Goal: Task Accomplishment & Management: Use online tool/utility

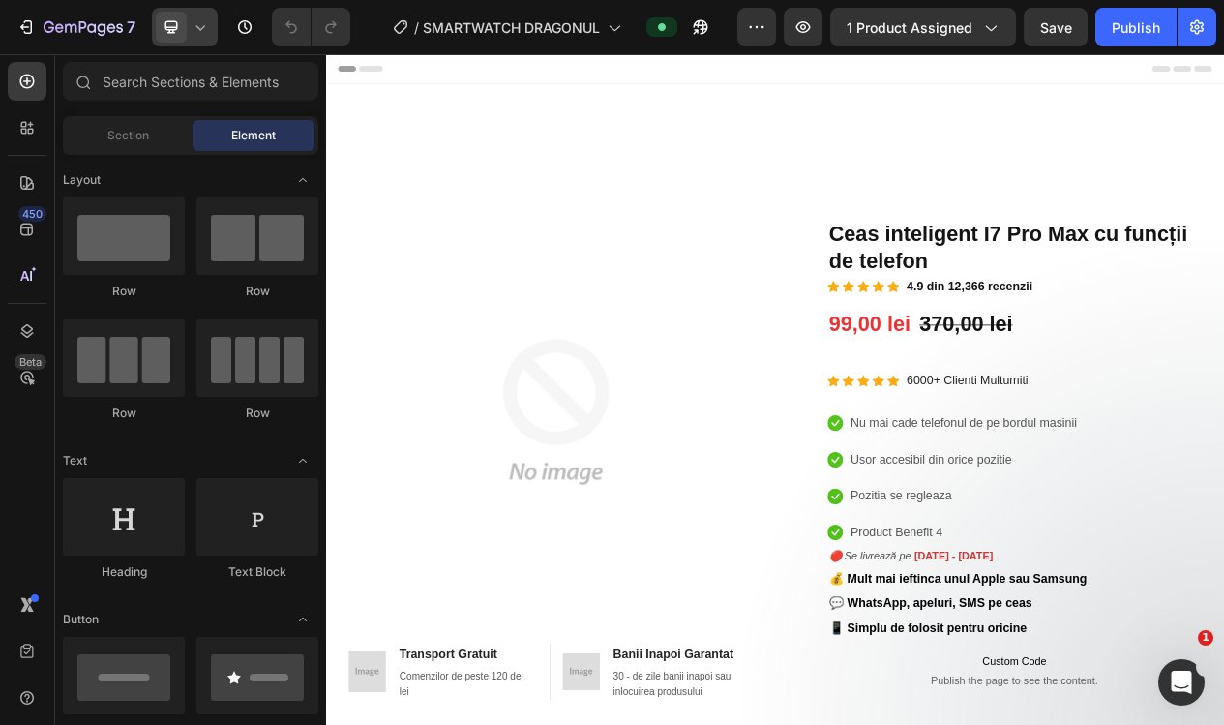
click at [198, 36] on div at bounding box center [185, 27] width 66 height 39
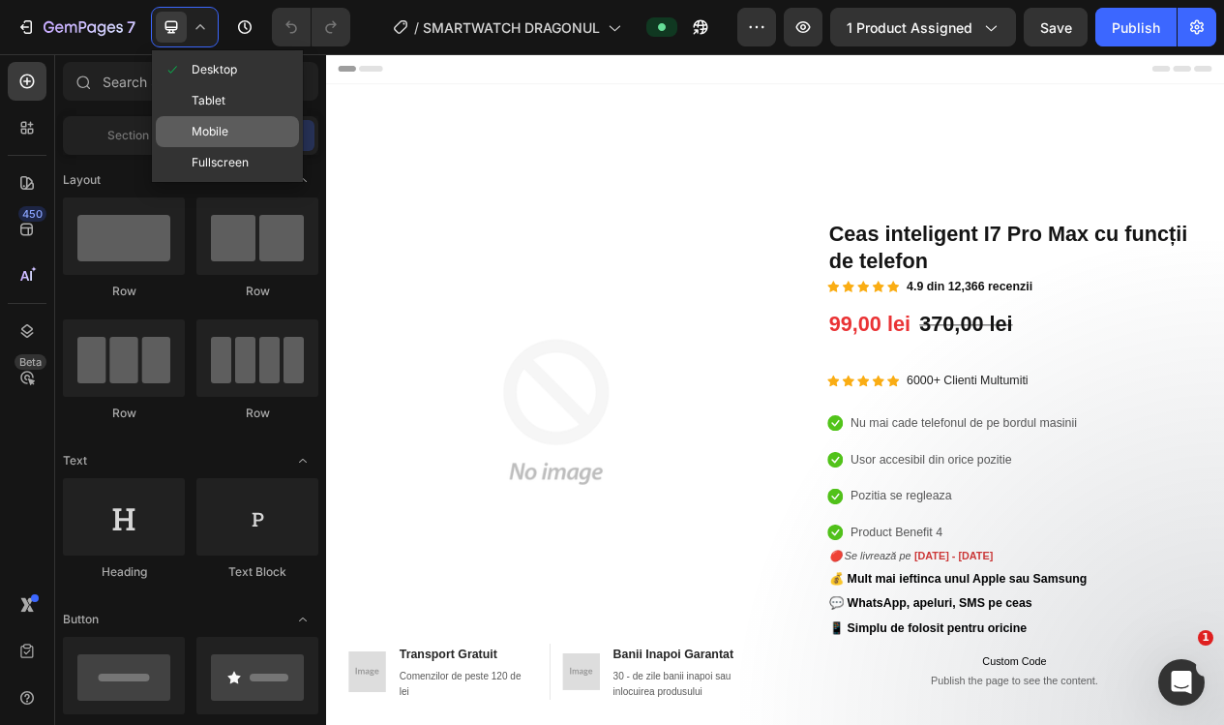
click at [237, 147] on div "Mobile" at bounding box center [227, 162] width 143 height 31
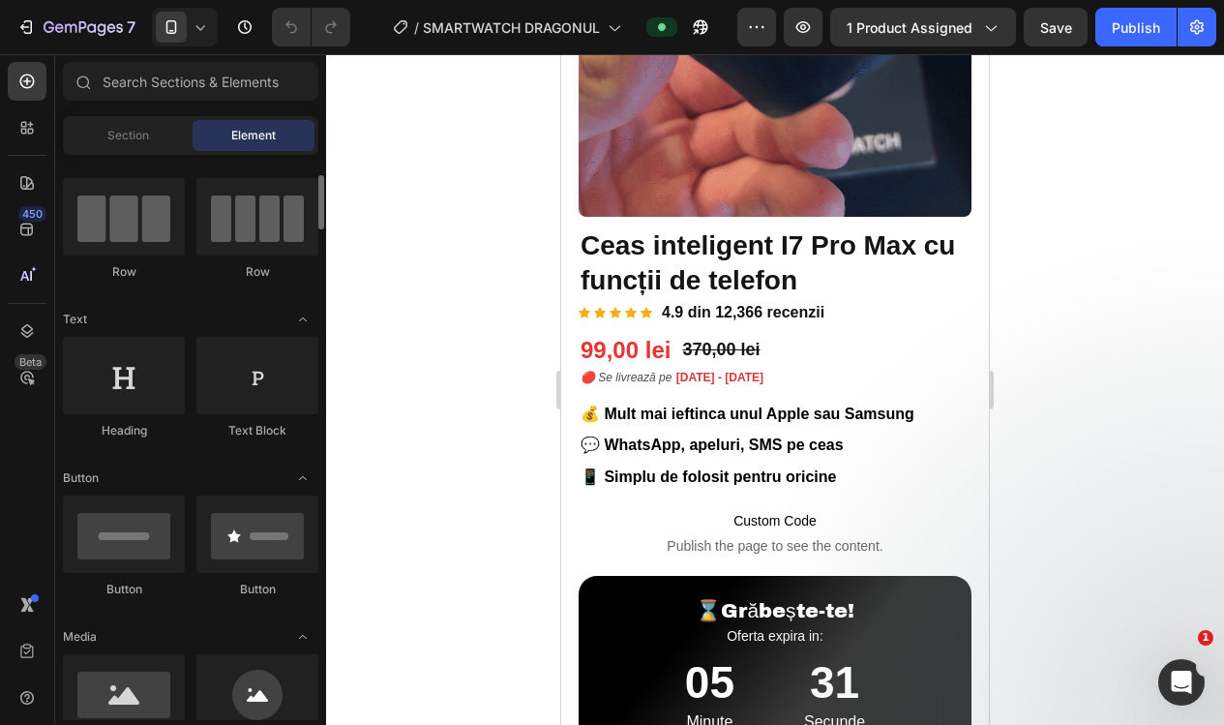
scroll to position [148, 0]
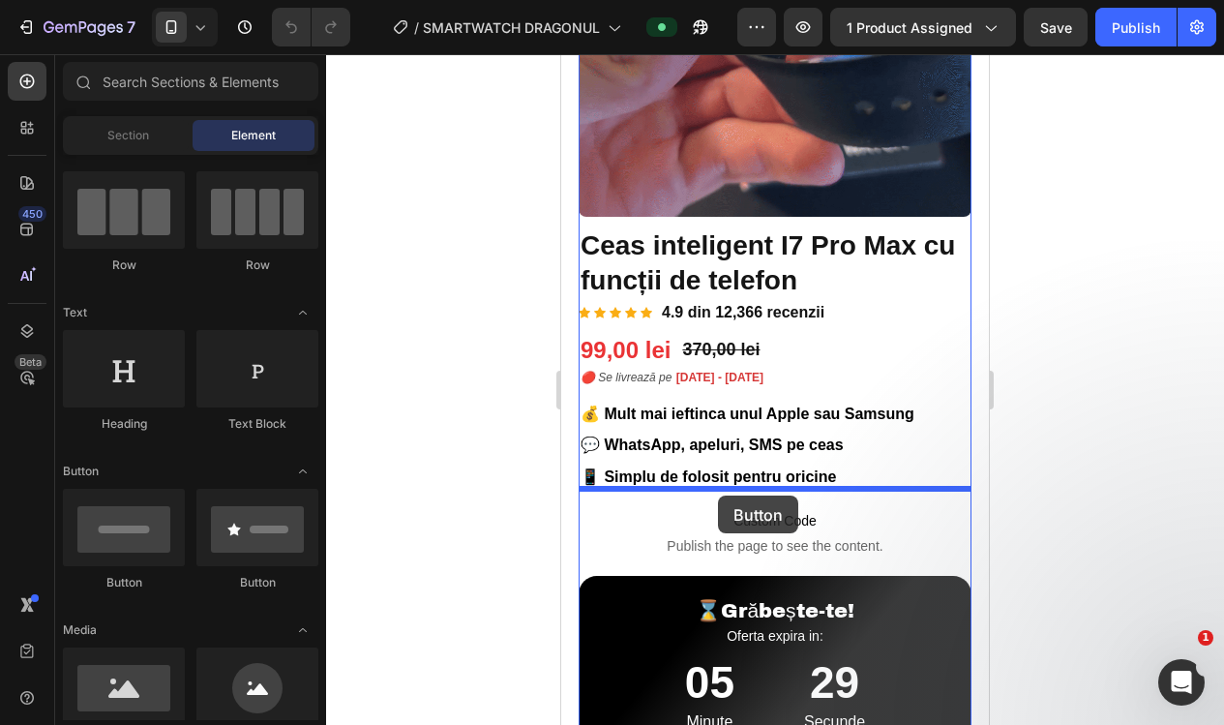
drag, startPoint x: 802, startPoint y: 584, endPoint x: 718, endPoint y: 495, distance: 122.5
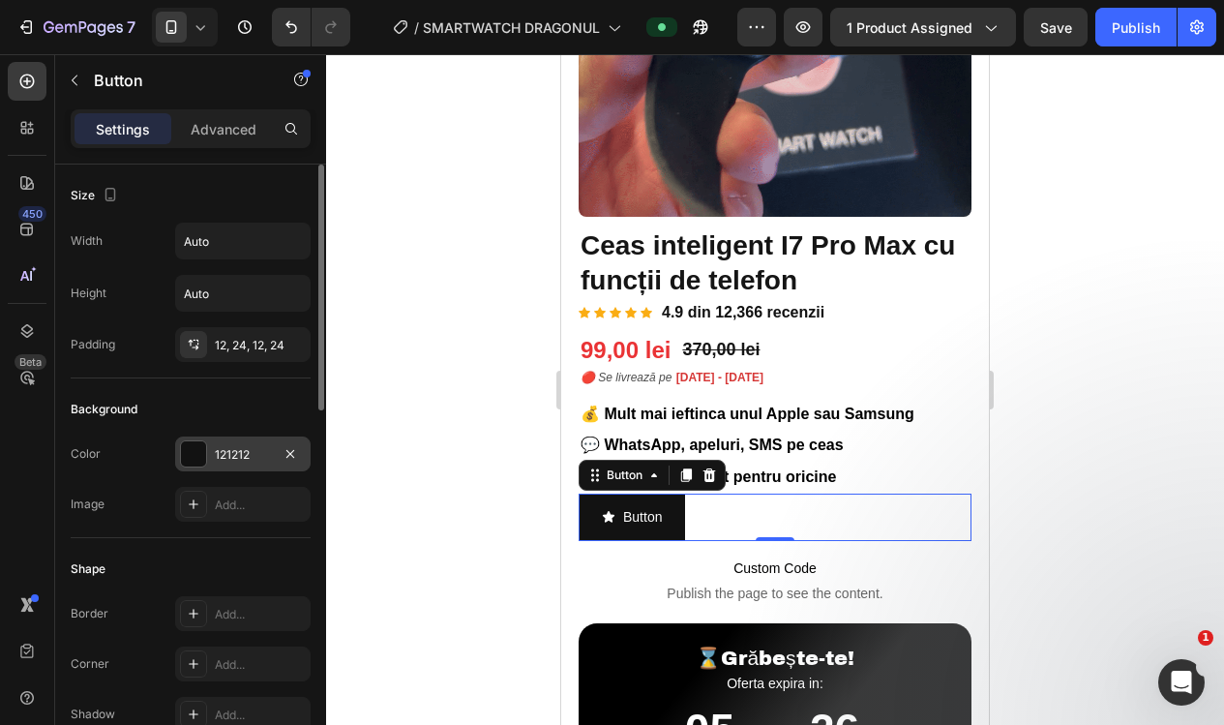
click at [196, 444] on div at bounding box center [193, 453] width 25 height 25
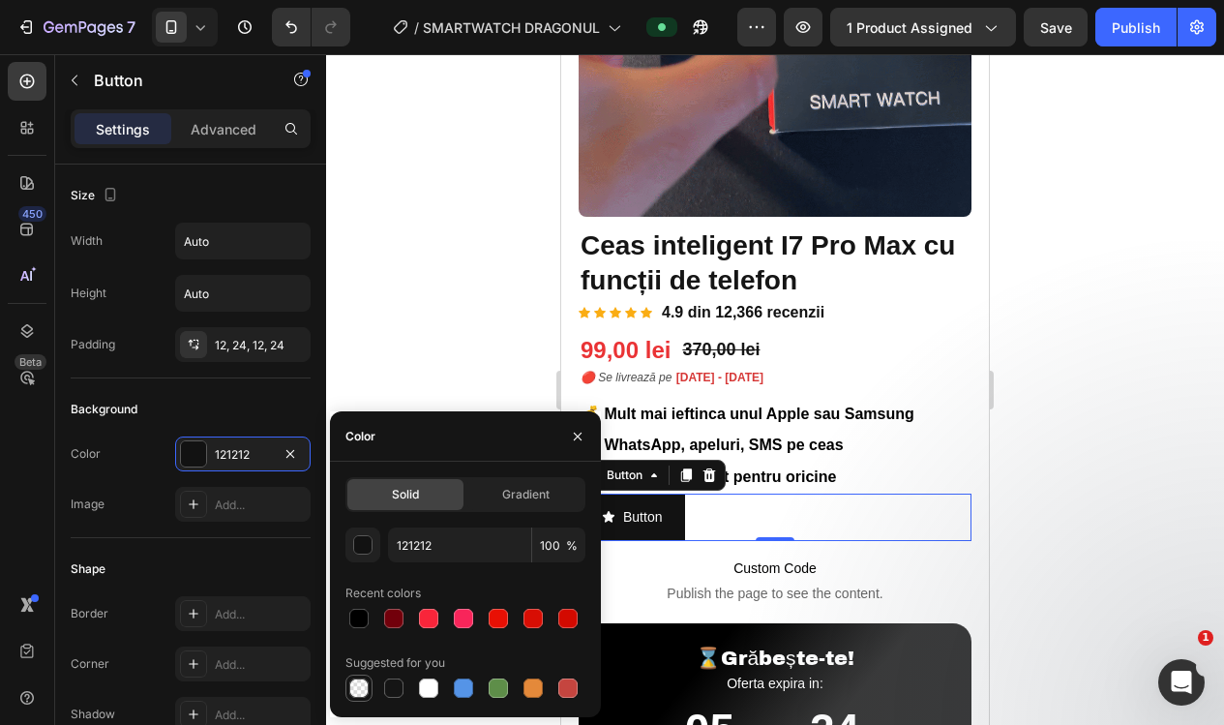
click at [352, 689] on div at bounding box center [358, 687] width 19 height 19
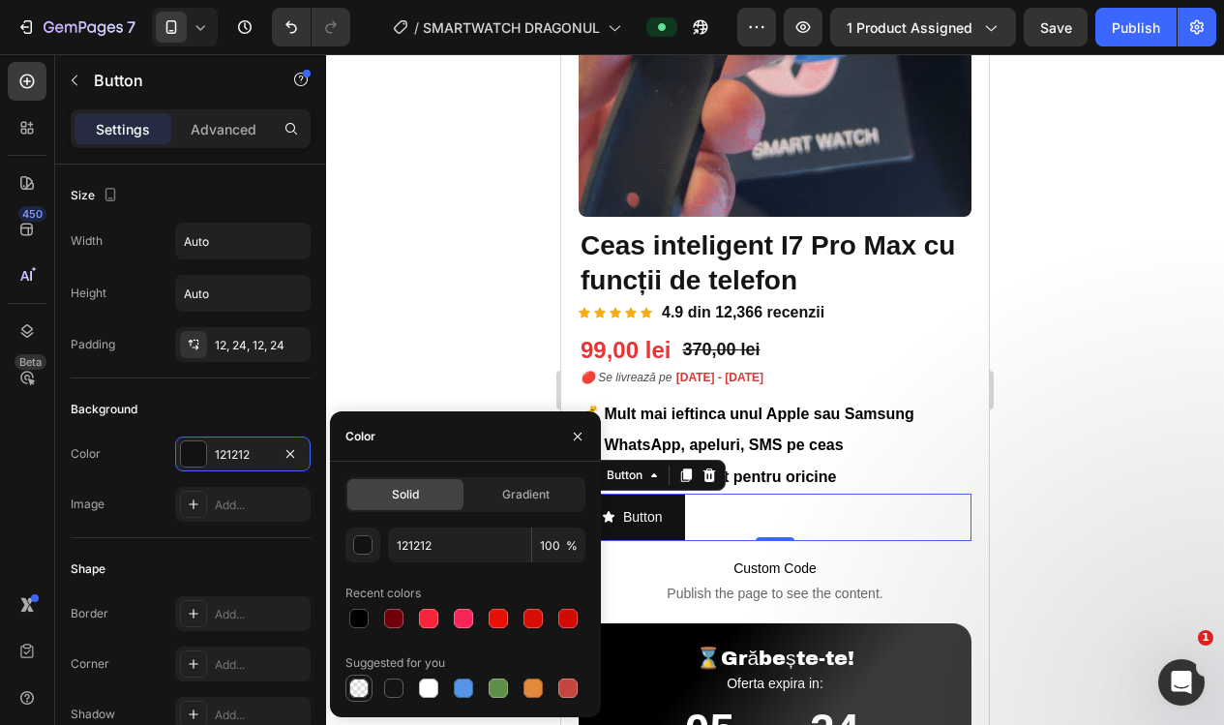
type input "000000"
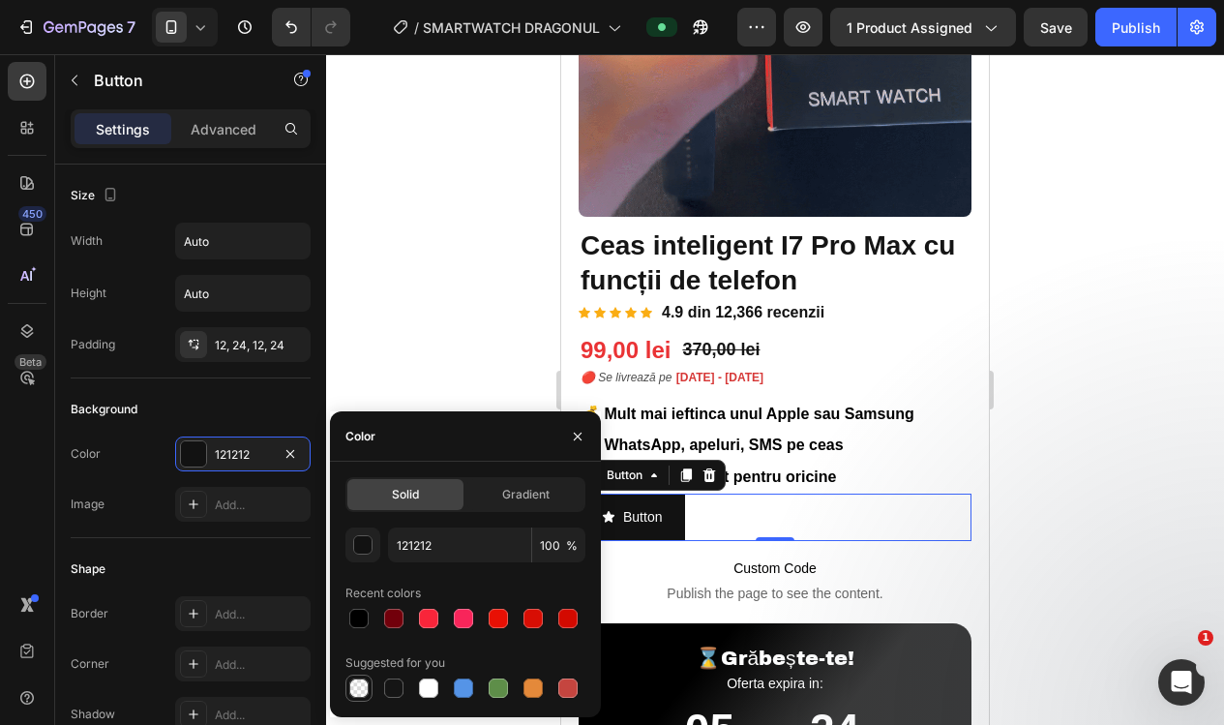
type input "0"
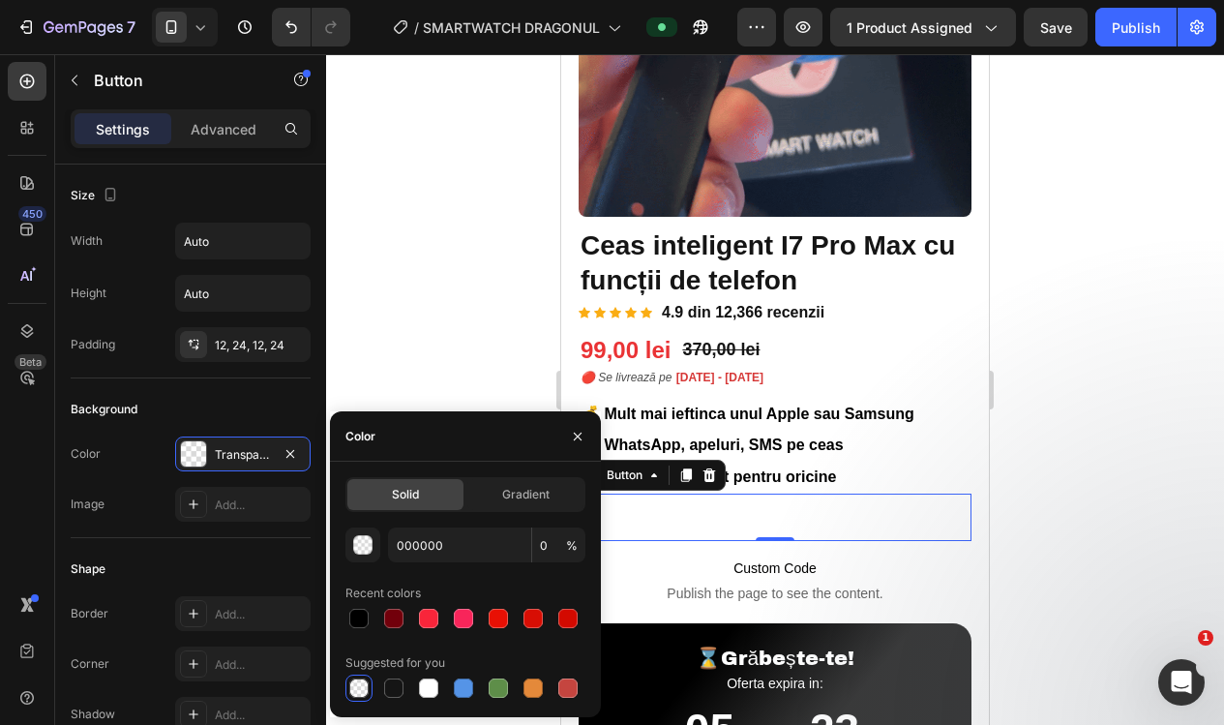
click at [453, 345] on div at bounding box center [775, 389] width 898 height 670
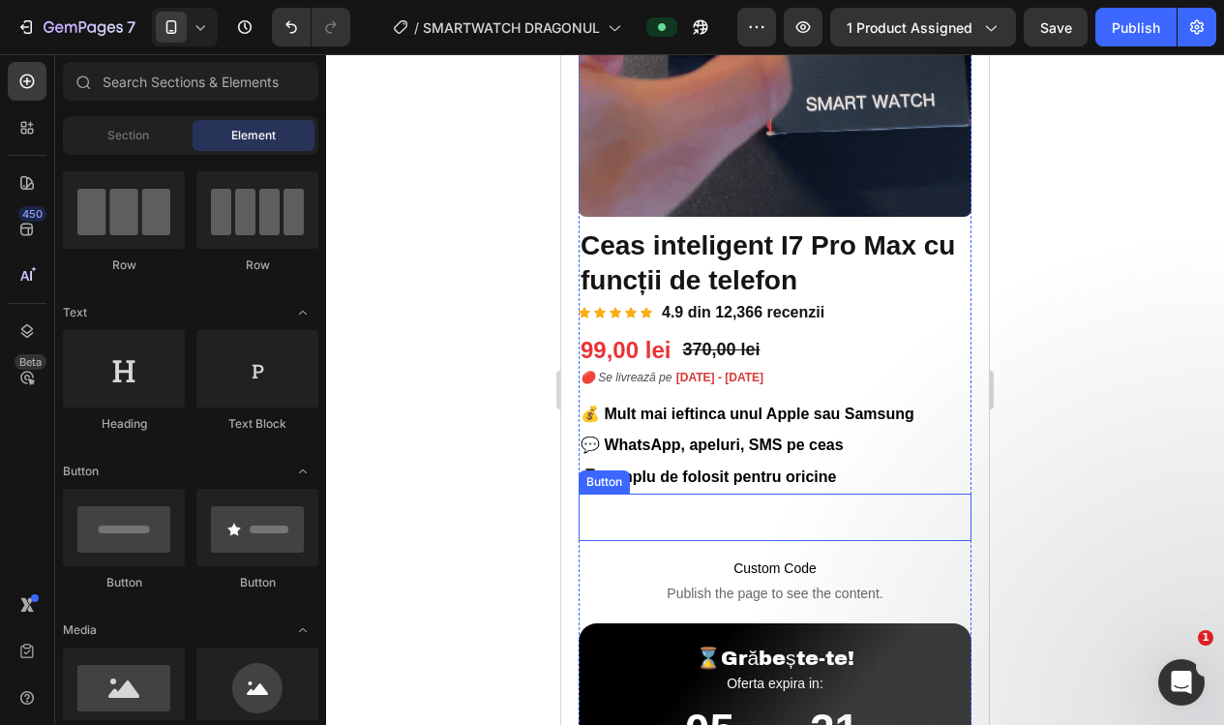
click at [729, 513] on div "Button Button" at bounding box center [774, 516] width 393 height 47
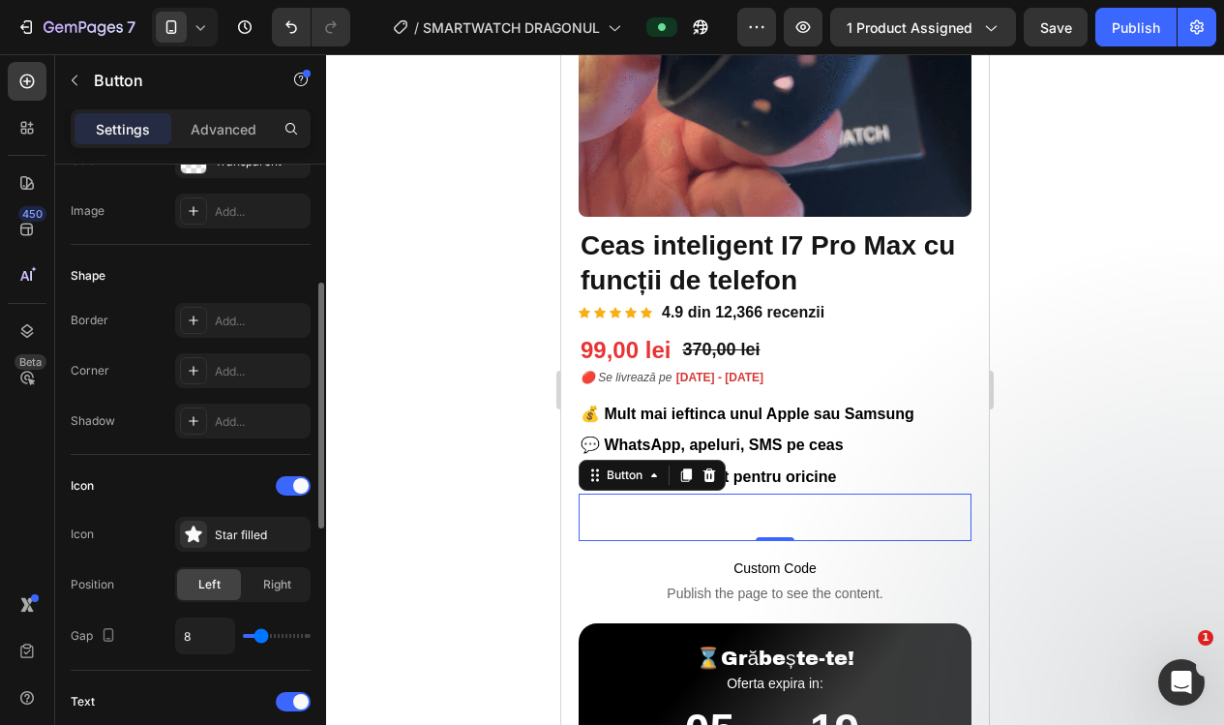
scroll to position [294, 0]
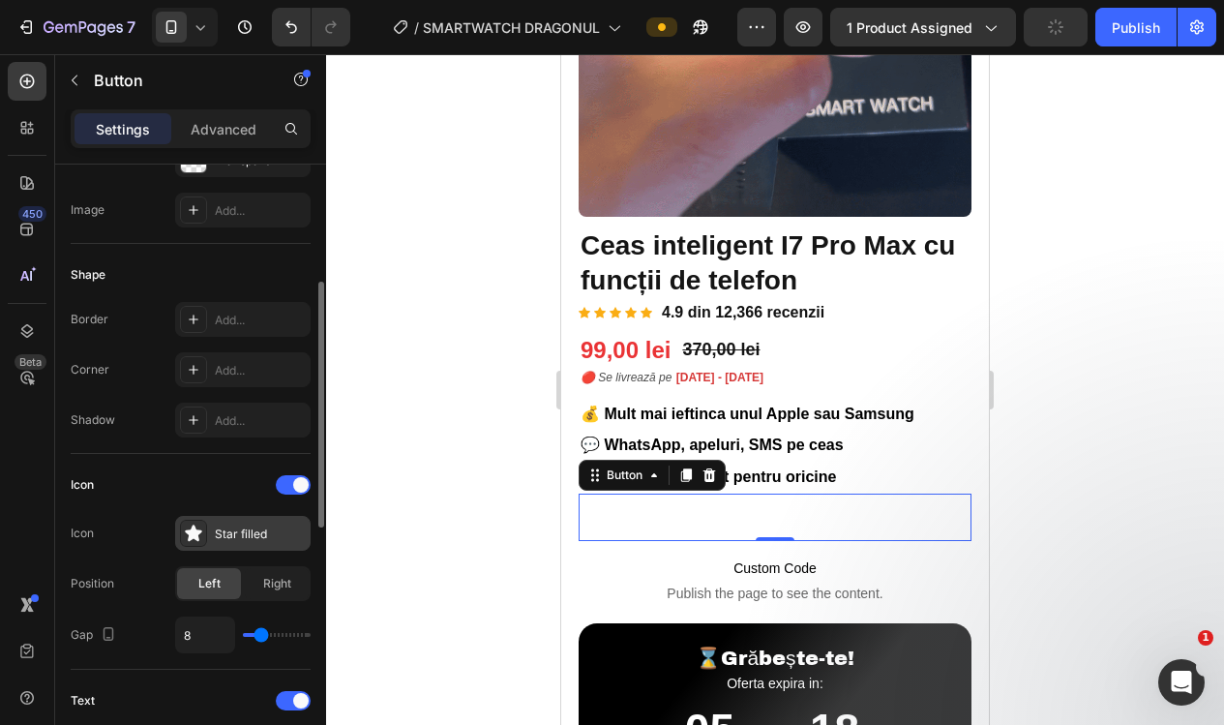
click at [223, 527] on div "Star filled" at bounding box center [260, 533] width 91 height 17
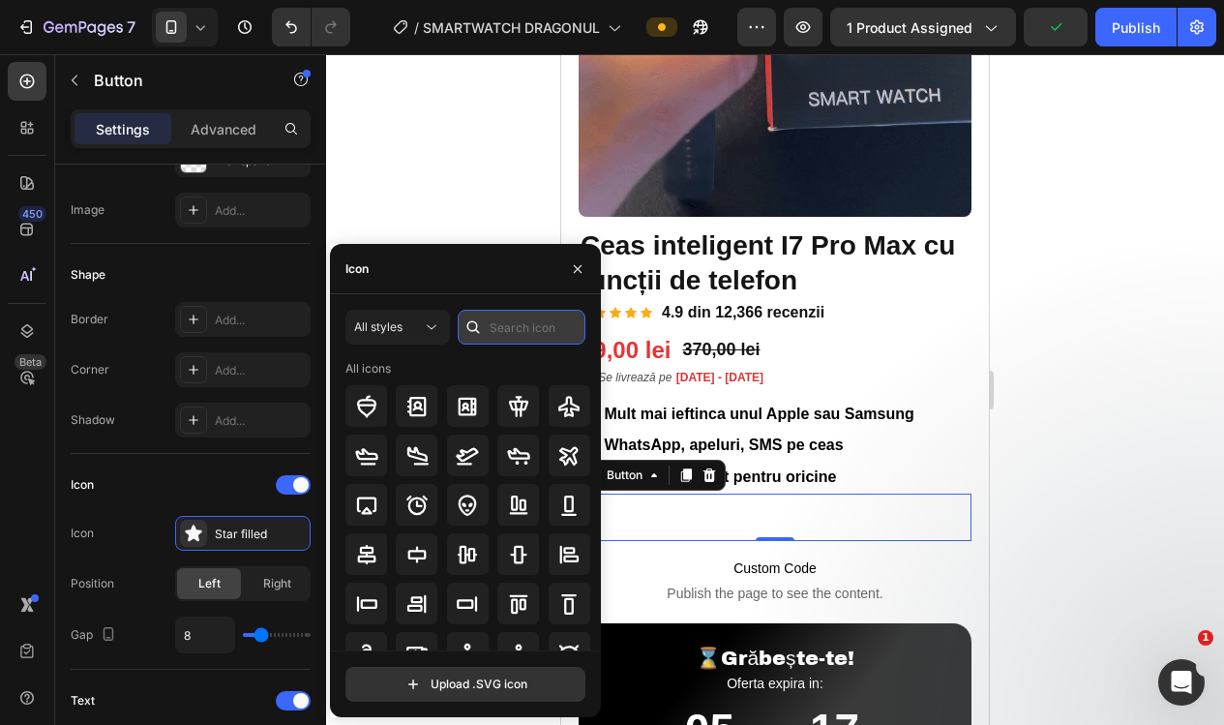
click at [520, 332] on input "text" at bounding box center [522, 327] width 128 height 35
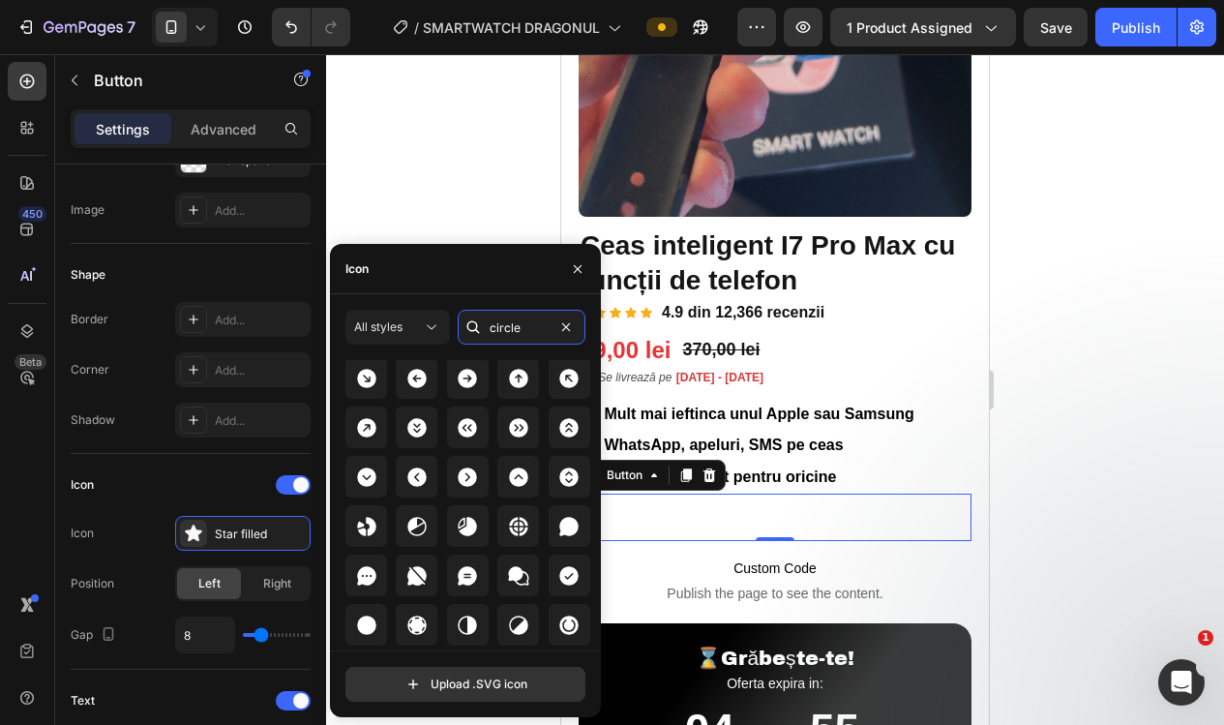
scroll to position [2467, 0]
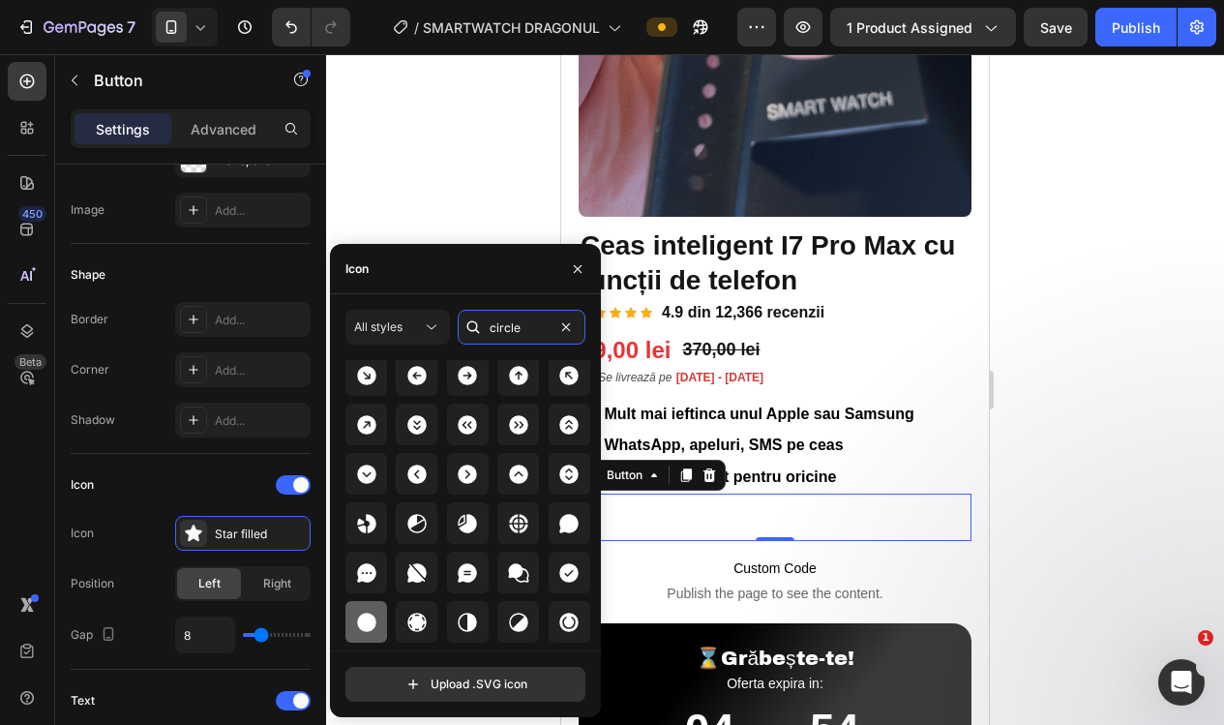
type input "circle"
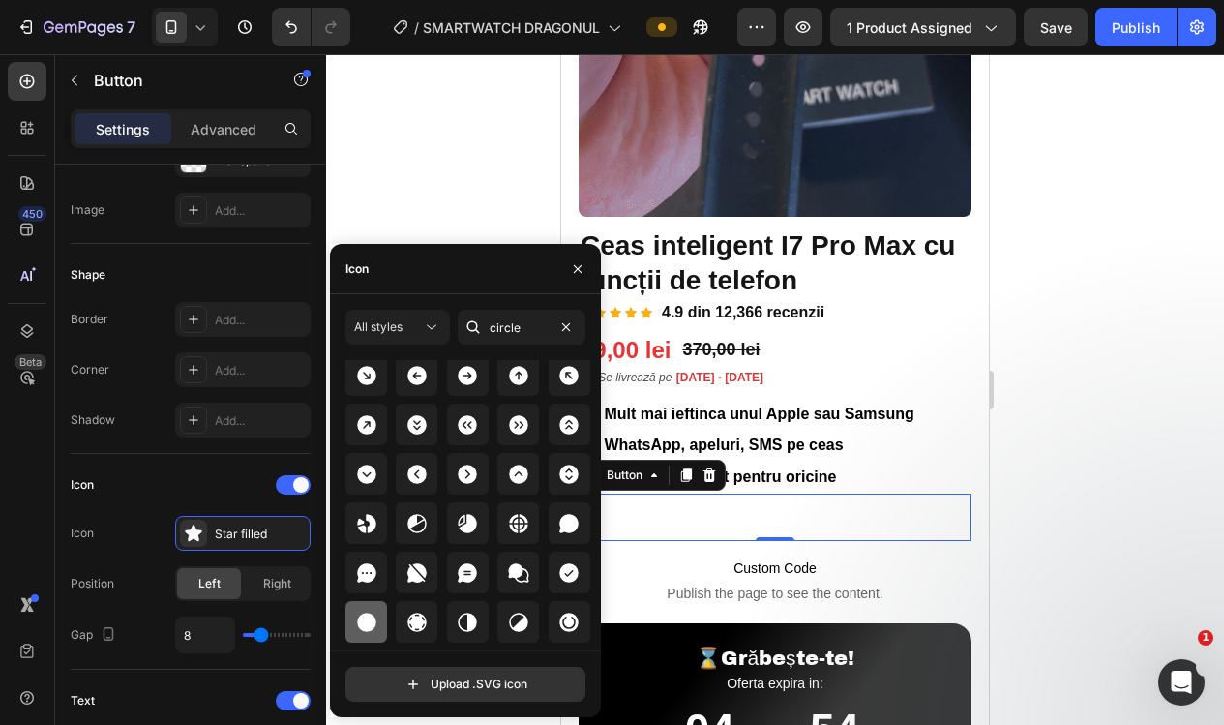
click at [366, 612] on icon at bounding box center [366, 621] width 23 height 23
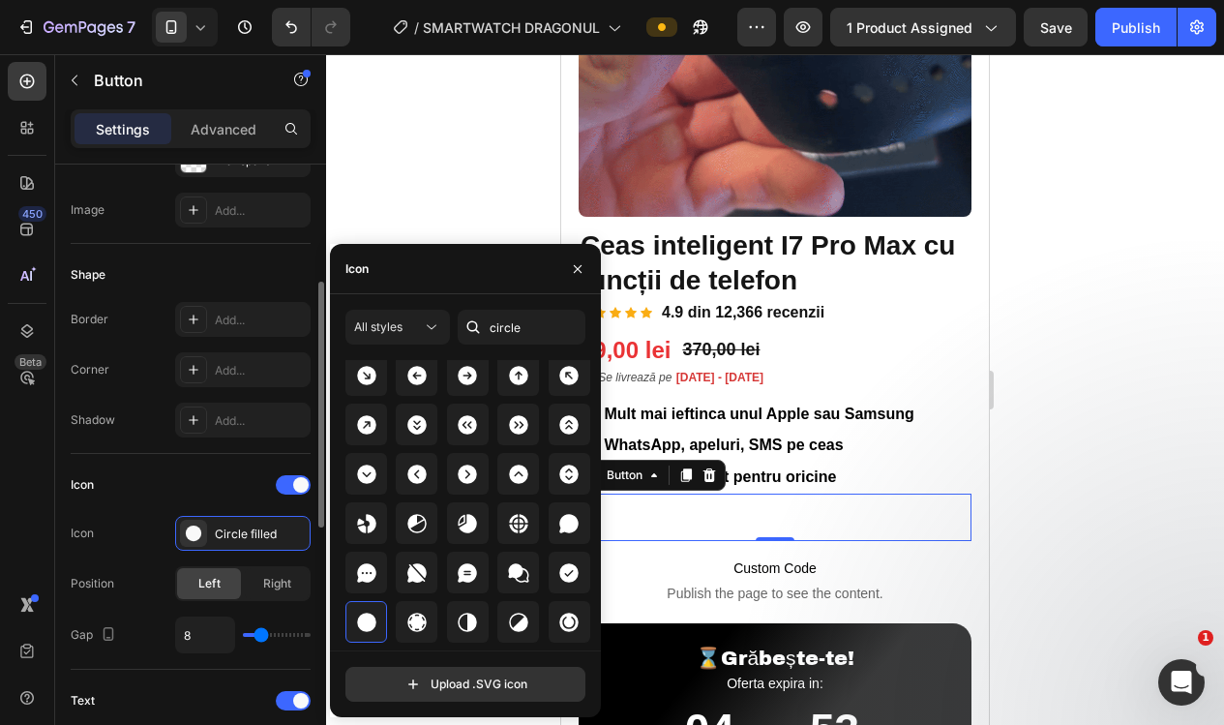
click at [251, 477] on div "Icon" at bounding box center [191, 484] width 240 height 31
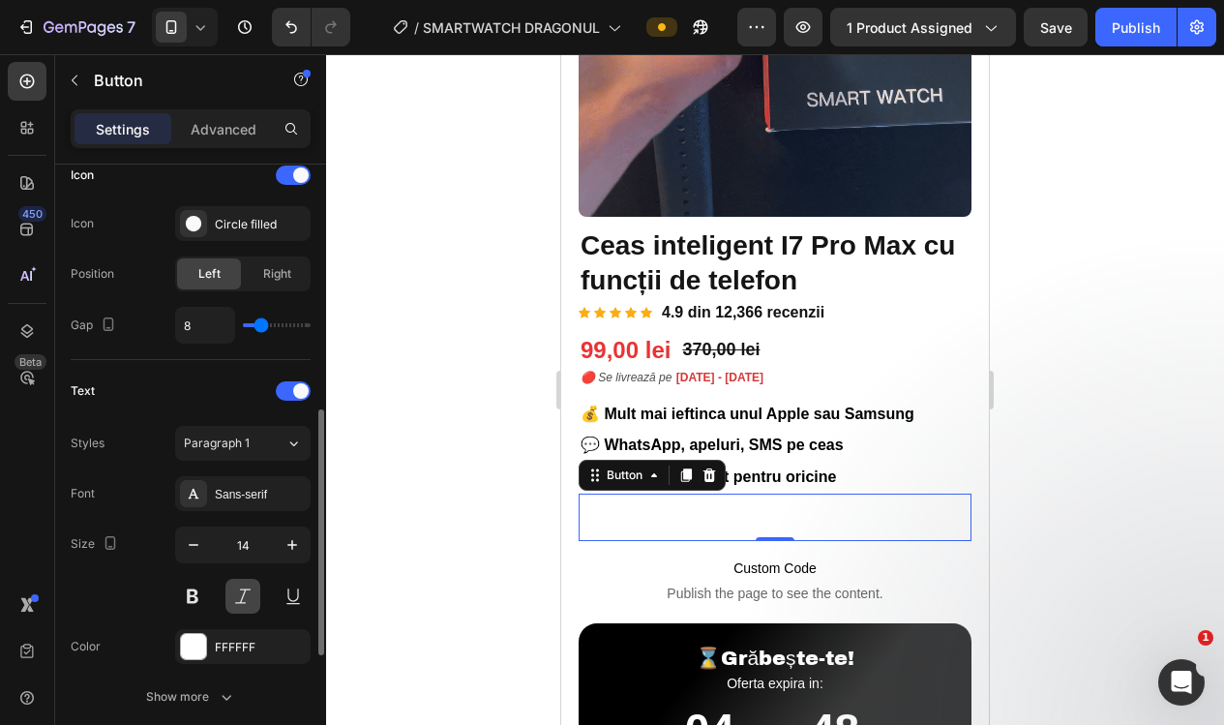
scroll to position [606, 0]
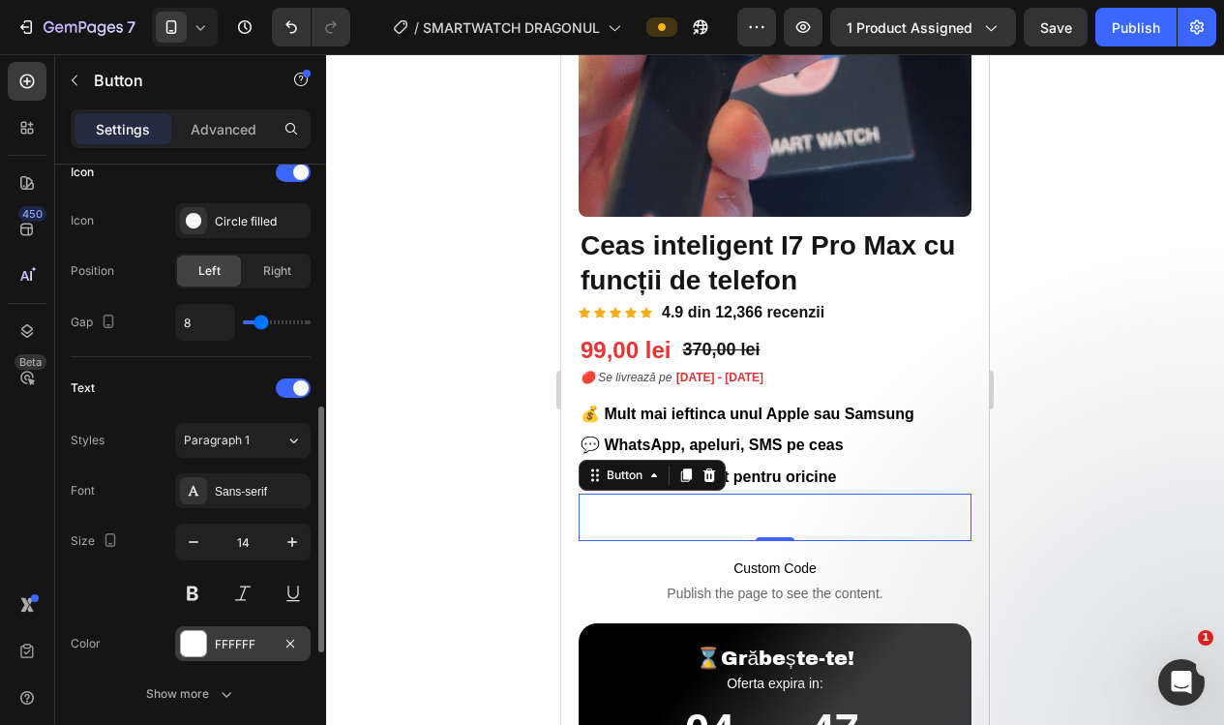
click at [193, 648] on div at bounding box center [193, 643] width 25 height 25
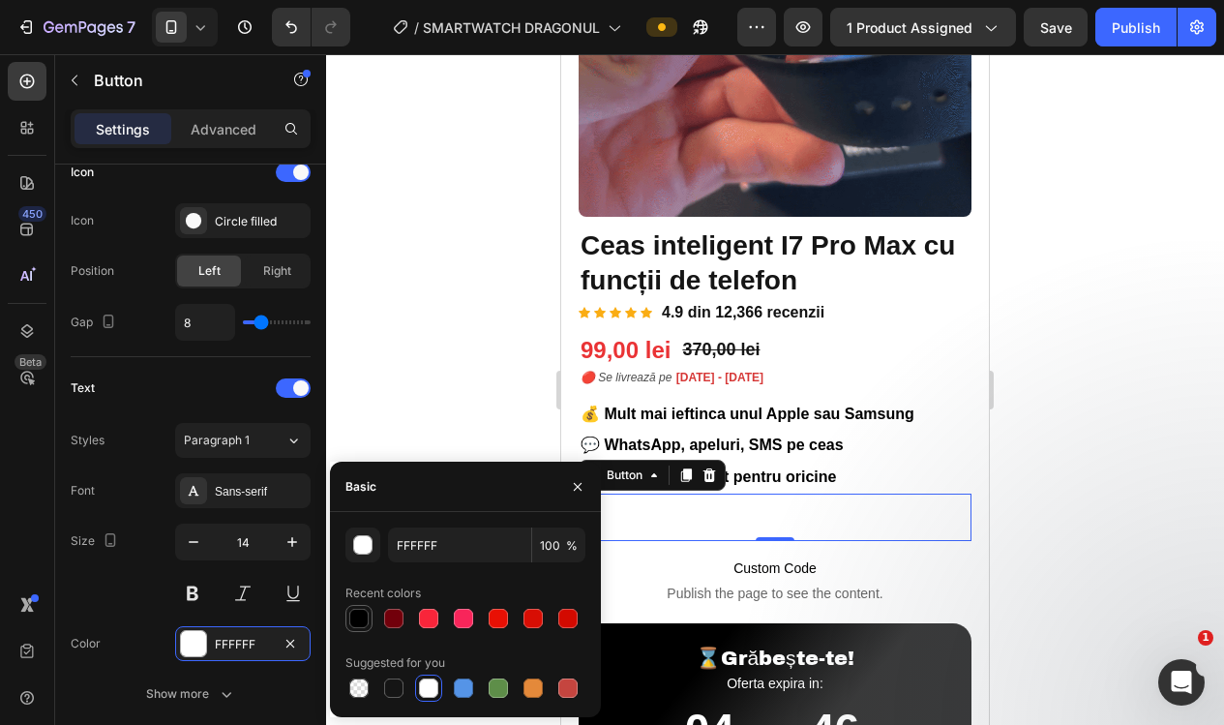
click at [359, 622] on div at bounding box center [358, 617] width 19 height 19
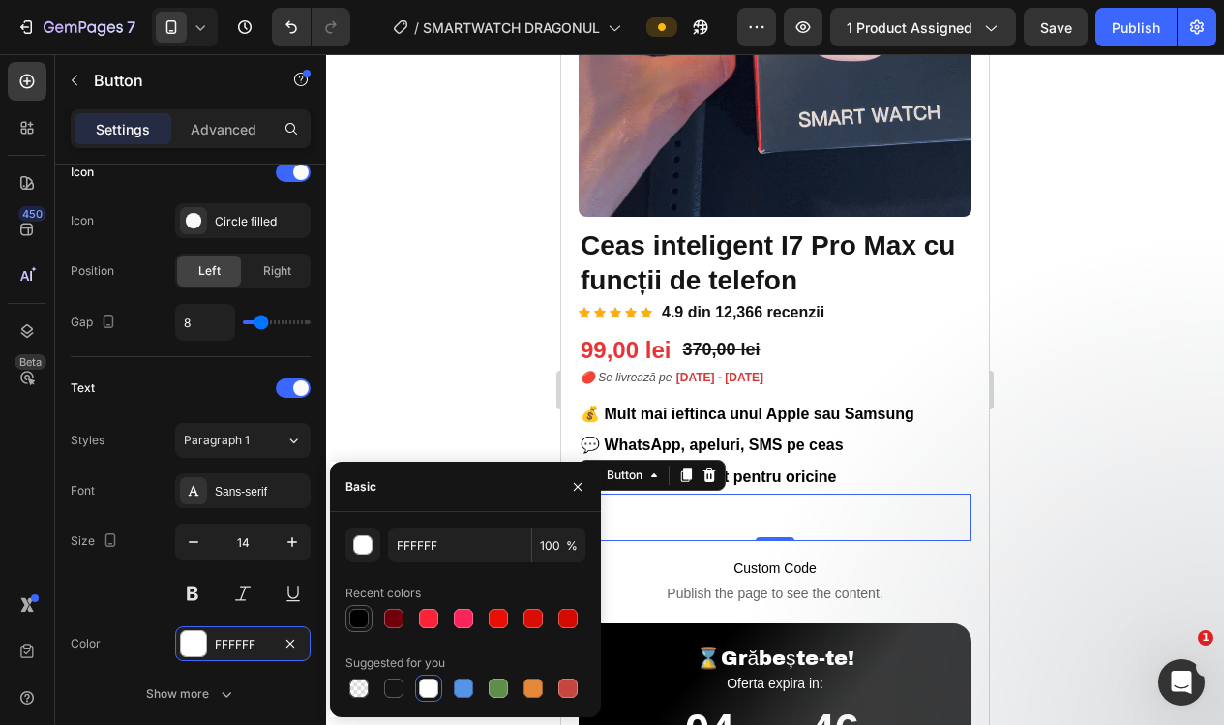
type input "000000"
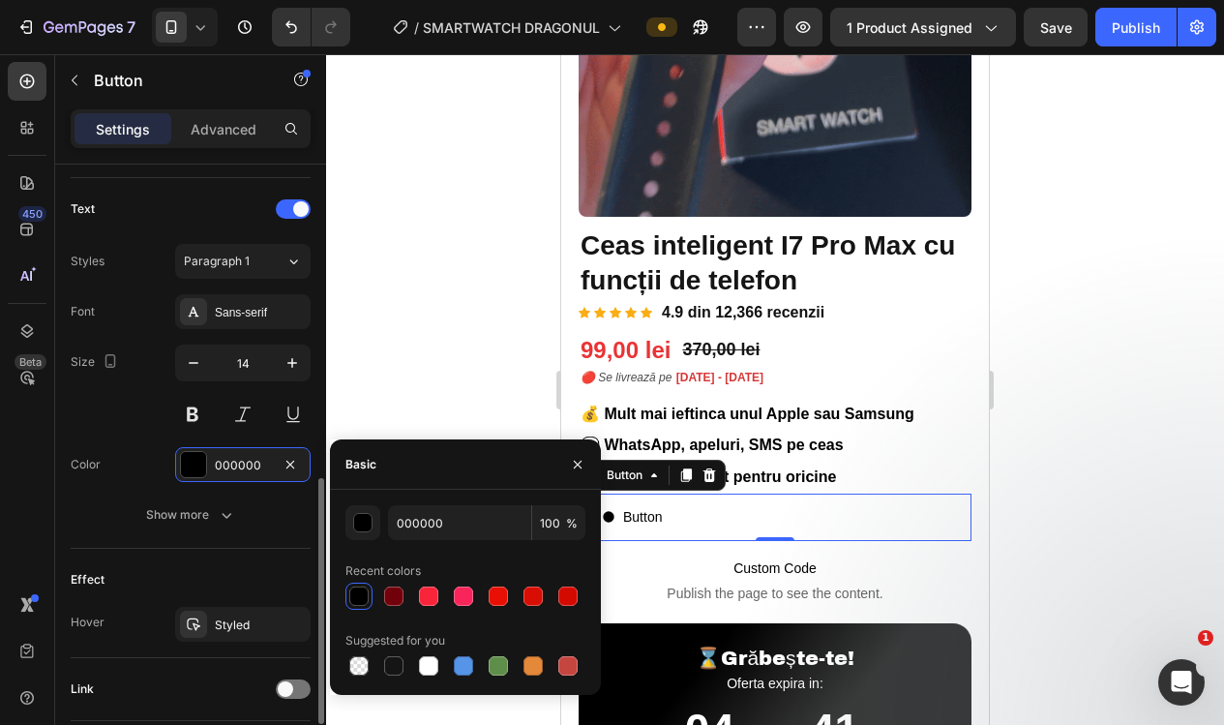
scroll to position [783, 0]
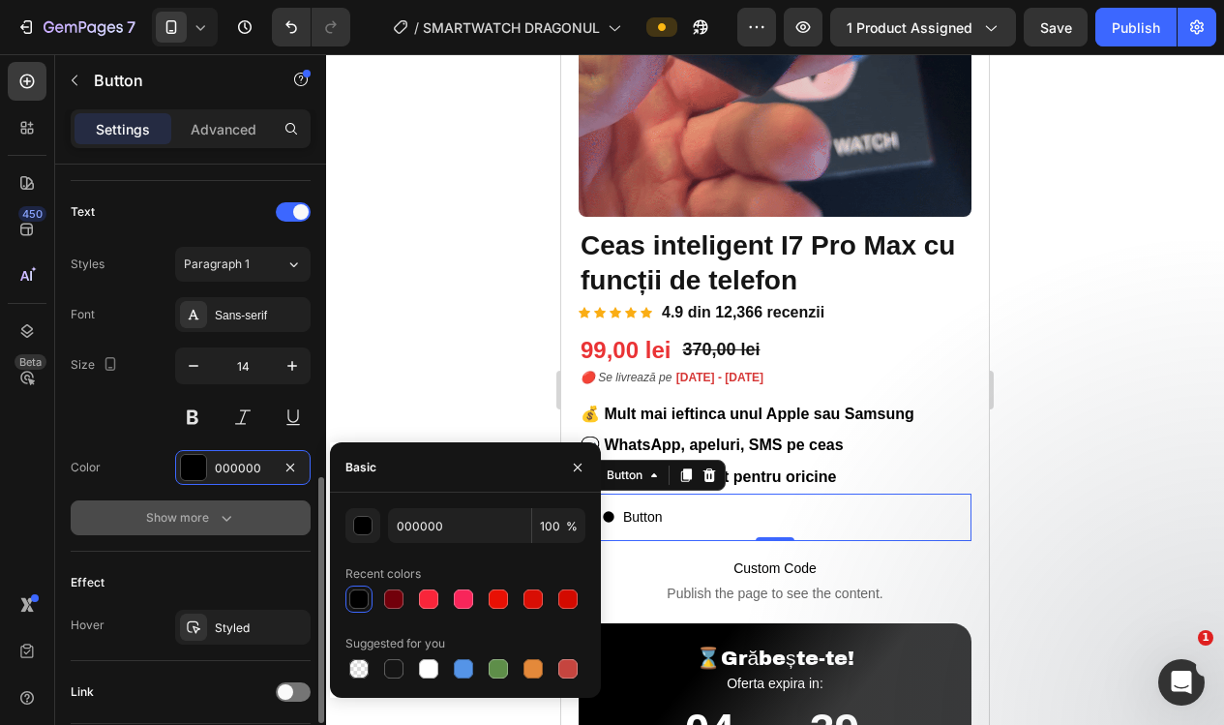
click at [203, 523] on div "Show more" at bounding box center [191, 517] width 90 height 19
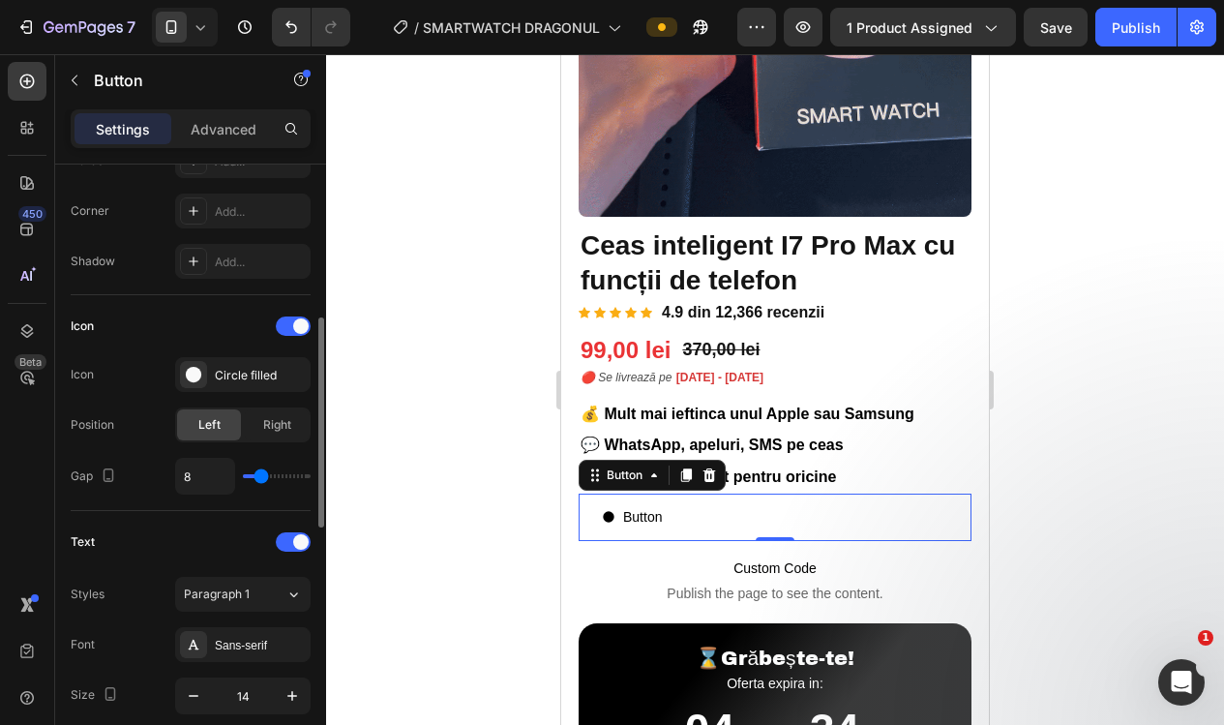
scroll to position [451, 0]
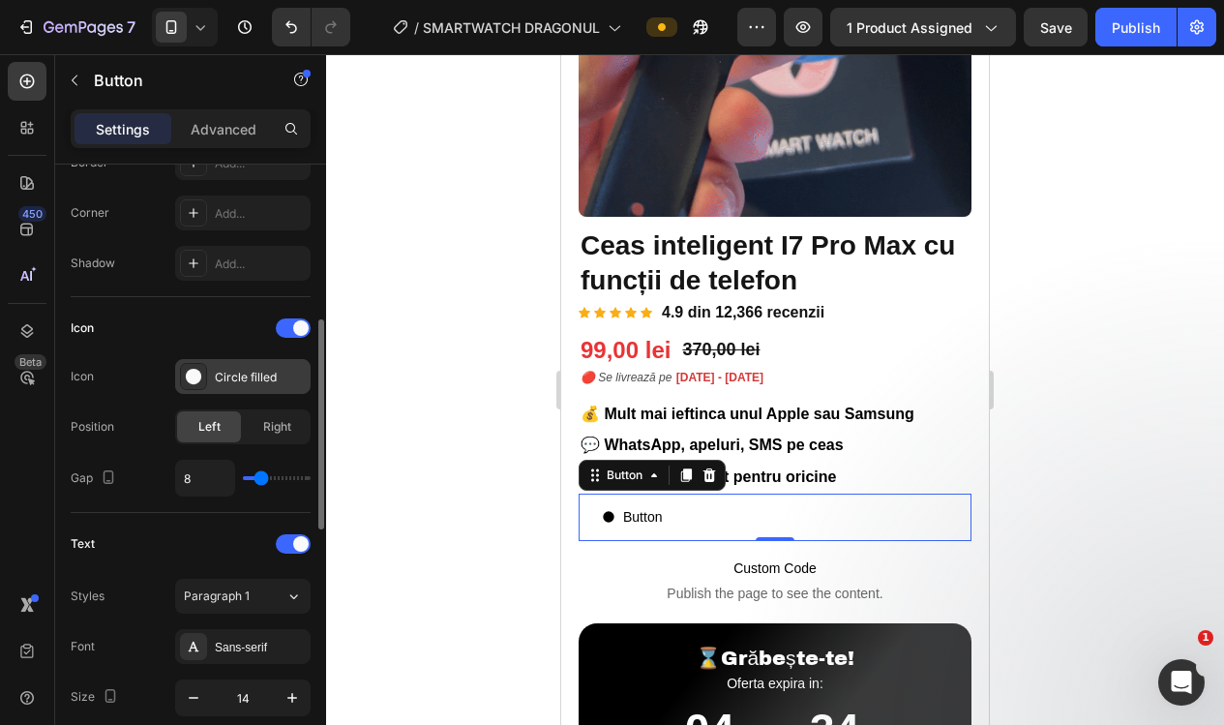
click at [201, 378] on icon at bounding box center [193, 376] width 19 height 19
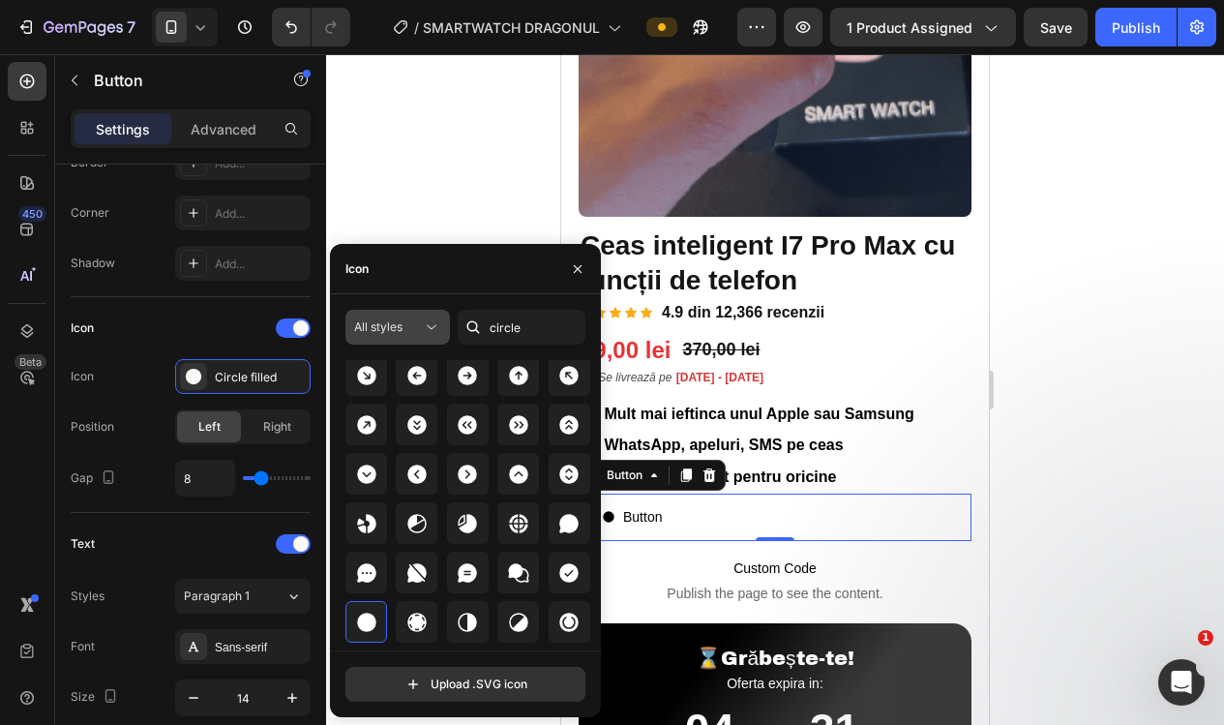
click at [378, 337] on button "All styles" at bounding box center [397, 327] width 104 height 35
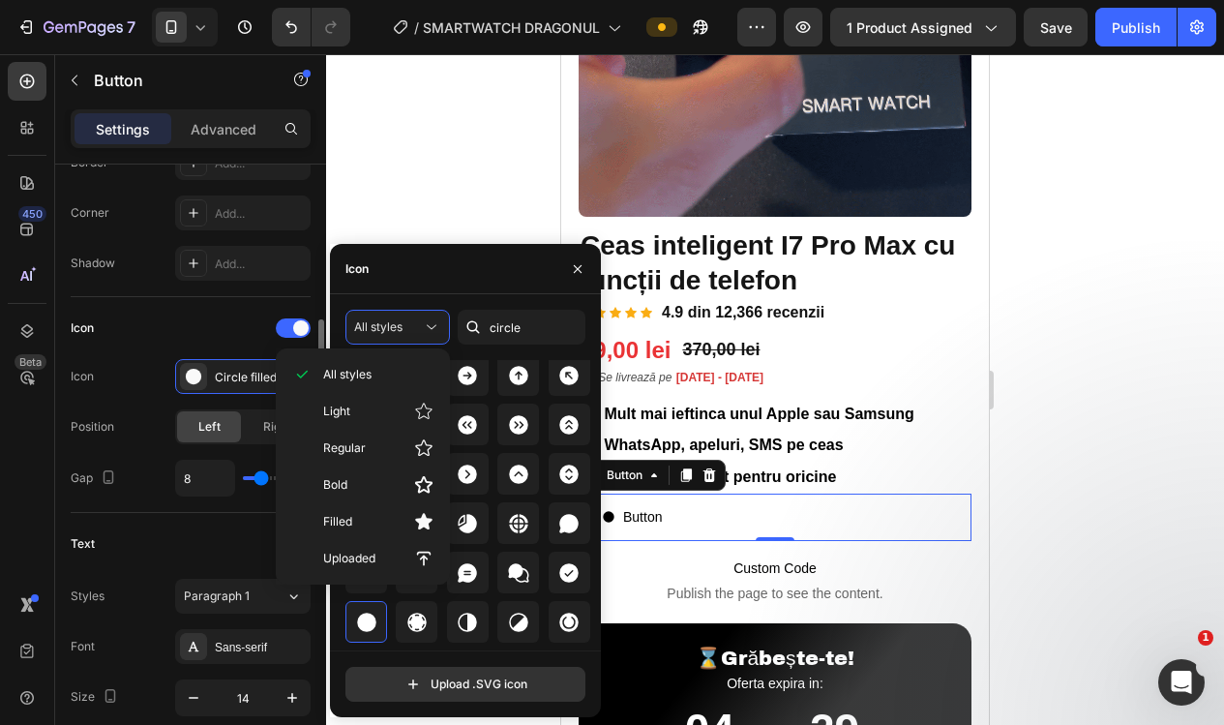
click at [224, 319] on div "Icon" at bounding box center [191, 327] width 240 height 31
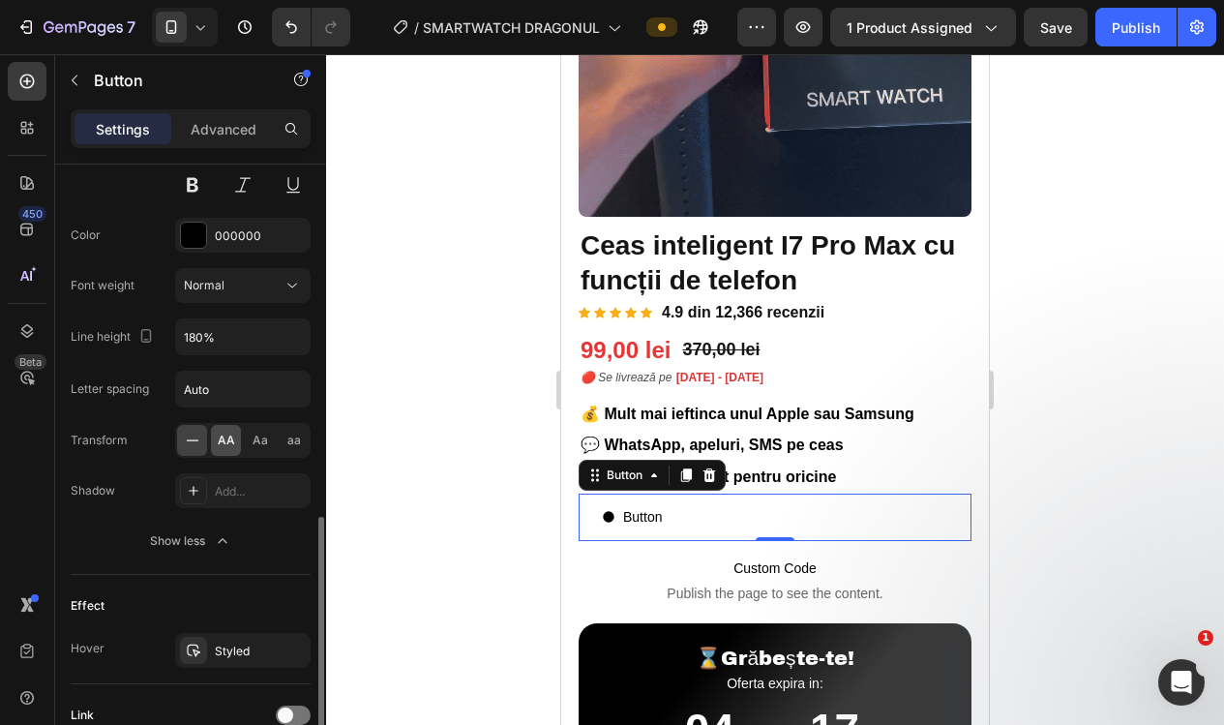
scroll to position [1018, 0]
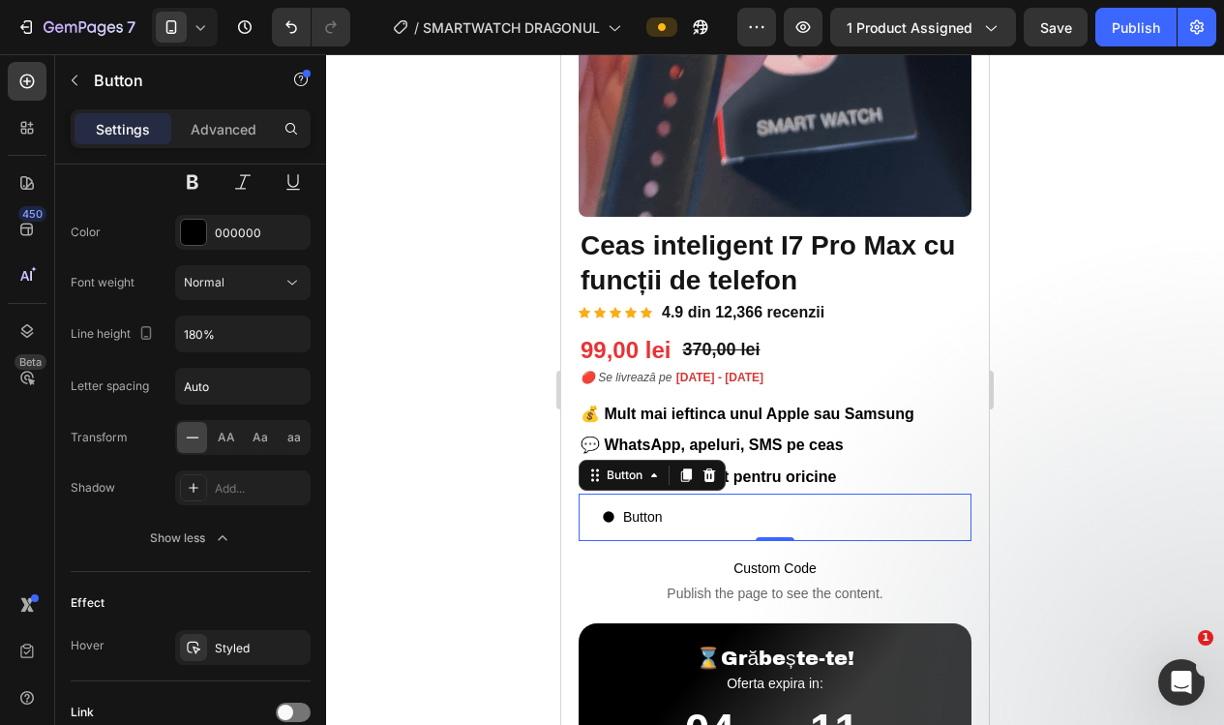
click at [431, 351] on div at bounding box center [775, 389] width 898 height 670
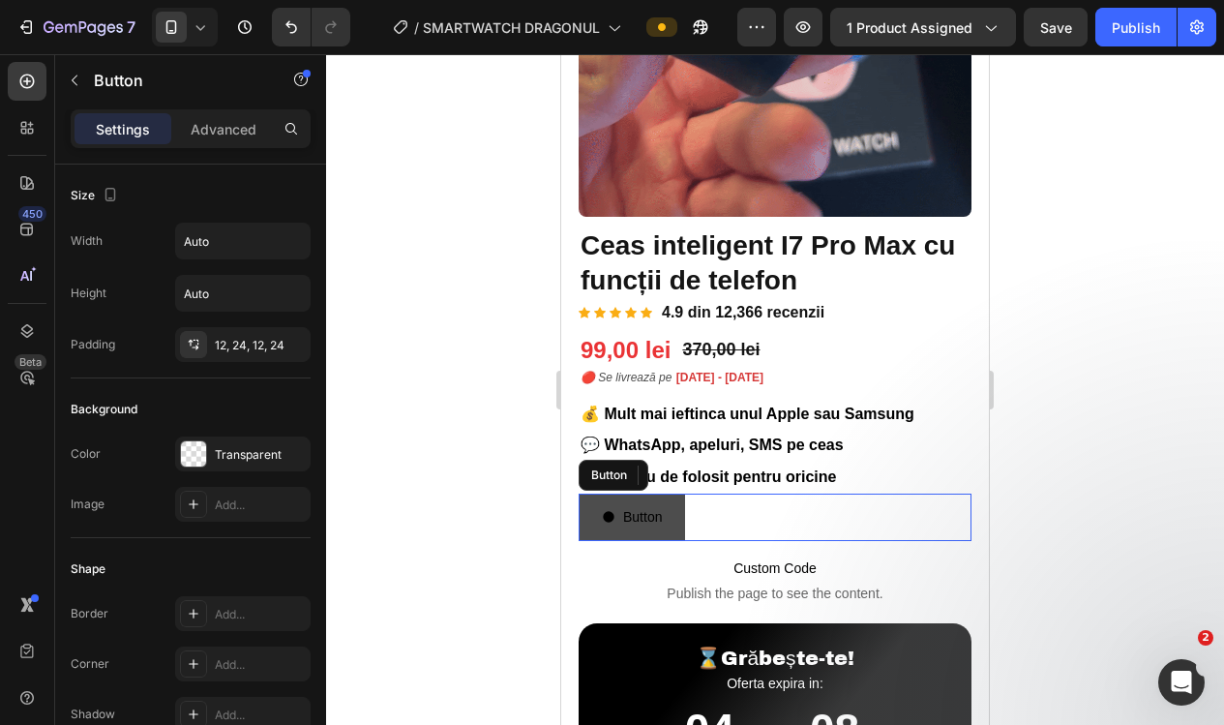
click at [676, 518] on button "Button" at bounding box center [631, 516] width 106 height 47
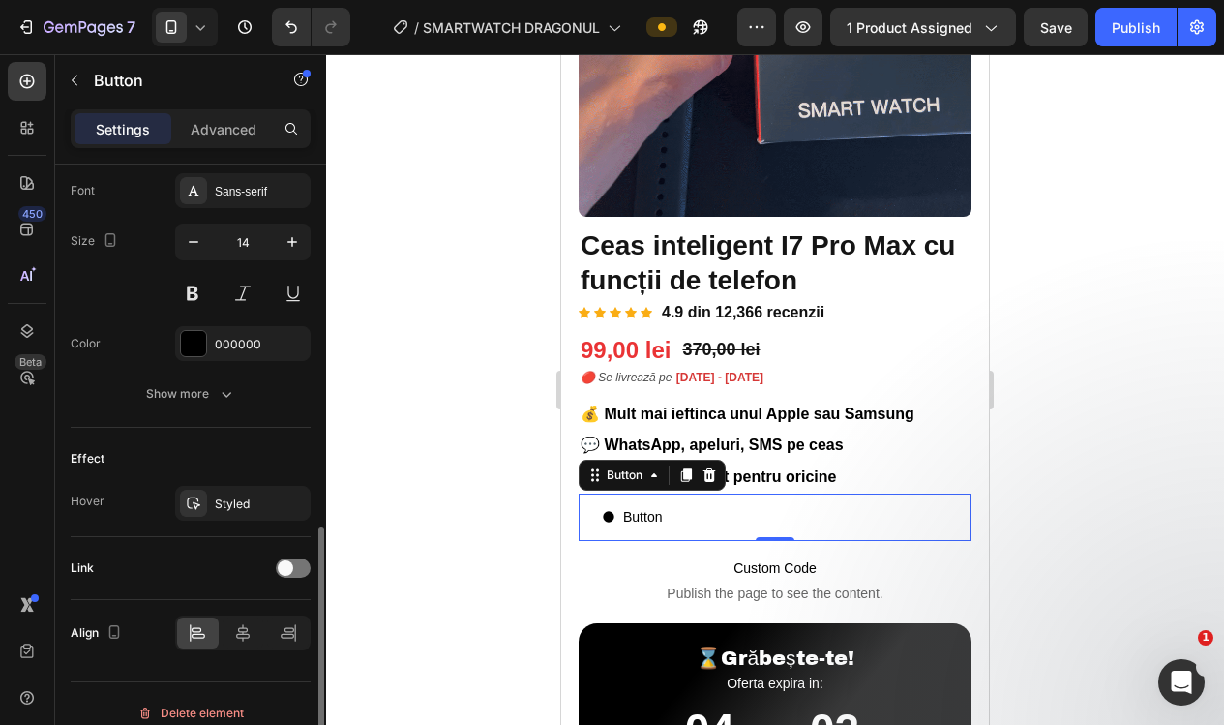
scroll to position [911, 0]
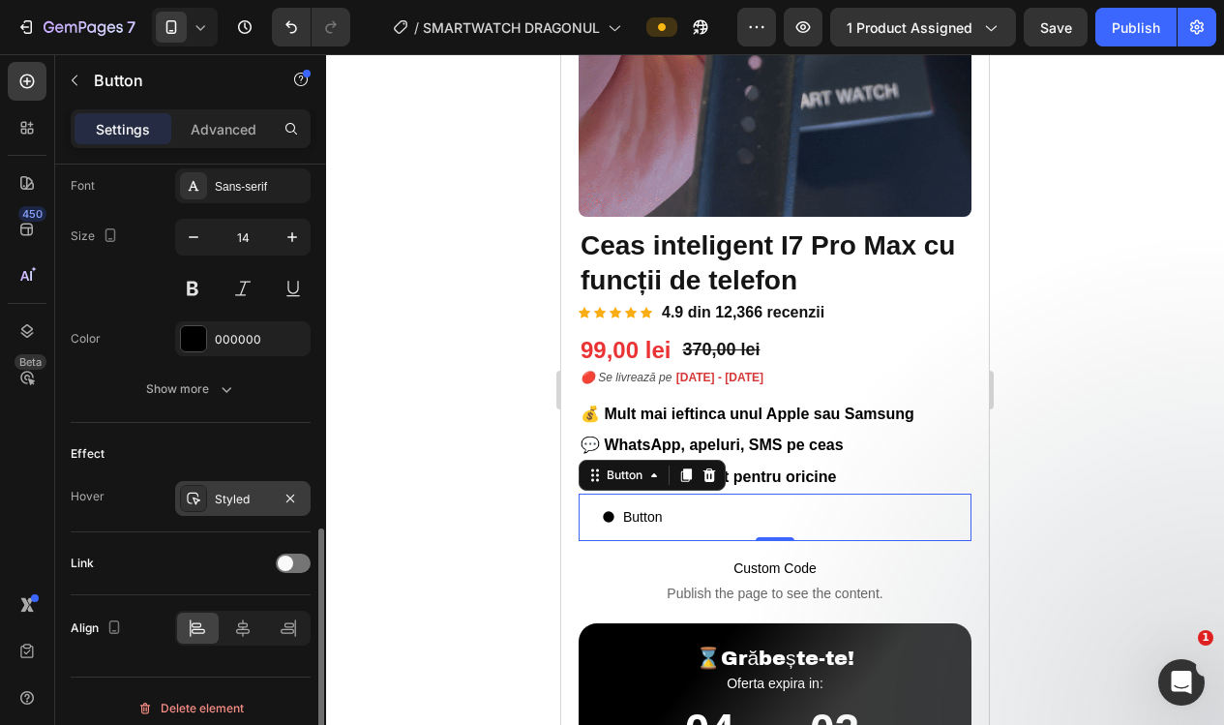
click at [229, 507] on div "Styled" at bounding box center [243, 498] width 56 height 17
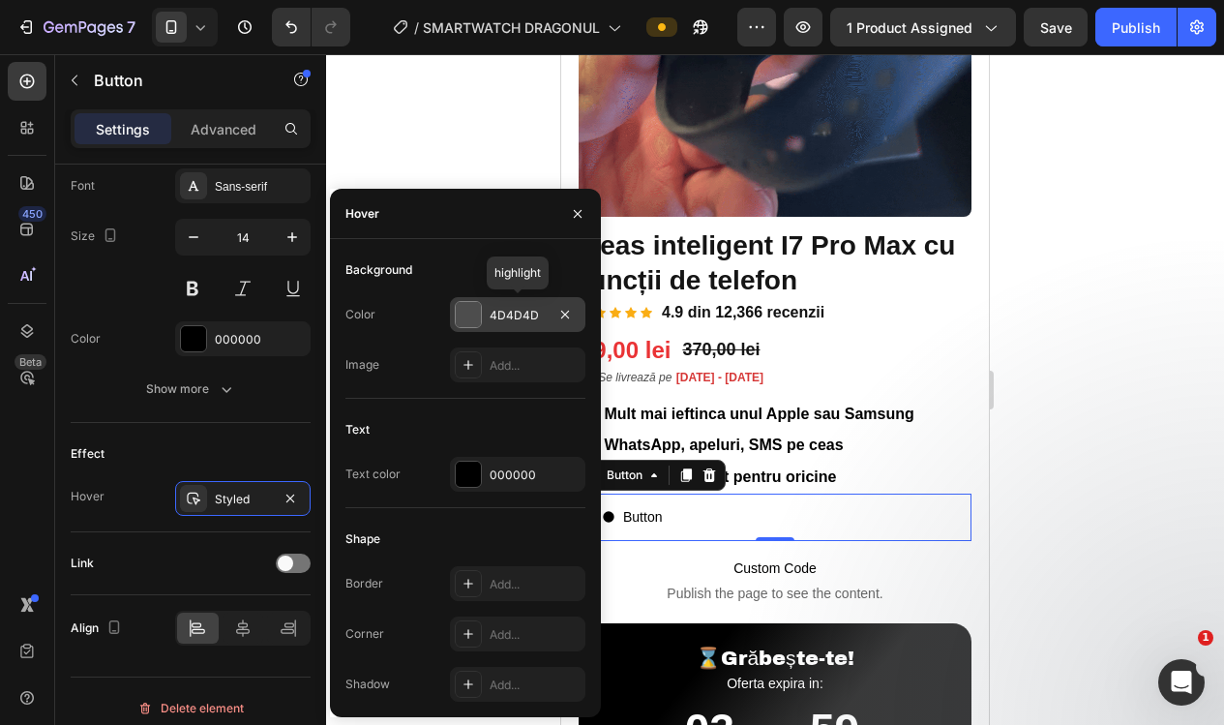
click at [469, 311] on div at bounding box center [468, 314] width 25 height 25
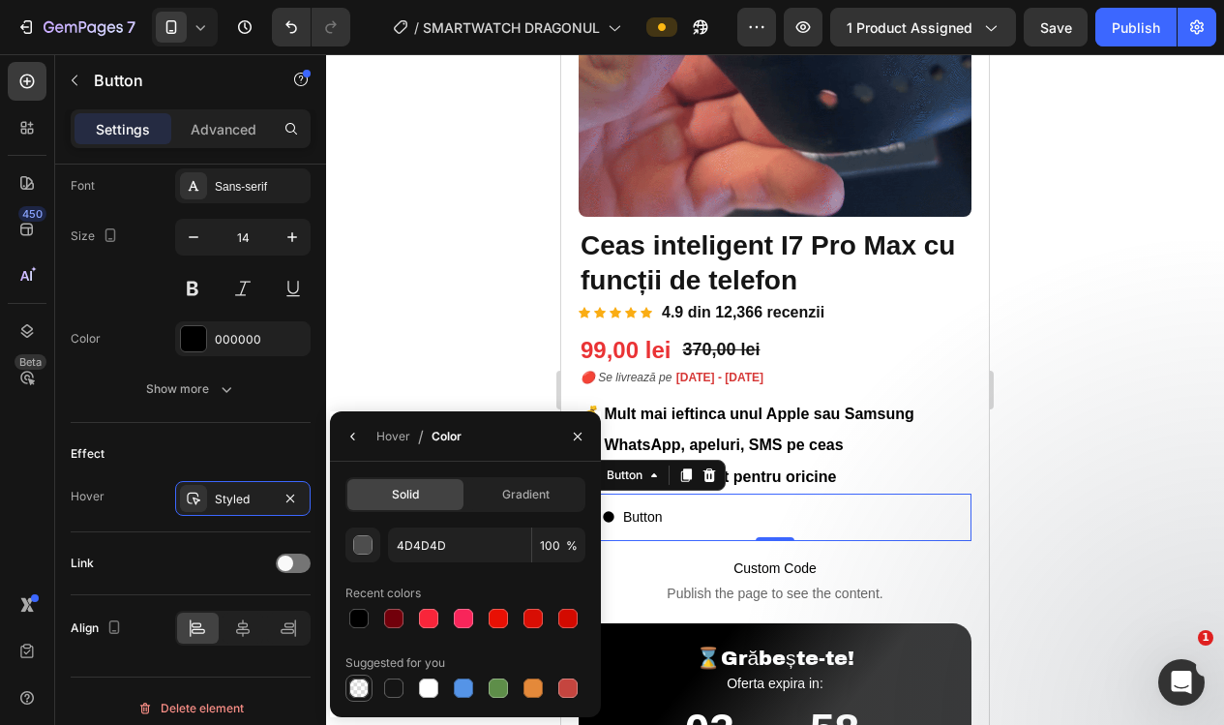
click at [360, 698] on div at bounding box center [358, 687] width 23 height 23
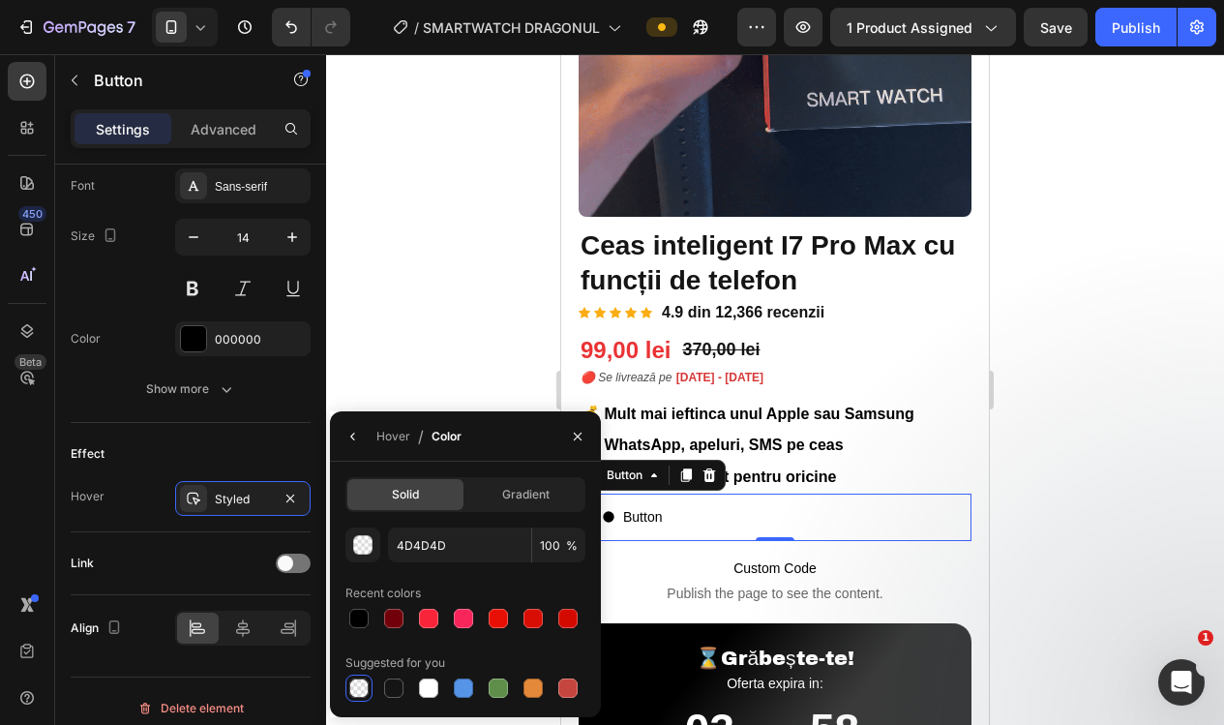
type input "000000"
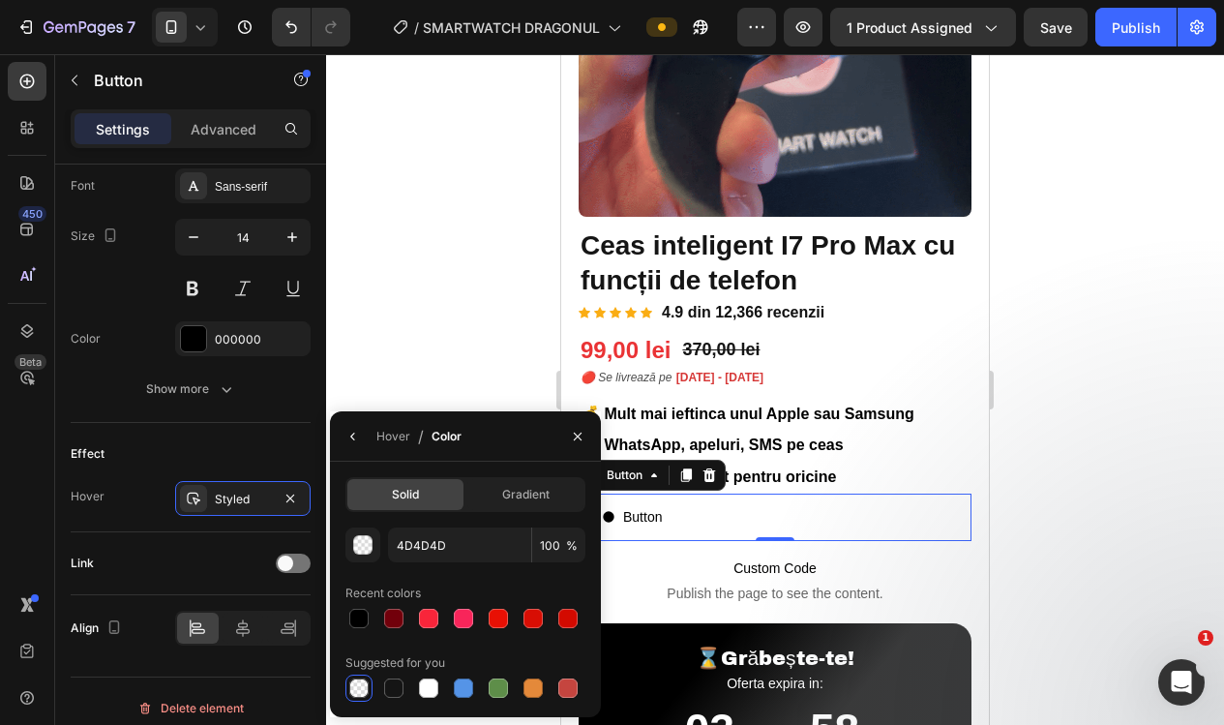
type input "0"
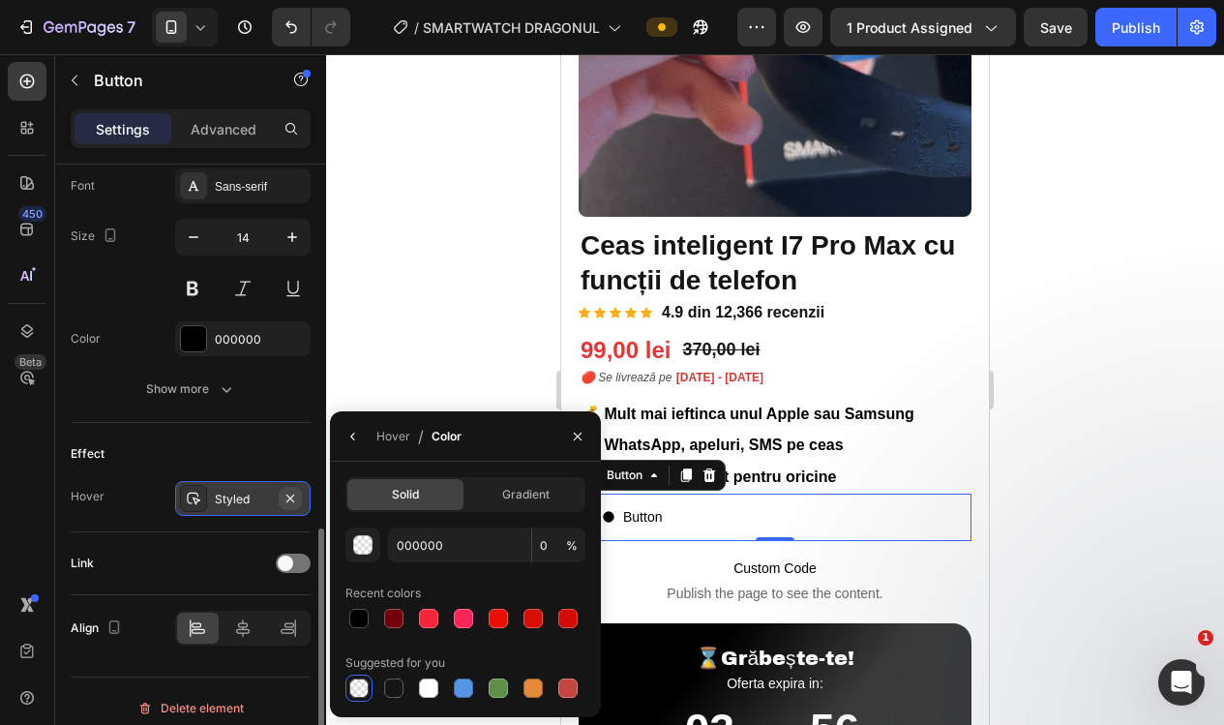
click at [290, 499] on icon "button" at bounding box center [289, 497] width 15 height 15
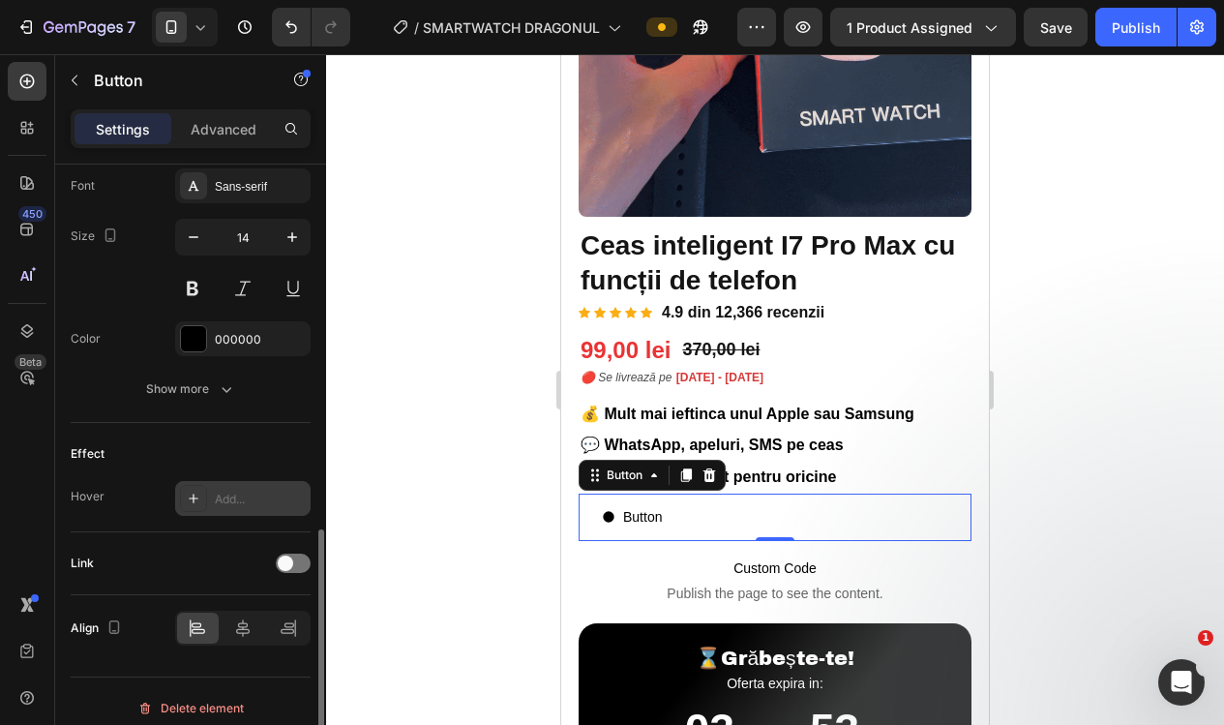
scroll to position [925, 0]
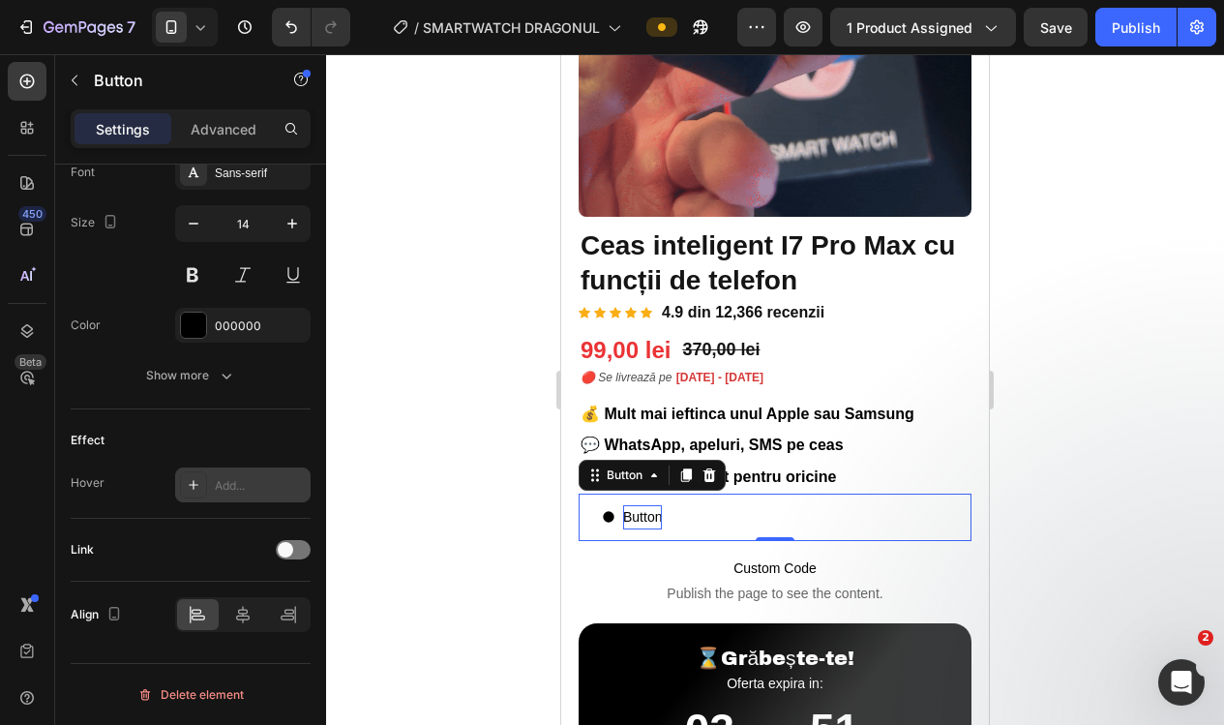
click at [647, 509] on p "Button" at bounding box center [642, 517] width 39 height 24
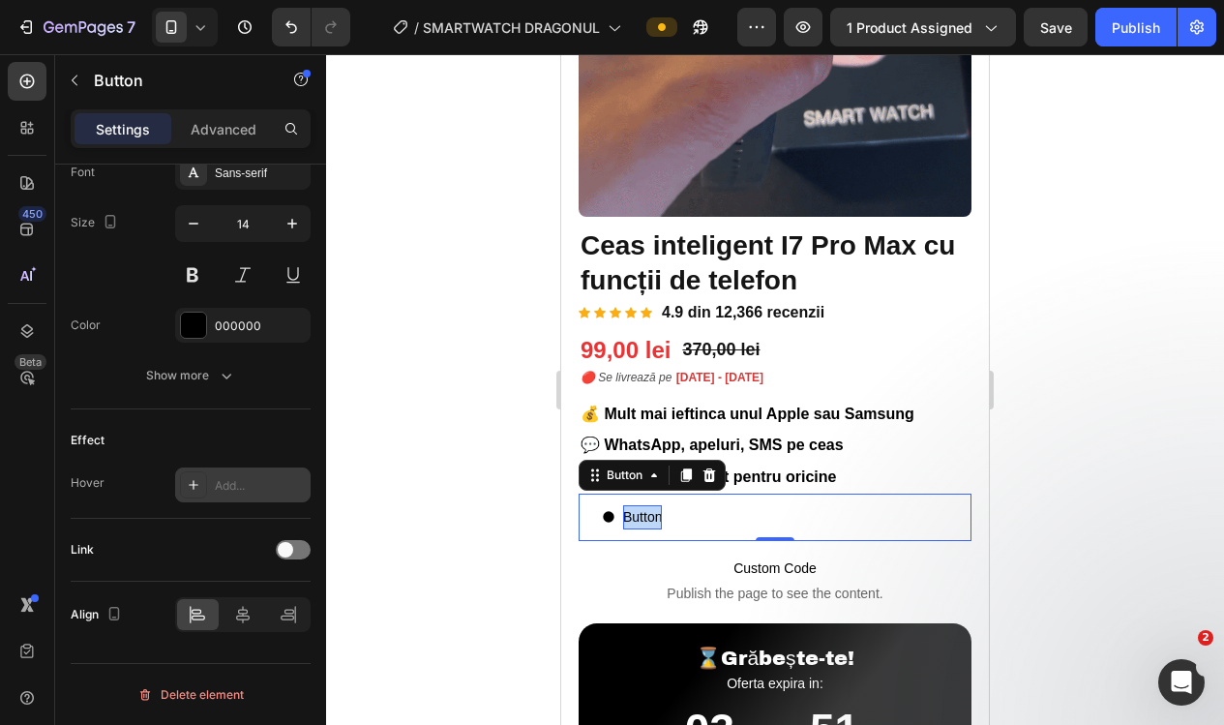
click at [647, 509] on p "Button" at bounding box center [642, 517] width 39 height 24
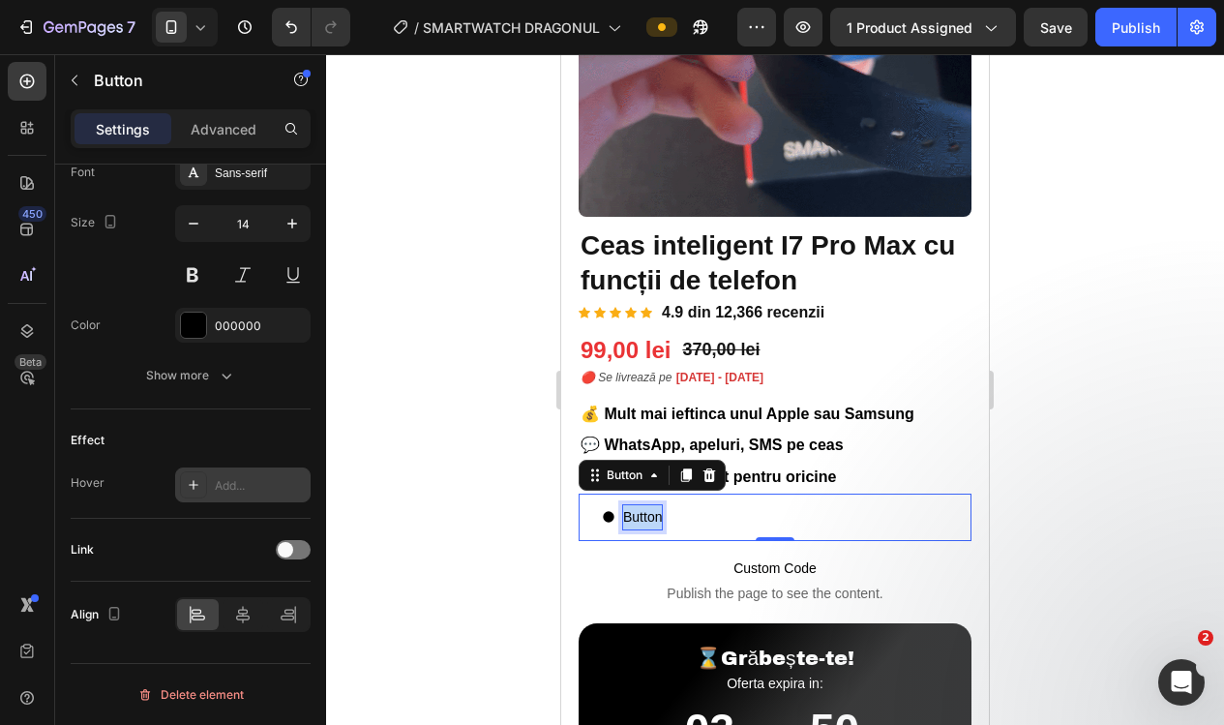
click at [647, 509] on p "Button" at bounding box center [642, 517] width 39 height 24
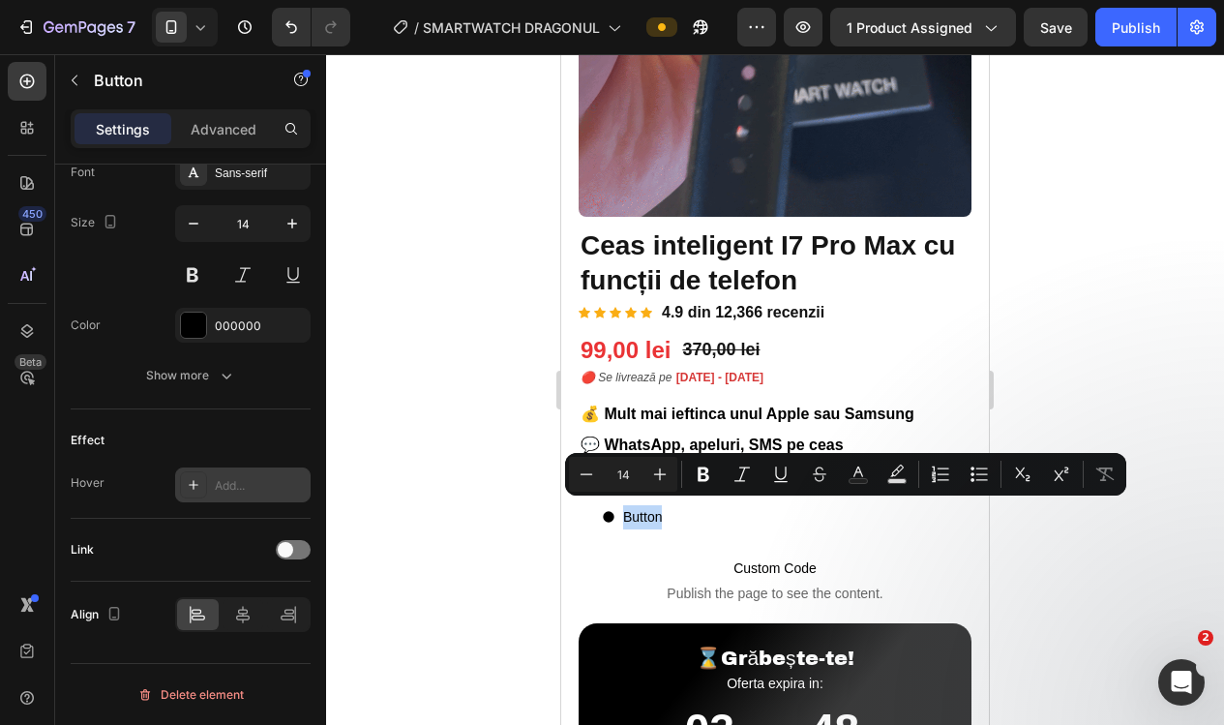
click at [611, 512] on icon "<p>Button</p>" at bounding box center [608, 517] width 11 height 11
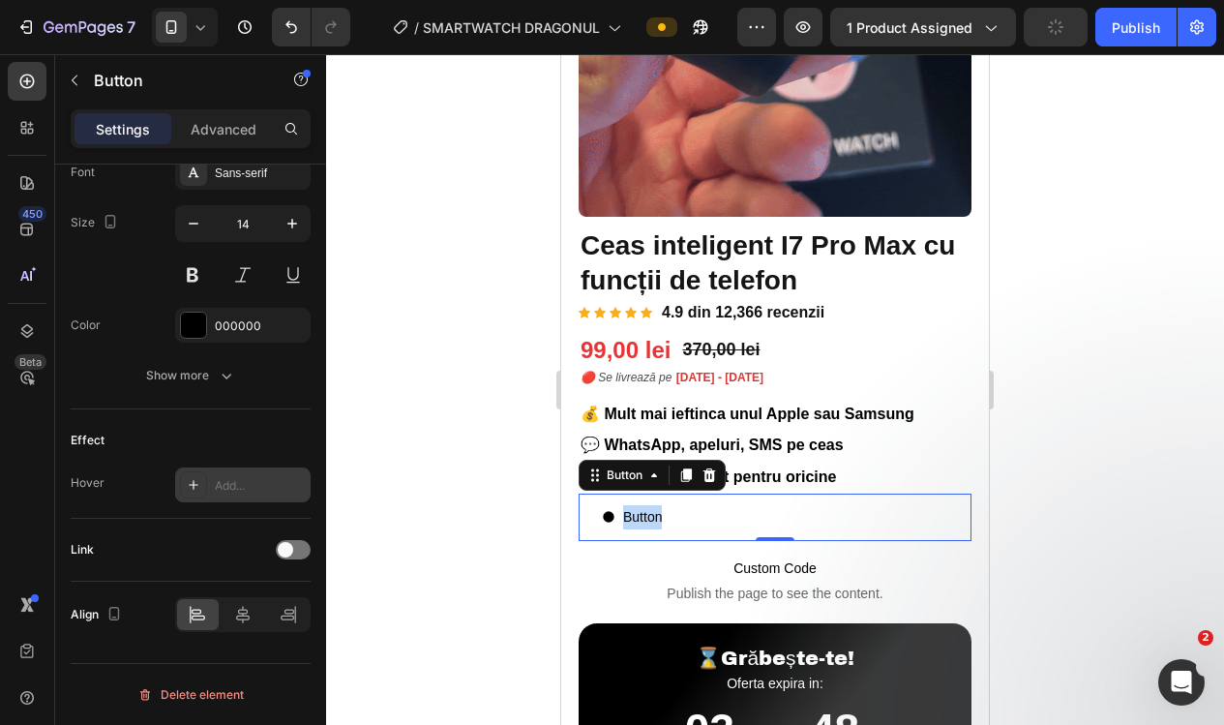
click at [608, 512] on icon "<p>Button</p>" at bounding box center [608, 517] width 11 height 11
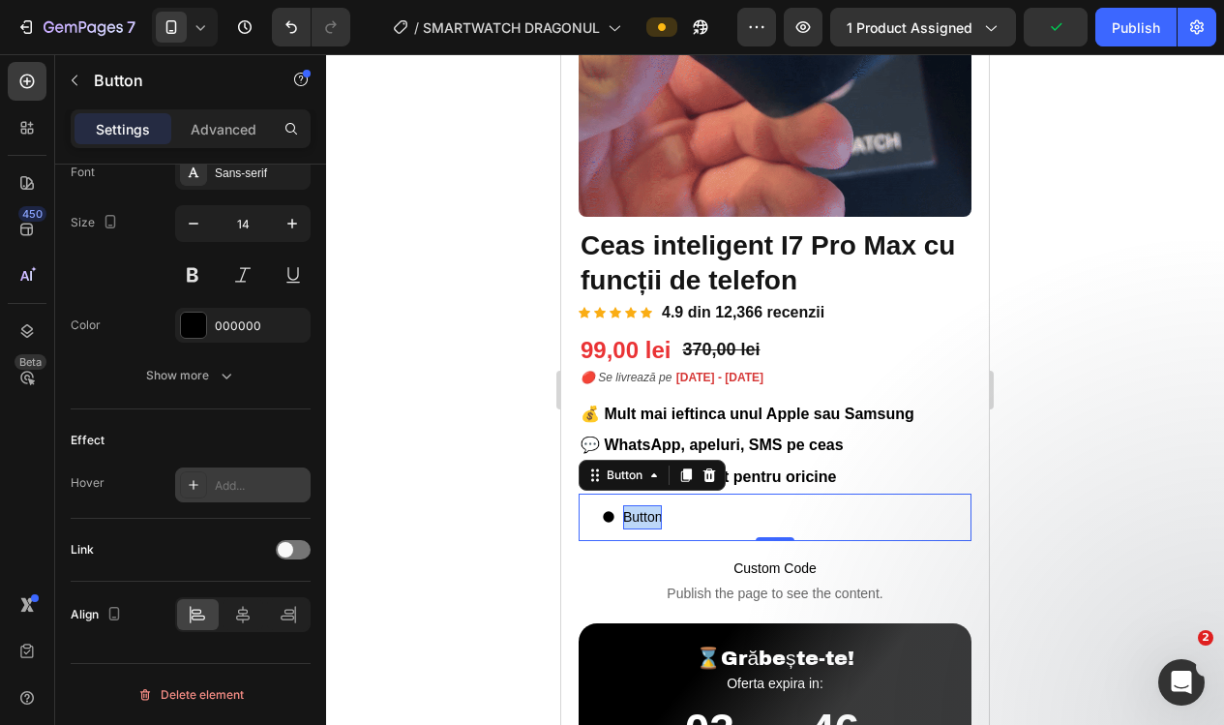
click at [648, 514] on p "Button" at bounding box center [642, 517] width 39 height 24
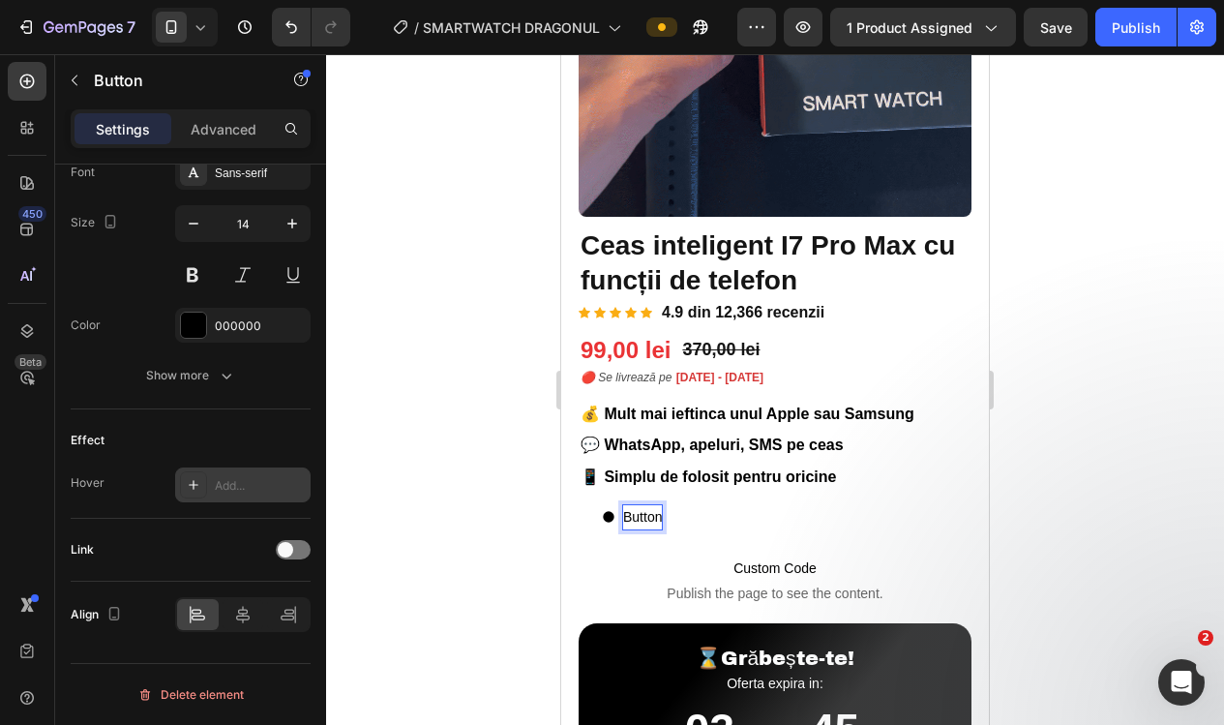
click at [650, 515] on p "Button" at bounding box center [642, 517] width 39 height 24
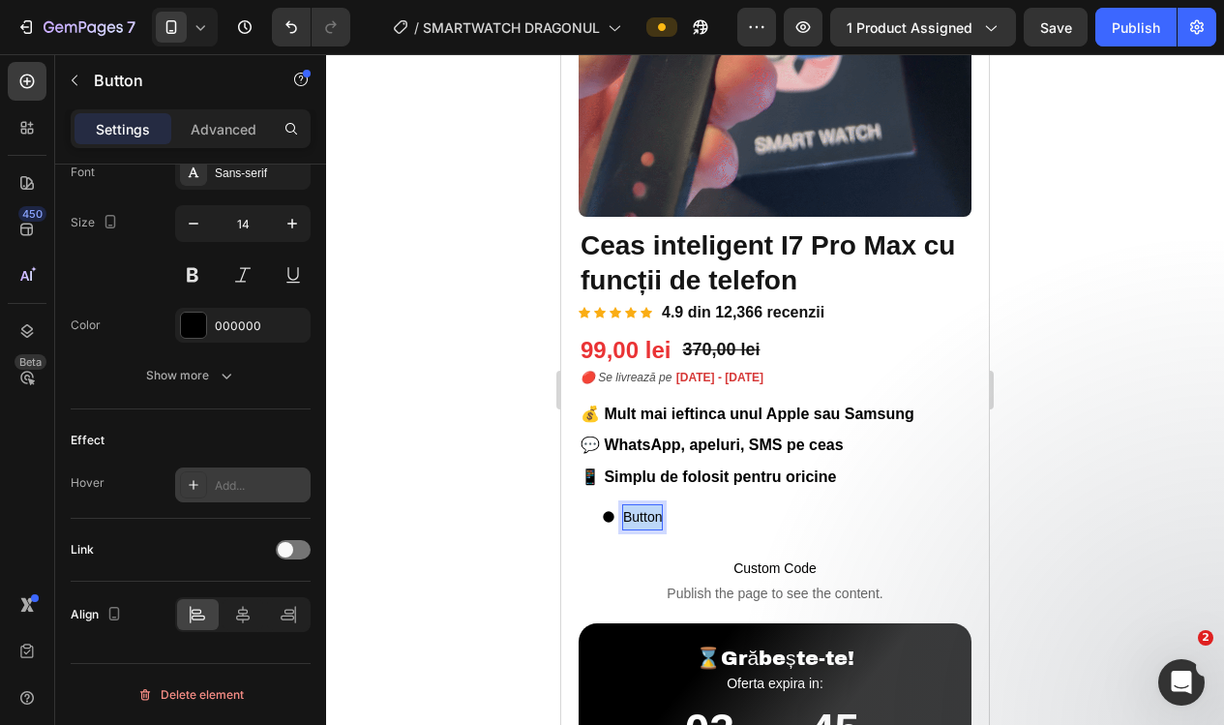
click at [650, 515] on p "Button" at bounding box center [642, 517] width 39 height 24
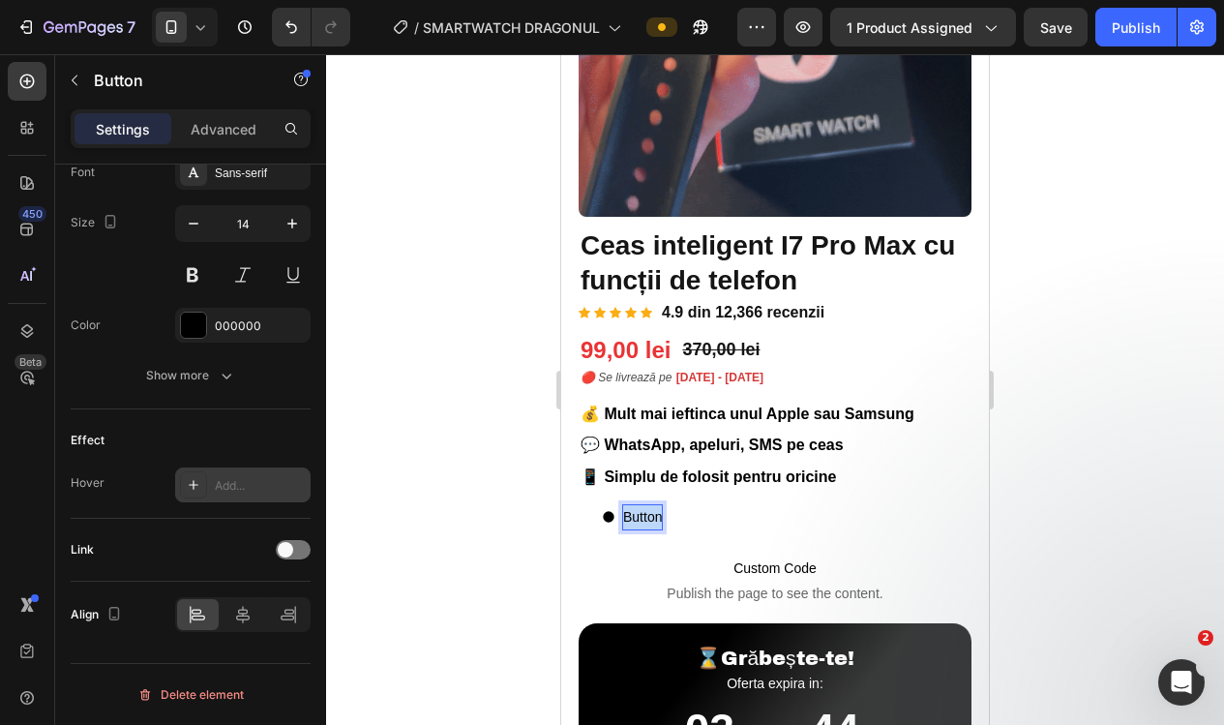
click at [650, 515] on p "Button" at bounding box center [642, 517] width 39 height 24
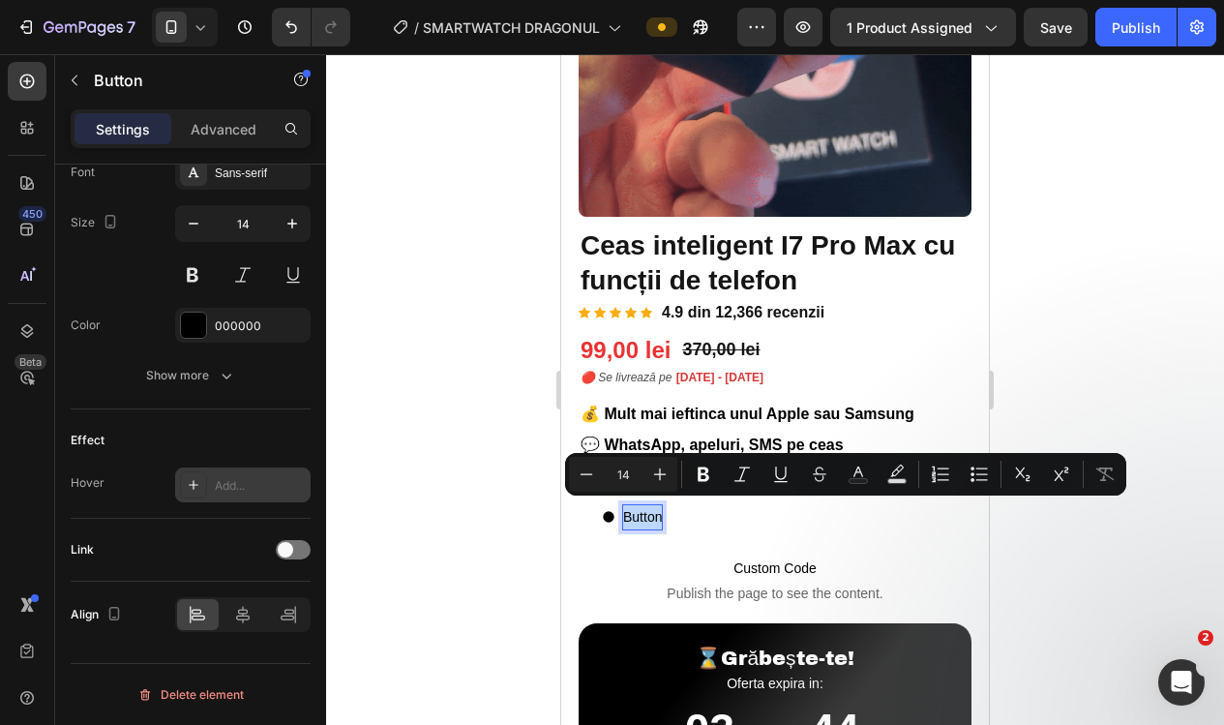
click at [650, 515] on p "Button" at bounding box center [642, 517] width 39 height 24
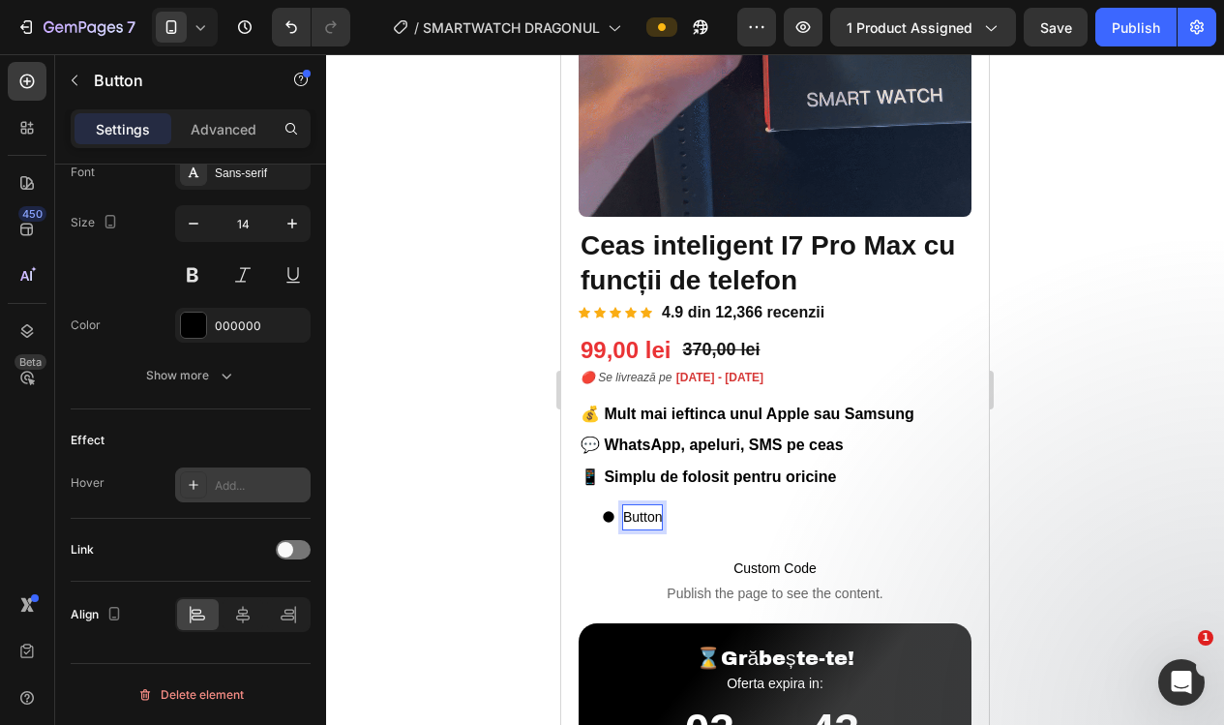
click at [516, 493] on div at bounding box center [775, 389] width 898 height 670
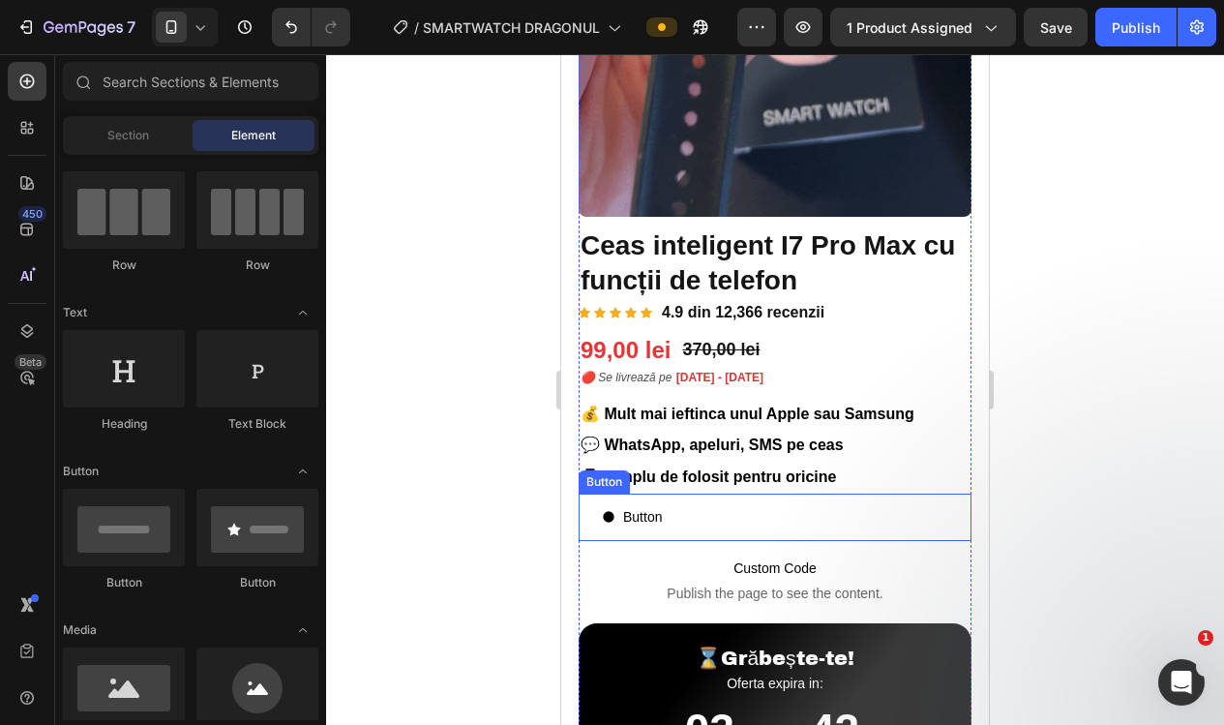
click at [615, 510] on div "Button" at bounding box center [632, 517] width 60 height 24
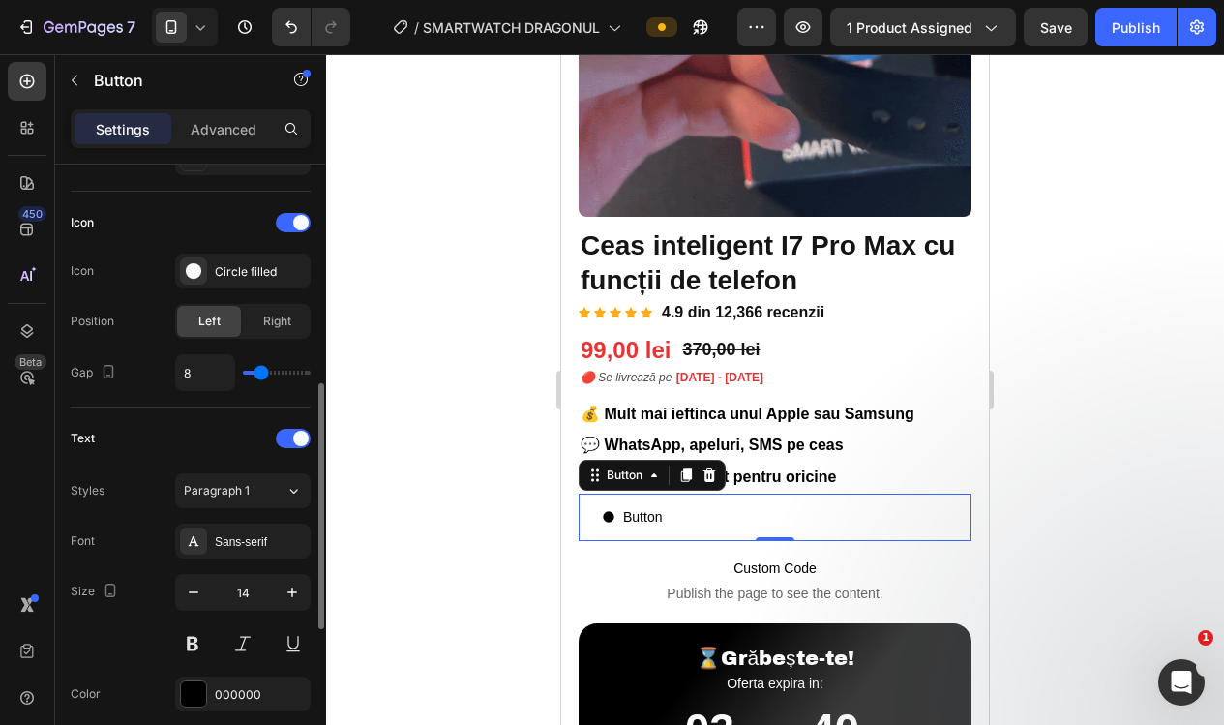
scroll to position [559, 0]
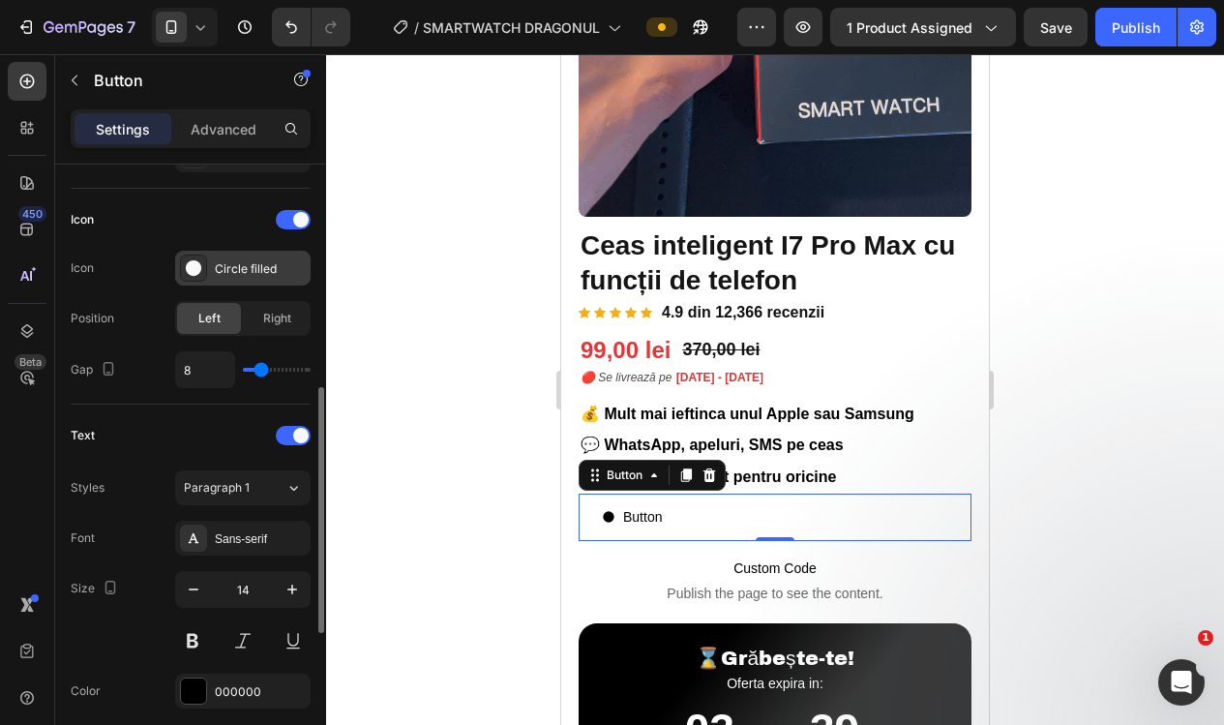
click at [224, 278] on div "Circle filled" at bounding box center [242, 268] width 135 height 35
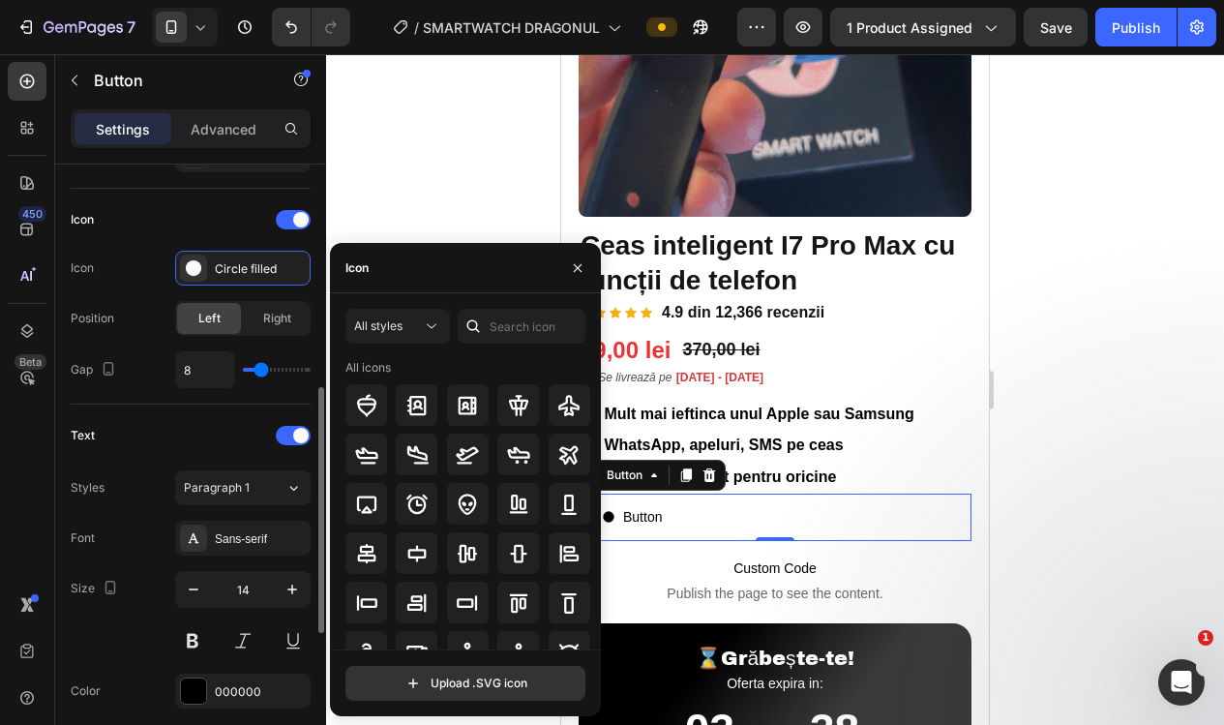
drag, startPoint x: 223, startPoint y: 278, endPoint x: 188, endPoint y: 462, distance: 188.2
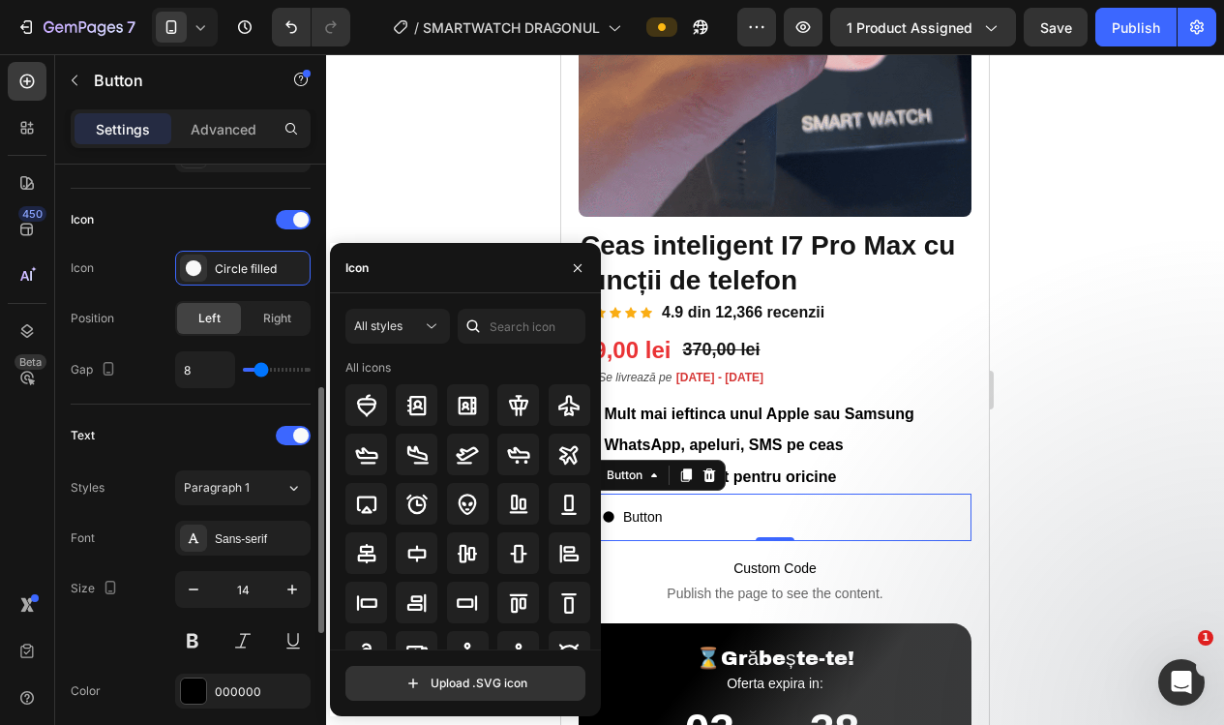
click at [222, 280] on div "Circle filled" at bounding box center [242, 268] width 135 height 35
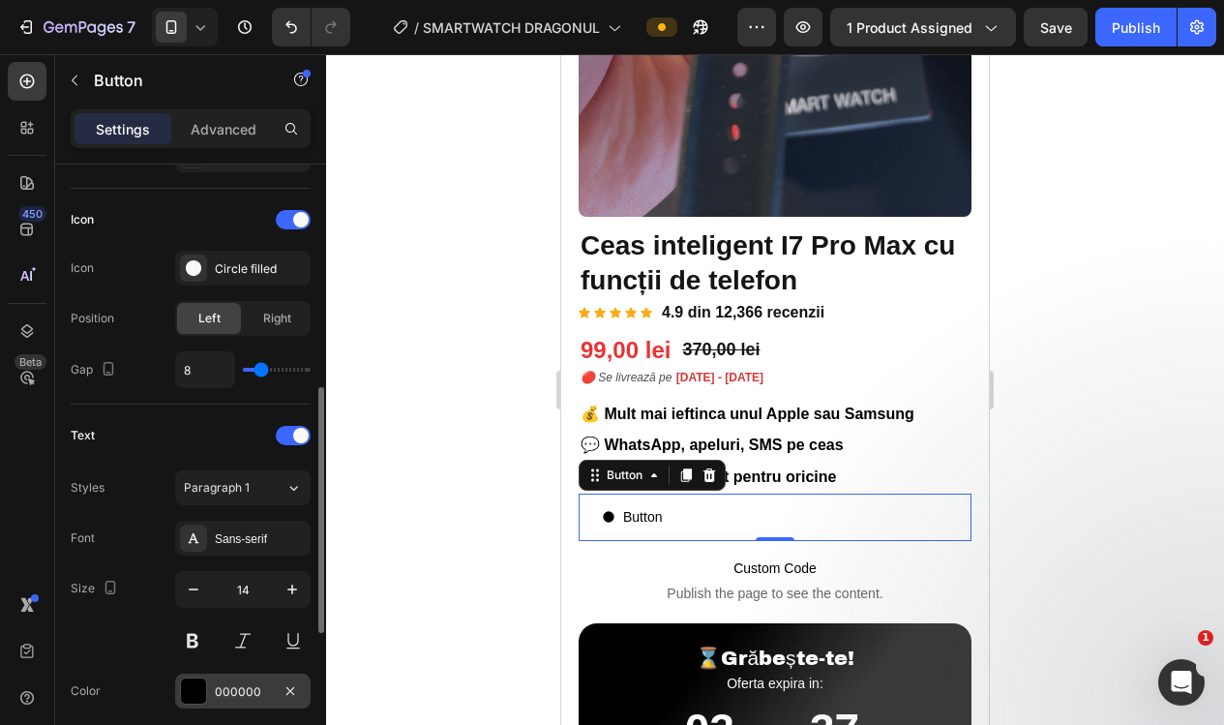
click at [197, 698] on div at bounding box center [193, 690] width 25 height 25
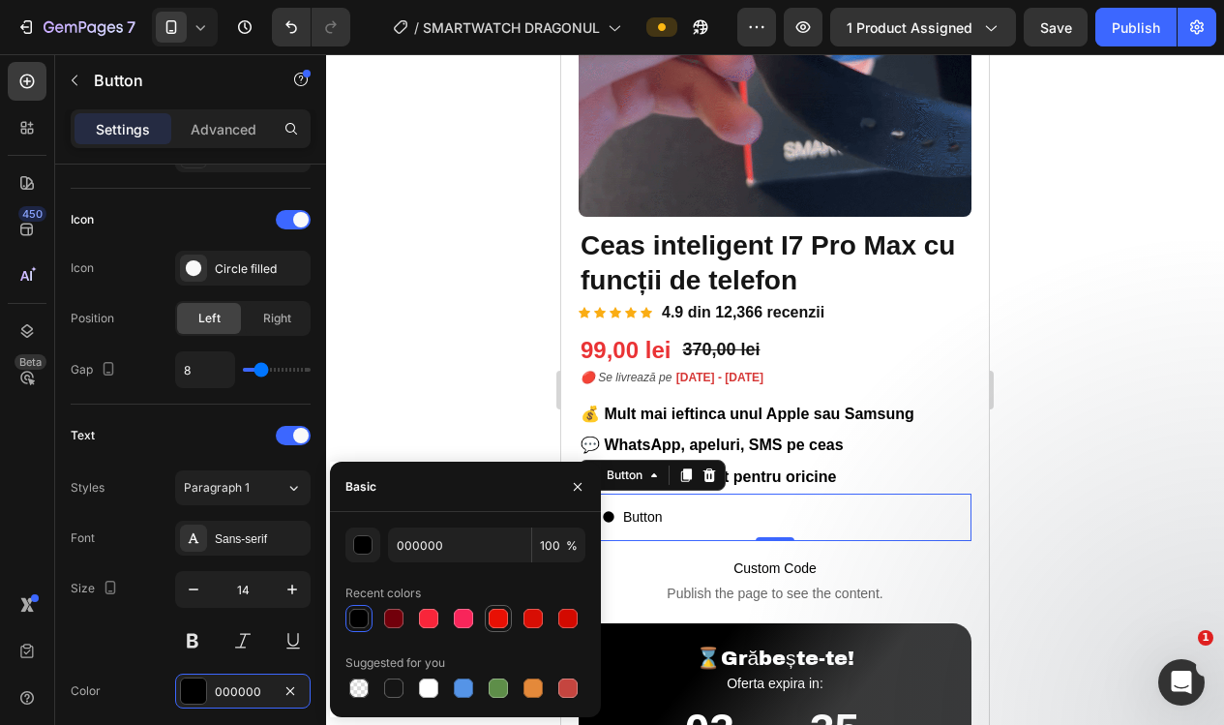
click at [497, 625] on div at bounding box center [497, 617] width 19 height 19
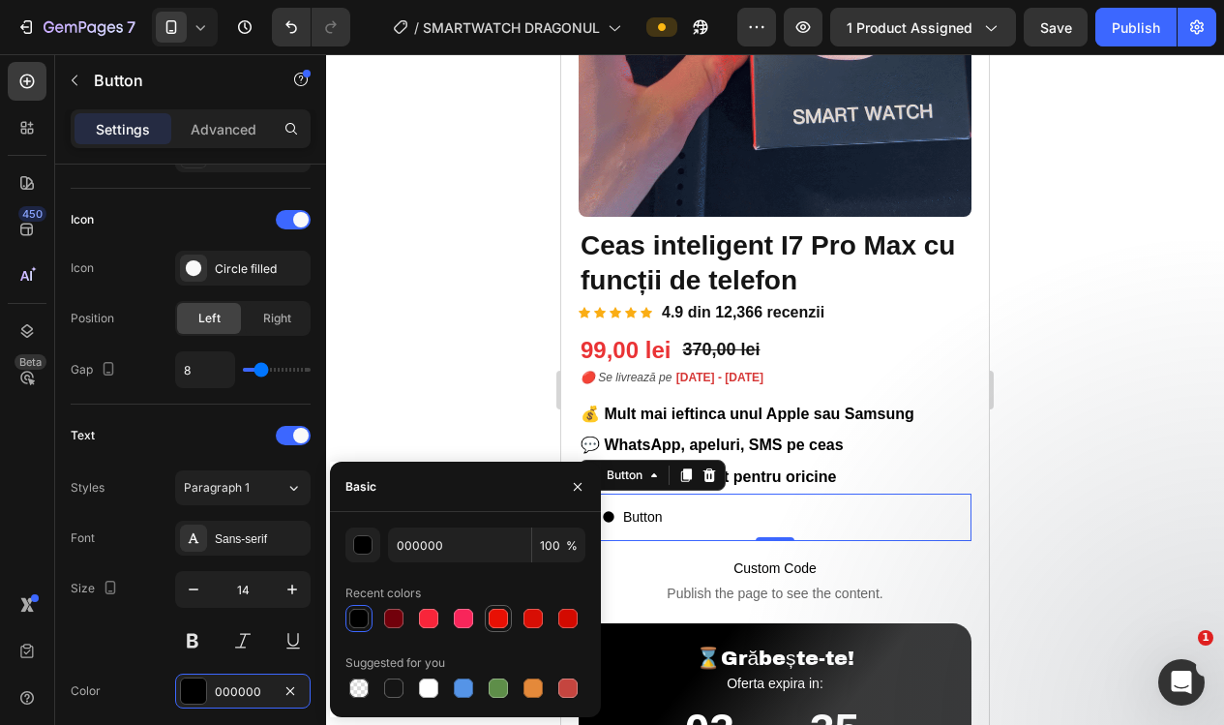
type input "E81004"
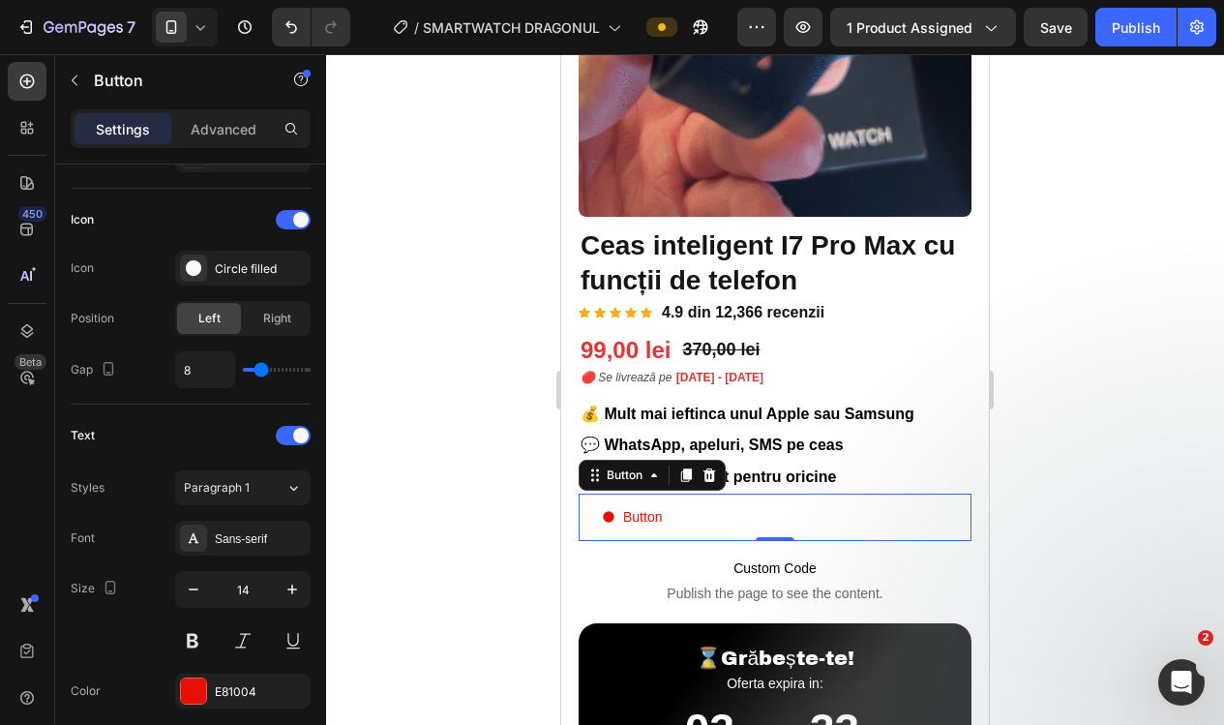
click at [681, 513] on button "Button" at bounding box center [631, 516] width 106 height 47
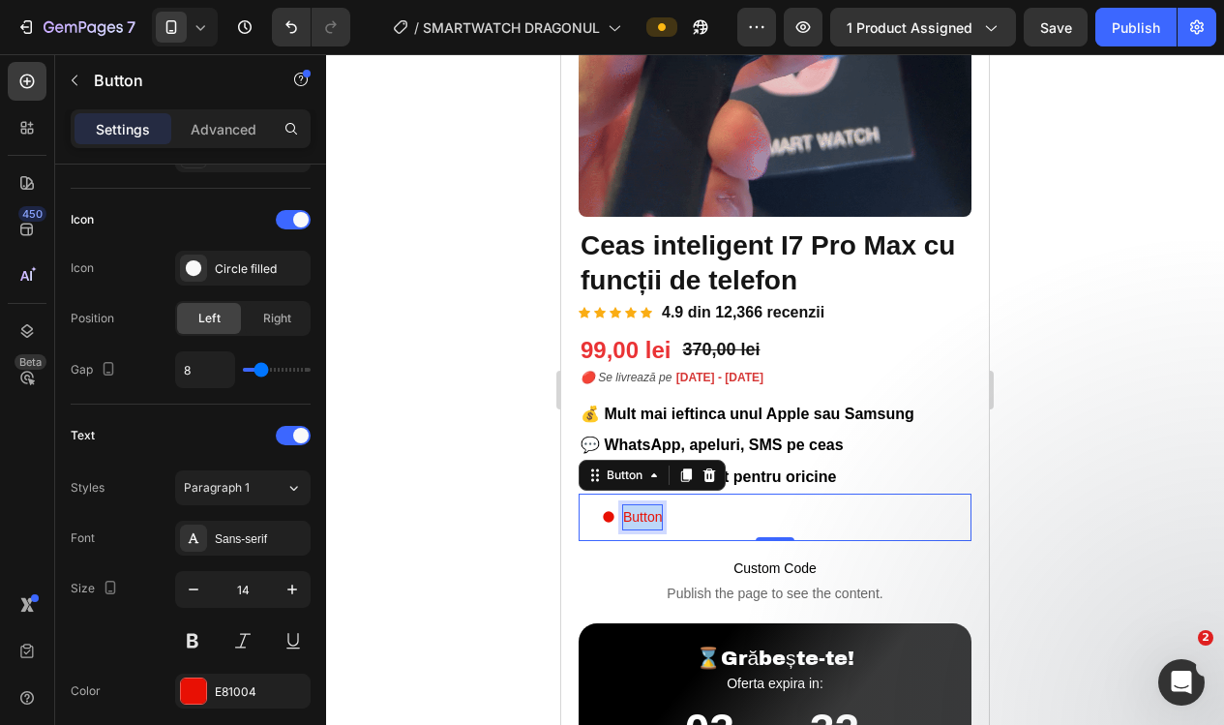
click at [650, 509] on p "Button" at bounding box center [642, 517] width 39 height 24
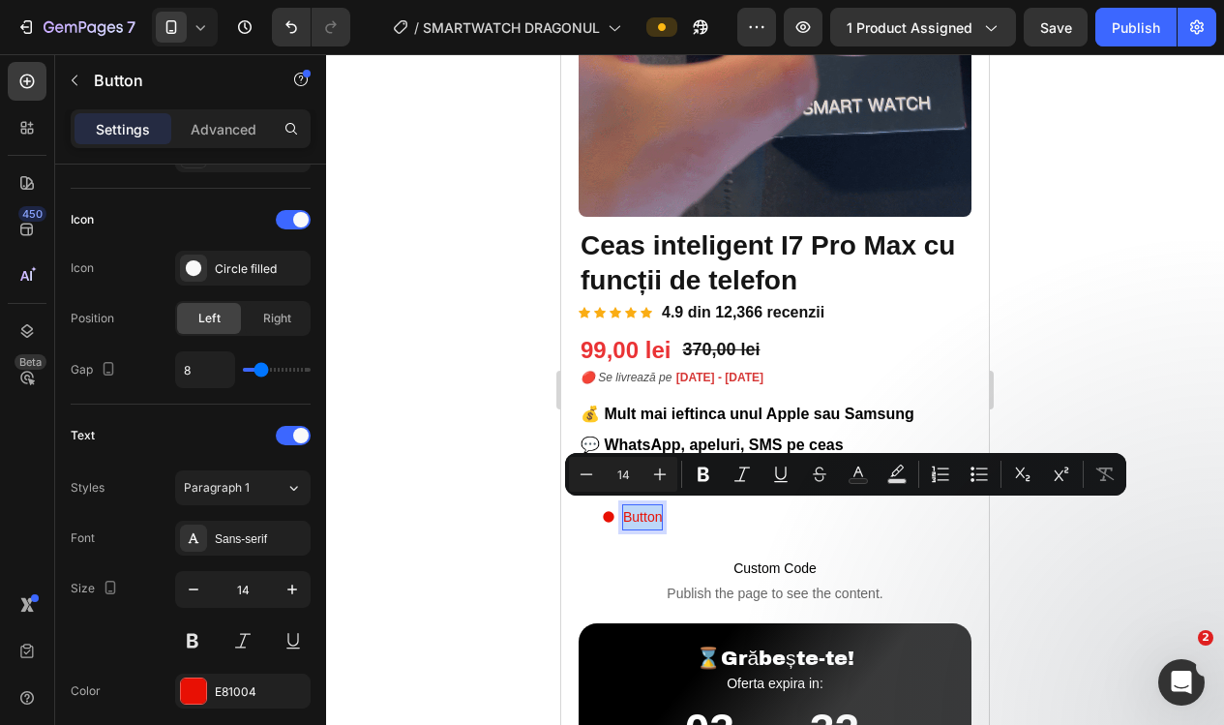
click at [650, 509] on p "Button" at bounding box center [642, 517] width 39 height 24
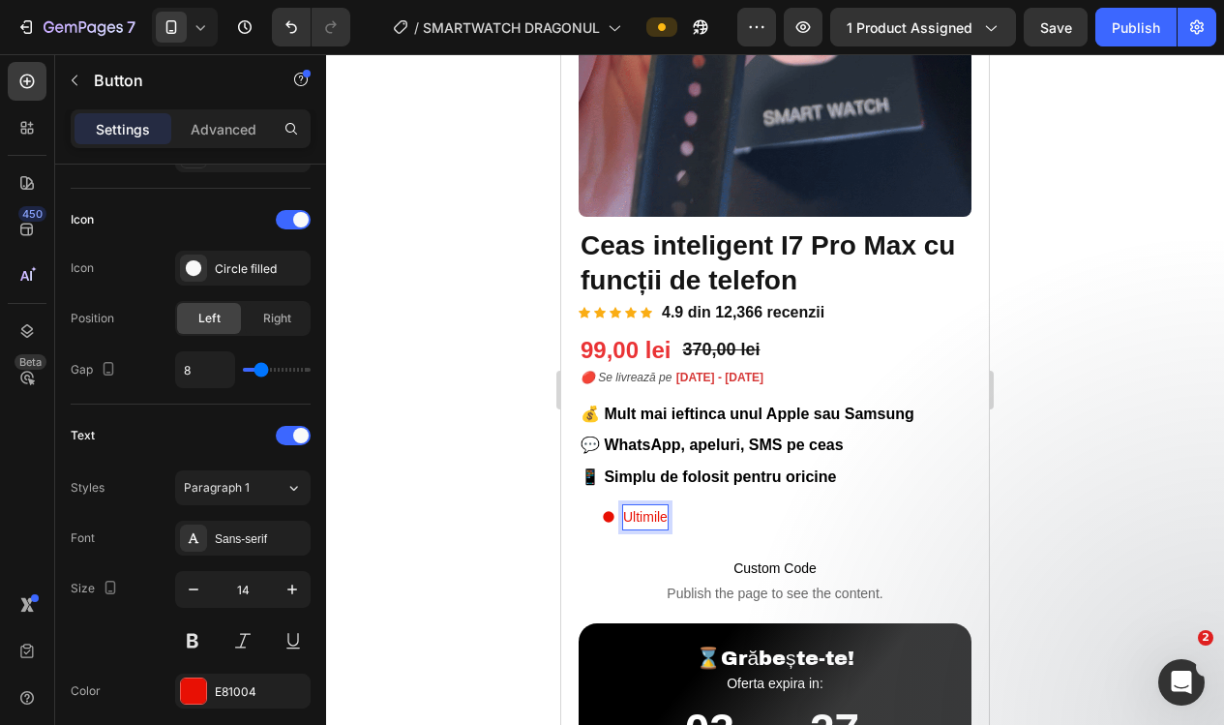
click at [636, 512] on button "Ultimile" at bounding box center [634, 516] width 112 height 47
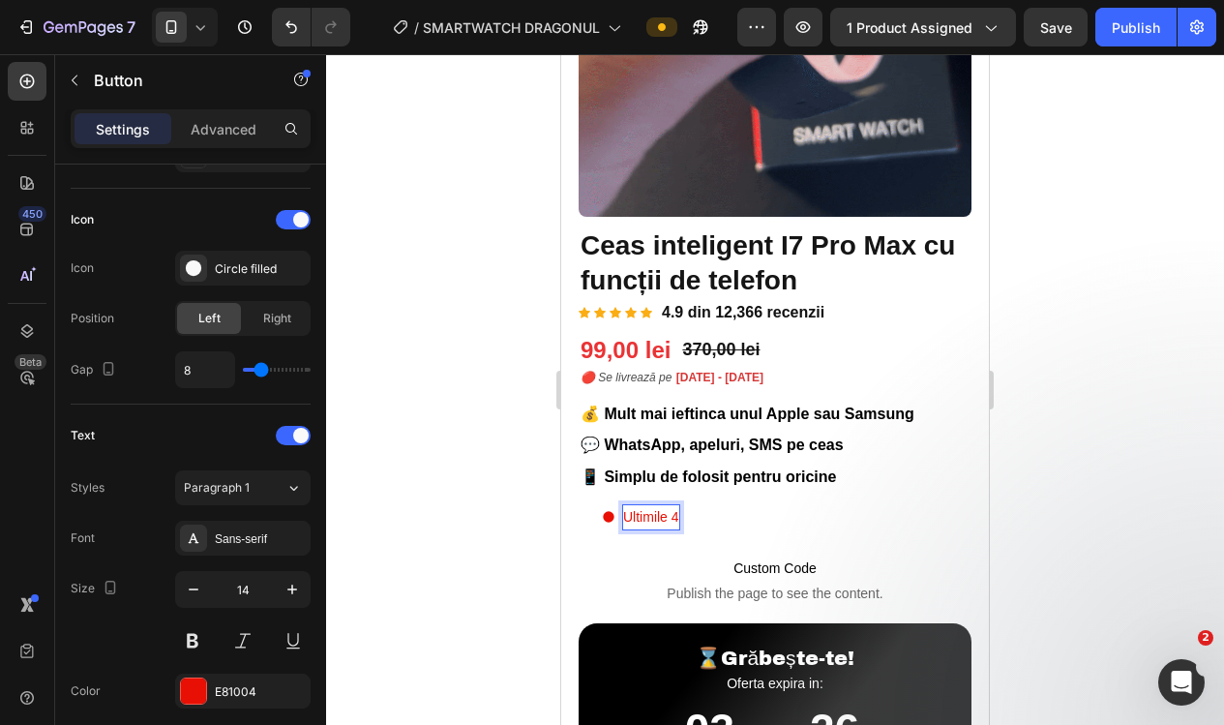
click at [641, 512] on button "Ultimile 4" at bounding box center [640, 516] width 124 height 47
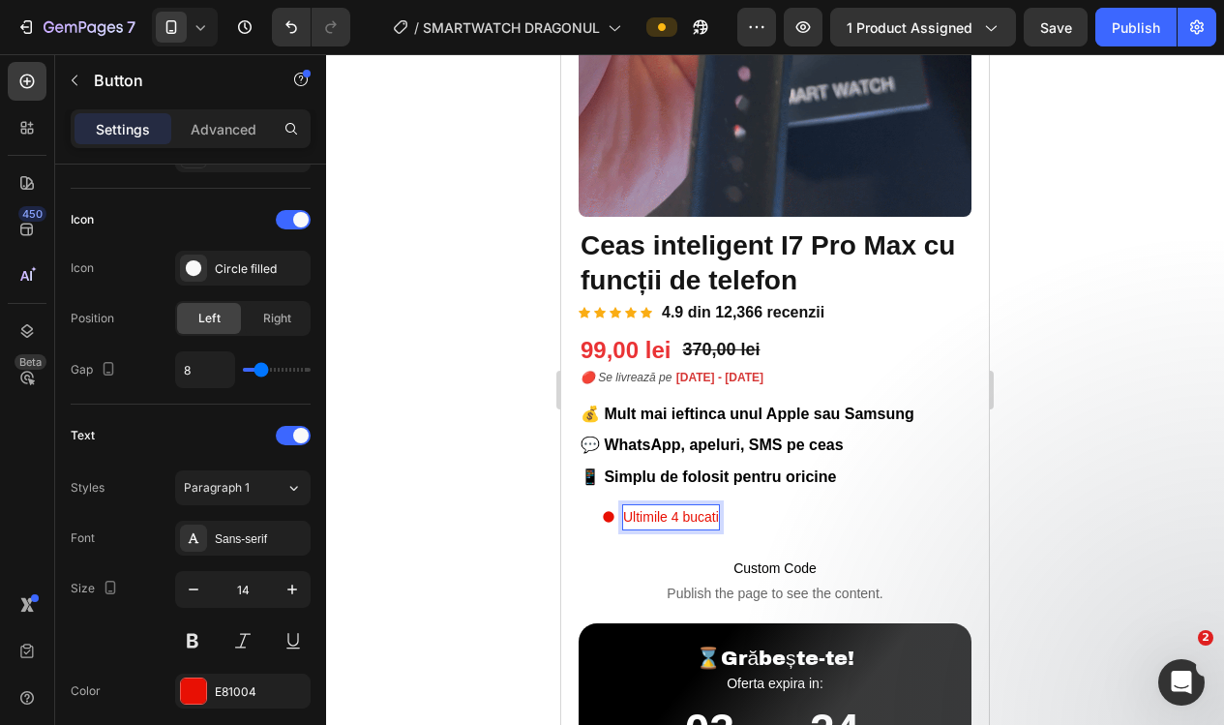
click at [662, 512] on button "Ultimile 4 bucati" at bounding box center [659, 516] width 163 height 47
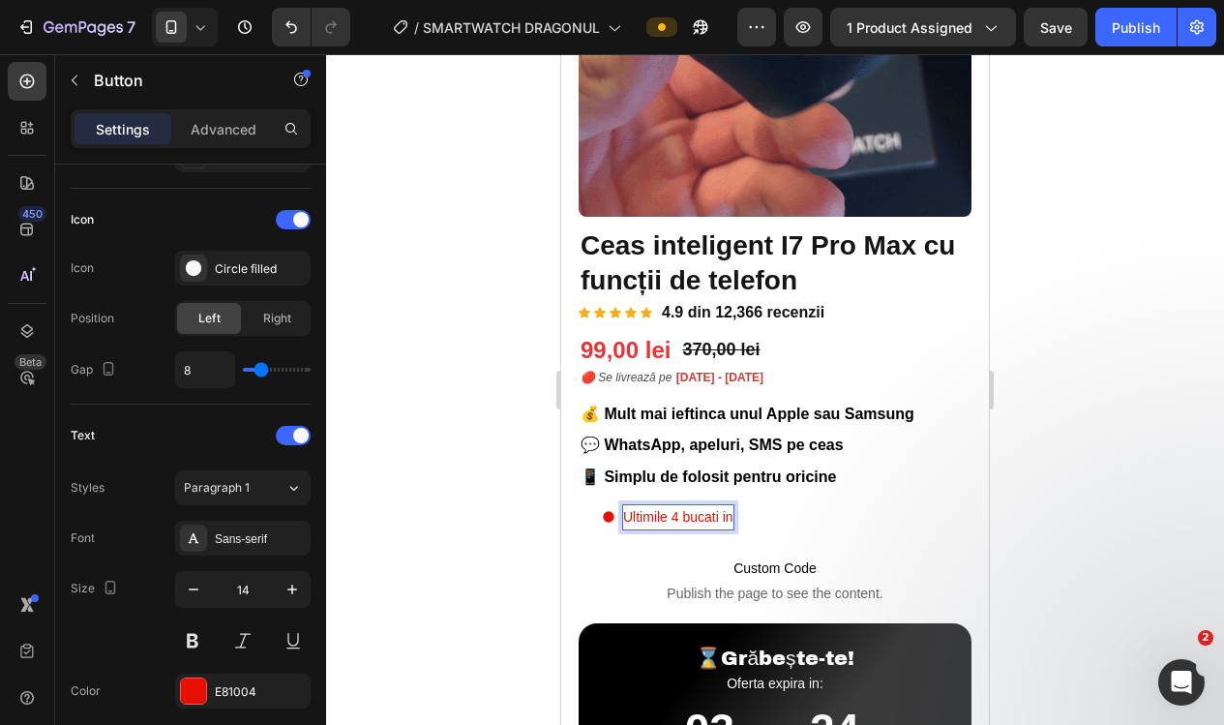
click at [672, 512] on button "Ultimile 4 bucati in" at bounding box center [667, 516] width 178 height 47
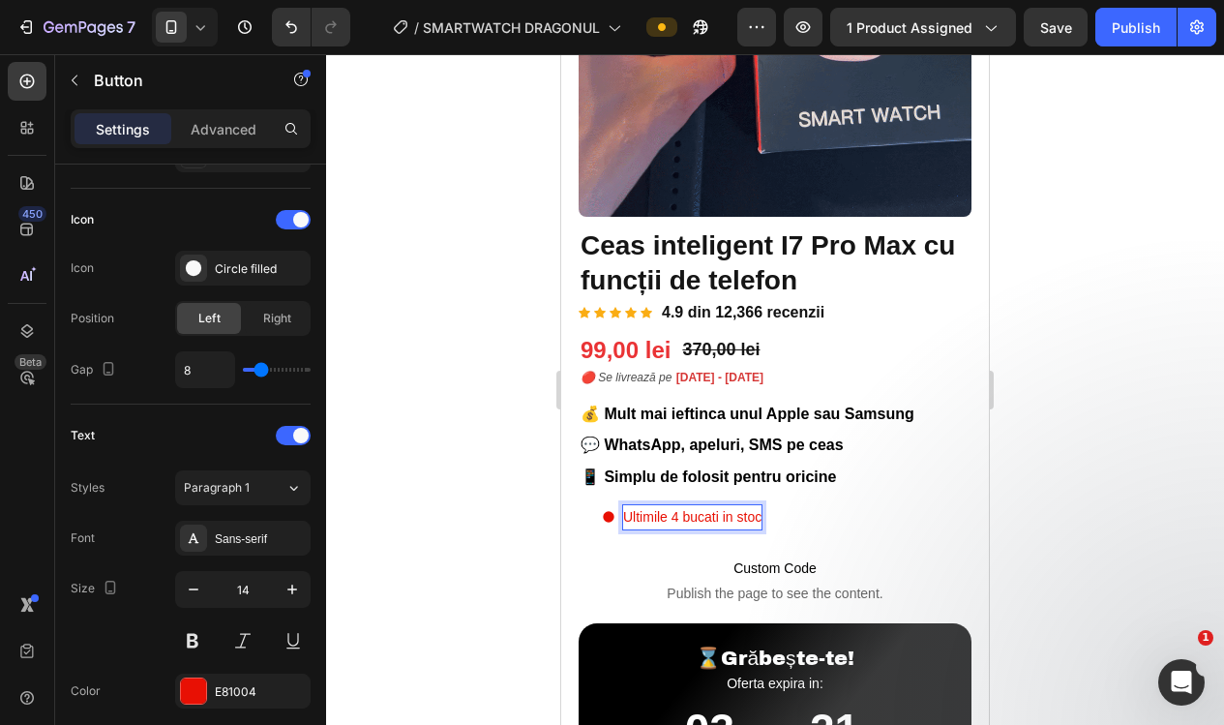
click at [463, 438] on div at bounding box center [775, 389] width 898 height 670
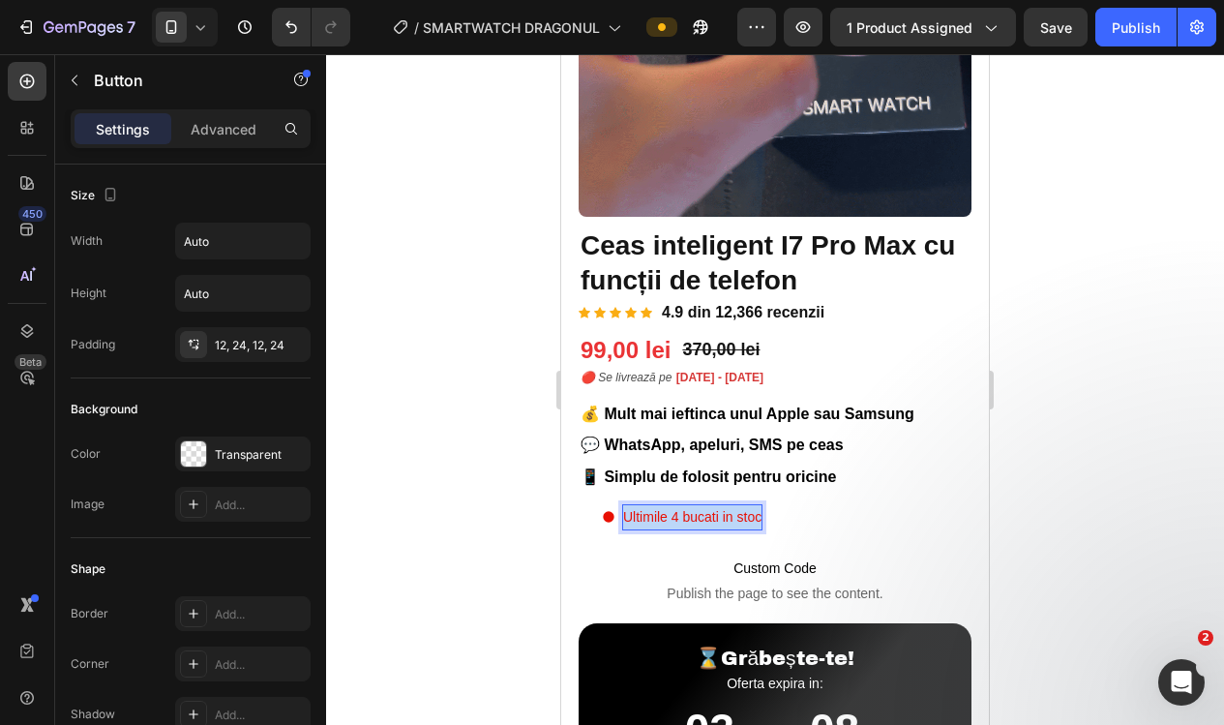
click at [706, 509] on p "Ultimile 4 bucati in stoc" at bounding box center [692, 517] width 138 height 24
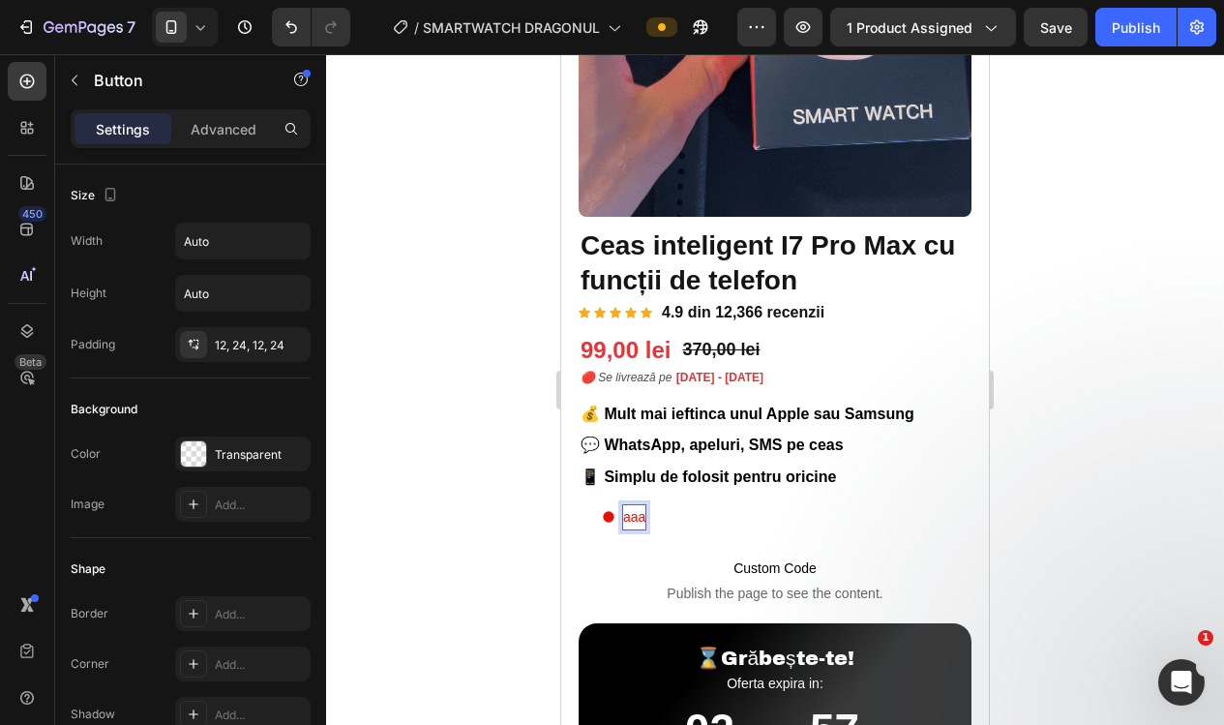
click at [624, 512] on p "aaa" at bounding box center [634, 517] width 22 height 24
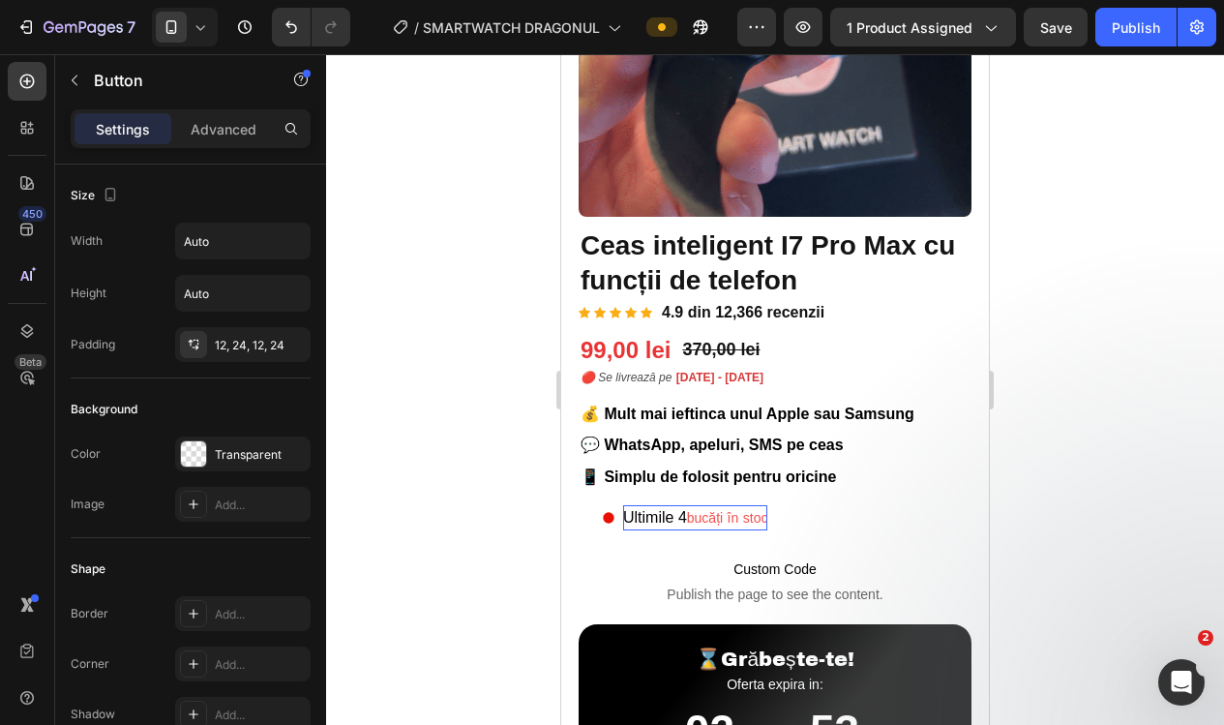
click at [1071, 543] on div at bounding box center [775, 389] width 898 height 670
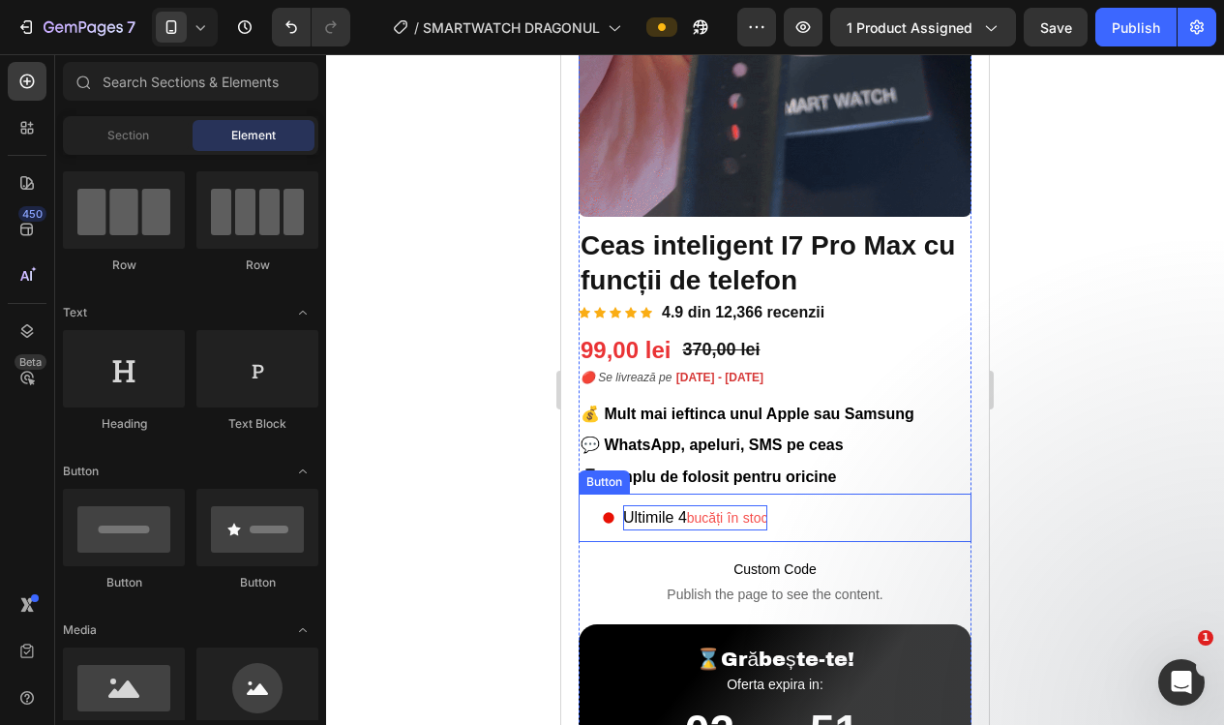
click at [682, 512] on span "Ultimile 4" at bounding box center [655, 517] width 64 height 16
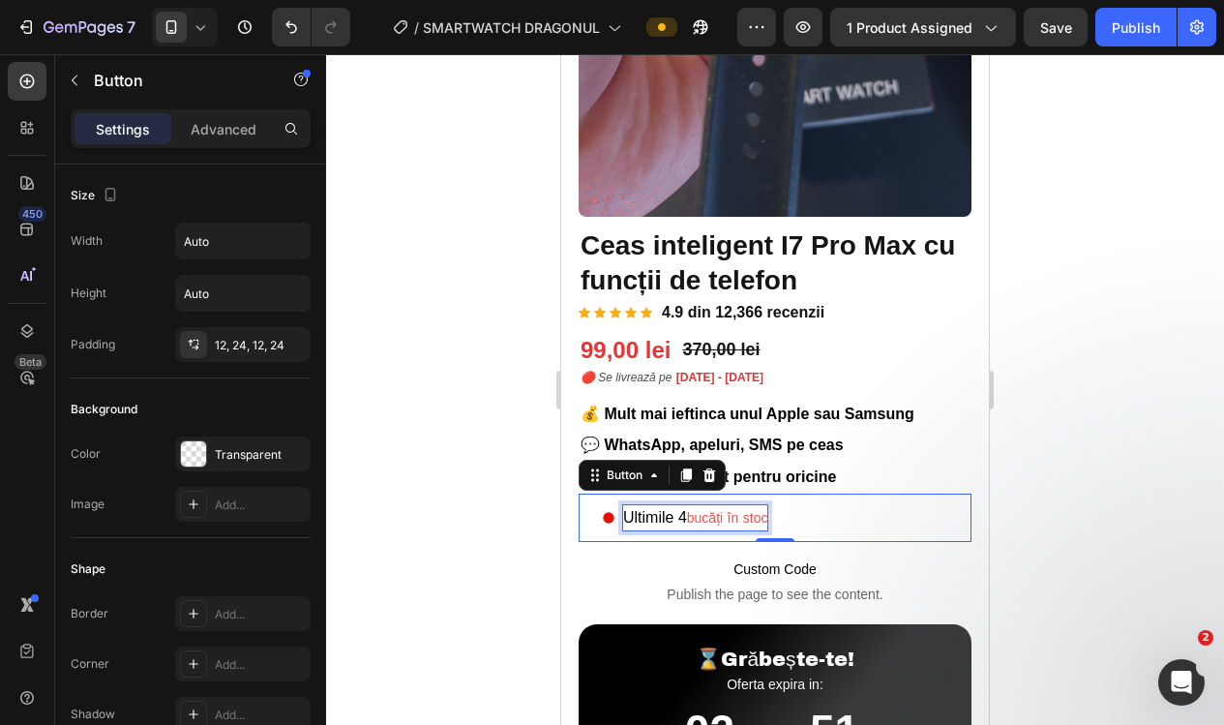
click at [682, 512] on span "Ultimile 4" at bounding box center [655, 517] width 64 height 16
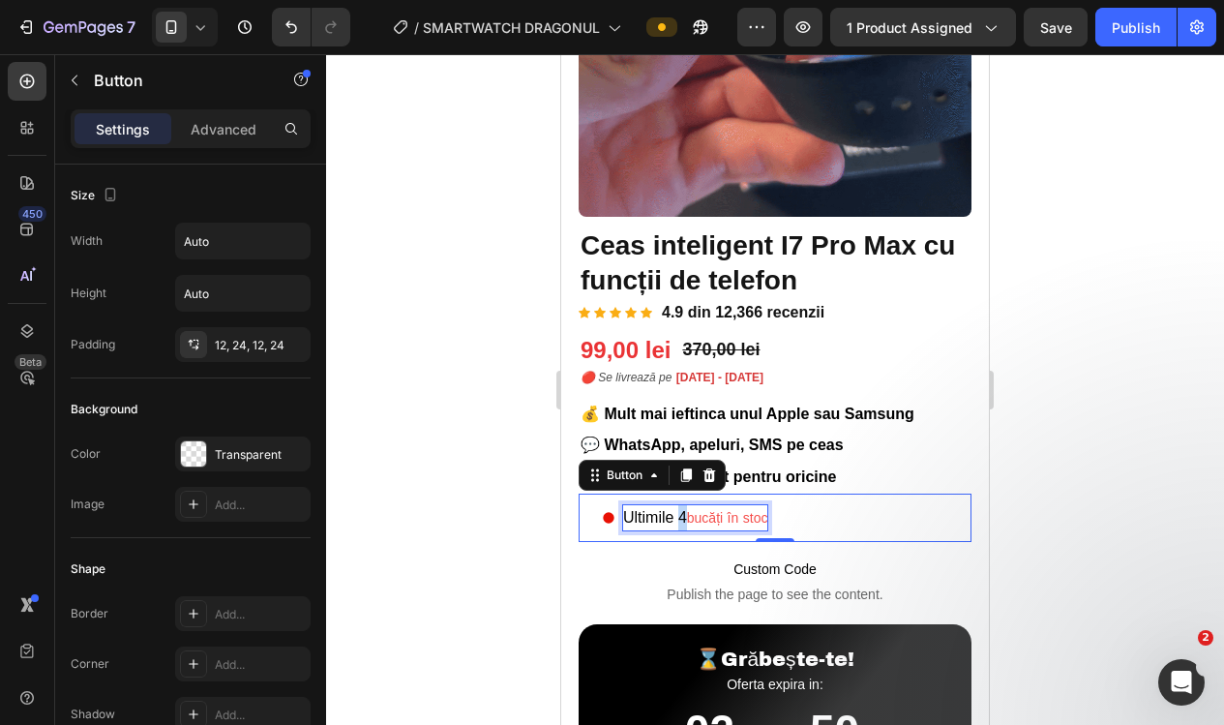
click at [682, 512] on span "Ultimile 4" at bounding box center [655, 517] width 64 height 16
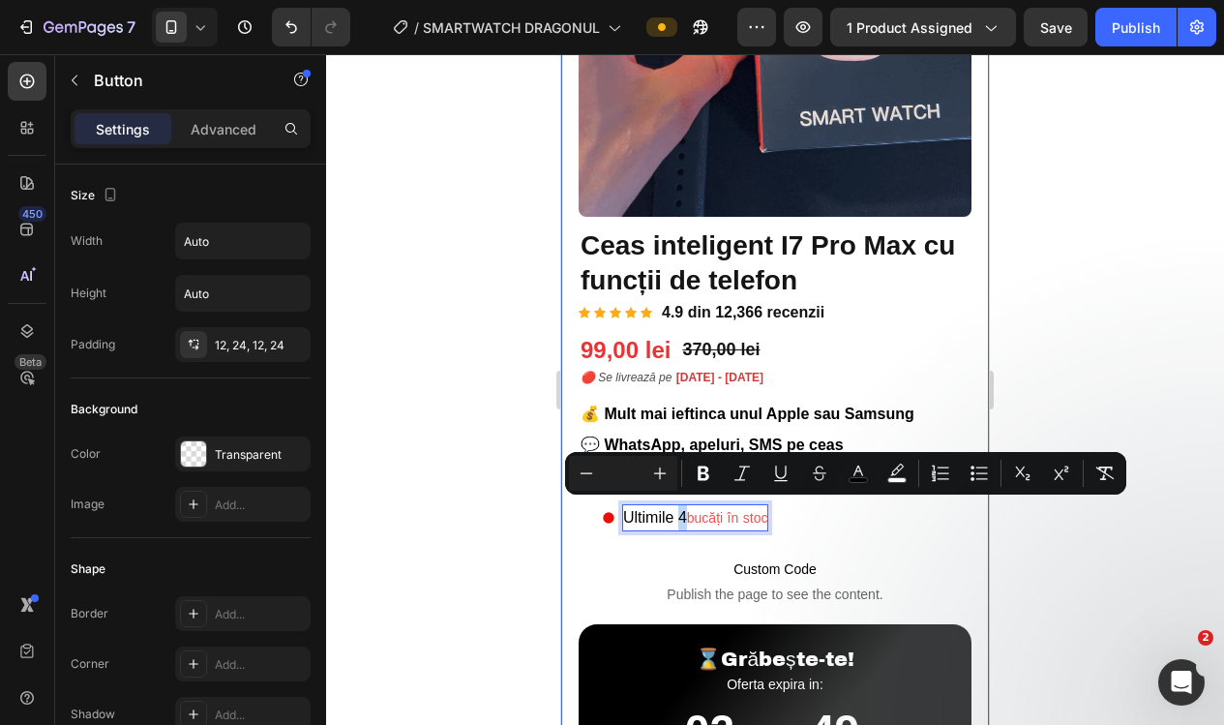
click at [572, 506] on div "Image Image Transport Gratuit Heading Comenzilor de peste 120 de lei Text block…" at bounding box center [775, 700] width 428 height 1916
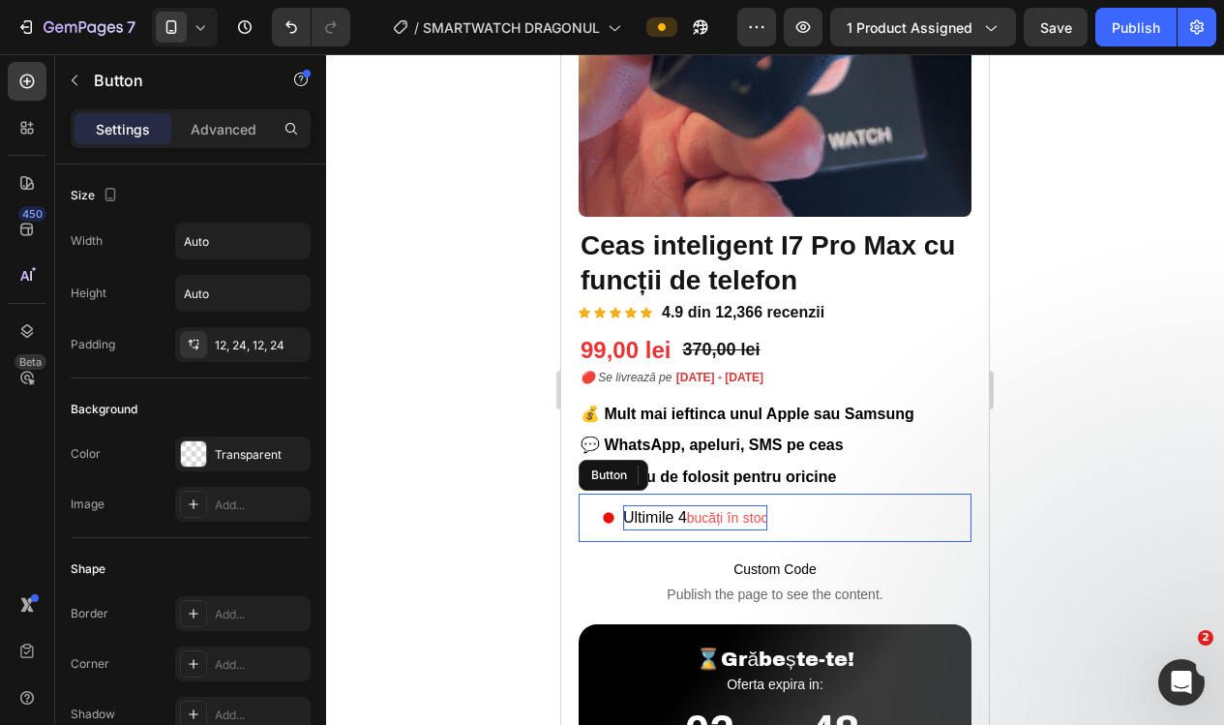
click at [726, 510] on span "Rich Text Editor. Editing area: main" at bounding box center [725, 517] width 4 height 16
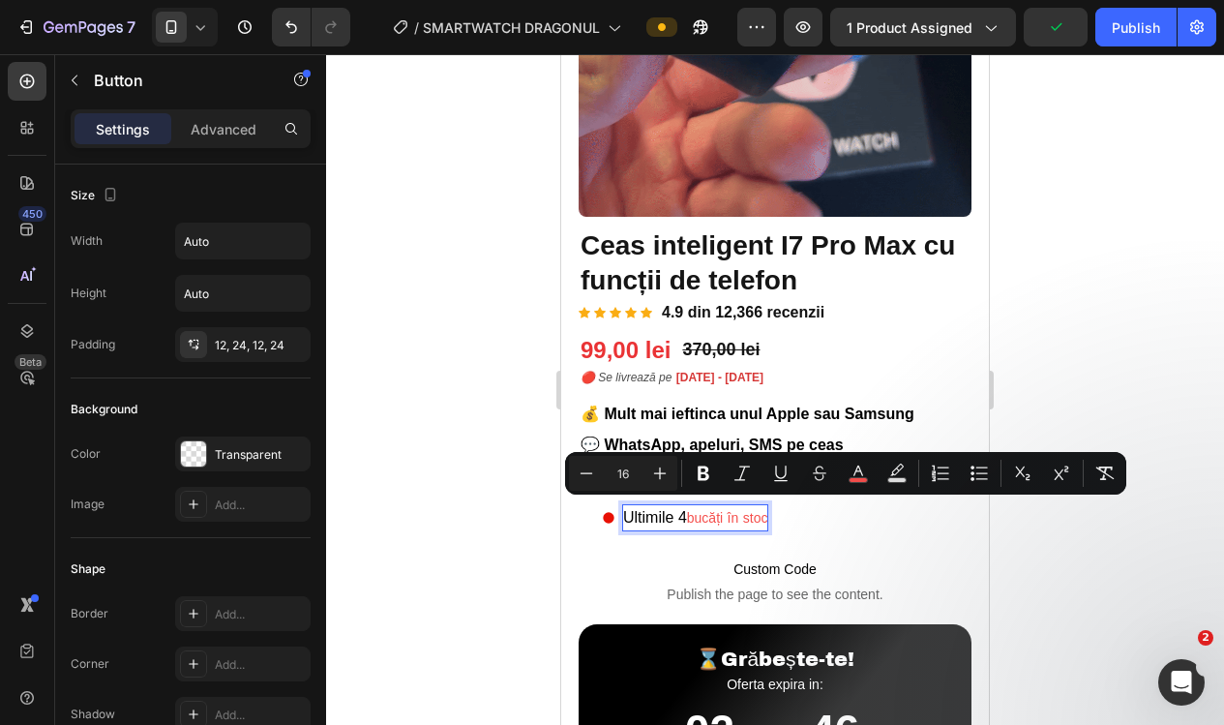
drag, startPoint x: 698, startPoint y: 512, endPoint x: 772, endPoint y: 518, distance: 73.7
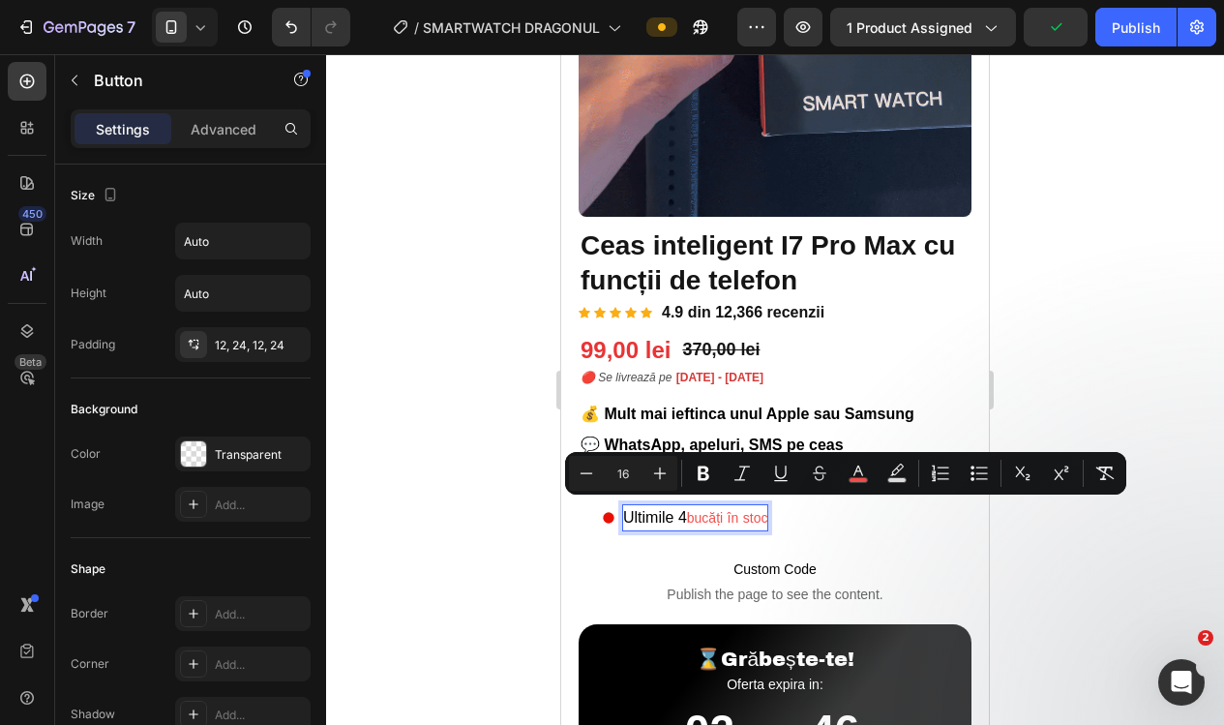
click at [772, 518] on button "Ultimile 4 bucăți în stoc" at bounding box center [684, 517] width 212 height 48
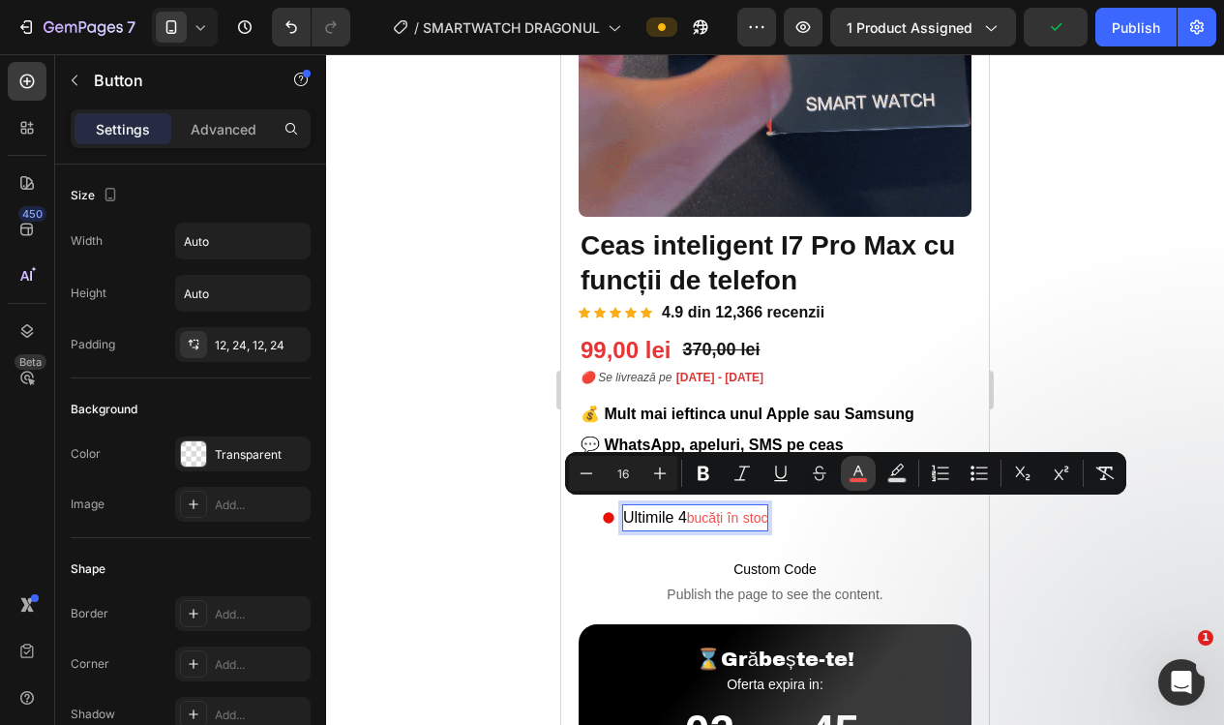
click at [843, 475] on button "color" at bounding box center [858, 473] width 35 height 35
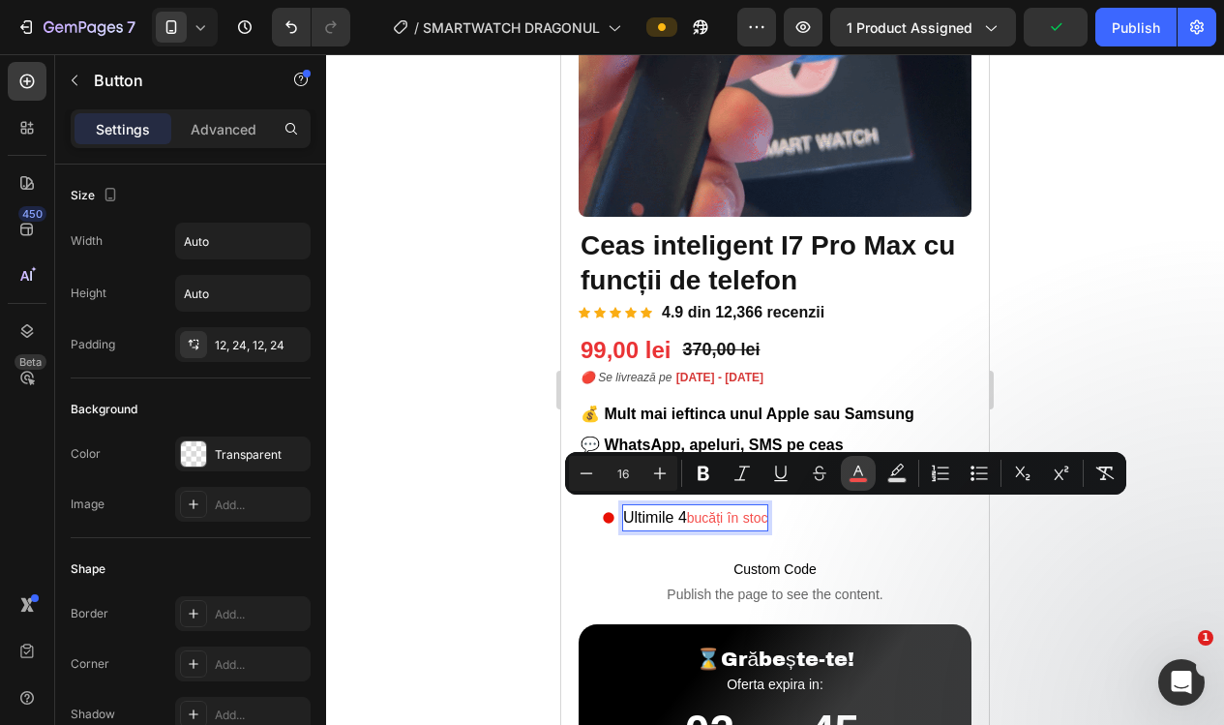
type input "F54E4B"
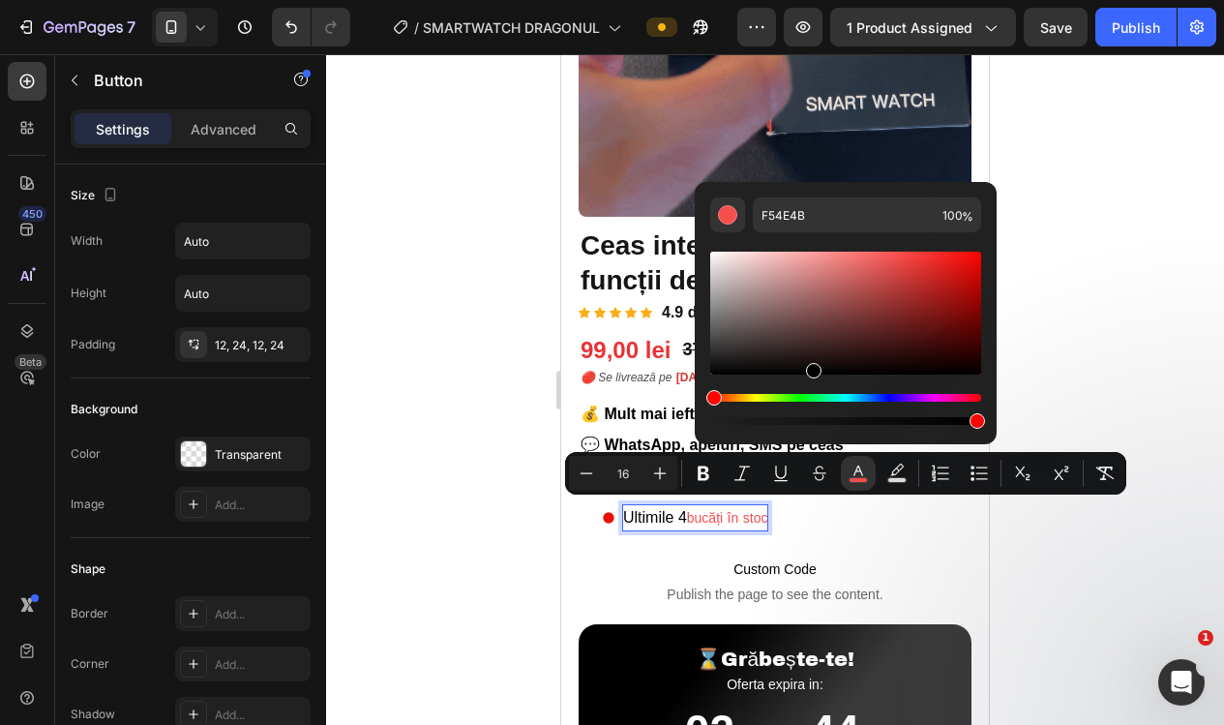
drag, startPoint x: 784, startPoint y: 314, endPoint x: 813, endPoint y: 379, distance: 71.0
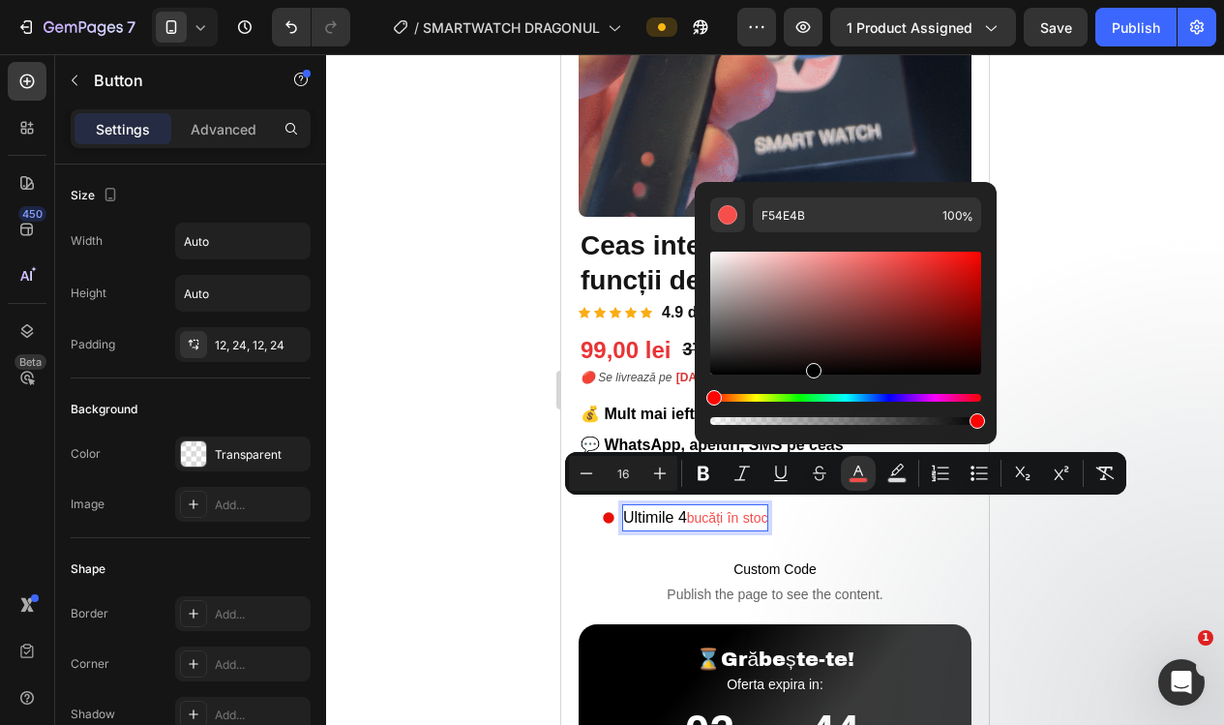
click at [813, 374] on div "Editor contextual toolbar" at bounding box center [845, 312] width 271 height 123
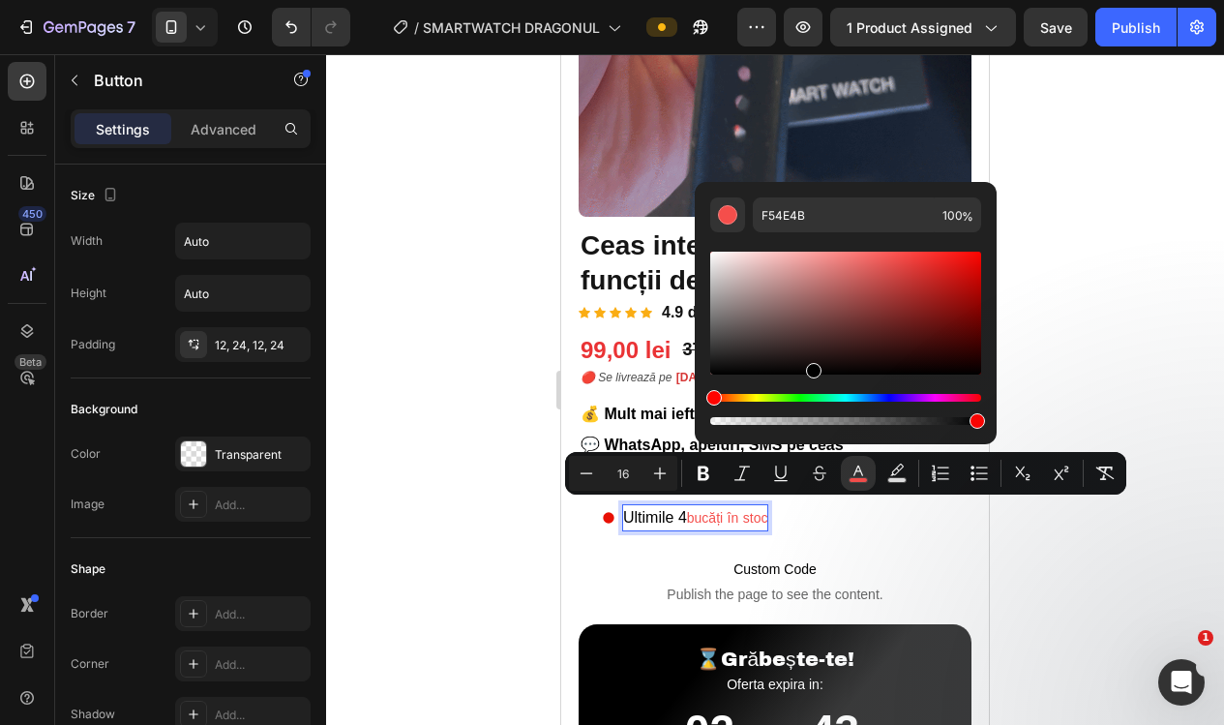
type input "14"
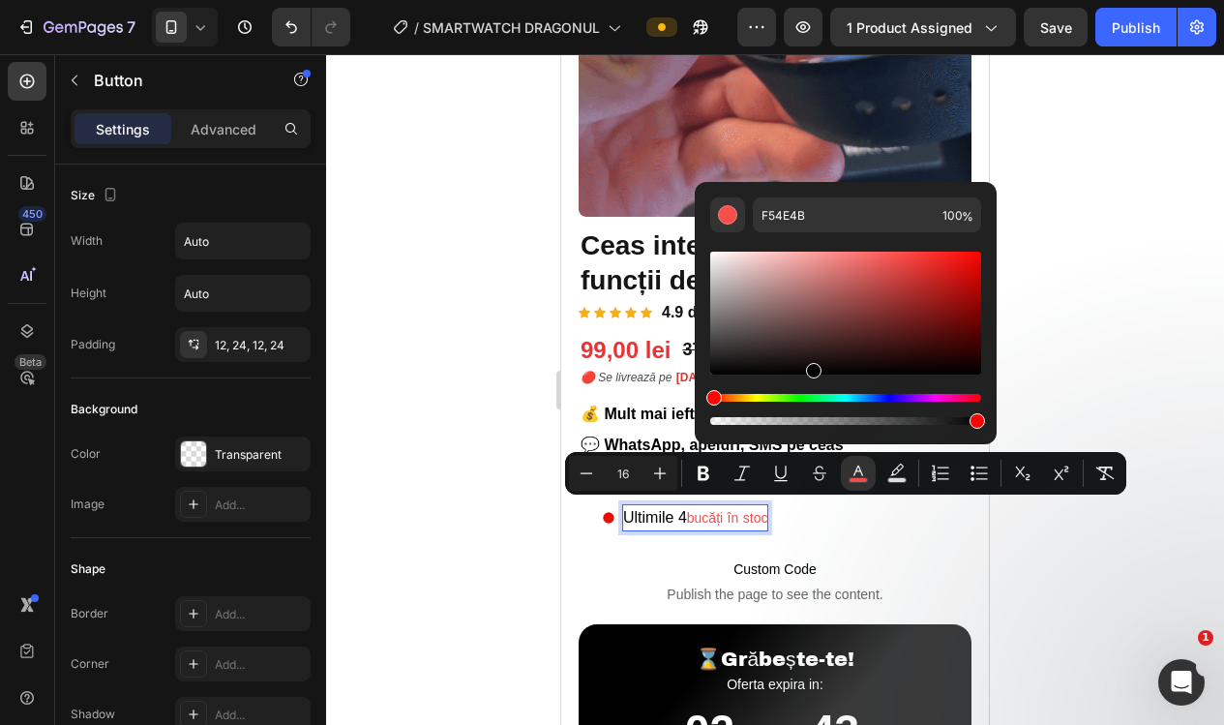
type input "000000"
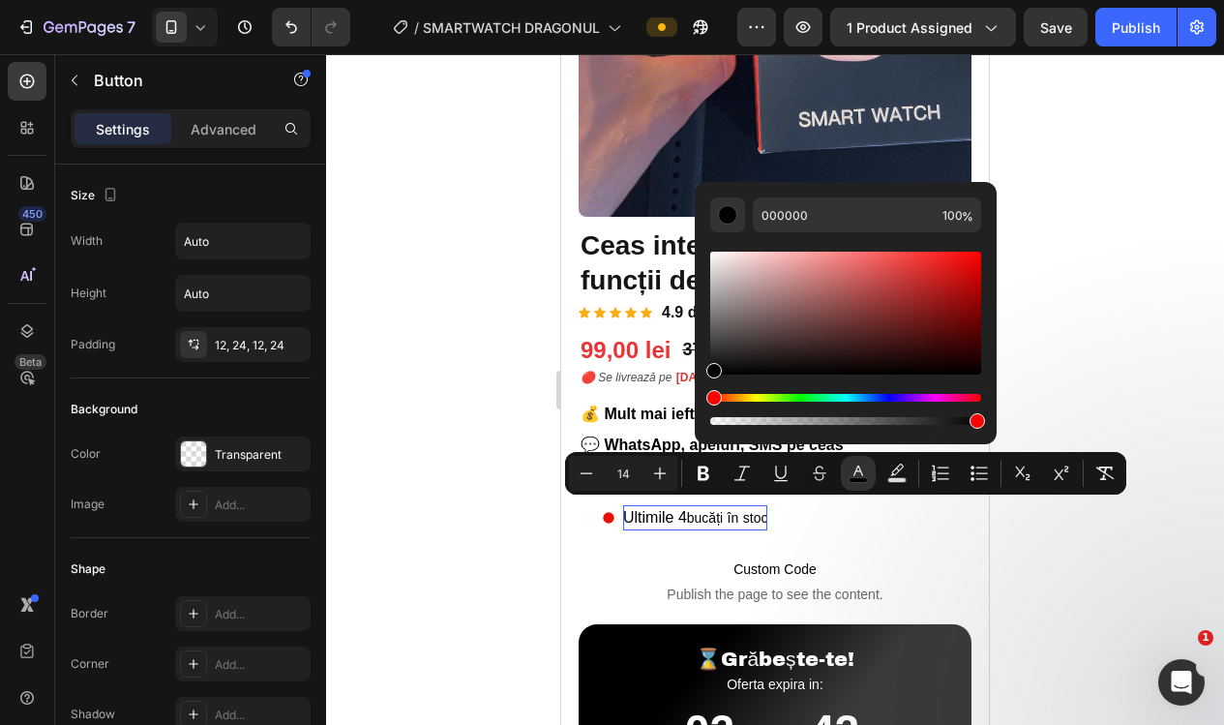
click at [1042, 566] on div at bounding box center [775, 389] width 898 height 670
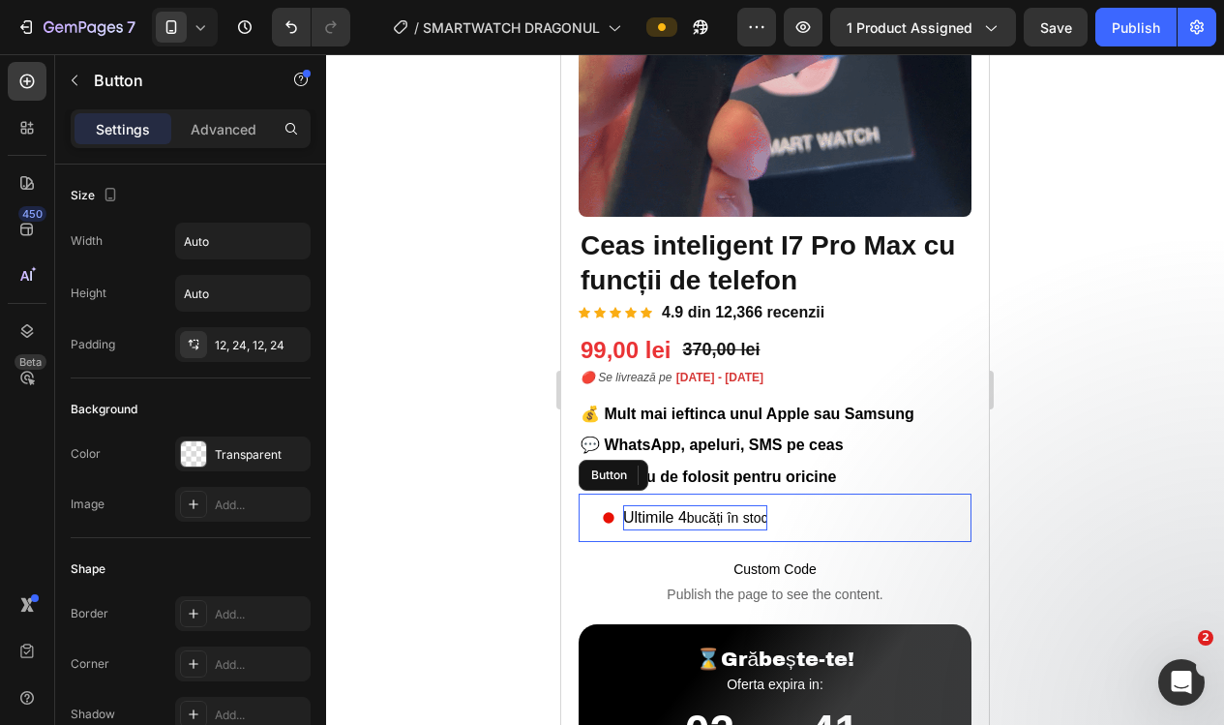
click at [697, 513] on span "bucăți" at bounding box center [705, 517] width 36 height 15
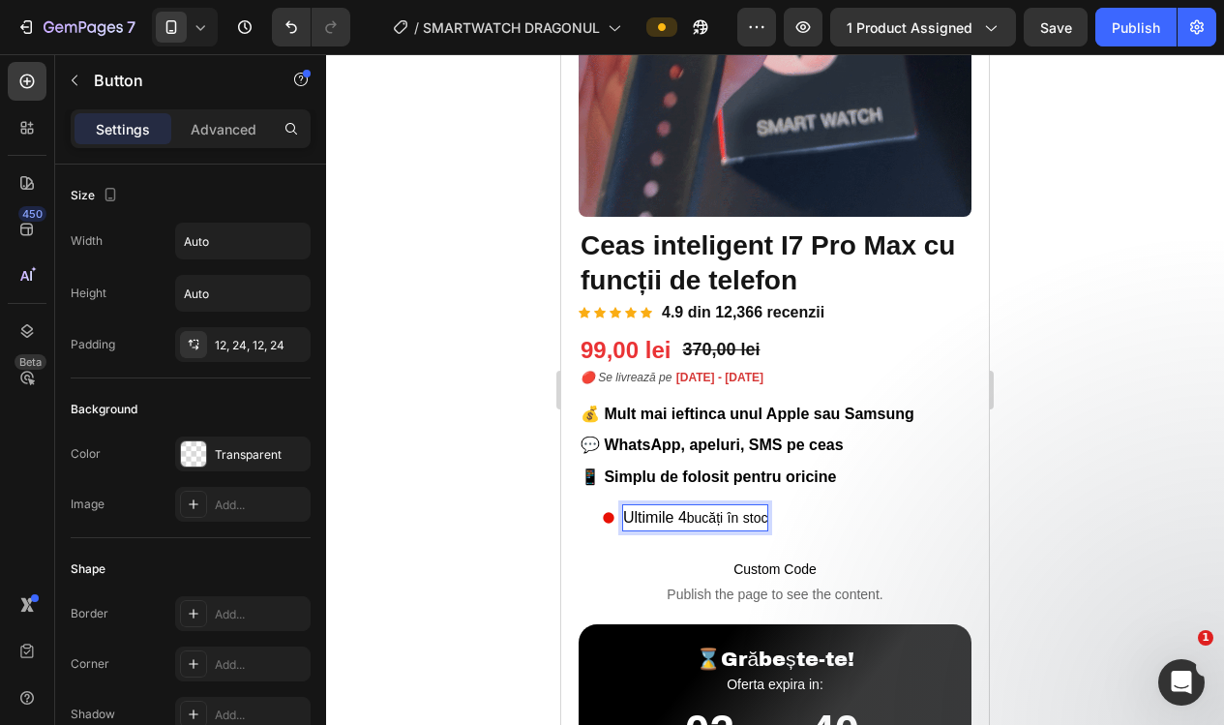
click at [486, 492] on div at bounding box center [775, 389] width 898 height 670
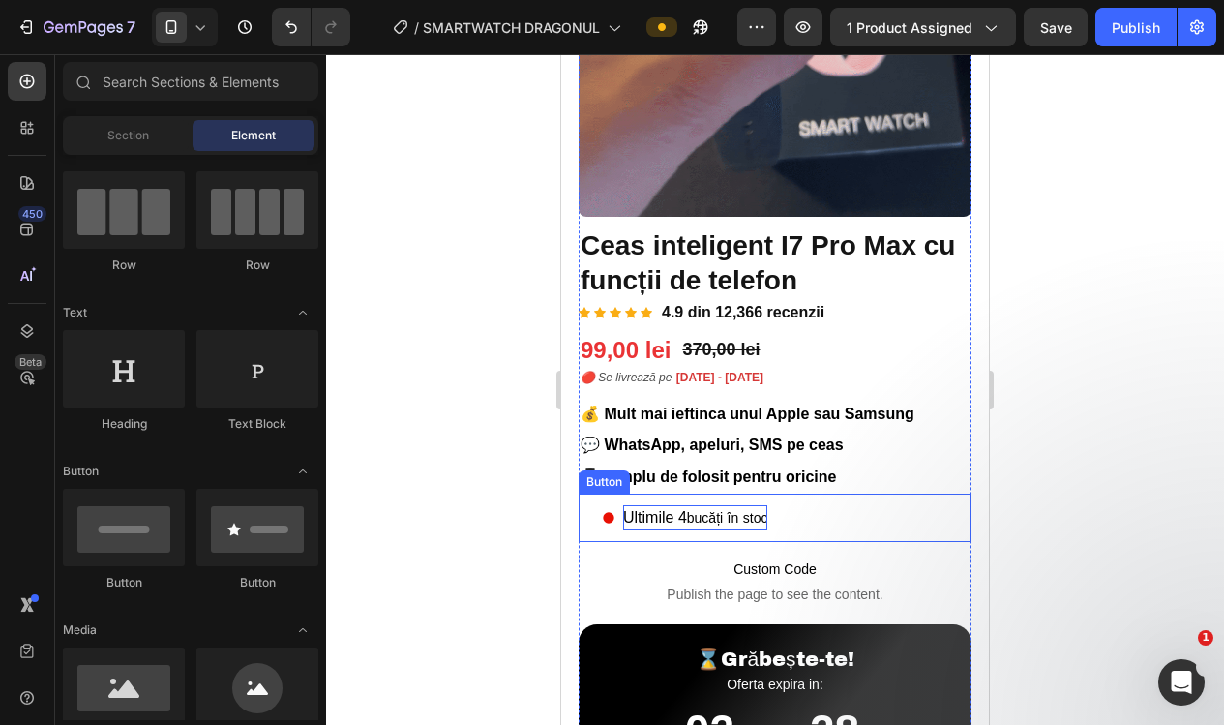
click at [675, 511] on span "Ultimile 4" at bounding box center [655, 517] width 64 height 16
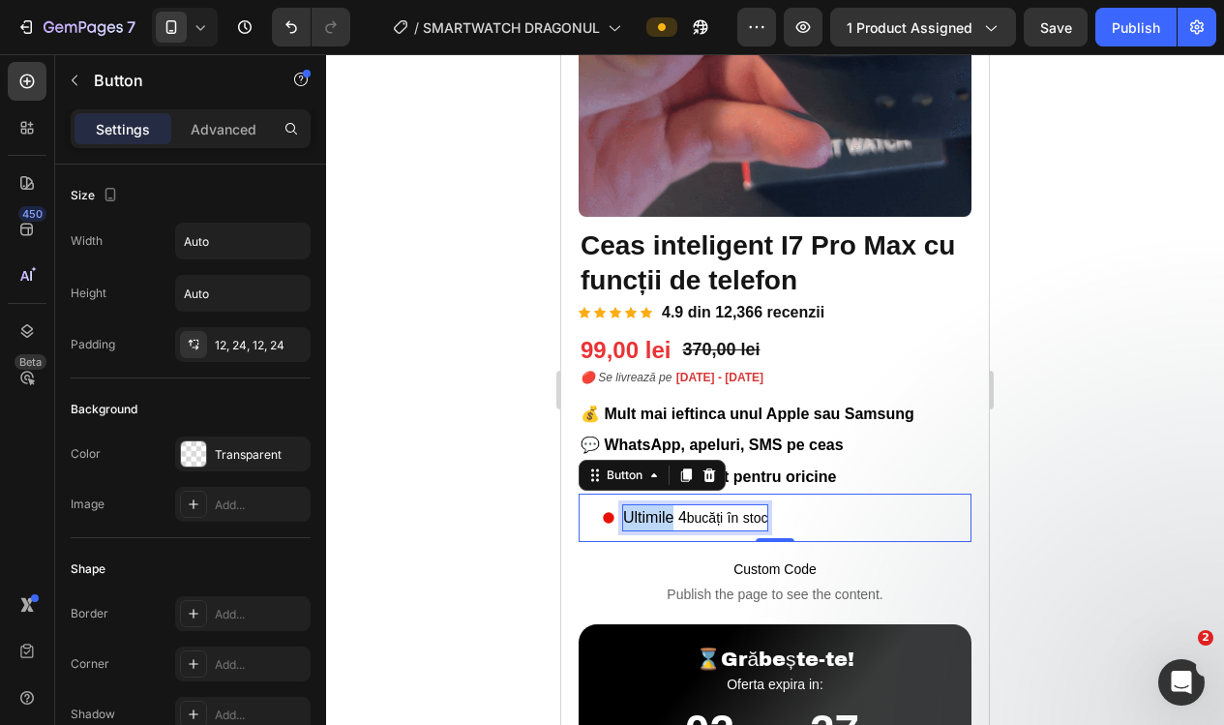
click at [665, 511] on span "Ultimile 4" at bounding box center [655, 517] width 64 height 16
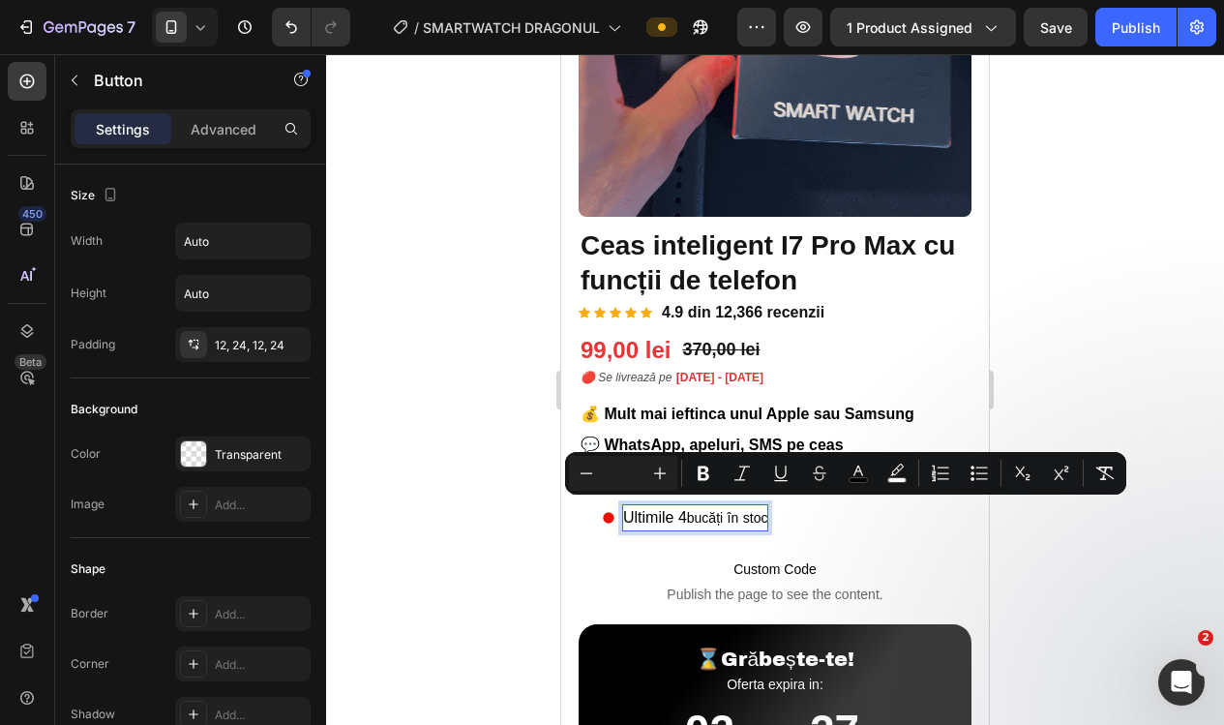
click at [681, 513] on span "Ultimile 4" at bounding box center [655, 517] width 64 height 16
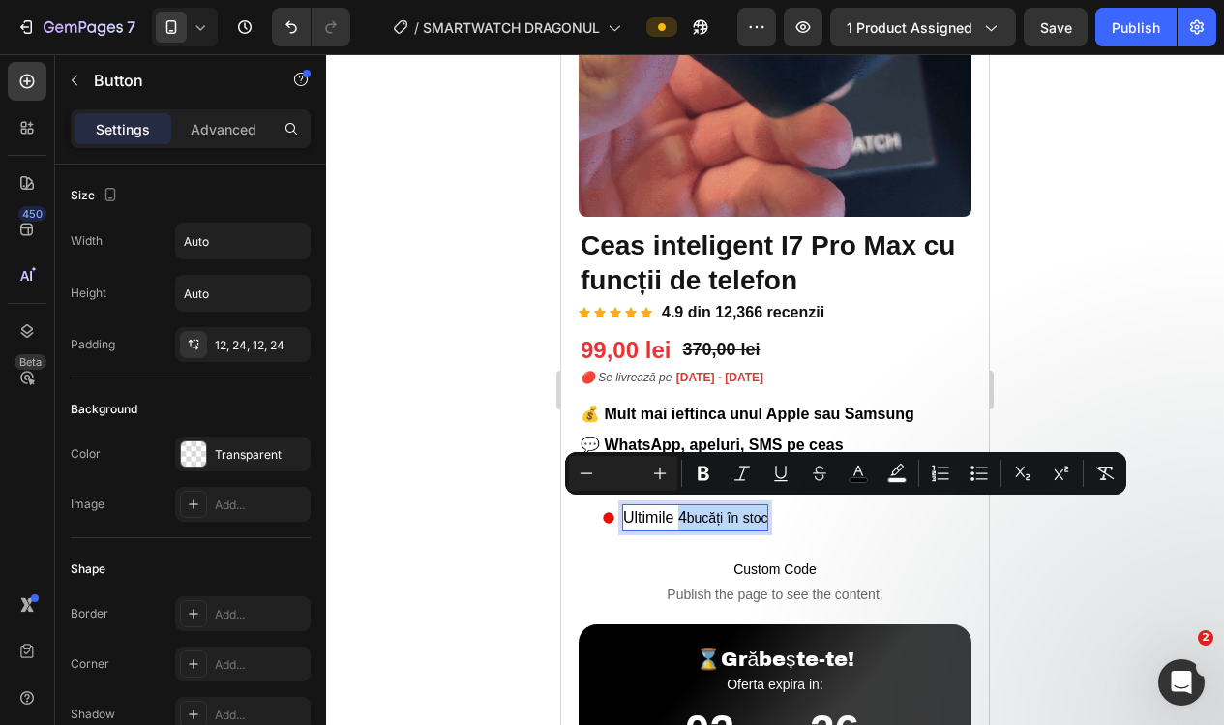
drag, startPoint x: 754, startPoint y: 520, endPoint x: 785, endPoint y: 521, distance: 31.0
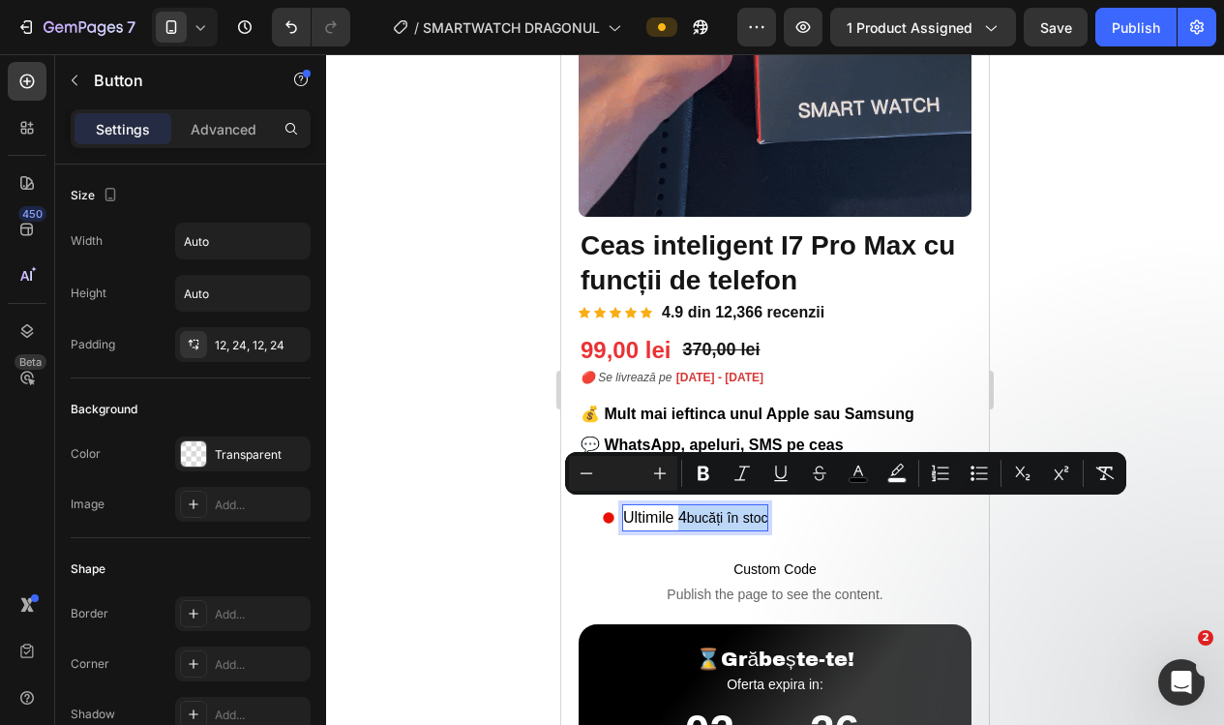
click at [785, 521] on button "Ultimile 4 bucăți în stoc" at bounding box center [684, 517] width 212 height 48
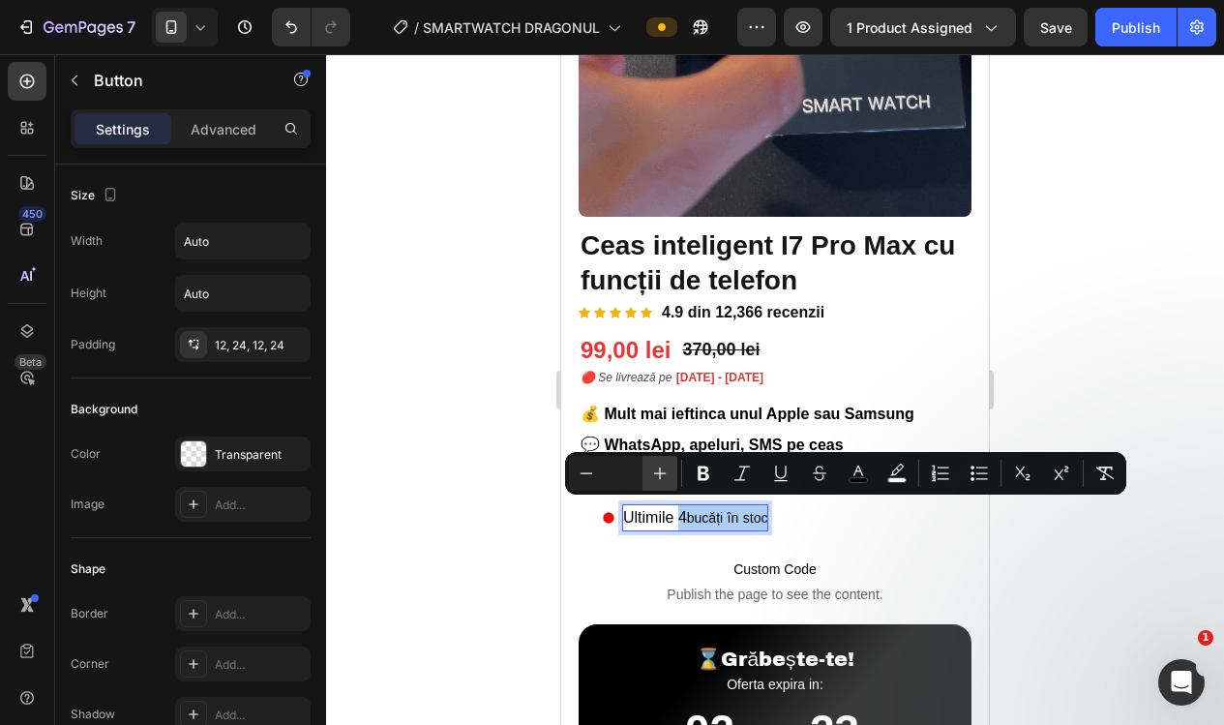
click at [660, 469] on icon "Editor contextual toolbar" at bounding box center [660, 473] width 13 height 13
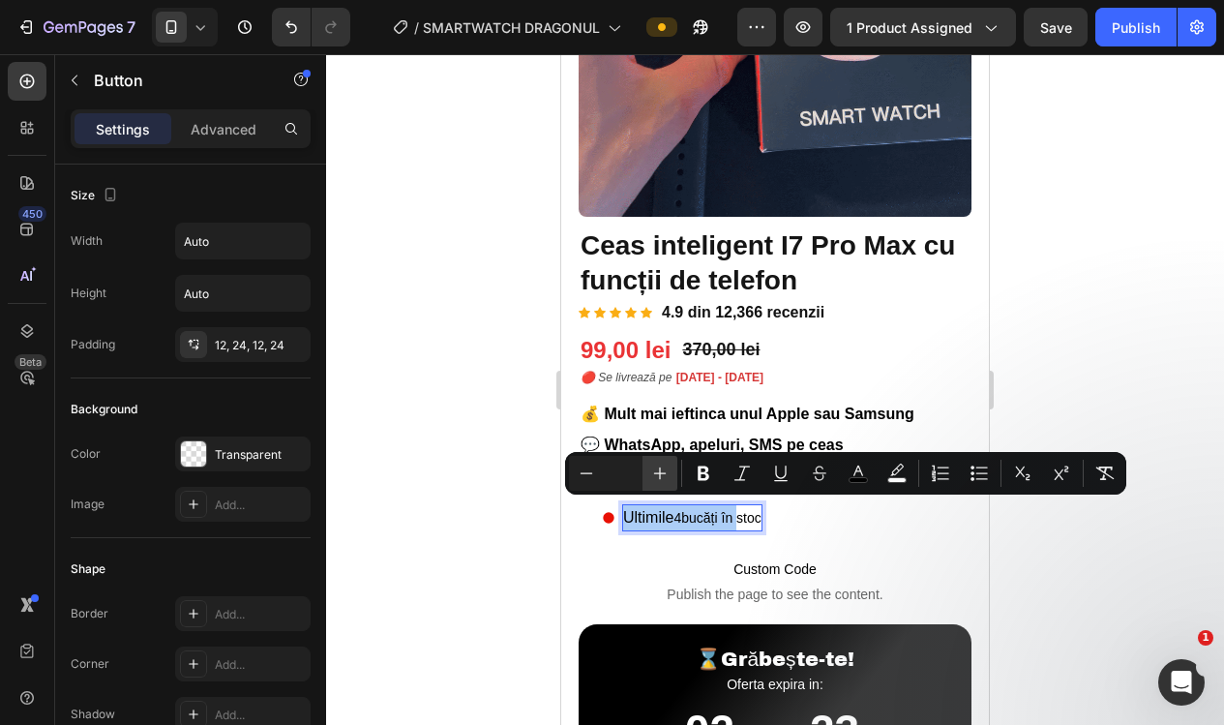
click at [660, 469] on icon "Editor contextual toolbar" at bounding box center [660, 473] width 13 height 13
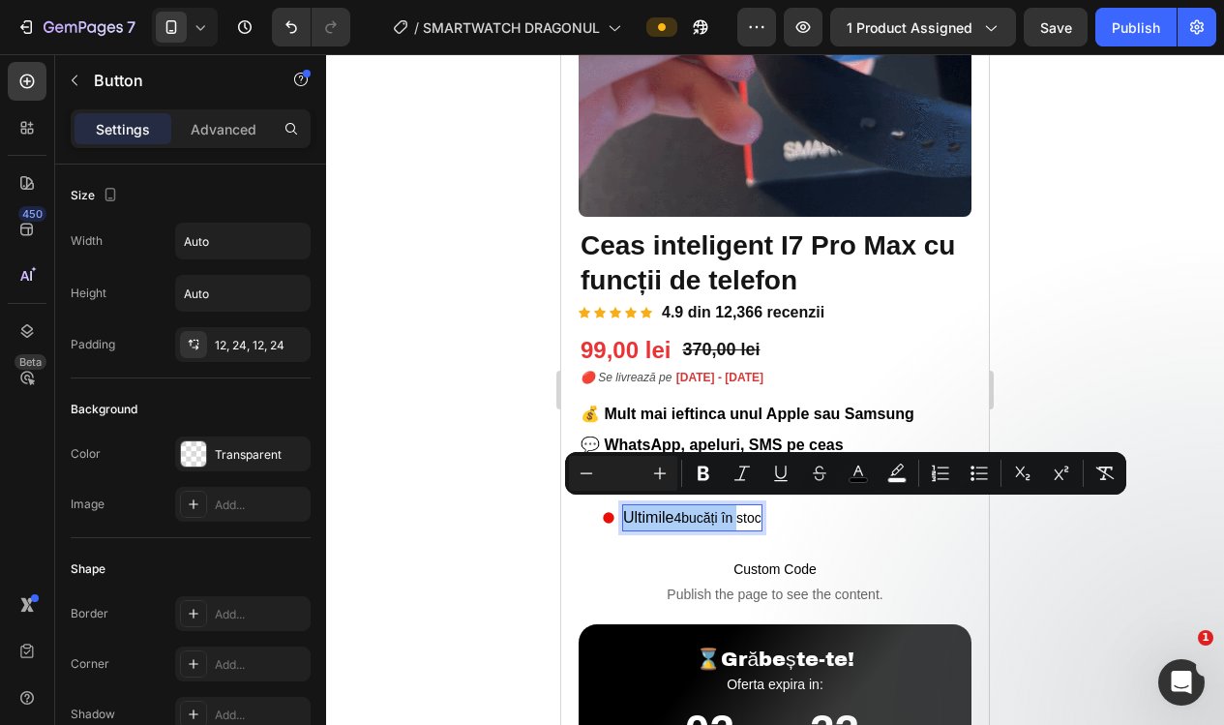
click at [527, 485] on div at bounding box center [775, 389] width 898 height 670
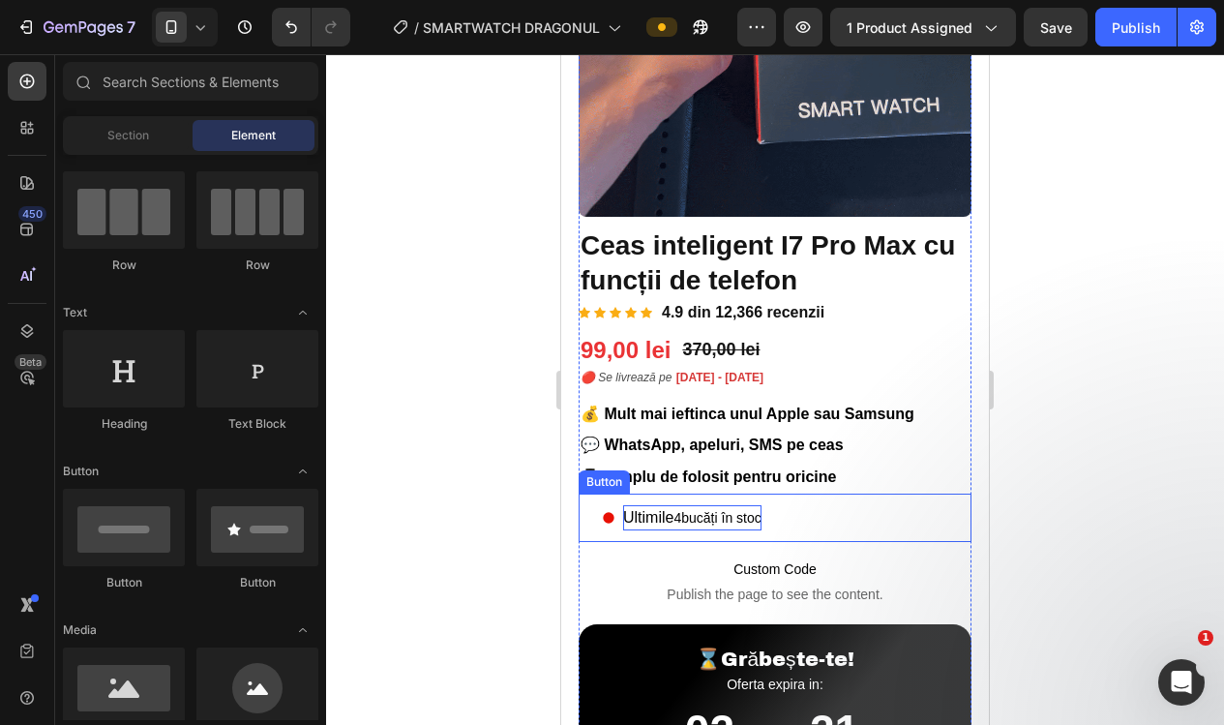
click at [658, 513] on span "Ultimile" at bounding box center [648, 517] width 50 height 16
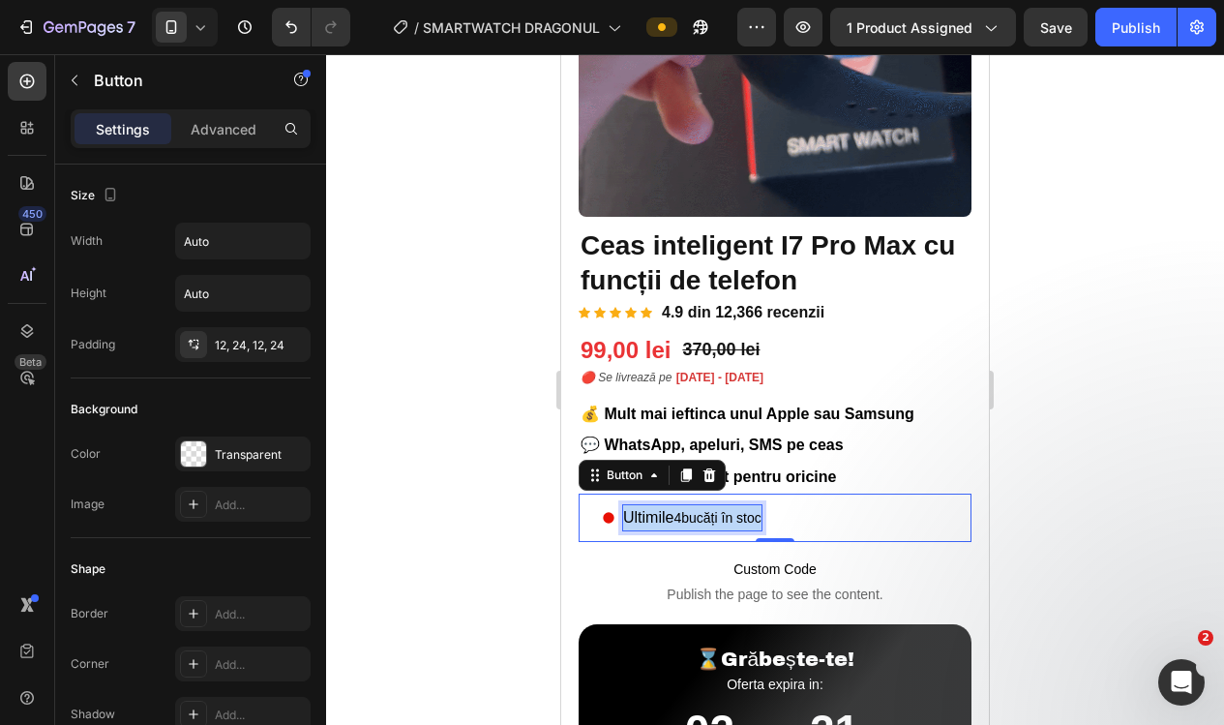
click at [658, 513] on span "Ultimile" at bounding box center [648, 517] width 50 height 16
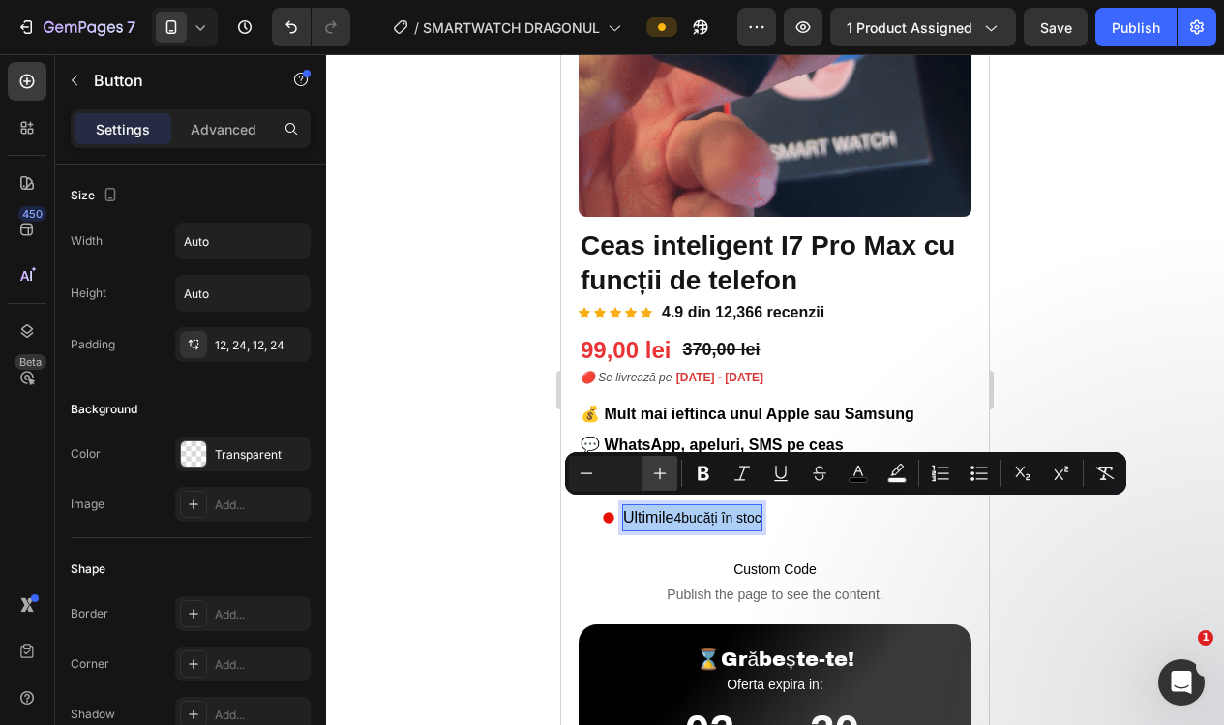
click at [668, 476] on icon "Editor contextual toolbar" at bounding box center [659, 472] width 19 height 19
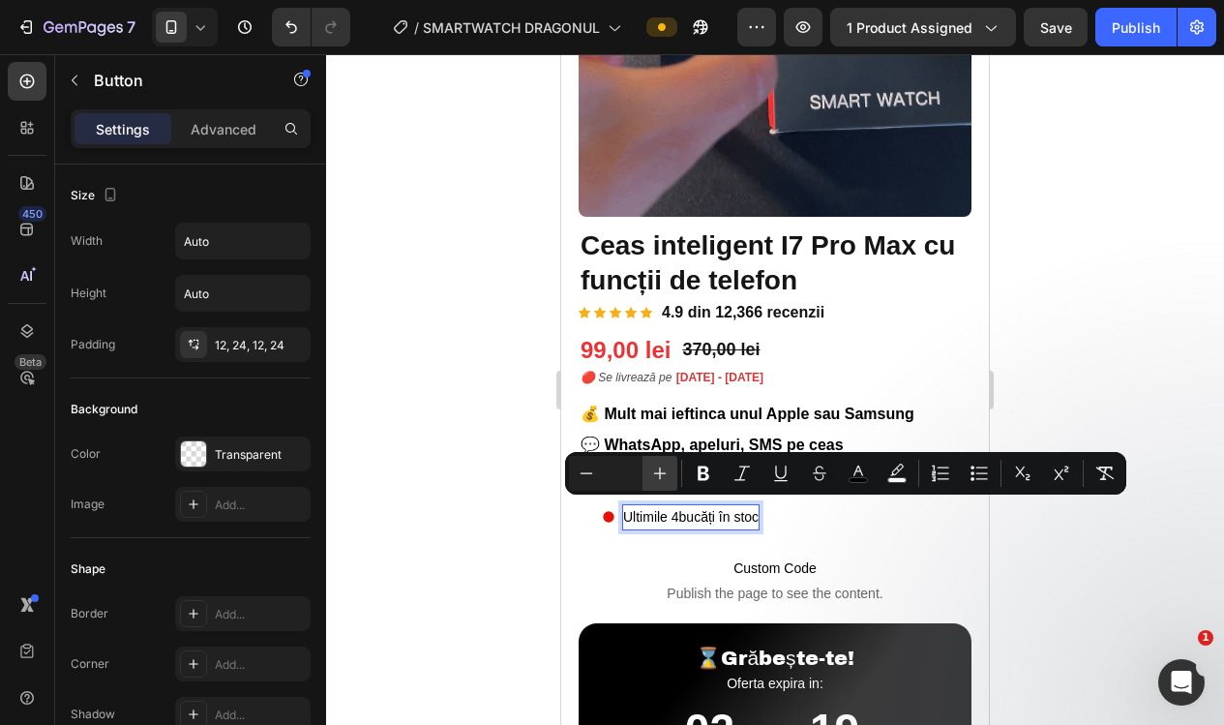
click at [665, 476] on icon "Editor contextual toolbar" at bounding box center [659, 472] width 19 height 19
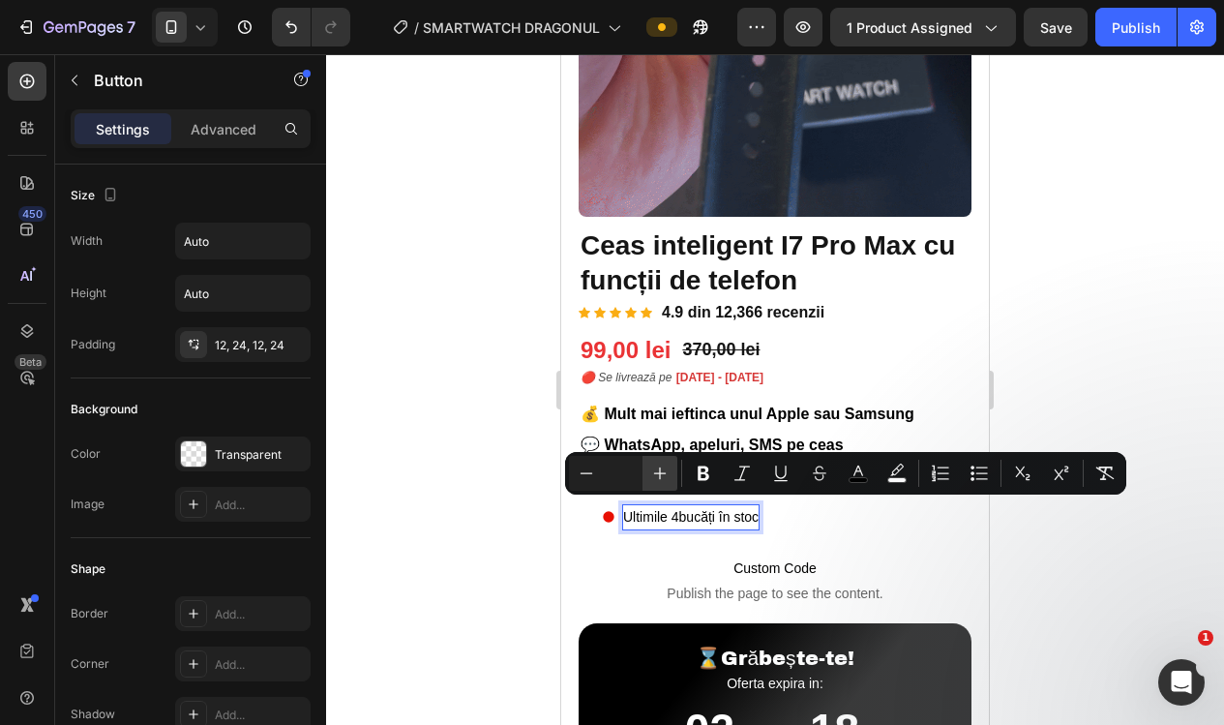
click at [660, 477] on icon "Editor contextual toolbar" at bounding box center [660, 473] width 13 height 13
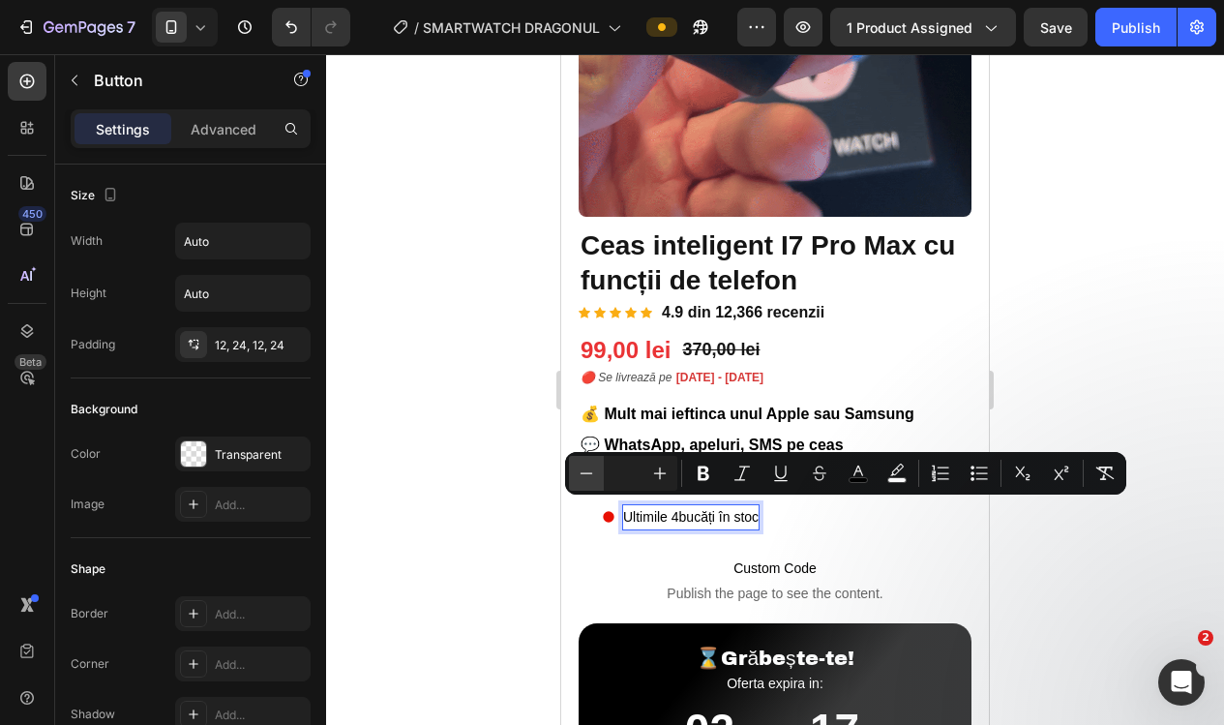
click at [587, 474] on icon "Editor contextual toolbar" at bounding box center [586, 472] width 19 height 19
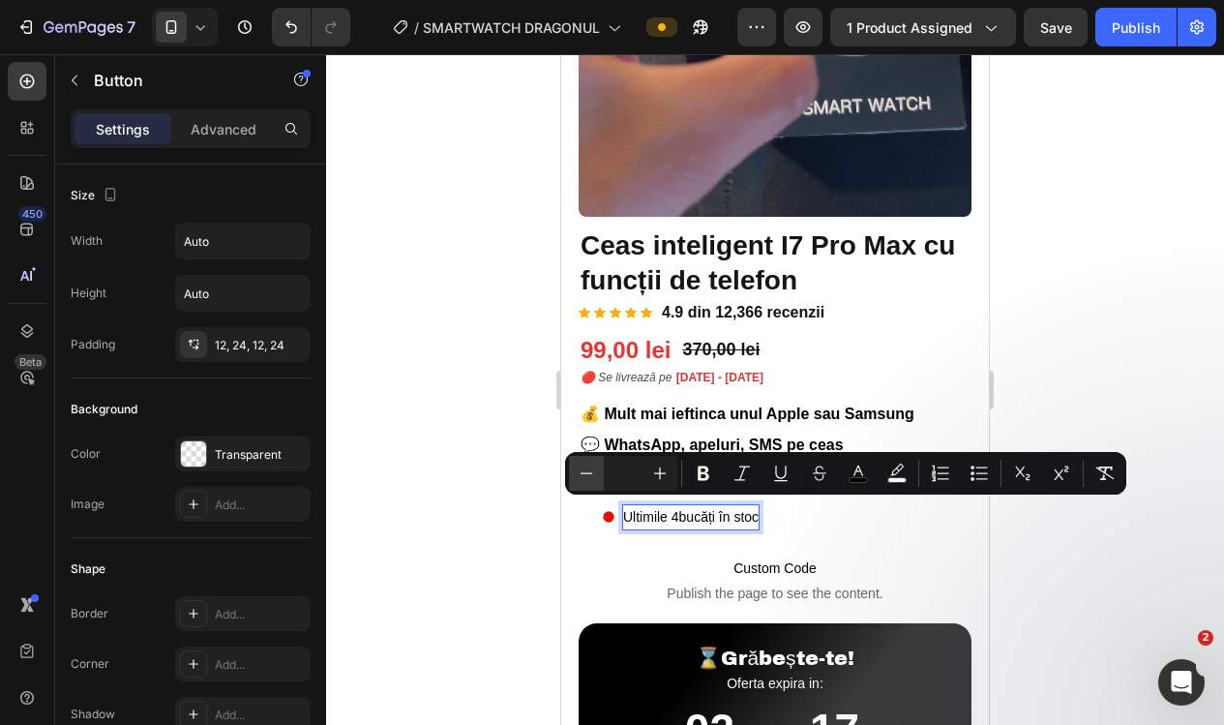
click at [587, 474] on icon "Editor contextual toolbar" at bounding box center [586, 472] width 19 height 19
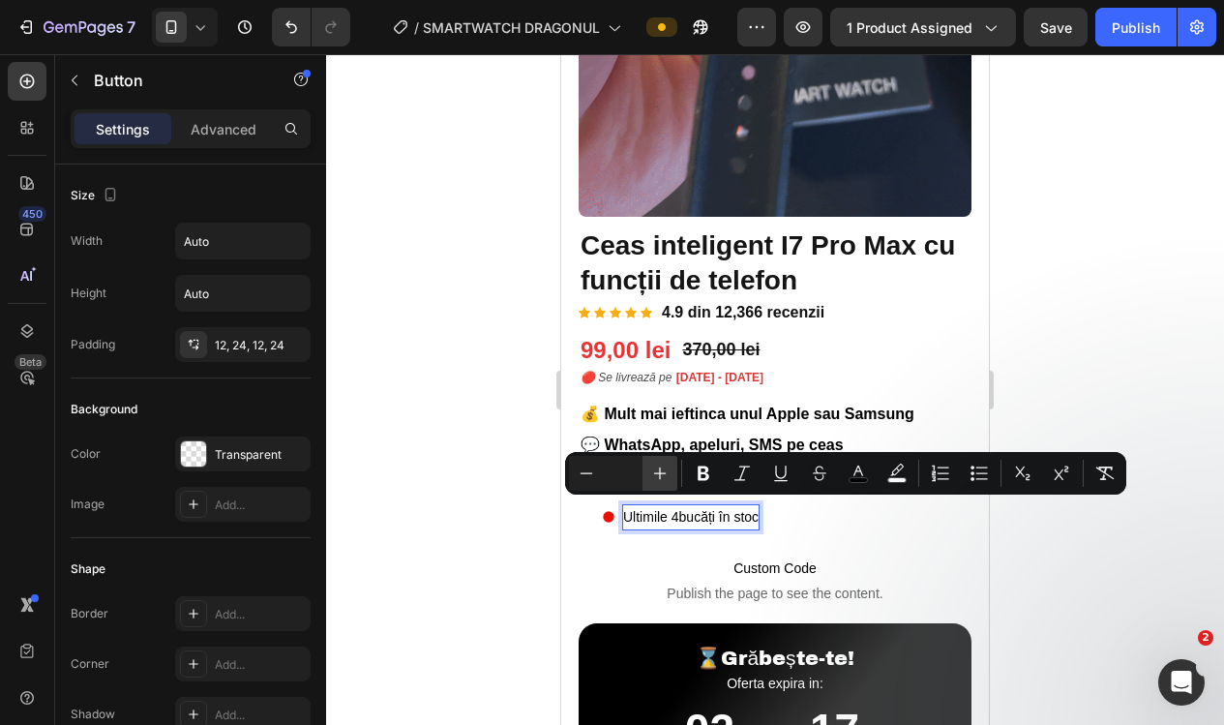
drag, startPoint x: 587, startPoint y: 474, endPoint x: 661, endPoint y: 474, distance: 73.5
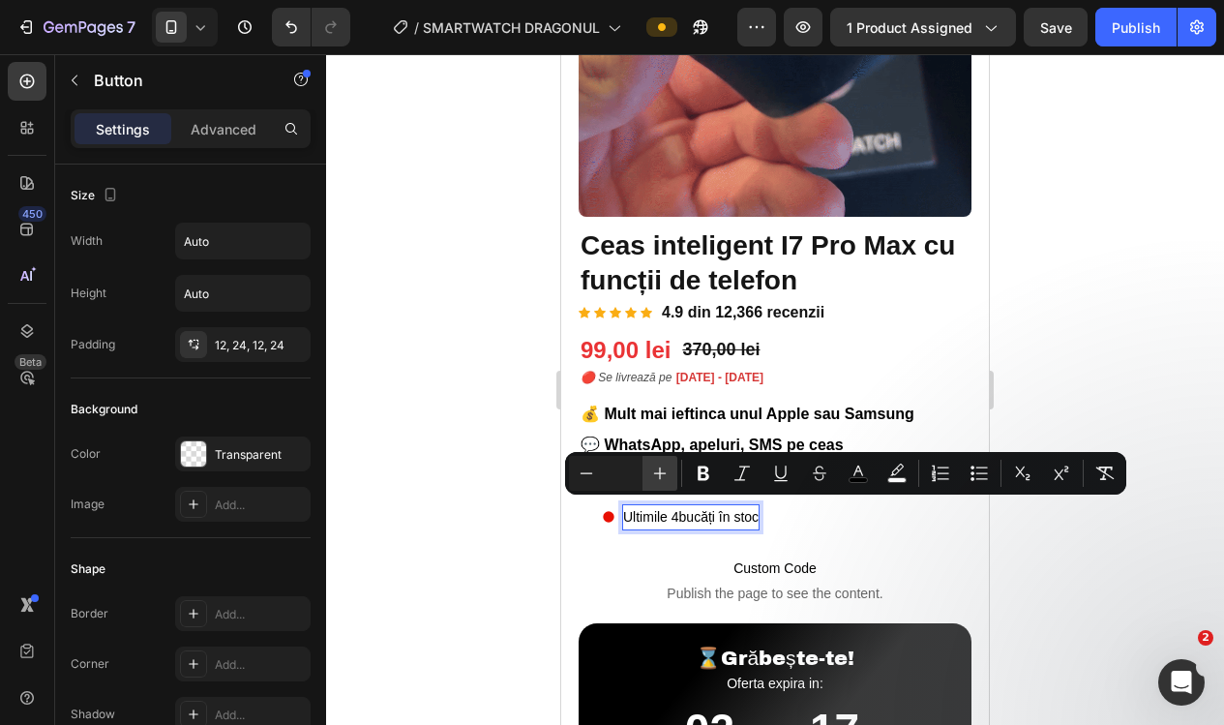
click at [589, 474] on icon "Editor contextual toolbar" at bounding box center [586, 472] width 19 height 19
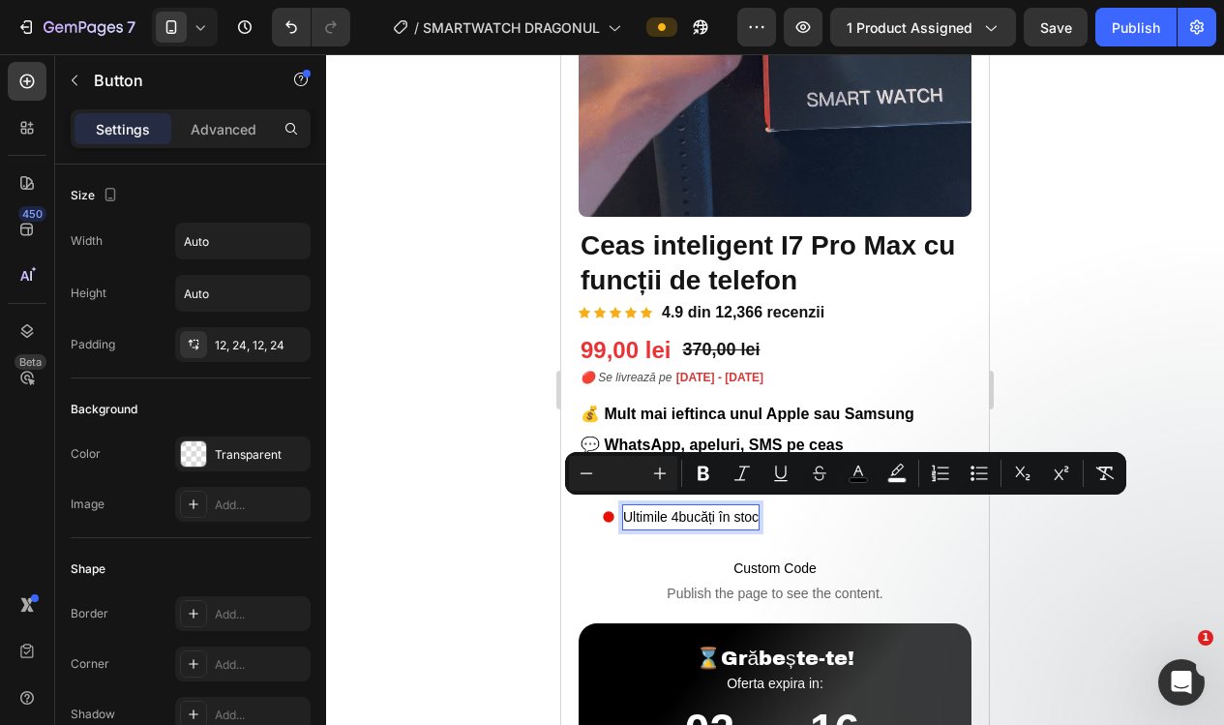
drag, startPoint x: 669, startPoint y: 474, endPoint x: 499, endPoint y: 443, distance: 173.0
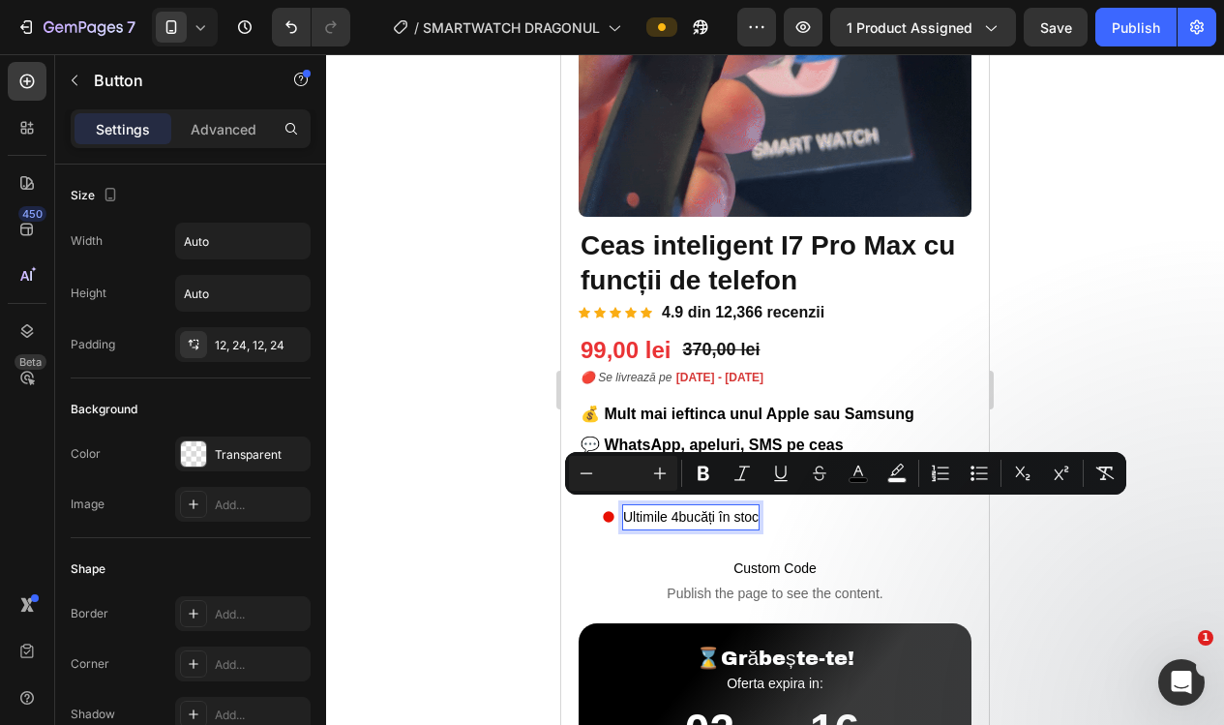
click at [668, 474] on button "Plus" at bounding box center [659, 473] width 35 height 35
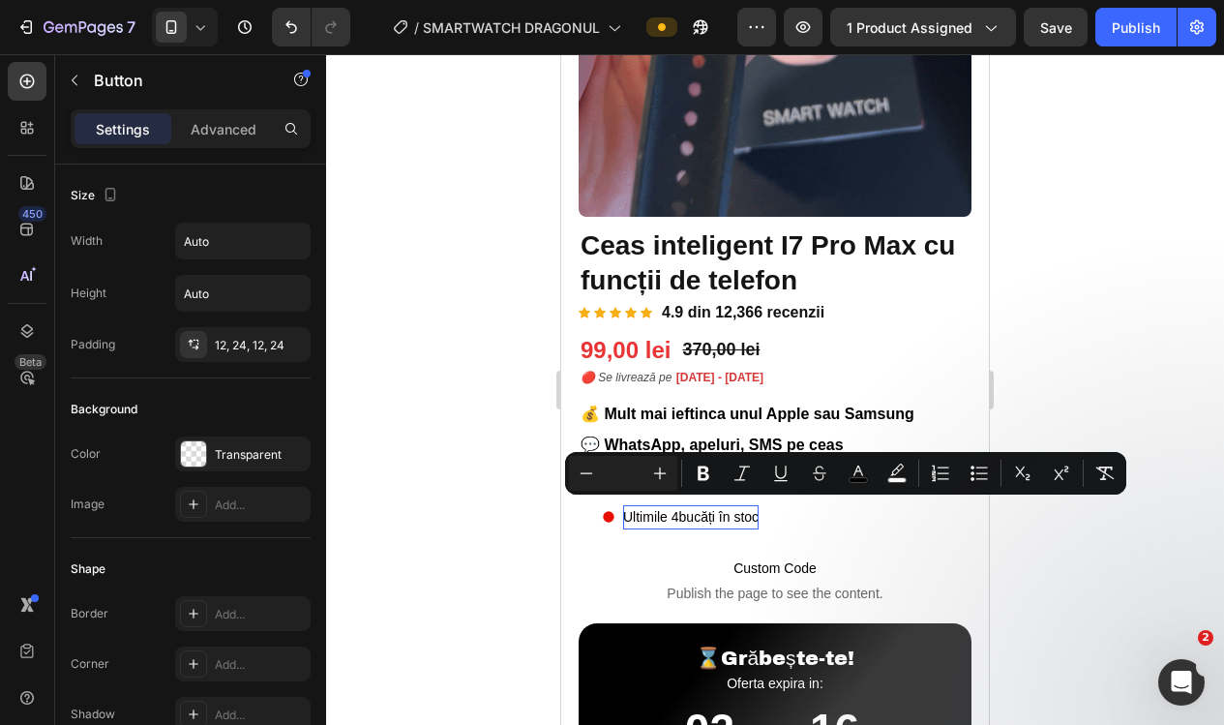
click at [419, 418] on div at bounding box center [775, 389] width 898 height 670
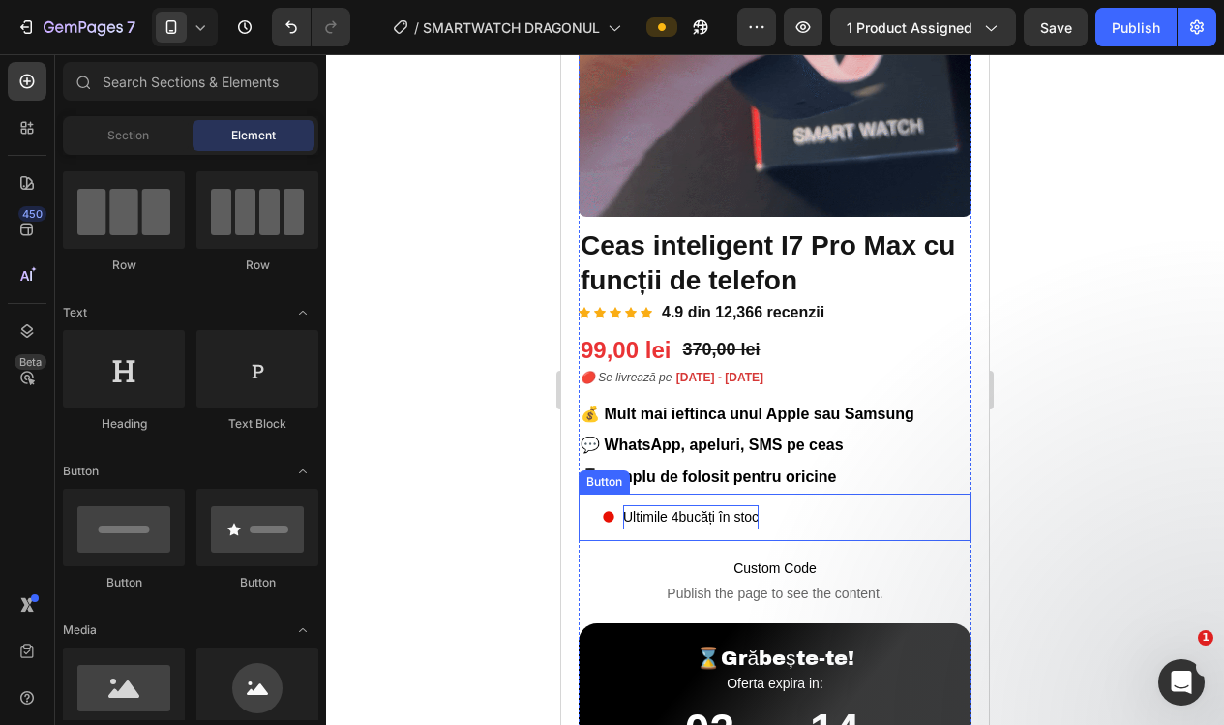
click at [661, 509] on span "Ultimile 4" at bounding box center [651, 516] width 56 height 15
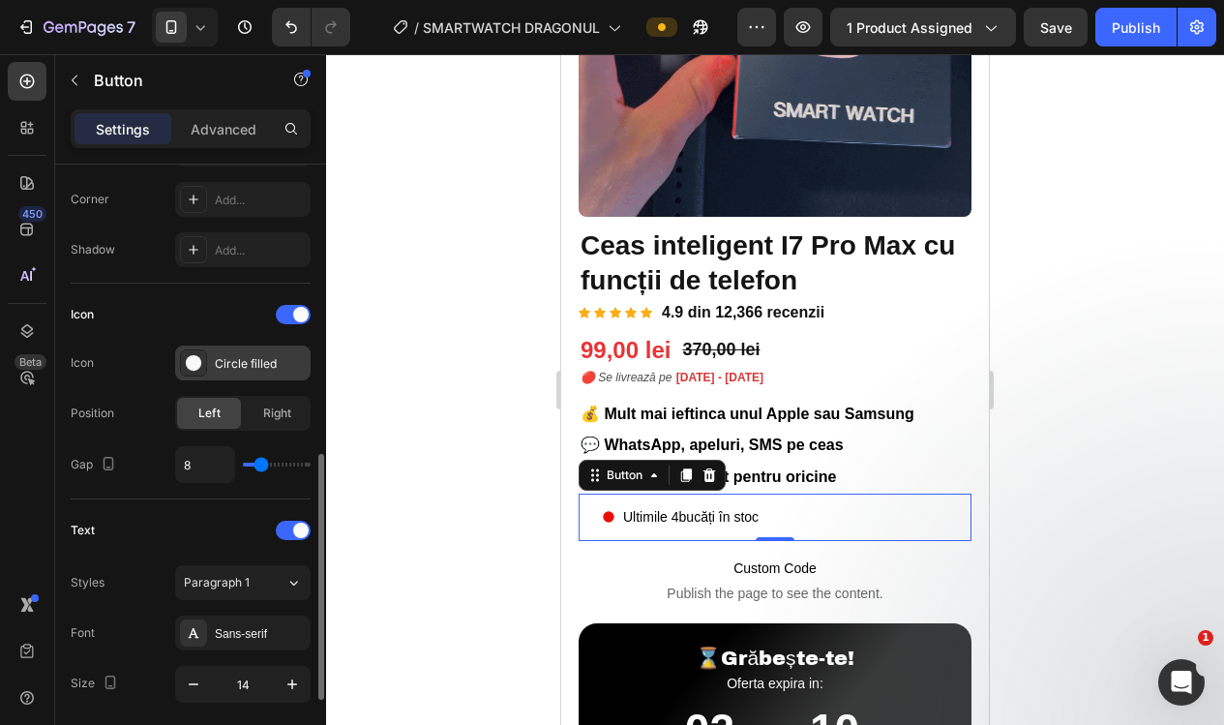
scroll to position [613, 0]
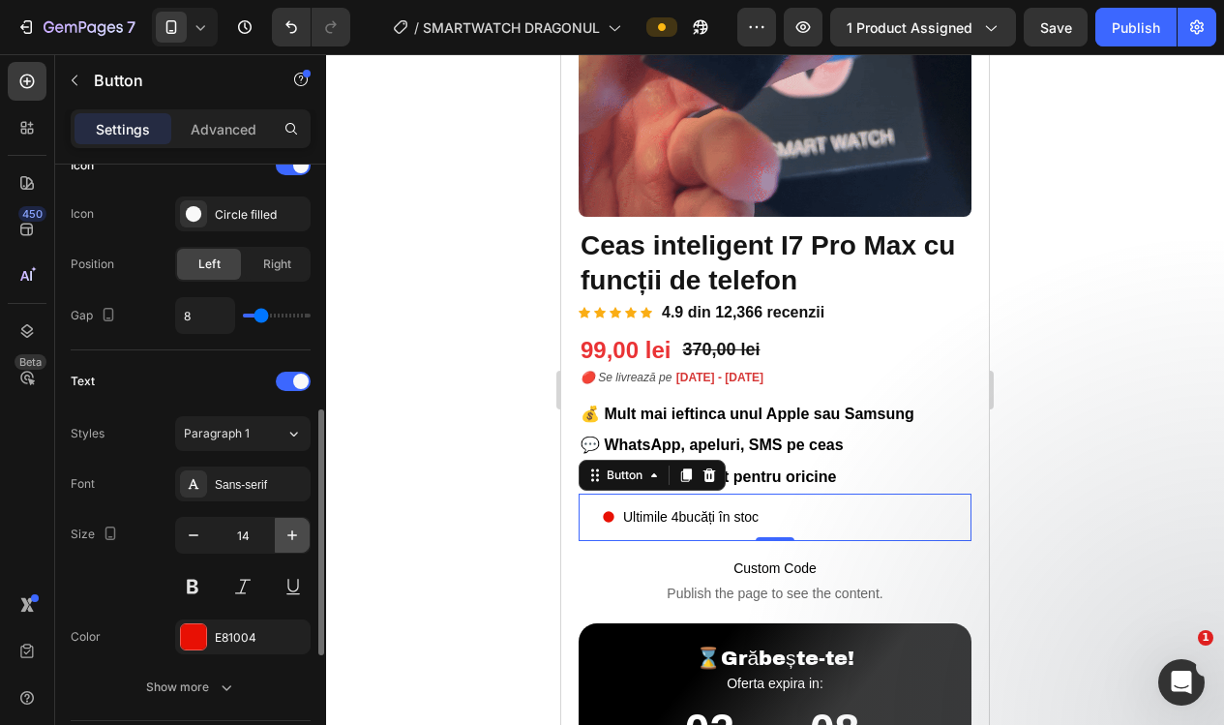
click at [294, 547] on button "button" at bounding box center [292, 535] width 35 height 35
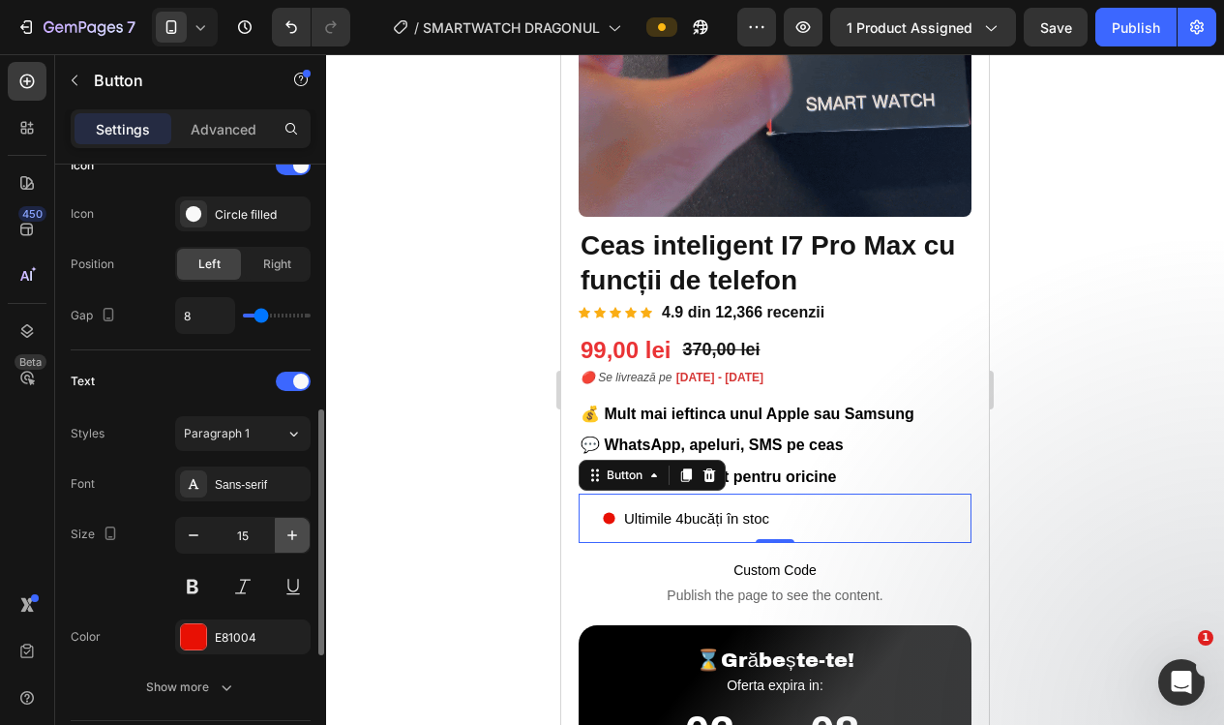
click at [292, 540] on icon "button" at bounding box center [292, 535] width 10 height 10
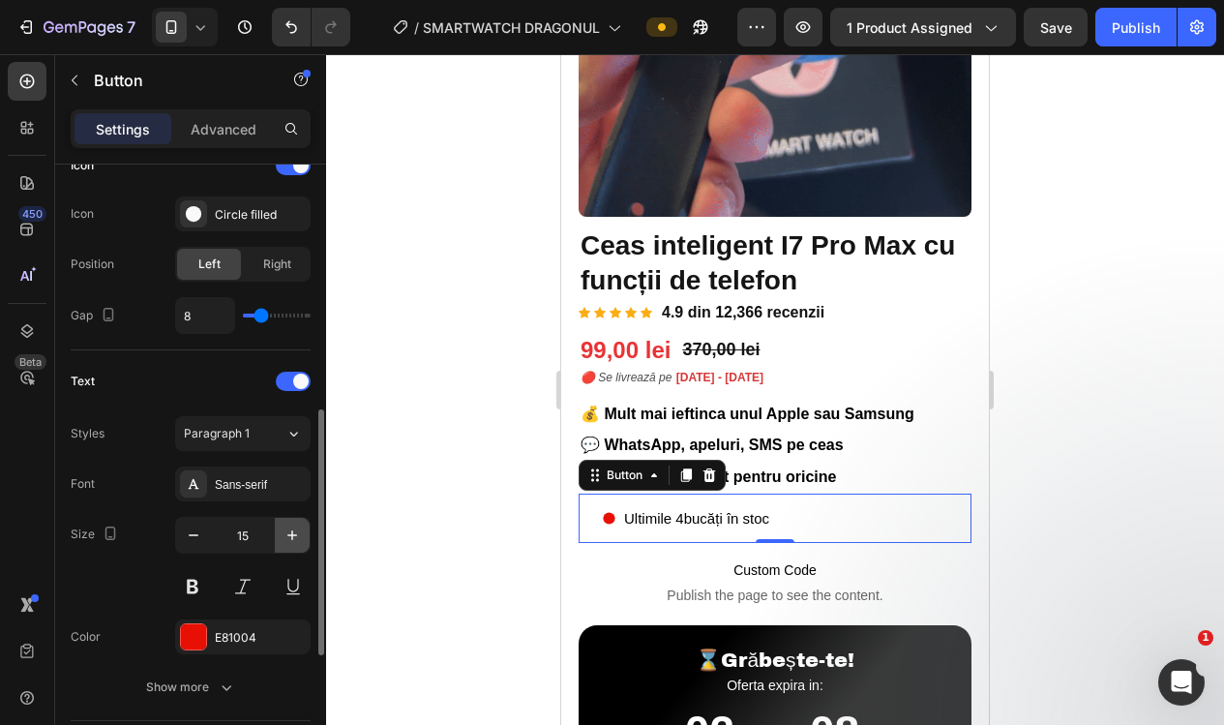
type input "16"
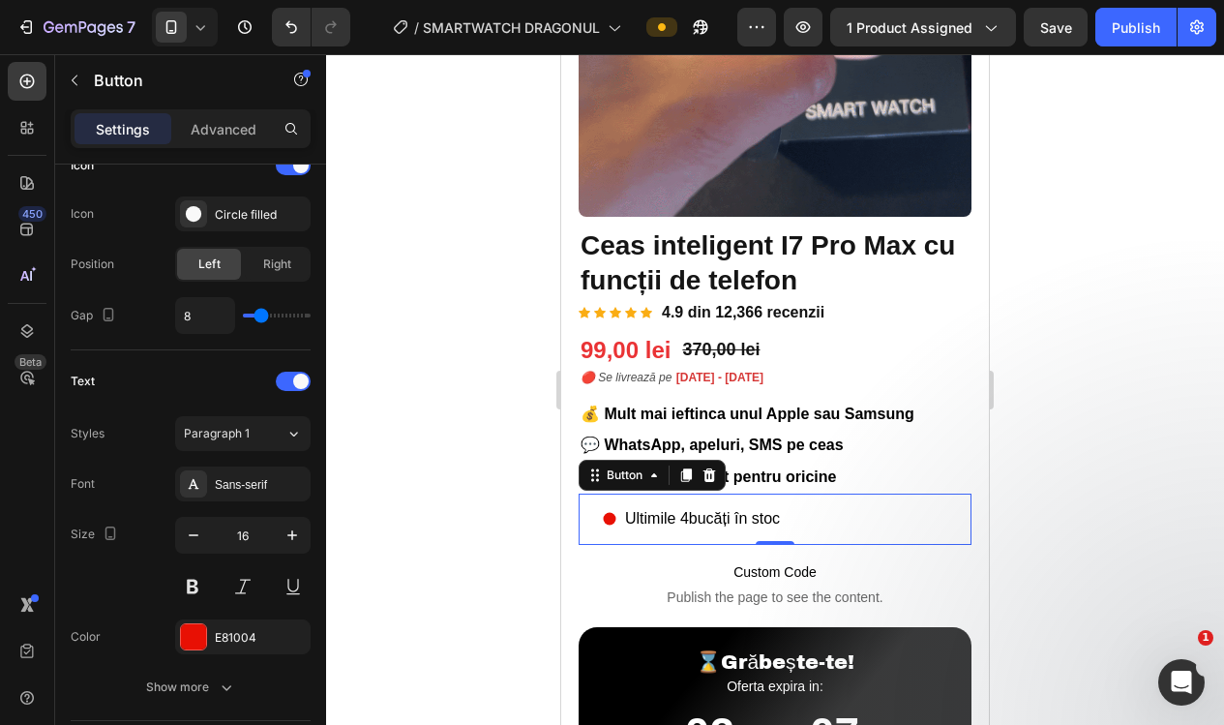
click at [419, 469] on div at bounding box center [775, 389] width 898 height 670
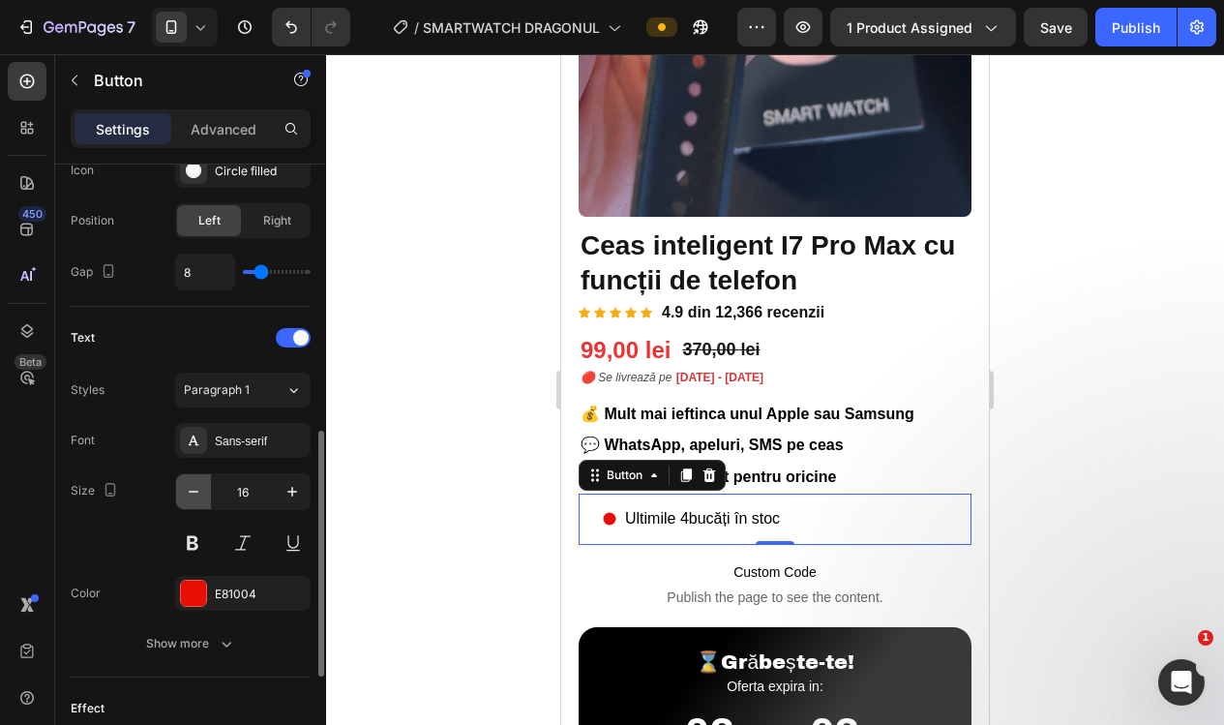
scroll to position [660, 0]
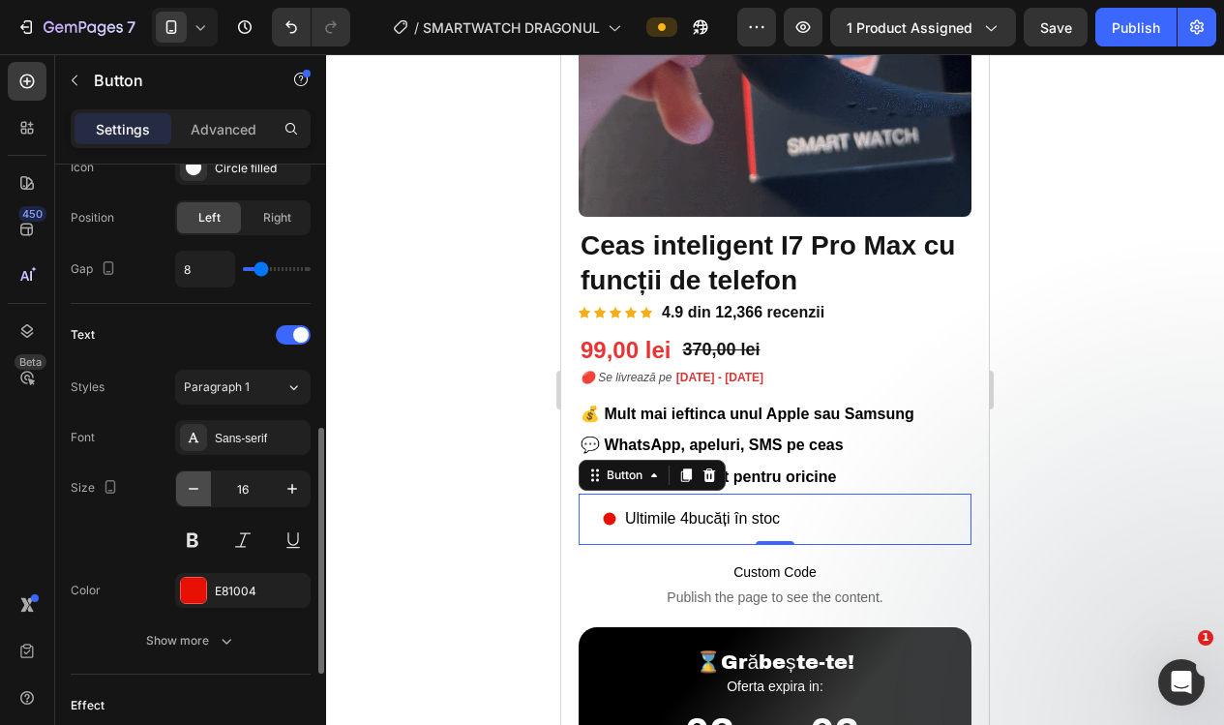
click at [187, 487] on icon "button" at bounding box center [193, 488] width 19 height 19
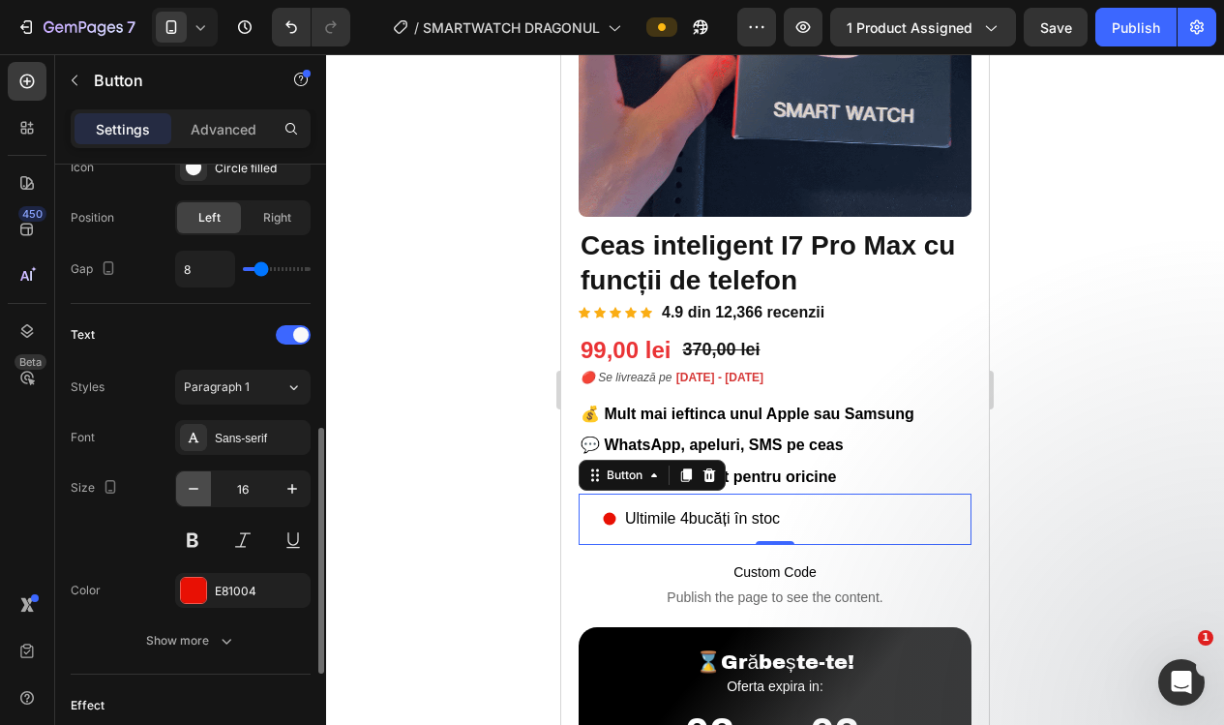
type input "15"
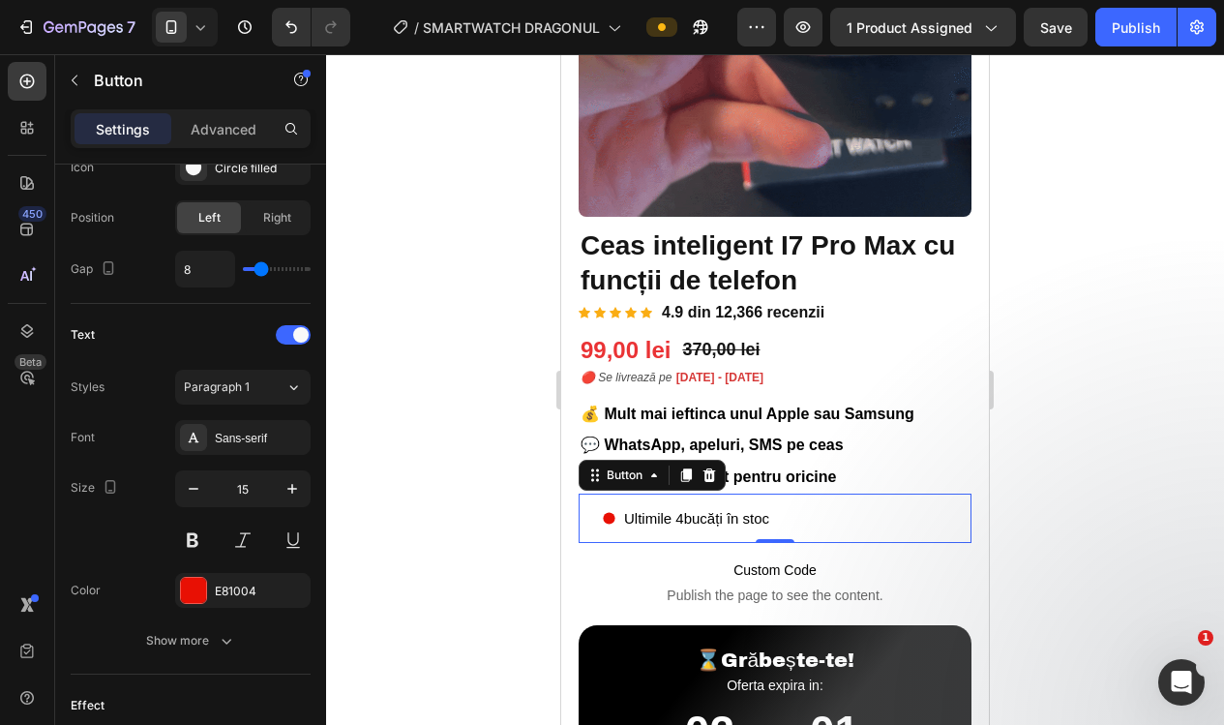
click at [462, 446] on div at bounding box center [775, 389] width 898 height 670
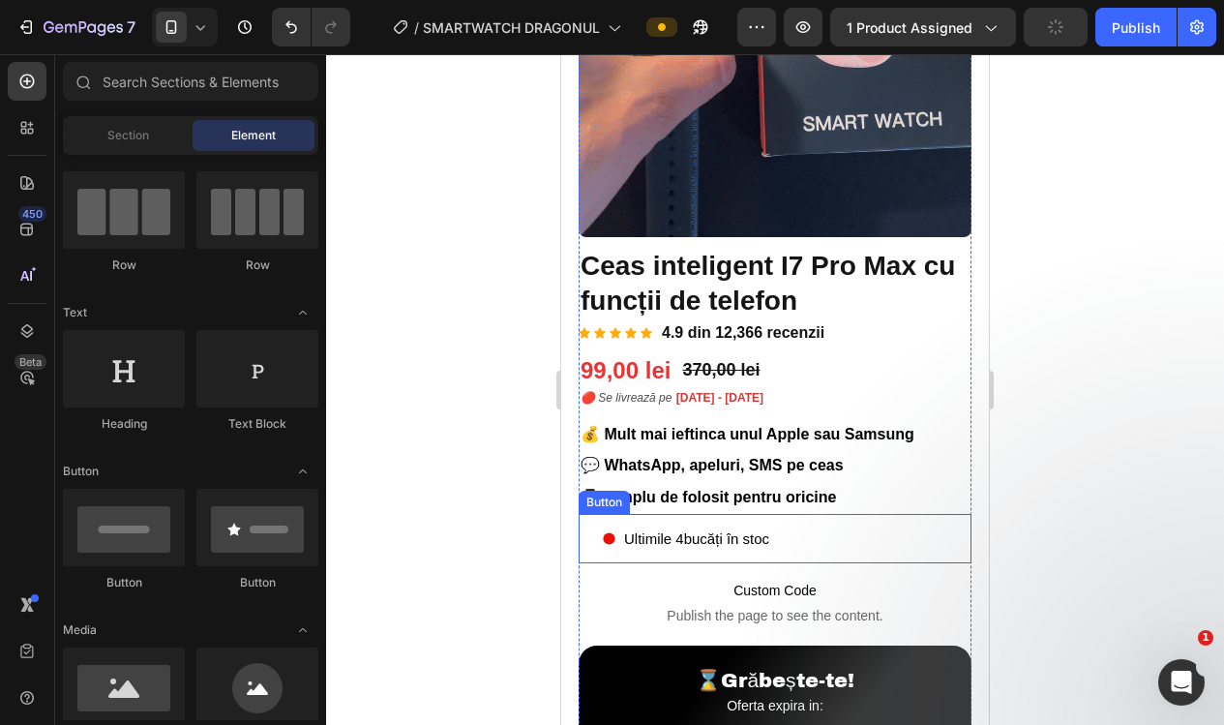
scroll to position [328, 0]
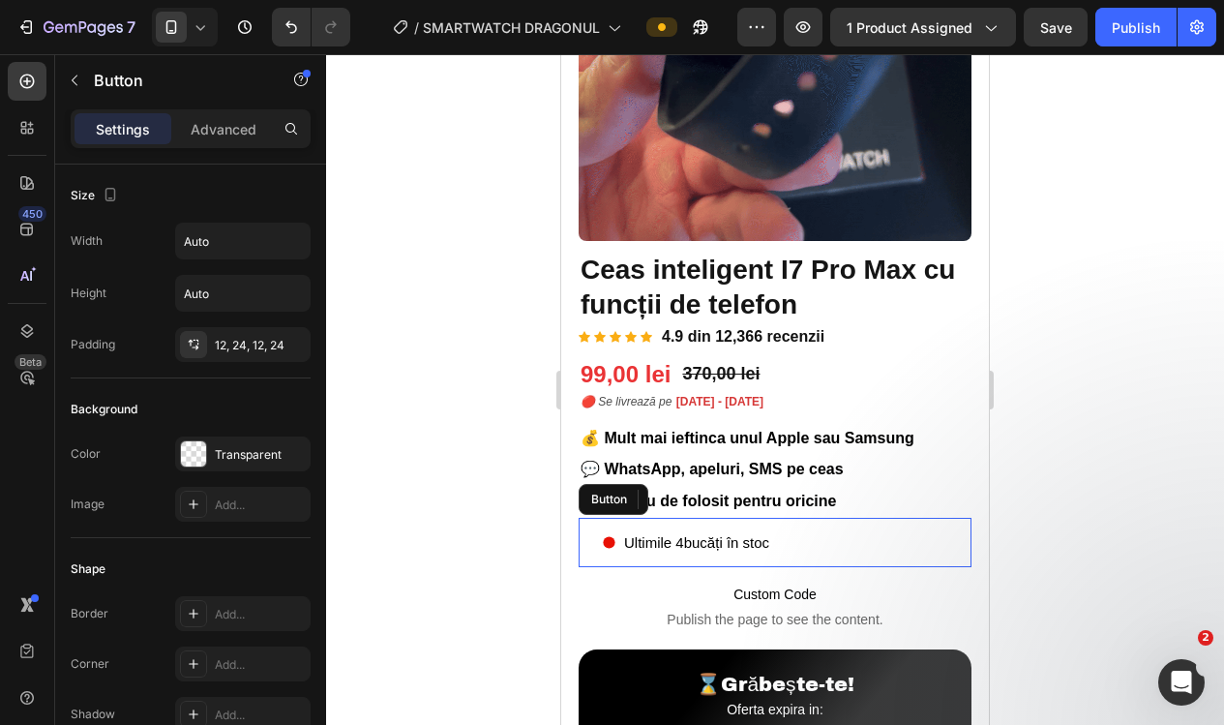
click at [890, 557] on div "Ultimile 4 bucăți în stoc Button" at bounding box center [774, 542] width 393 height 49
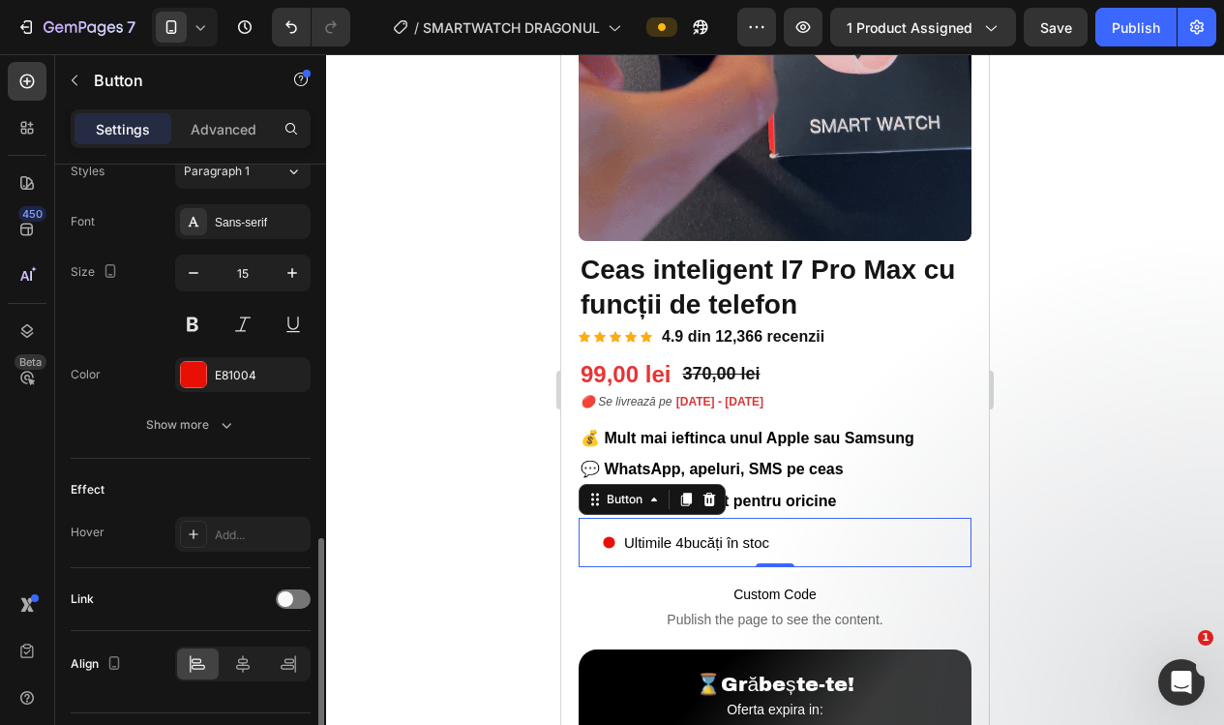
scroll to position [925, 0]
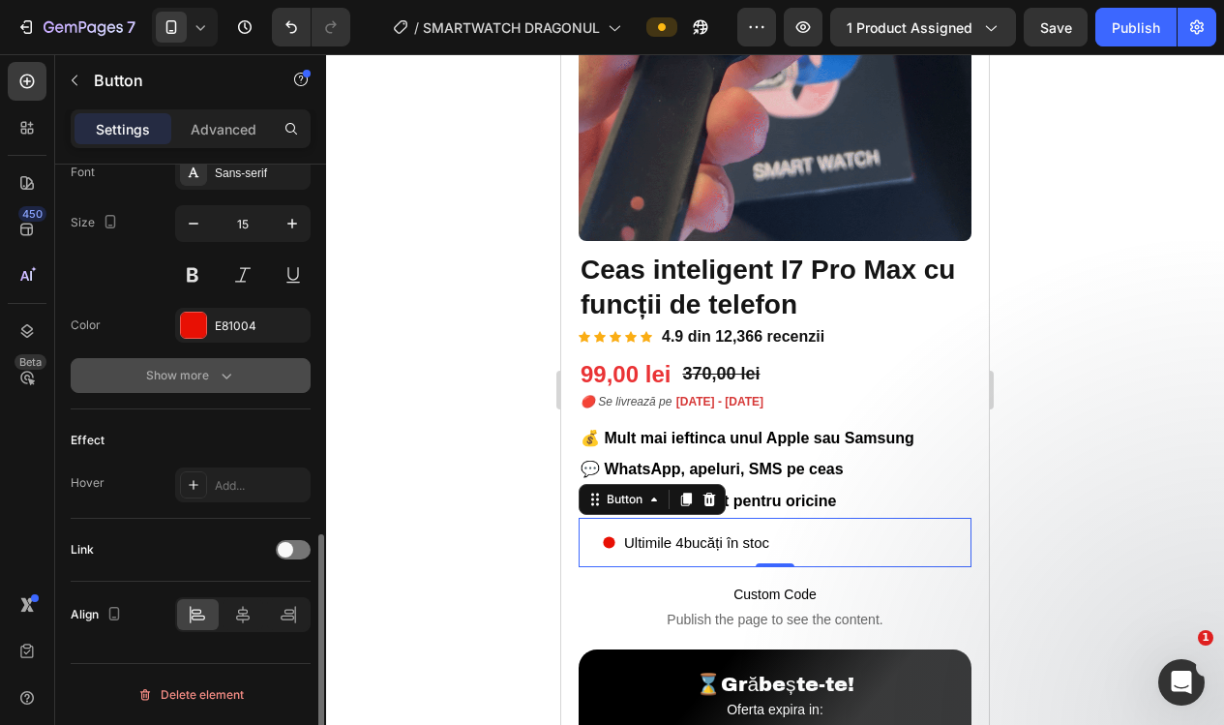
click at [200, 375] on div "Show more" at bounding box center [191, 375] width 90 height 19
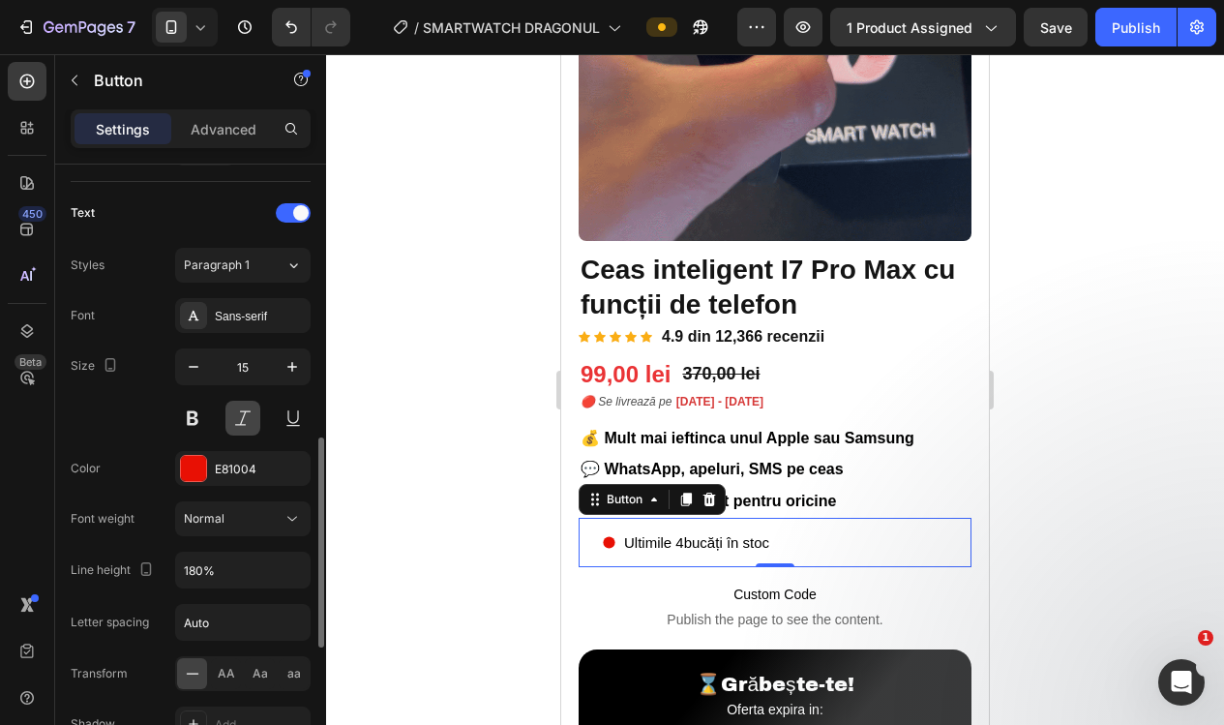
scroll to position [787, 0]
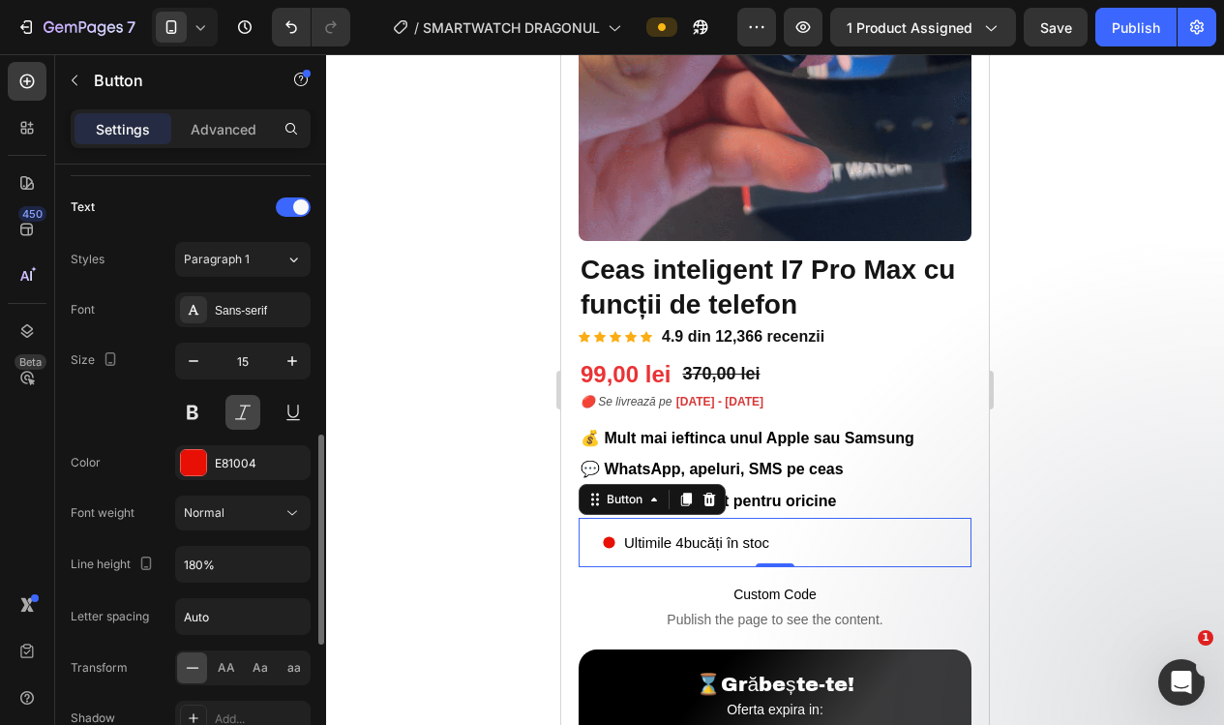
click at [236, 400] on button at bounding box center [242, 412] width 35 height 35
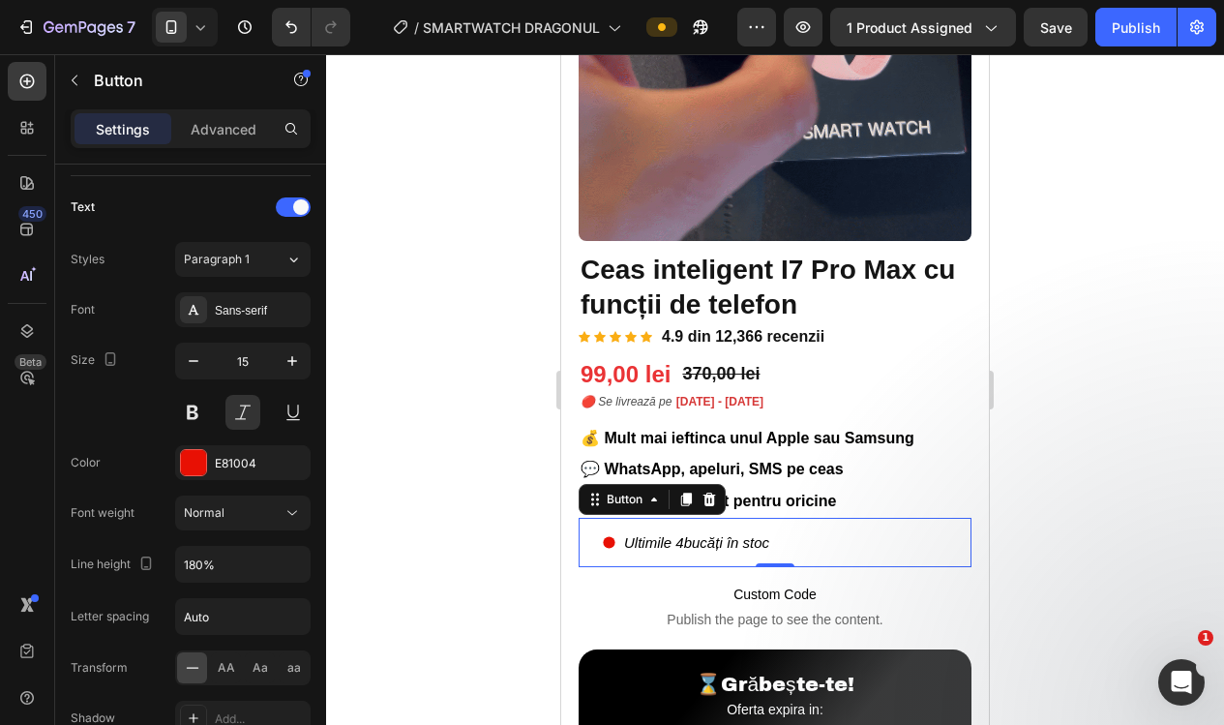
click at [376, 397] on div at bounding box center [775, 389] width 898 height 670
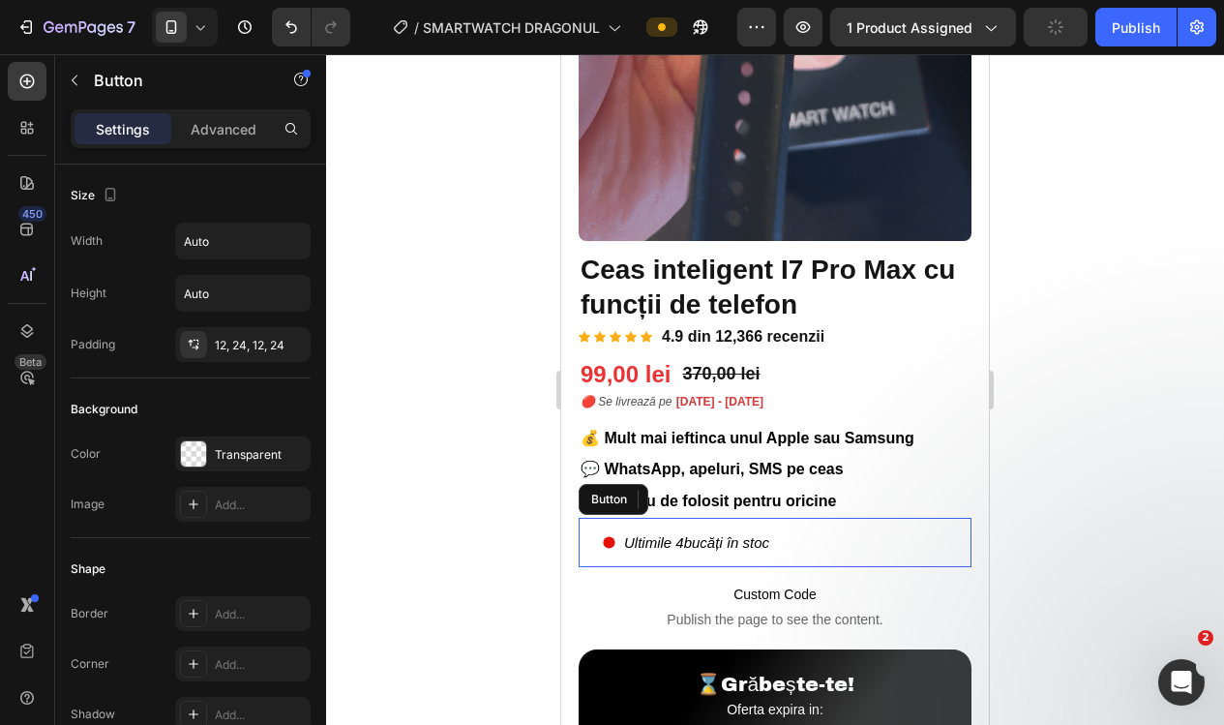
click at [872, 541] on div "Ultimile 4 bucăți în stoc Button" at bounding box center [774, 542] width 393 height 49
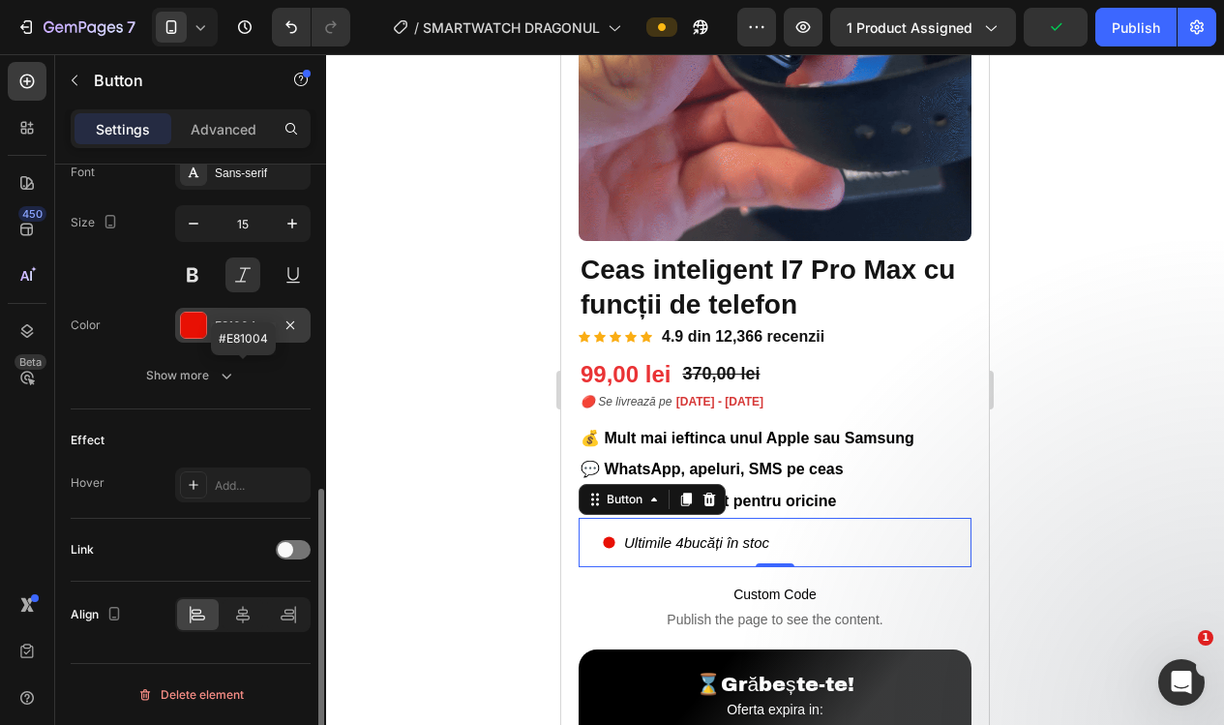
scroll to position [925, 0]
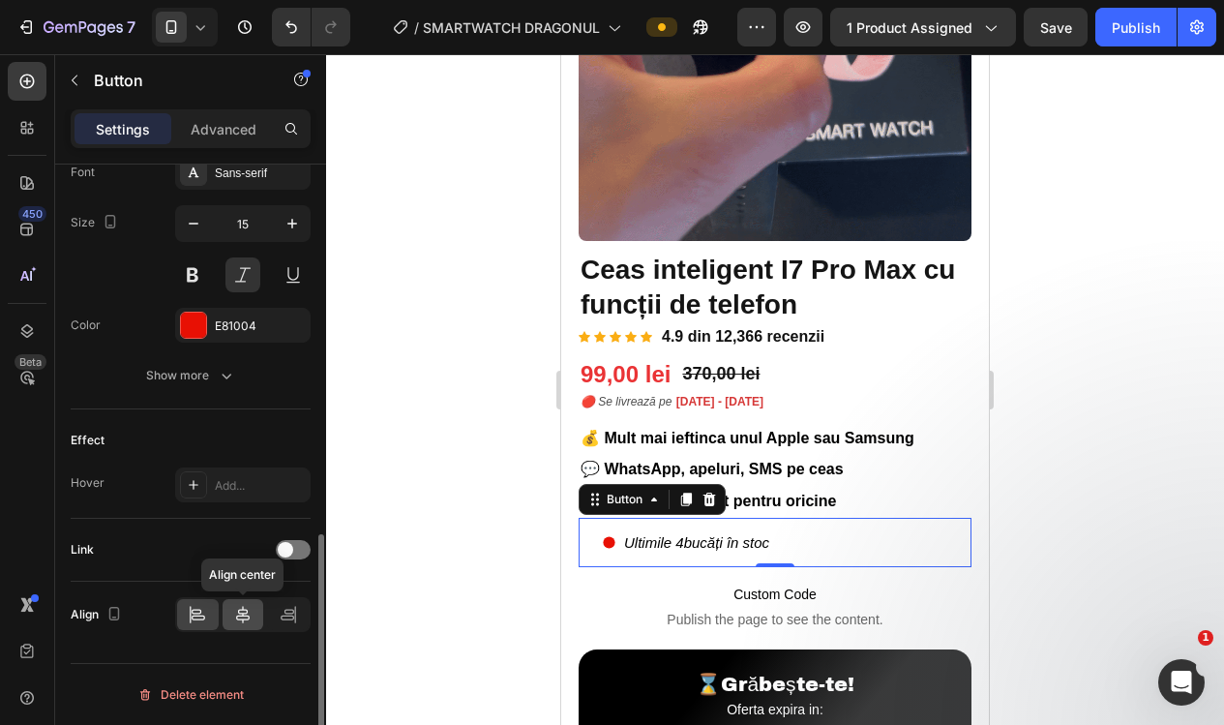
click at [240, 622] on icon at bounding box center [242, 614] width 19 height 19
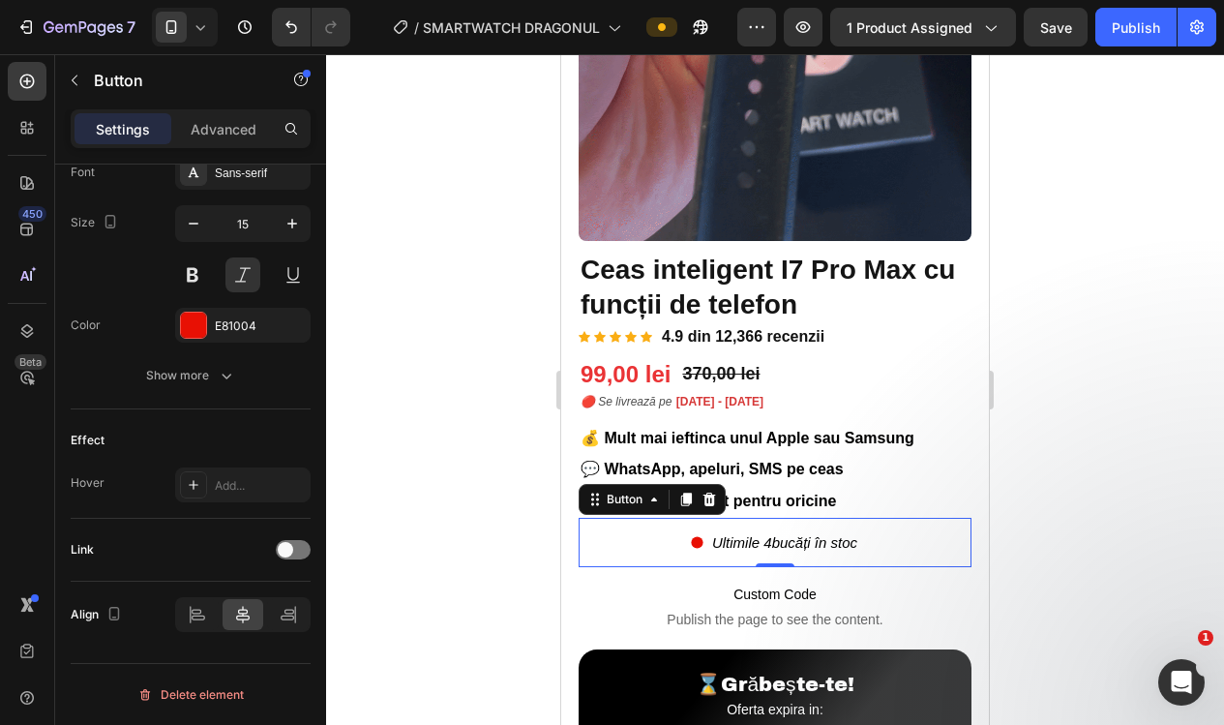
click at [339, 525] on div at bounding box center [775, 389] width 898 height 670
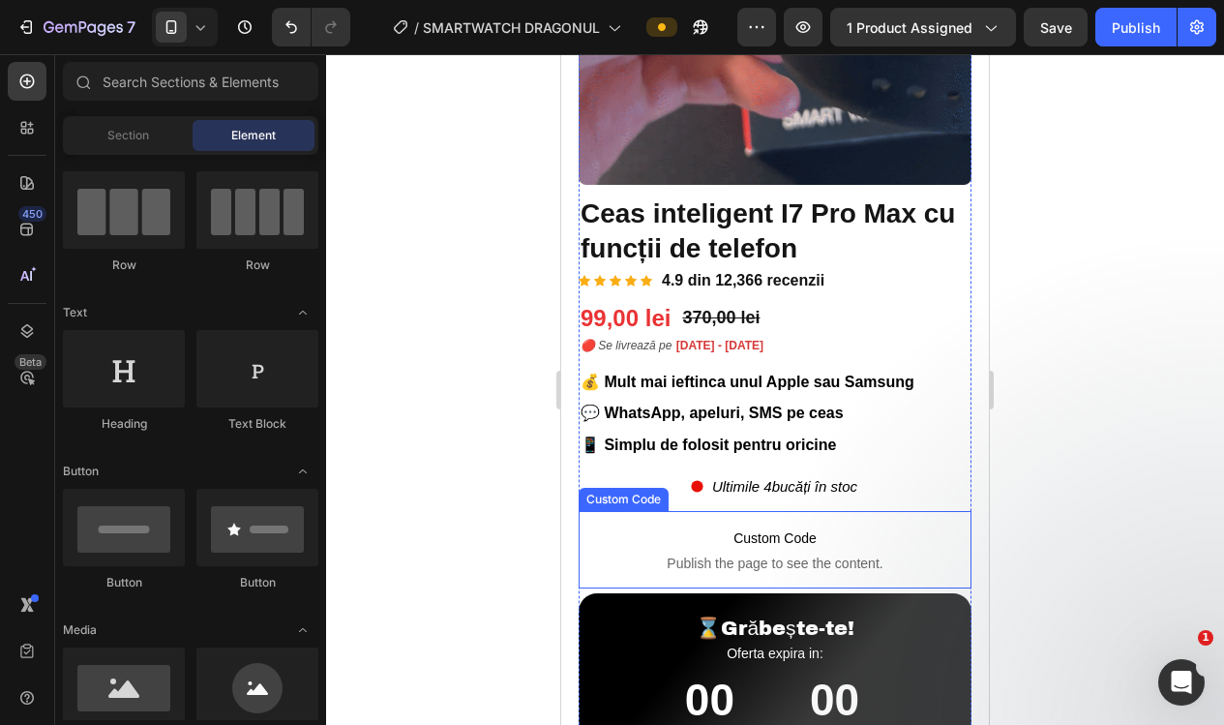
scroll to position [385, 0]
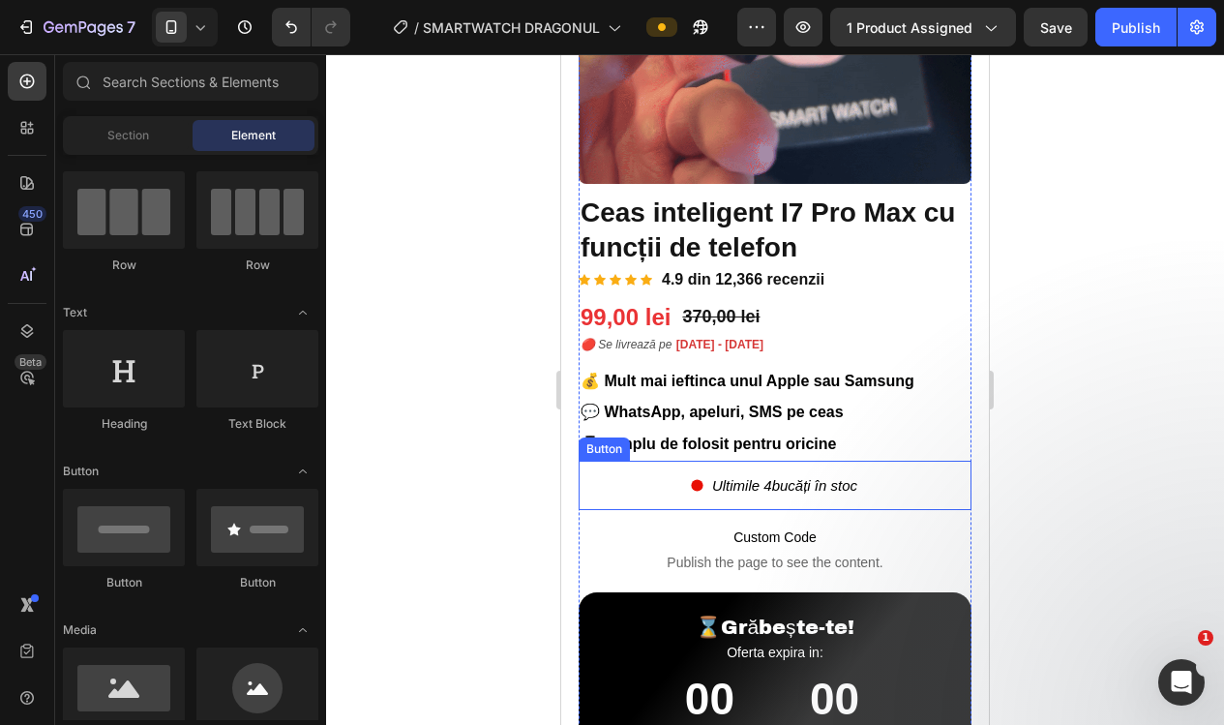
drag, startPoint x: 918, startPoint y: 484, endPoint x: 846, endPoint y: 449, distance: 79.6
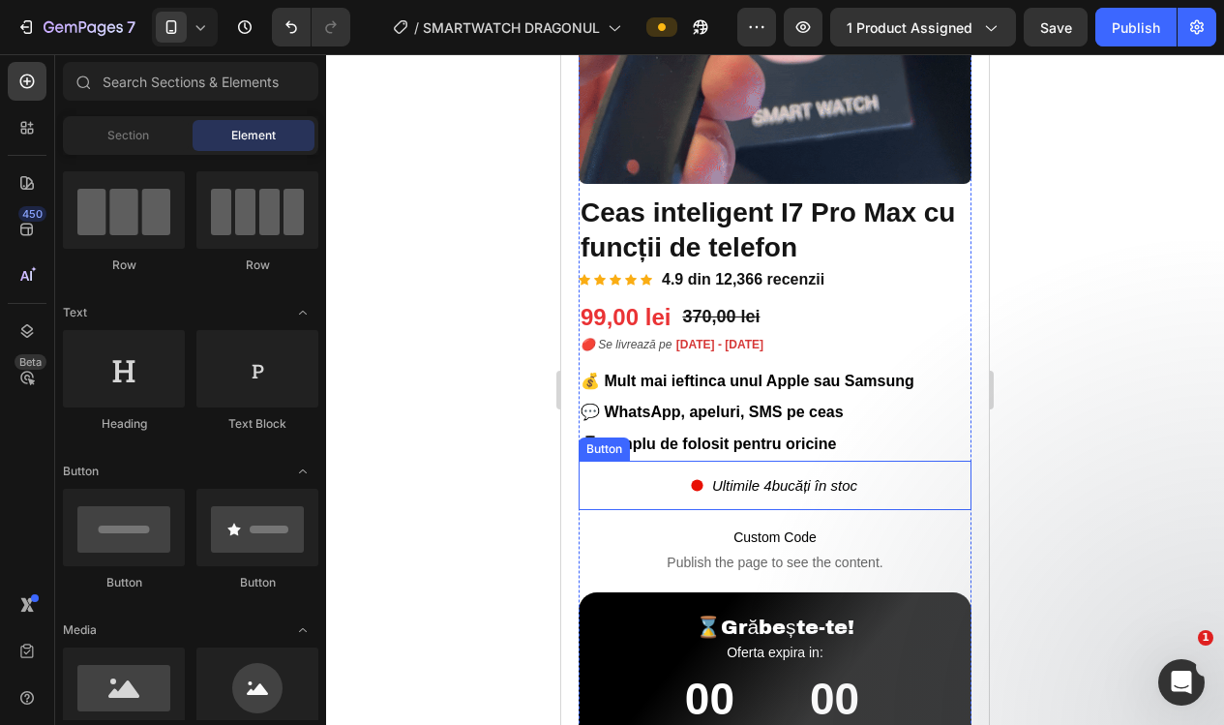
click at [918, 485] on div "Ultimile 4 bucăți în stoc Button" at bounding box center [774, 484] width 393 height 49
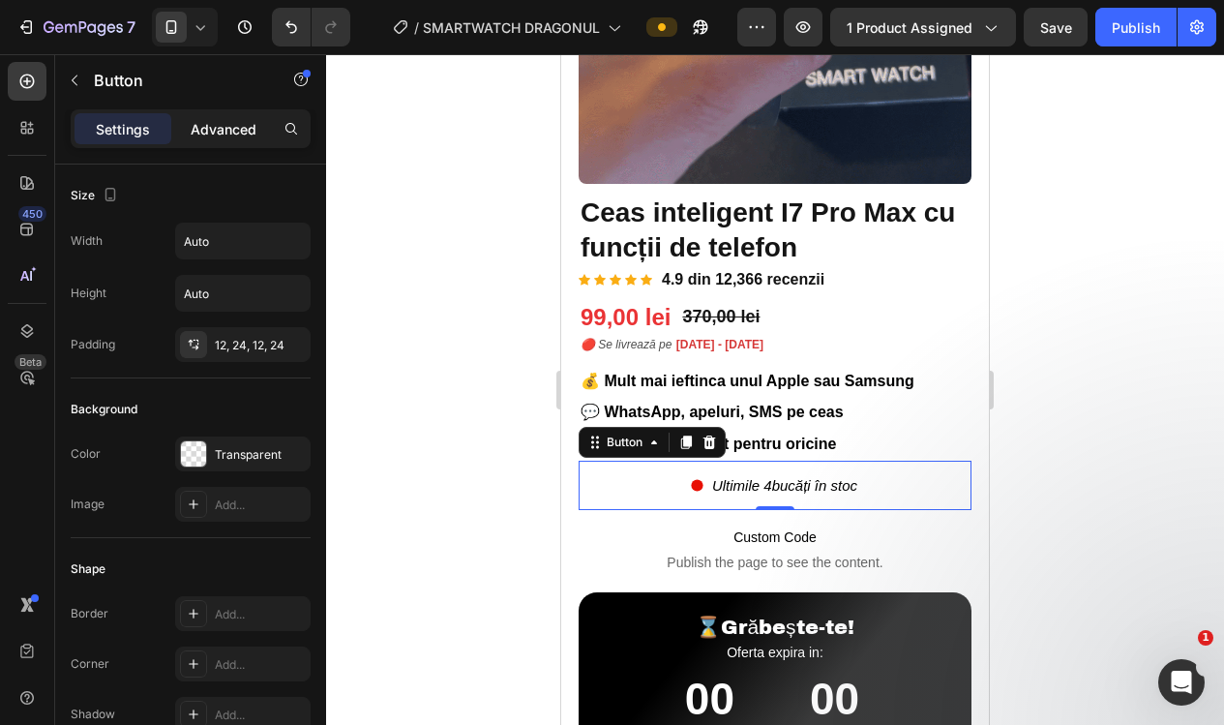
click at [234, 139] on div "Advanced" at bounding box center [223, 128] width 97 height 31
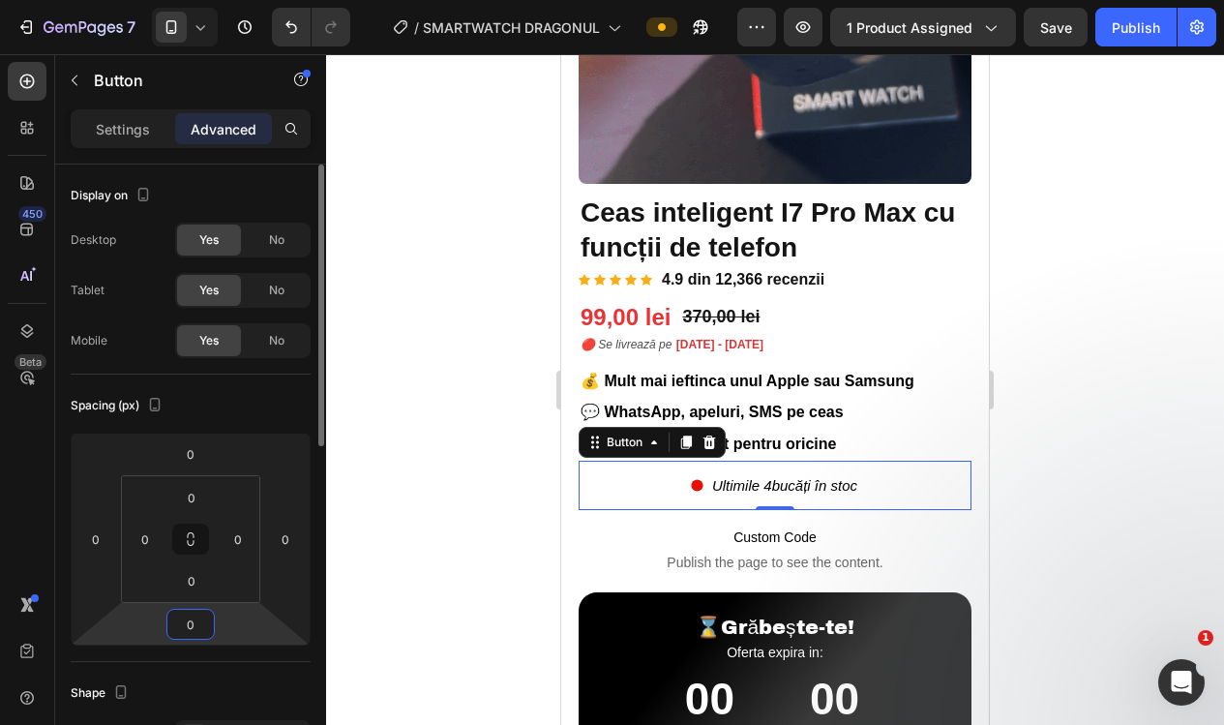
click at [202, 623] on input "0" at bounding box center [190, 623] width 39 height 29
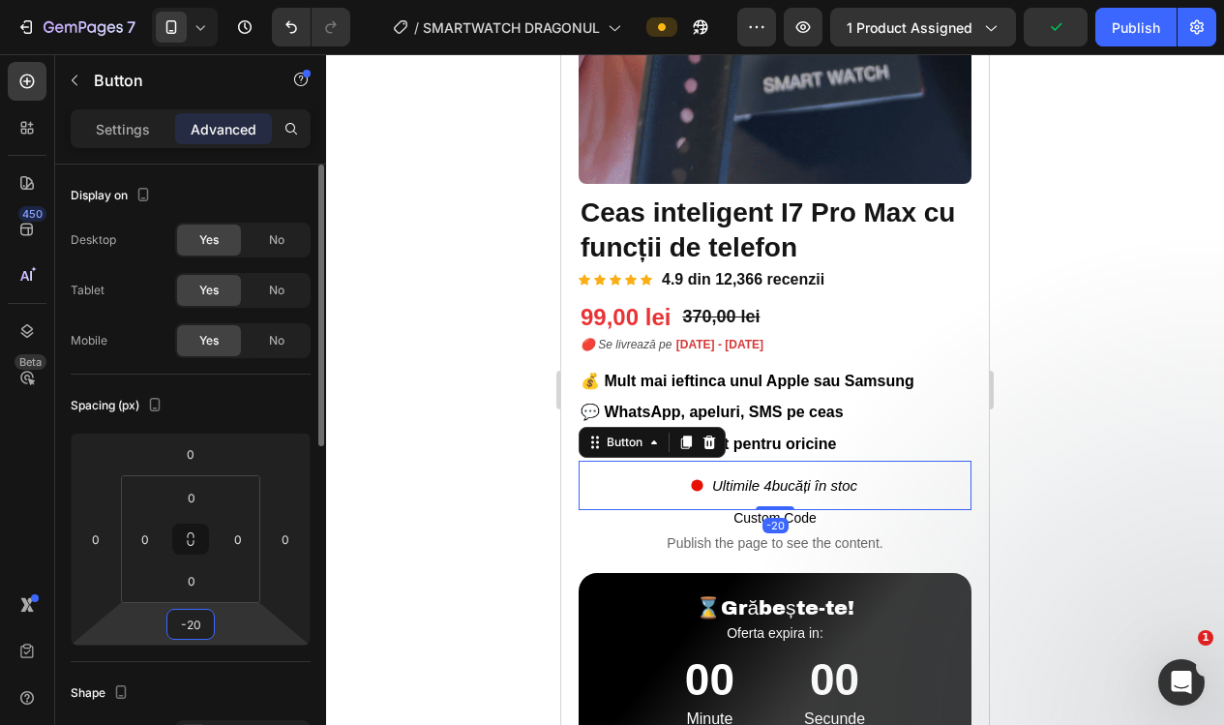
type input "-2"
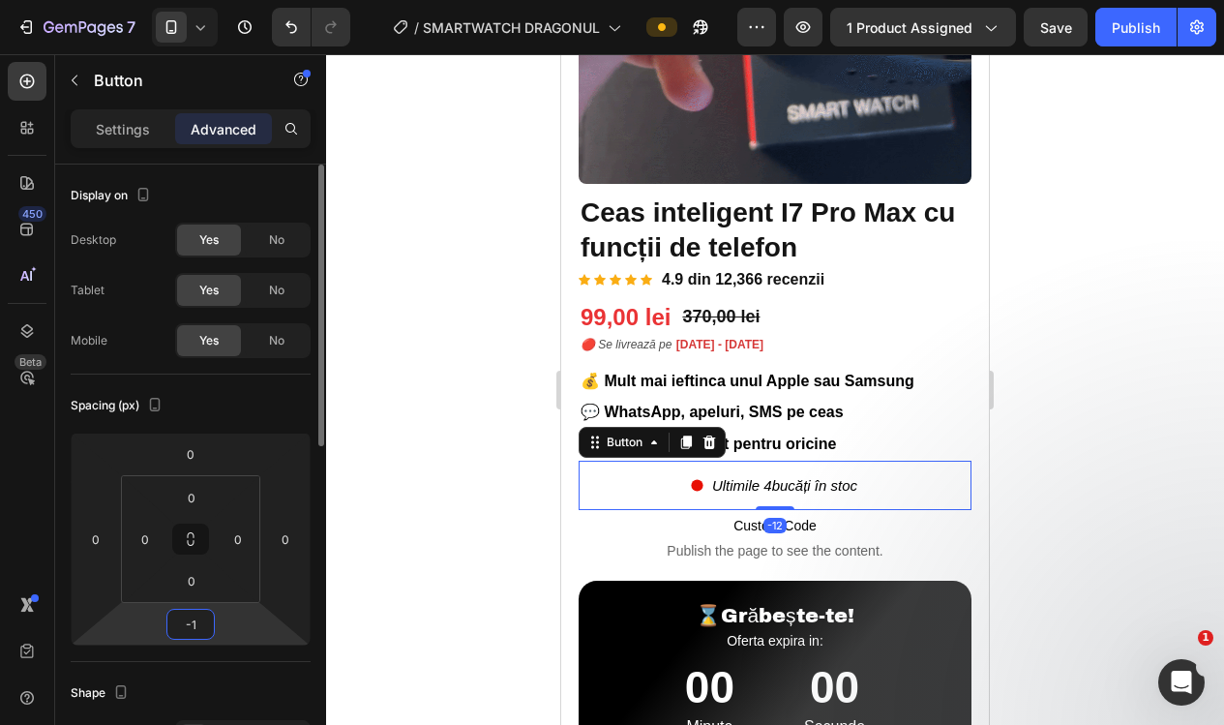
type input "-13"
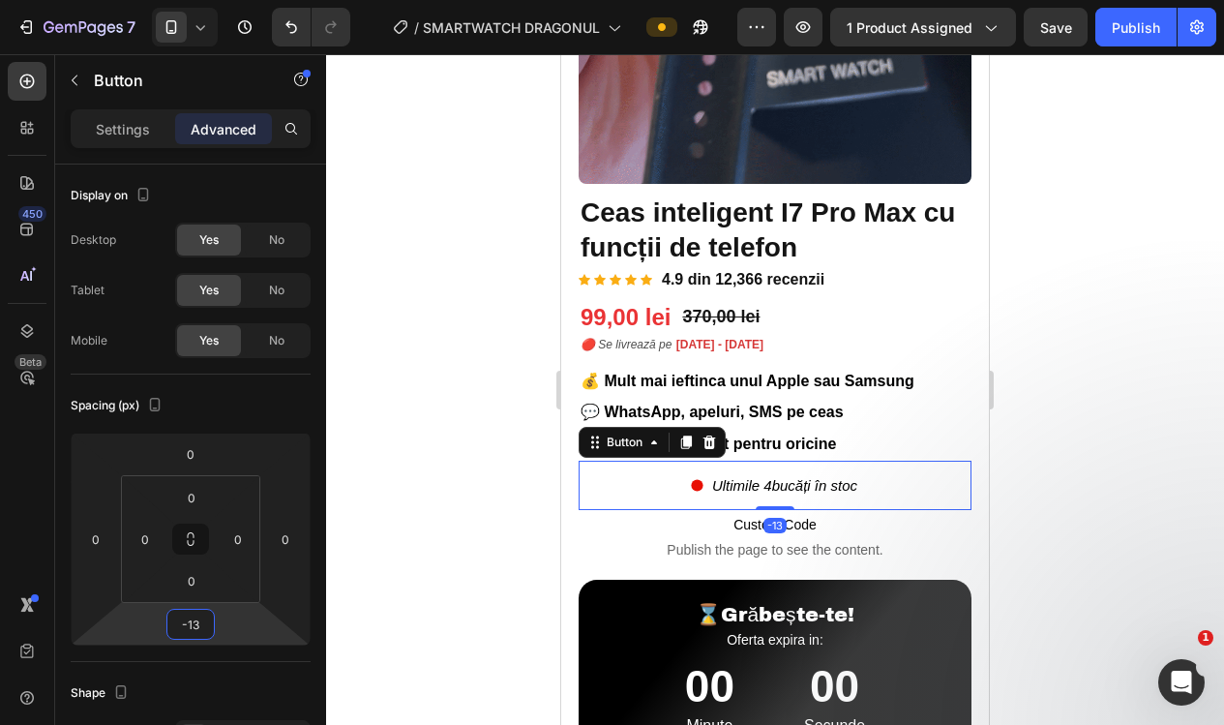
click at [518, 519] on div at bounding box center [775, 389] width 898 height 670
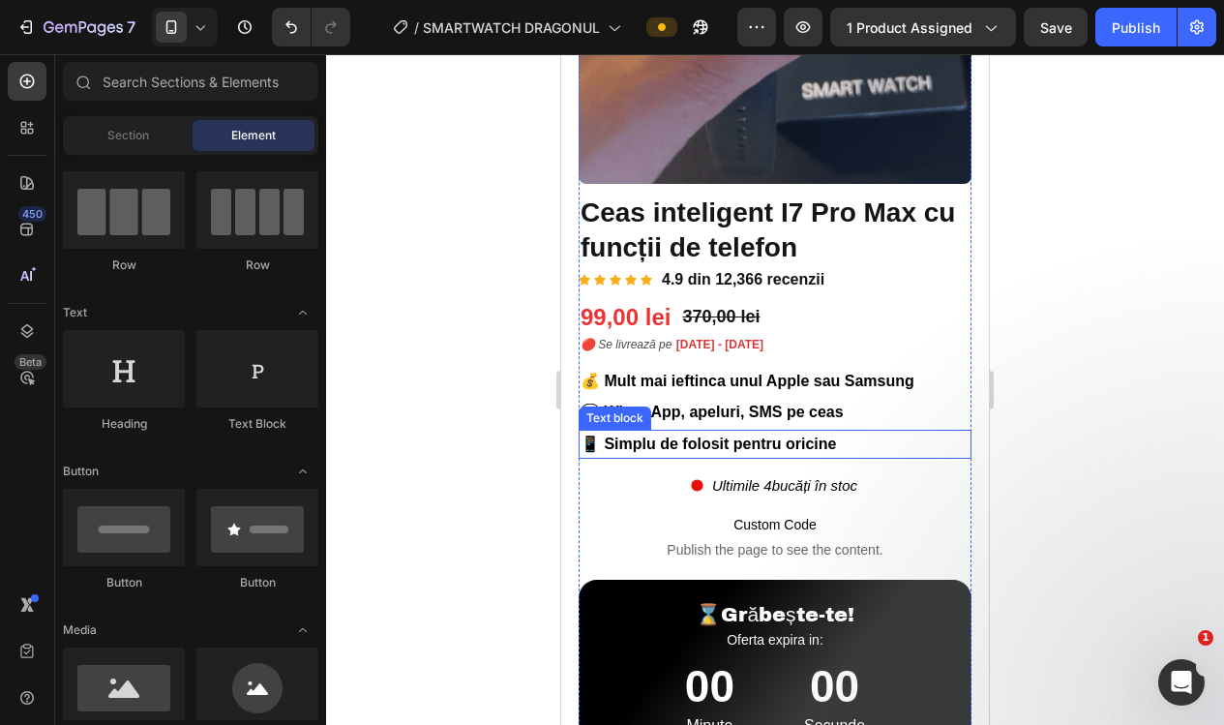
scroll to position [362, 0]
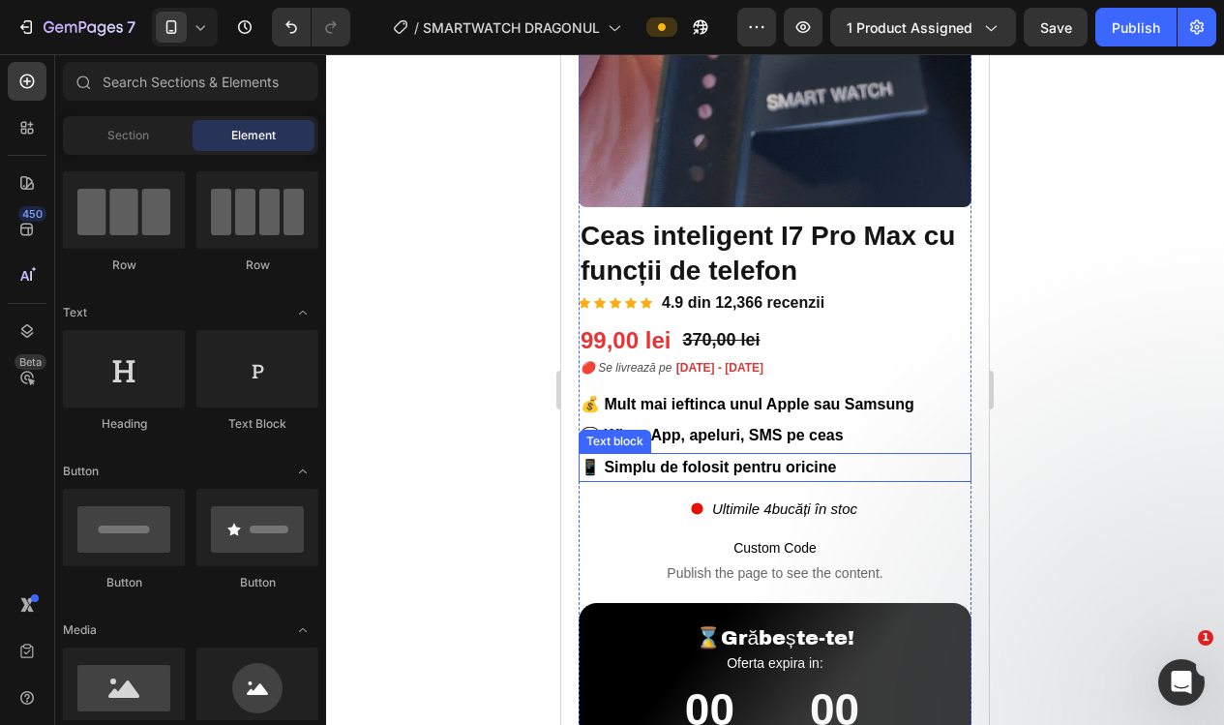
click at [908, 469] on p "📱 Simplu de folosit pentru oricine" at bounding box center [774, 467] width 389 height 25
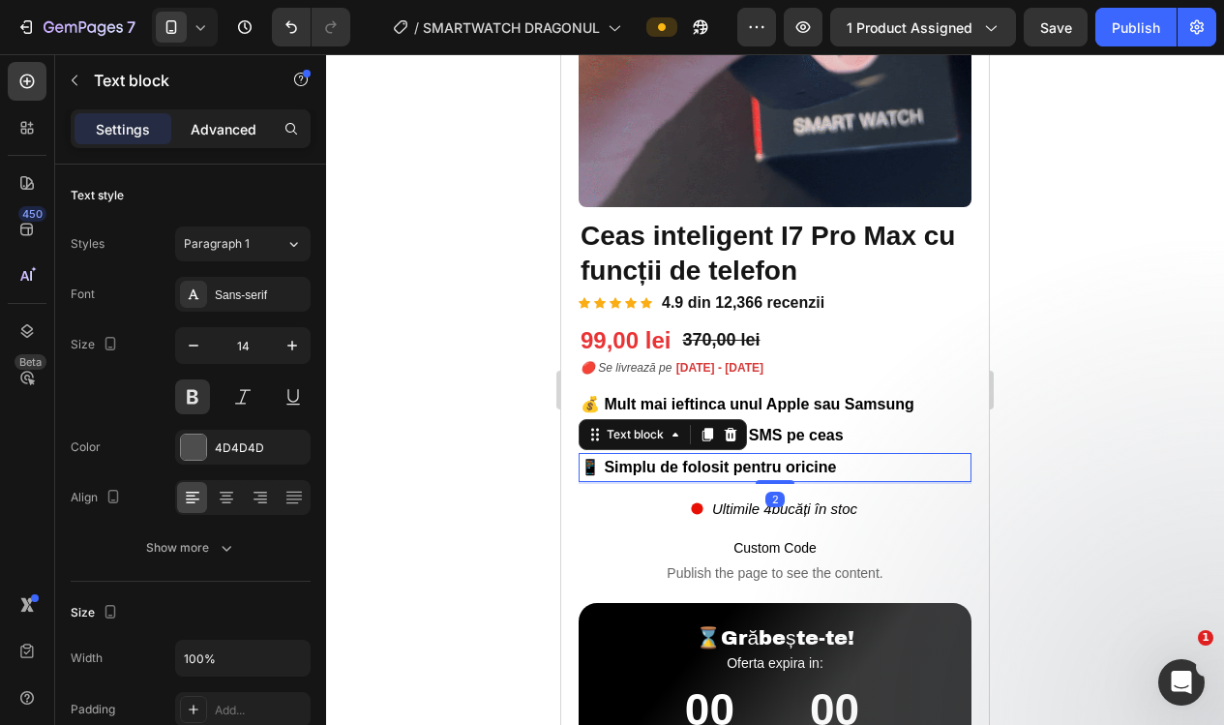
click at [231, 135] on p "Advanced" at bounding box center [224, 129] width 66 height 20
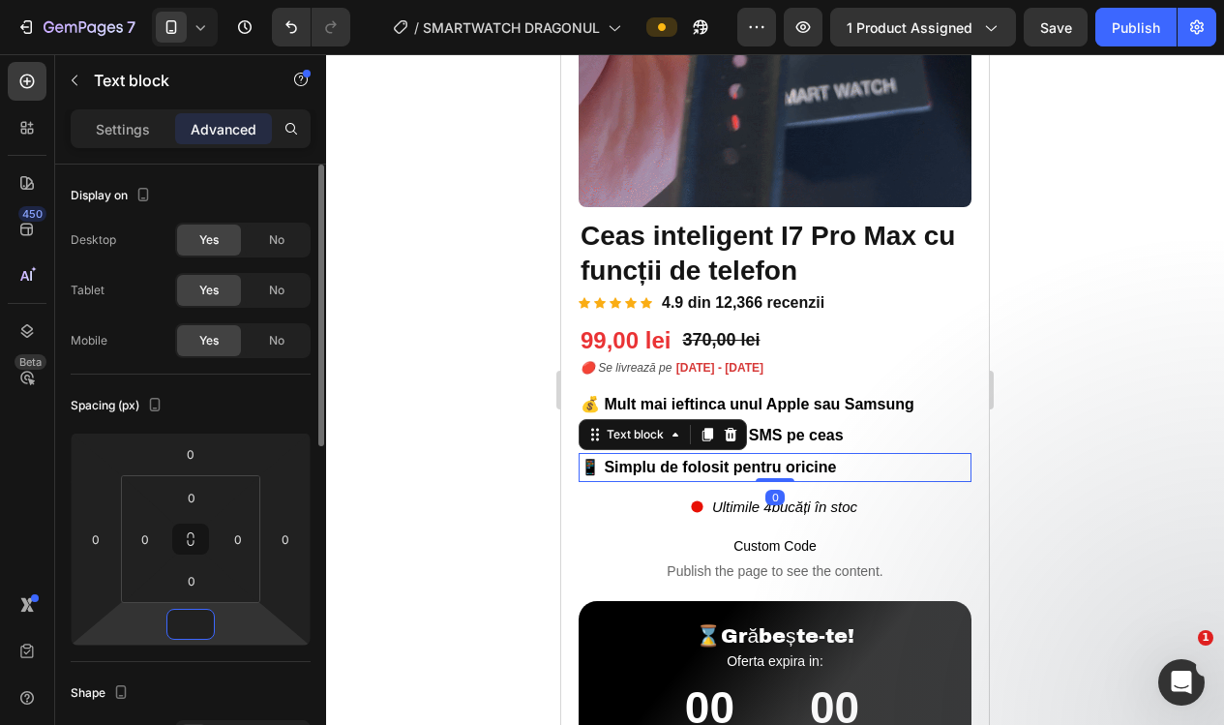
type input "7"
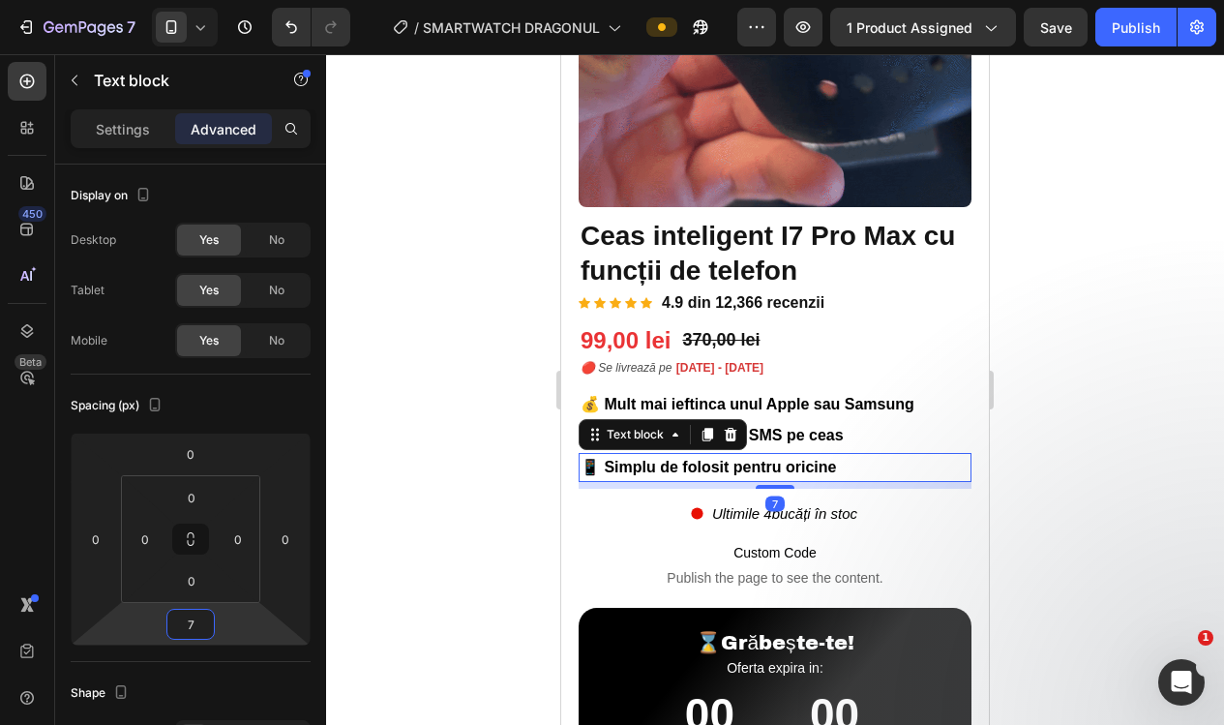
click at [387, 536] on div at bounding box center [775, 389] width 898 height 670
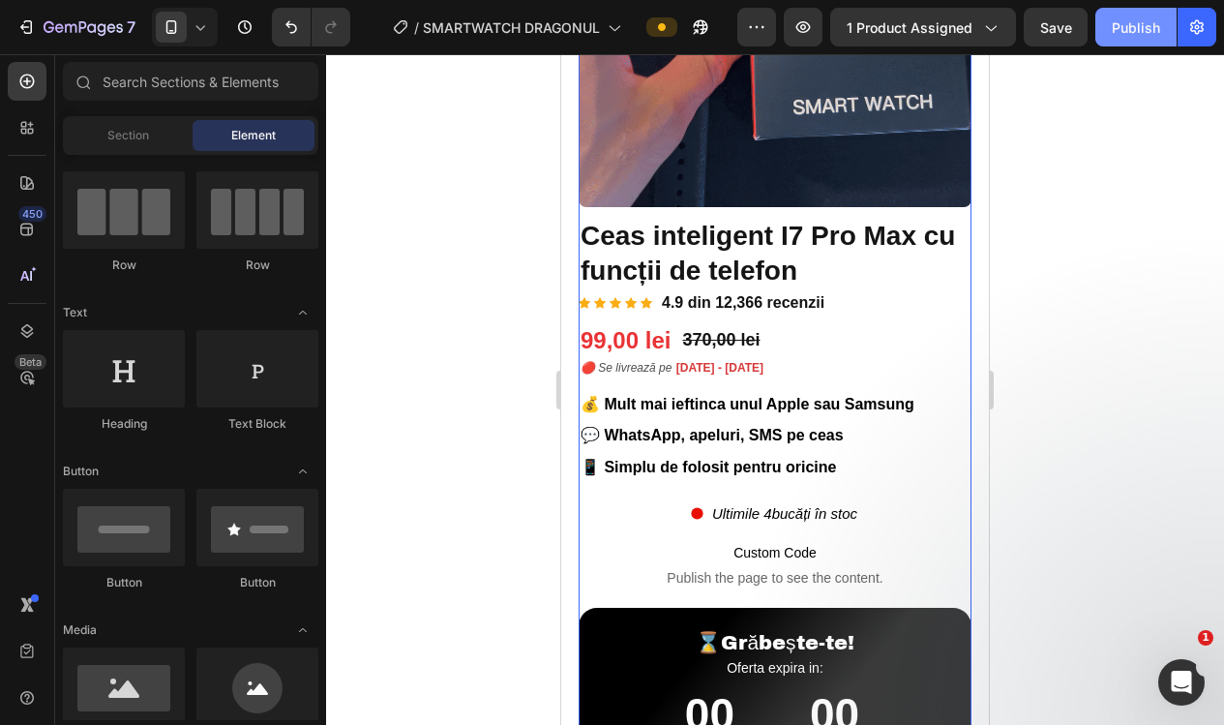
click at [1134, 20] on div "Publish" at bounding box center [1135, 27] width 48 height 20
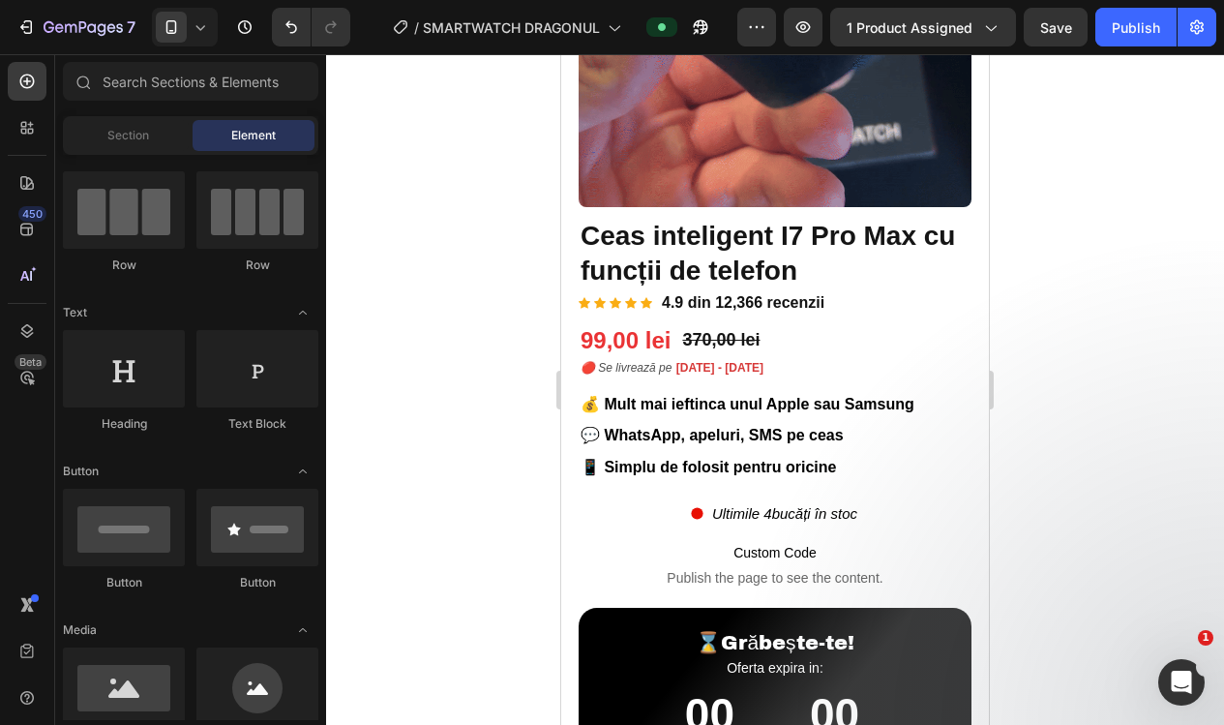
click at [411, 229] on div at bounding box center [775, 389] width 898 height 670
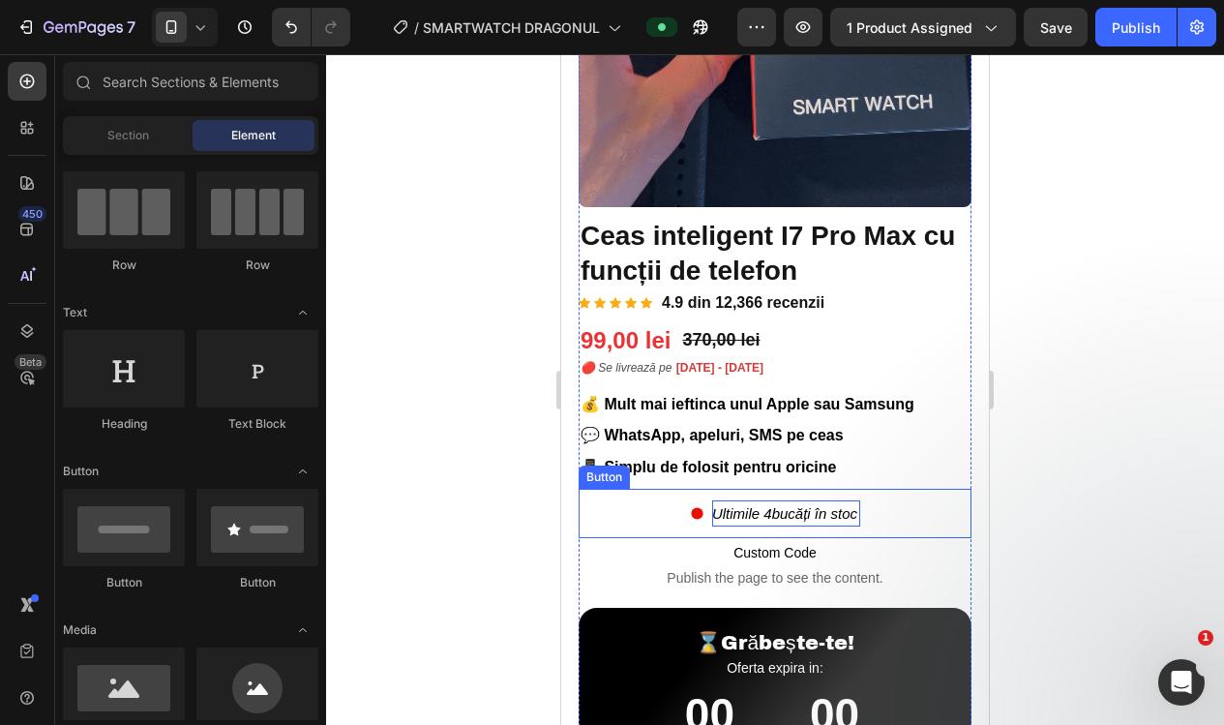
click at [824, 511] on span "în" at bounding box center [820, 513] width 13 height 16
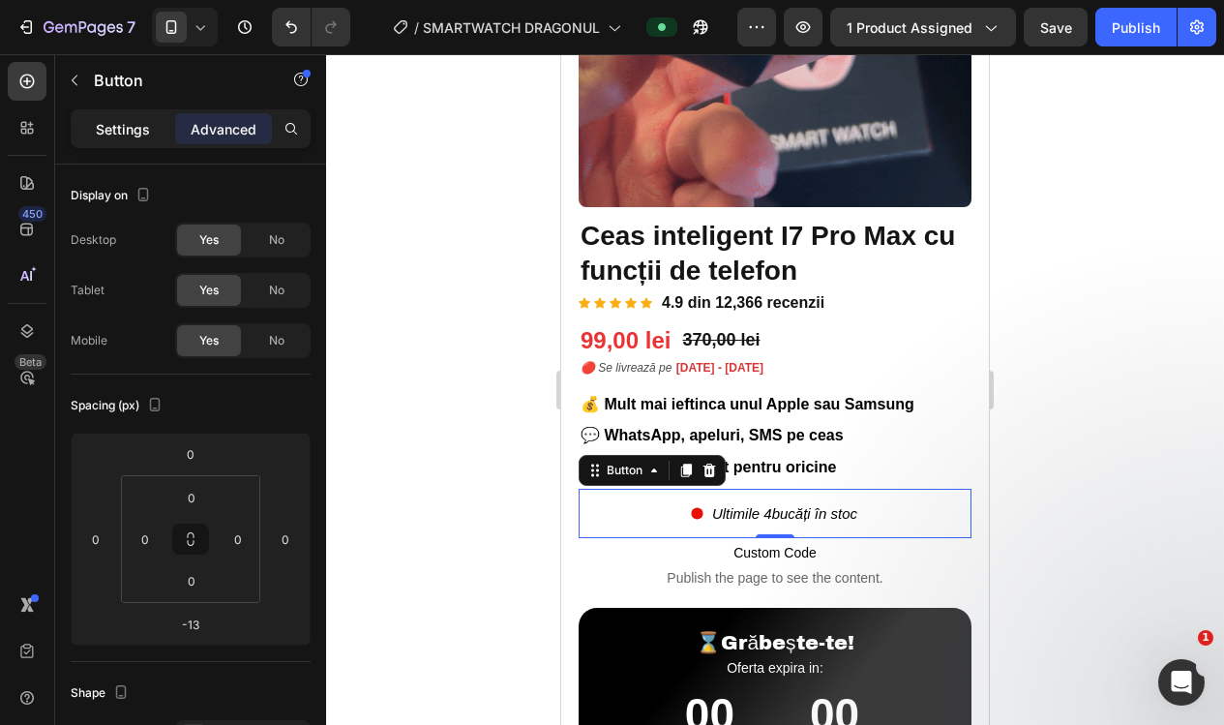
click at [118, 139] on div "Settings" at bounding box center [122, 128] width 97 height 31
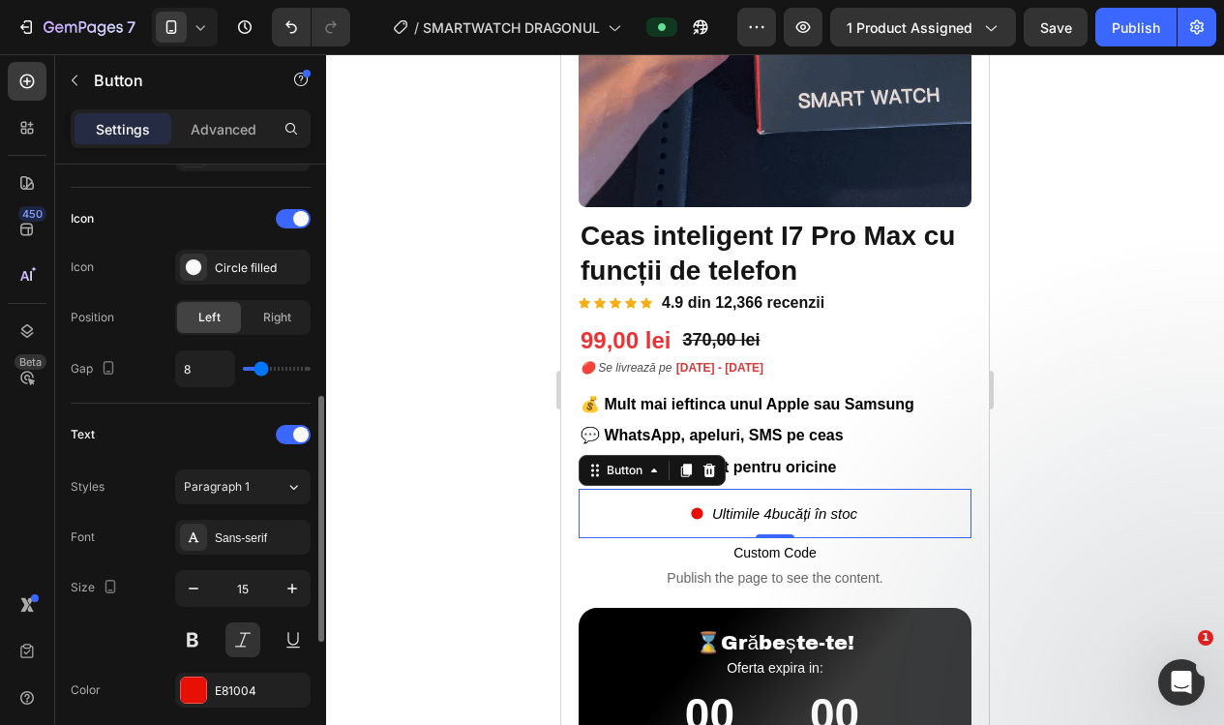
scroll to position [567, 0]
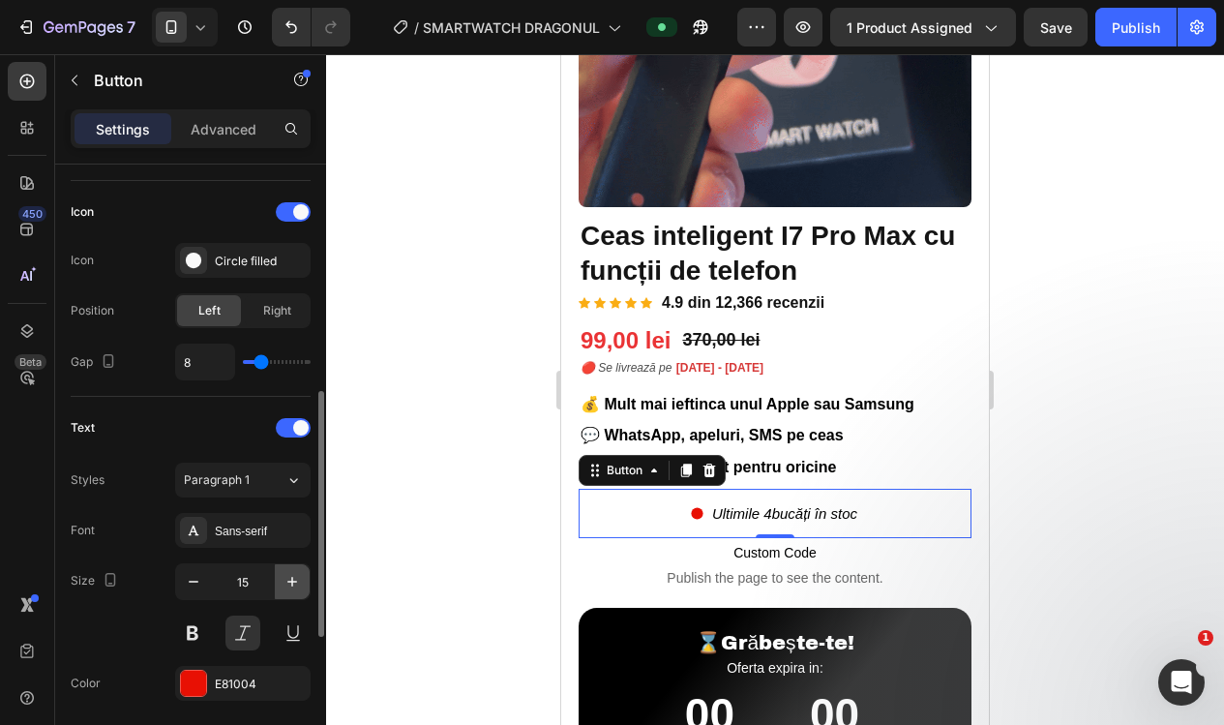
click at [293, 578] on icon "button" at bounding box center [291, 581] width 19 height 19
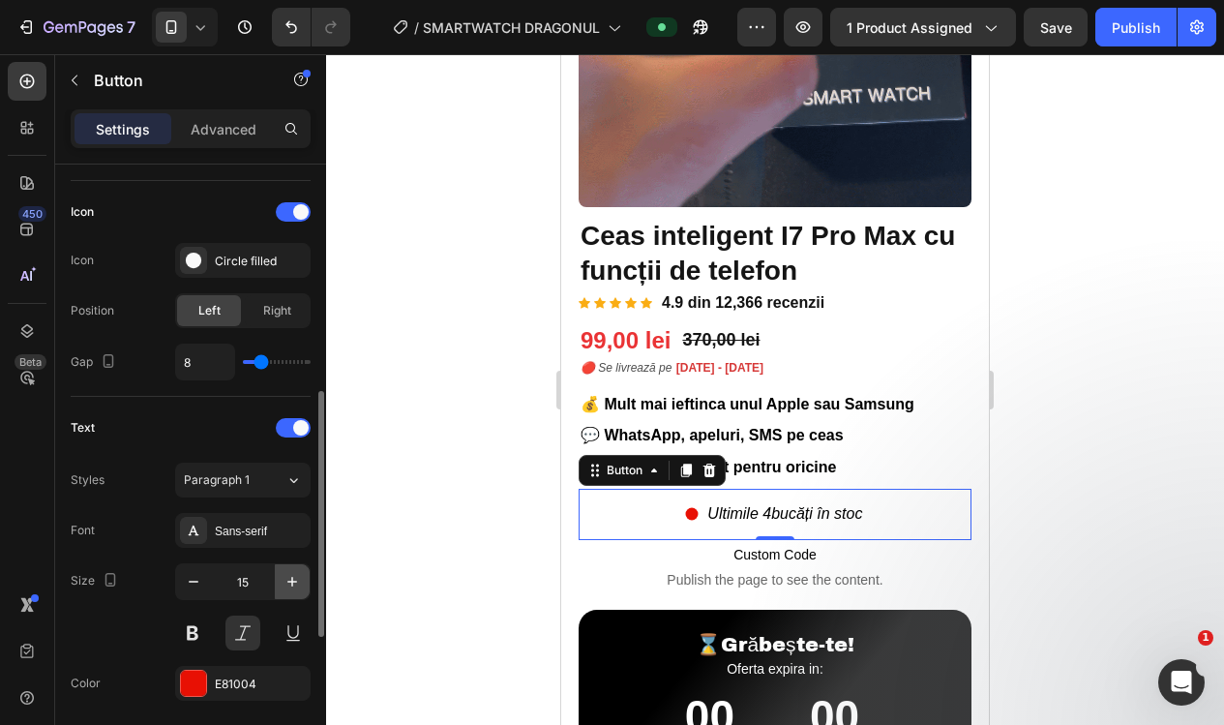
click at [293, 578] on icon "button" at bounding box center [291, 581] width 19 height 19
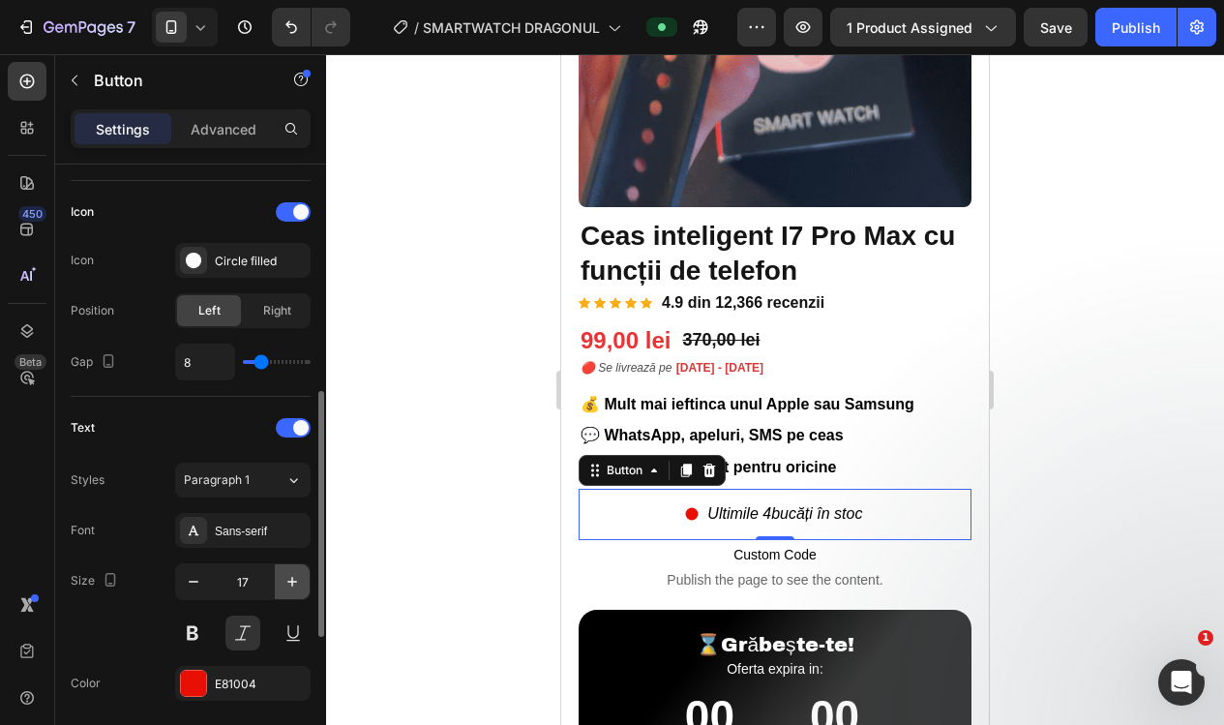
click at [293, 578] on icon "button" at bounding box center [291, 581] width 19 height 19
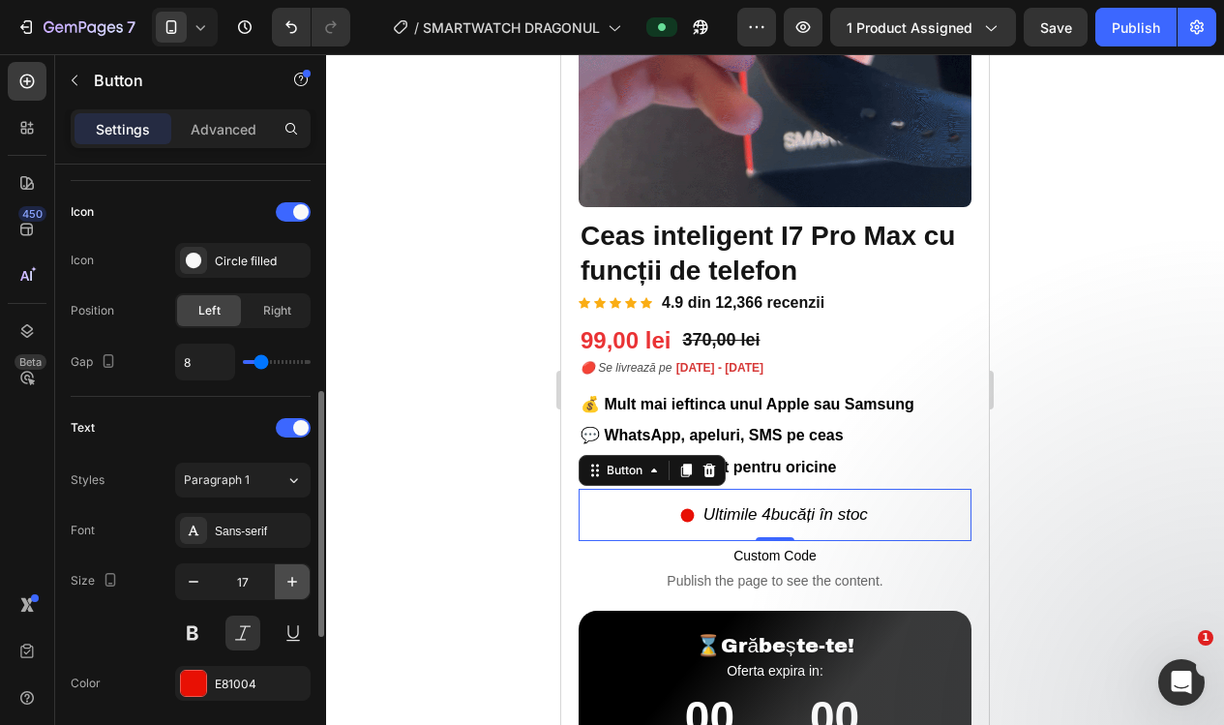
click at [293, 578] on icon "button" at bounding box center [291, 581] width 19 height 19
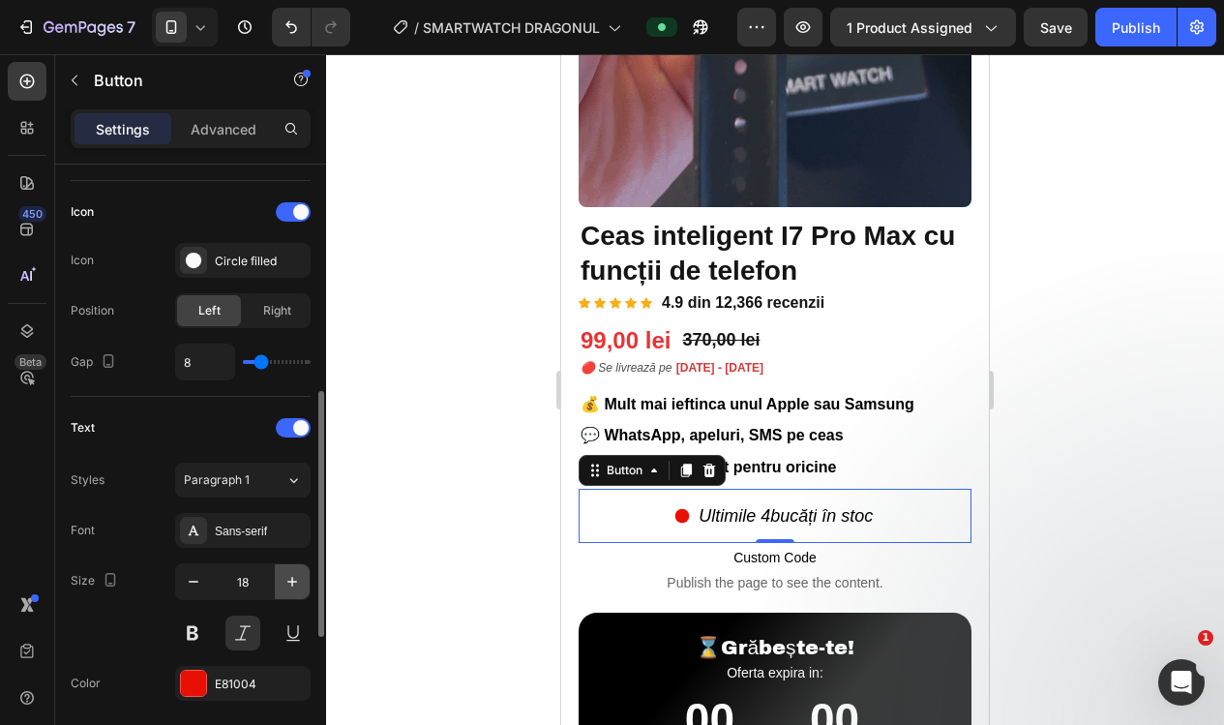
type input "19"
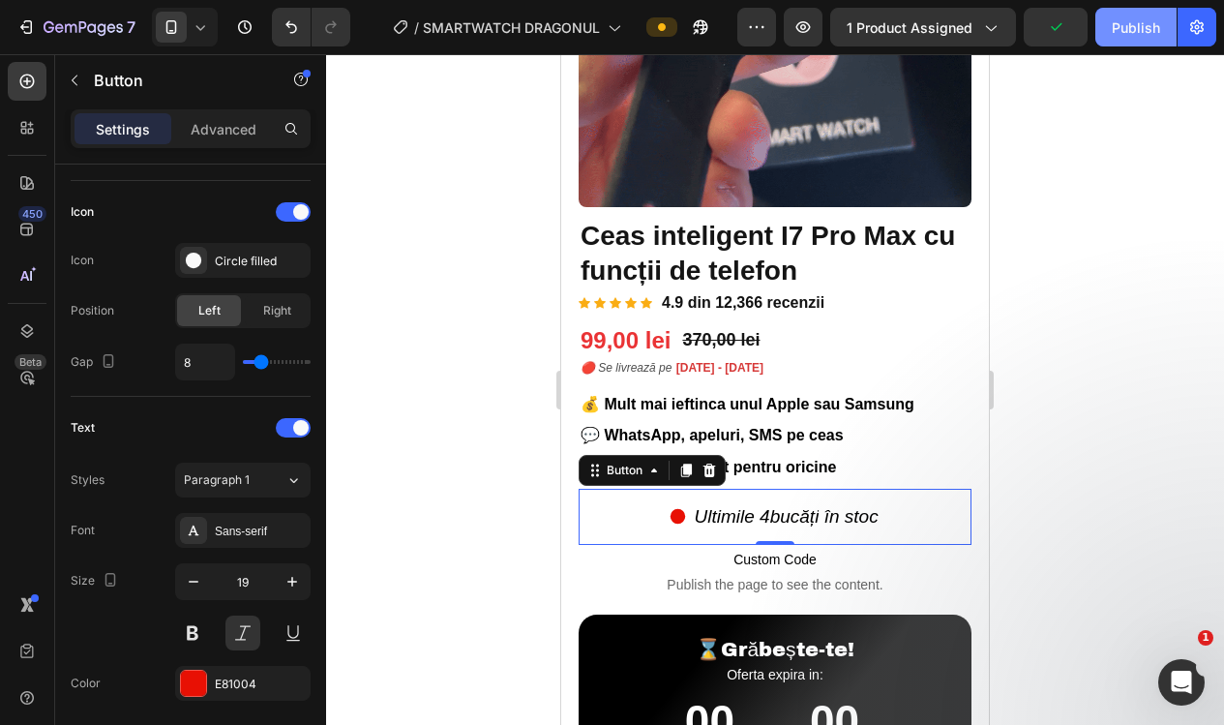
click at [1113, 27] on div "Publish" at bounding box center [1135, 27] width 48 height 20
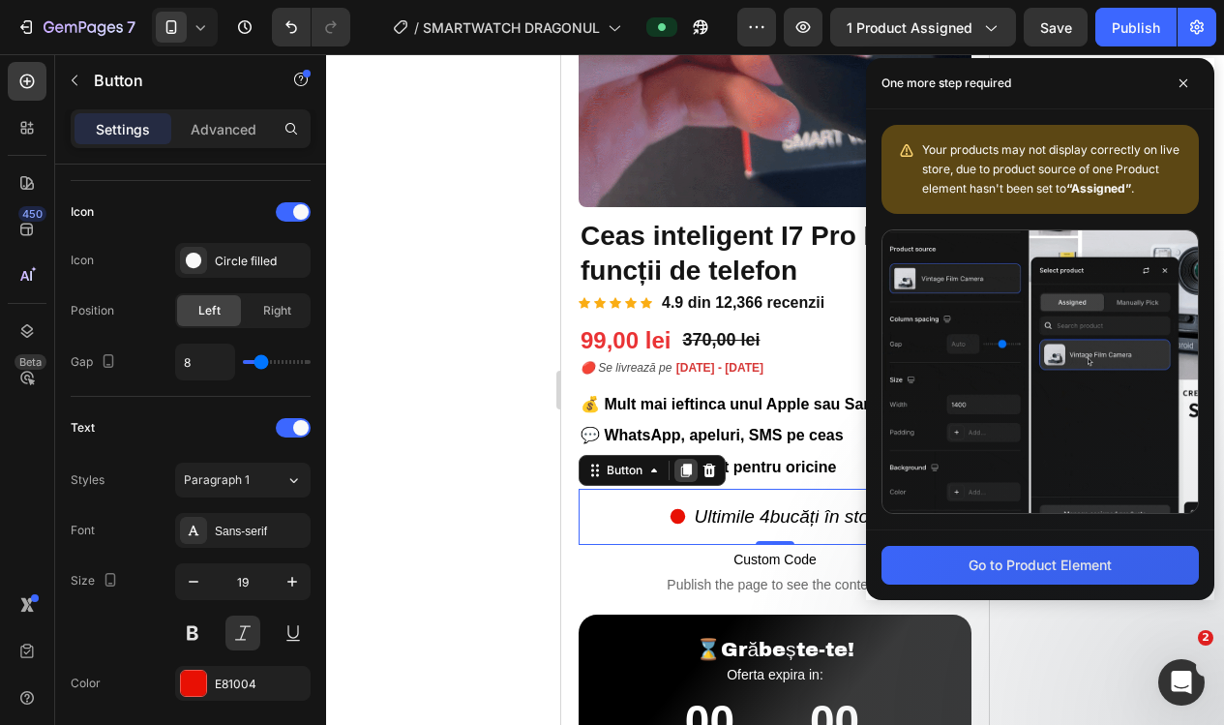
click at [687, 469] on icon at bounding box center [686, 470] width 11 height 14
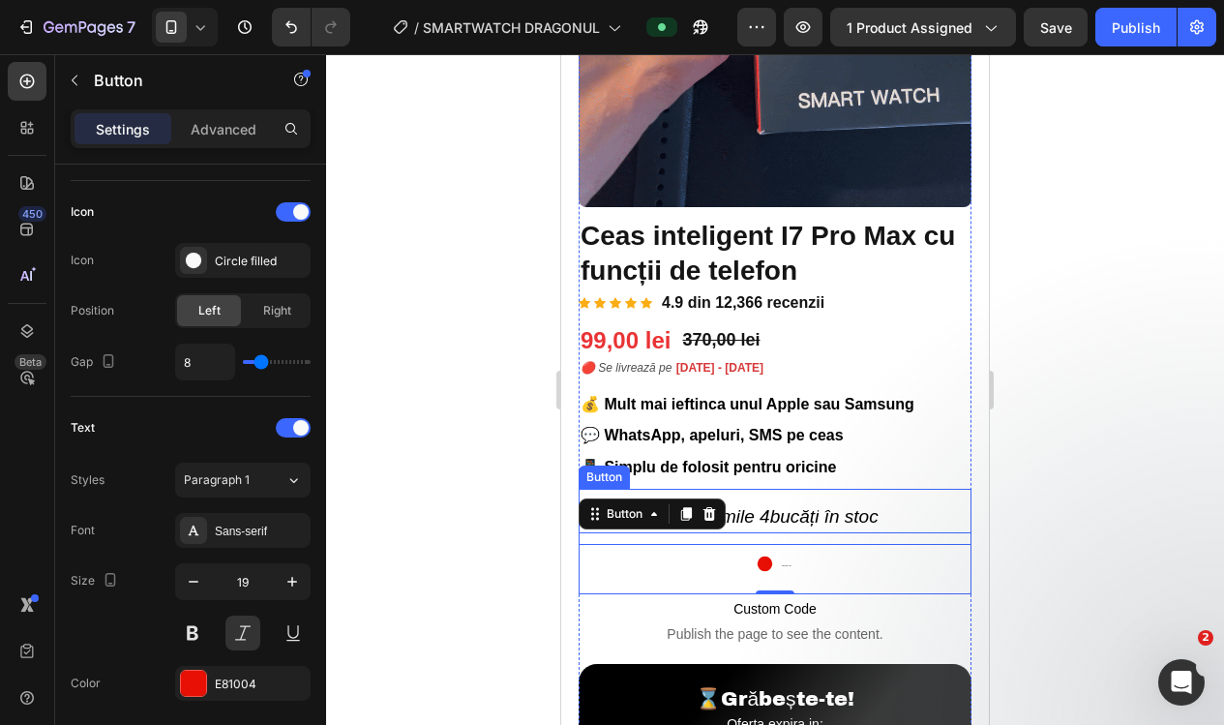
click at [926, 511] on div "Ultimile 4 bucăți în stoc Button" at bounding box center [774, 516] width 393 height 56
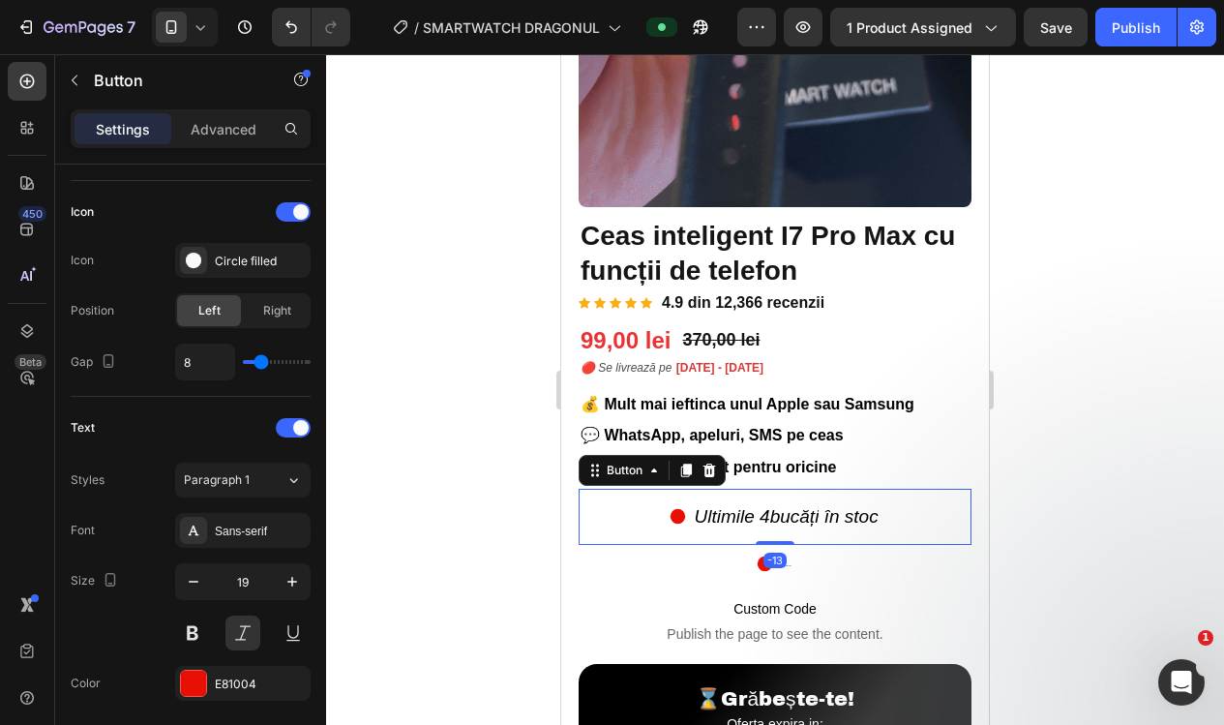
click at [1020, 540] on div at bounding box center [775, 389] width 898 height 670
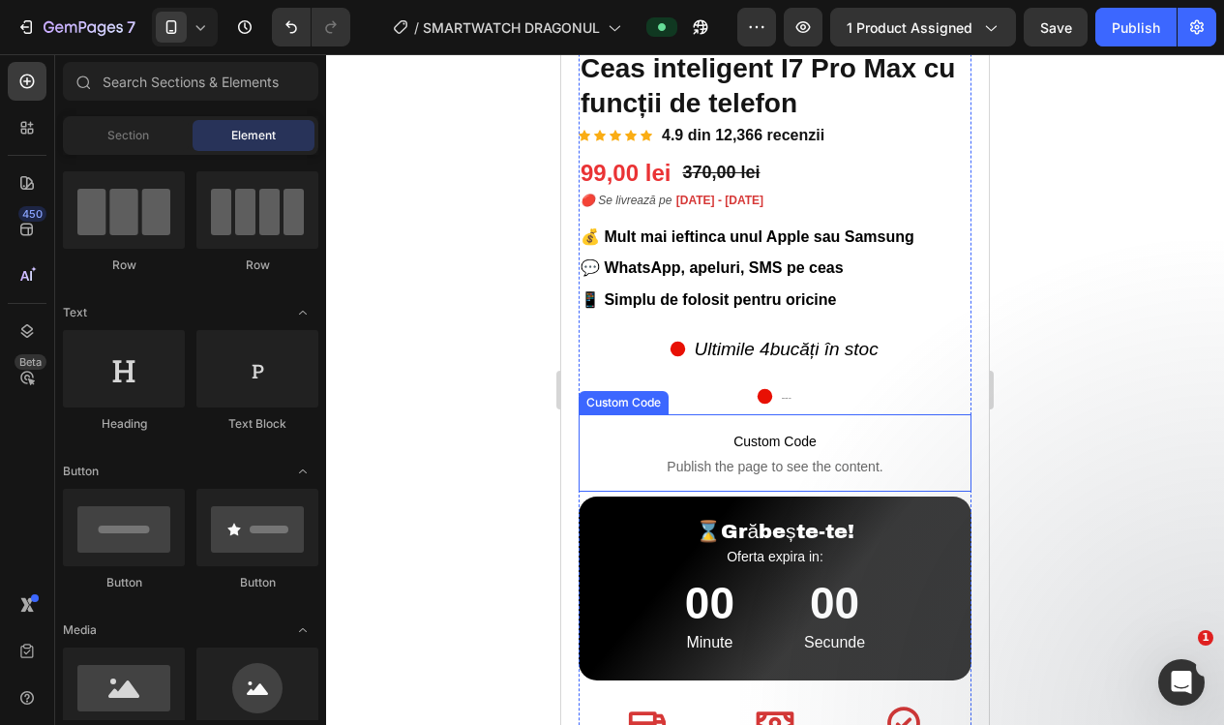
scroll to position [531, 0]
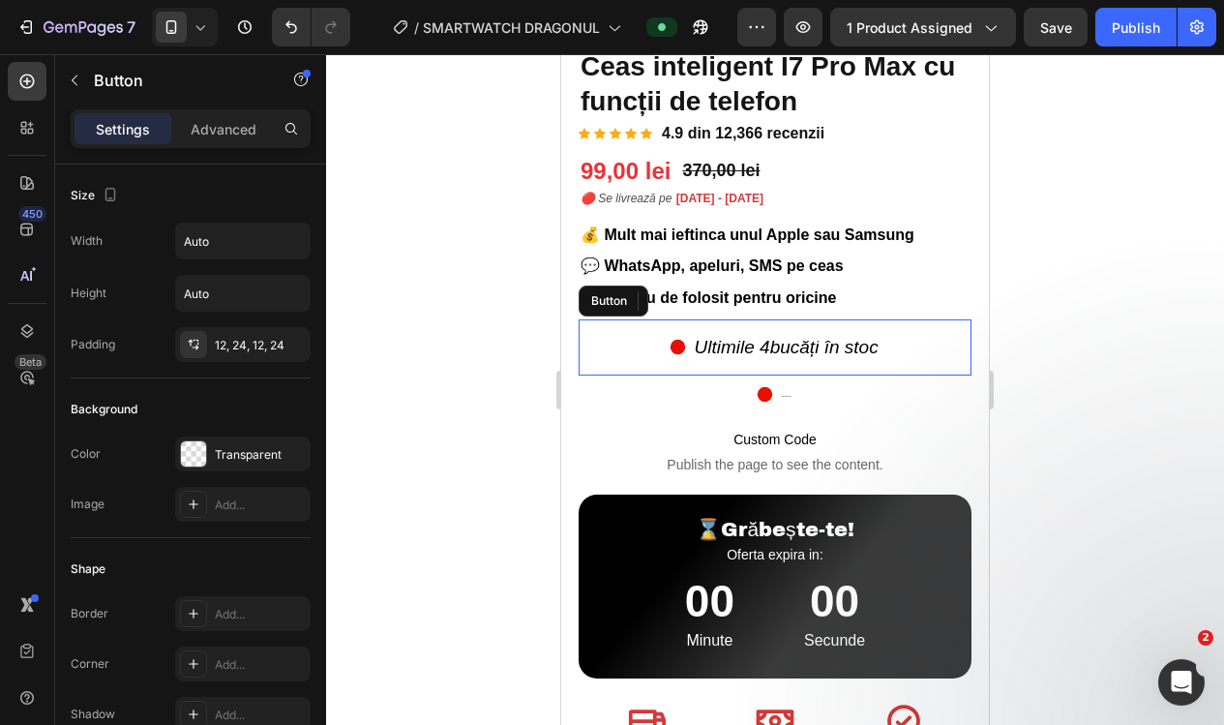
drag, startPoint x: 924, startPoint y: 337, endPoint x: 892, endPoint y: 337, distance: 31.9
click at [924, 337] on div "Ultimile 4 bucăți în stoc Button" at bounding box center [774, 347] width 393 height 56
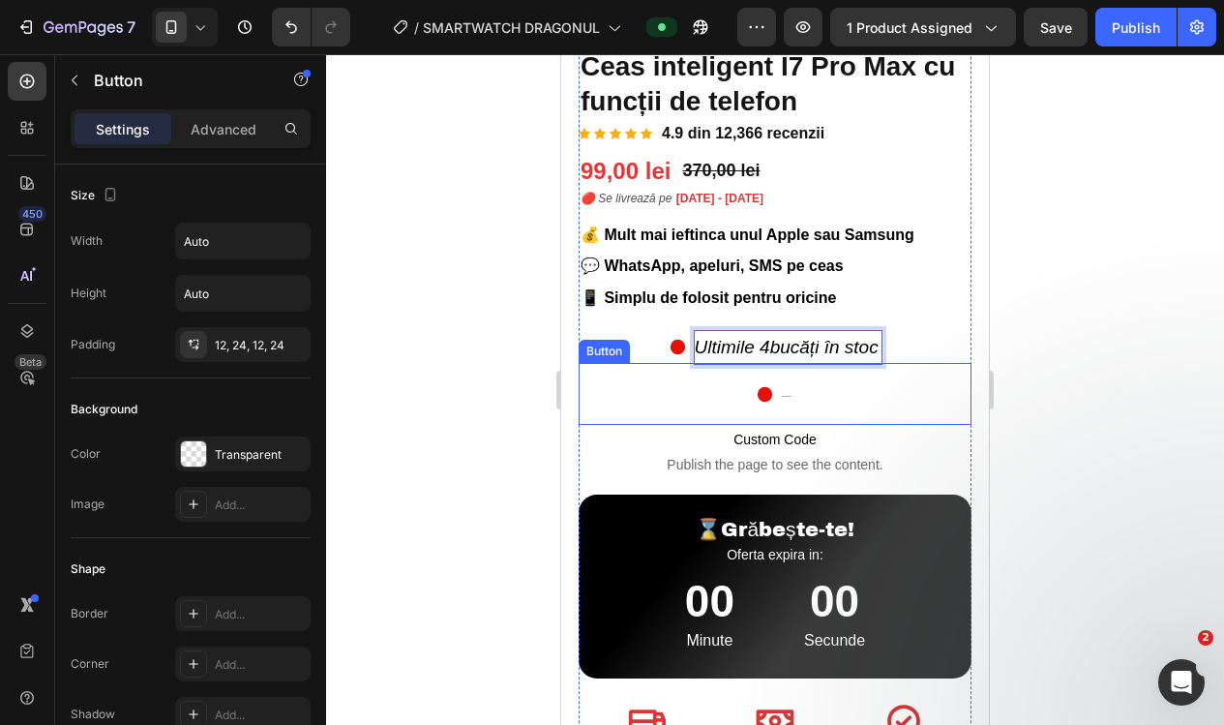
click at [913, 363] on div "Ultimile 4 bucăți în stoc Button" at bounding box center [774, 394] width 393 height 62
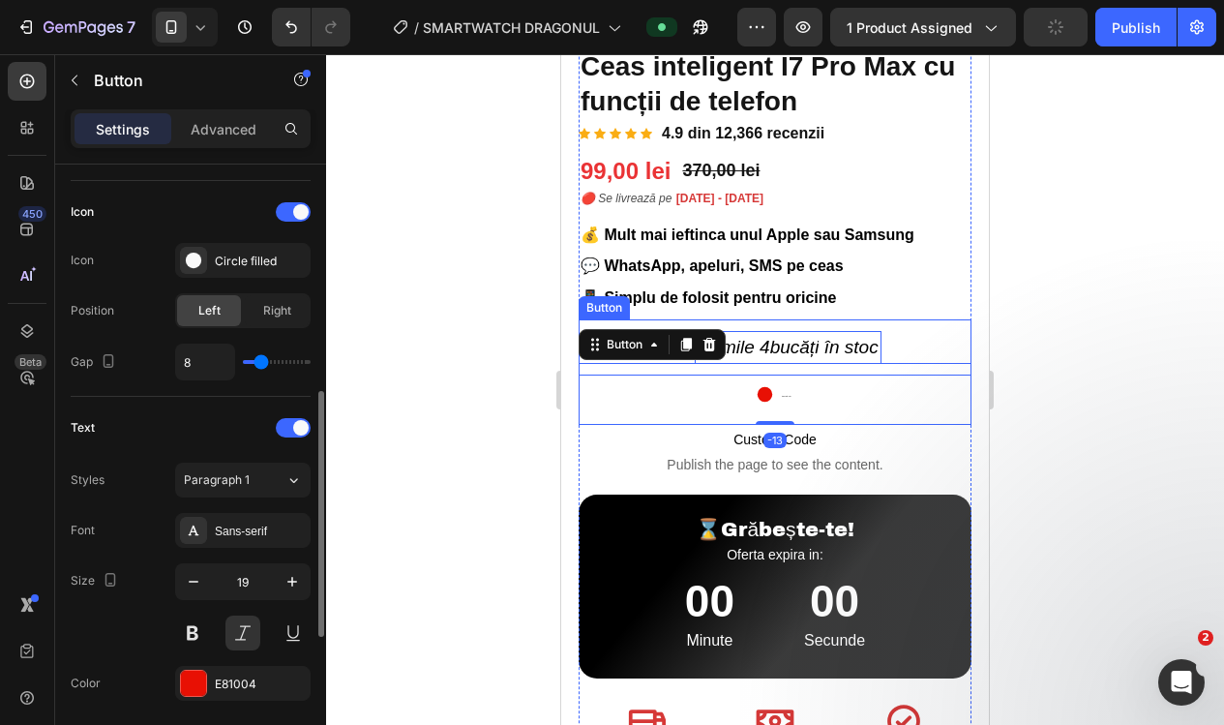
click at [878, 345] on span "stoc" at bounding box center [861, 347] width 34 height 20
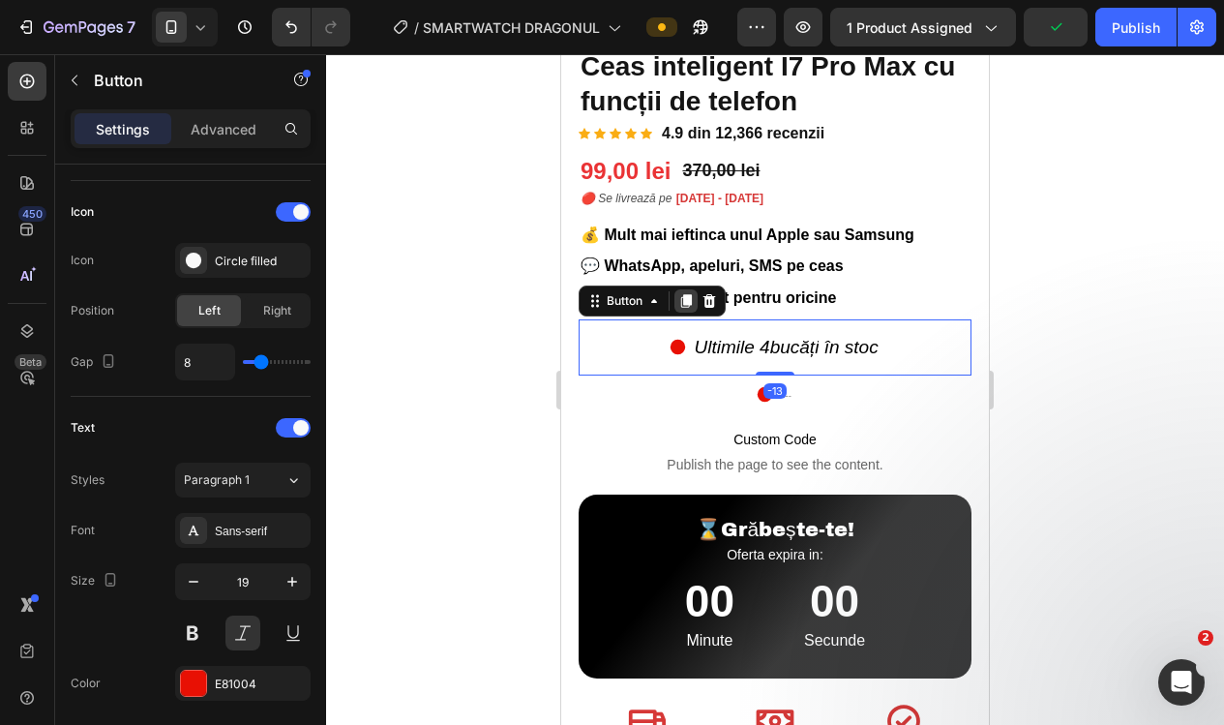
click at [691, 301] on icon at bounding box center [685, 300] width 15 height 15
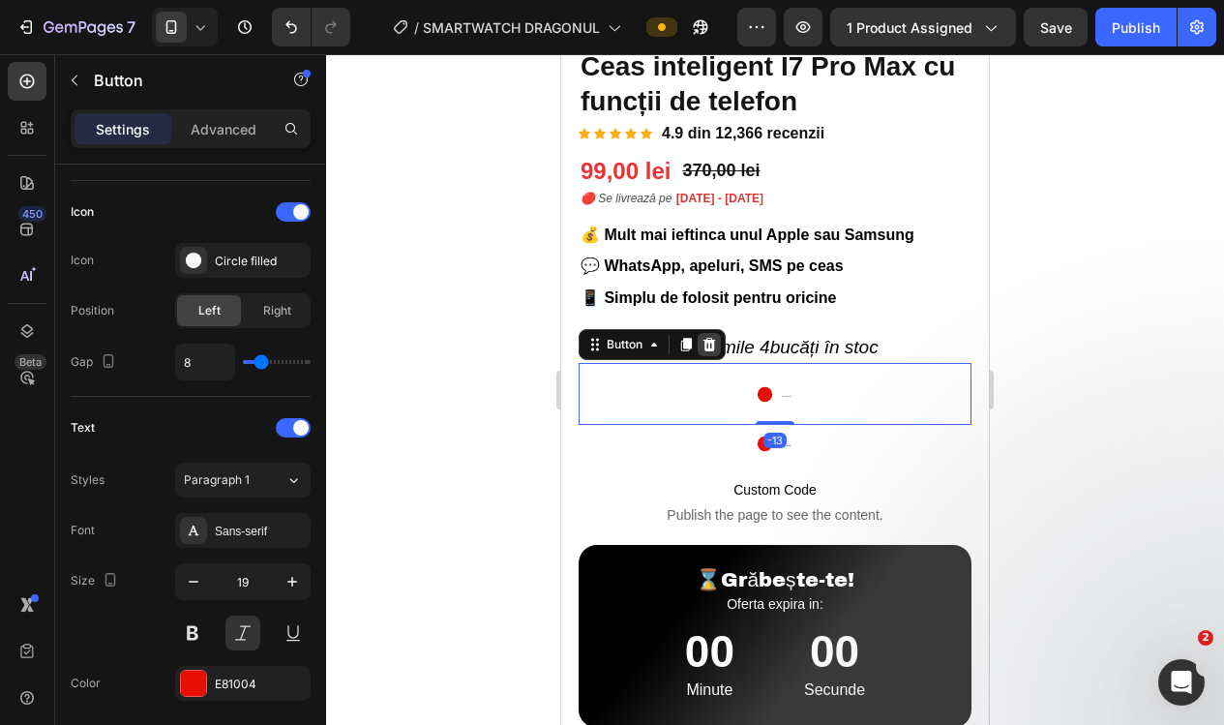
click at [718, 339] on div at bounding box center [708, 344] width 23 height 23
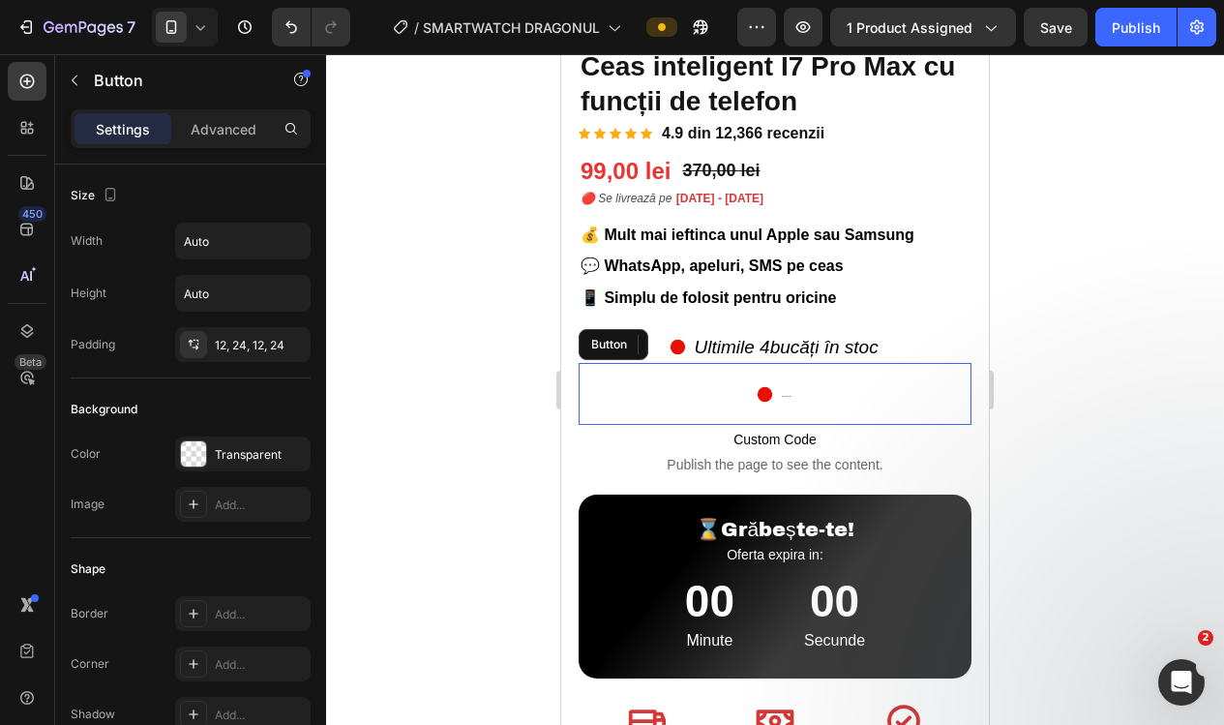
click at [854, 398] on div "Ultimile 4 bucăți în stoc Button" at bounding box center [774, 394] width 393 height 62
click at [700, 337] on div at bounding box center [708, 344] width 23 height 23
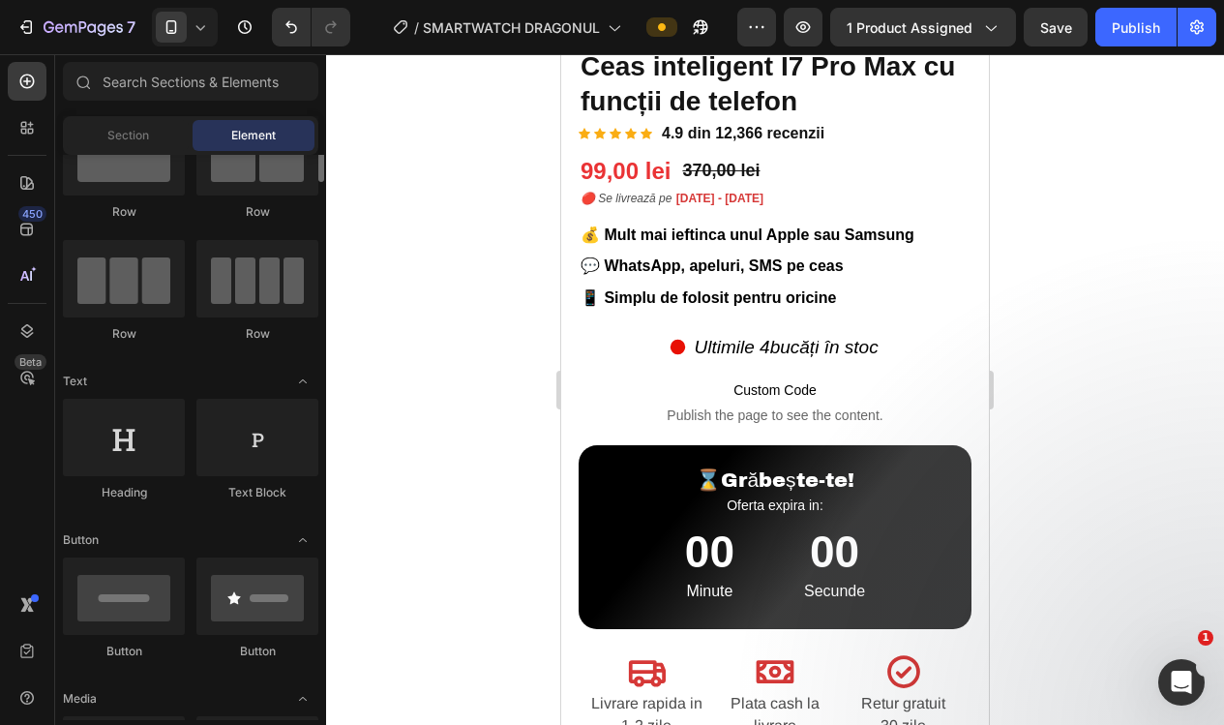
scroll to position [0, 0]
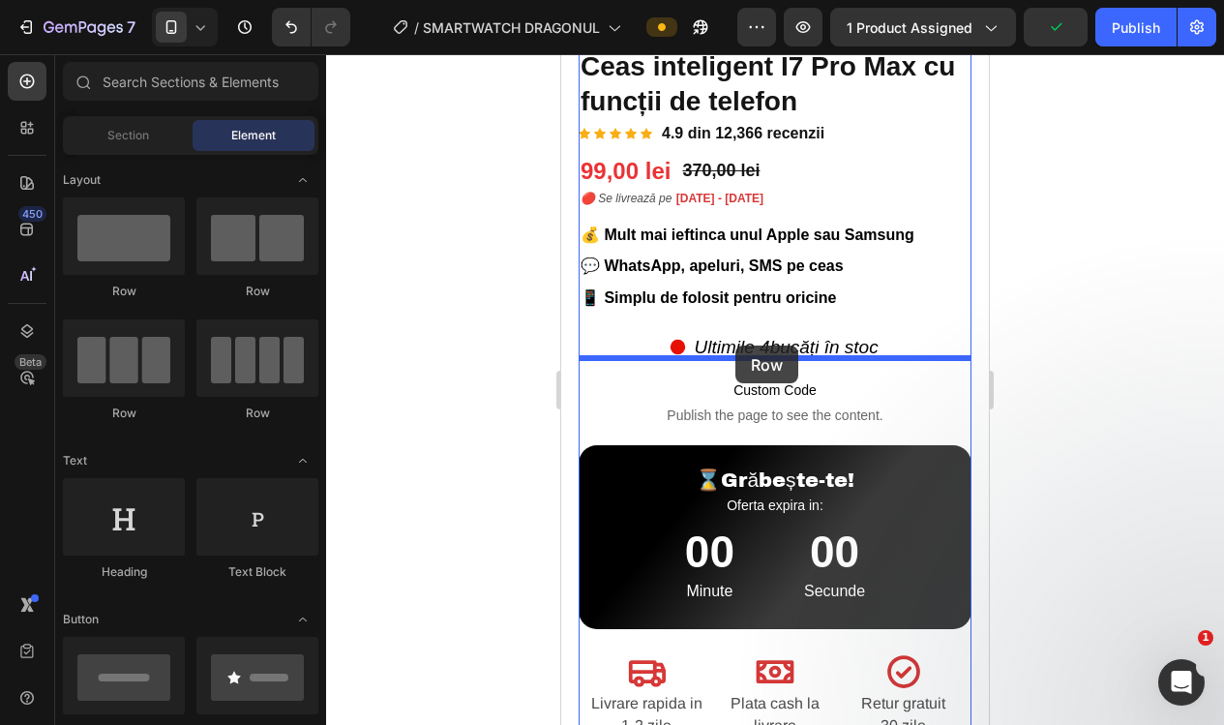
drag, startPoint x: 812, startPoint y: 310, endPoint x: 735, endPoint y: 345, distance: 84.4
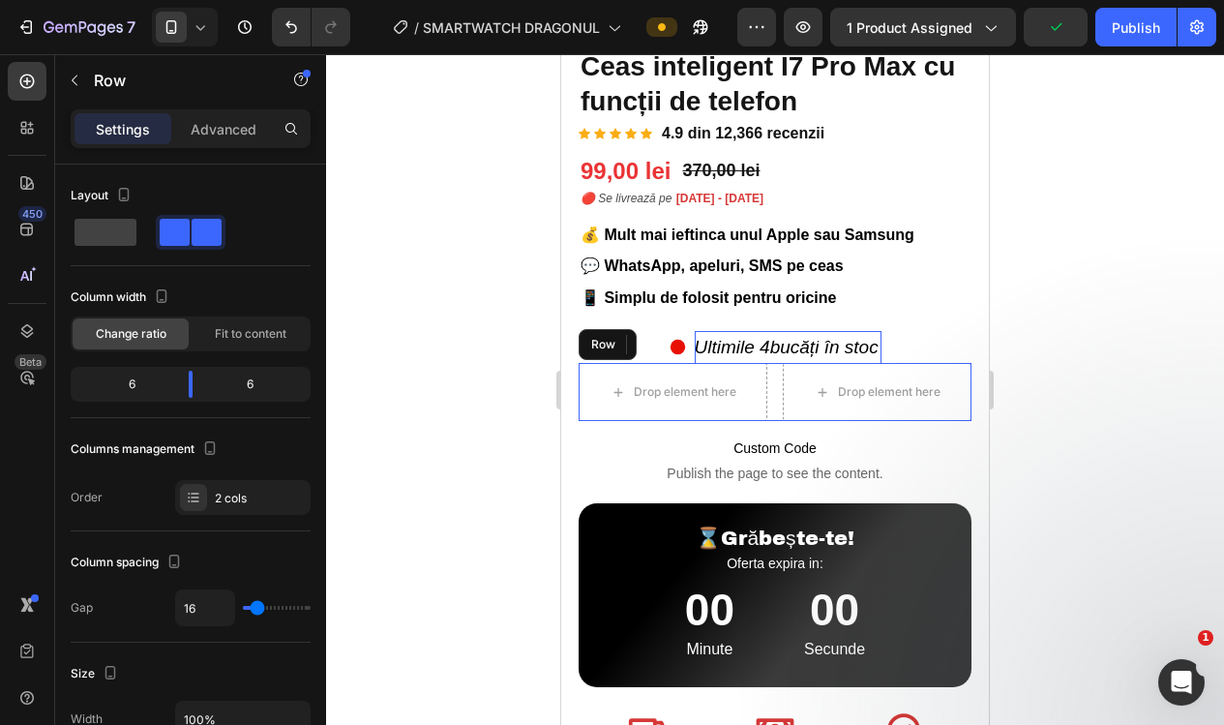
scroll to position [534, 0]
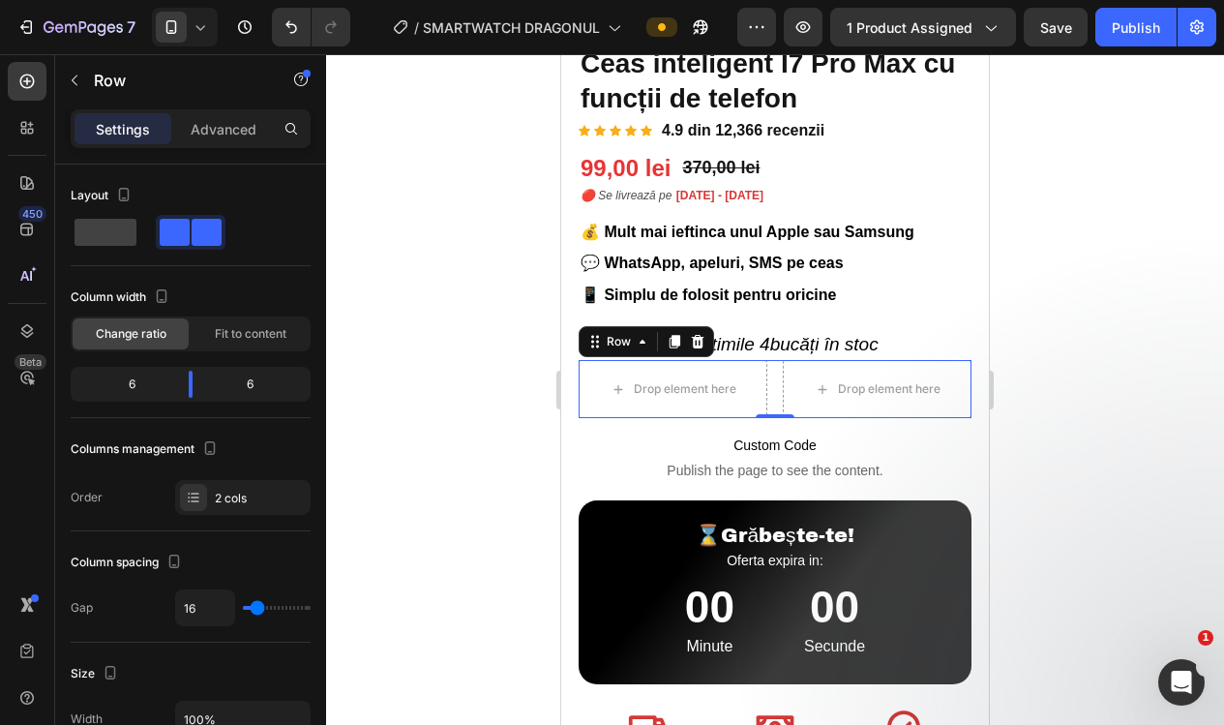
click at [411, 336] on div at bounding box center [775, 389] width 898 height 670
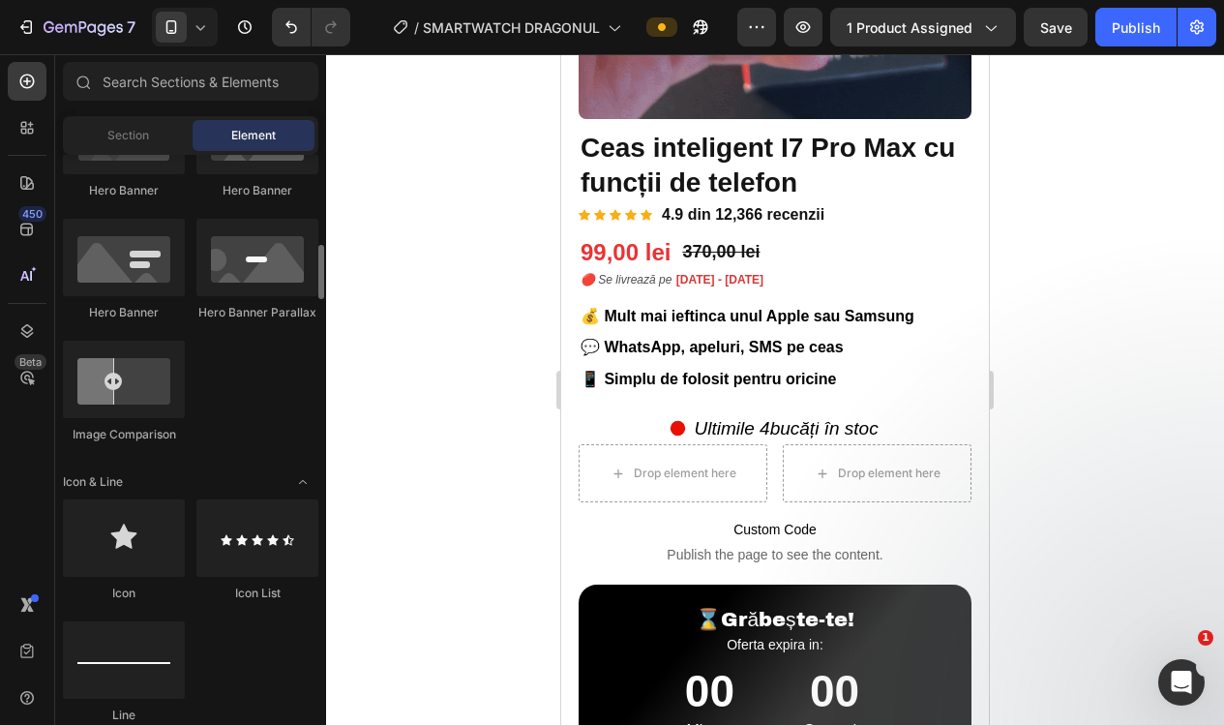
scroll to position [943, 0]
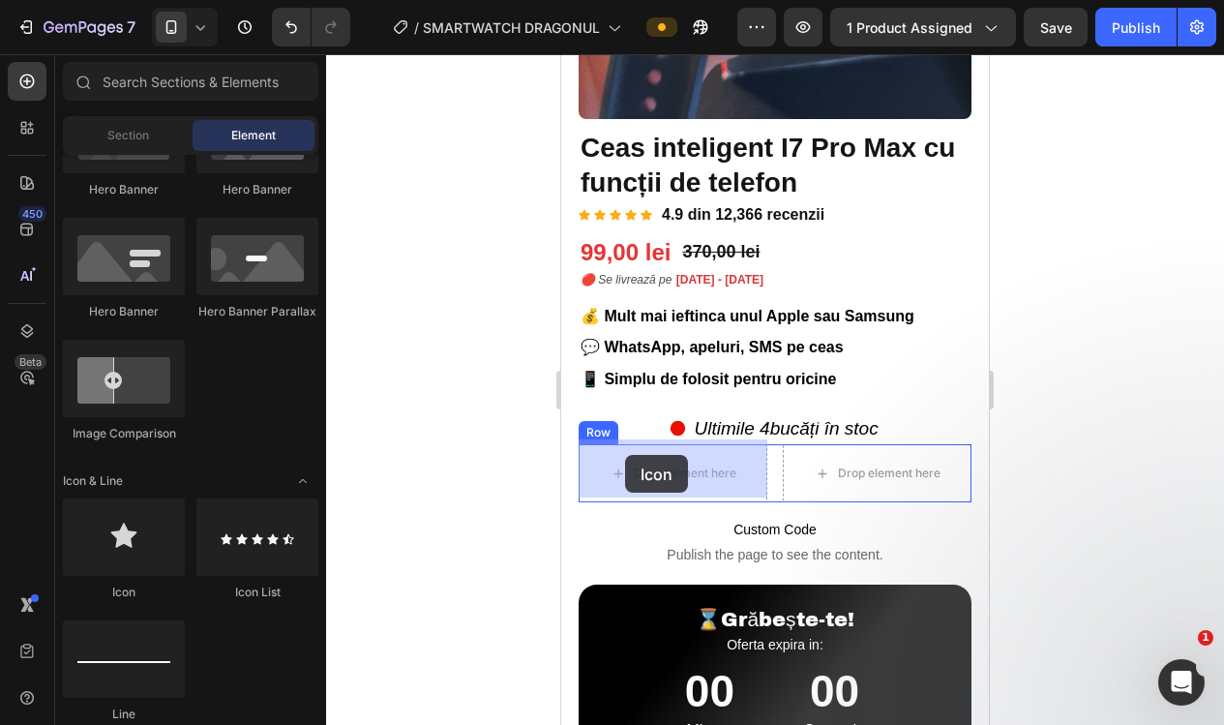
drag, startPoint x: 708, startPoint y: 575, endPoint x: 625, endPoint y: 455, distance: 146.0
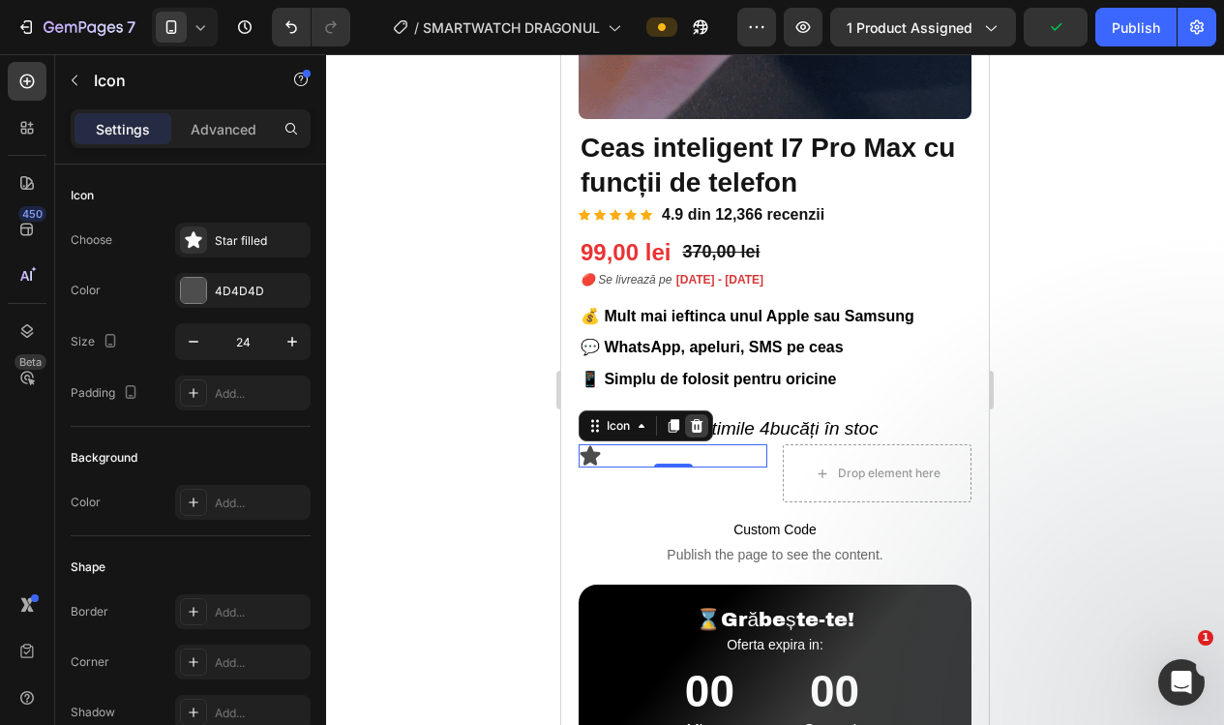
click at [703, 418] on icon at bounding box center [696, 425] width 15 height 15
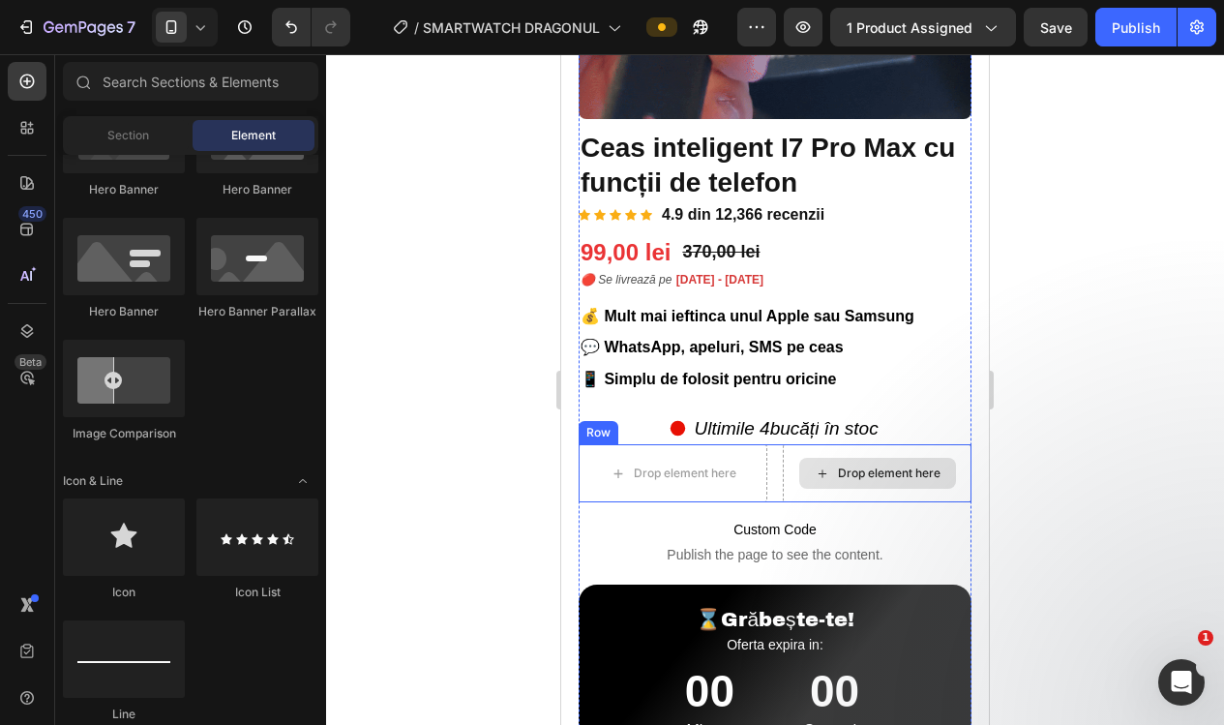
click at [900, 492] on div "Drop element here" at bounding box center [877, 473] width 189 height 58
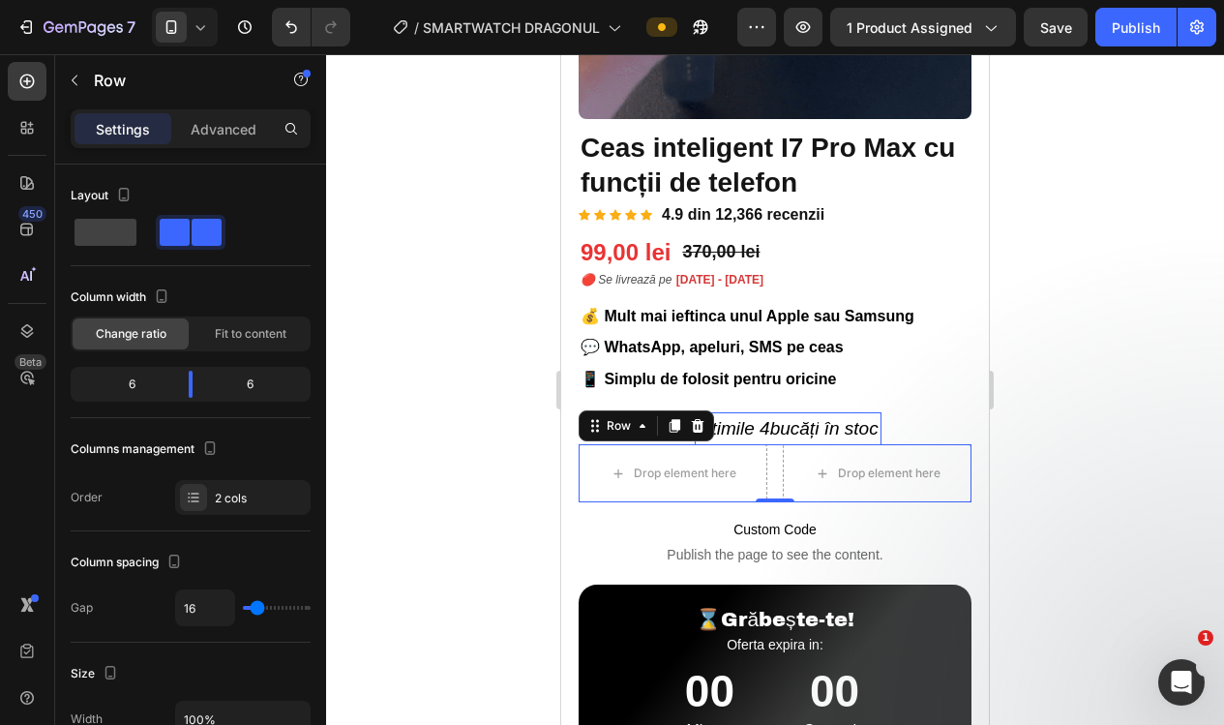
click at [693, 419] on icon at bounding box center [697, 425] width 15 height 15
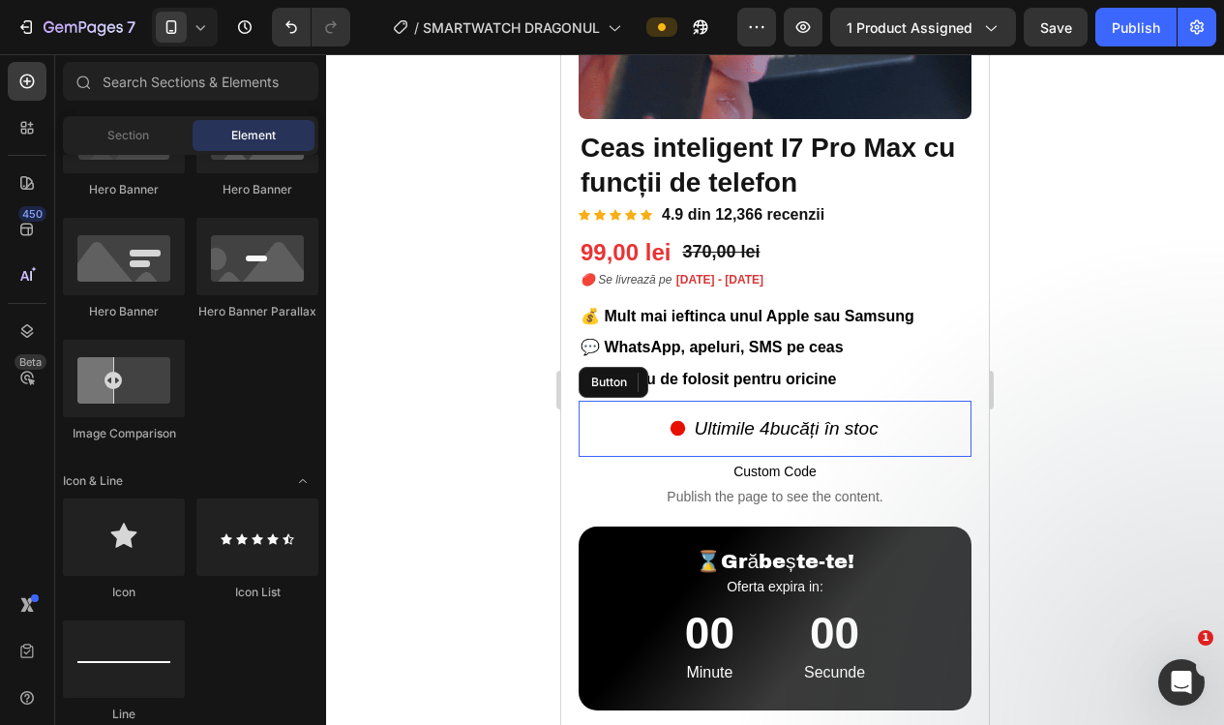
click at [606, 410] on div "Ultimile 4 bucăți în stoc Button" at bounding box center [774, 428] width 393 height 56
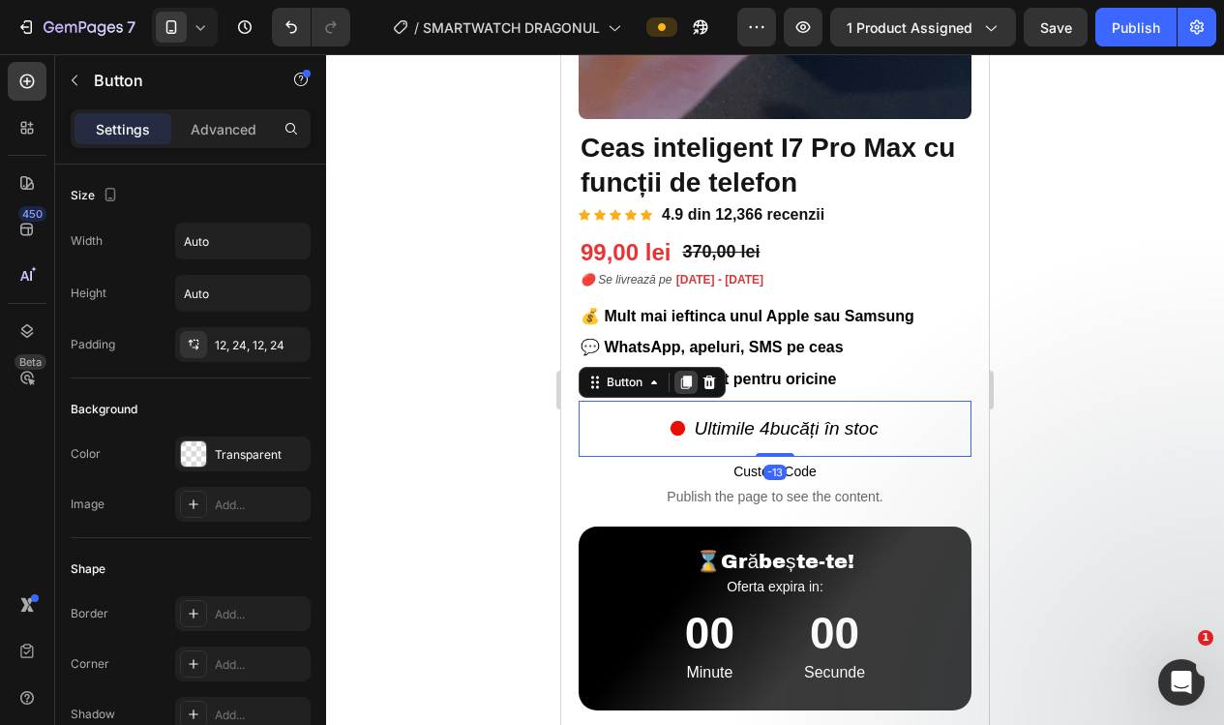
click at [685, 382] on icon at bounding box center [685, 381] width 15 height 15
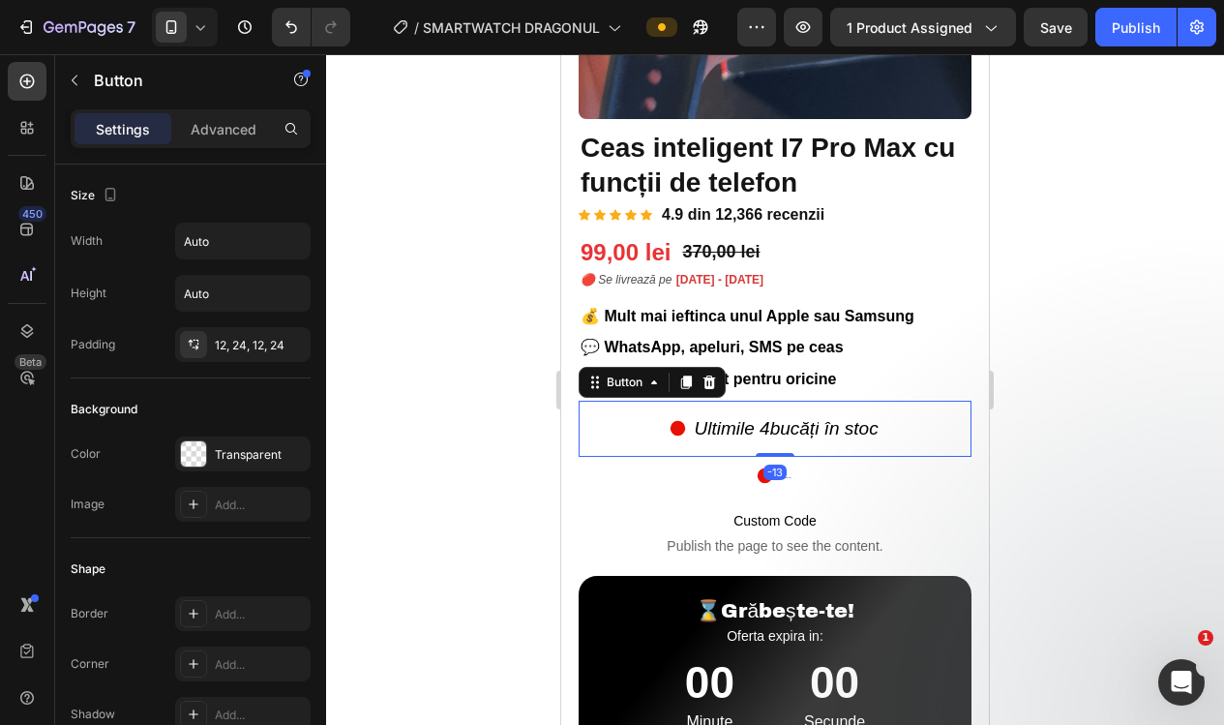
scroll to position [567, 0]
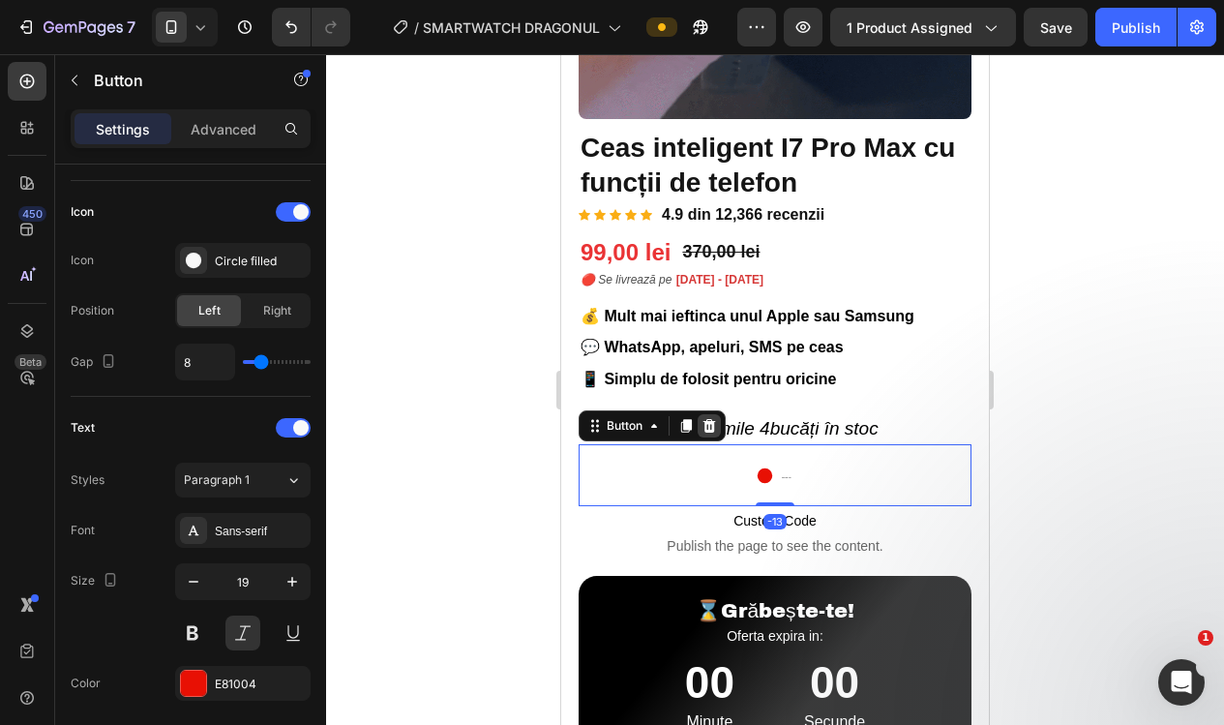
click at [712, 423] on icon at bounding box center [708, 425] width 15 height 15
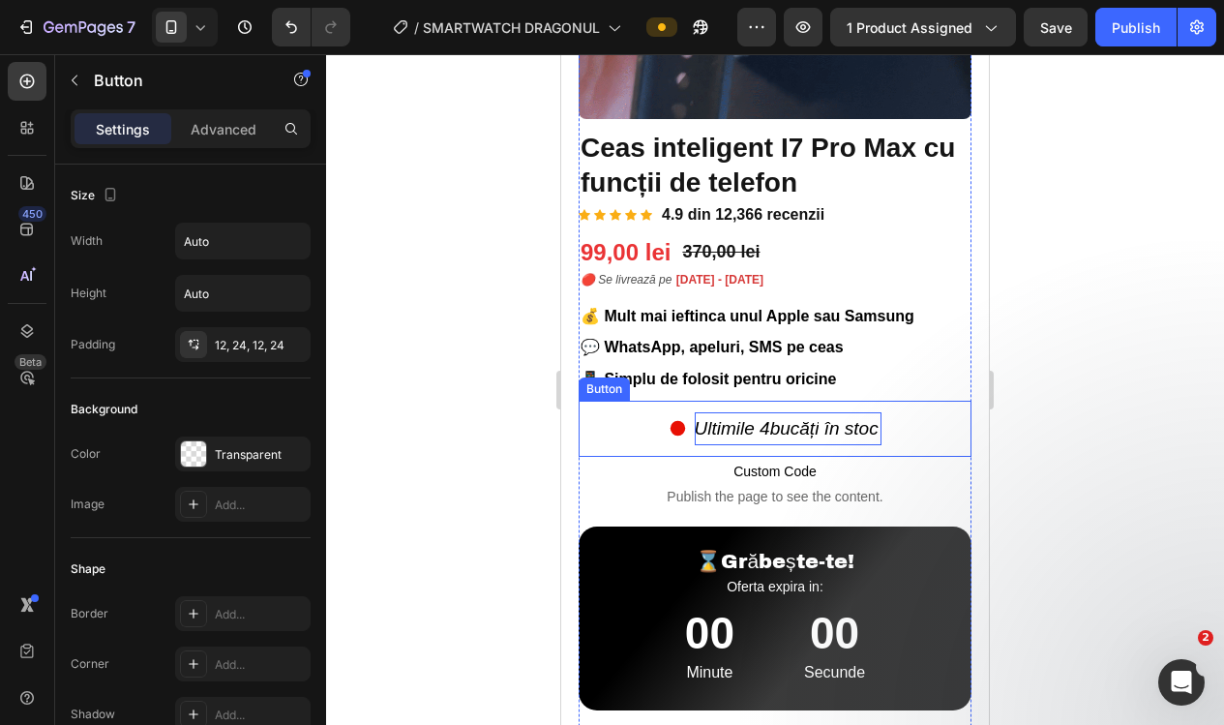
click at [707, 423] on span "Ultimile 4" at bounding box center [732, 428] width 75 height 20
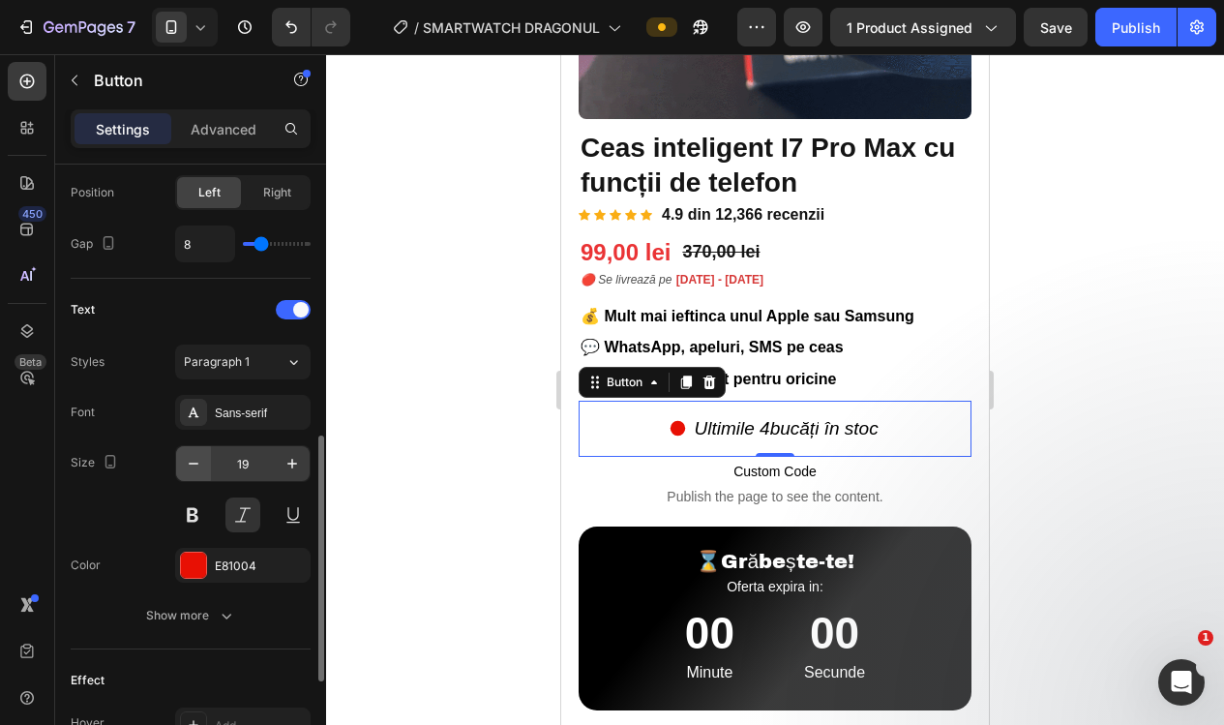
scroll to position [687, 0]
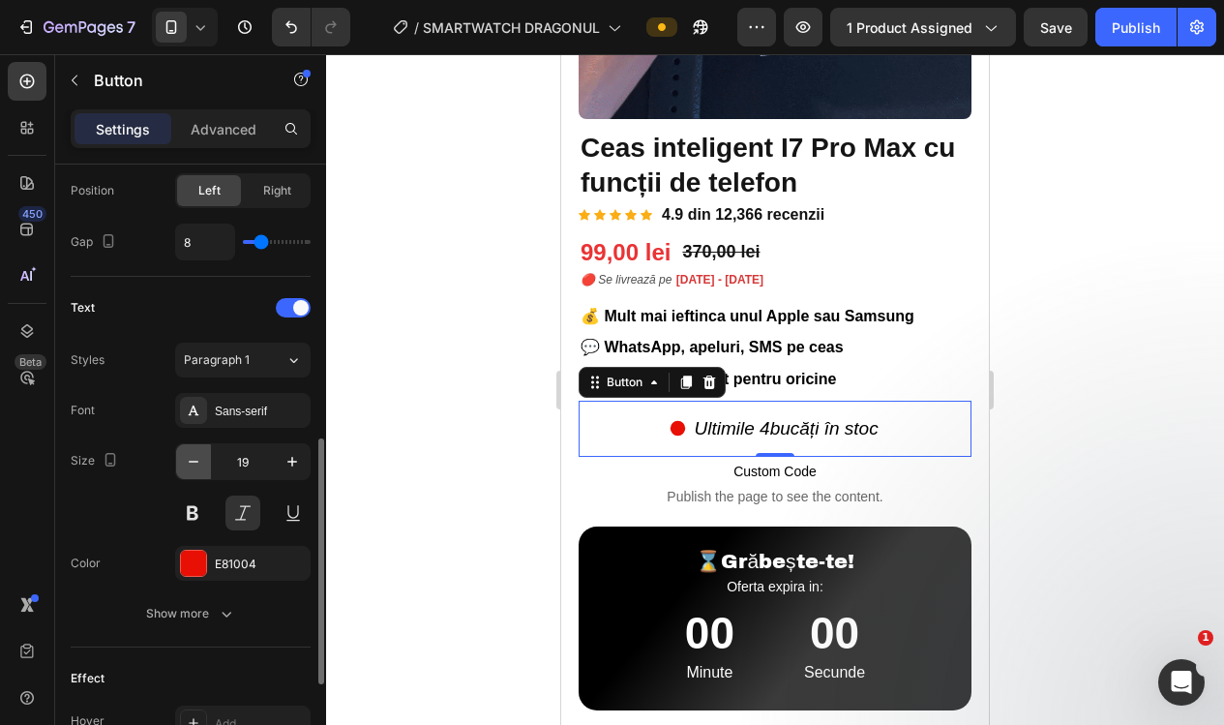
click at [205, 461] on button "button" at bounding box center [193, 461] width 35 height 35
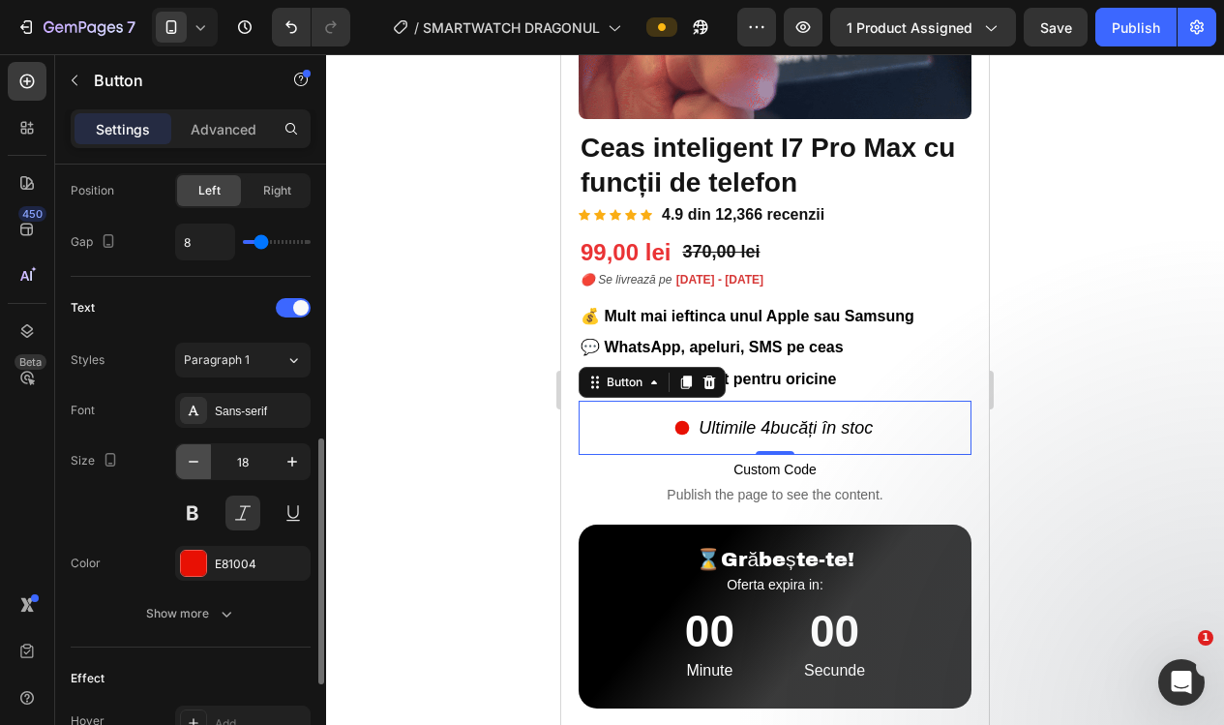
click at [205, 461] on button "button" at bounding box center [193, 461] width 35 height 35
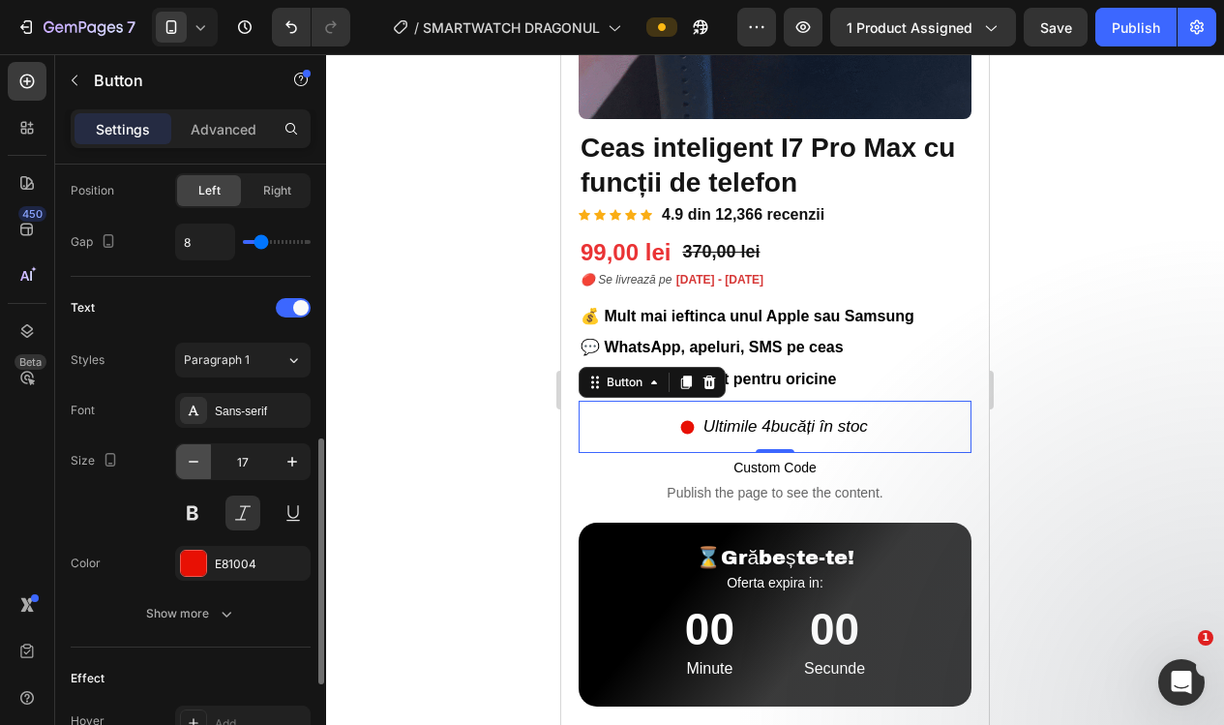
click at [205, 461] on button "button" at bounding box center [193, 461] width 35 height 35
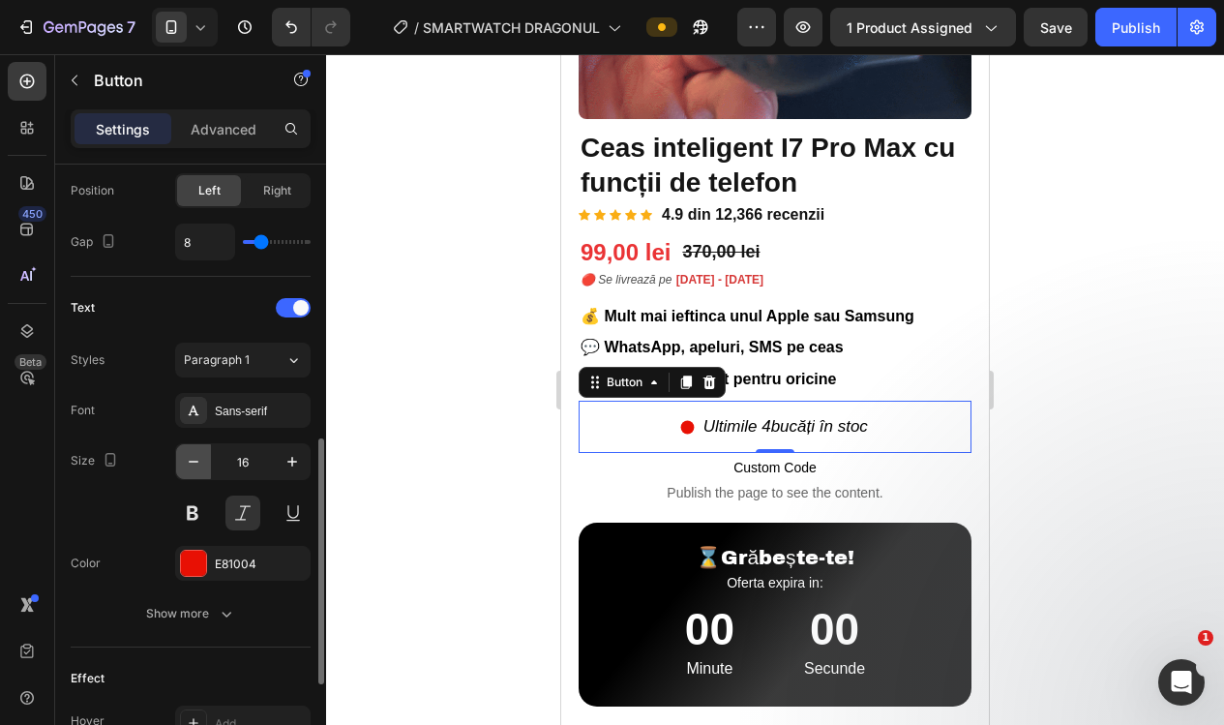
click at [205, 461] on button "button" at bounding box center [193, 461] width 35 height 35
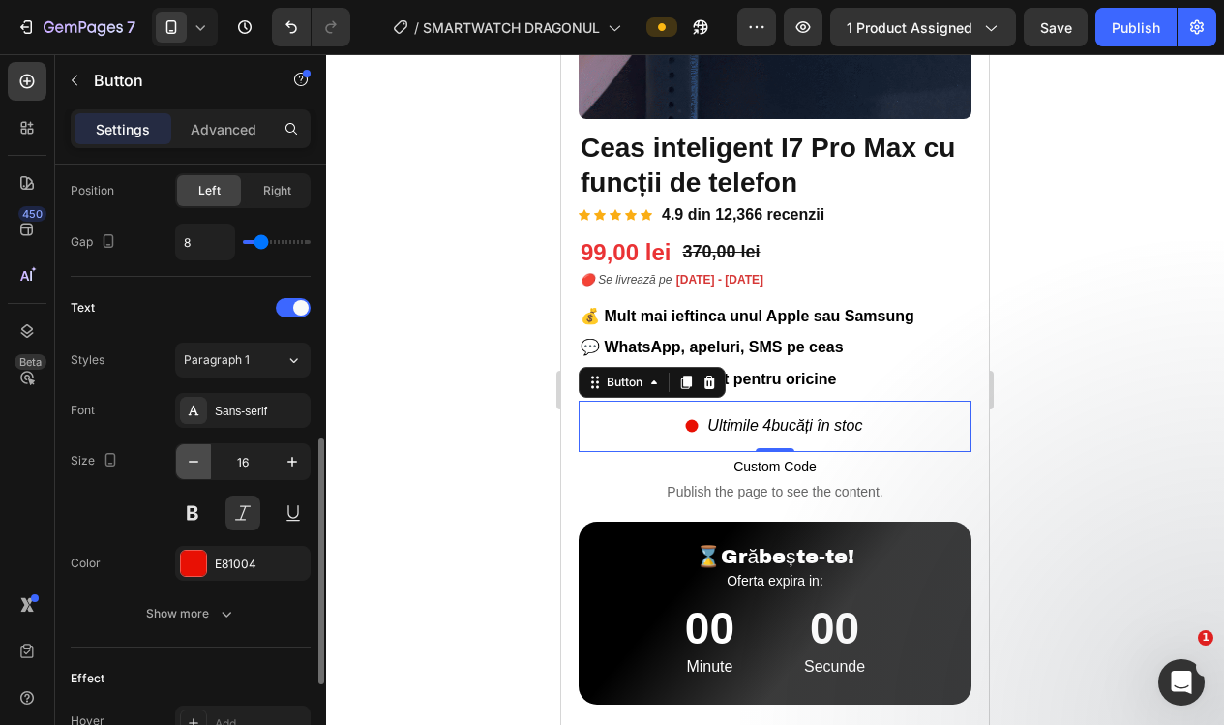
type input "15"
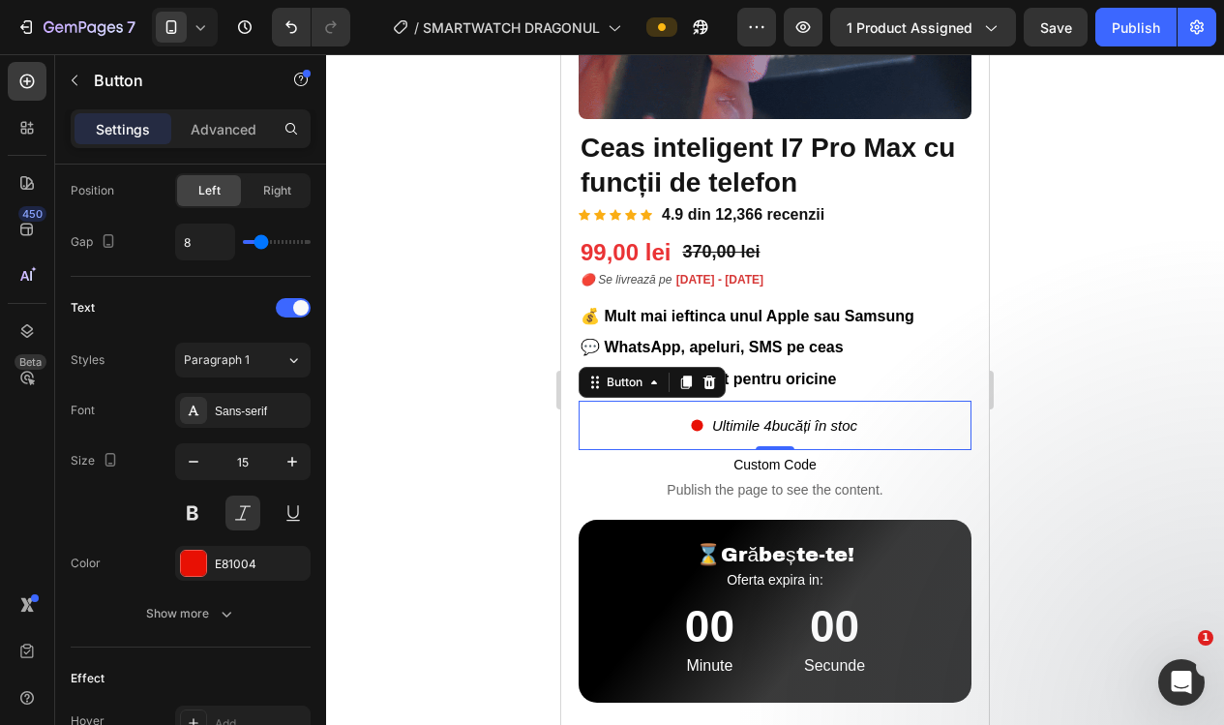
click at [379, 370] on div at bounding box center [775, 389] width 898 height 670
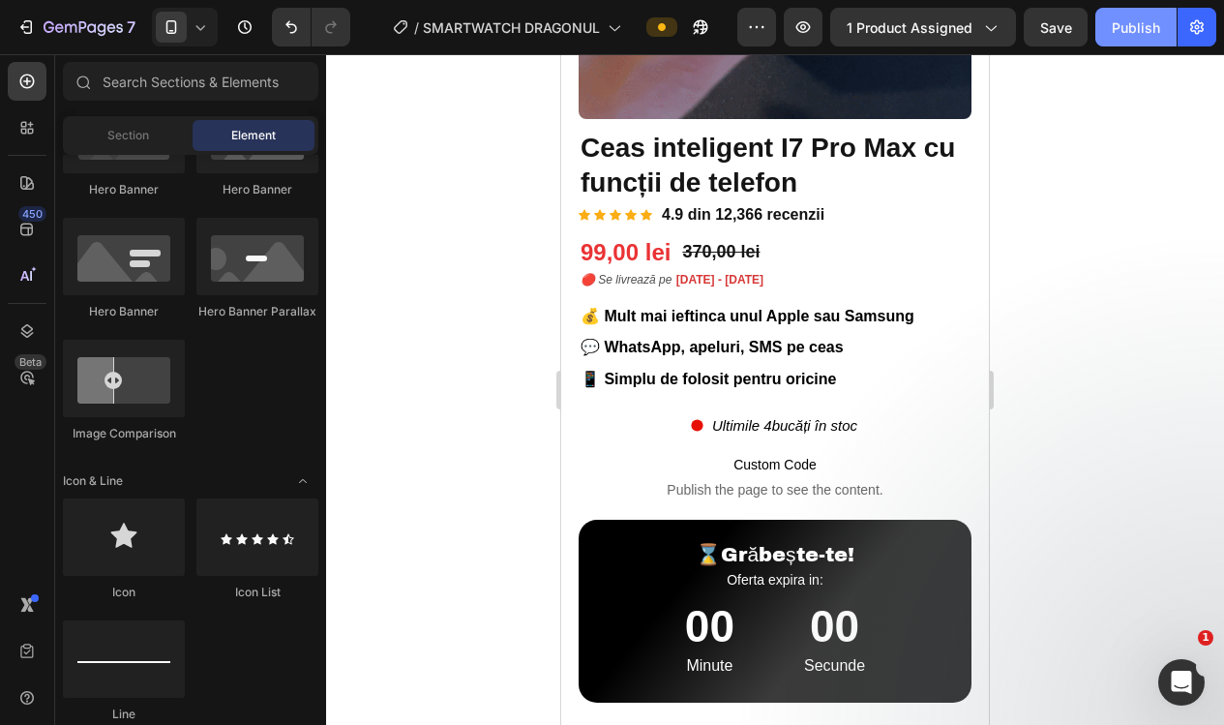
click at [1129, 24] on div "Publish" at bounding box center [1135, 27] width 48 height 20
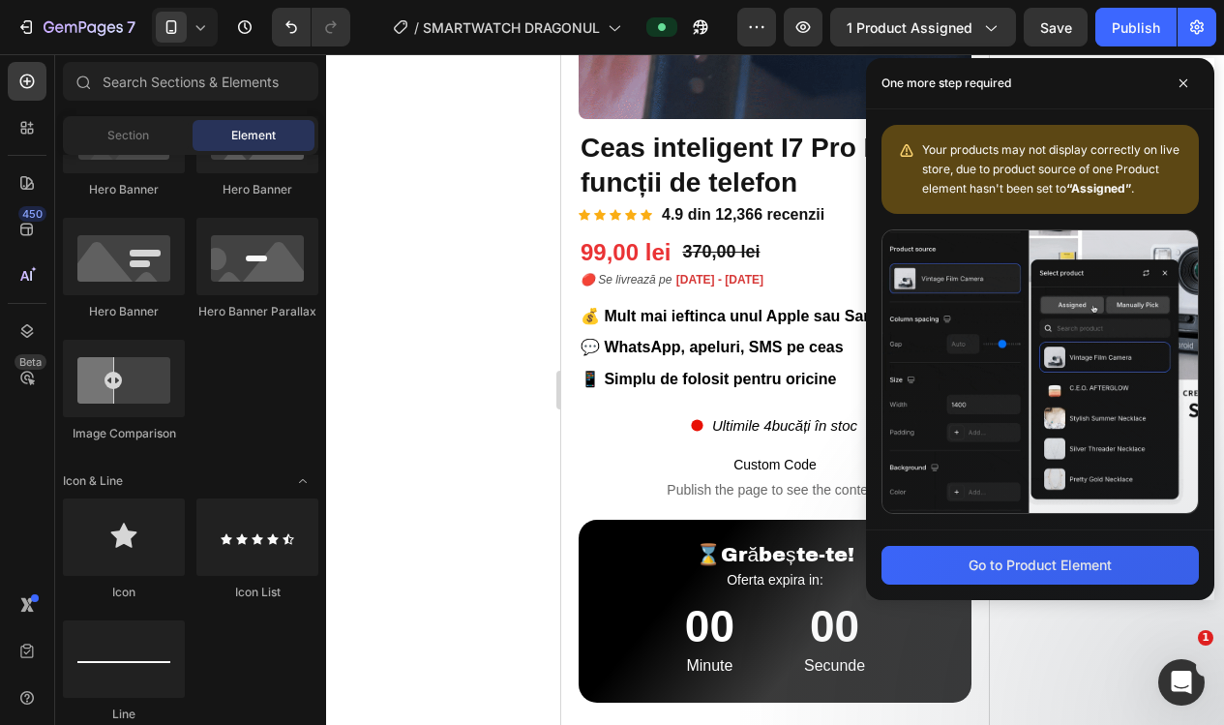
click at [451, 310] on div at bounding box center [775, 389] width 898 height 670
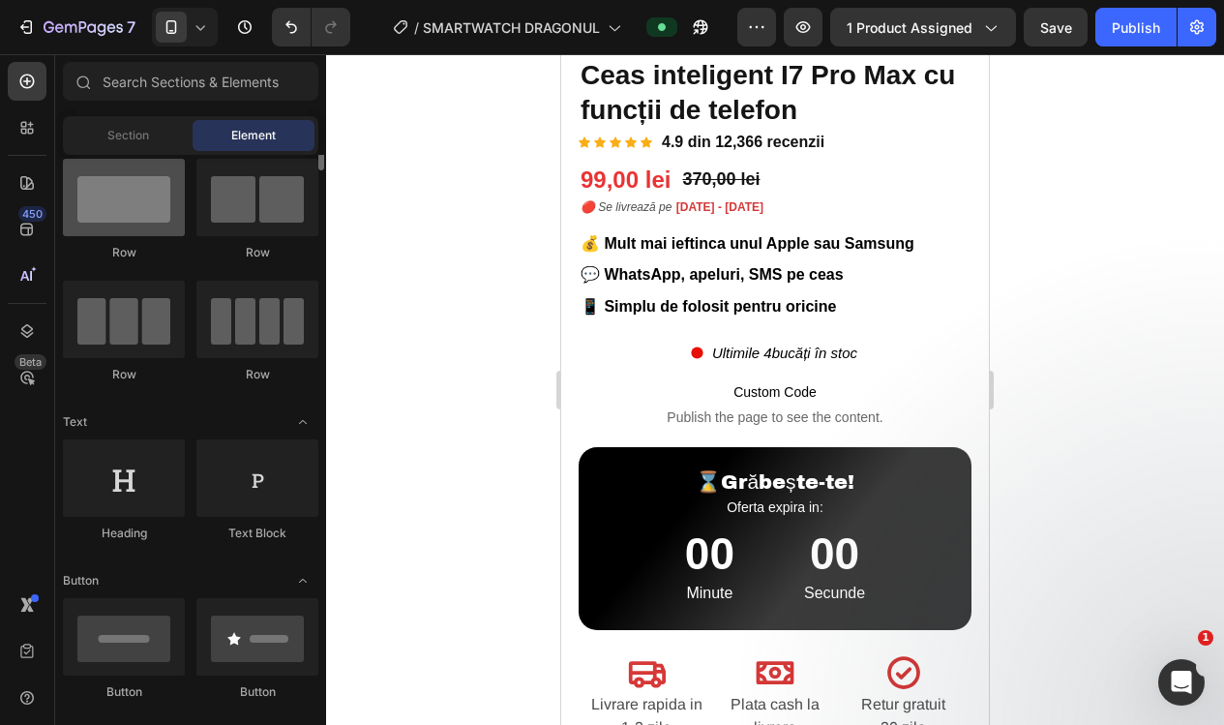
scroll to position [0, 0]
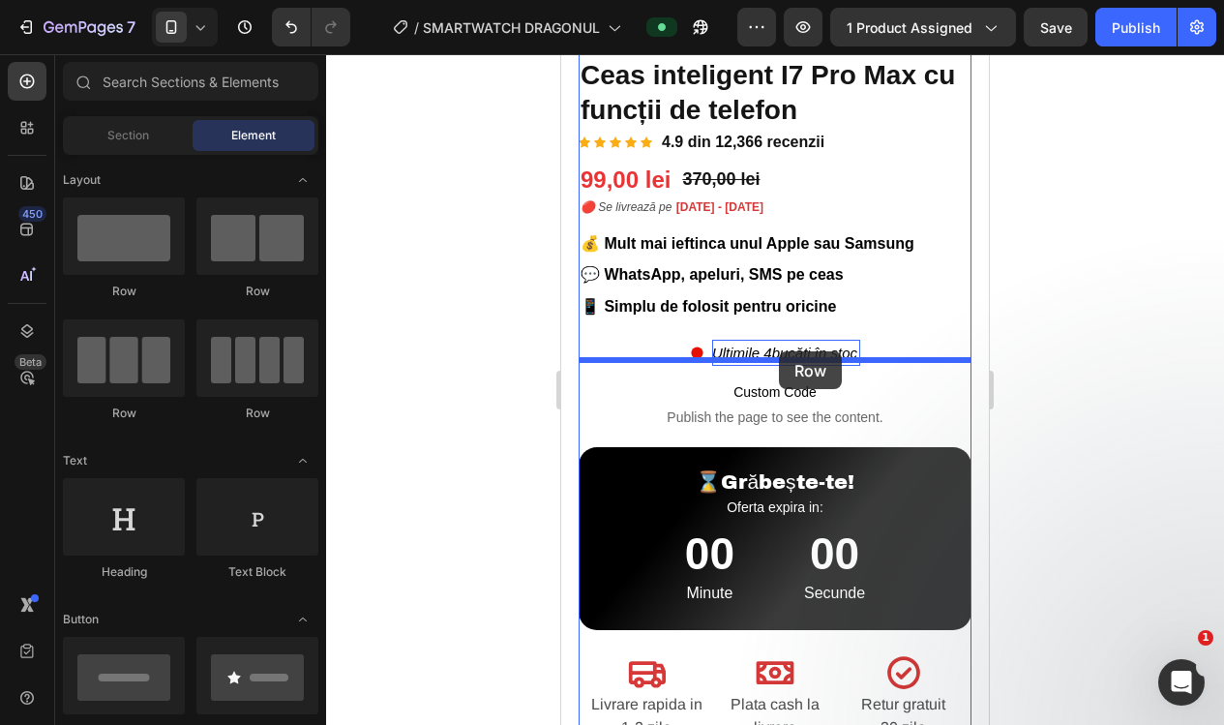
drag, startPoint x: 697, startPoint y: 297, endPoint x: 771, endPoint y: 352, distance: 91.9
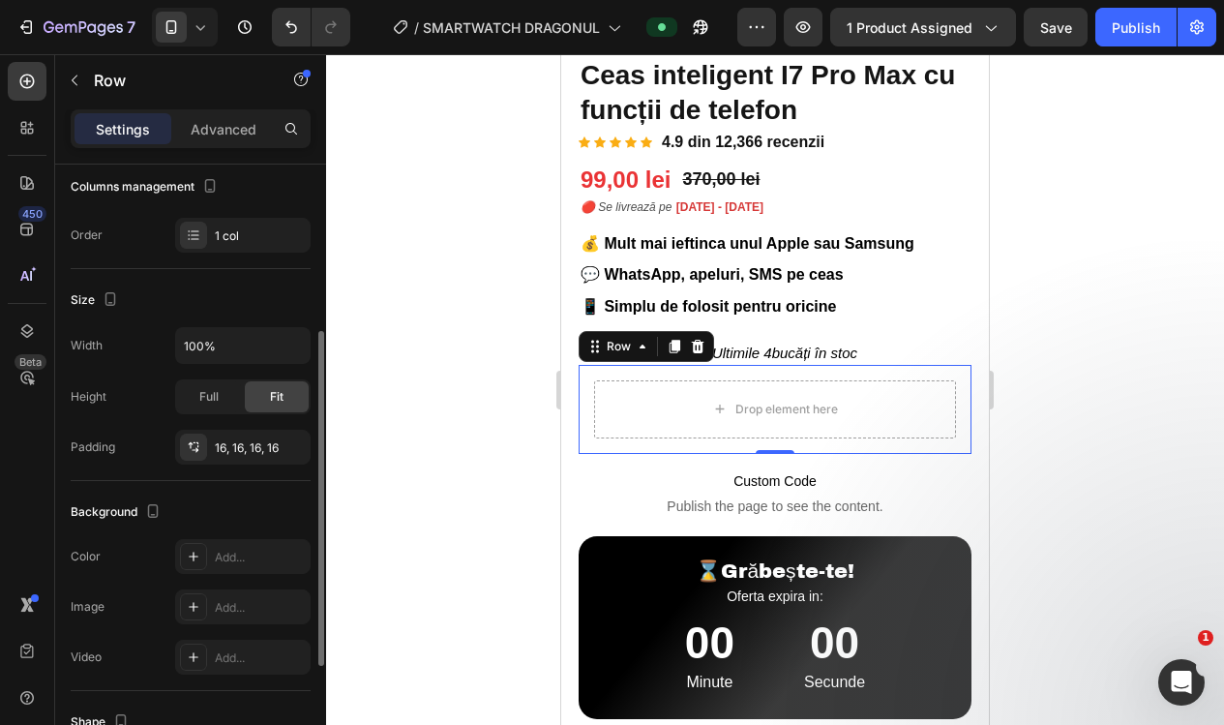
scroll to position [278, 0]
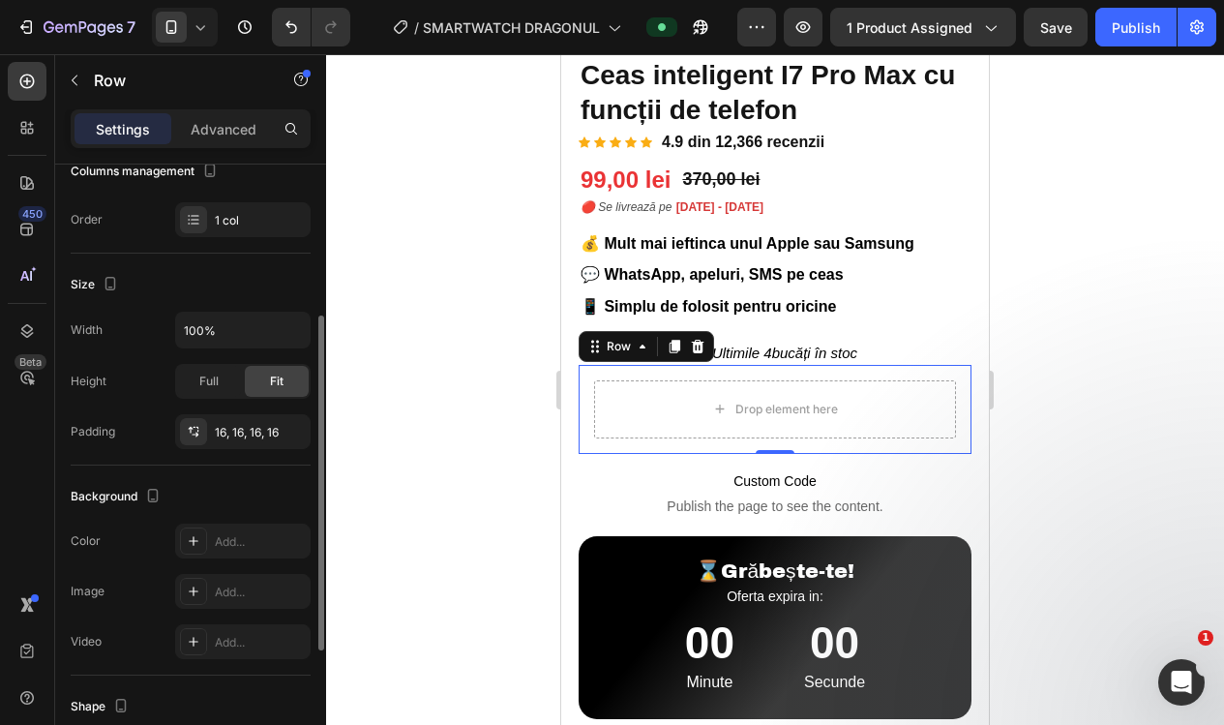
click at [394, 370] on div at bounding box center [775, 389] width 898 height 670
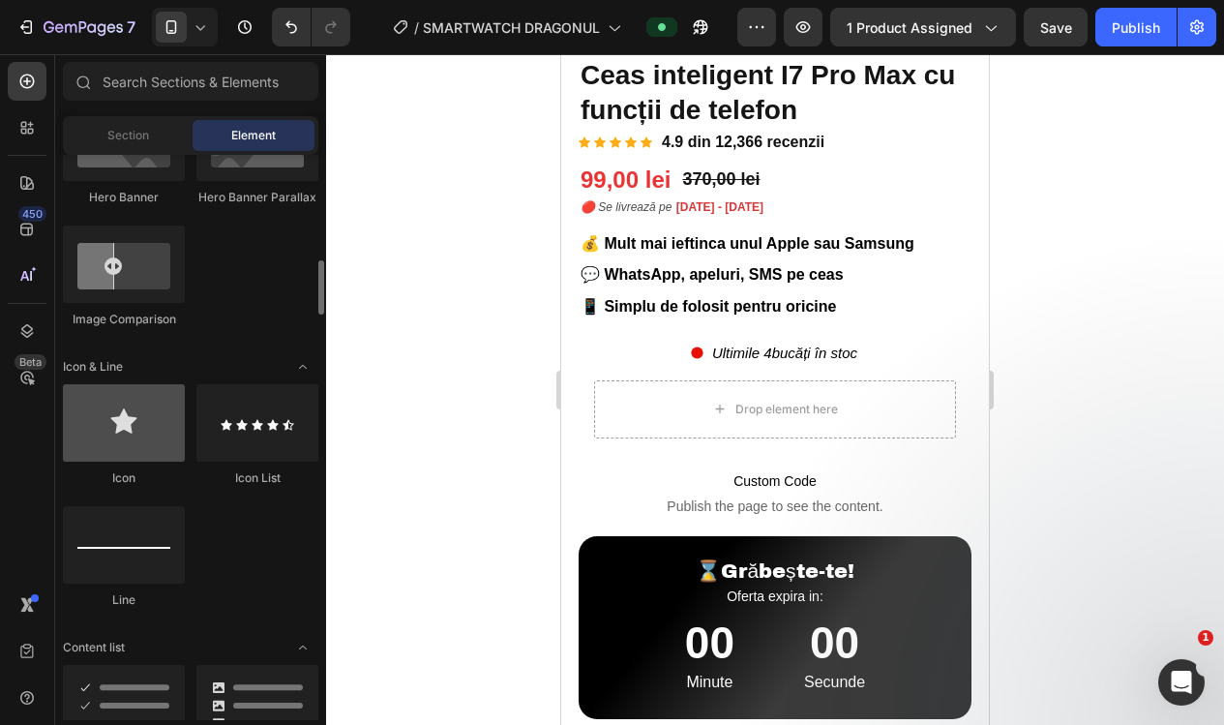
scroll to position [1061, 0]
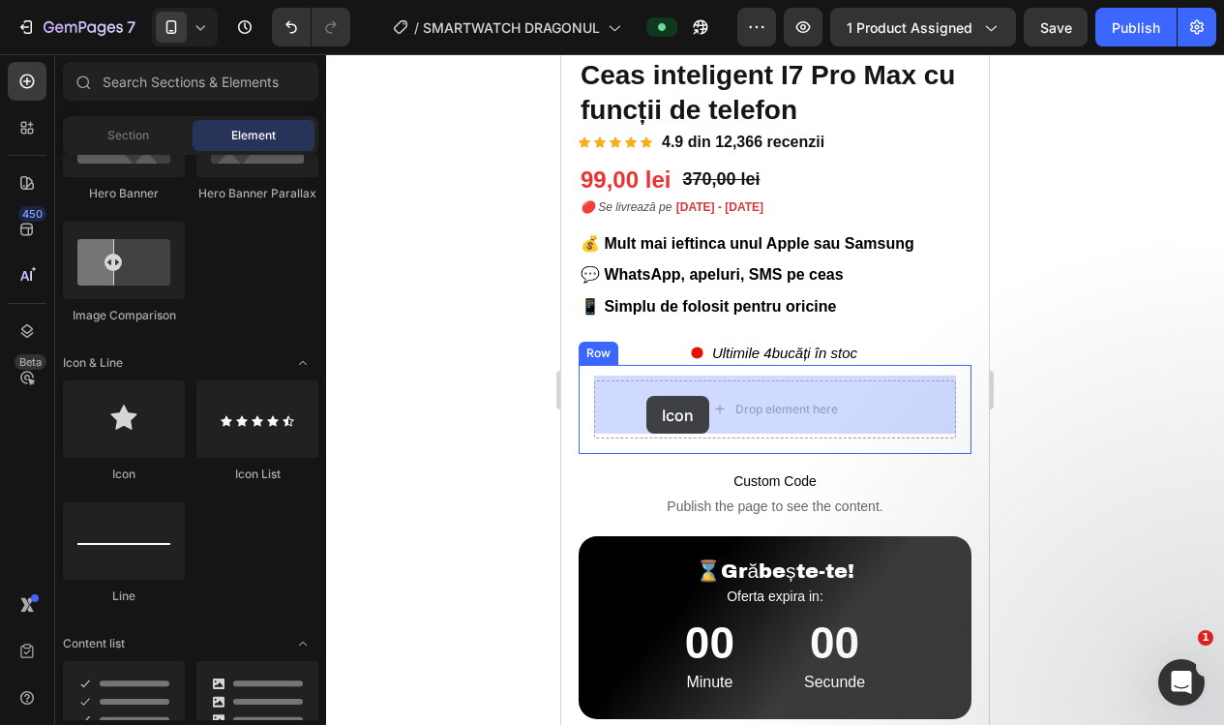
drag, startPoint x: 696, startPoint y: 488, endPoint x: 638, endPoint y: 396, distance: 108.7
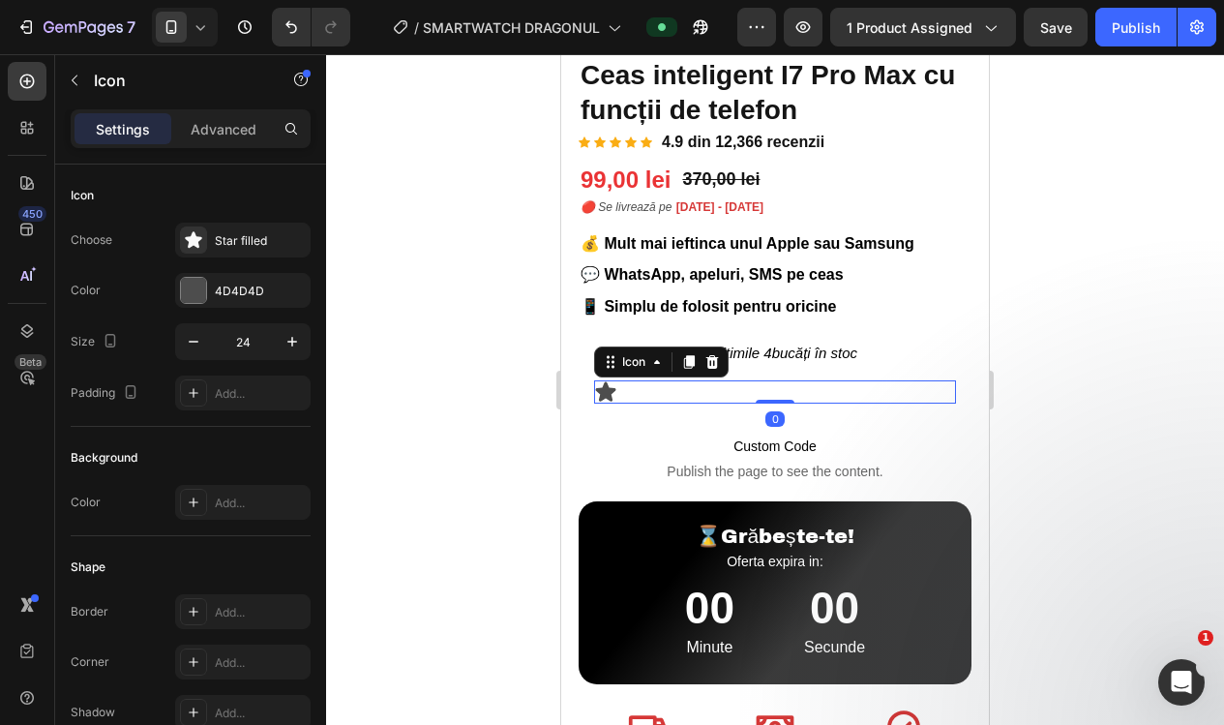
click at [376, 377] on div at bounding box center [775, 389] width 898 height 670
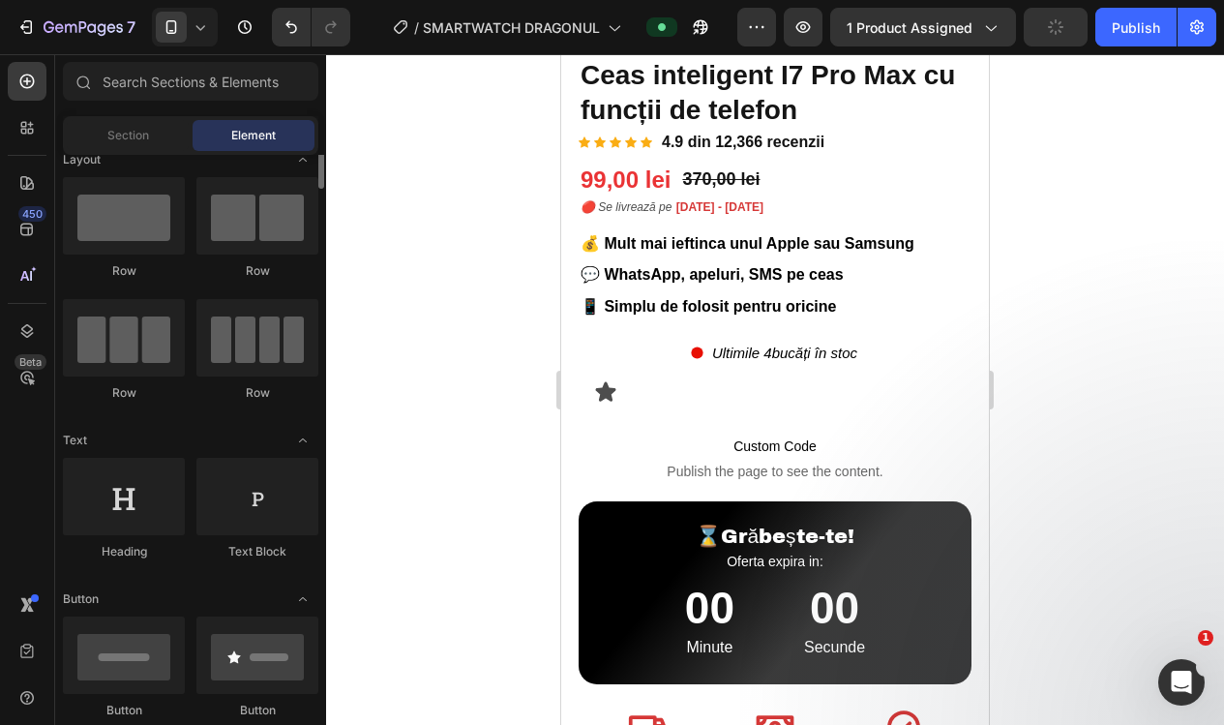
scroll to position [0, 0]
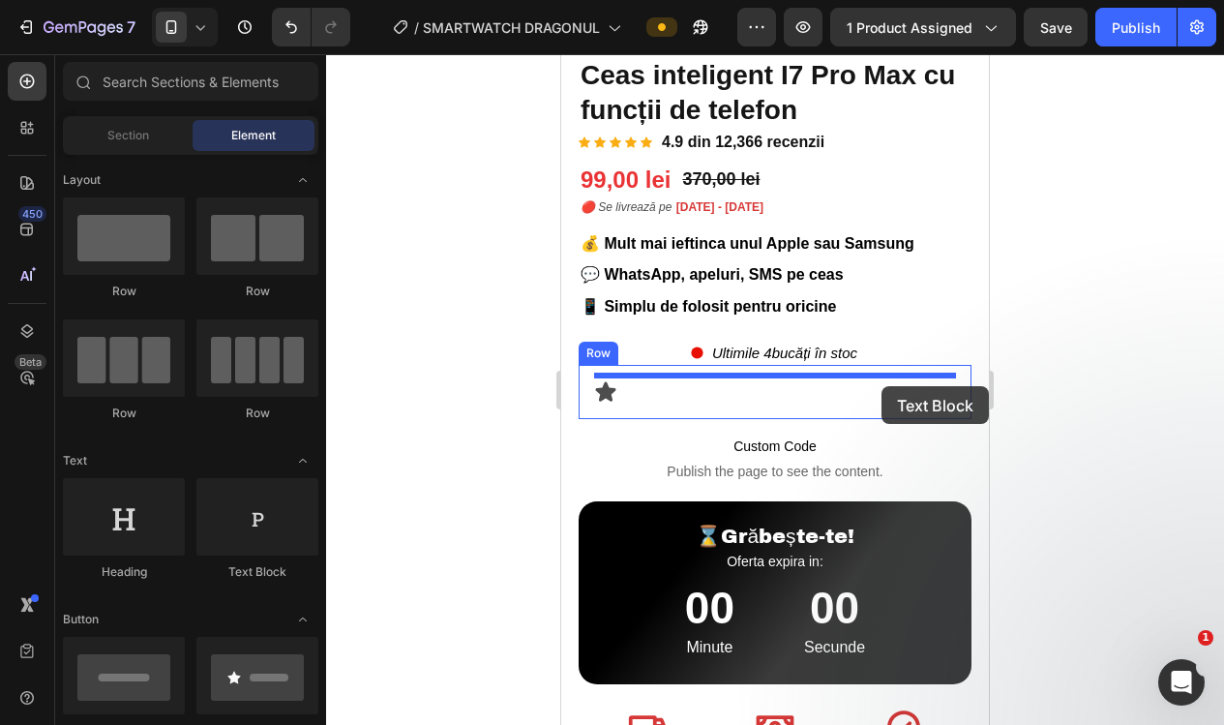
drag, startPoint x: 891, startPoint y: 558, endPoint x: 881, endPoint y: 386, distance: 172.5
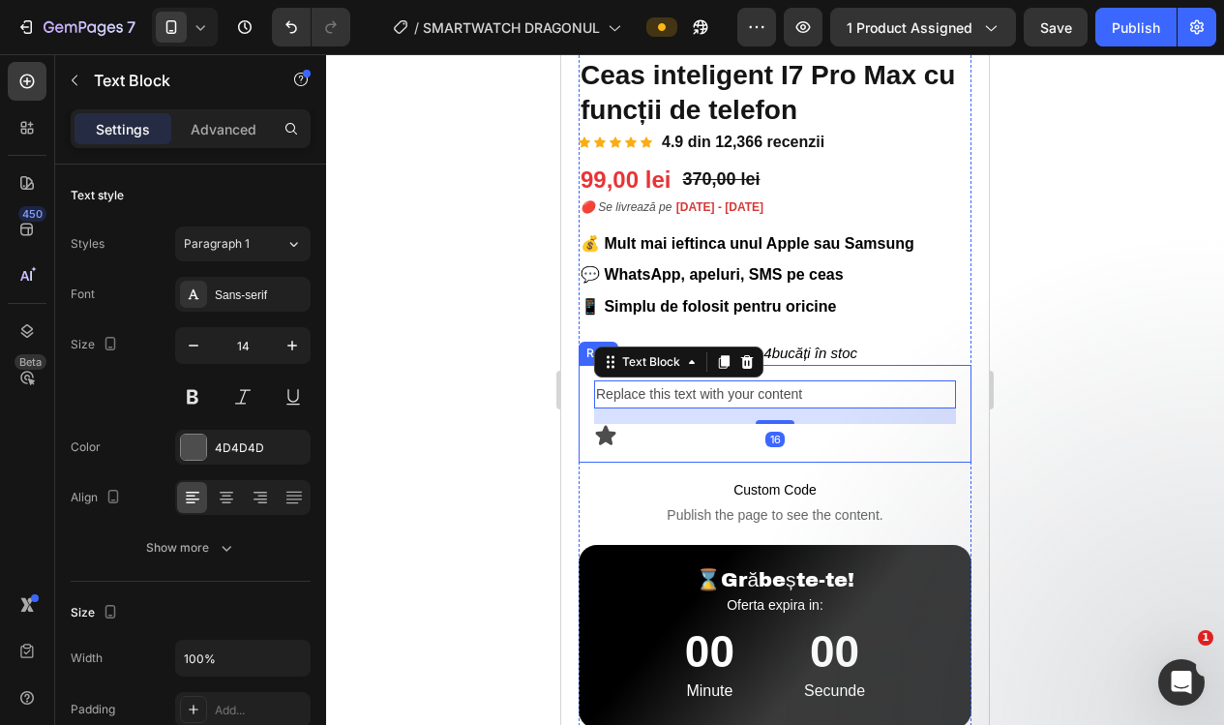
click at [1166, 415] on div at bounding box center [775, 389] width 898 height 670
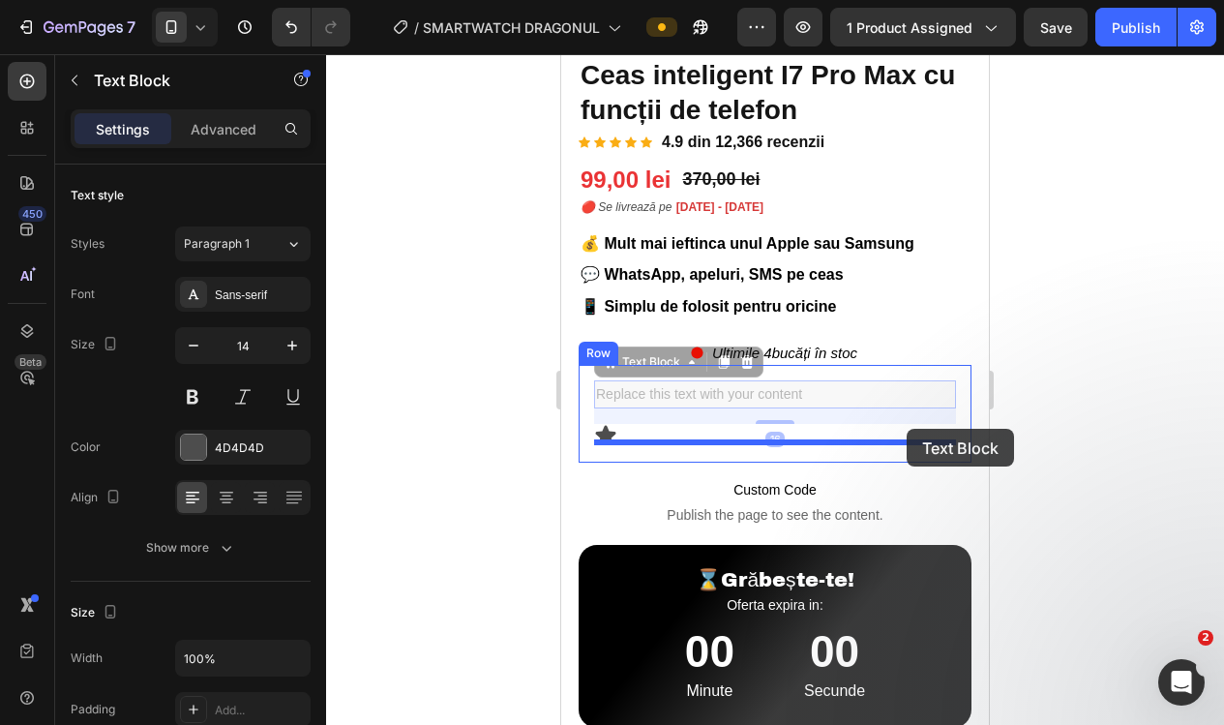
drag, startPoint x: 901, startPoint y: 388, endPoint x: 906, endPoint y: 429, distance: 41.0
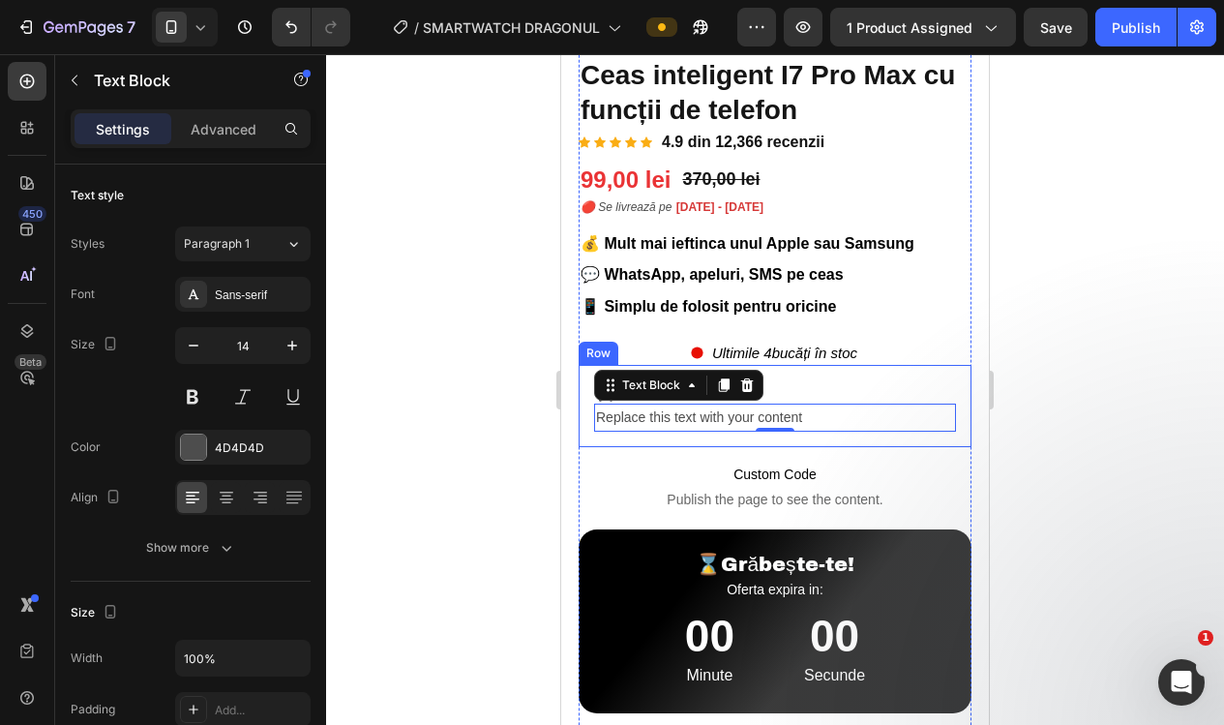
click at [1081, 447] on div at bounding box center [775, 389] width 898 height 670
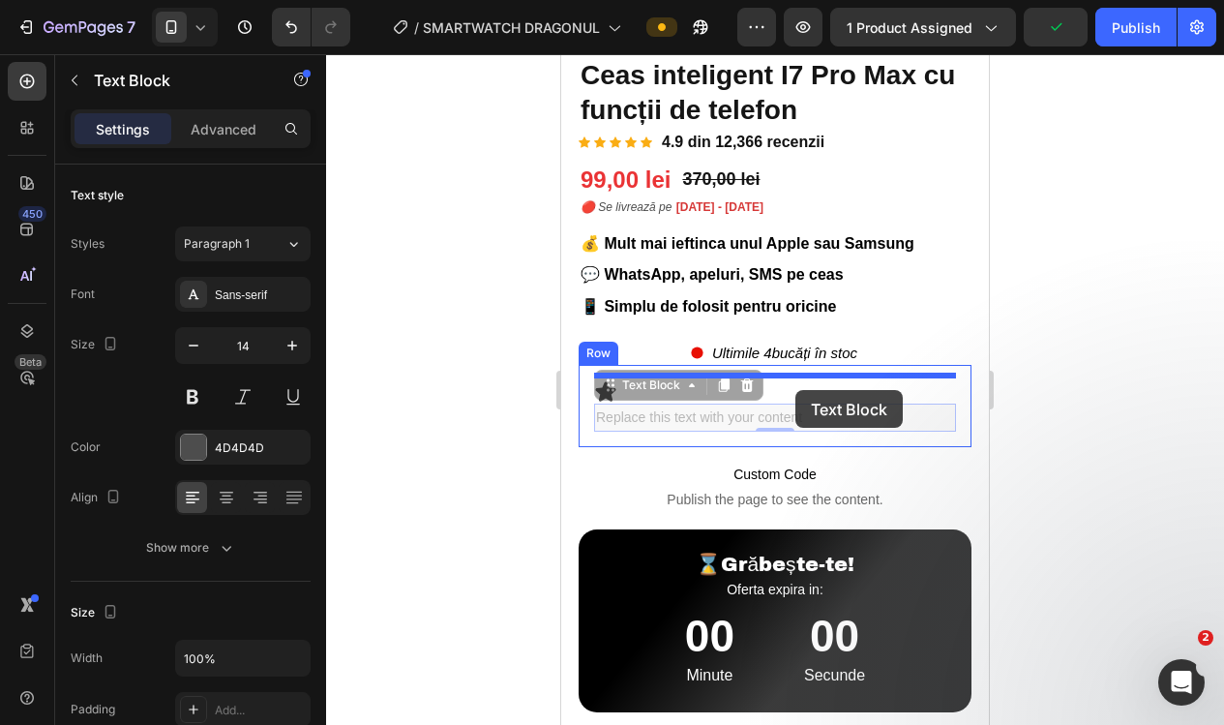
drag, startPoint x: 880, startPoint y: 414, endPoint x: 795, endPoint y: 390, distance: 88.5
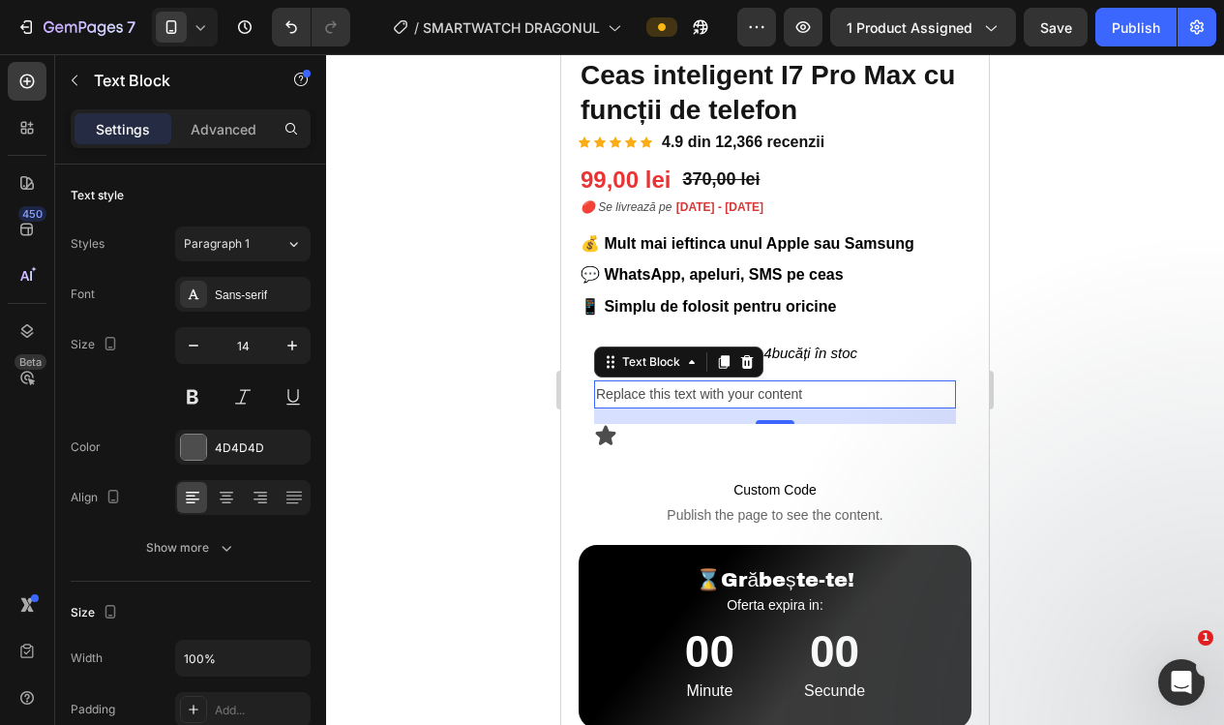
click at [1152, 450] on div at bounding box center [775, 389] width 898 height 670
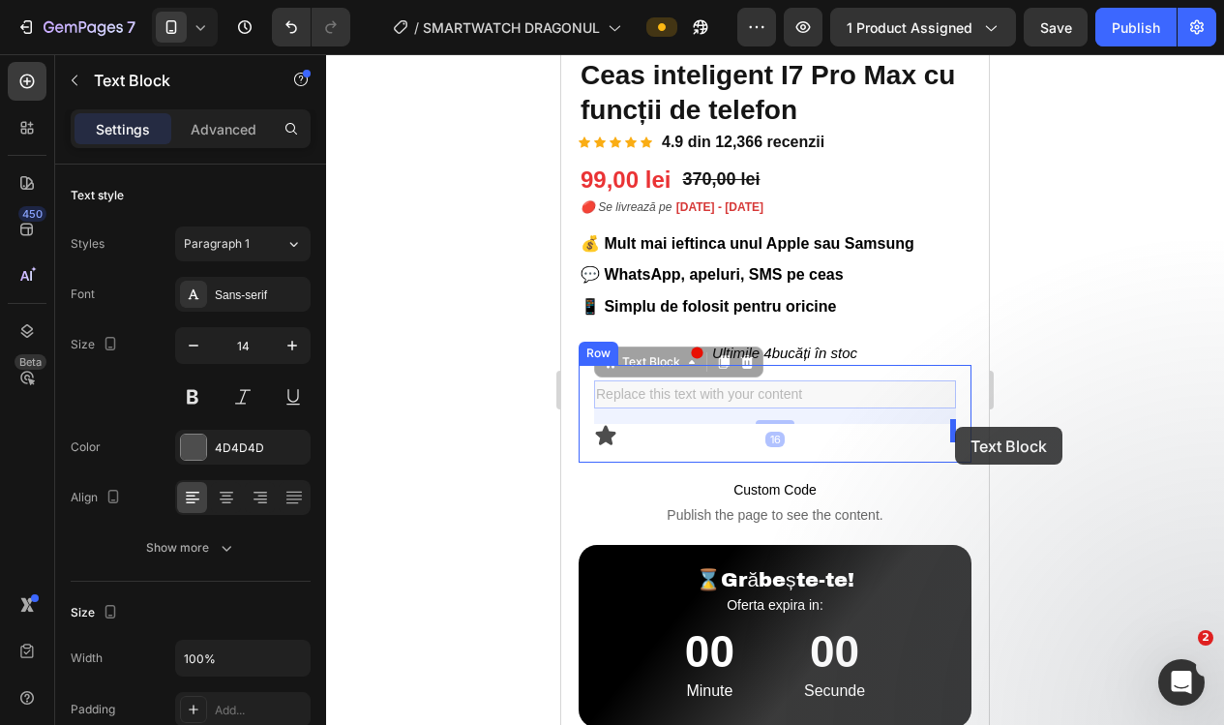
drag, startPoint x: 743, startPoint y: 395, endPoint x: 955, endPoint y: 427, distance: 214.2
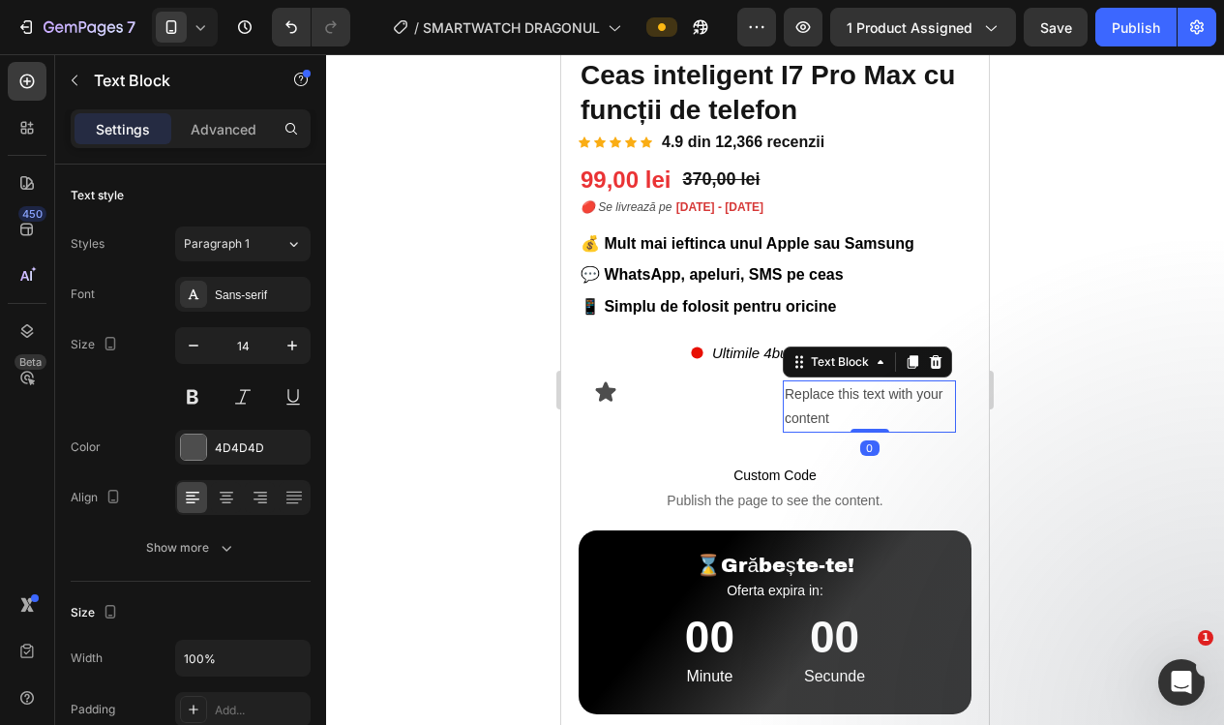
click at [1080, 451] on div at bounding box center [775, 389] width 898 height 670
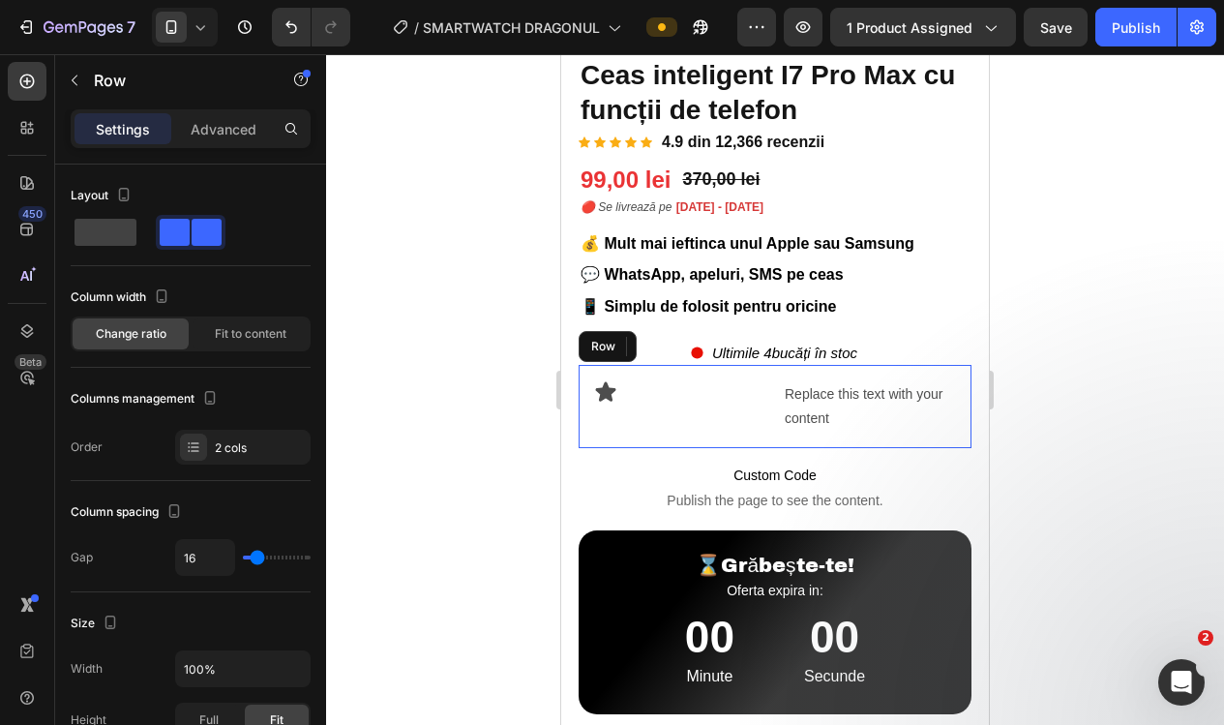
click at [693, 416] on div "Icon" at bounding box center [680, 406] width 173 height 52
click at [698, 340] on icon at bounding box center [698, 347] width 13 height 14
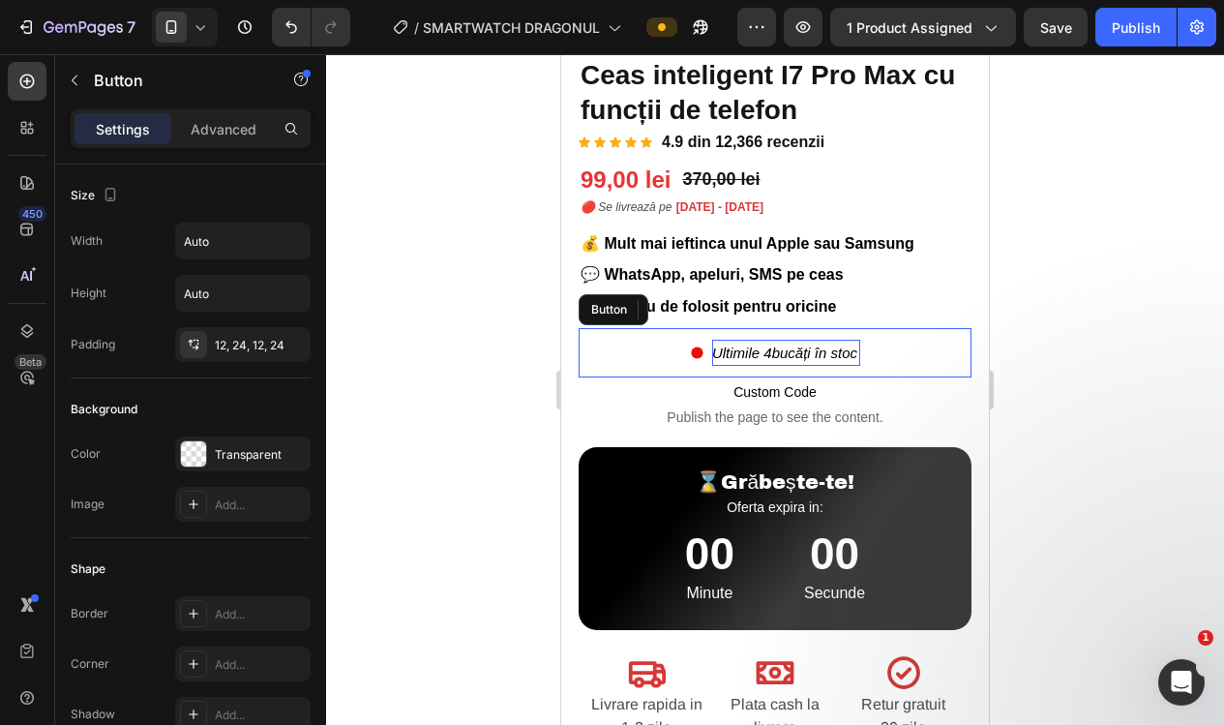
click at [770, 345] on span "Ultimile 4" at bounding box center [742, 352] width 60 height 16
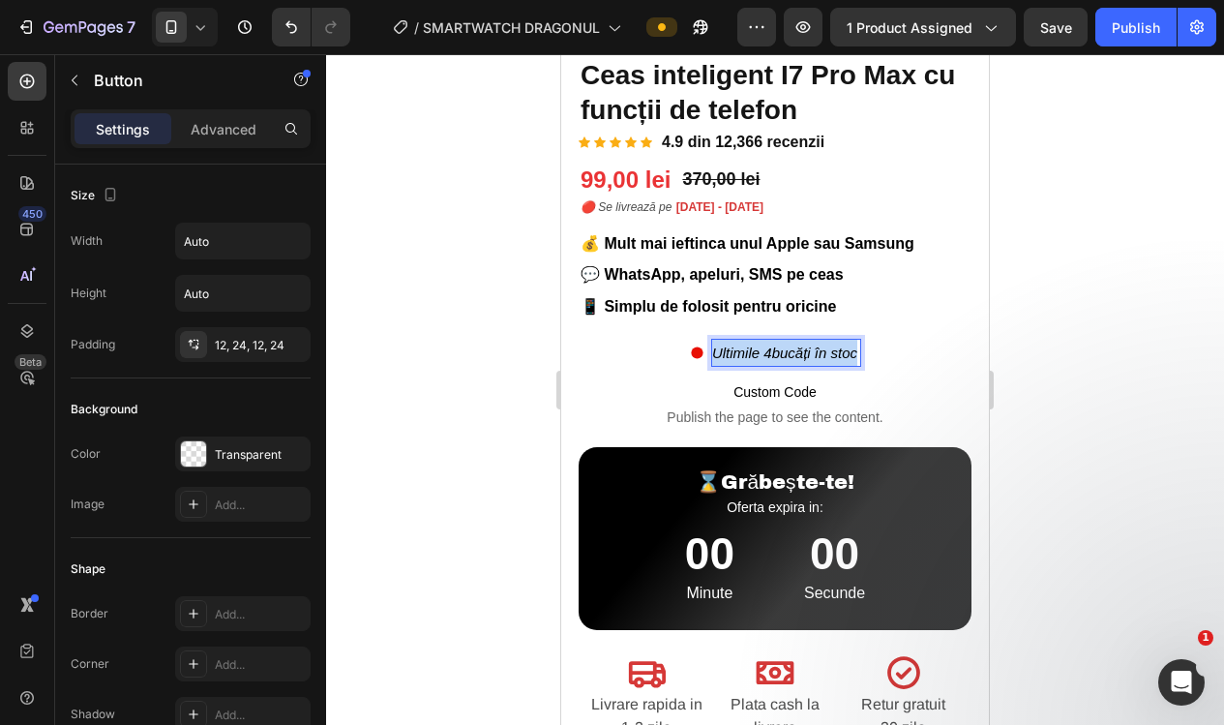
click at [770, 345] on span "Ultimile 4" at bounding box center [742, 352] width 60 height 16
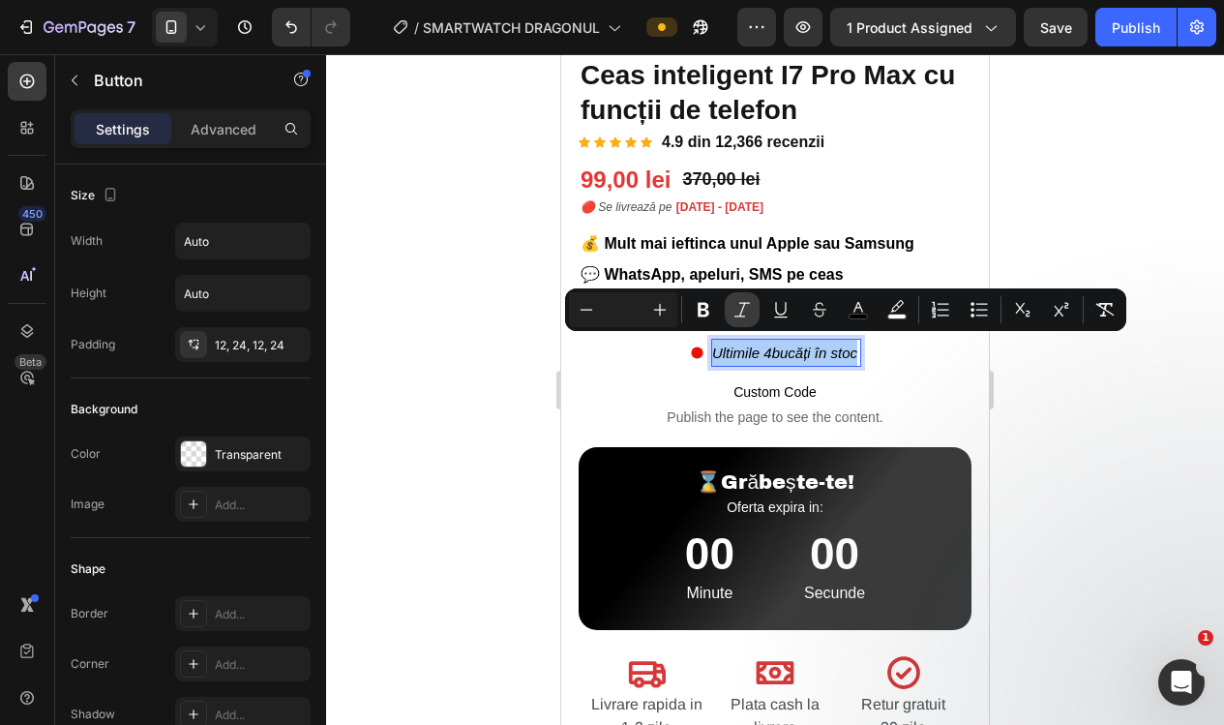
click at [748, 315] on icon "Editor contextual toolbar" at bounding box center [741, 309] width 19 height 19
click at [469, 387] on div at bounding box center [775, 389] width 898 height 670
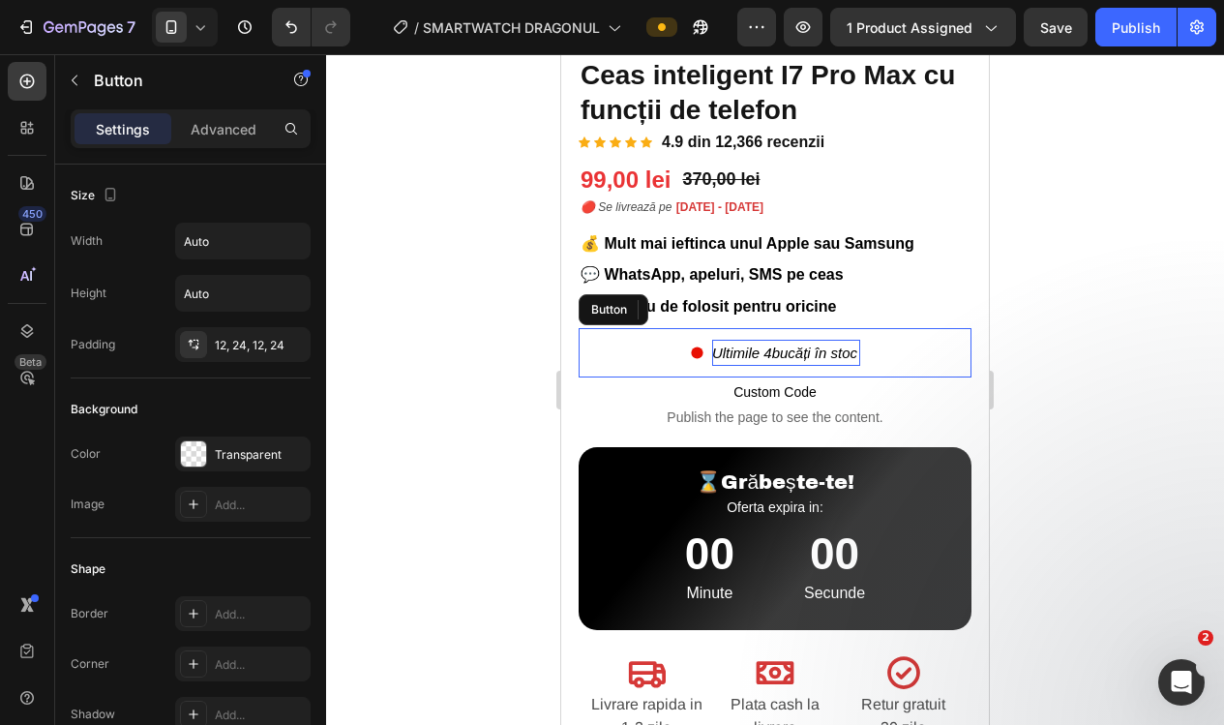
click at [809, 344] on icon "bucăți" at bounding box center [791, 352] width 39 height 16
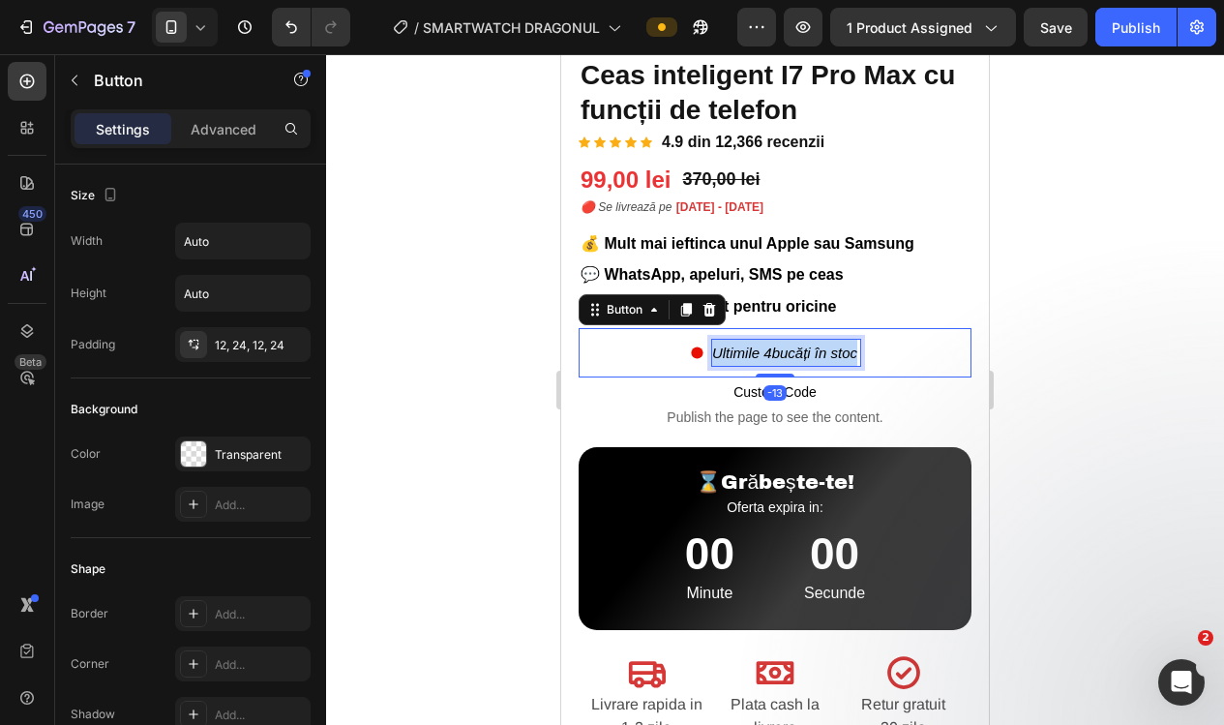
click at [809, 344] on icon "bucăți" at bounding box center [791, 352] width 39 height 16
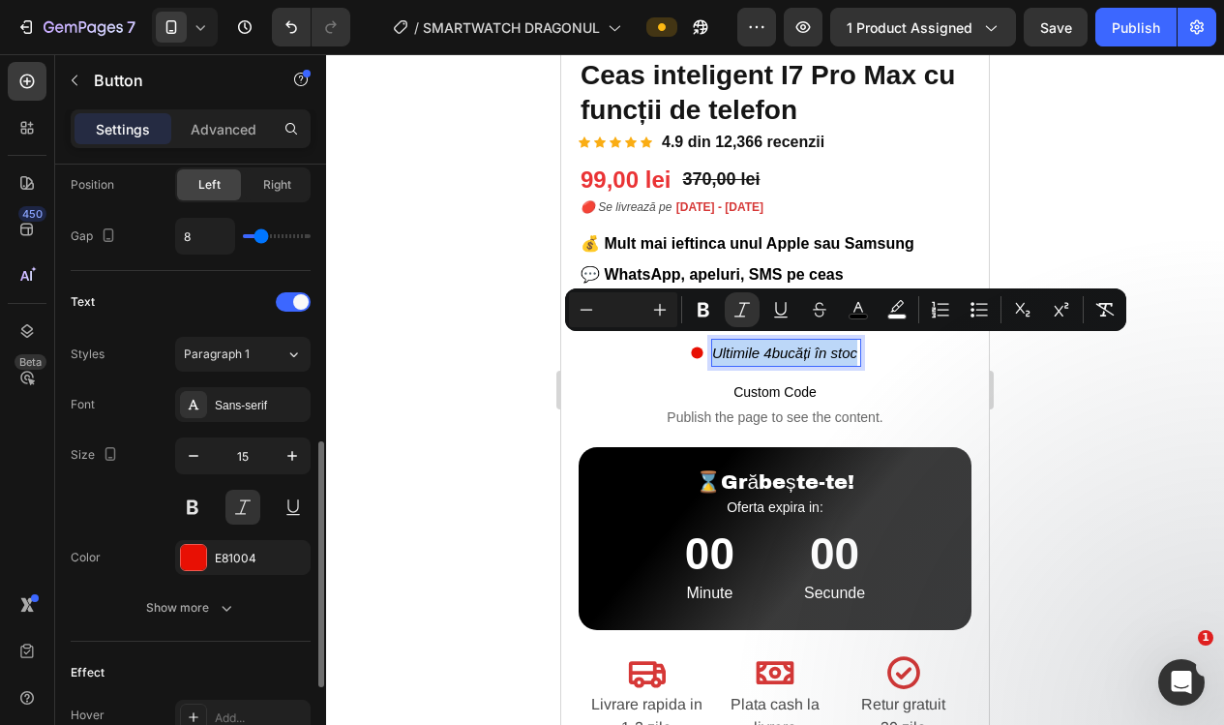
scroll to position [695, 0]
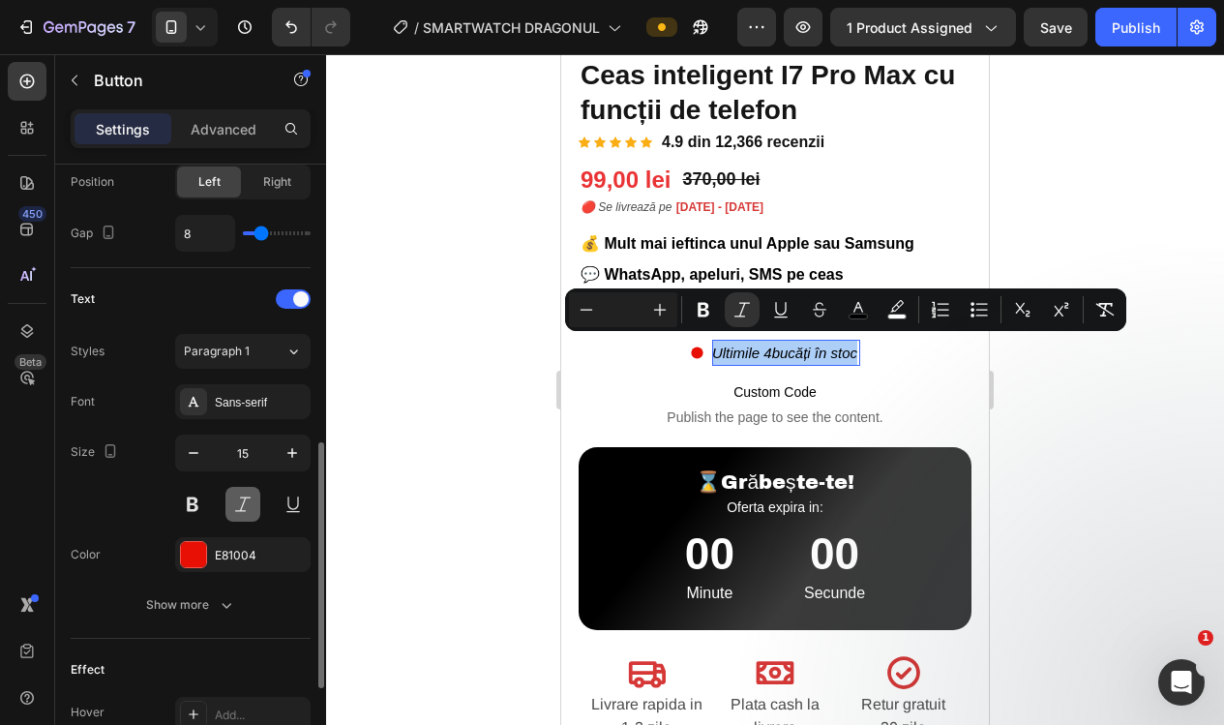
click at [241, 507] on button at bounding box center [242, 504] width 35 height 35
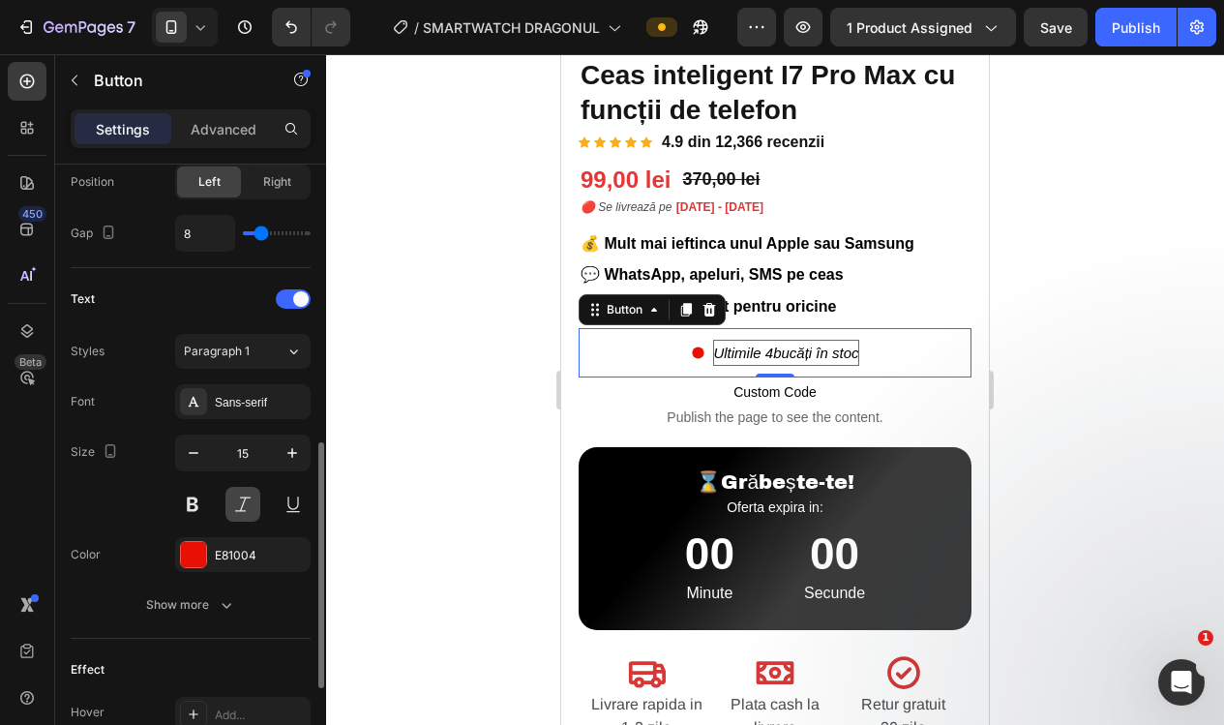
click at [241, 507] on button at bounding box center [242, 504] width 35 height 35
click at [371, 500] on div at bounding box center [775, 389] width 898 height 670
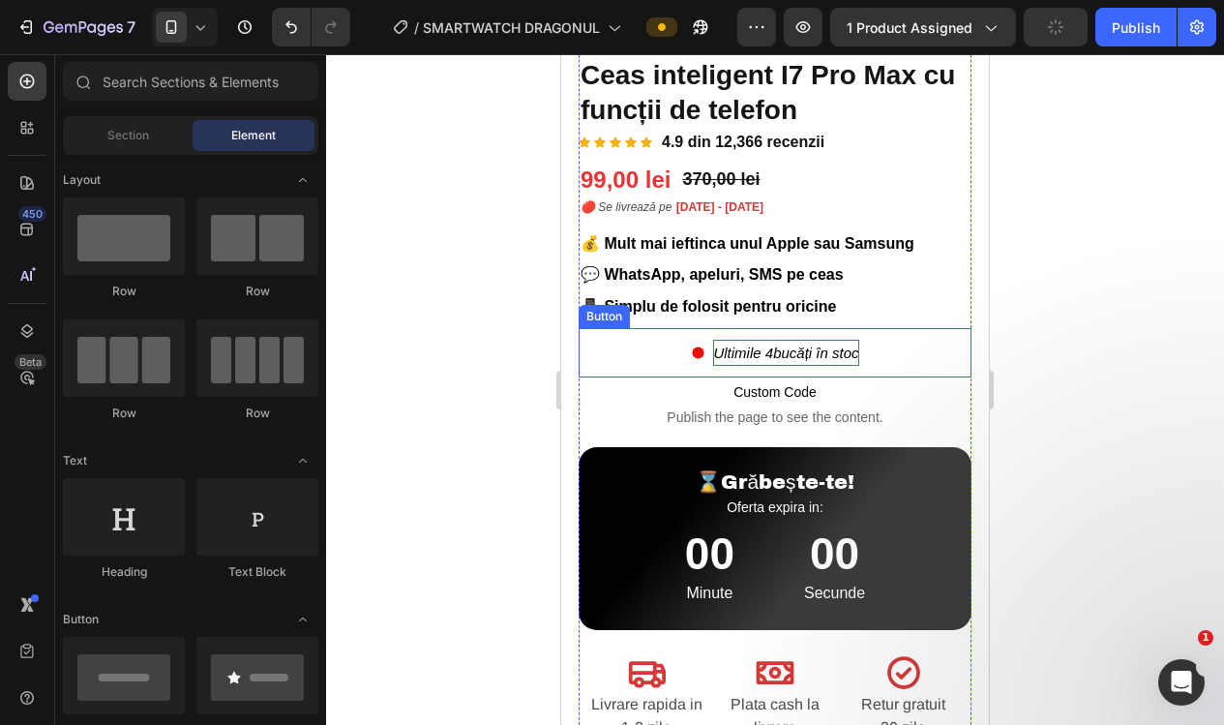
click at [610, 330] on div "Ultimile 4 bucăți în stoc Button" at bounding box center [774, 352] width 393 height 49
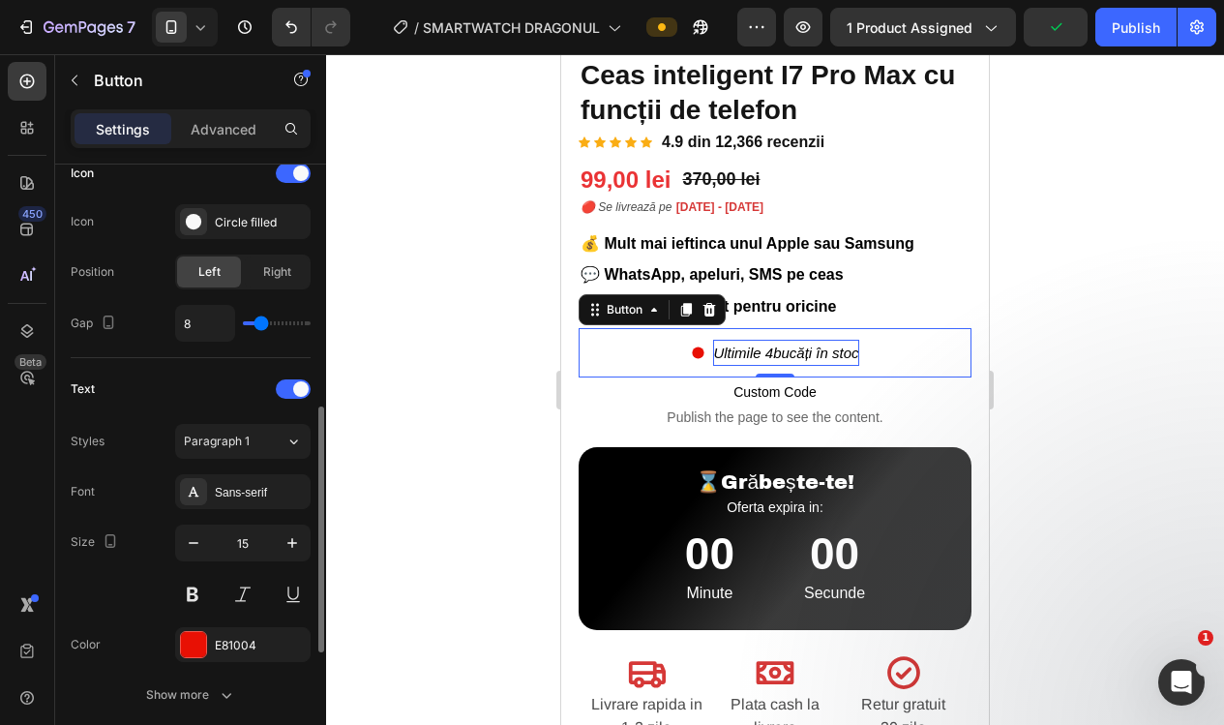
scroll to position [653, 0]
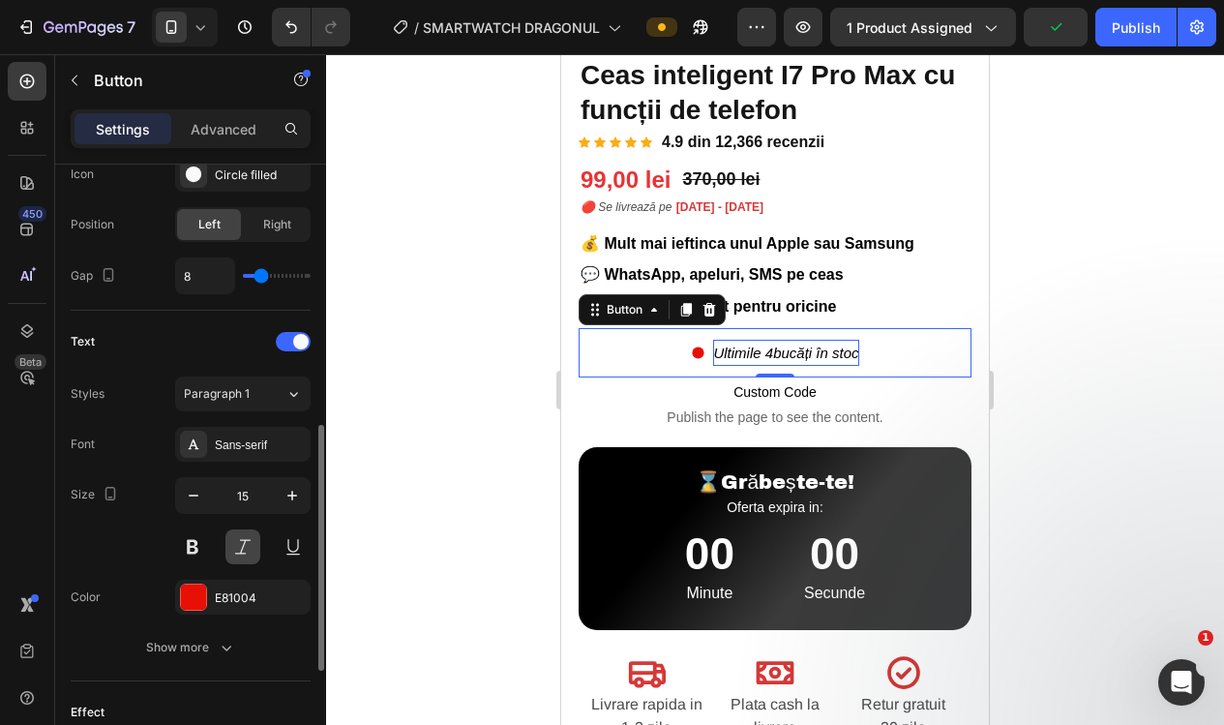
click at [243, 544] on button at bounding box center [242, 546] width 35 height 35
click at [898, 348] on div "Ultimile 4 bucăți în stoc Button -13" at bounding box center [774, 352] width 393 height 49
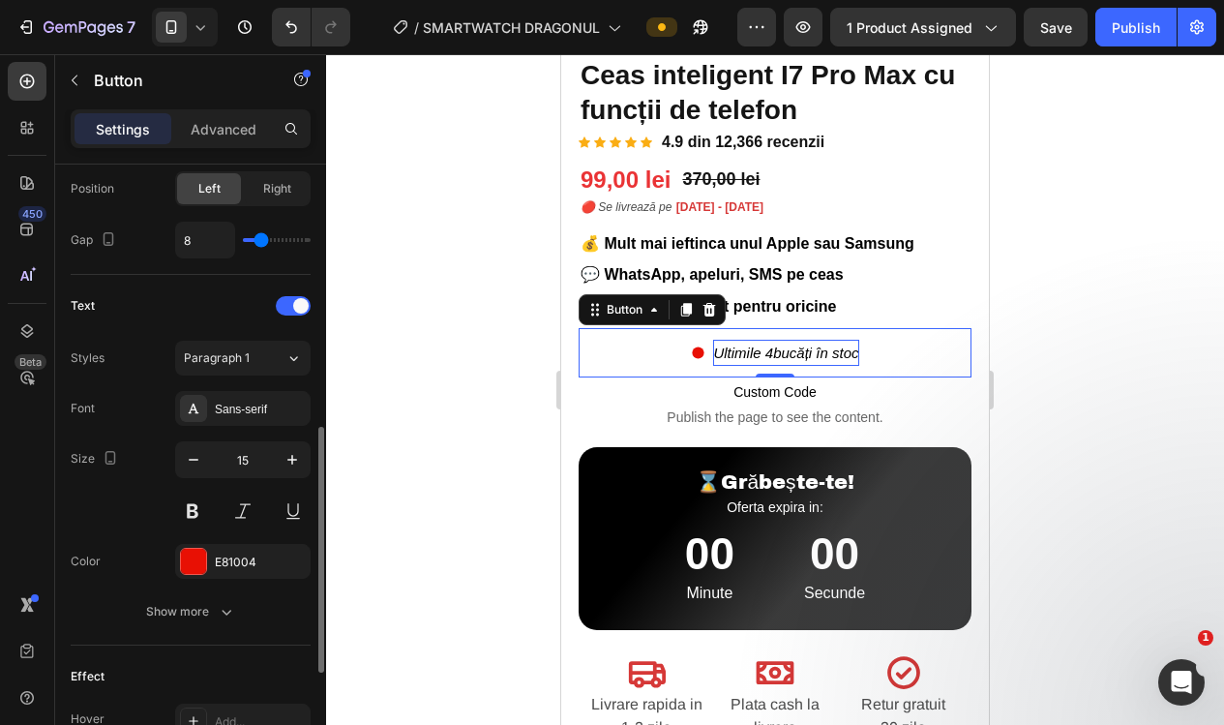
scroll to position [695, 0]
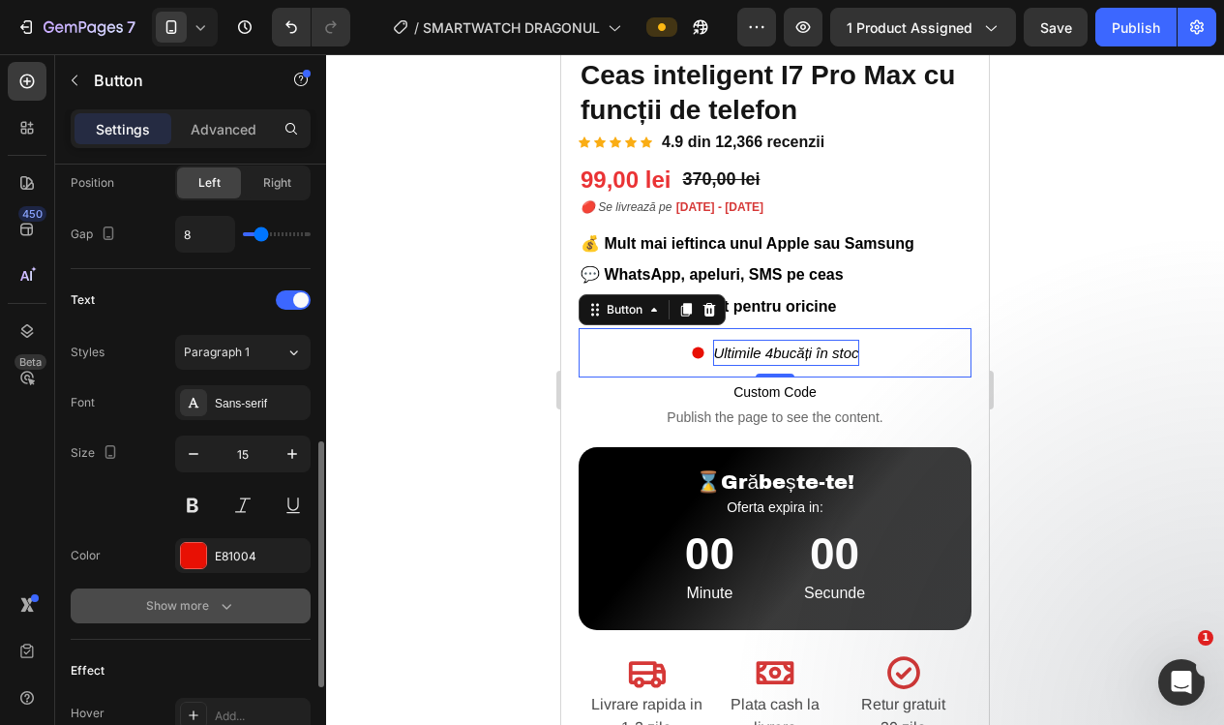
click at [205, 609] on div "Show more" at bounding box center [191, 605] width 90 height 19
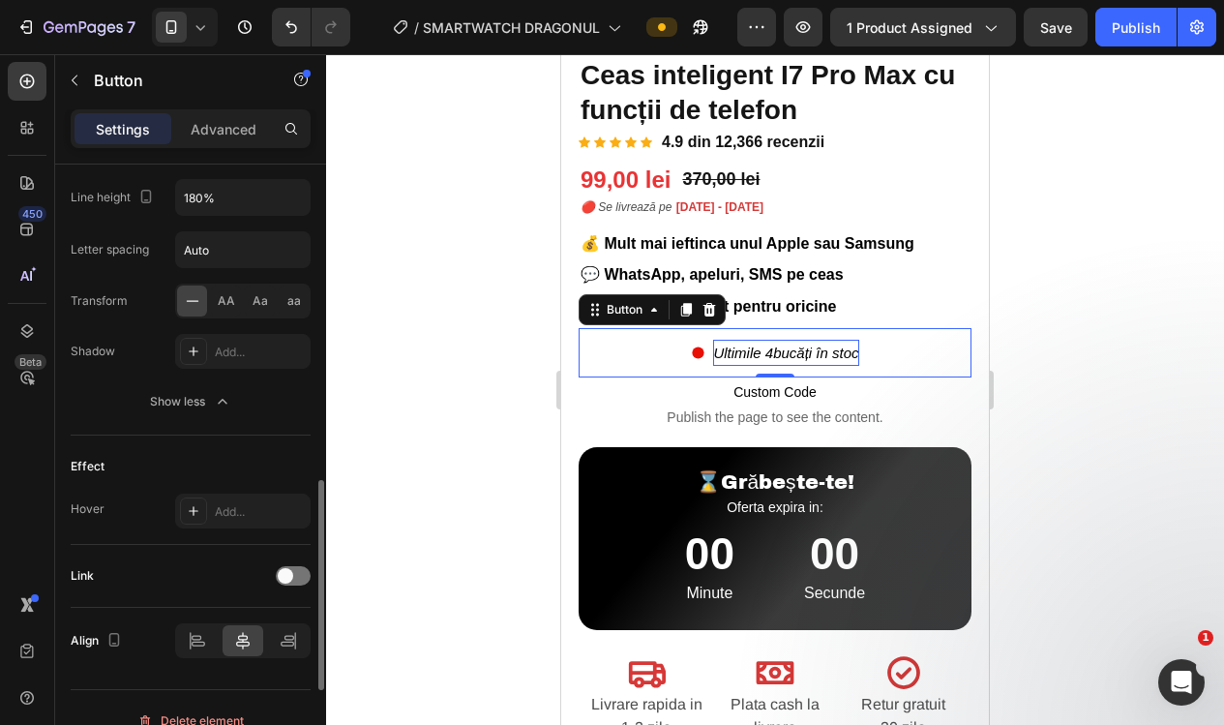
scroll to position [1180, 0]
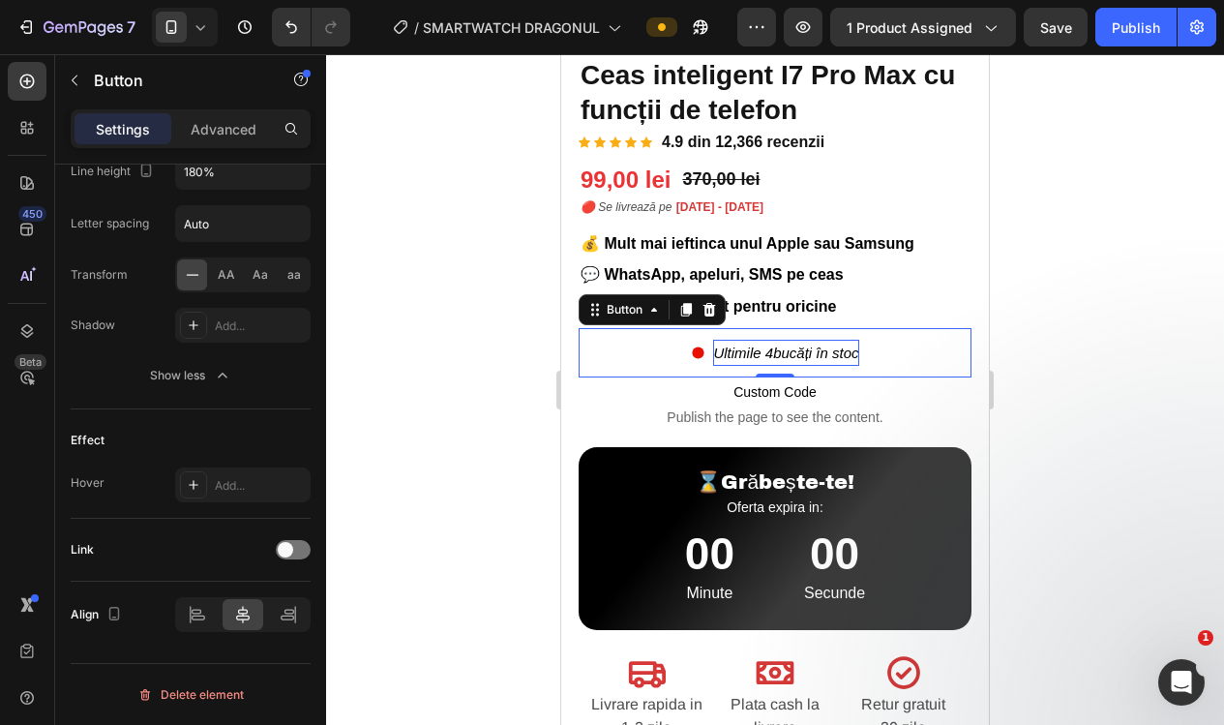
click at [450, 396] on div at bounding box center [775, 389] width 898 height 670
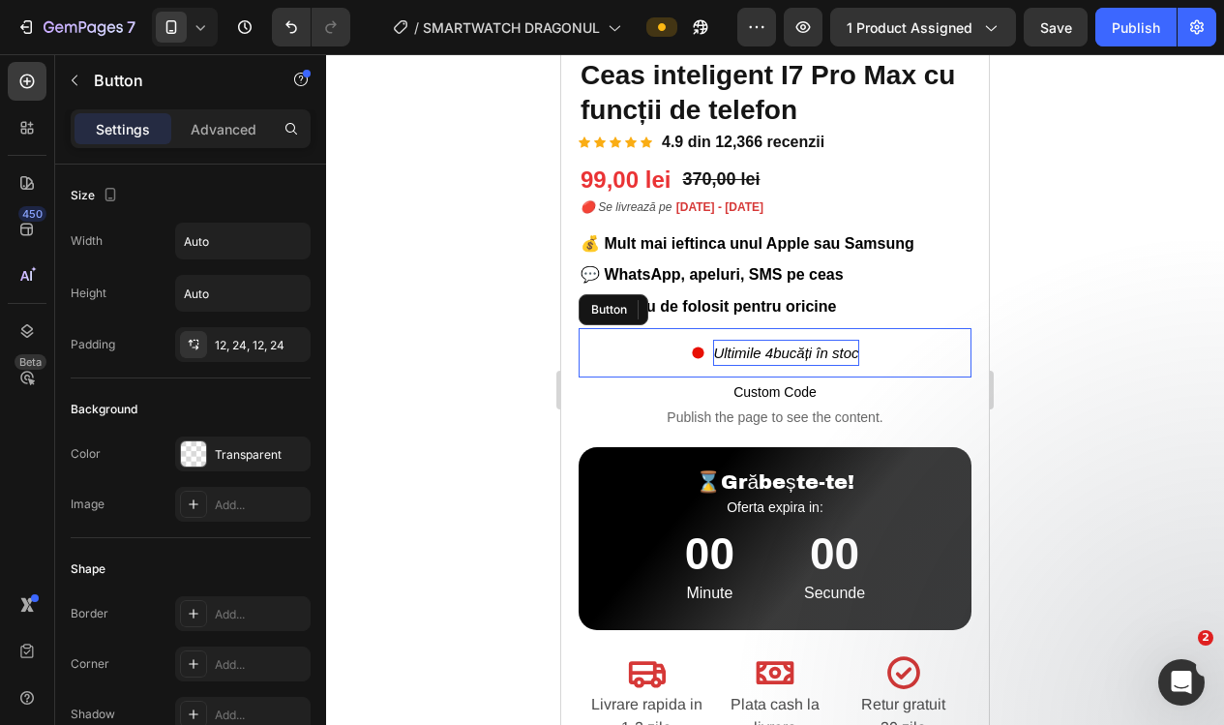
click at [625, 337] on div "Ultimile 4 bucăți în stoc Button" at bounding box center [774, 352] width 393 height 49
click at [682, 303] on icon at bounding box center [686, 310] width 11 height 14
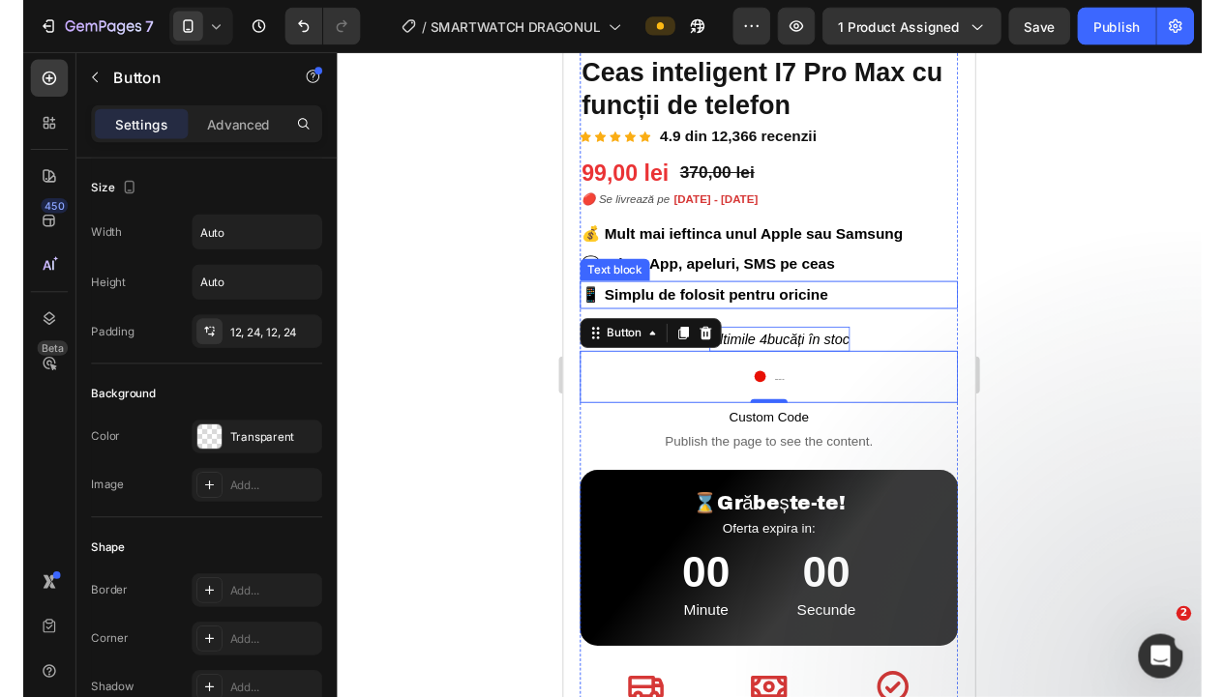
scroll to position [925, 0]
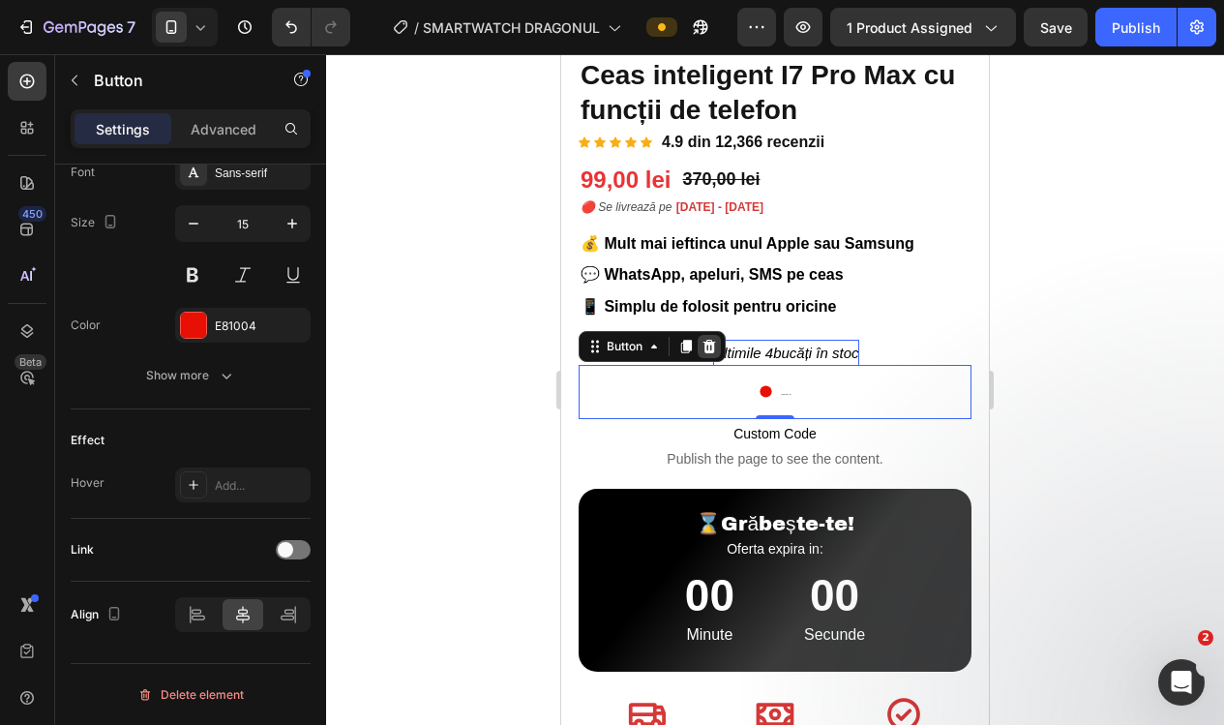
click at [713, 340] on icon at bounding box center [709, 347] width 13 height 14
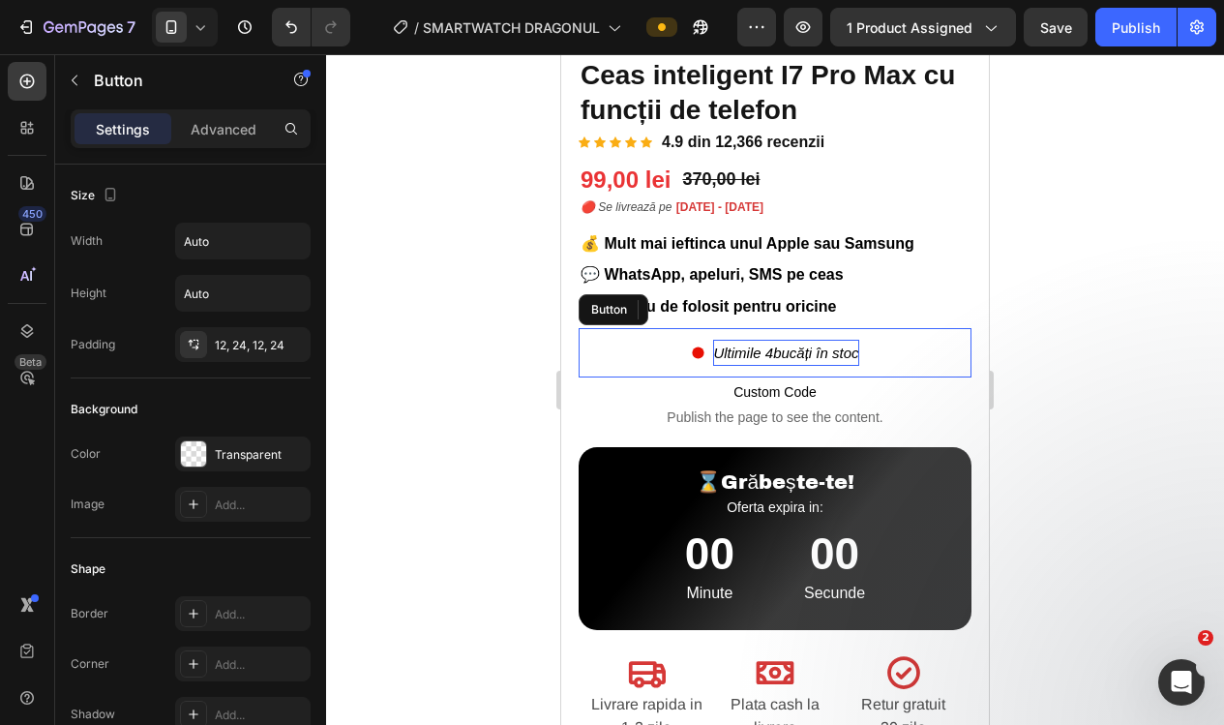
click at [881, 340] on button "Ultimile 4 bucăți în stoc" at bounding box center [774, 352] width 214 height 49
click at [717, 311] on icon at bounding box center [708, 309] width 15 height 15
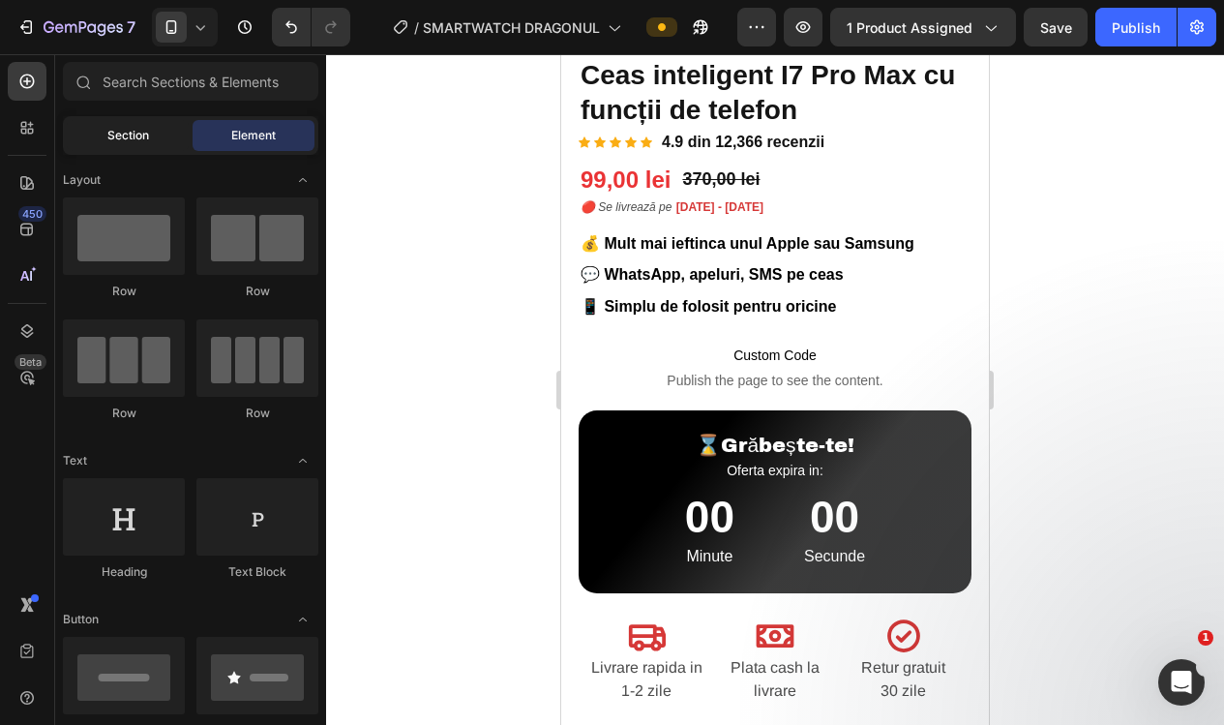
click at [143, 140] on span "Section" at bounding box center [128, 135] width 42 height 17
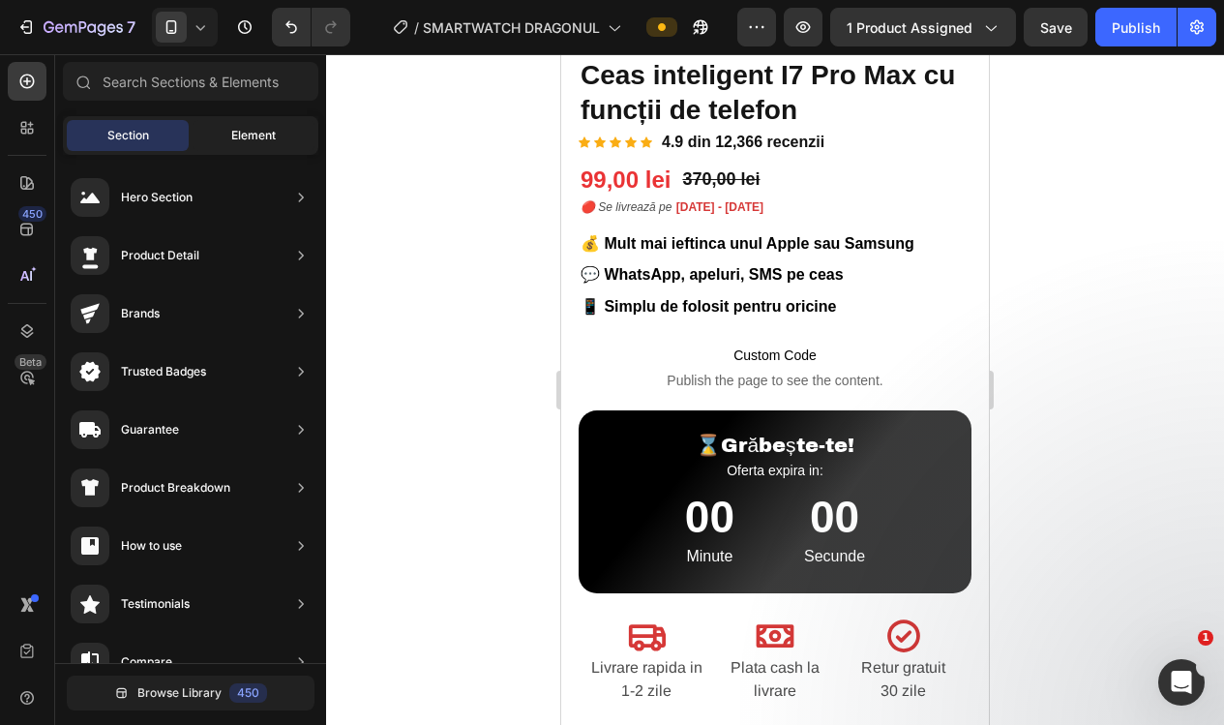
click at [254, 133] on span "Element" at bounding box center [253, 135] width 44 height 17
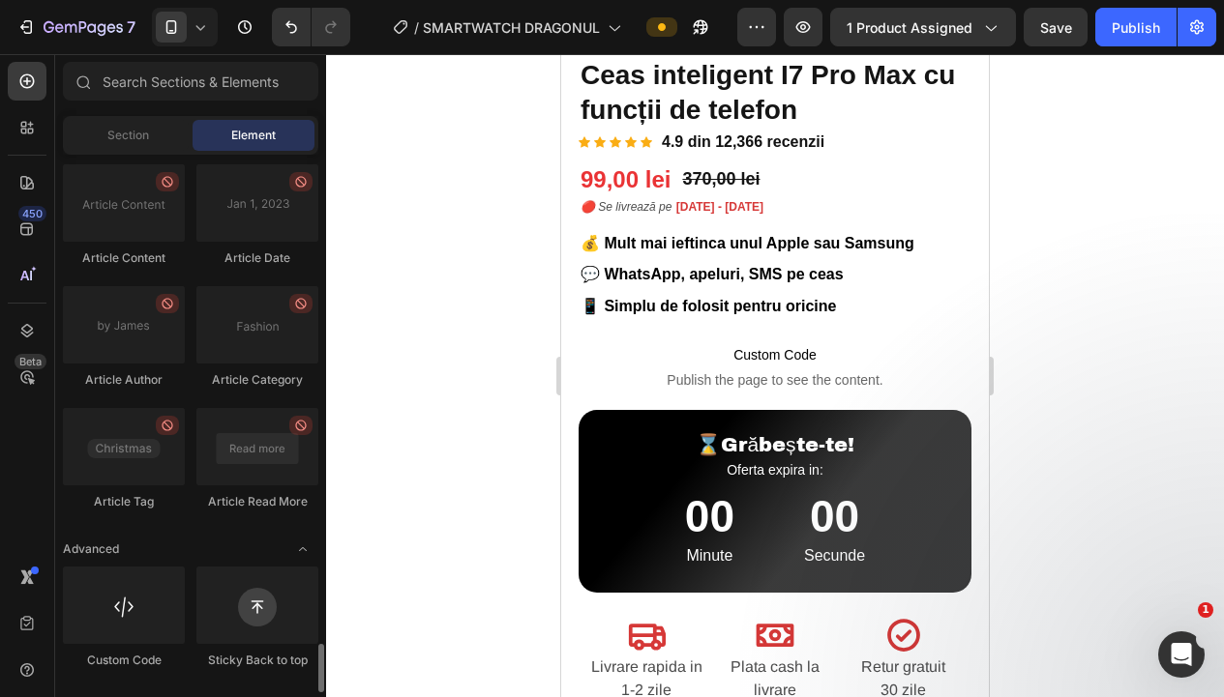
scroll to position [5328, 0]
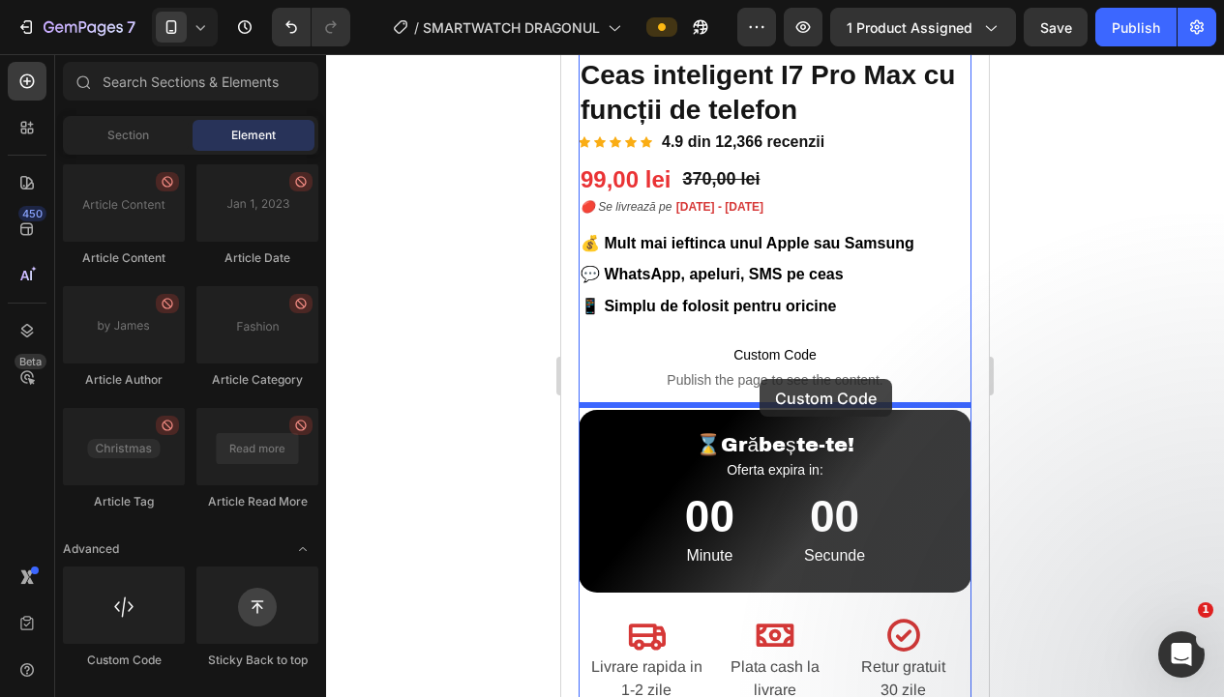
drag, startPoint x: 700, startPoint y: 666, endPoint x: 765, endPoint y: 378, distance: 295.5
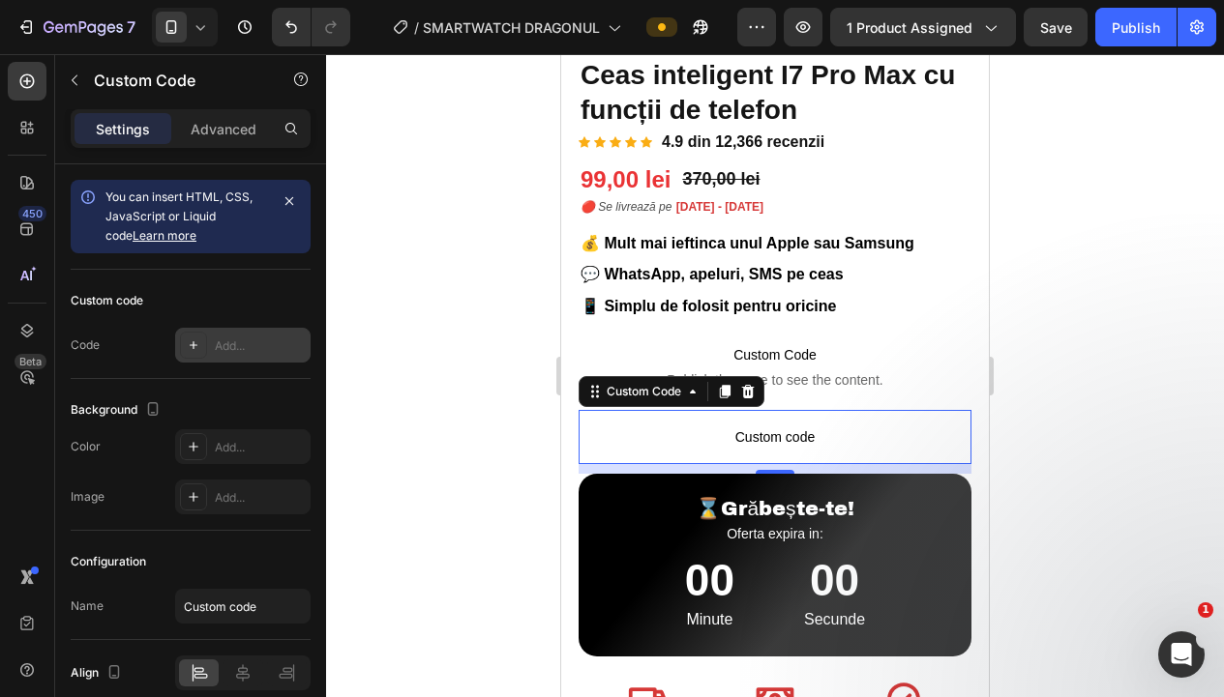
click at [257, 345] on div "Add..." at bounding box center [260, 346] width 91 height 17
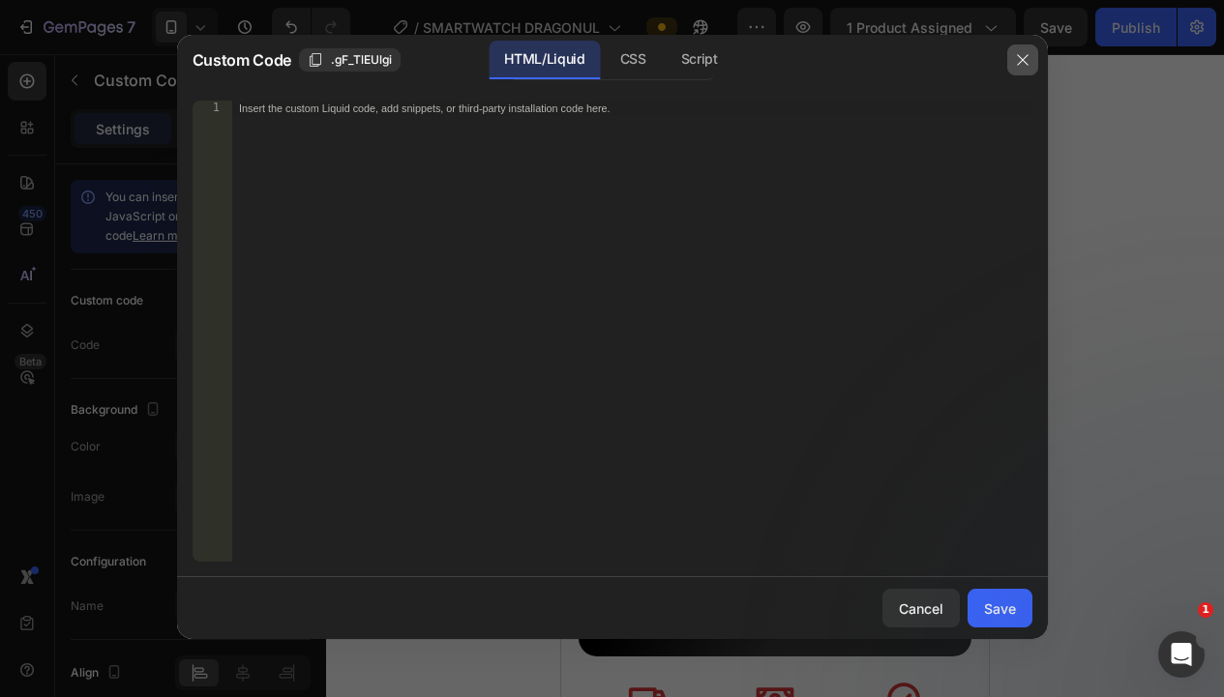
click at [1025, 57] on icon "button" at bounding box center [1022, 59] width 11 height 11
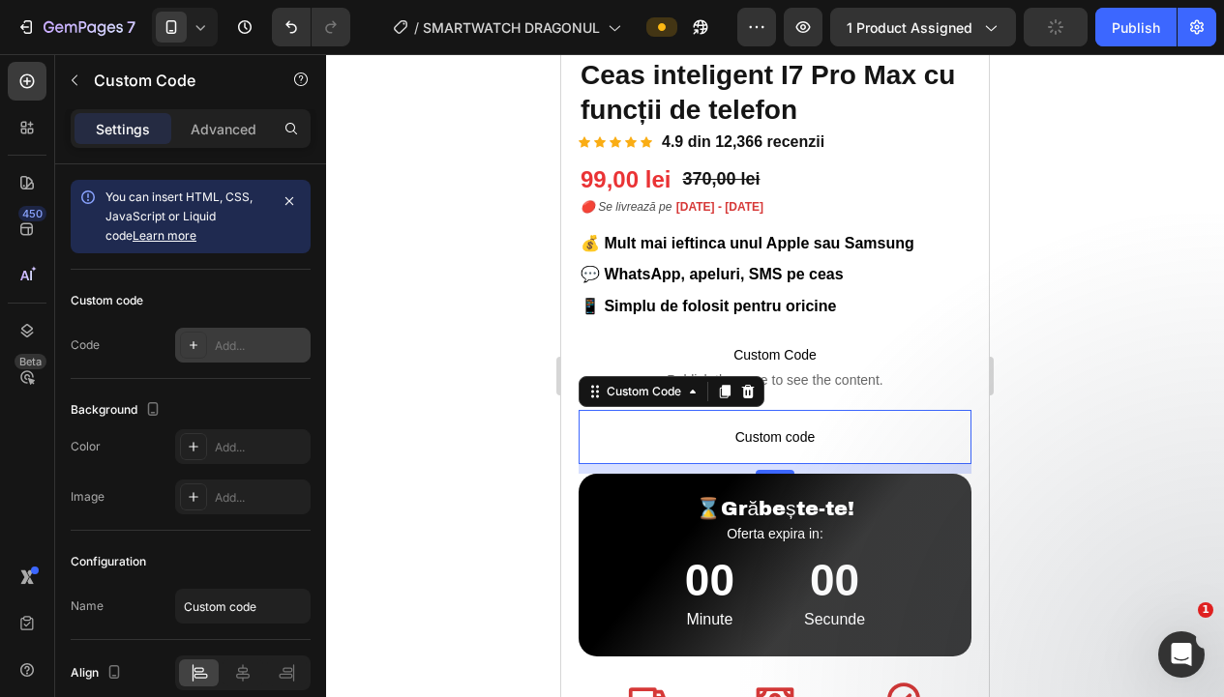
click at [232, 341] on div "Add..." at bounding box center [260, 346] width 91 height 17
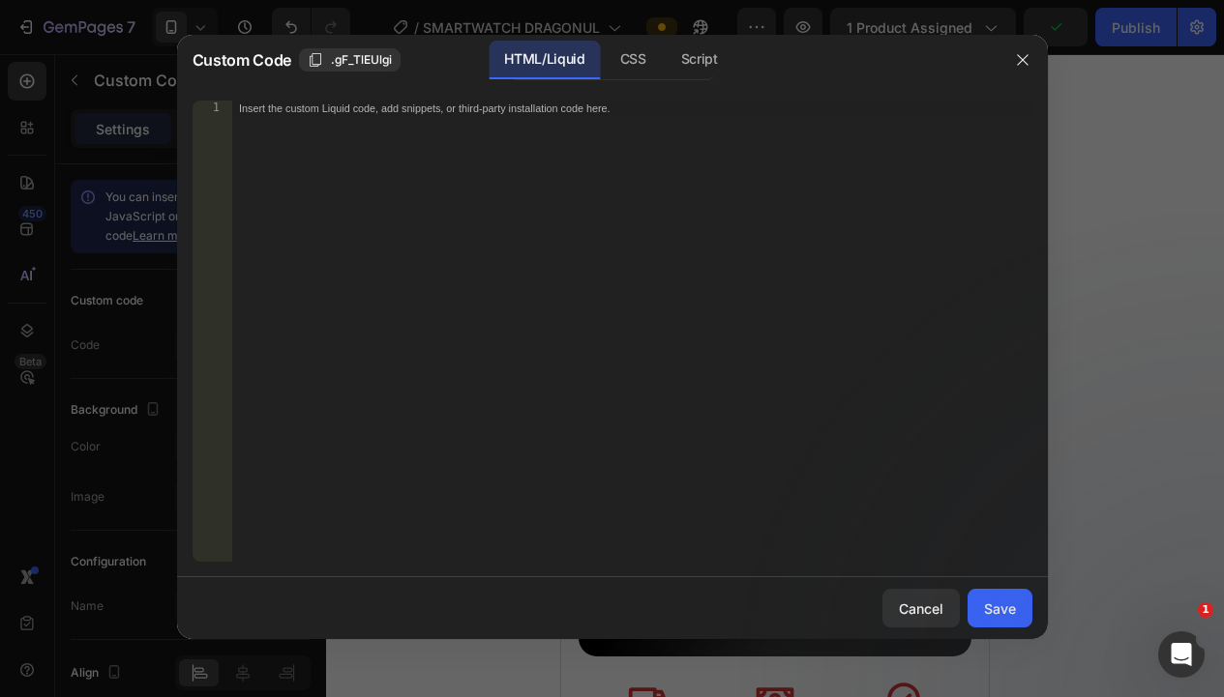
click at [422, 266] on div "Insert the custom Liquid code, add snippets, or third-party installation code h…" at bounding box center [631, 347] width 801 height 492
drag, startPoint x: 561, startPoint y: 121, endPoint x: 254, endPoint y: 103, distance: 307.2
click at [254, 103] on div "Insert the custom Liquid code, add snippets, or third-party installation code h…" at bounding box center [631, 347] width 801 height 492
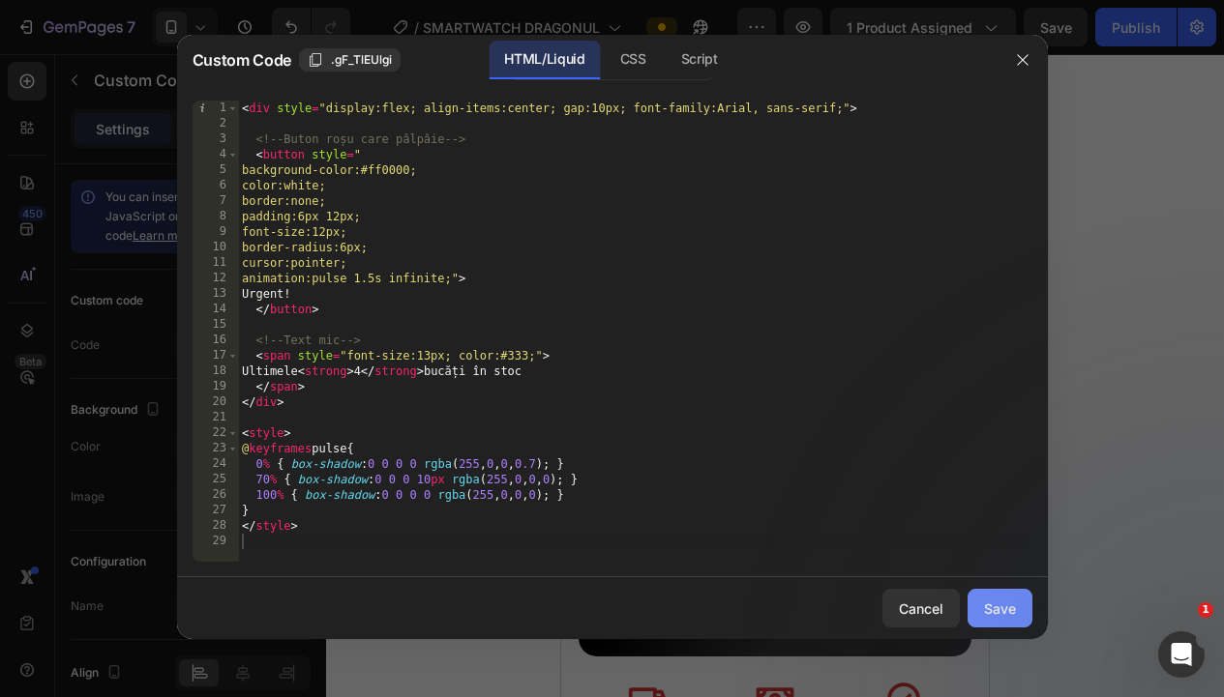
drag, startPoint x: 979, startPoint y: 600, endPoint x: 994, endPoint y: 600, distance: 15.5
click at [979, 600] on button "Save" at bounding box center [999, 608] width 65 height 39
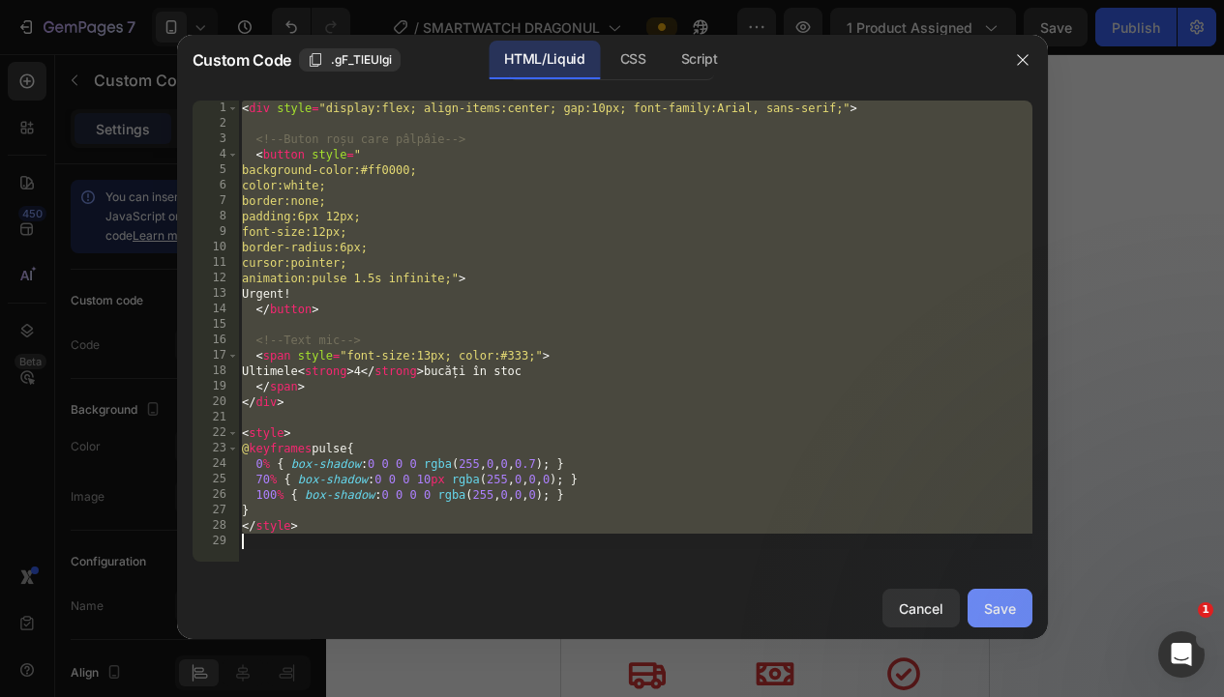
type textarea "</style>"
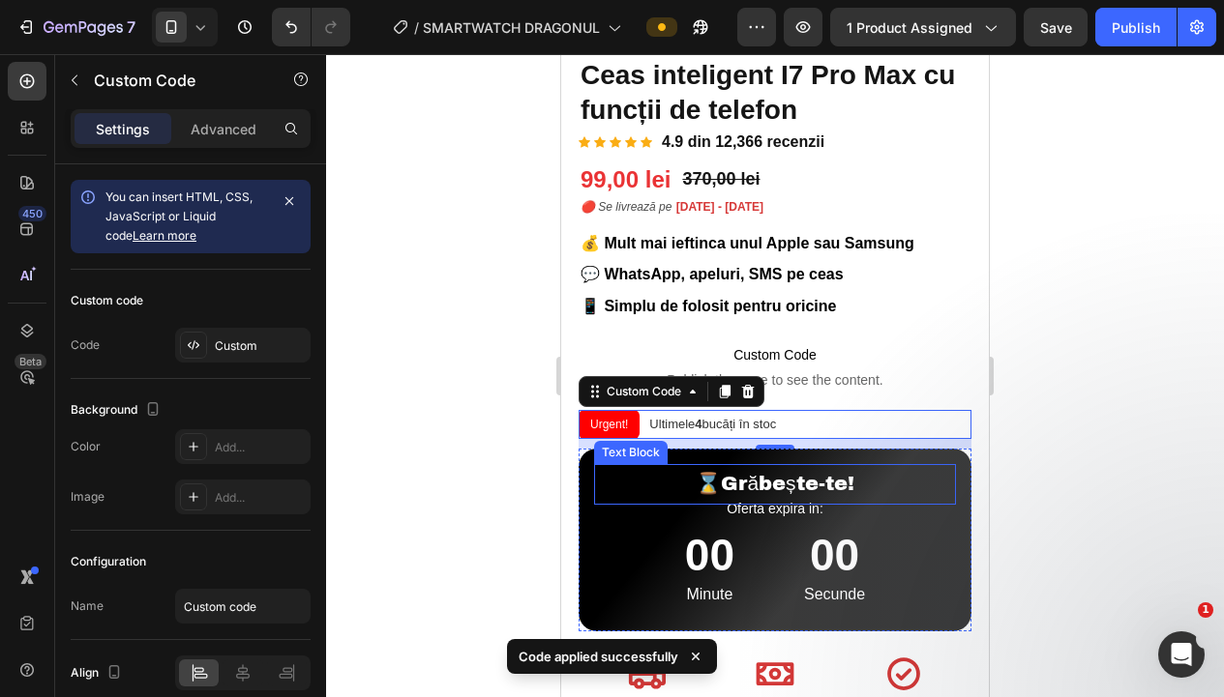
click at [478, 409] on div at bounding box center [775, 375] width 898 height 643
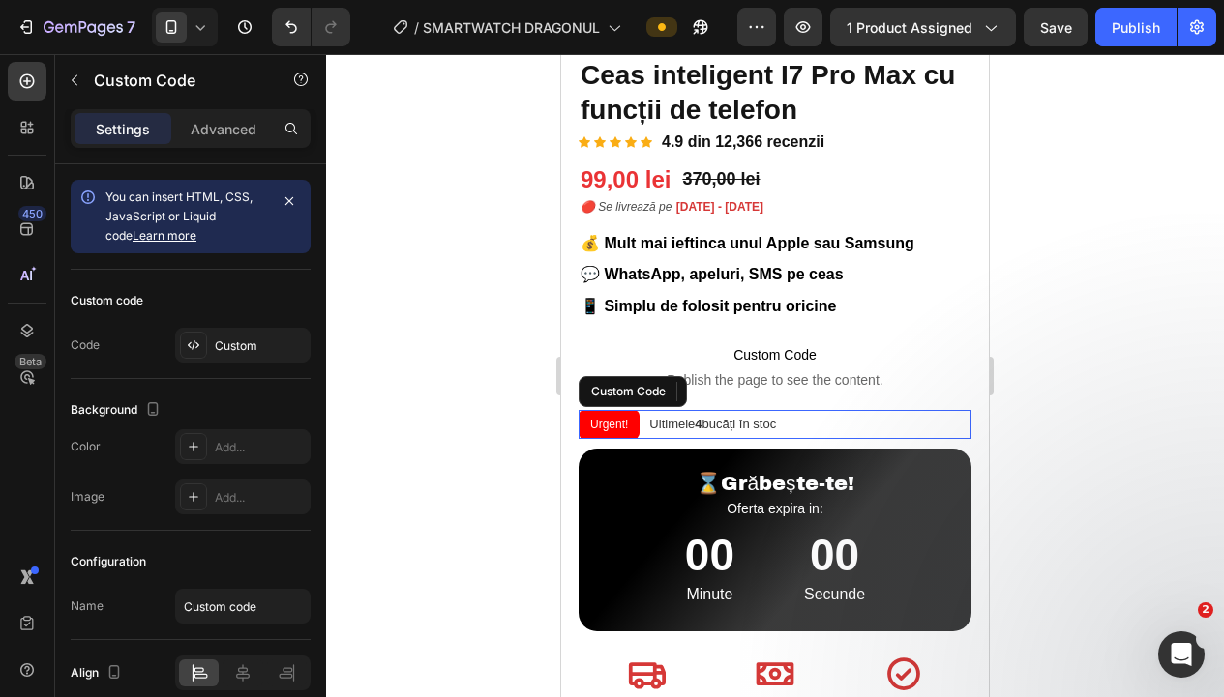
click at [863, 427] on div "Urgent! Ultimele 4 bucăți în stoc" at bounding box center [774, 424] width 393 height 29
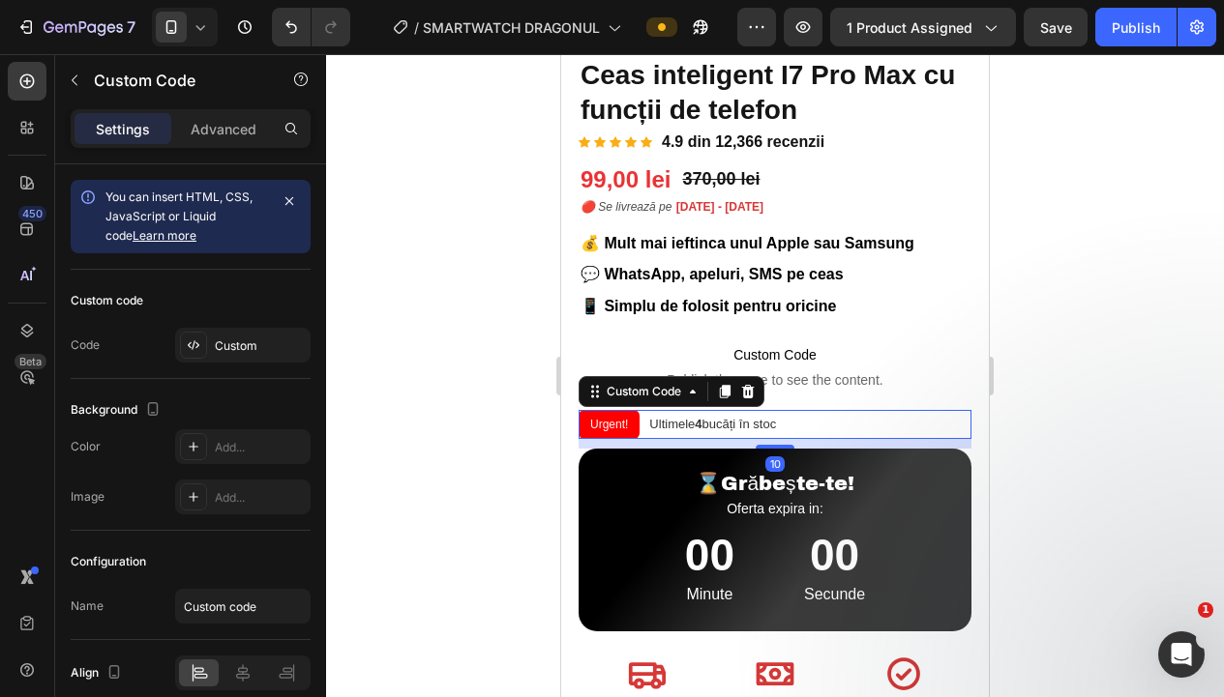
click at [133, 232] on link "Learn more" at bounding box center [165, 235] width 64 height 15
click at [210, 348] on div "Custom" at bounding box center [242, 345] width 135 height 35
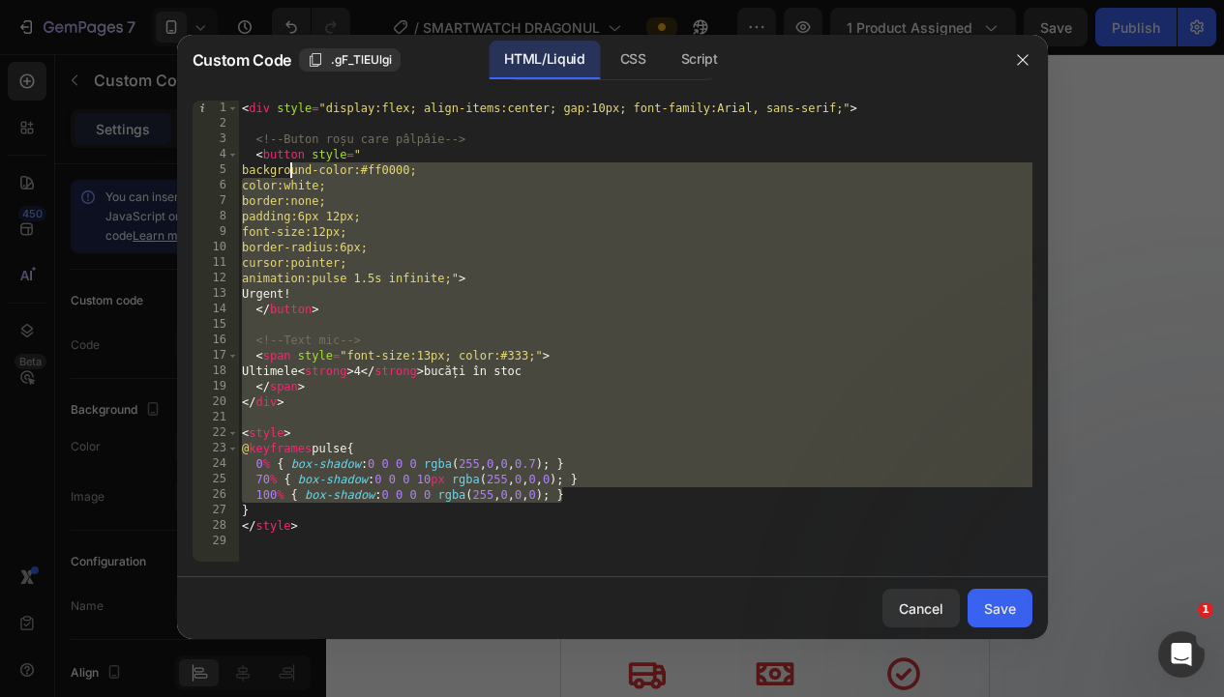
drag, startPoint x: 456, startPoint y: 442, endPoint x: 290, endPoint y: 166, distance: 321.5
click at [290, 166] on div "< div style = "display:flex; align-items:center; gap:10px; font-family:Arial, s…" at bounding box center [635, 347] width 794 height 492
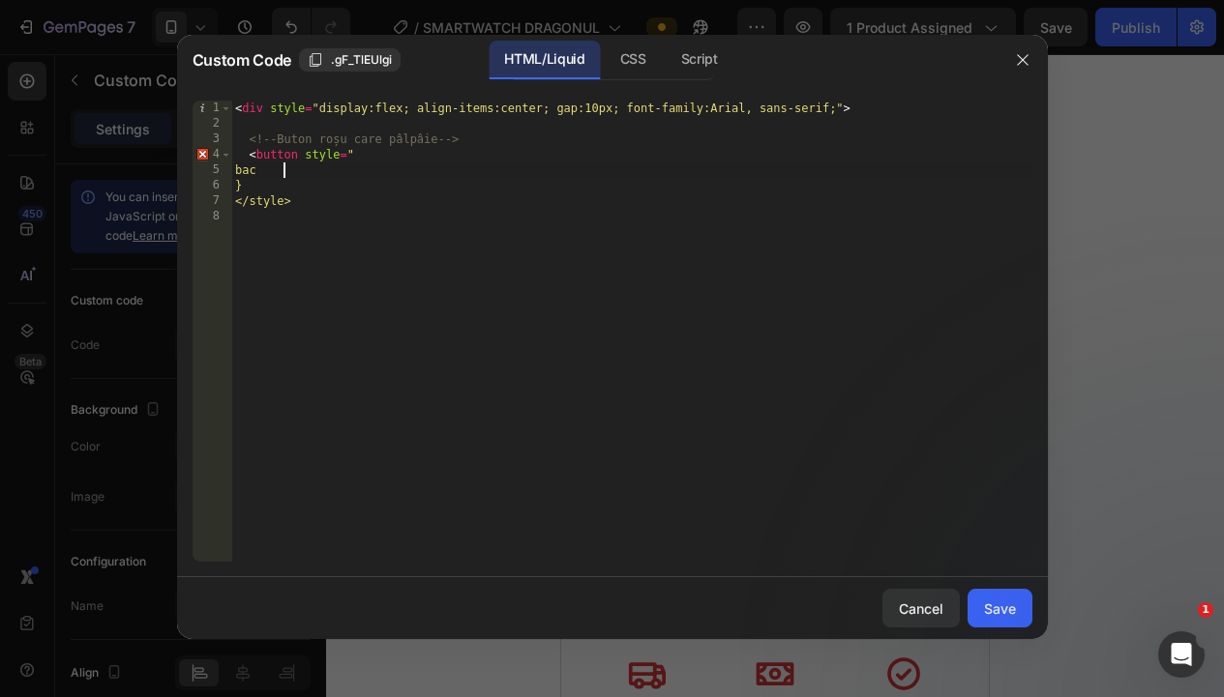
type textarea "b"
type textarea "<button styl"
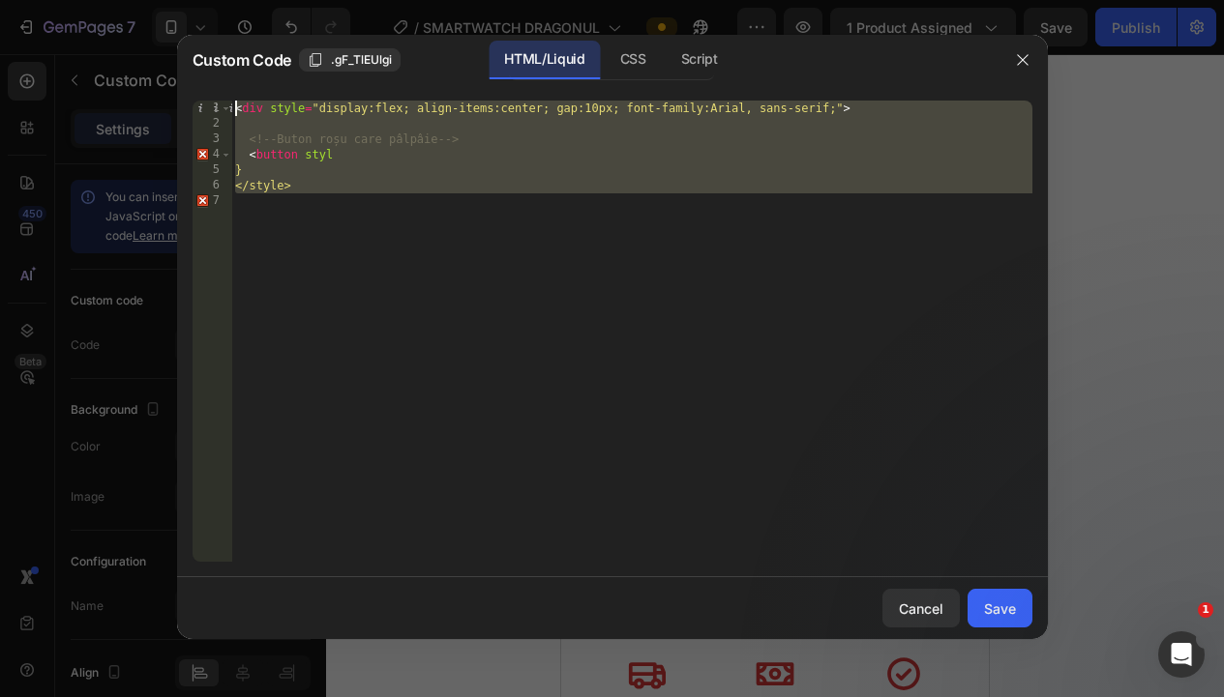
drag, startPoint x: 287, startPoint y: 165, endPoint x: 332, endPoint y: 155, distance: 45.8
click at [221, 112] on div "1 2 3 4 5 6 7 < div style = "display:flex; align-items:center; gap:10px; font-f…" at bounding box center [612, 331] width 840 height 461
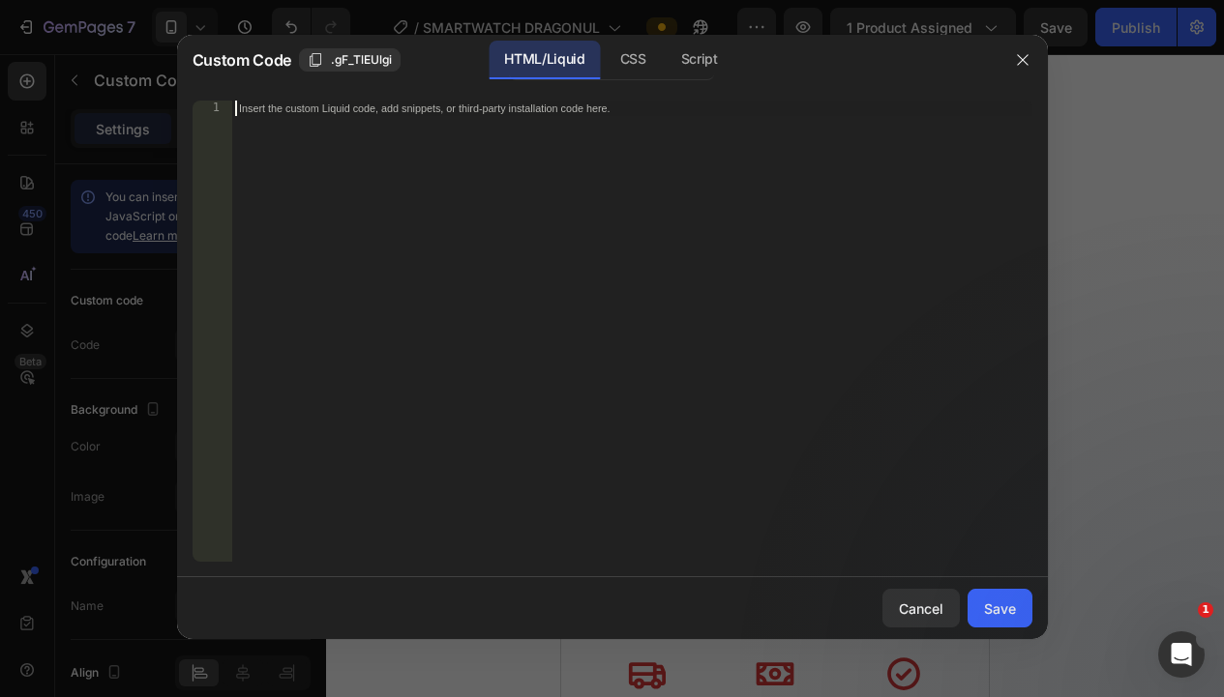
drag, startPoint x: 521, startPoint y: 201, endPoint x: 473, endPoint y: 185, distance: 51.1
click at [473, 185] on div "Insert the custom Liquid code, add snippets, or third-party installation code h…" at bounding box center [631, 347] width 801 height 492
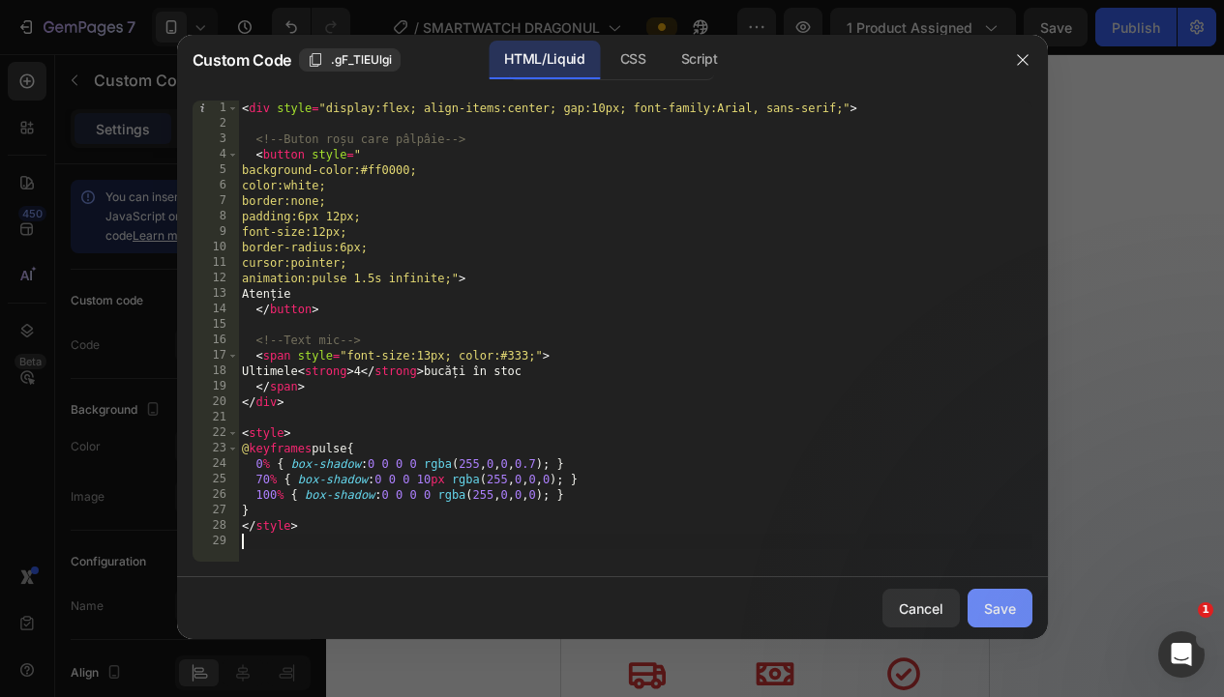
click at [999, 604] on div "Save" at bounding box center [1000, 609] width 32 height 20
type textarea "</style>"
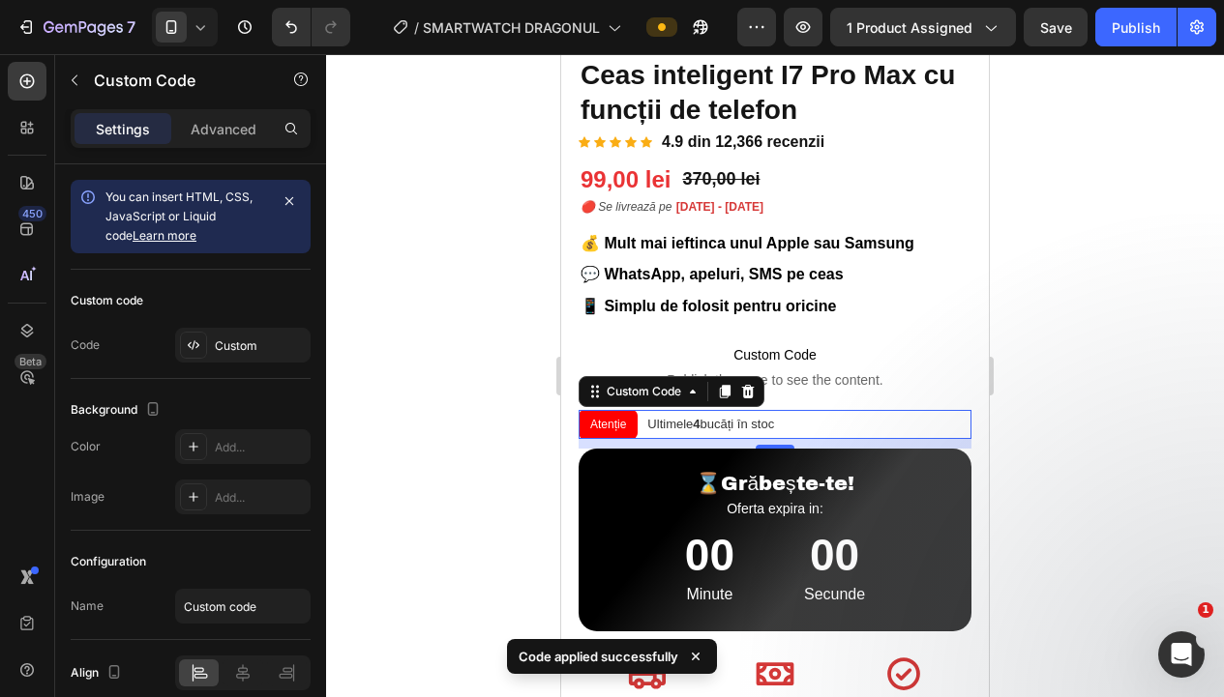
click at [481, 389] on div at bounding box center [775, 375] width 898 height 643
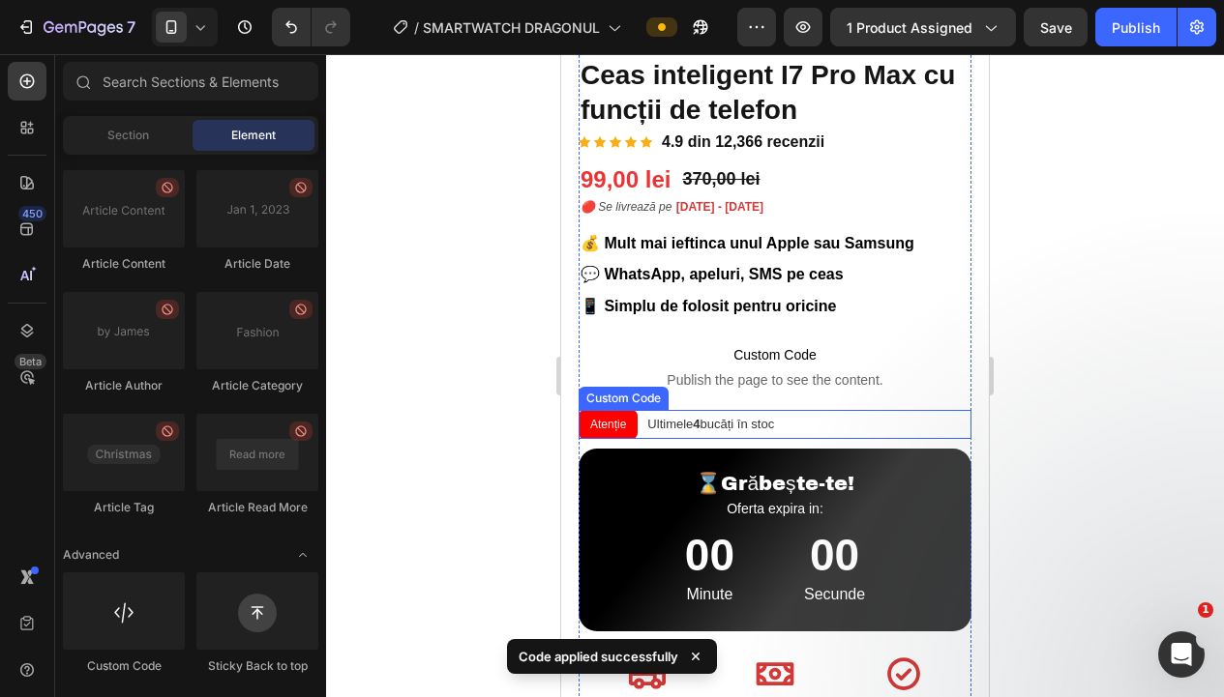
click at [926, 425] on div "Atenție Ultimele 4 bucăți în stoc" at bounding box center [774, 424] width 393 height 29
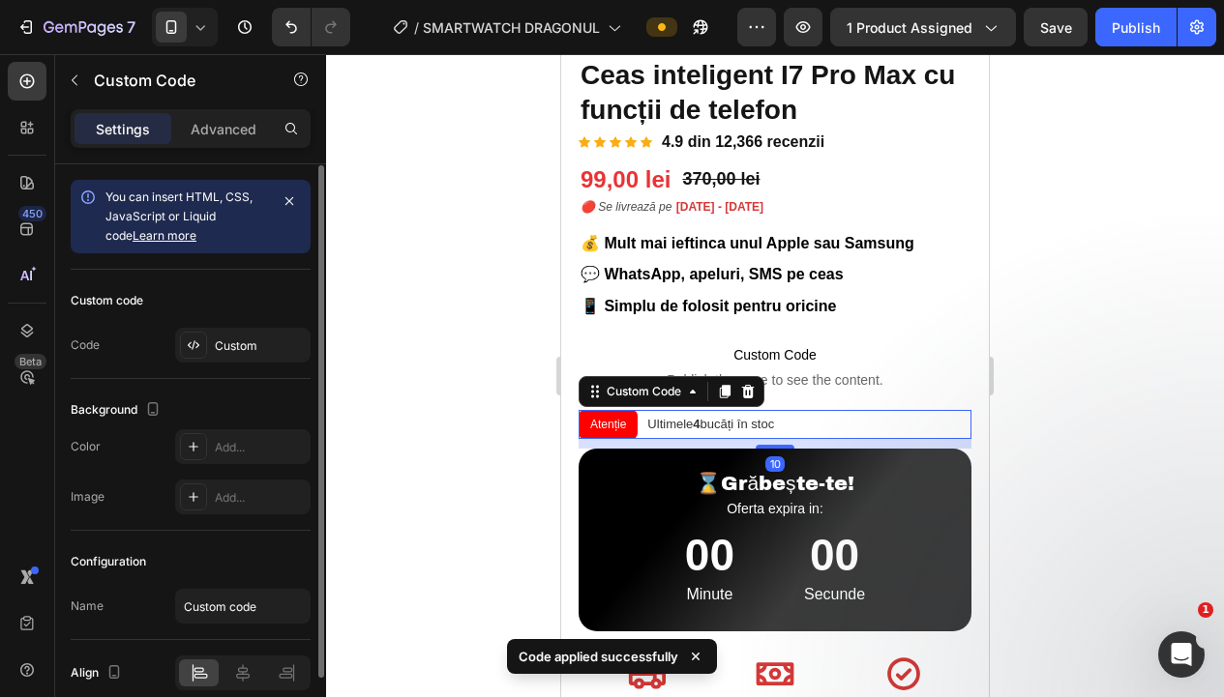
scroll to position [86, 0]
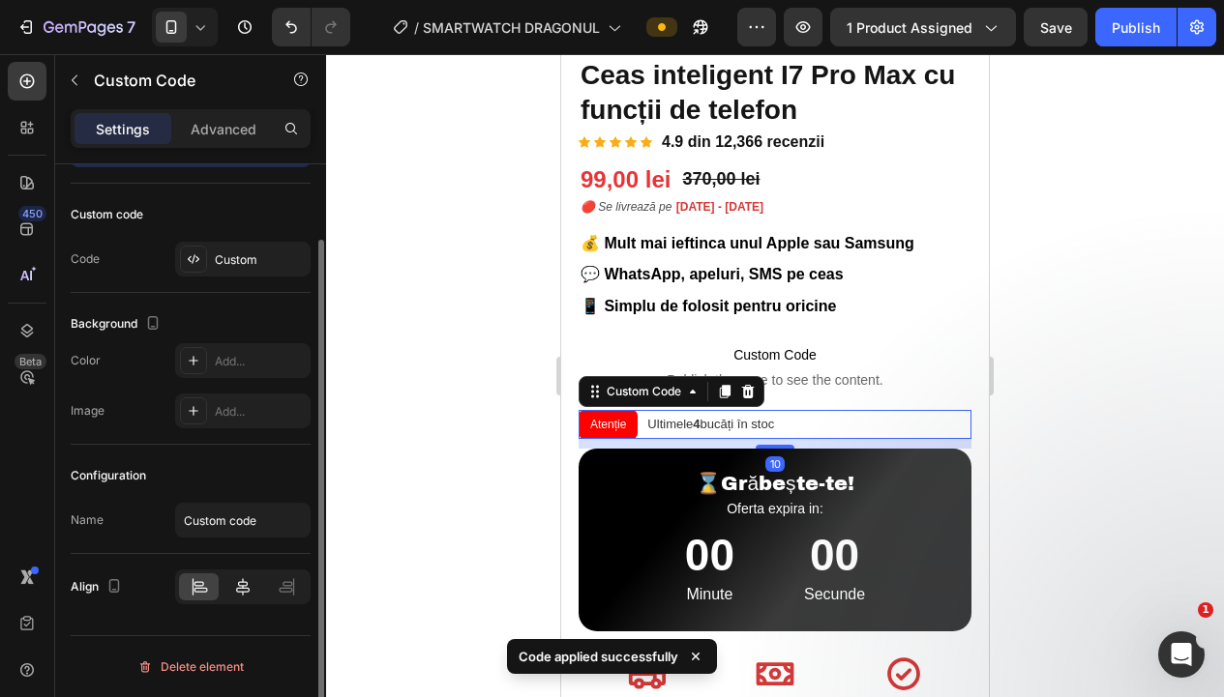
click at [239, 589] on icon at bounding box center [242, 586] width 19 height 19
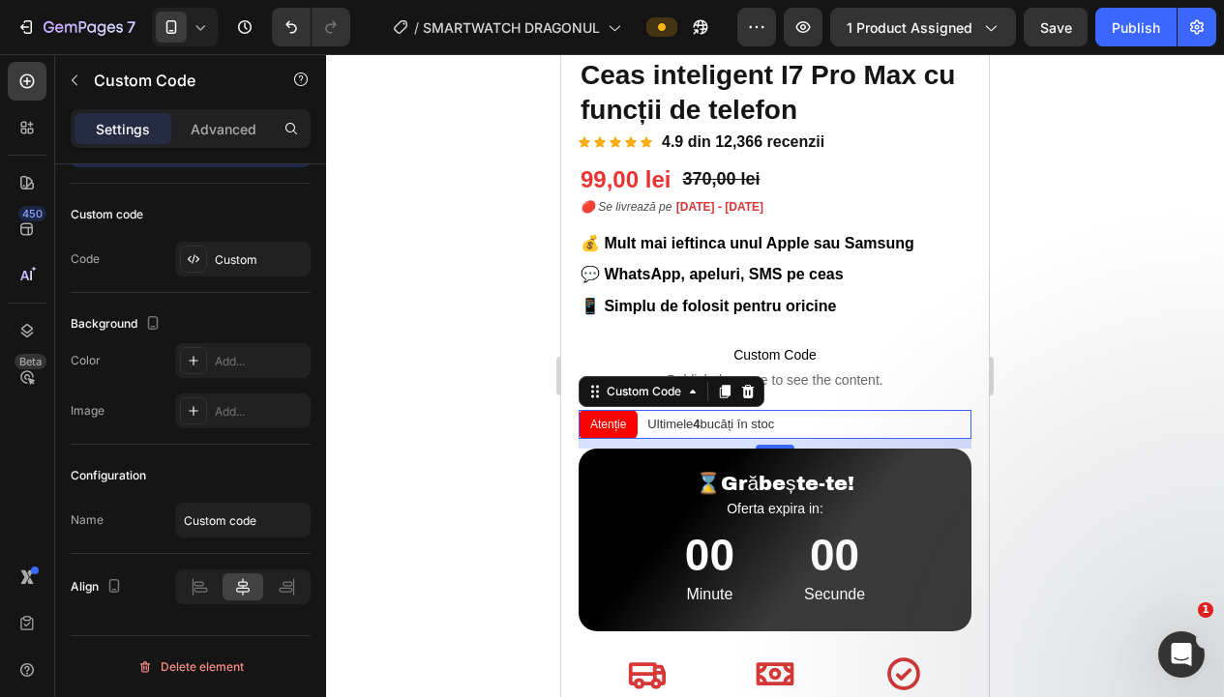
click at [418, 443] on div at bounding box center [775, 375] width 898 height 643
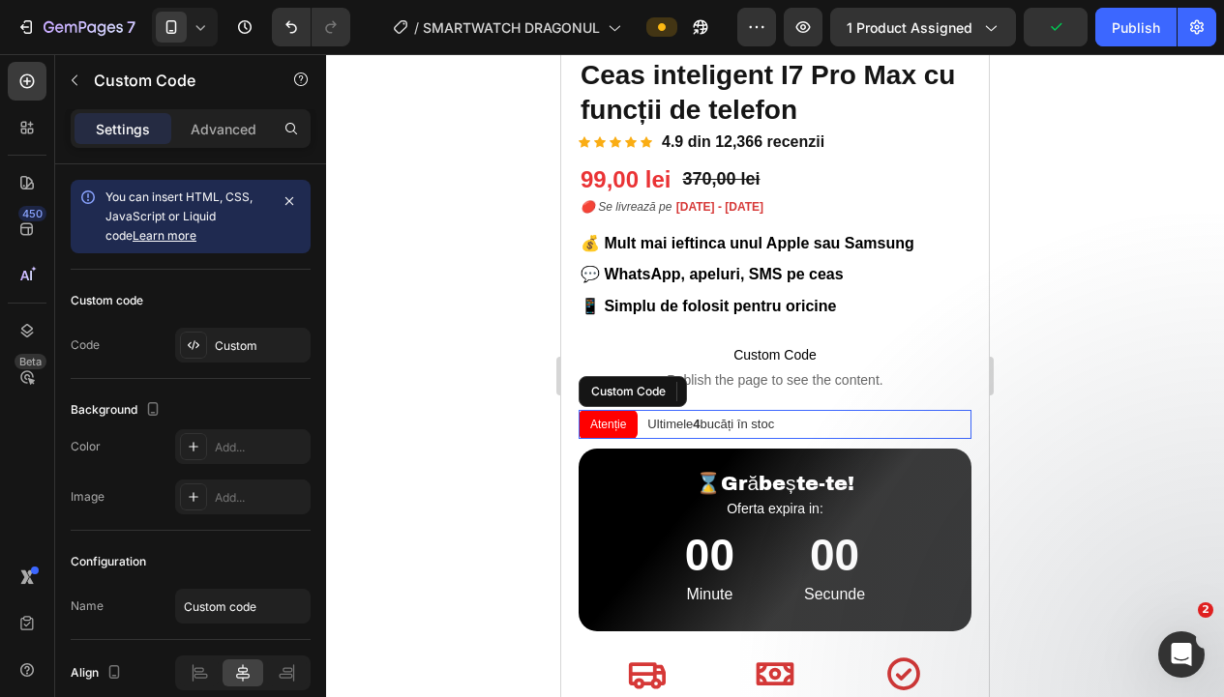
click at [896, 422] on div "Atenție Ultimele 4 bucăți în stoc" at bounding box center [774, 424] width 393 height 29
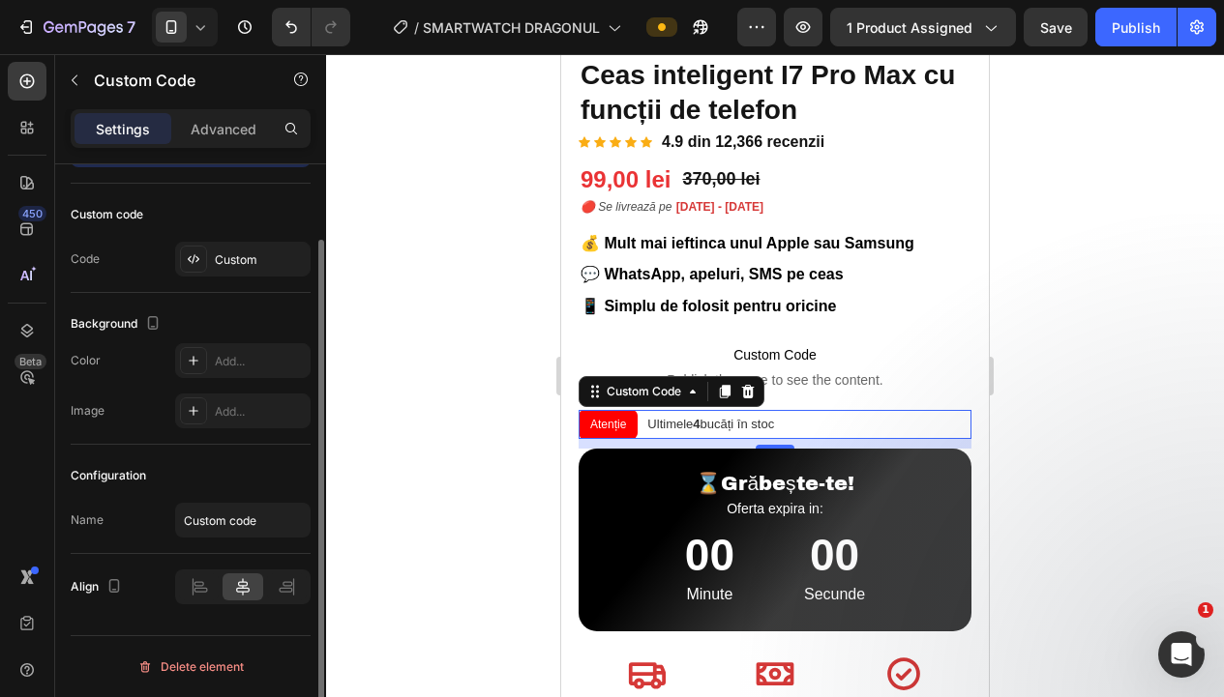
click at [241, 585] on icon at bounding box center [242, 586] width 19 height 19
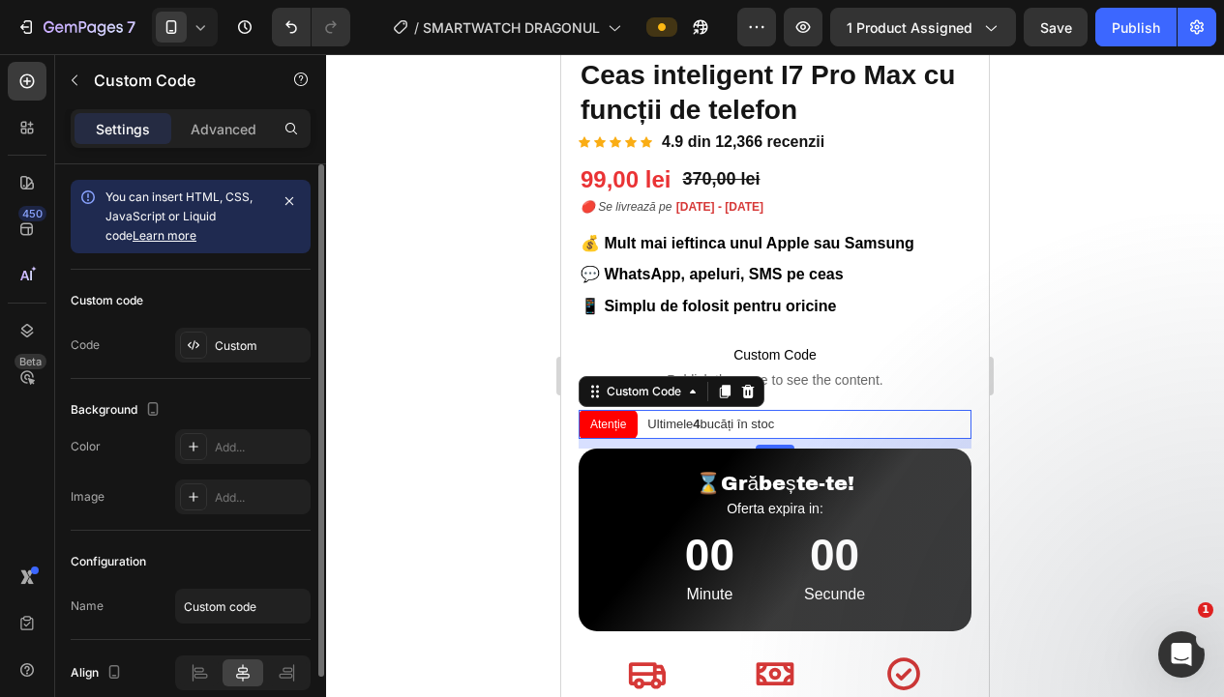
click at [213, 326] on div "Custom code Code Custom" at bounding box center [191, 324] width 240 height 109
click at [215, 328] on div "Custom" at bounding box center [242, 345] width 135 height 35
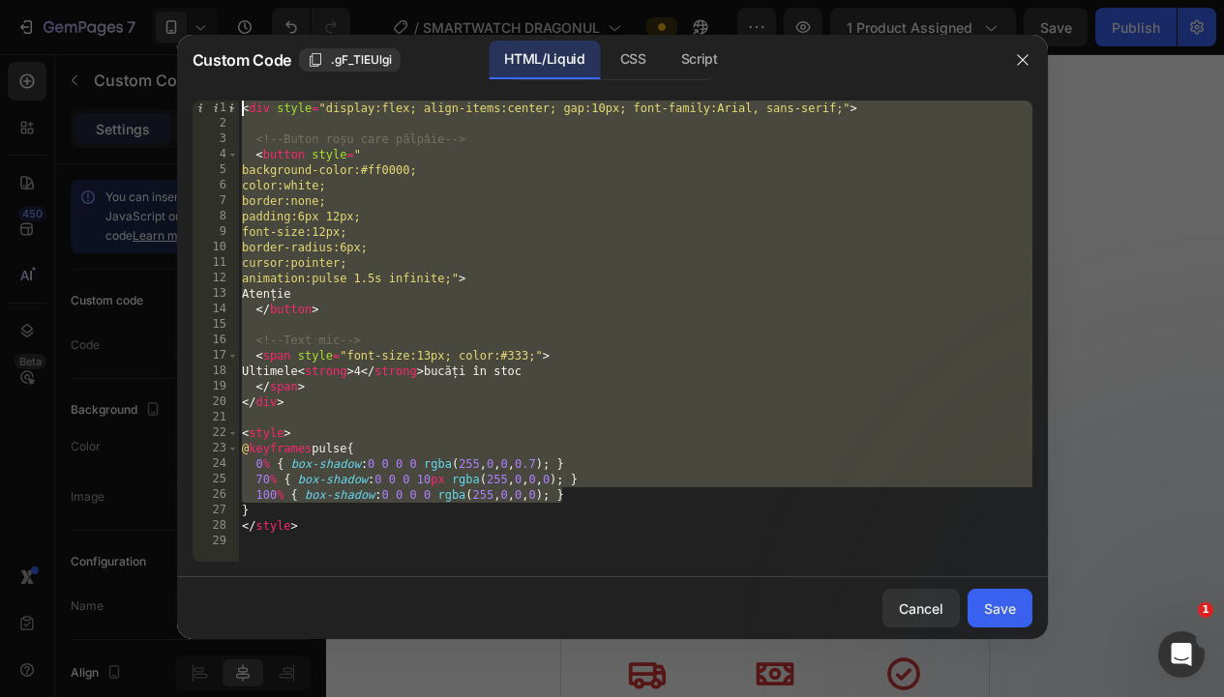
drag, startPoint x: 753, startPoint y: 503, endPoint x: 202, endPoint y: 110, distance: 676.1
click at [202, 110] on div "100% { box-shadow:0 0 0 0 rgba(255,0,0,0); } 1 2 3 4 5 6 7 8 9 10 11 12 13 14 1…" at bounding box center [612, 331] width 840 height 461
type textarea "<div style="display:flex; align-items:center; gap:10px; font-family:Arial, sans…"
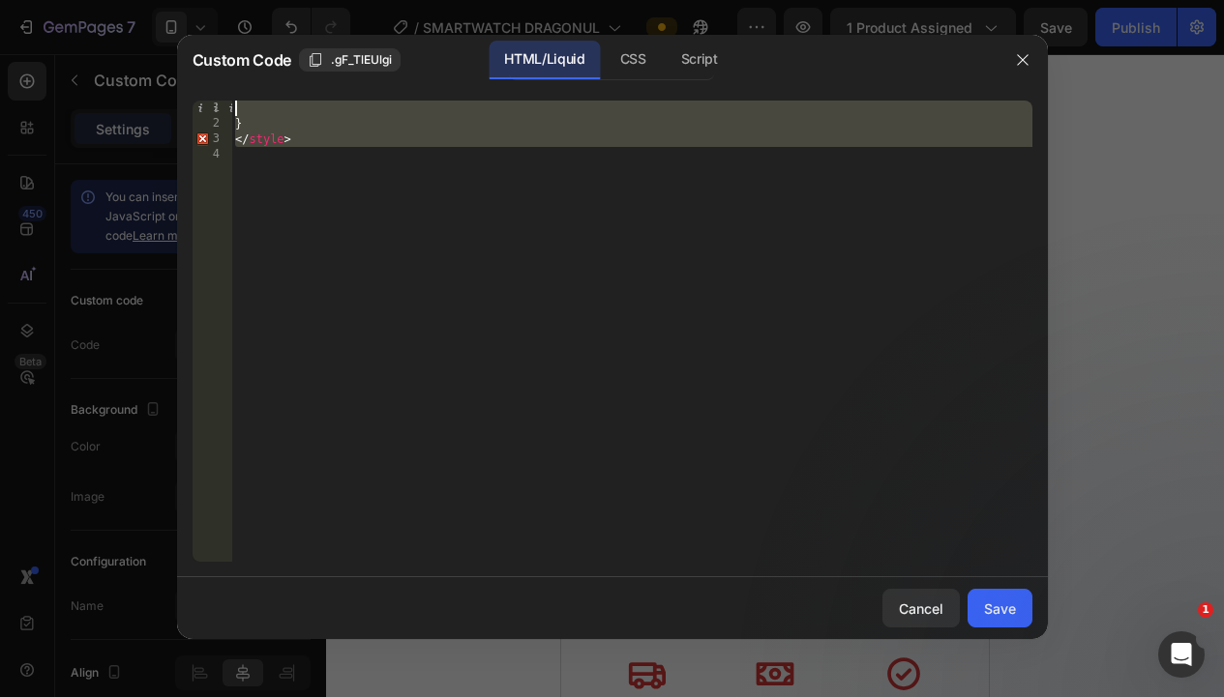
click at [240, 112] on div "} </ style >" at bounding box center [631, 347] width 801 height 492
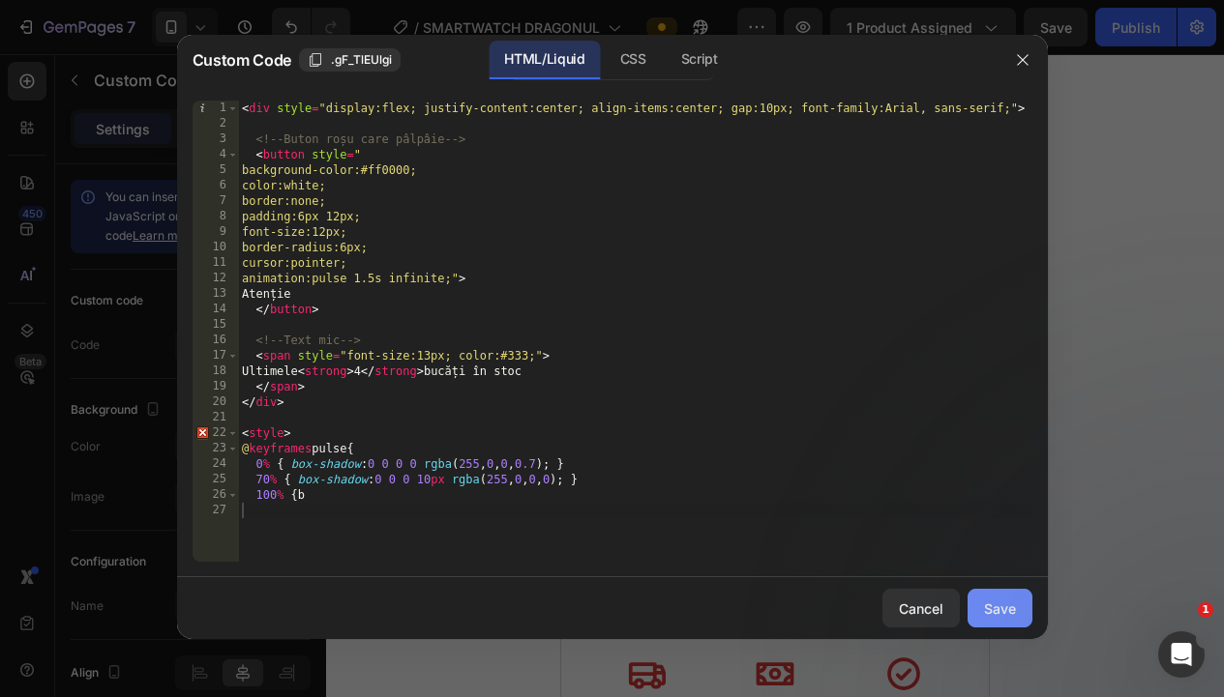
click at [990, 617] on div "Save" at bounding box center [1000, 609] width 32 height 20
type textarea "100% { b"
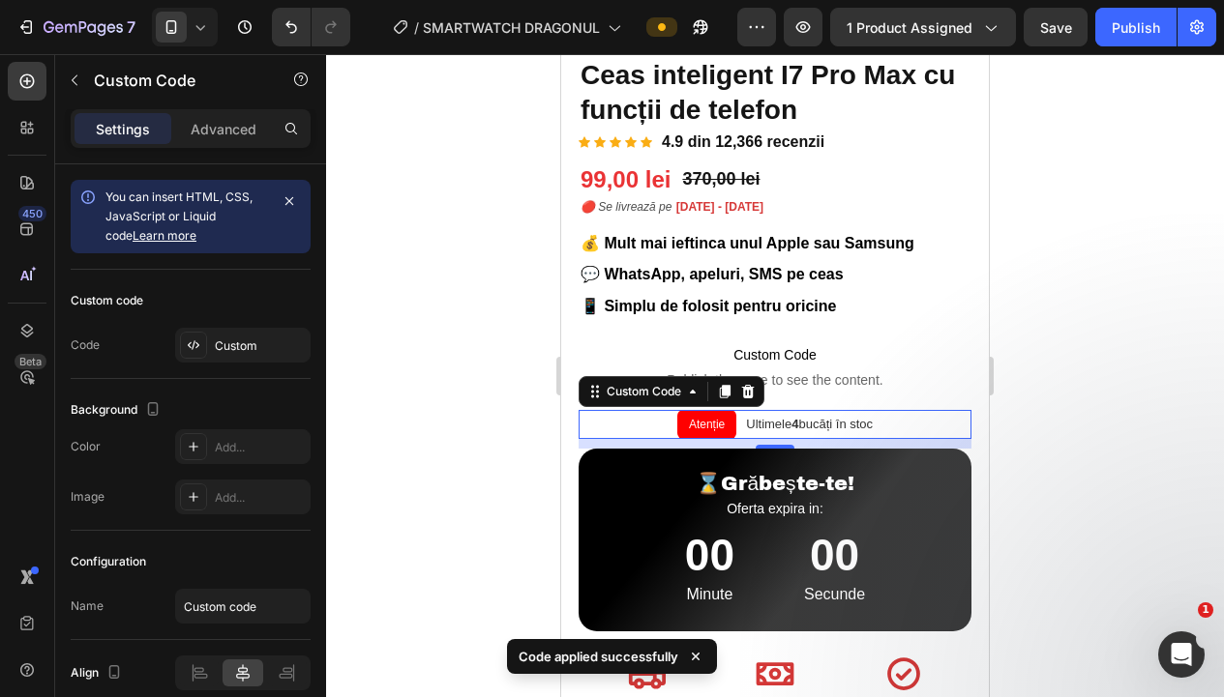
click at [407, 365] on div at bounding box center [775, 375] width 898 height 643
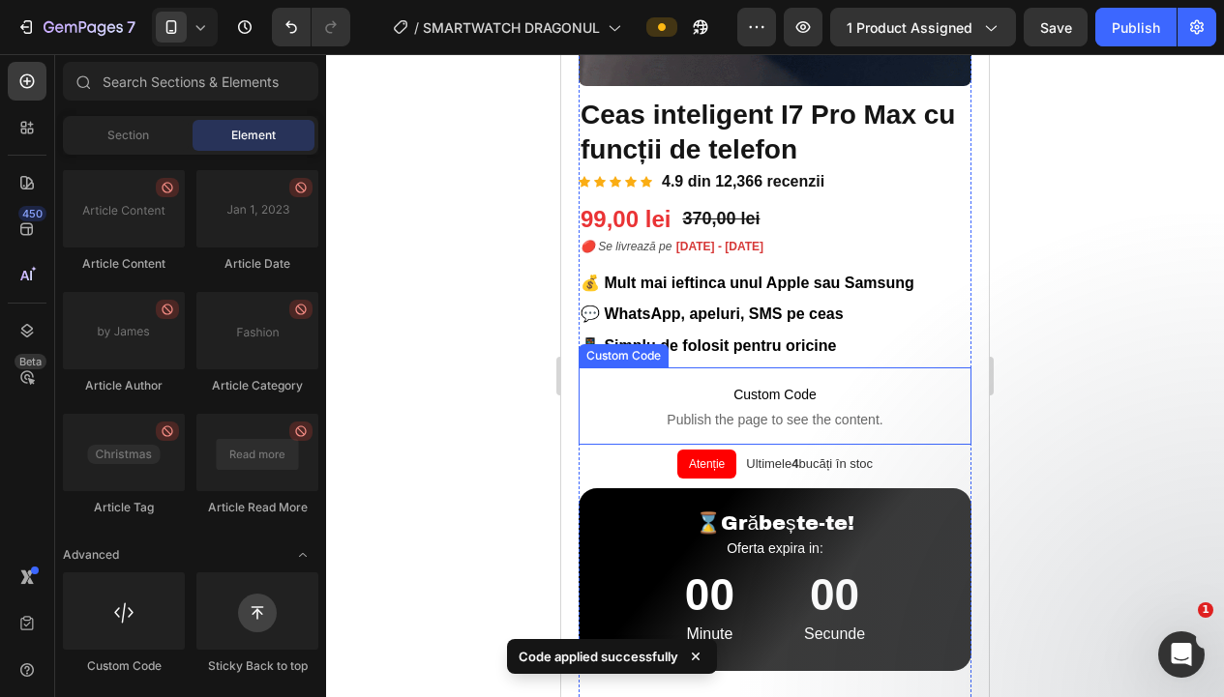
scroll to position [486, 0]
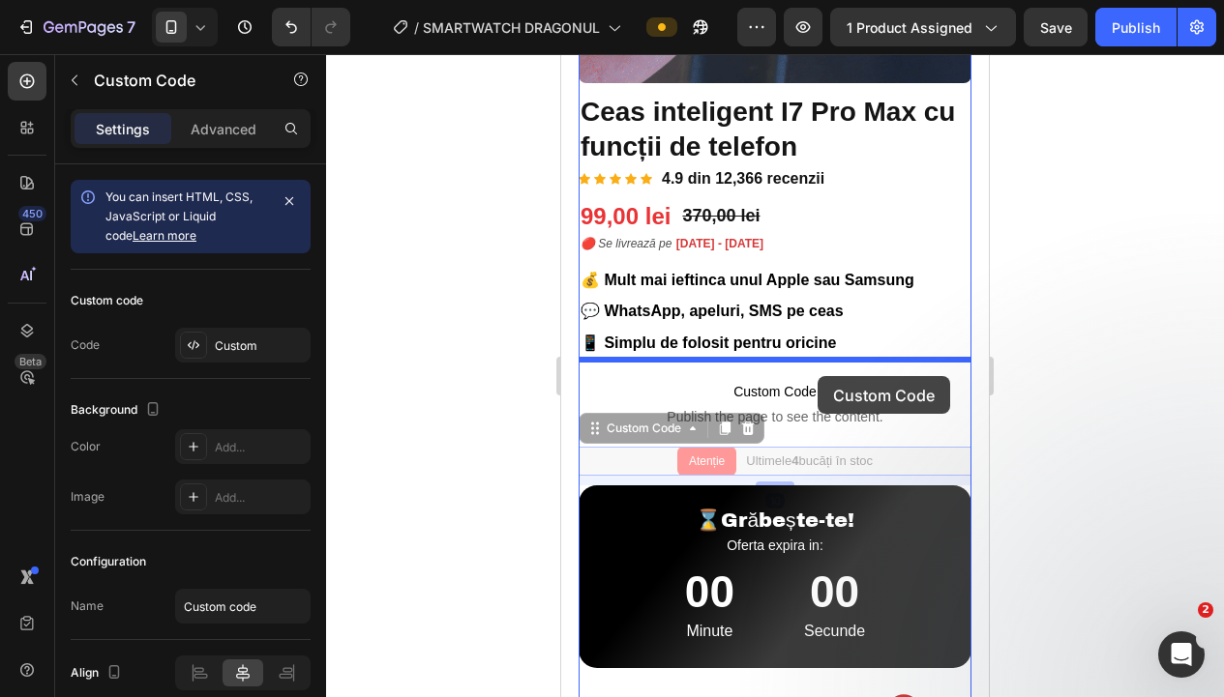
drag, startPoint x: 917, startPoint y: 449, endPoint x: 817, endPoint y: 376, distance: 123.2
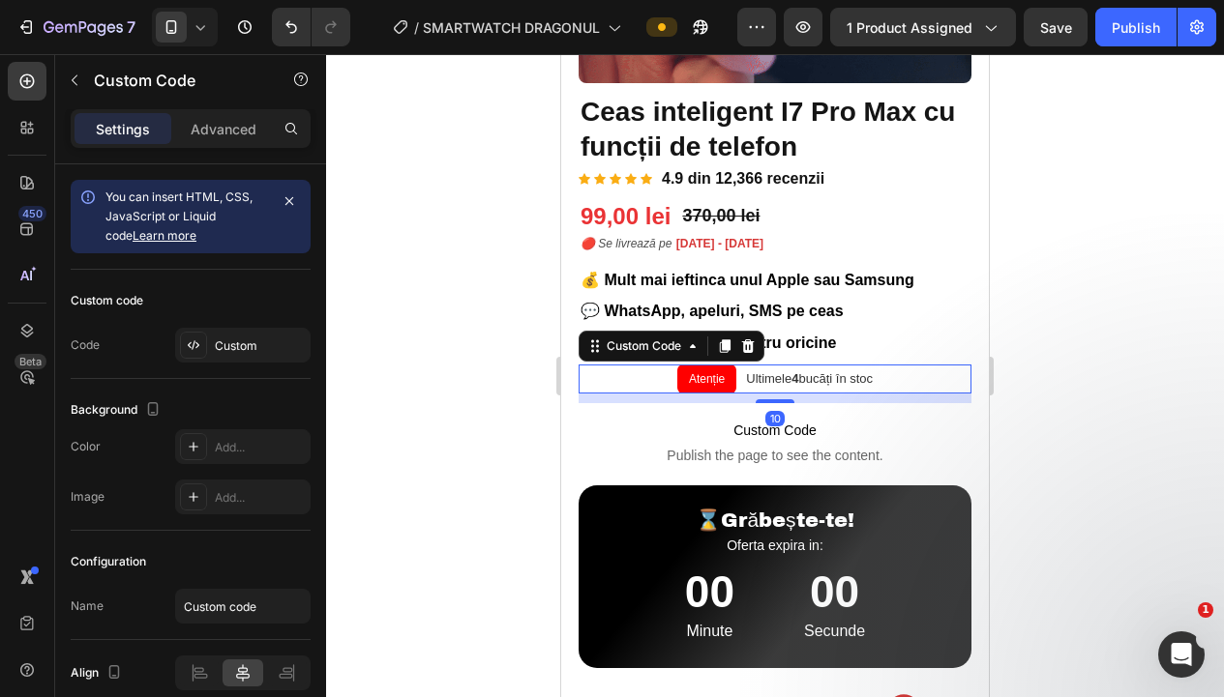
click at [1215, 416] on div at bounding box center [775, 375] width 898 height 643
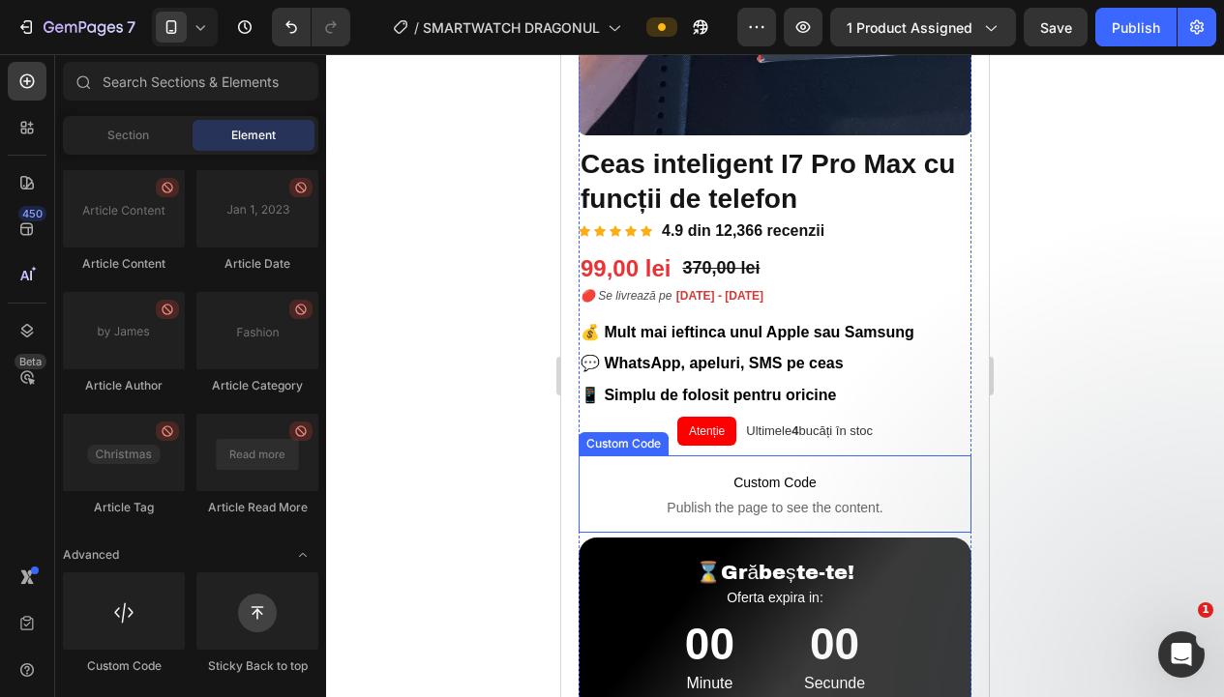
scroll to position [418, 0]
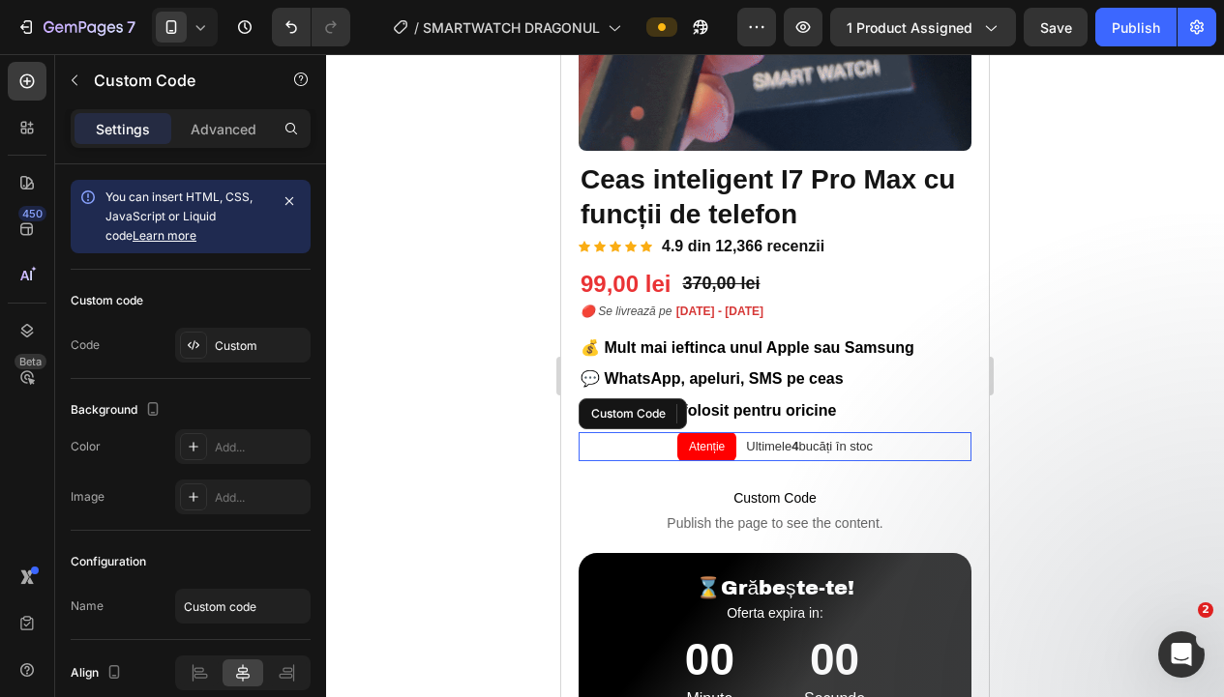
click at [918, 443] on div "Atenție Ultimele 4 bucăți în stoc" at bounding box center [774, 446] width 393 height 29
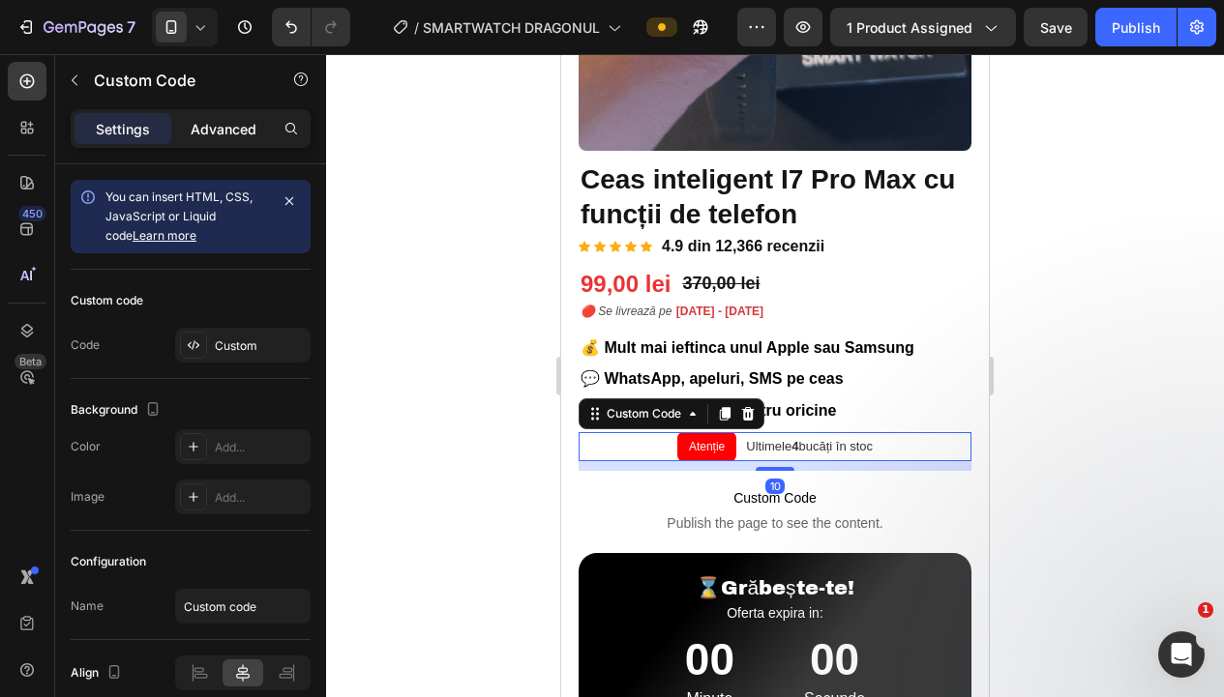
click at [222, 141] on div "Advanced" at bounding box center [223, 128] width 97 height 31
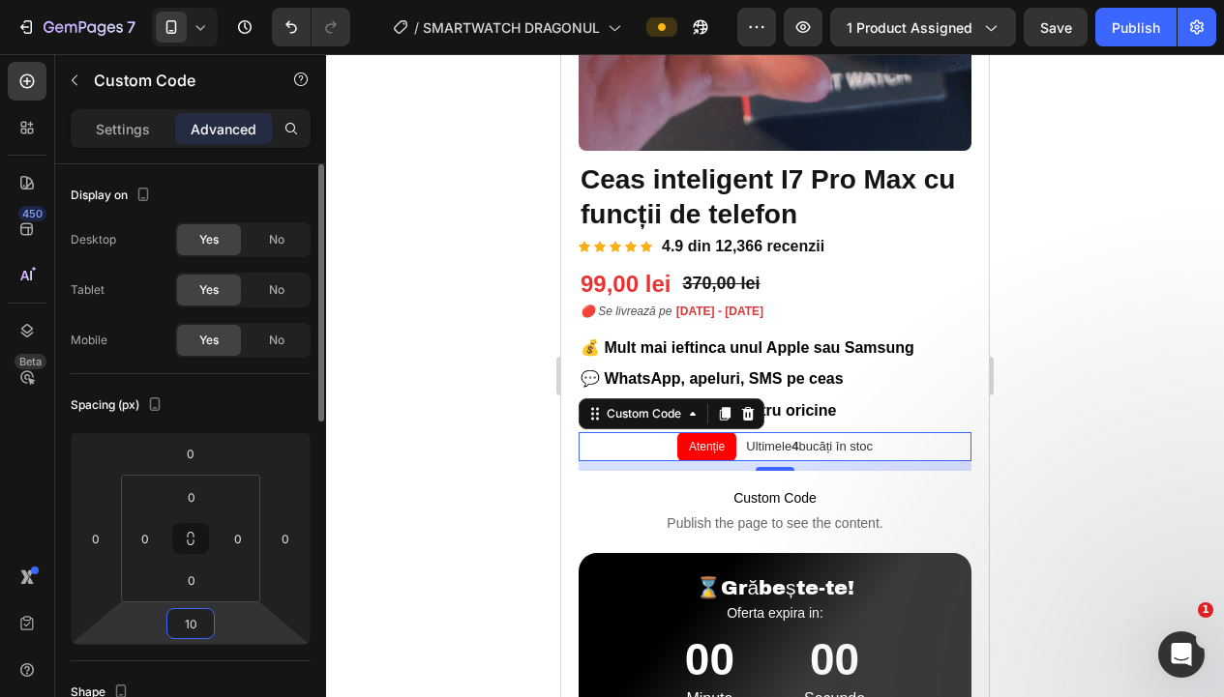
click at [192, 627] on input "10" at bounding box center [190, 623] width 39 height 29
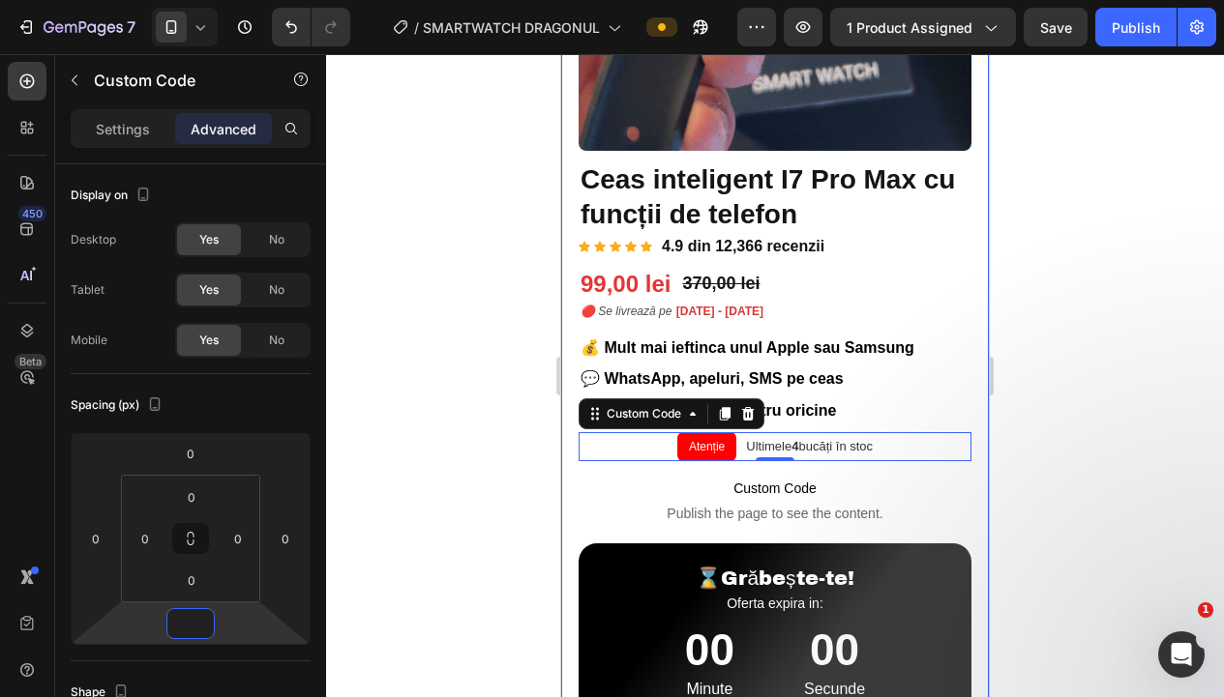
click at [1079, 450] on div at bounding box center [775, 375] width 898 height 643
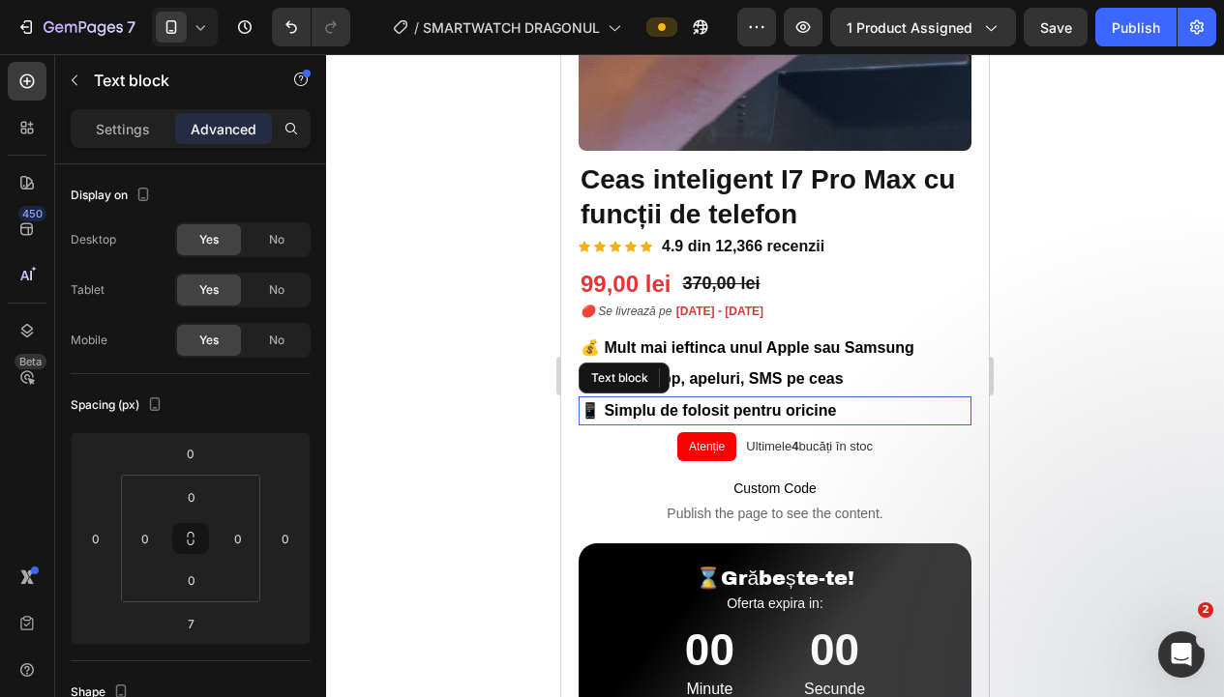
click at [919, 405] on p "📱 Simplu de folosit pentru oricine" at bounding box center [774, 411] width 389 height 25
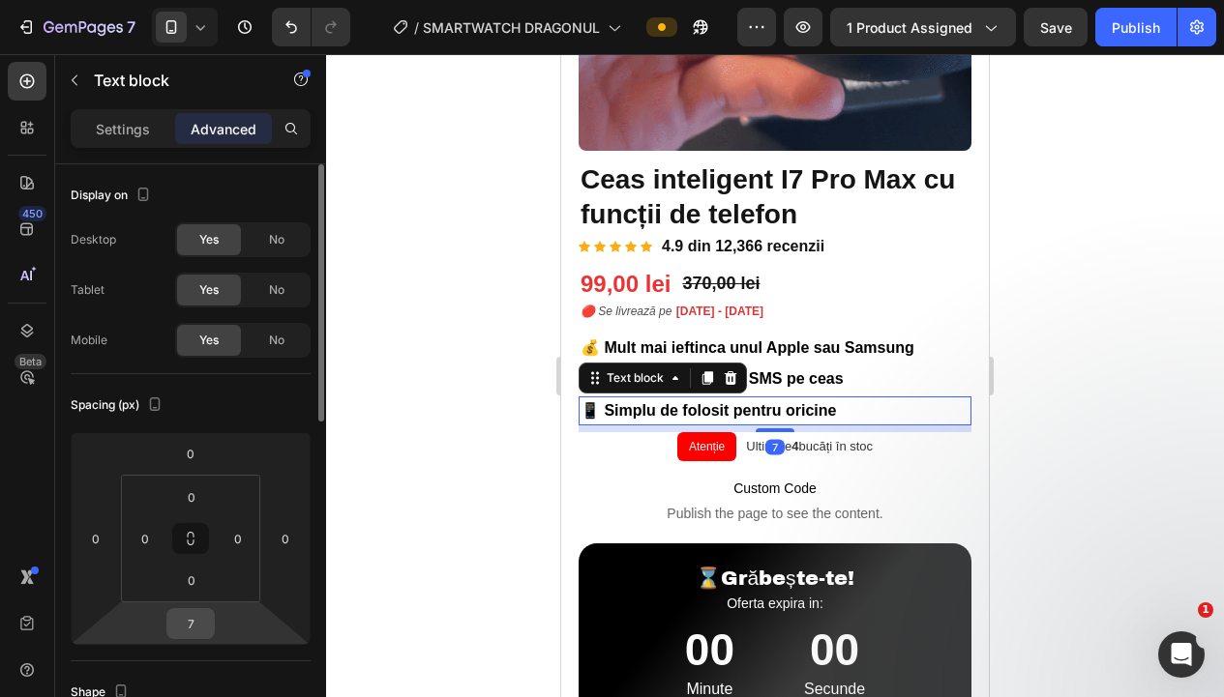
click at [188, 622] on input "7" at bounding box center [190, 623] width 39 height 29
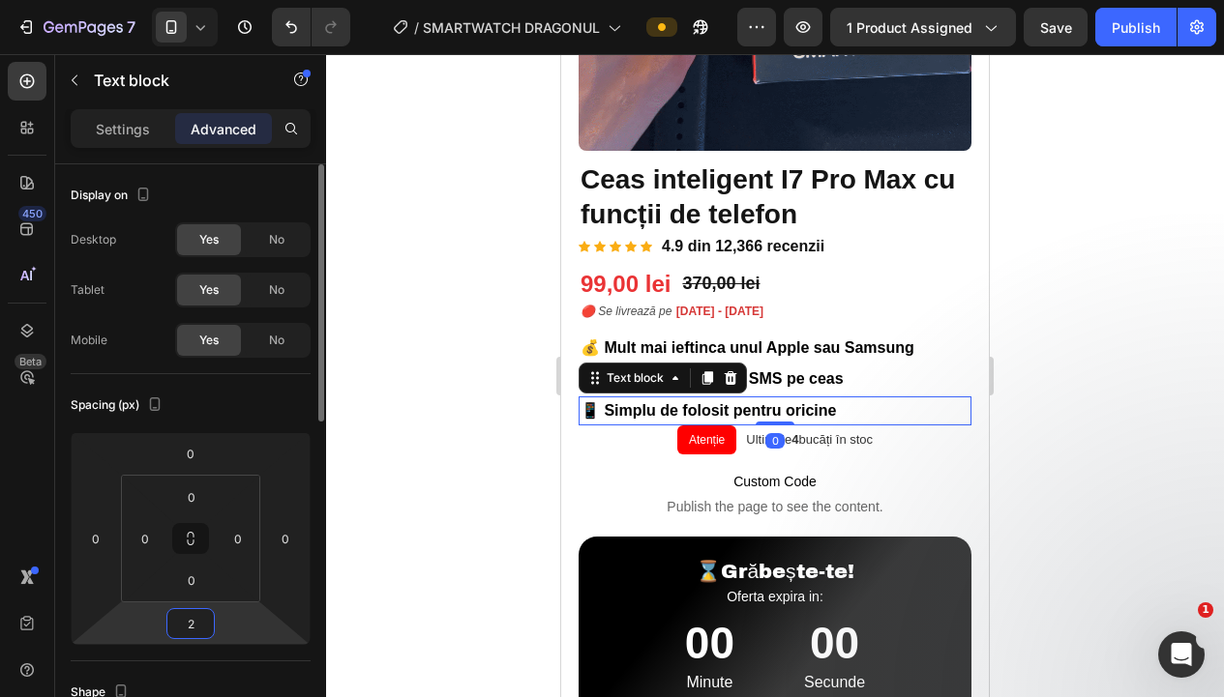
type input "20"
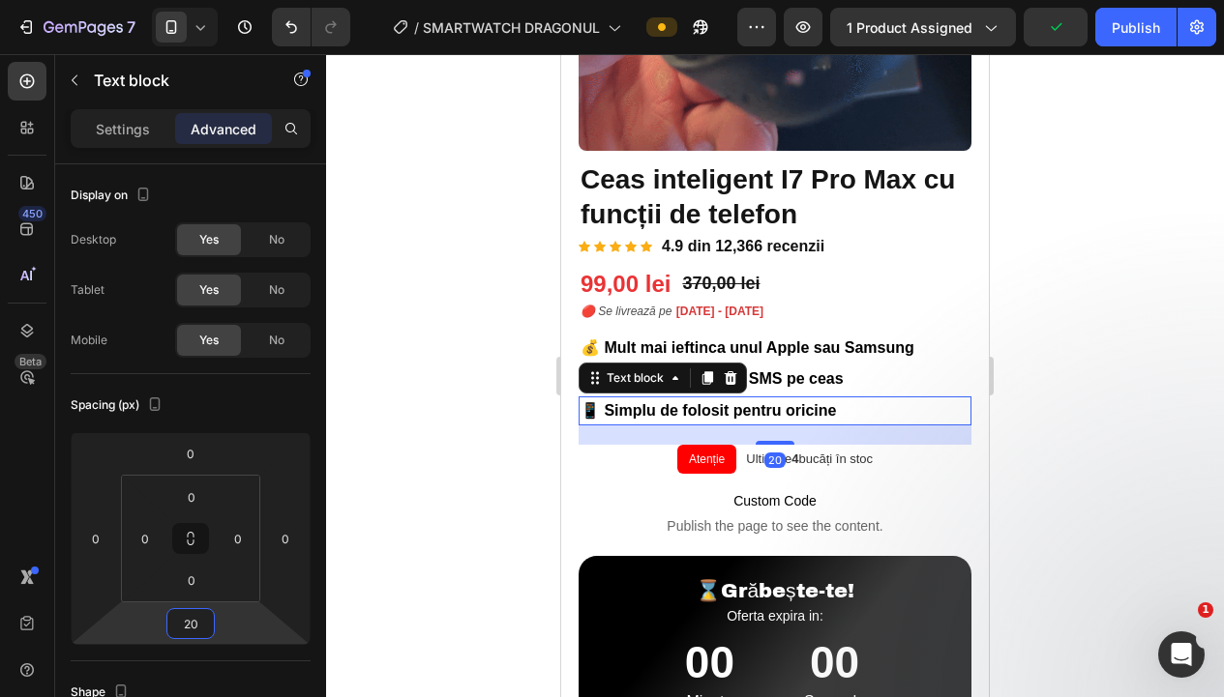
click at [418, 544] on div at bounding box center [775, 375] width 898 height 643
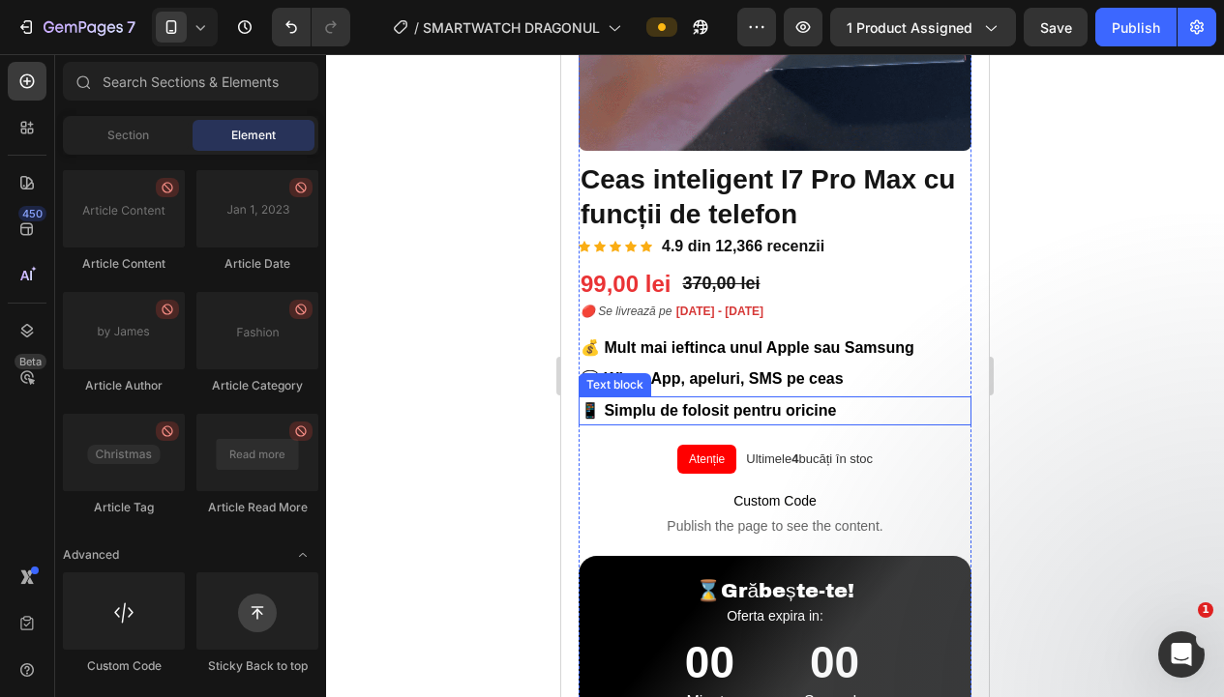
click at [884, 409] on p "📱 Simplu de folosit pentru oricine" at bounding box center [774, 411] width 389 height 25
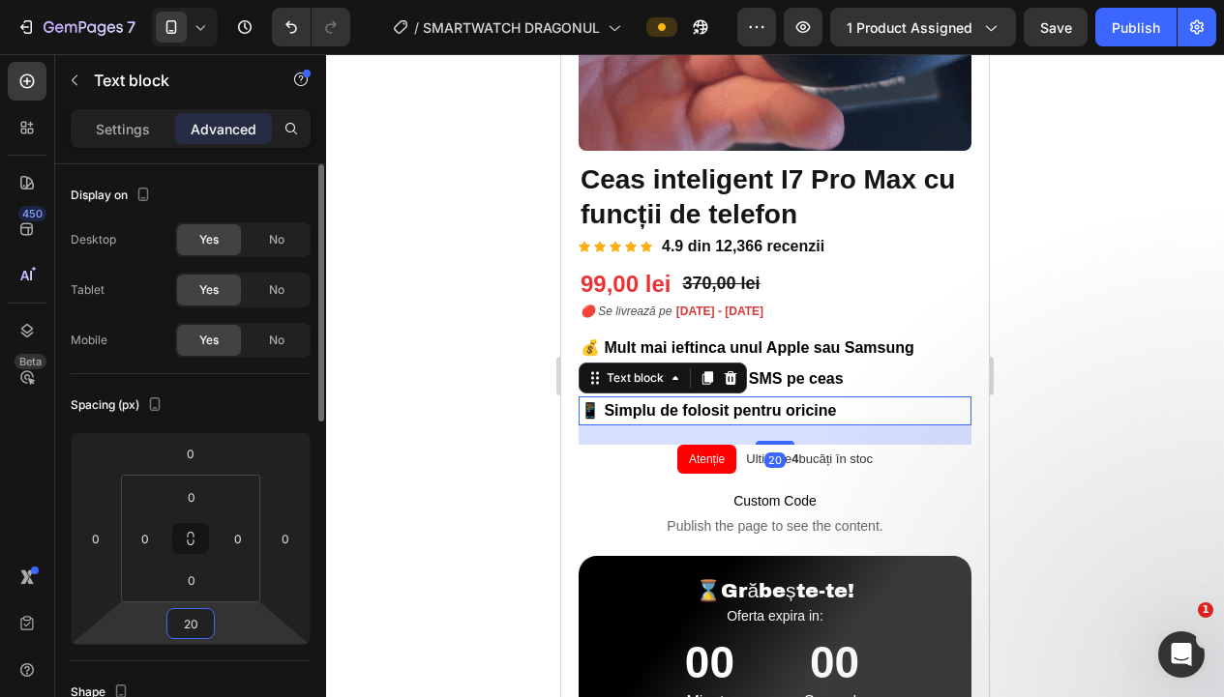
click at [203, 626] on input "20" at bounding box center [190, 623] width 39 height 29
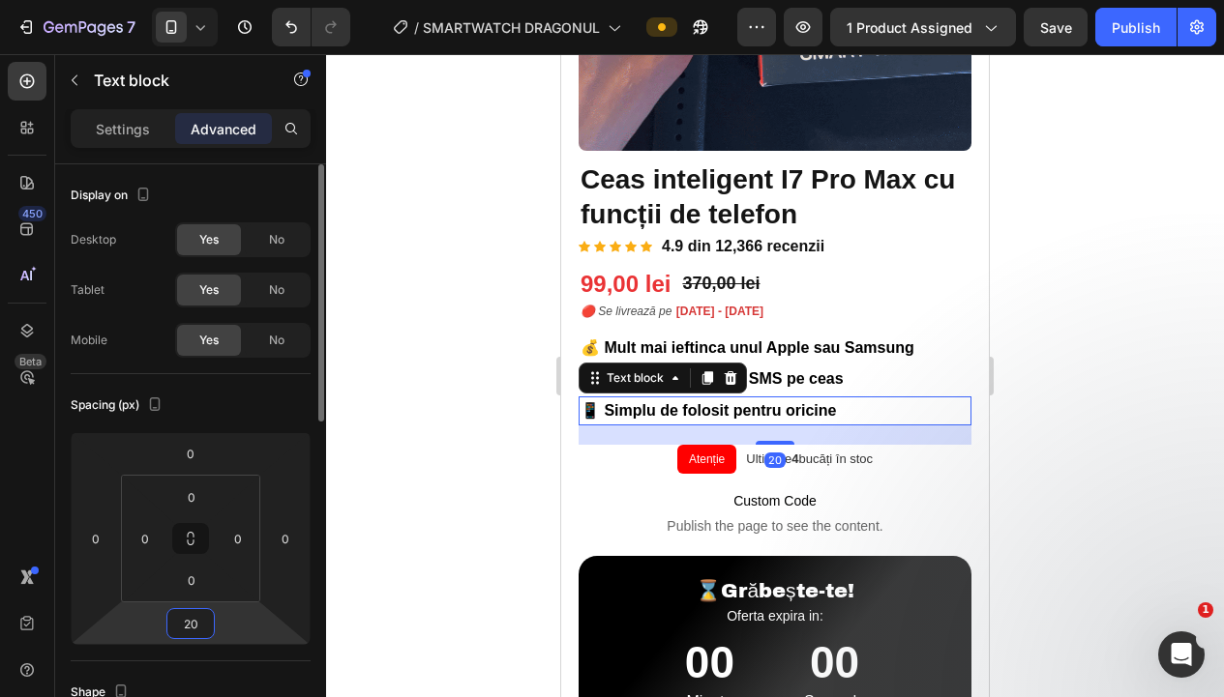
click at [203, 626] on input "20" at bounding box center [190, 623] width 39 height 29
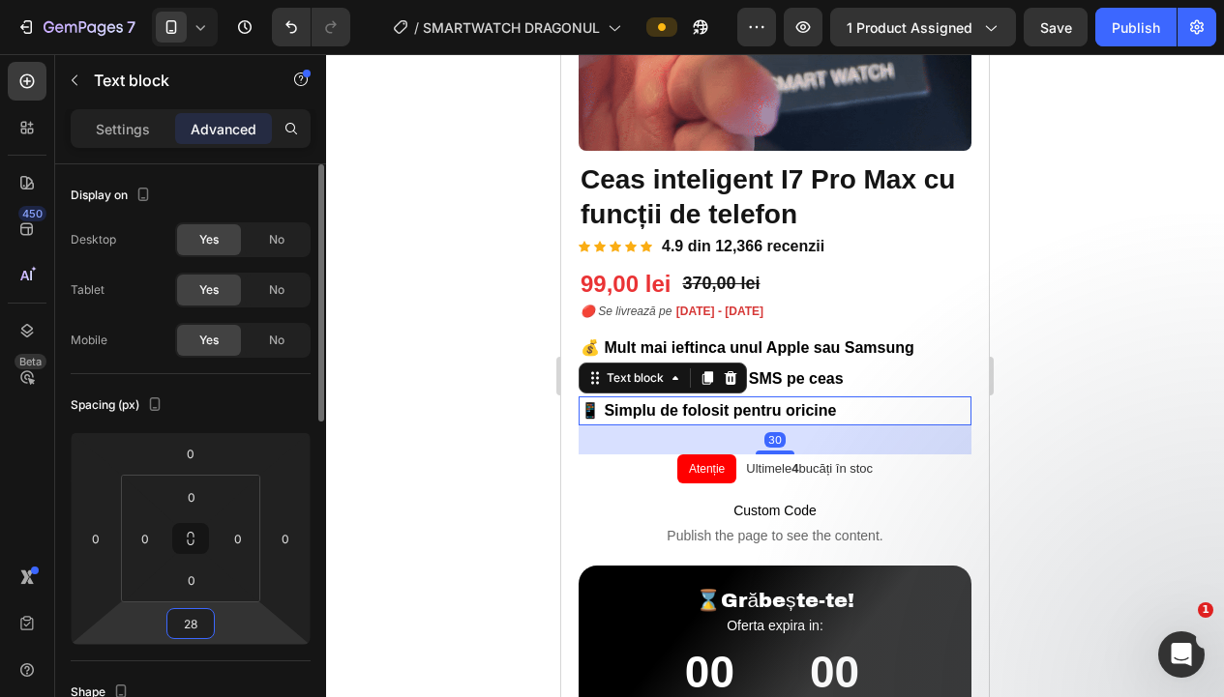
type input "27"
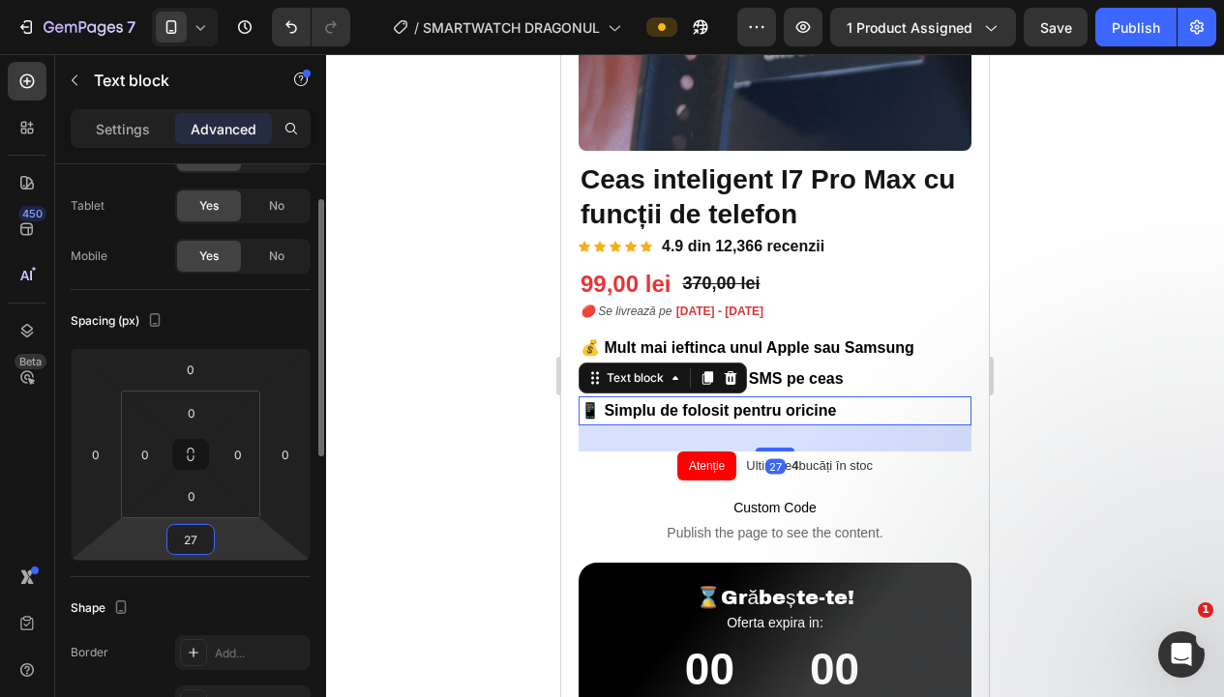
scroll to position [423, 0]
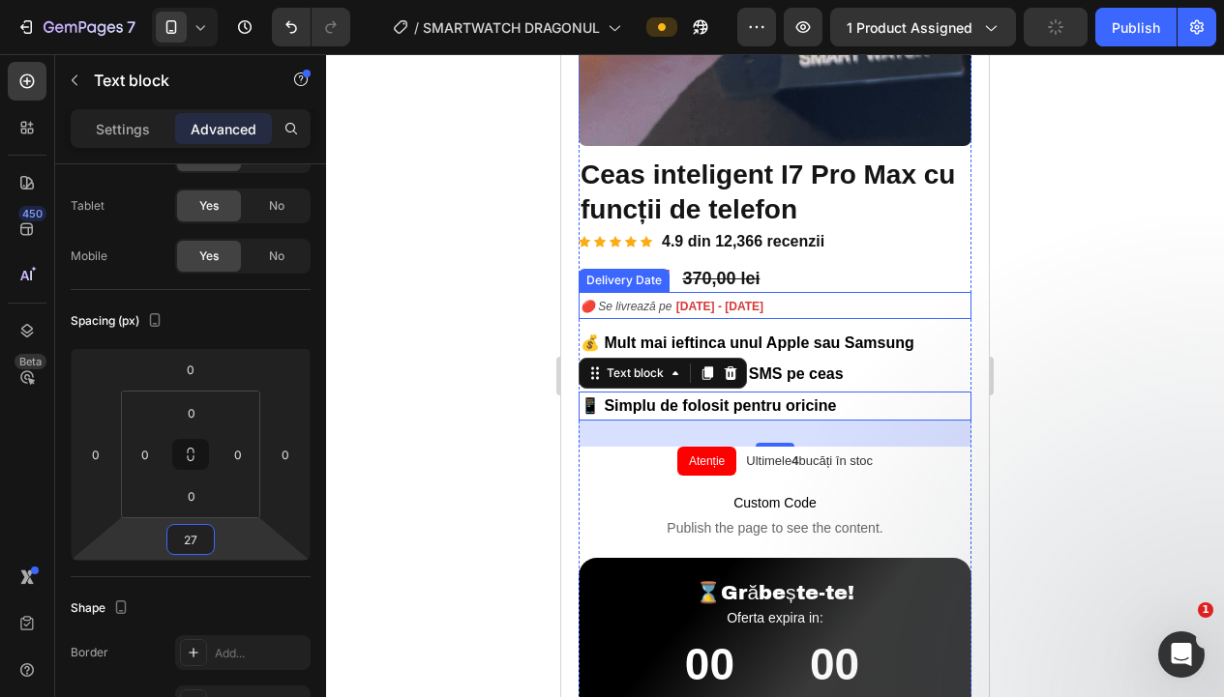
click at [1081, 261] on div at bounding box center [775, 375] width 898 height 643
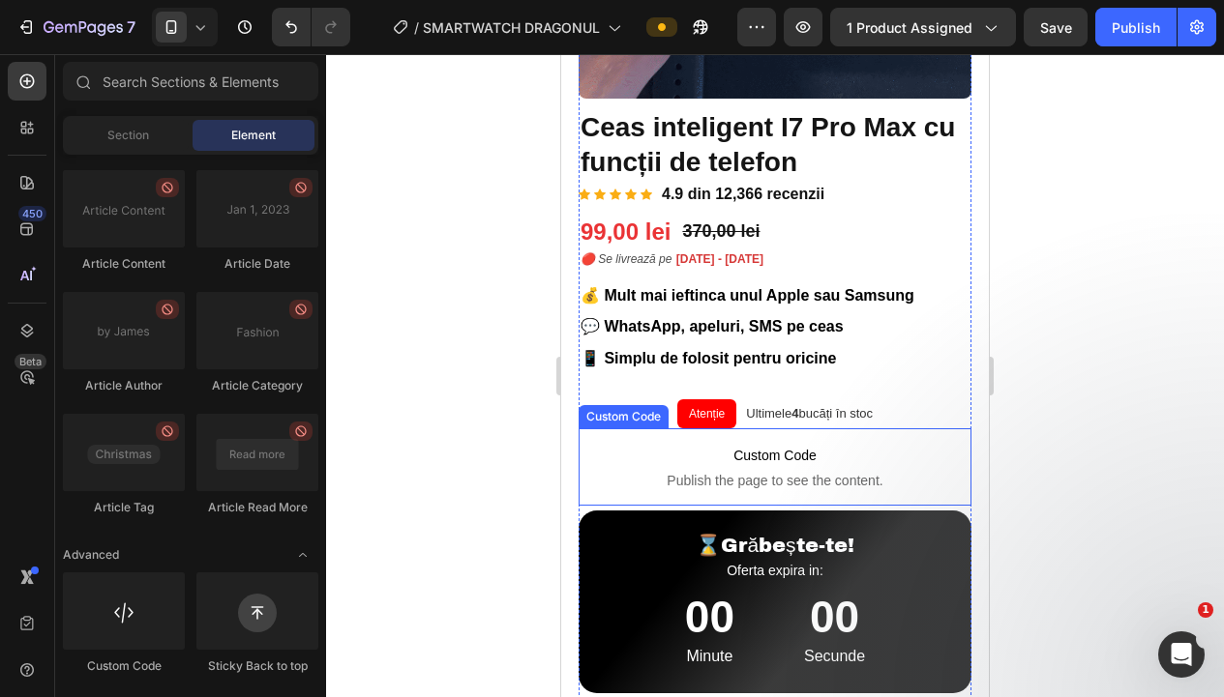
scroll to position [499, 0]
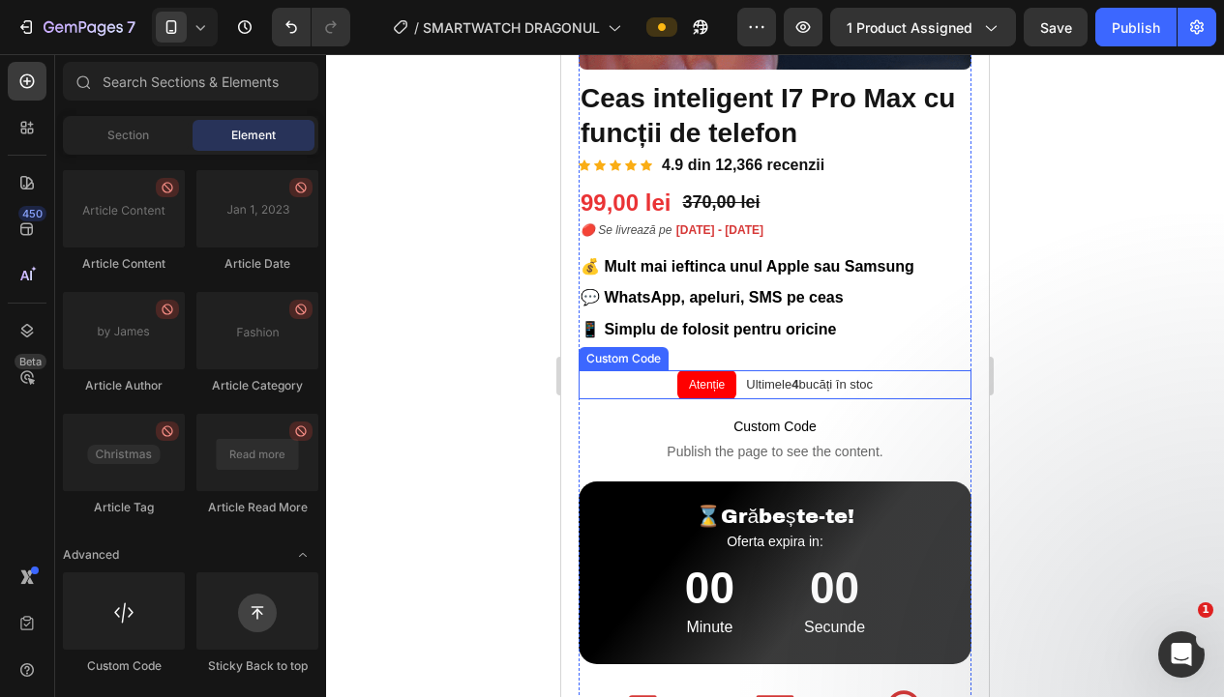
click at [908, 381] on div "Atenție Ultimele 4 bucăți în stoc" at bounding box center [774, 384] width 393 height 29
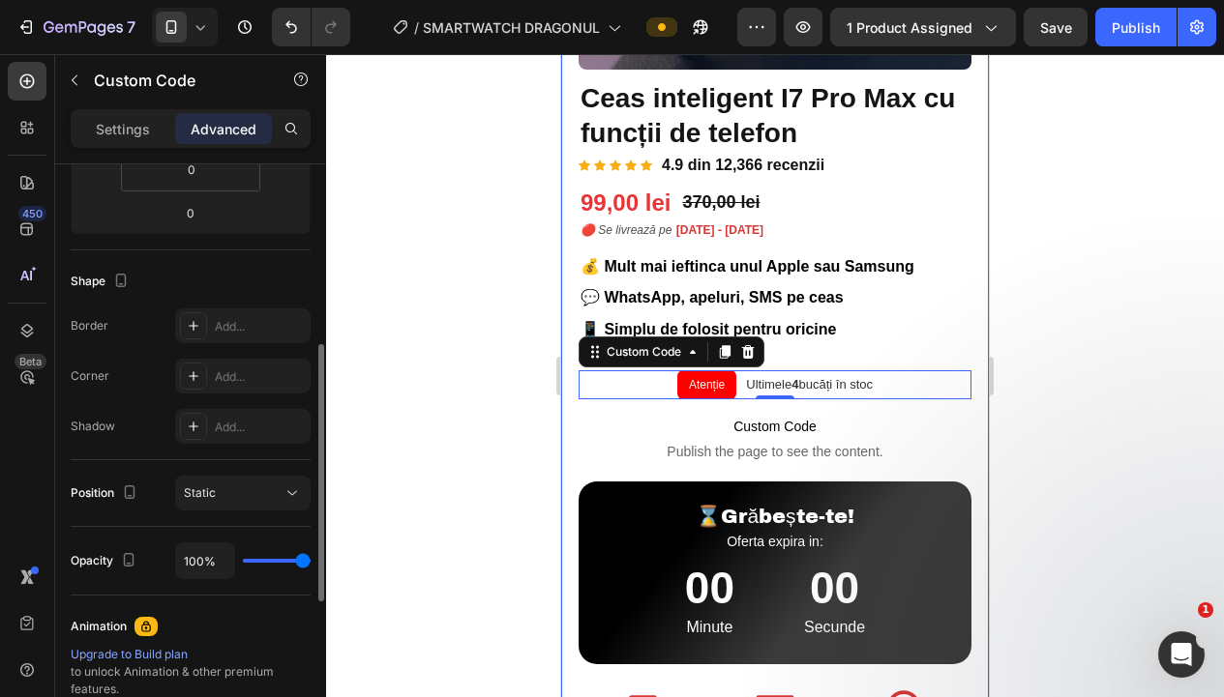
scroll to position [0, 0]
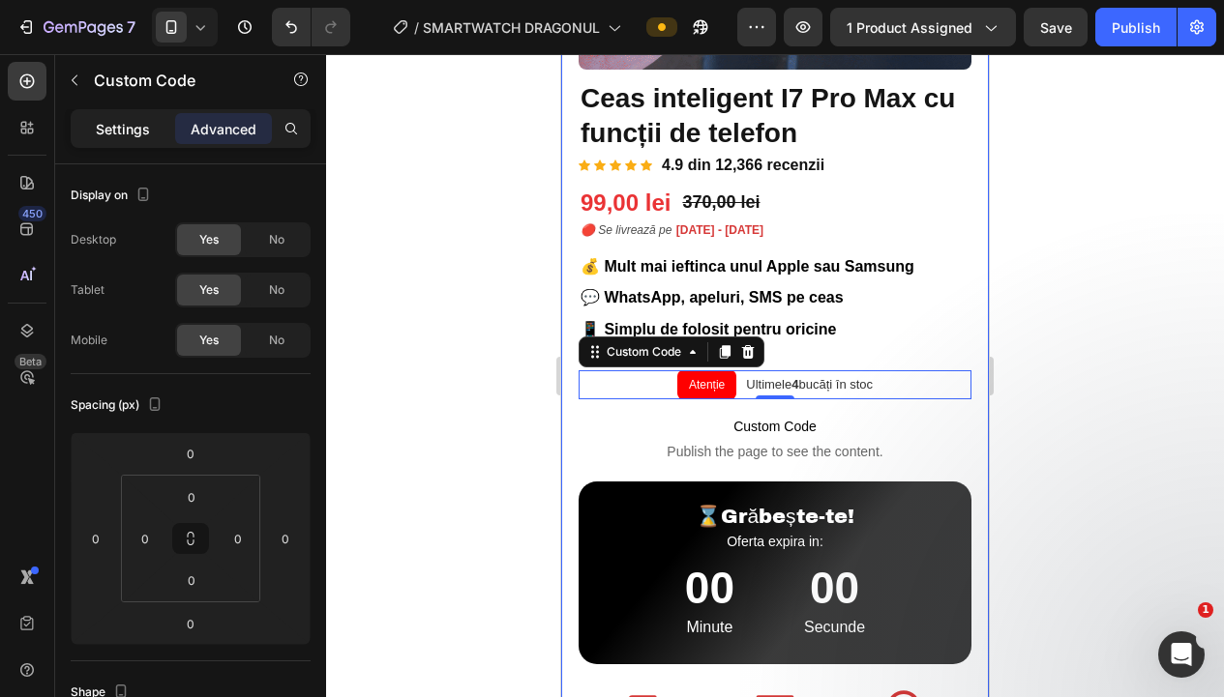
click at [130, 131] on p "Settings" at bounding box center [123, 129] width 54 height 20
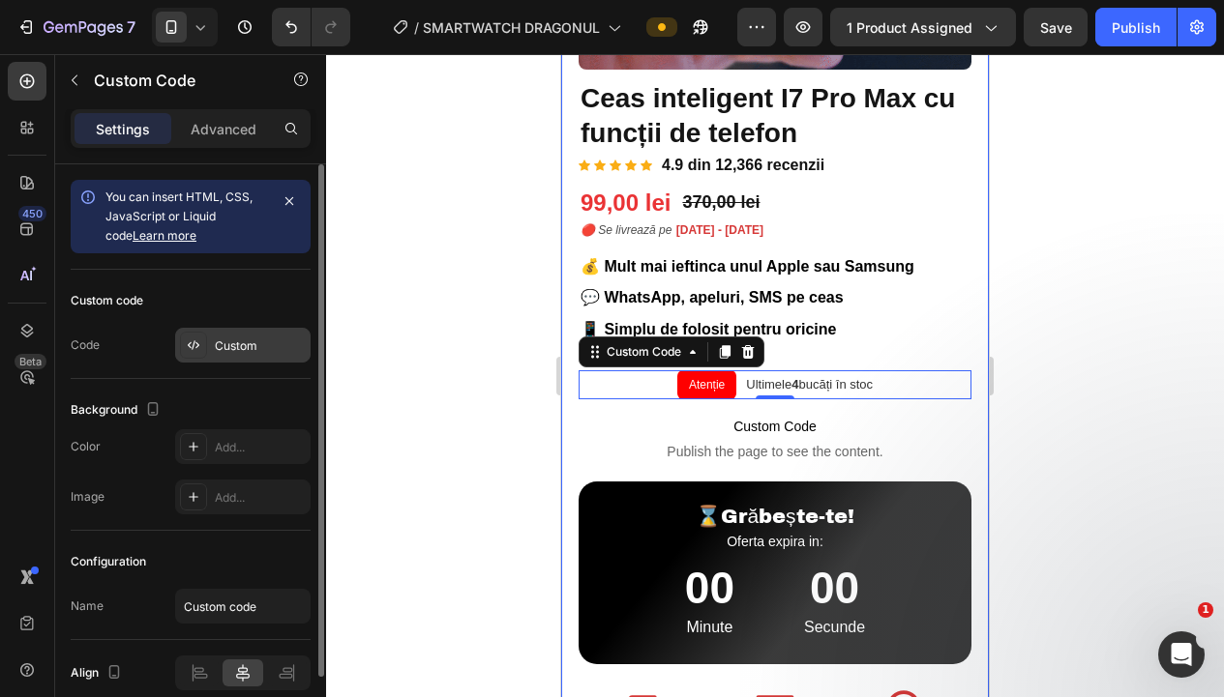
click at [223, 338] on div "Custom" at bounding box center [260, 346] width 91 height 17
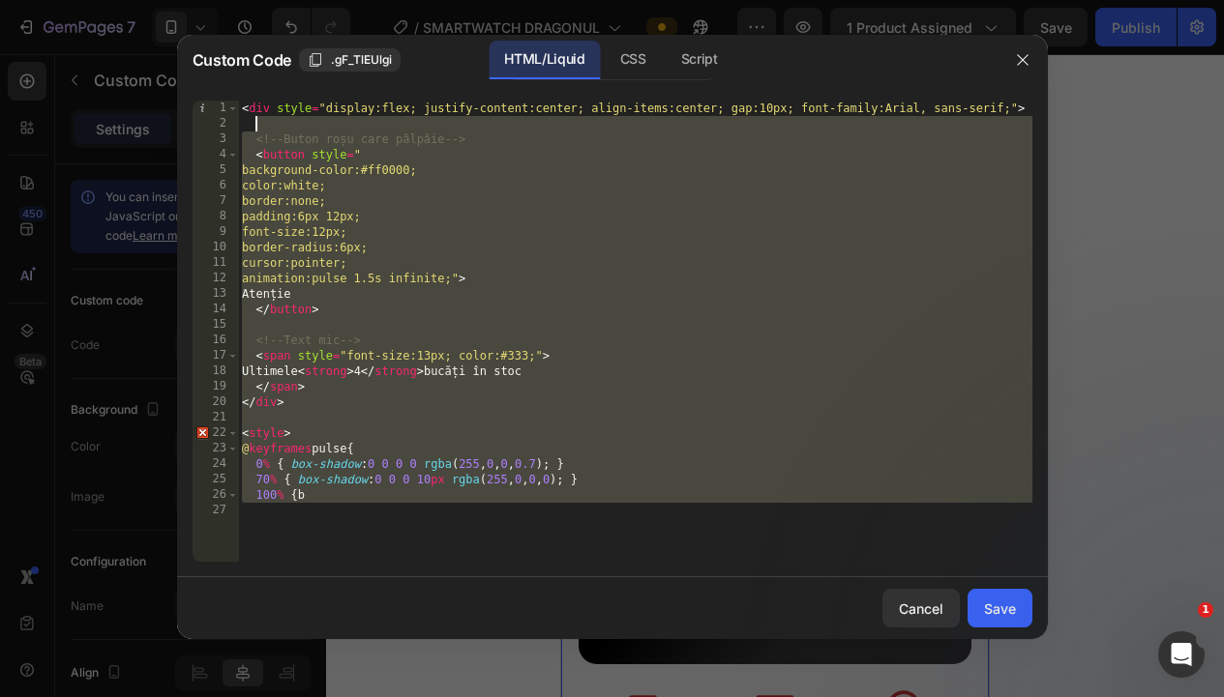
drag, startPoint x: 449, startPoint y: 392, endPoint x: 253, endPoint y: 124, distance: 331.6
click at [253, 124] on div "< div style = "display:flex; justify-content:center; align-items:center; gap:10…" at bounding box center [635, 347] width 794 height 492
type textarea "<!-- Buton roșu care pâlpâie -->"
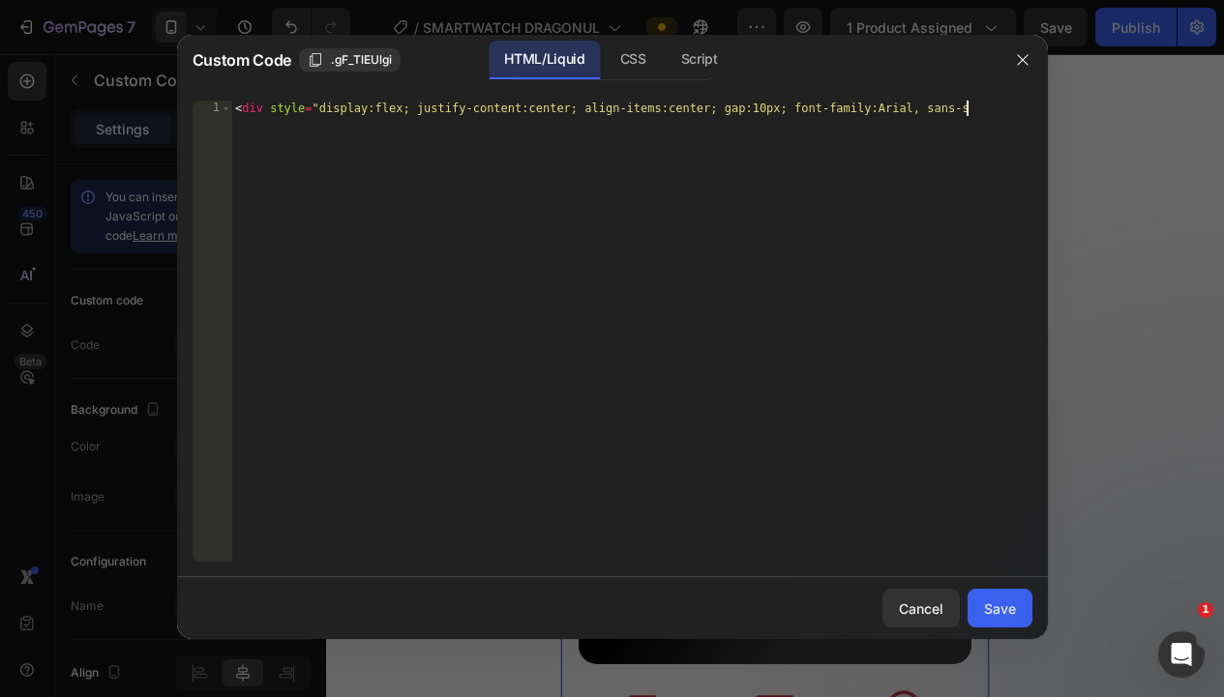
drag, startPoint x: 423, startPoint y: 171, endPoint x: 340, endPoint y: 120, distance: 96.9
click at [227, 97] on div "<div style="display:flex; justify-content:center; align-items:center; gap:10px;…" at bounding box center [612, 331] width 871 height 492
type textarea "<div style="display:flex; justify-content:center; align-items:center; gap:10px;…"
drag, startPoint x: 402, startPoint y: 149, endPoint x: 194, endPoint y: 96, distance: 214.7
click at [194, 96] on div "1 < div style = "display:flex; justify-content:center; align-items:center; gap:…" at bounding box center [612, 331] width 871 height 492
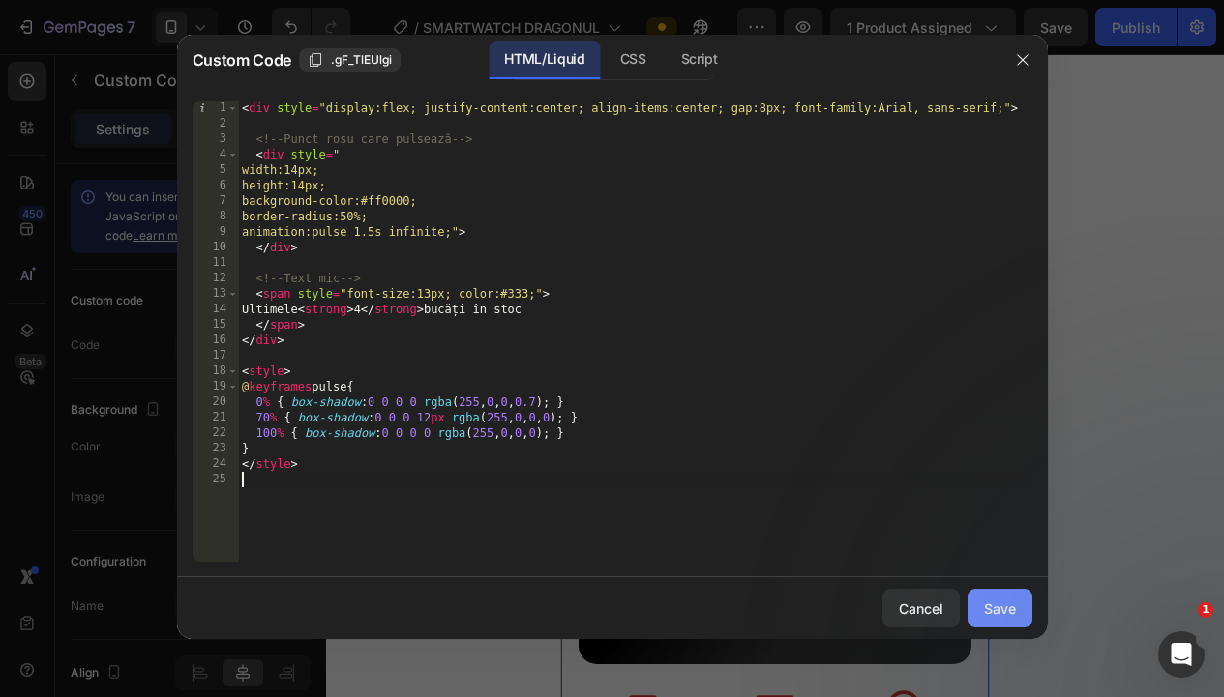
click at [987, 606] on div "Save" at bounding box center [1000, 609] width 32 height 20
type textarea "</style>"
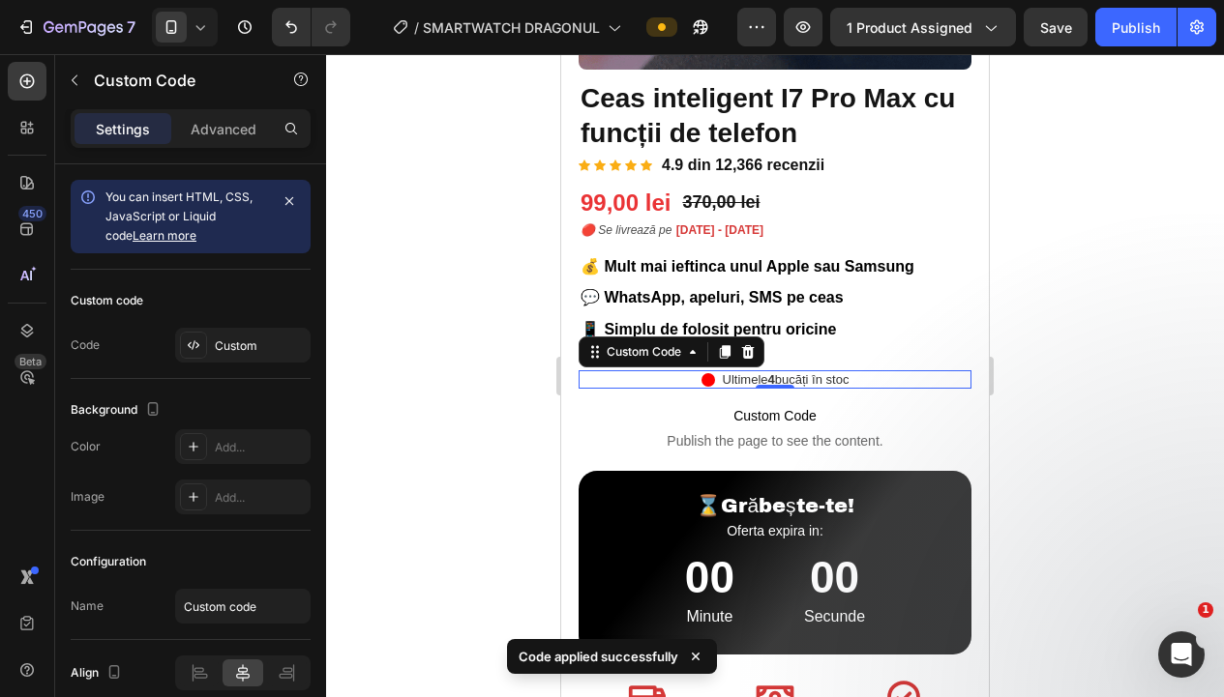
click at [351, 429] on div at bounding box center [775, 375] width 898 height 643
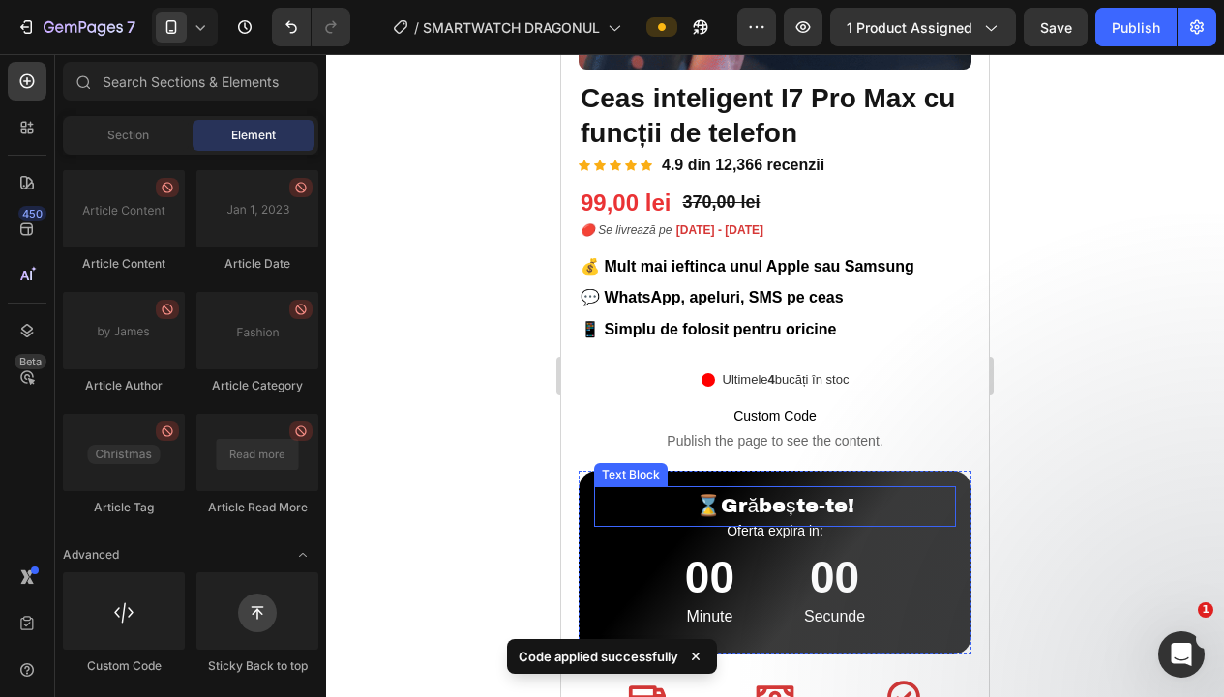
scroll to position [437, 0]
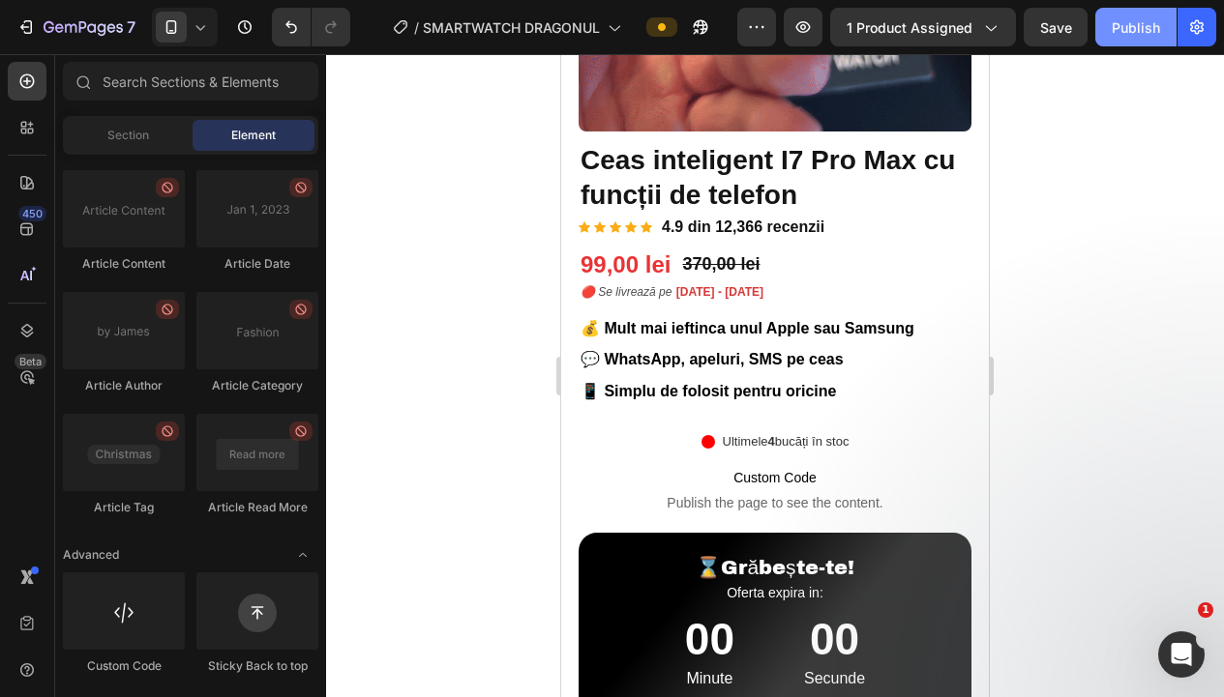
click at [1123, 26] on div "Publish" at bounding box center [1135, 27] width 48 height 20
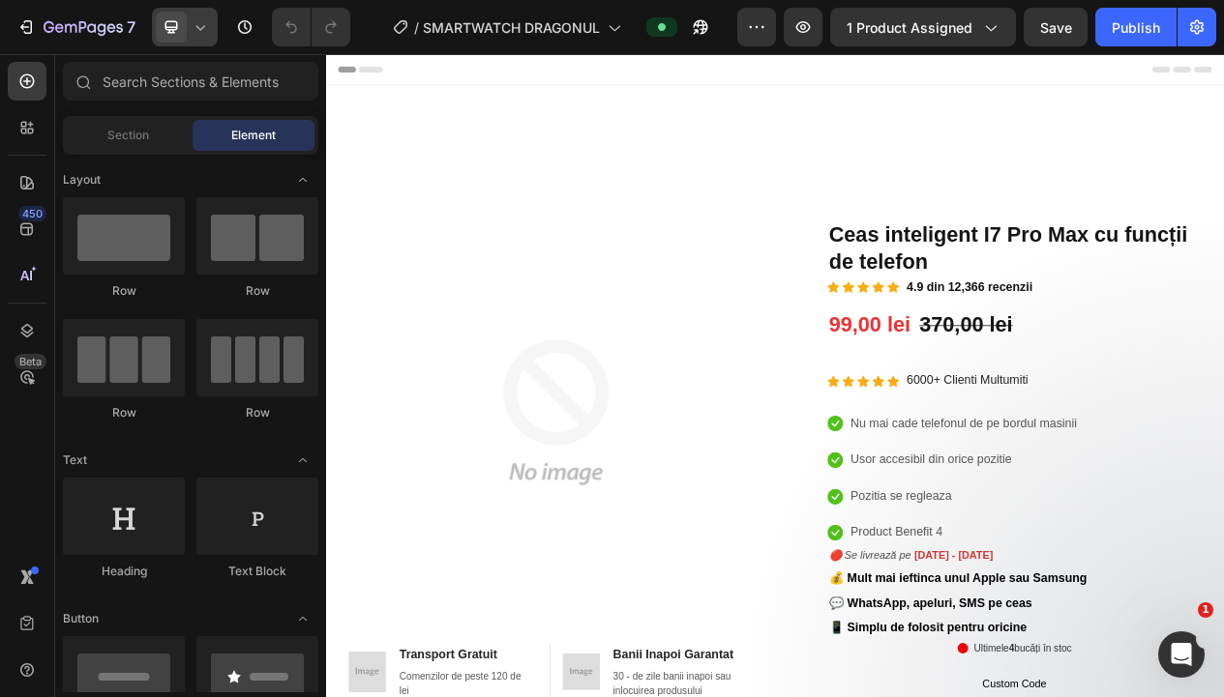
click at [188, 11] on div at bounding box center [185, 27] width 66 height 39
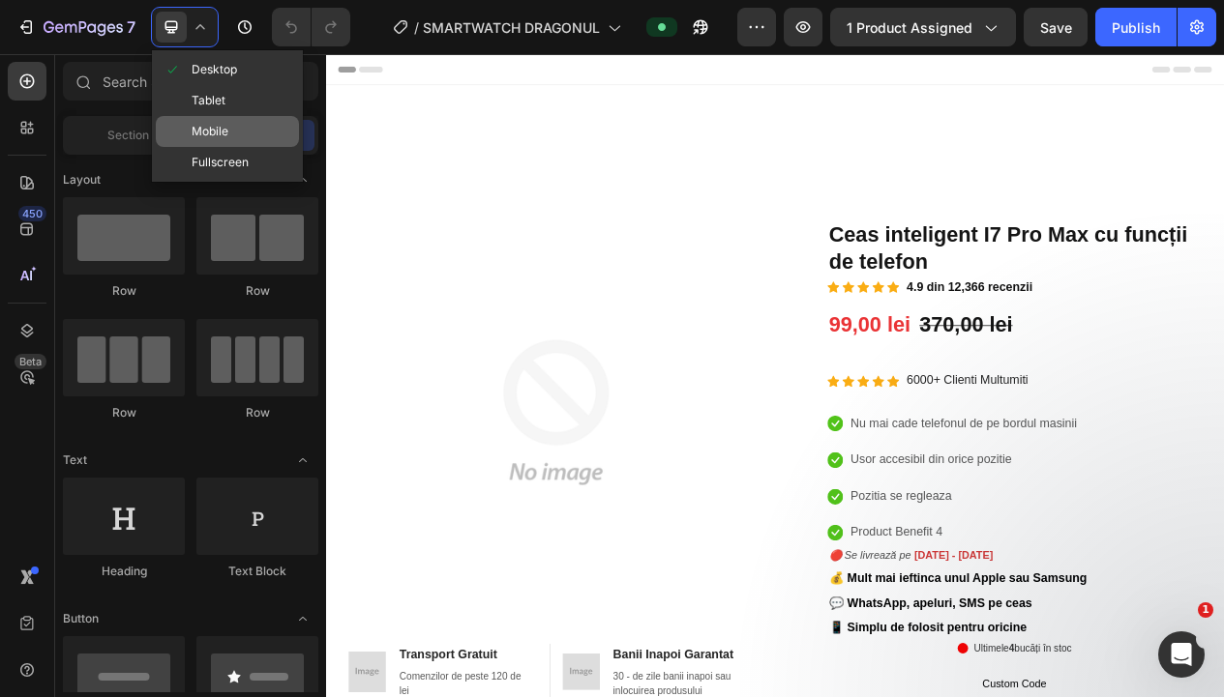
click at [218, 122] on span "Mobile" at bounding box center [210, 131] width 37 height 19
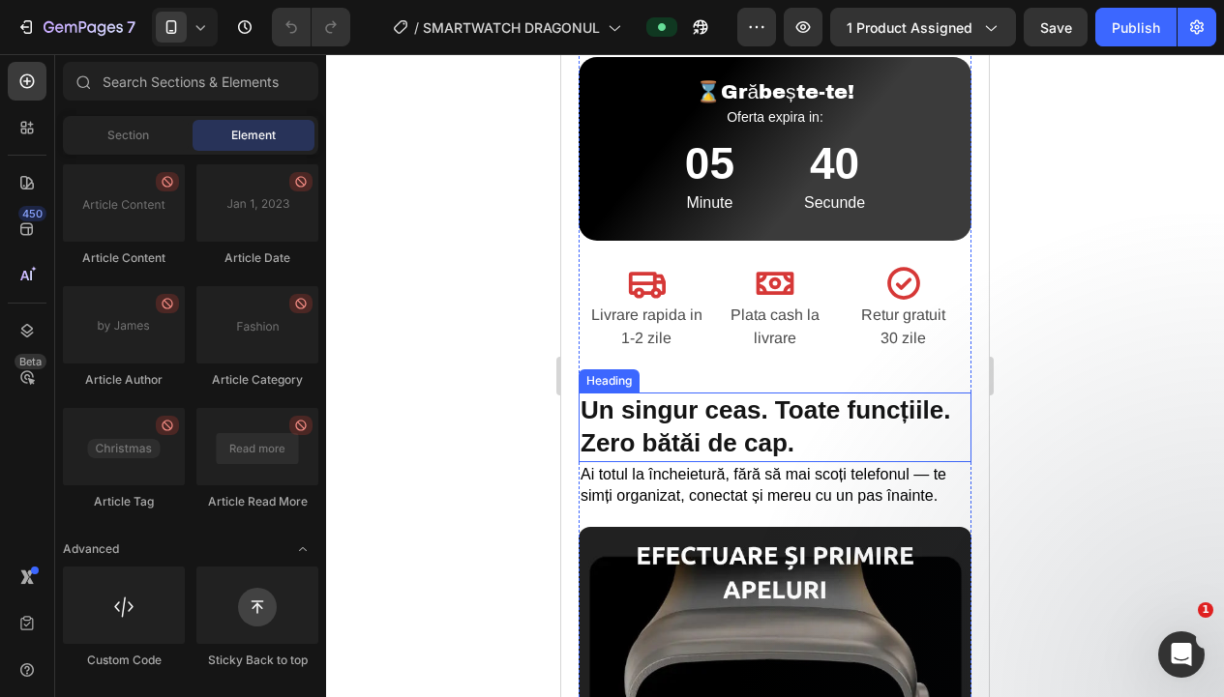
scroll to position [921, 0]
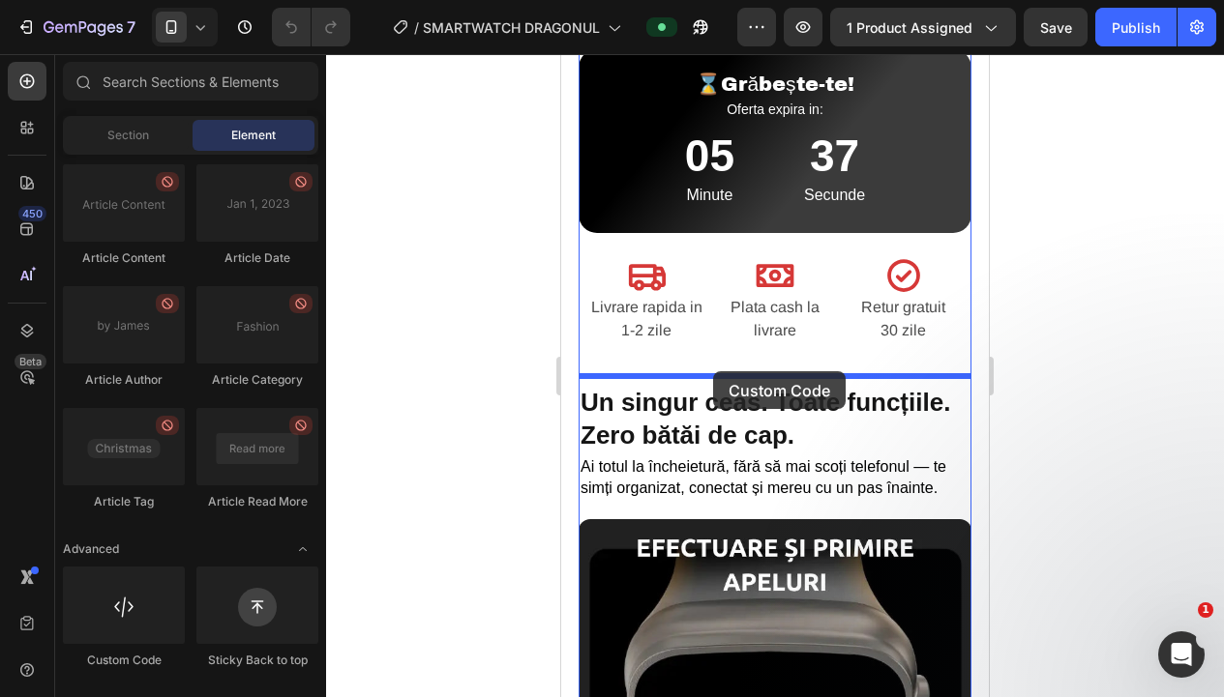
drag, startPoint x: 696, startPoint y: 654, endPoint x: 713, endPoint y: 371, distance: 282.9
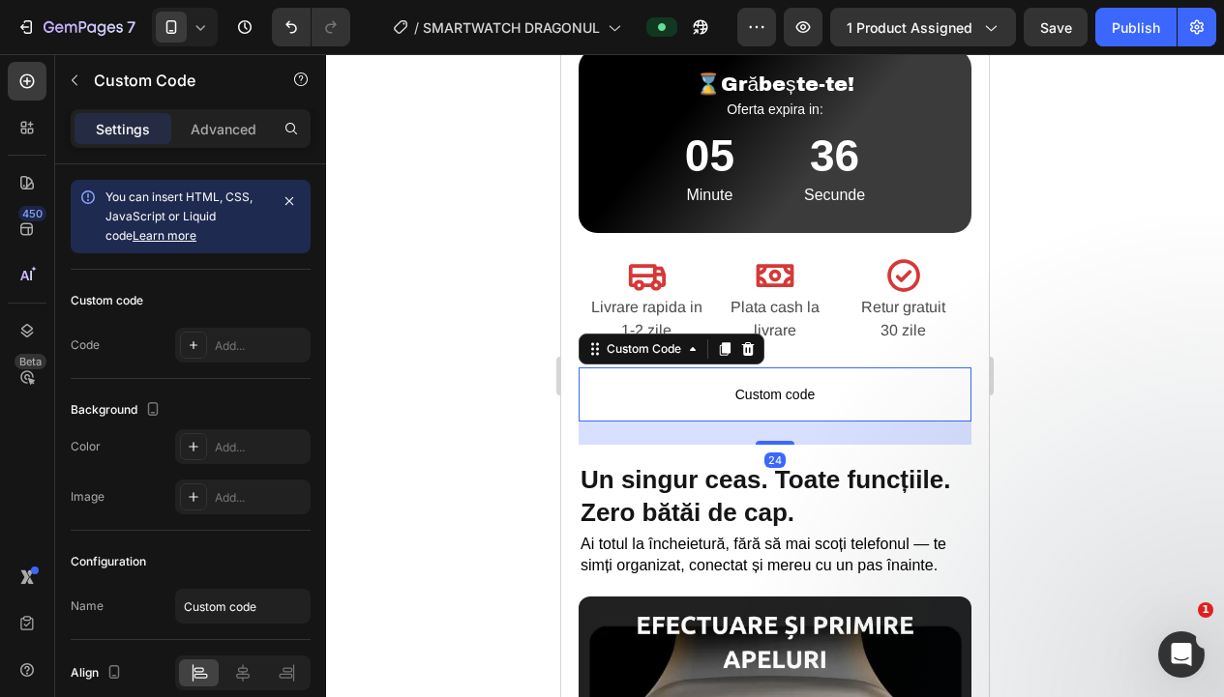
click at [440, 353] on div at bounding box center [775, 375] width 898 height 643
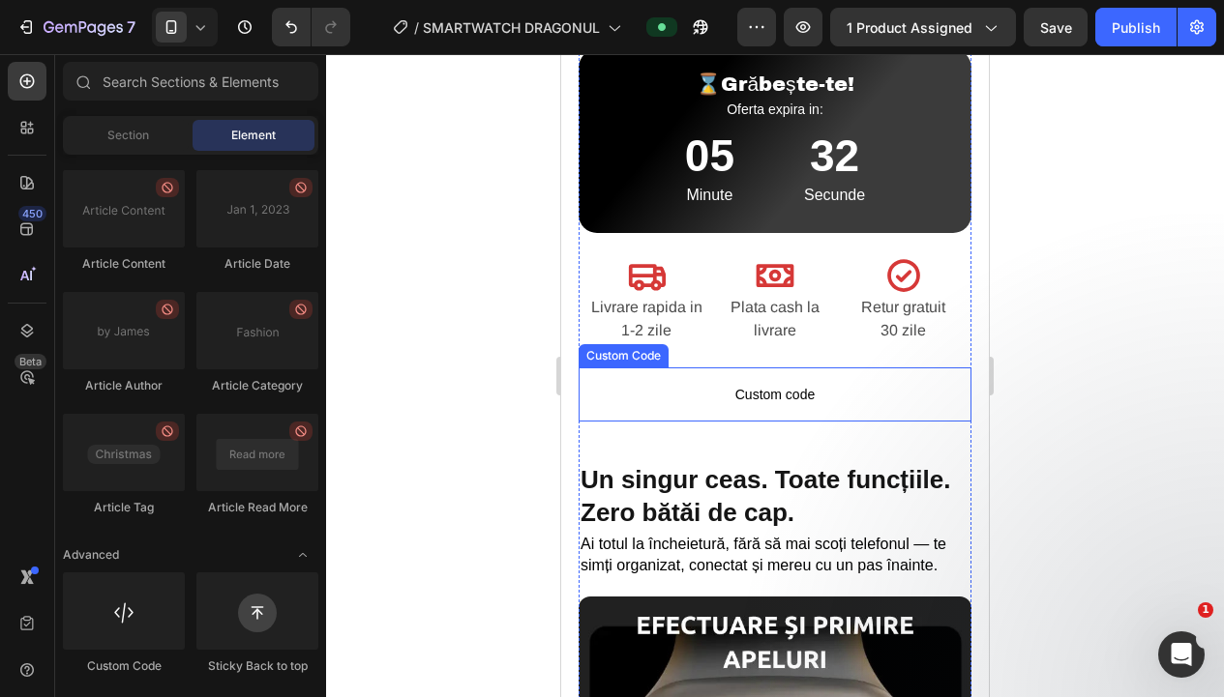
click at [882, 404] on p "Custom code" at bounding box center [774, 395] width 393 height 54
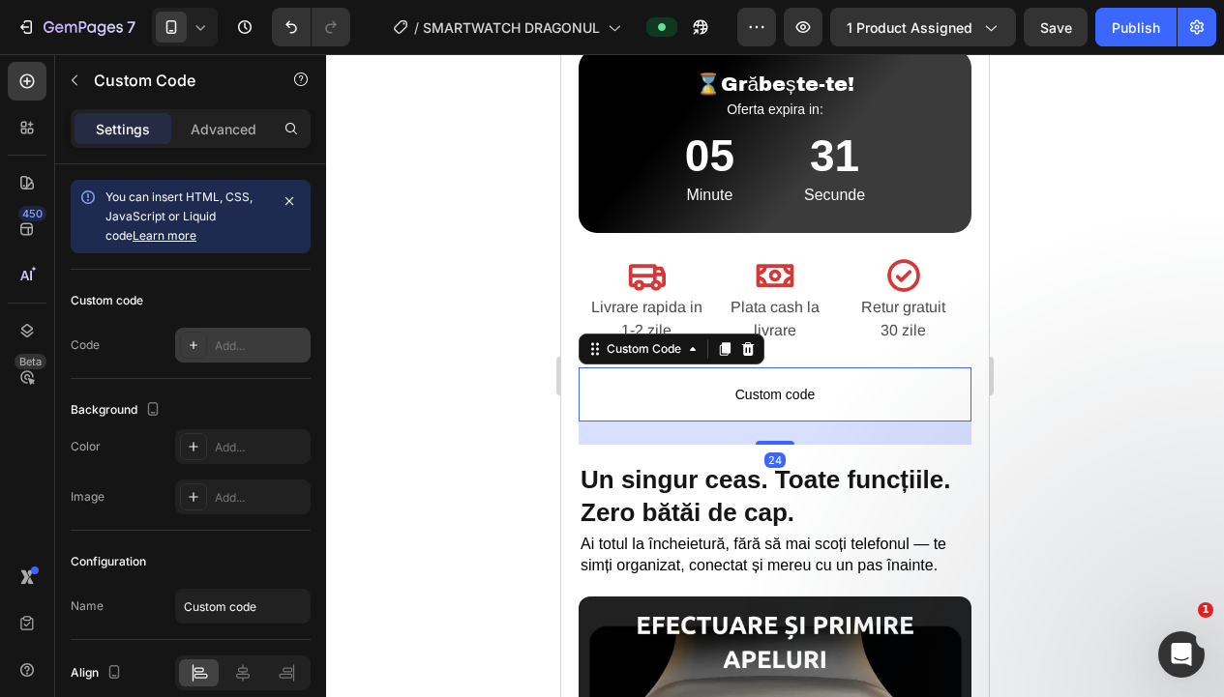
click at [214, 349] on div "Add..." at bounding box center [242, 345] width 135 height 35
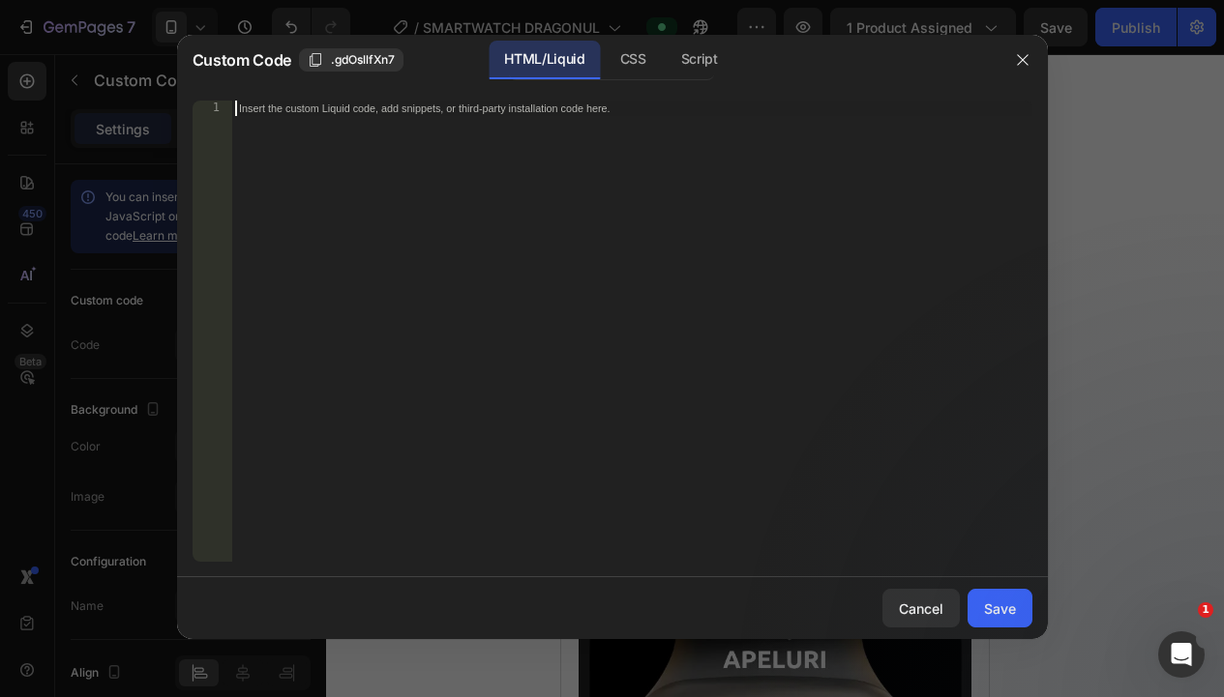
drag, startPoint x: 352, startPoint y: 197, endPoint x: 337, endPoint y: 178, distance: 24.8
click at [352, 197] on div "Insert the custom Liquid code, add snippets, or third-party installation code h…" at bounding box center [631, 347] width 801 height 492
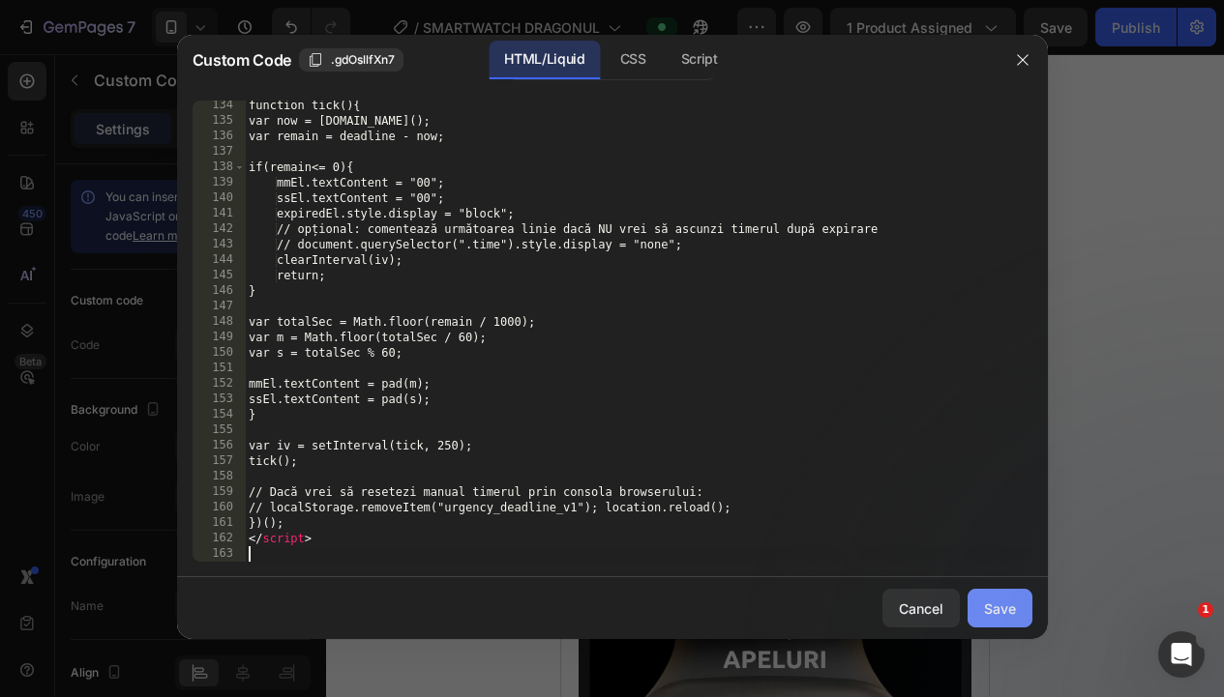
click at [993, 596] on button "Save" at bounding box center [999, 608] width 65 height 39
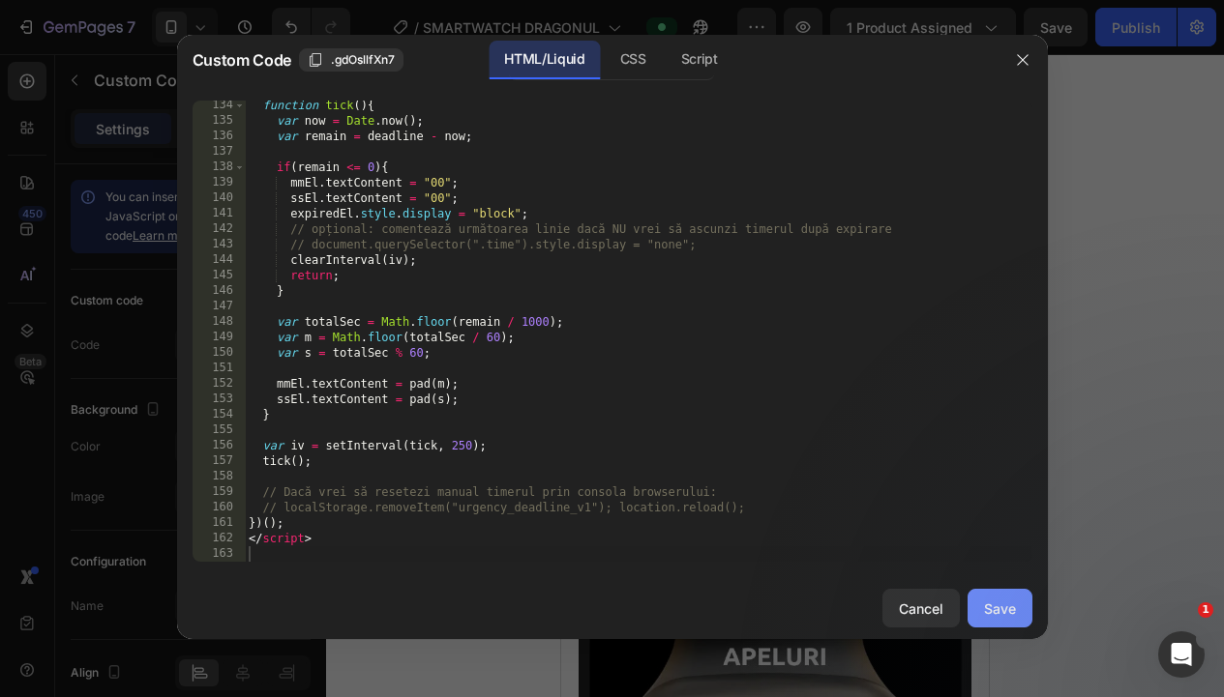
type textarea "</script>"
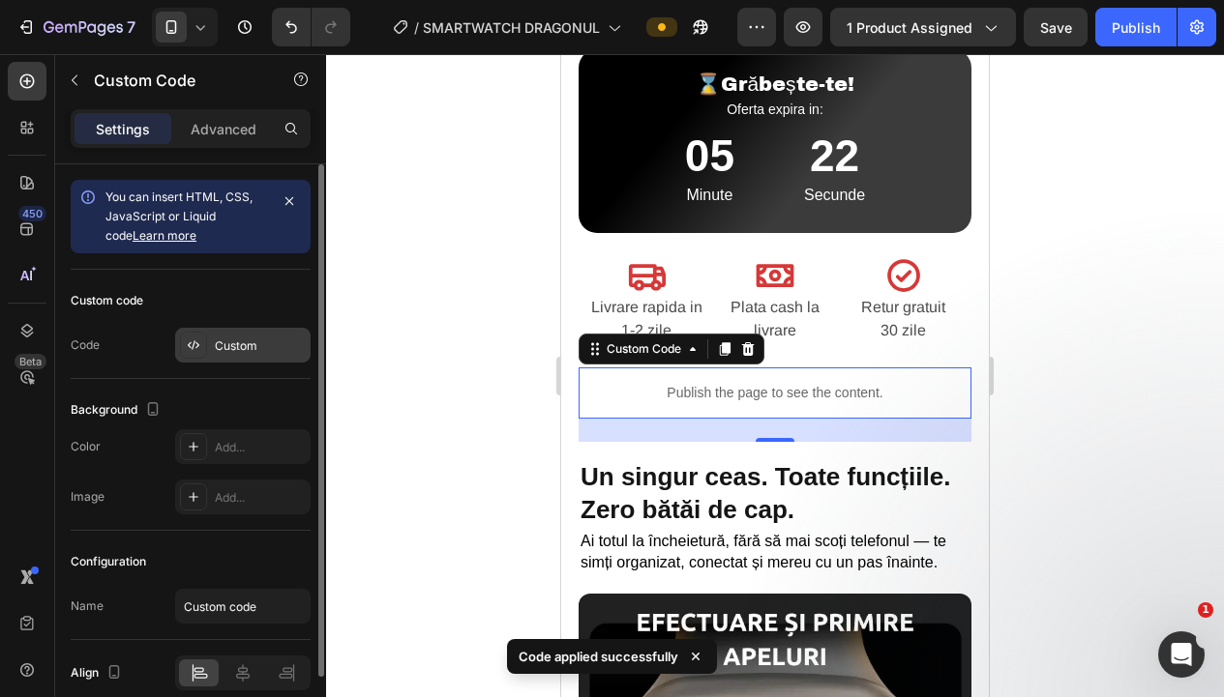
click at [199, 344] on icon at bounding box center [193, 345] width 15 height 15
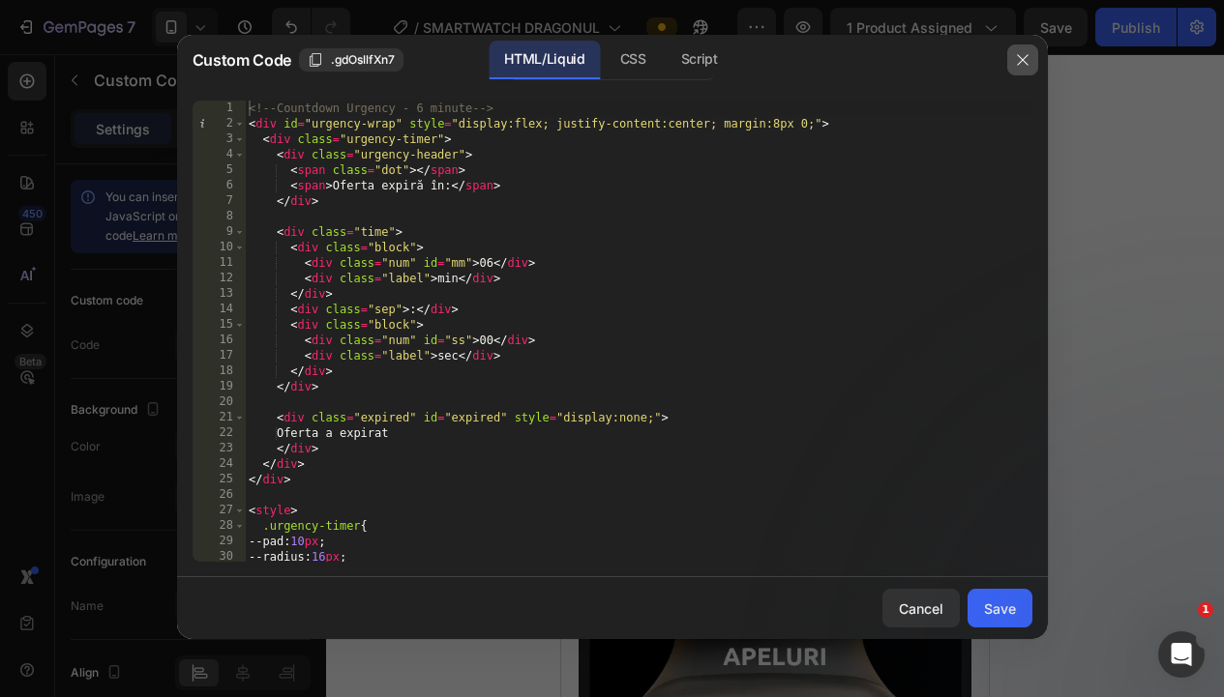
click at [1023, 54] on icon "button" at bounding box center [1022, 59] width 15 height 15
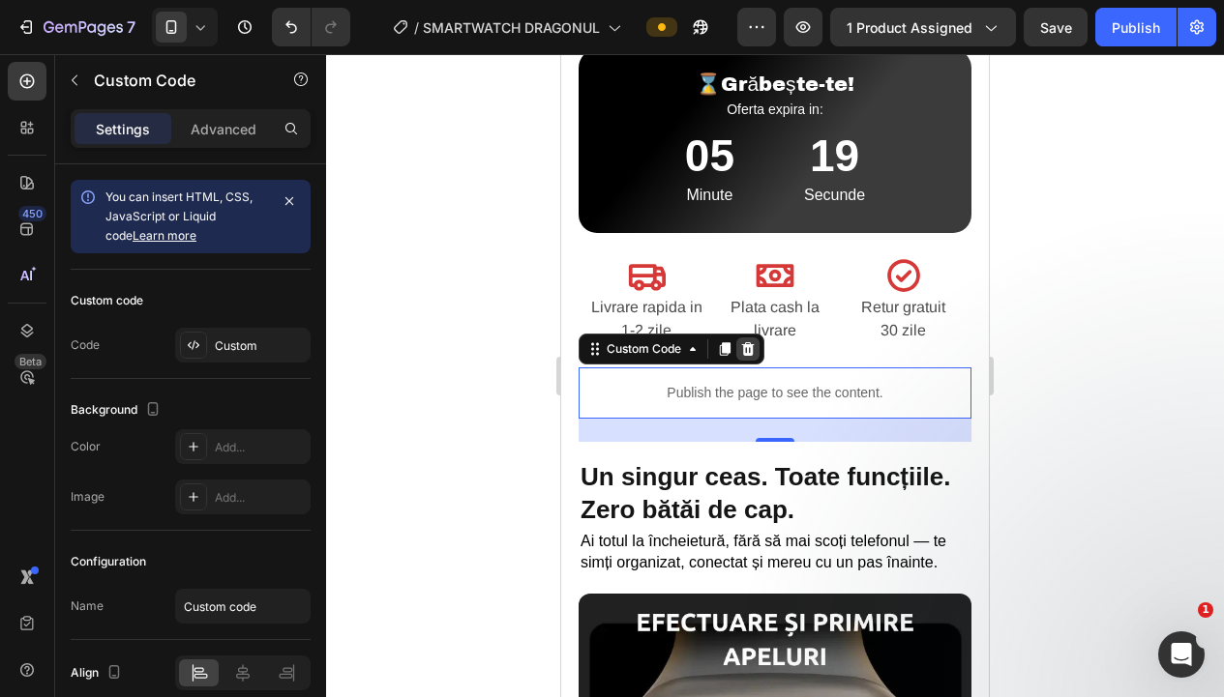
click at [747, 342] on icon at bounding box center [747, 348] width 15 height 15
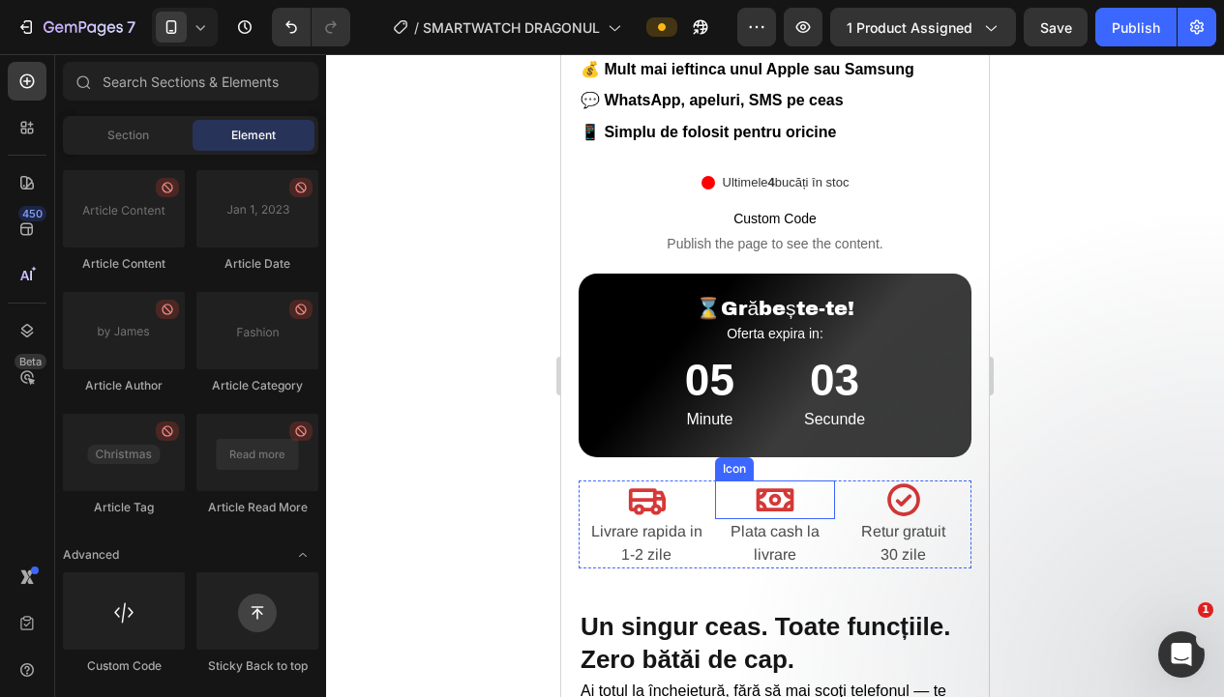
scroll to position [700, 0]
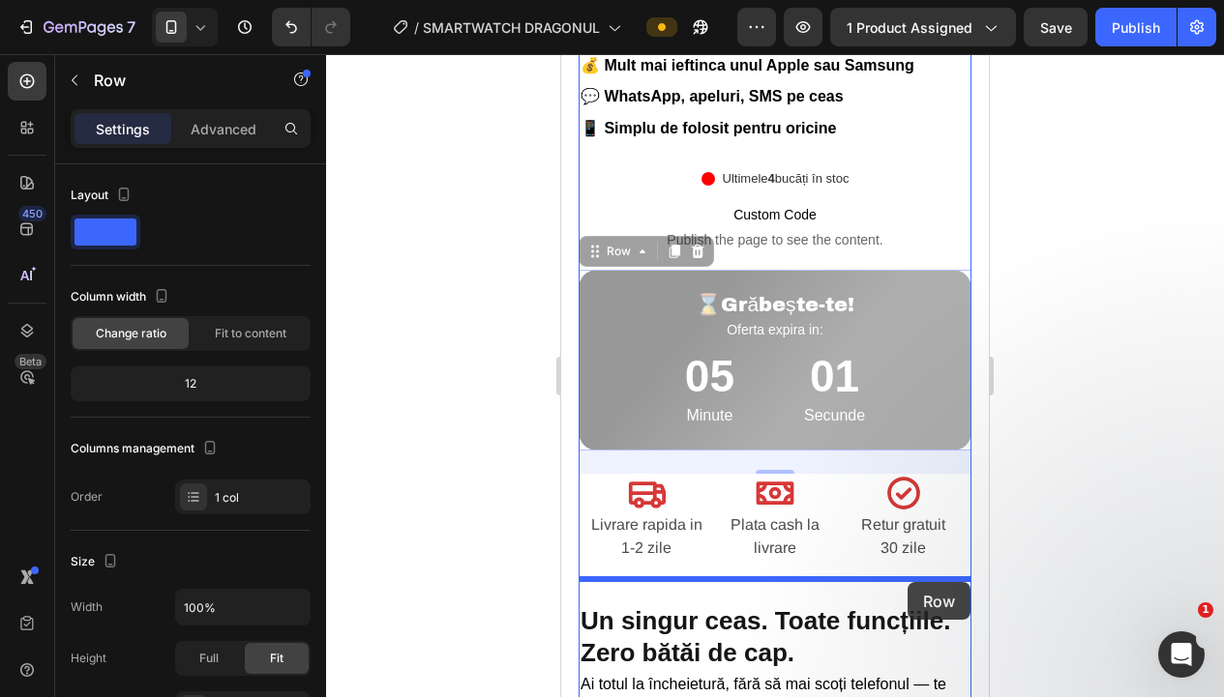
drag, startPoint x: 958, startPoint y: 289, endPoint x: 909, endPoint y: 582, distance: 297.1
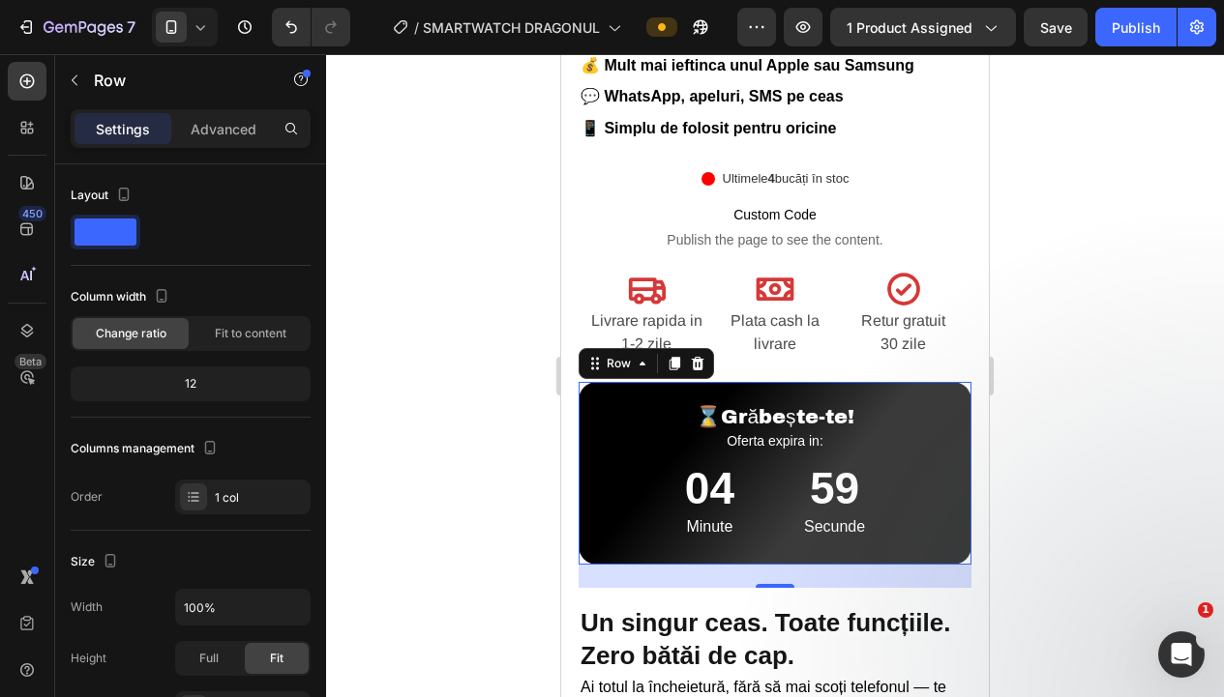
click at [1123, 530] on div at bounding box center [775, 375] width 898 height 643
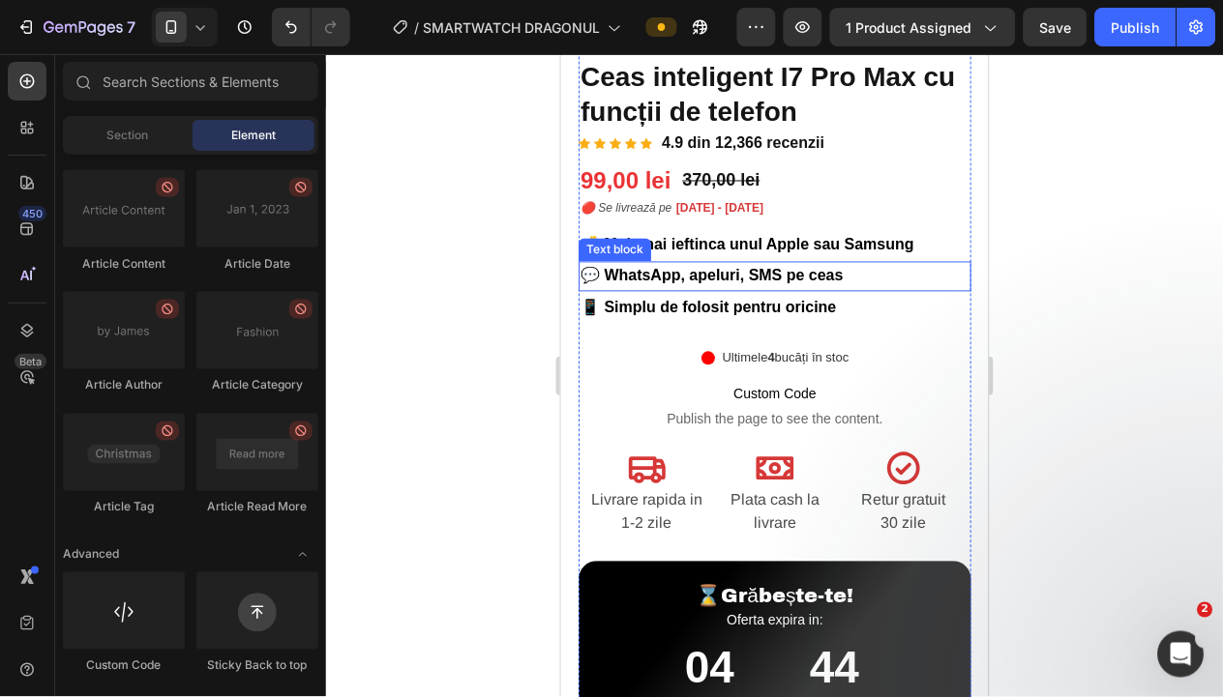
scroll to position [518, 0]
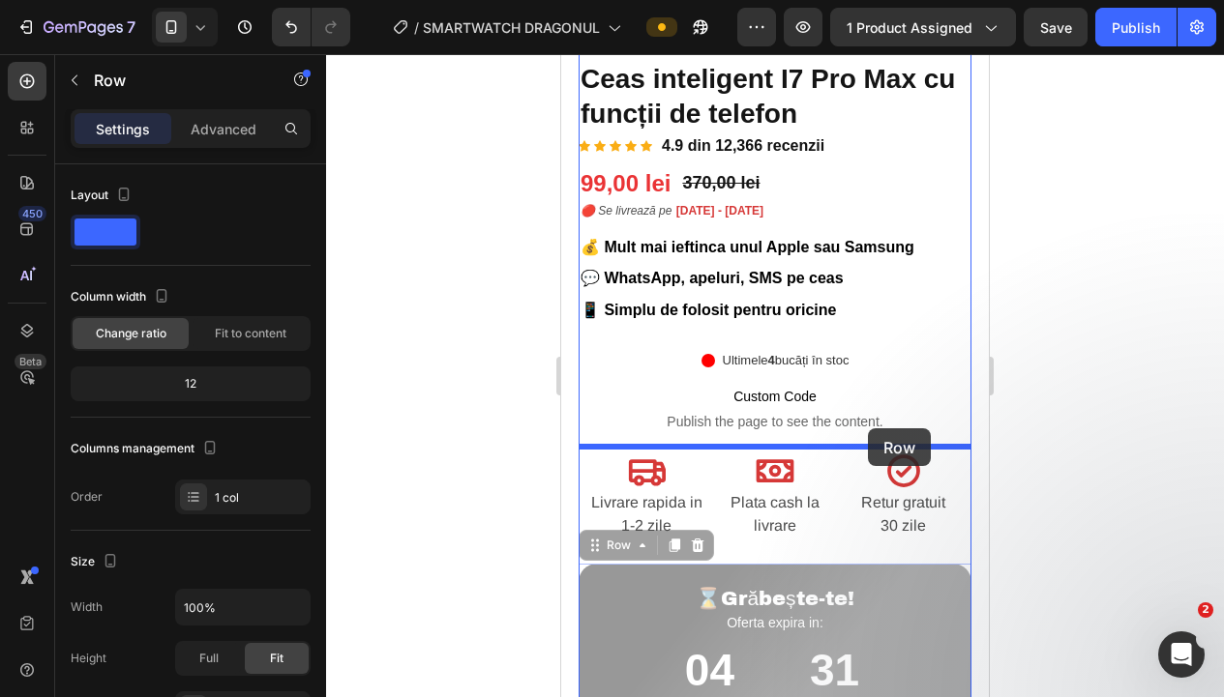
drag, startPoint x: 958, startPoint y: 597, endPoint x: 866, endPoint y: 429, distance: 191.8
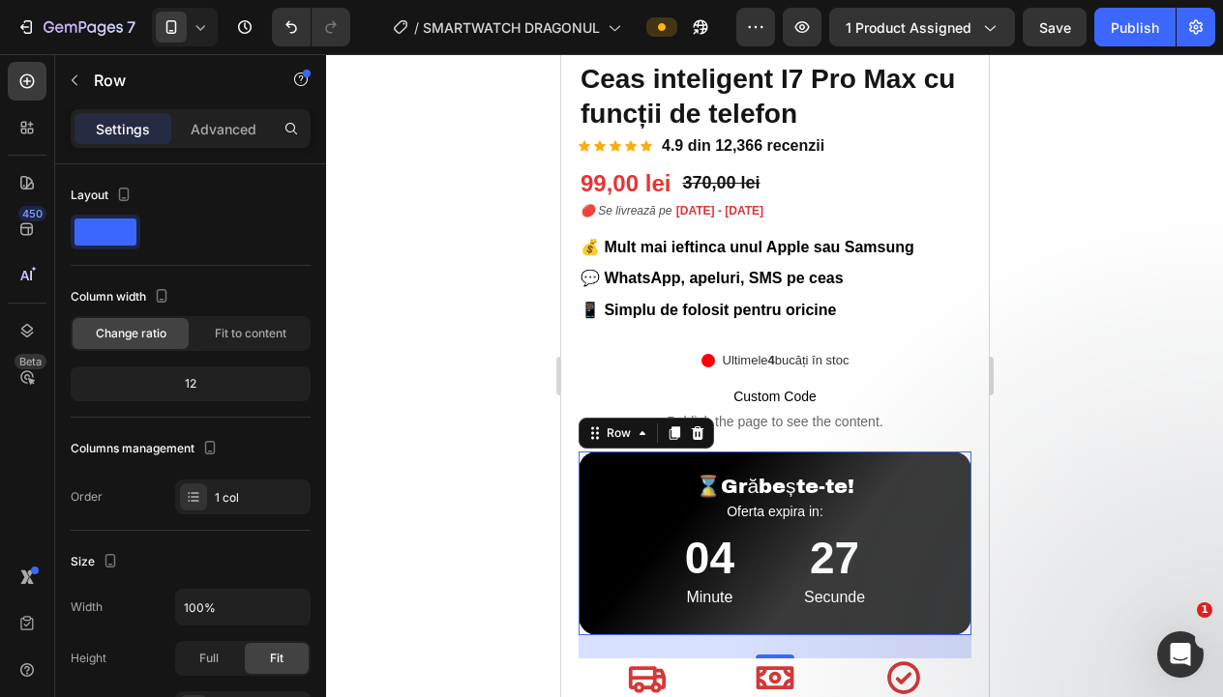
click at [468, 311] on div at bounding box center [774, 375] width 897 height 643
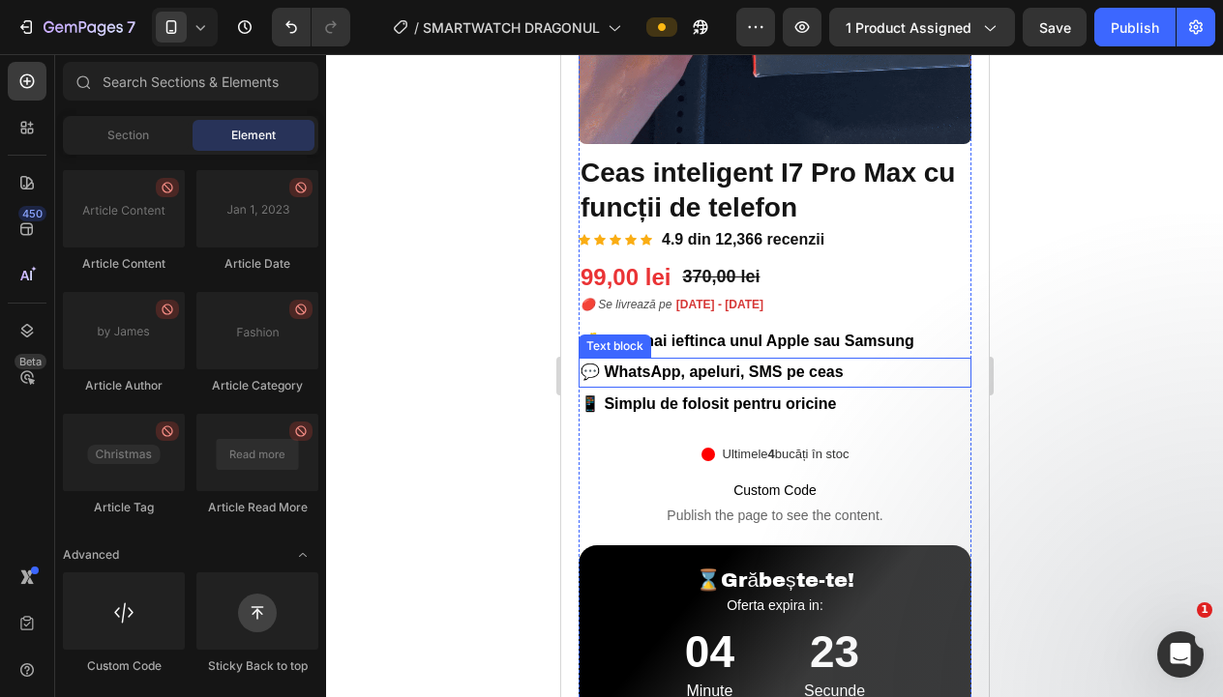
scroll to position [418, 0]
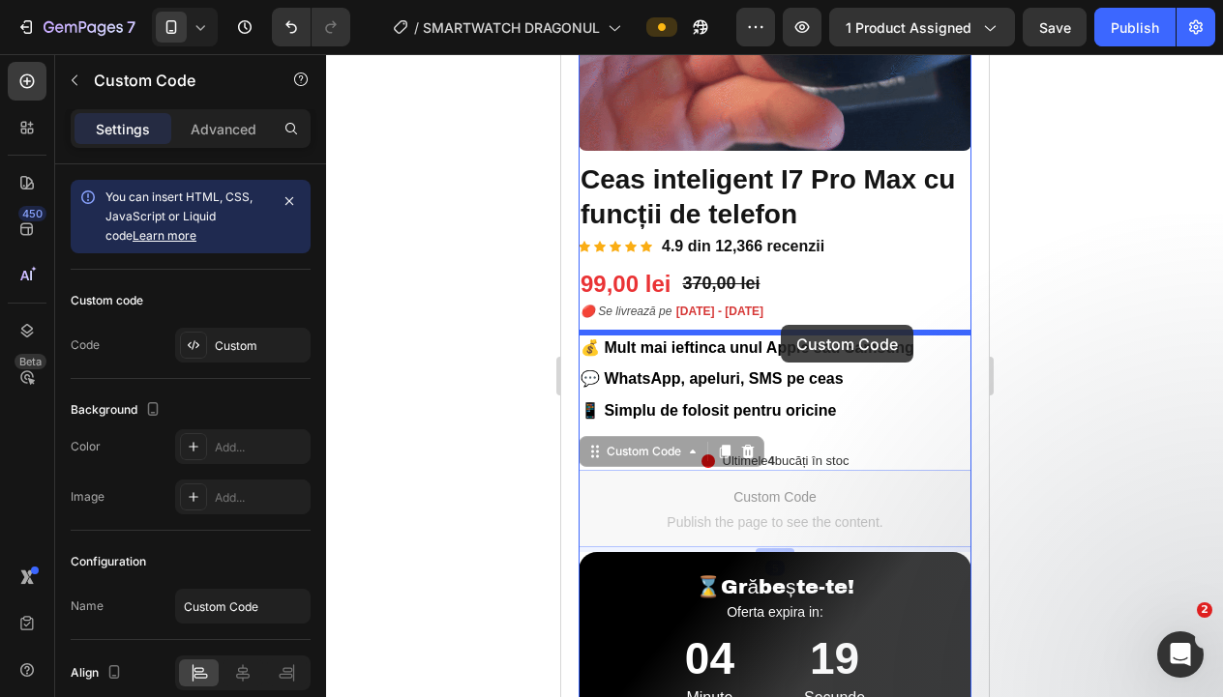
drag, startPoint x: 915, startPoint y: 517, endPoint x: 780, endPoint y: 325, distance: 234.6
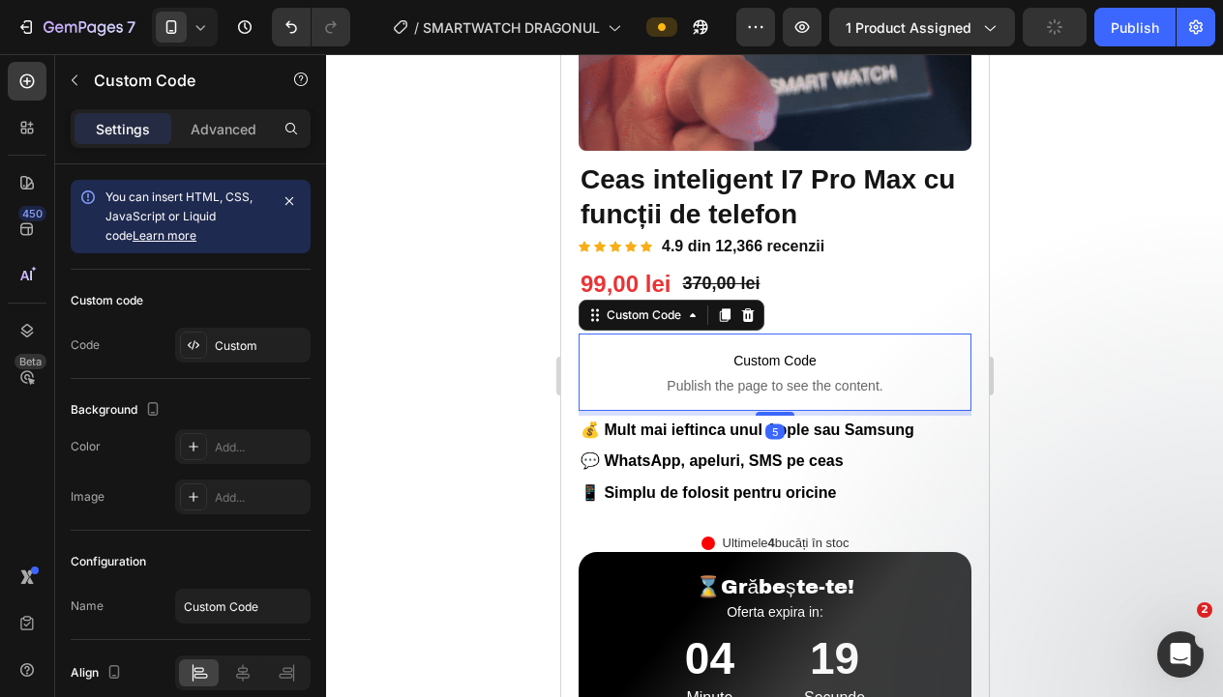
scroll to position [426, 0]
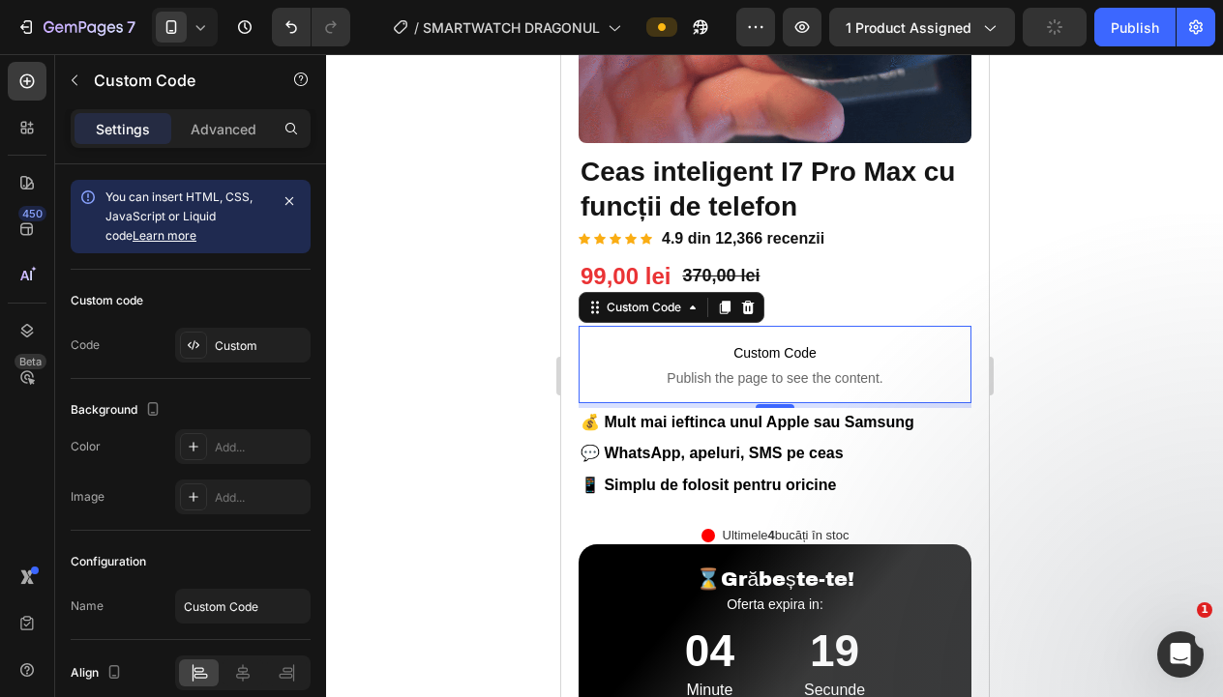
click at [1127, 393] on div at bounding box center [774, 375] width 897 height 643
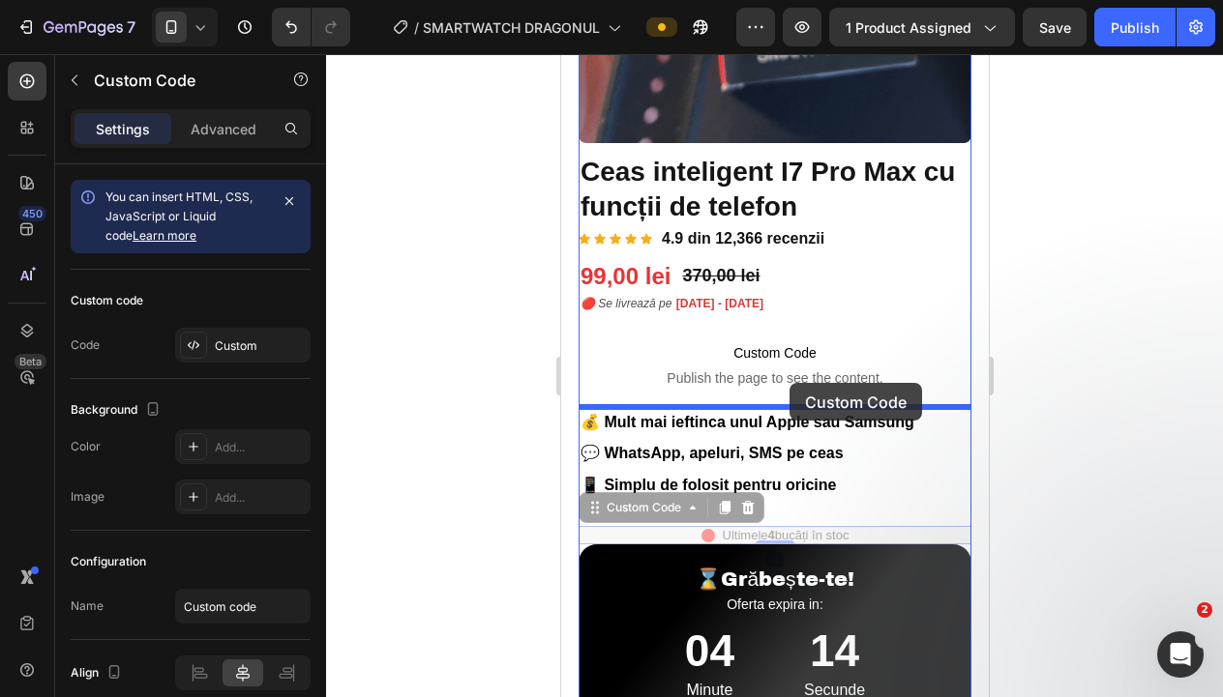
drag, startPoint x: 888, startPoint y: 534, endPoint x: 788, endPoint y: 383, distance: 180.8
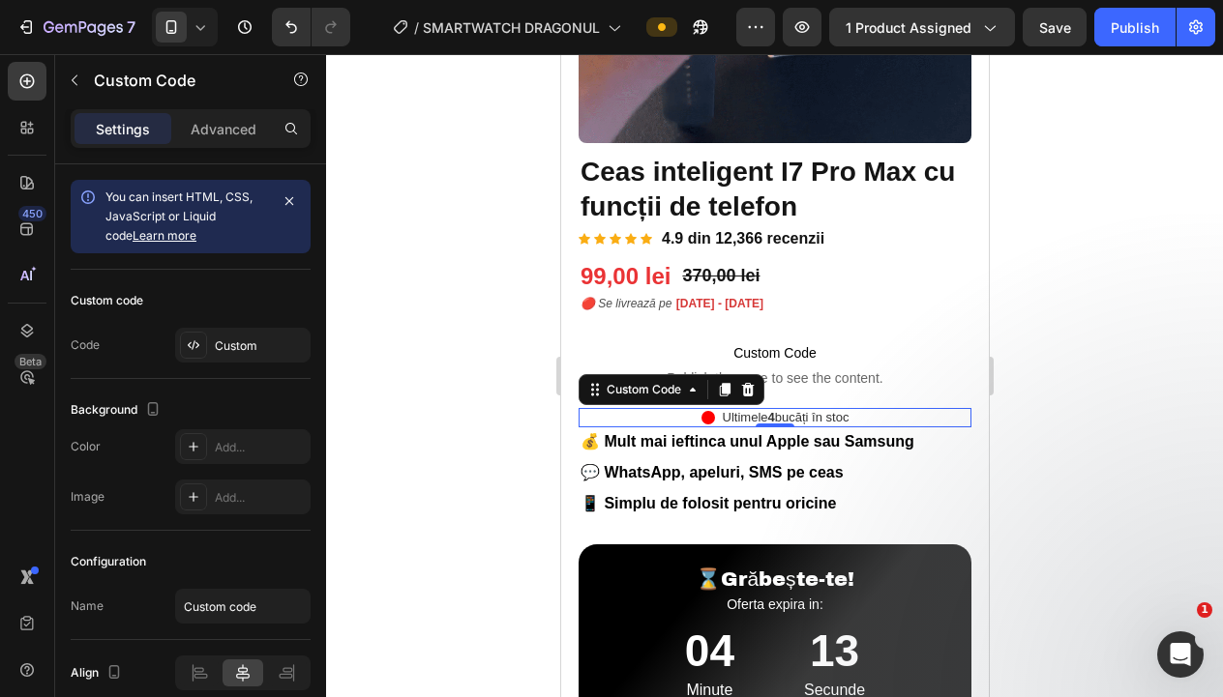
click at [1106, 458] on div at bounding box center [774, 375] width 897 height 643
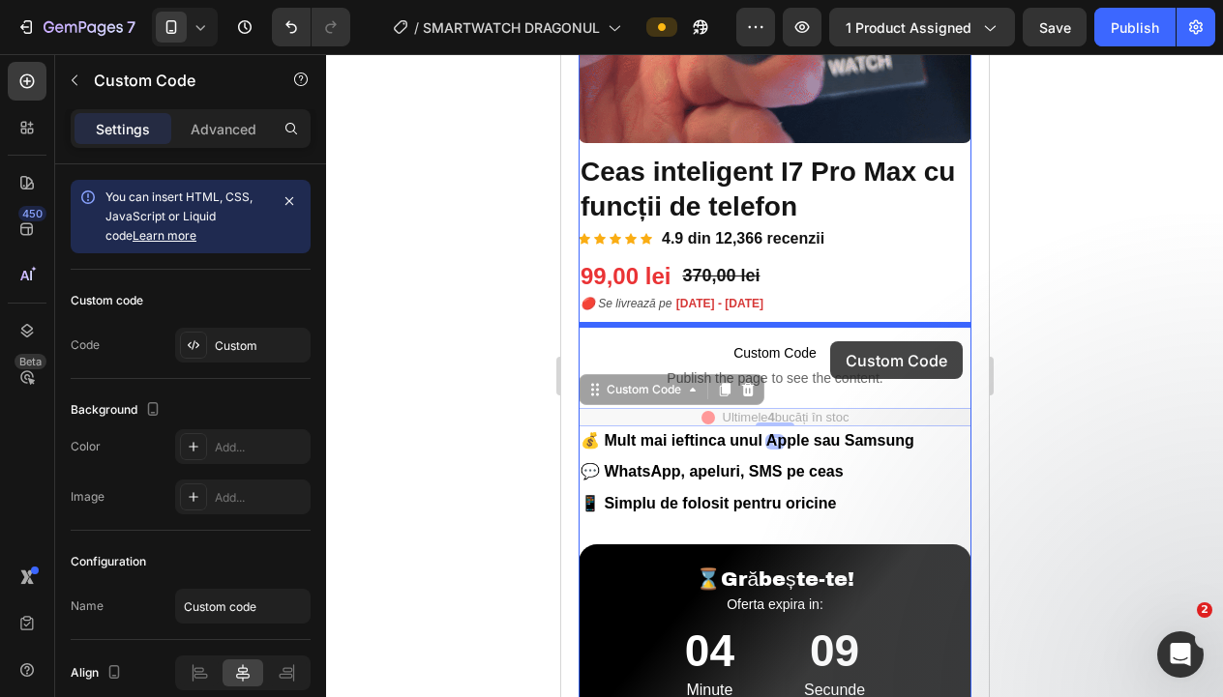
drag, startPoint x: 873, startPoint y: 418, endPoint x: 828, endPoint y: 342, distance: 87.6
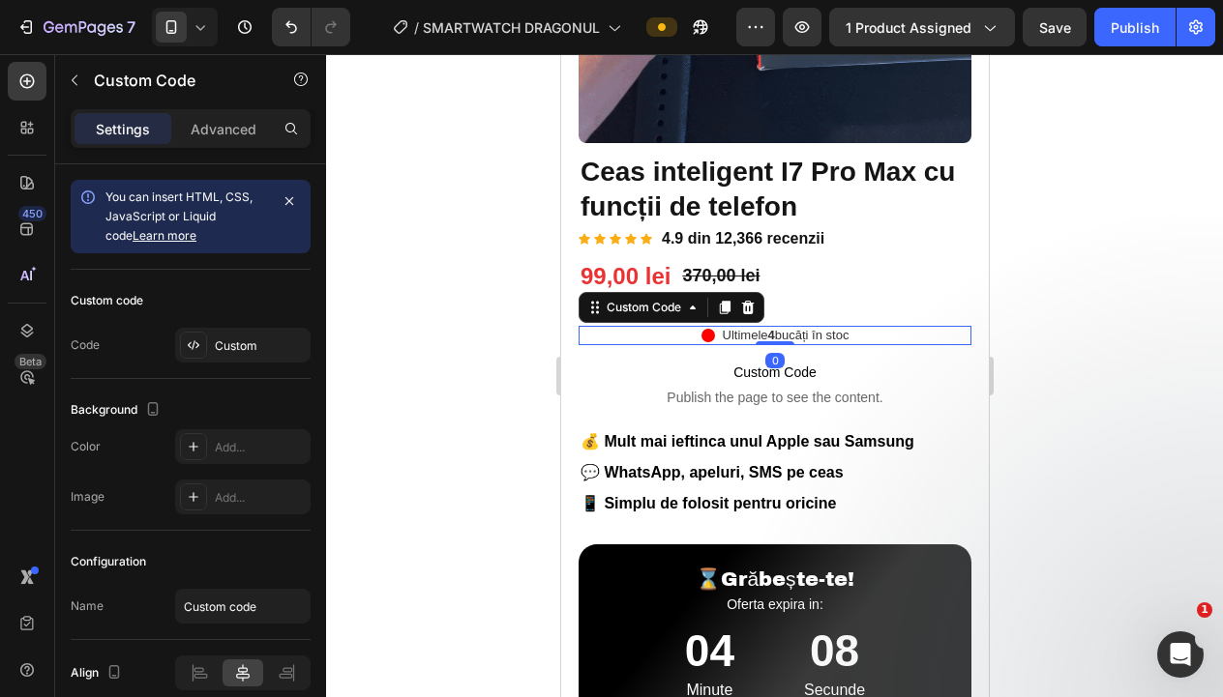
click at [1099, 405] on div at bounding box center [774, 375] width 897 height 643
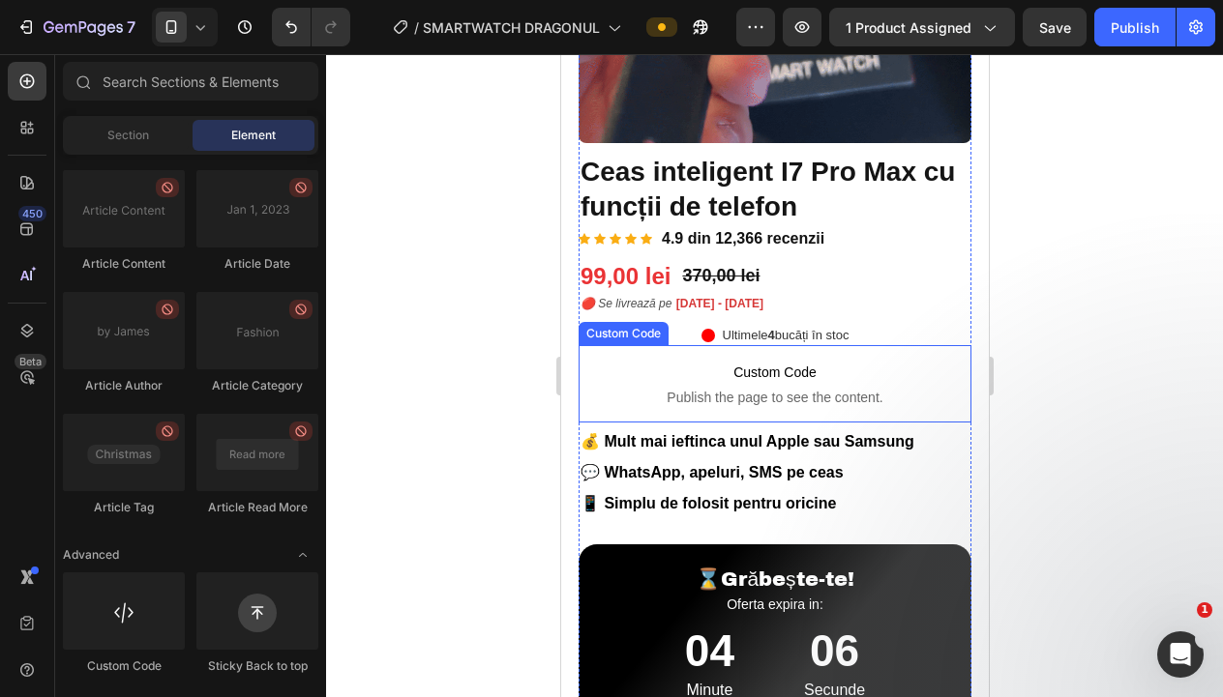
scroll to position [399, 0]
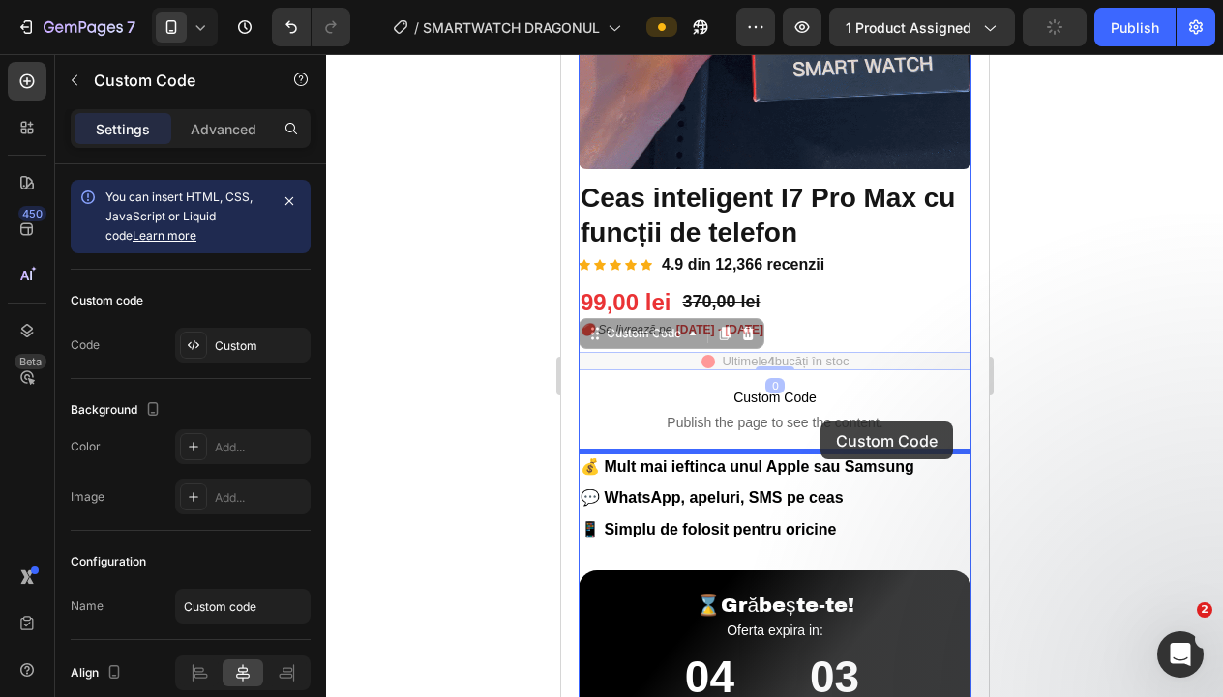
drag, startPoint x: 886, startPoint y: 362, endPoint x: 819, endPoint y: 422, distance: 89.7
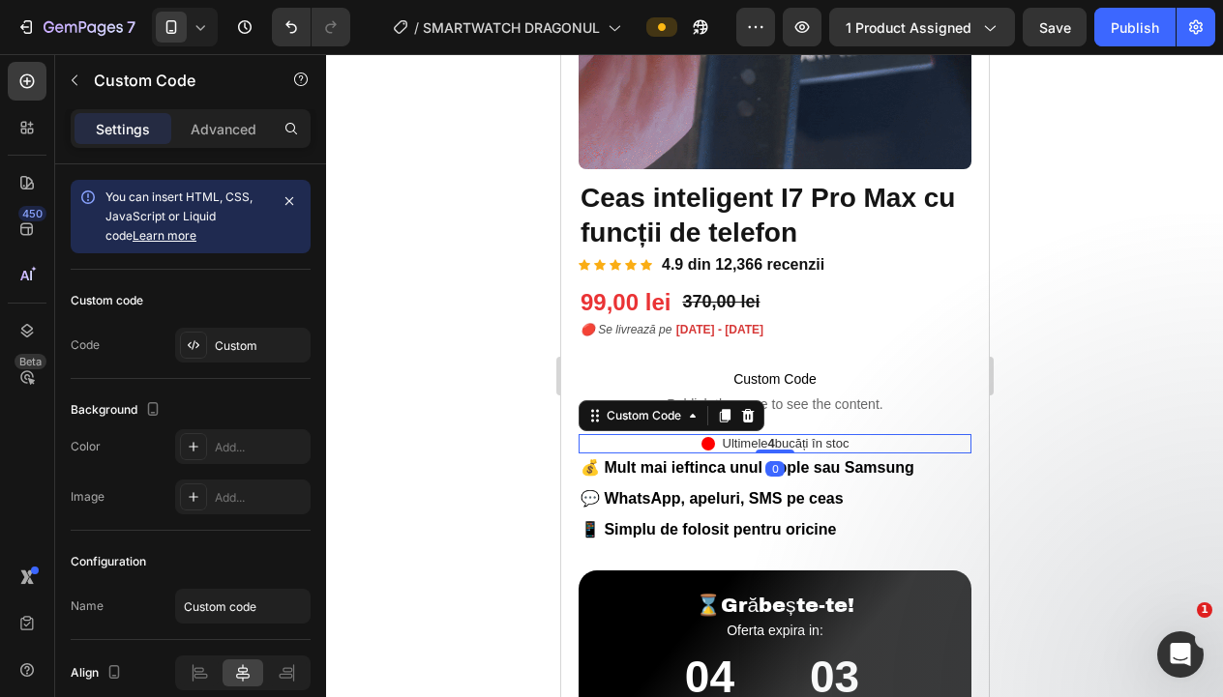
click at [1172, 420] on div at bounding box center [774, 375] width 897 height 643
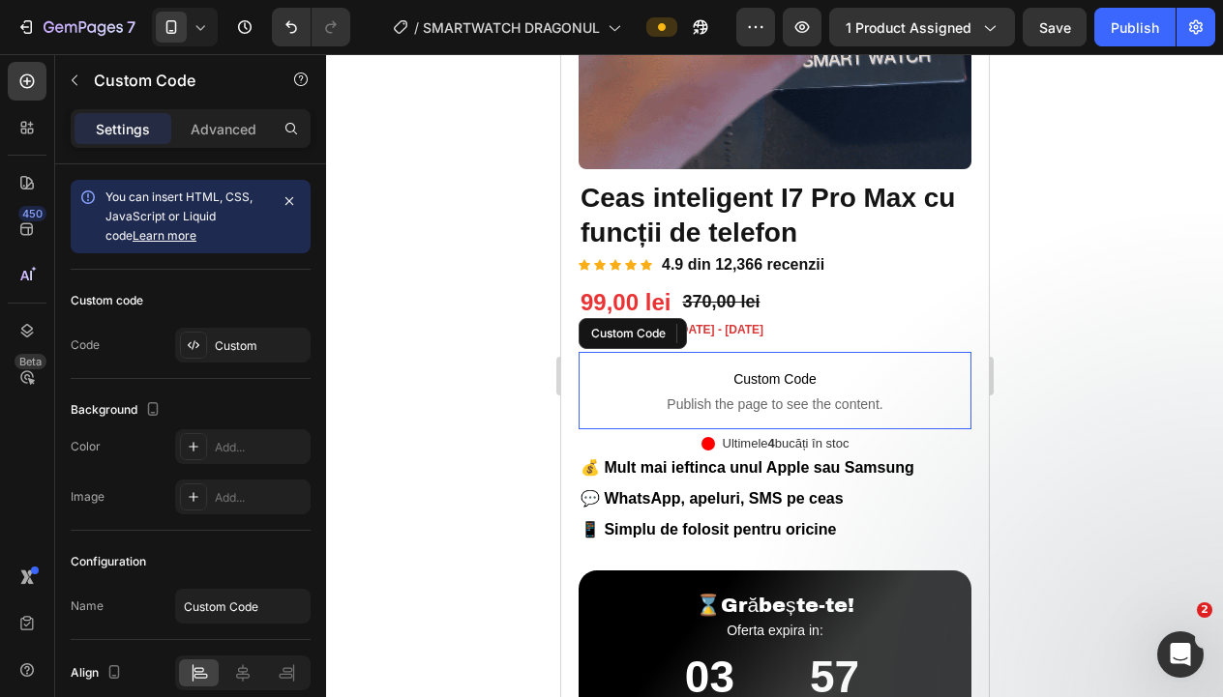
click at [885, 396] on span "Publish the page to see the content." at bounding box center [773, 404] width 393 height 19
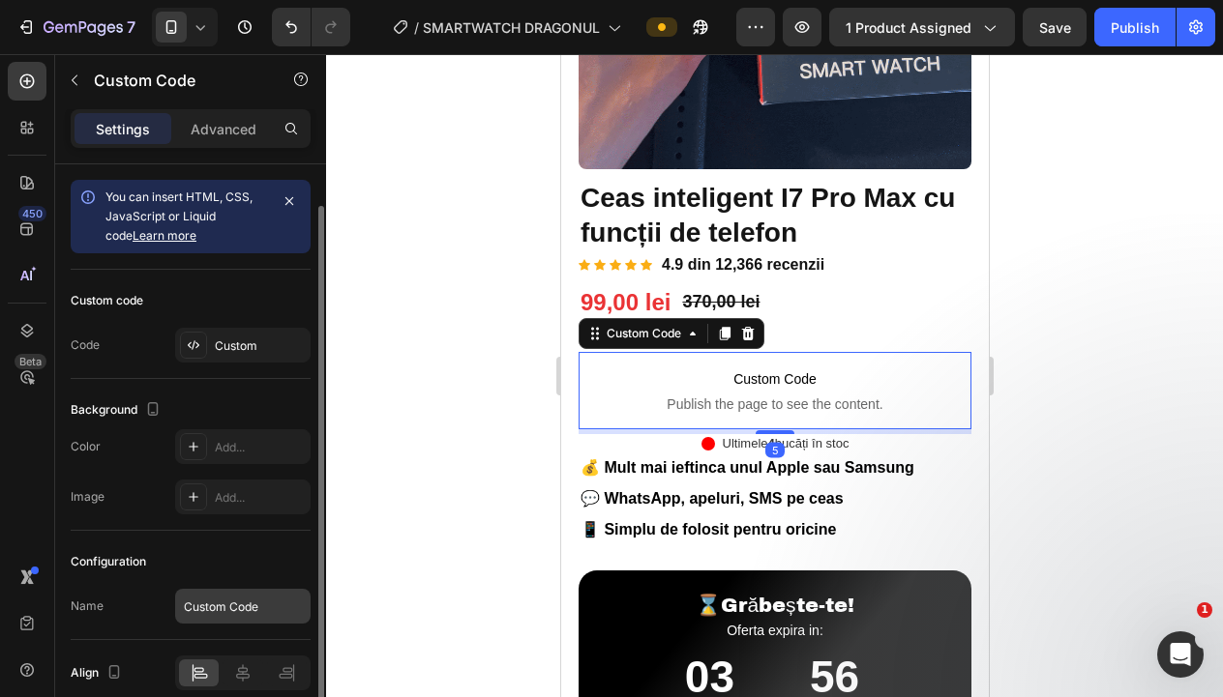
scroll to position [86, 0]
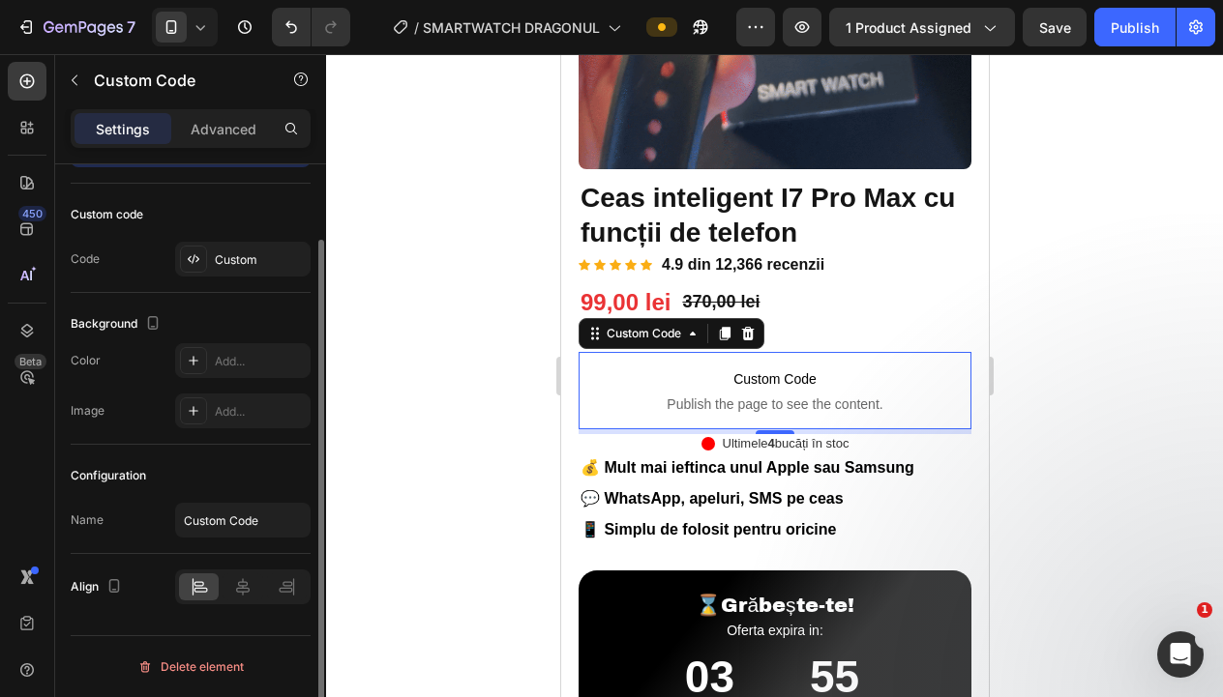
click at [197, 591] on icon at bounding box center [199, 586] width 19 height 19
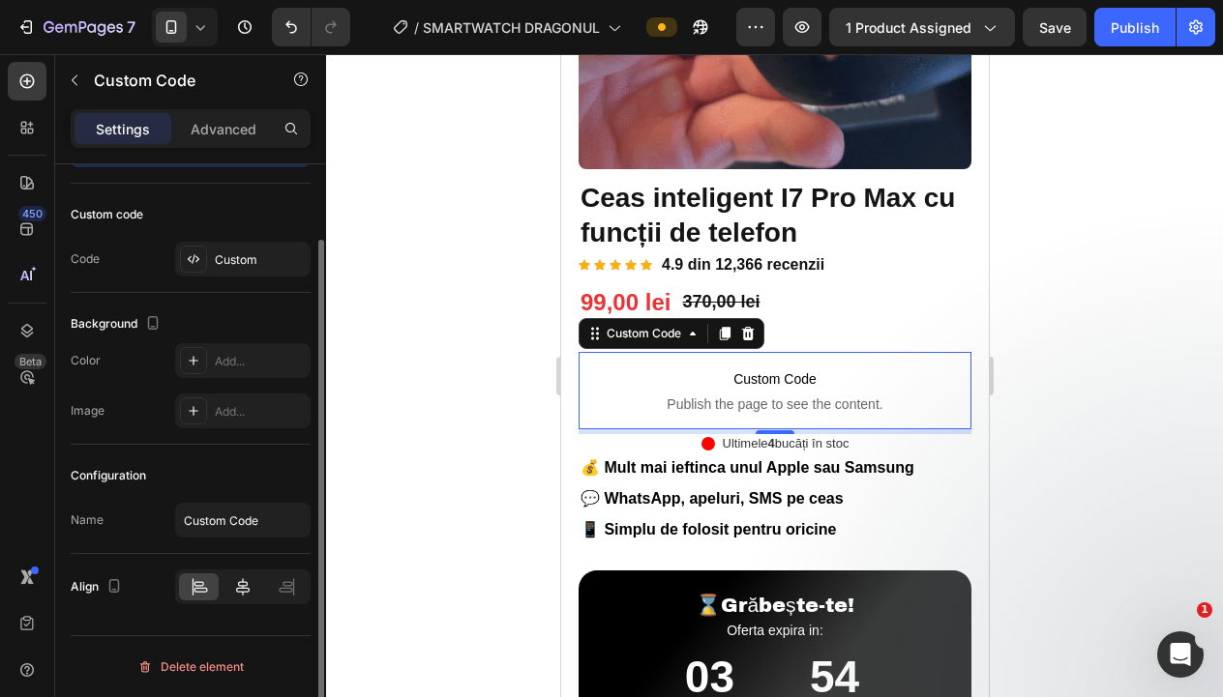
click at [233, 590] on icon at bounding box center [242, 586] width 19 height 19
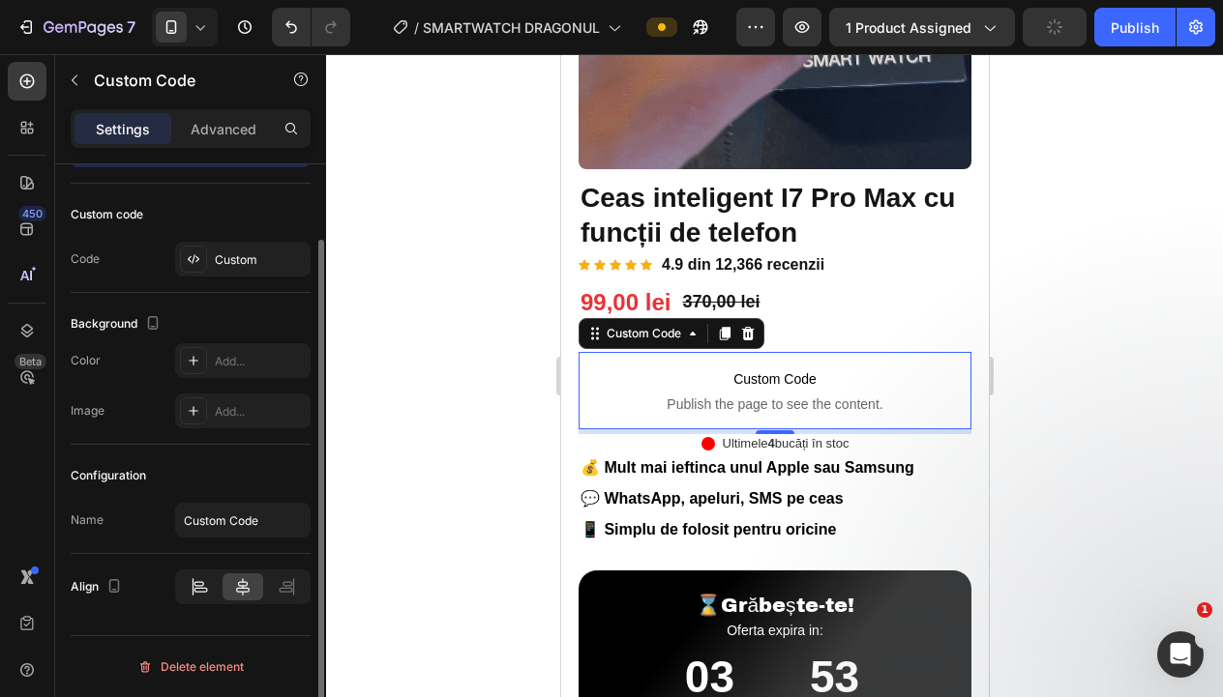
click at [198, 589] on icon at bounding box center [199, 586] width 19 height 19
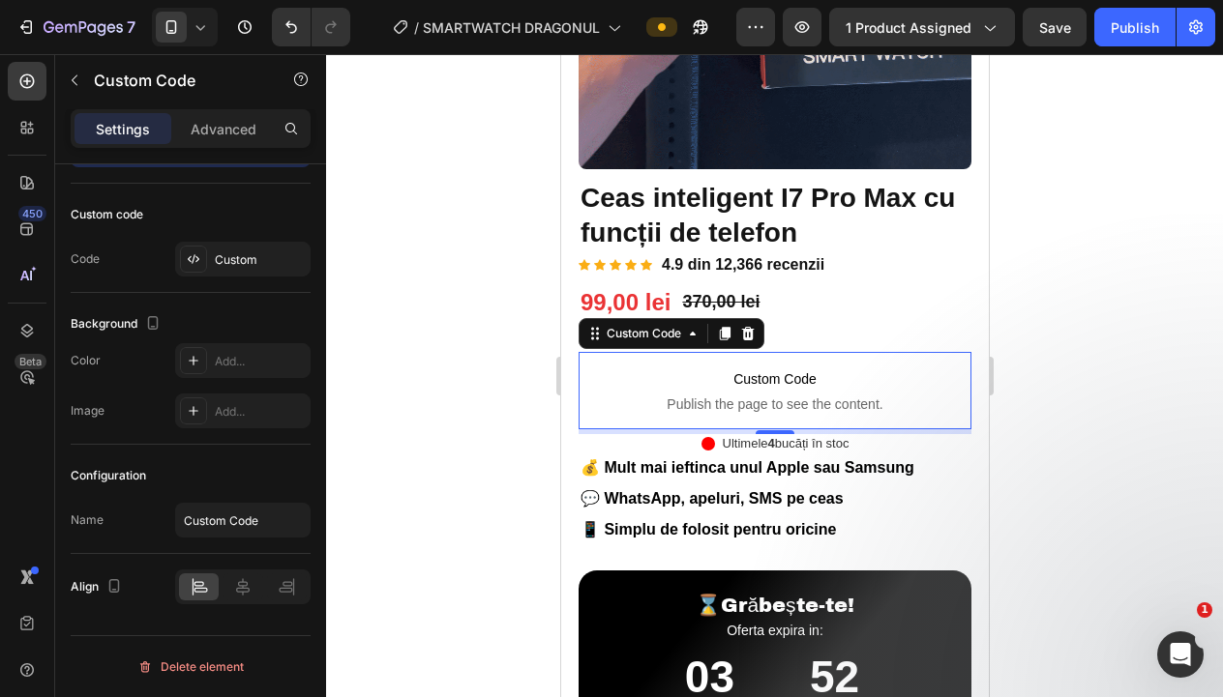
click at [1094, 275] on div at bounding box center [774, 375] width 897 height 643
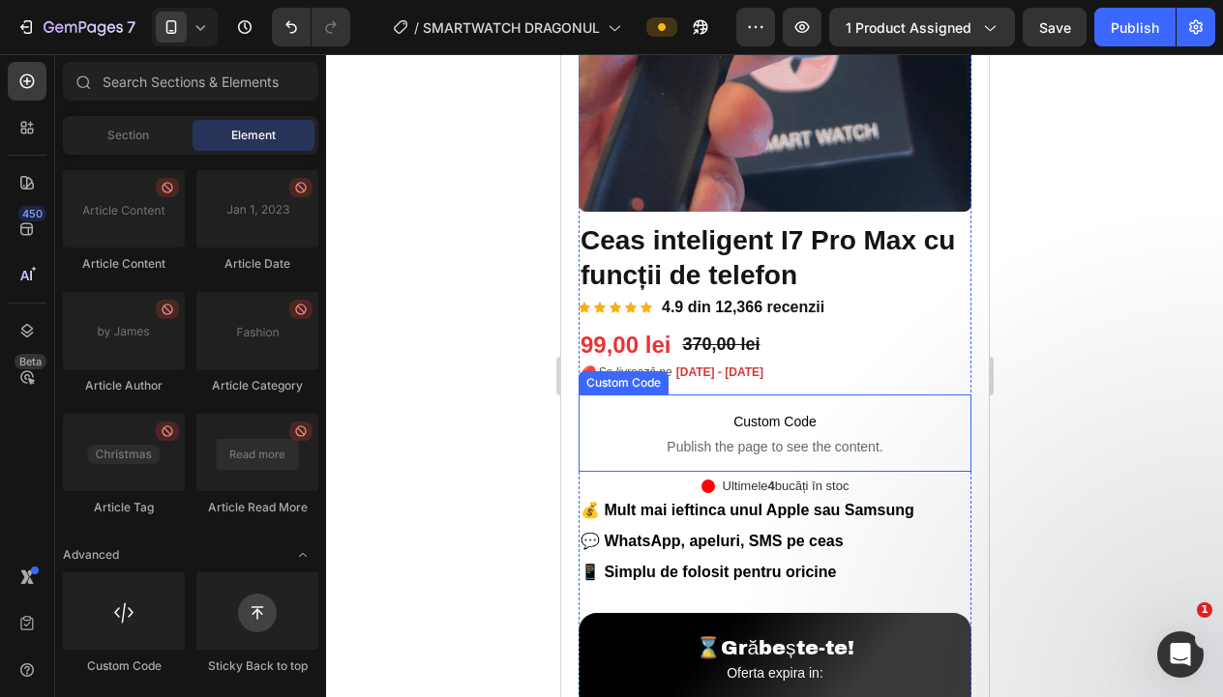
scroll to position [346, 0]
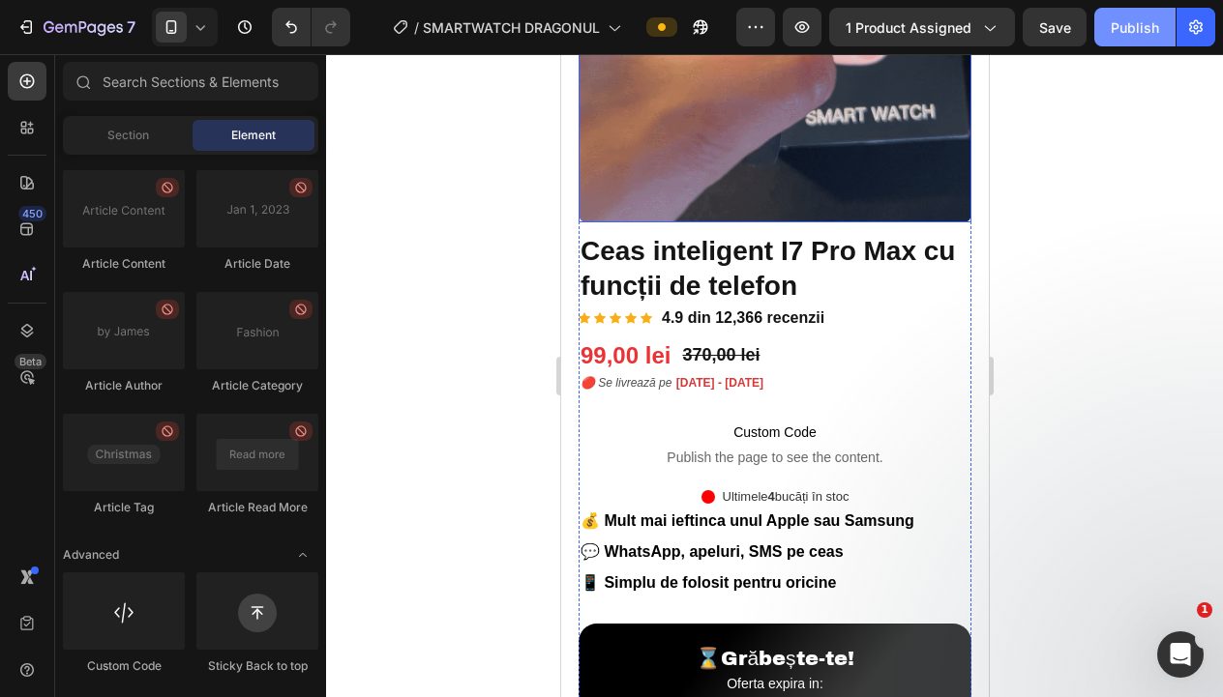
click at [1122, 38] on button "Publish" at bounding box center [1134, 27] width 81 height 39
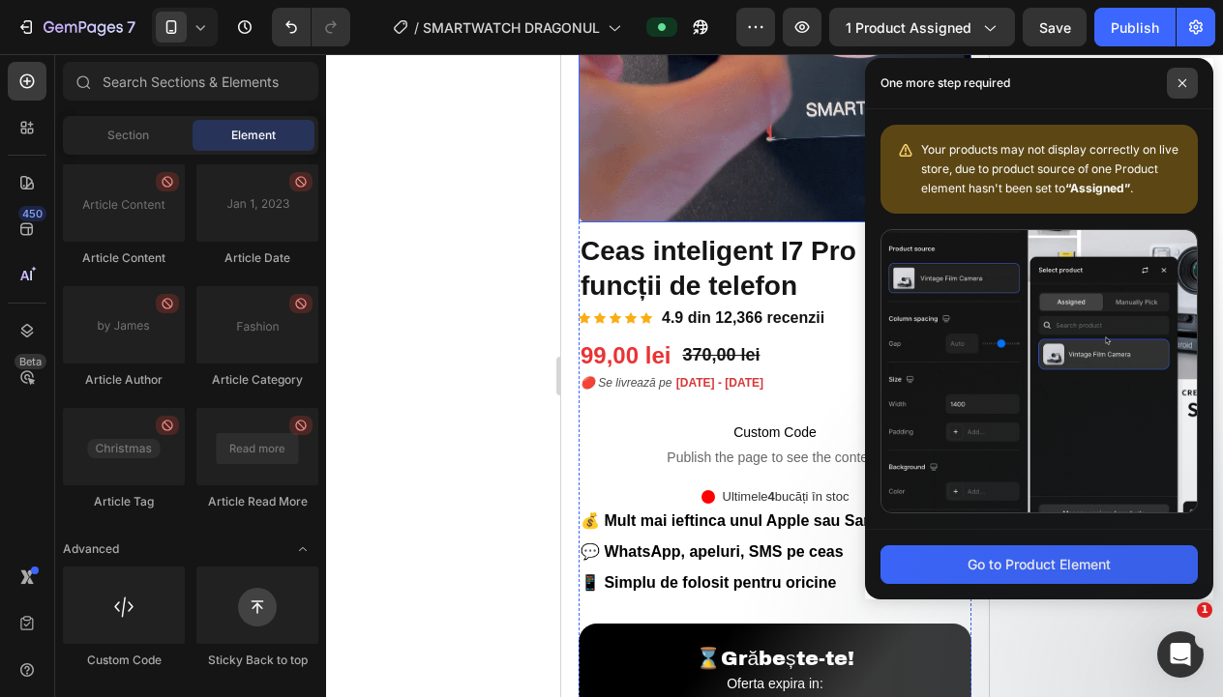
click at [1175, 84] on span at bounding box center [1182, 83] width 31 height 31
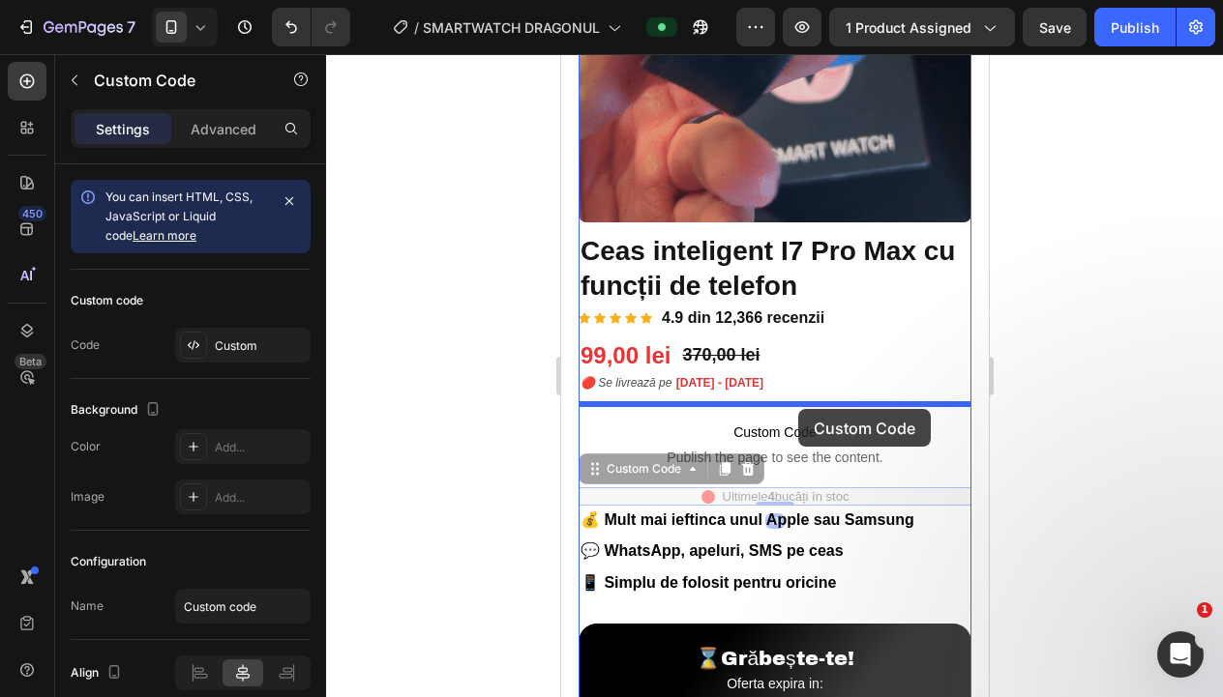
drag, startPoint x: 878, startPoint y: 496, endPoint x: 797, endPoint y: 409, distance: 119.1
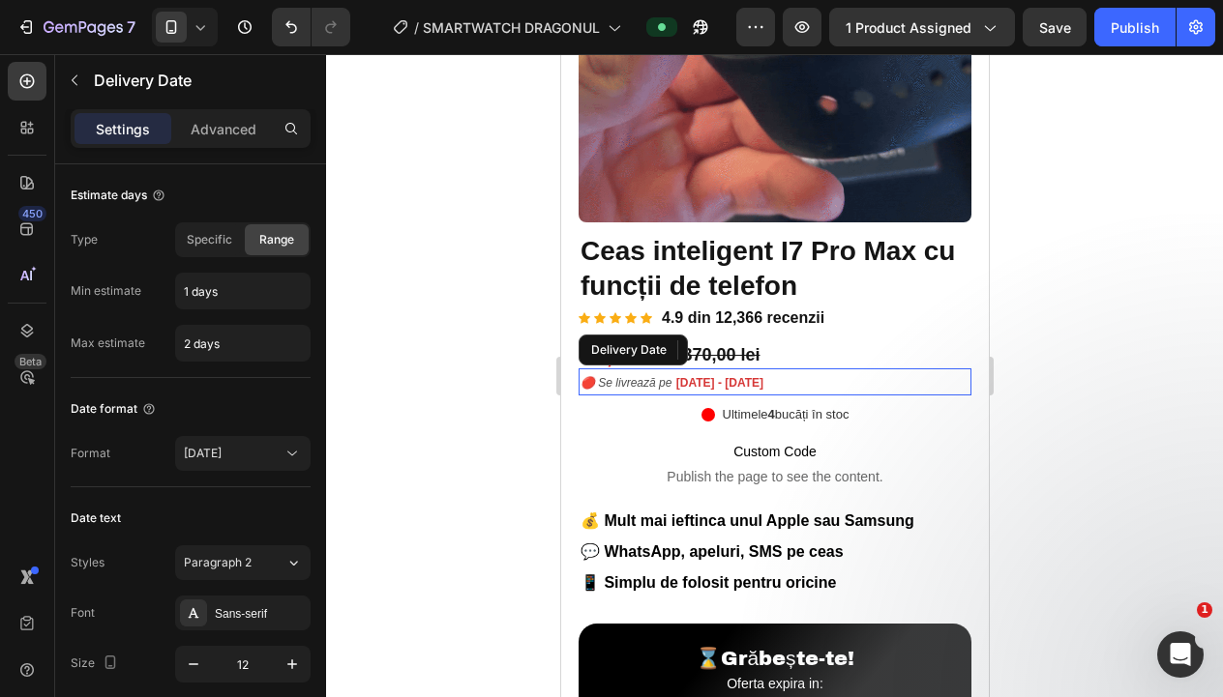
drag, startPoint x: 864, startPoint y: 375, endPoint x: 844, endPoint y: 376, distance: 19.4
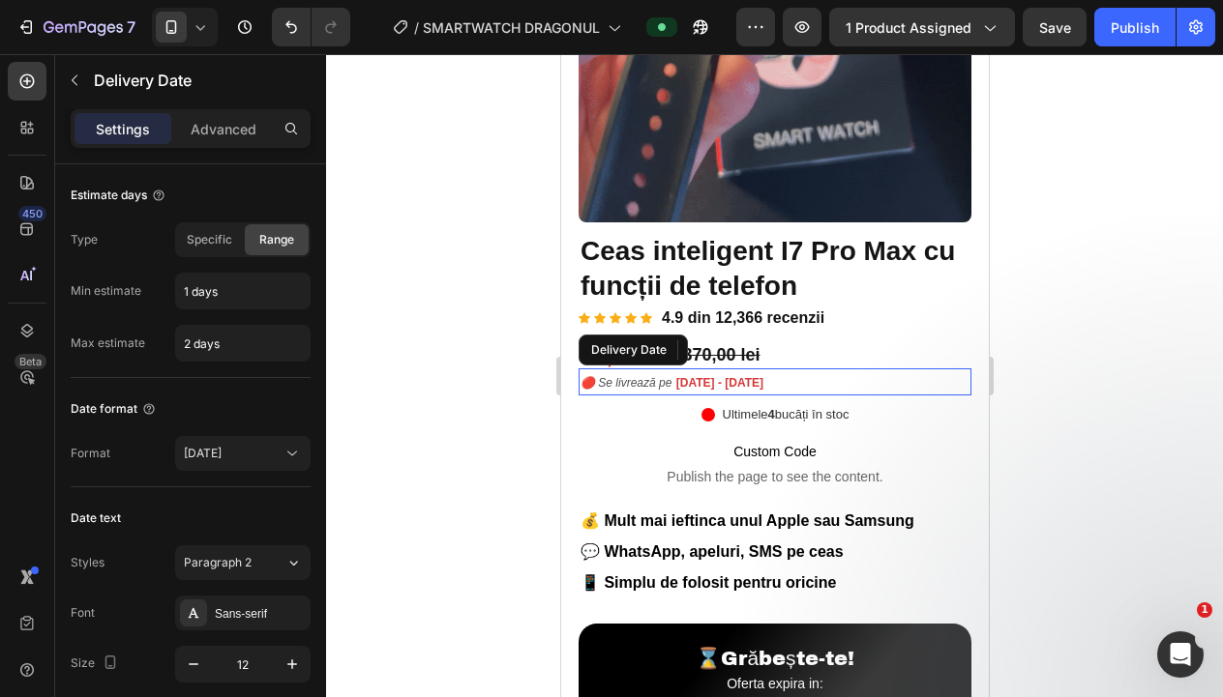
click at [864, 375] on div "🔴 Se livrează pe Aug 28 - Aug 29" at bounding box center [773, 383] width 393 height 28
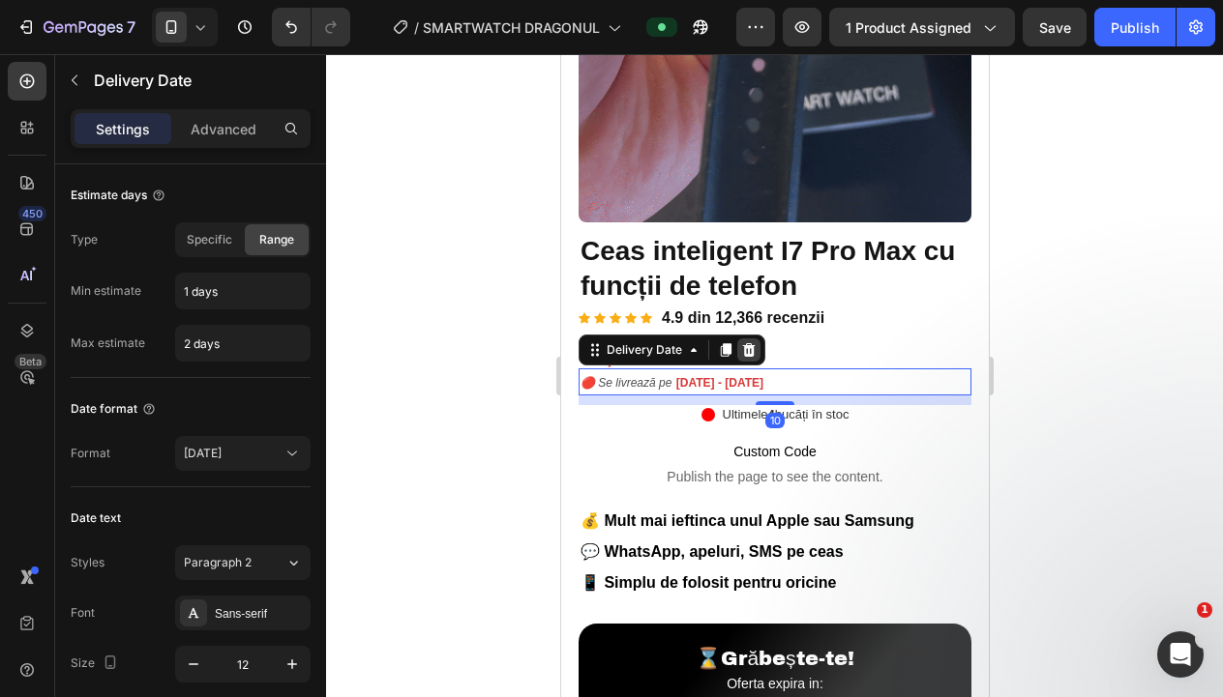
click at [740, 351] on icon at bounding box center [747, 349] width 15 height 15
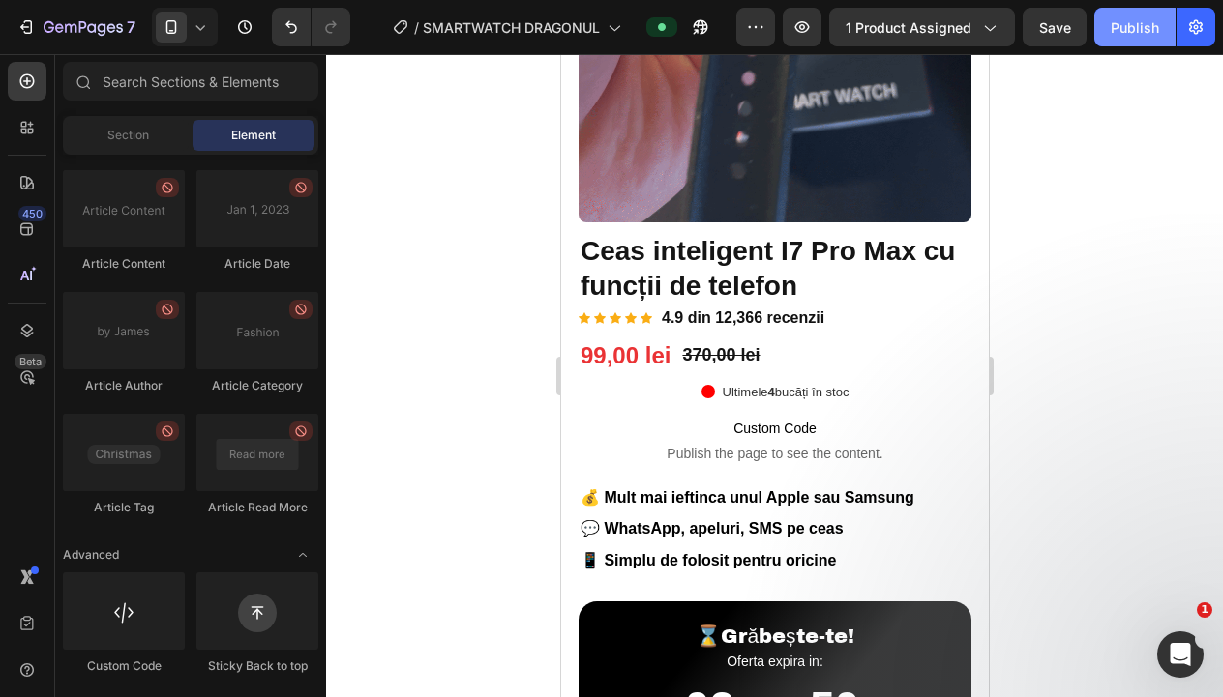
click at [1121, 24] on div "Publish" at bounding box center [1134, 27] width 48 height 20
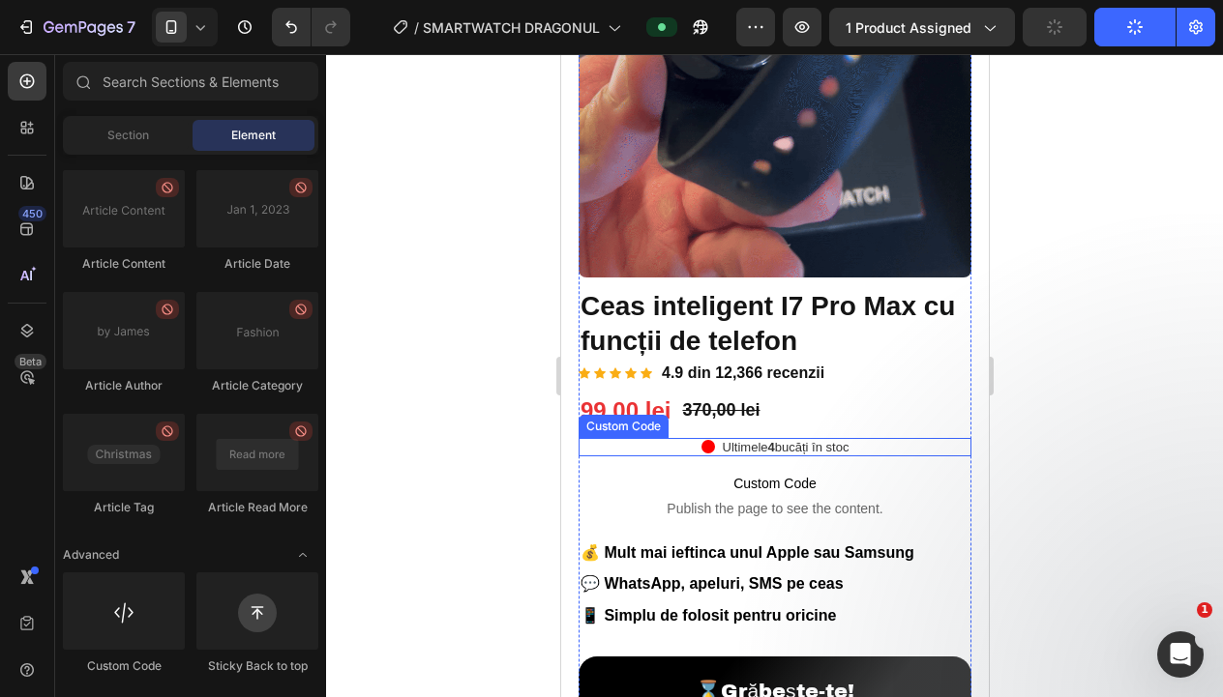
scroll to position [254, 0]
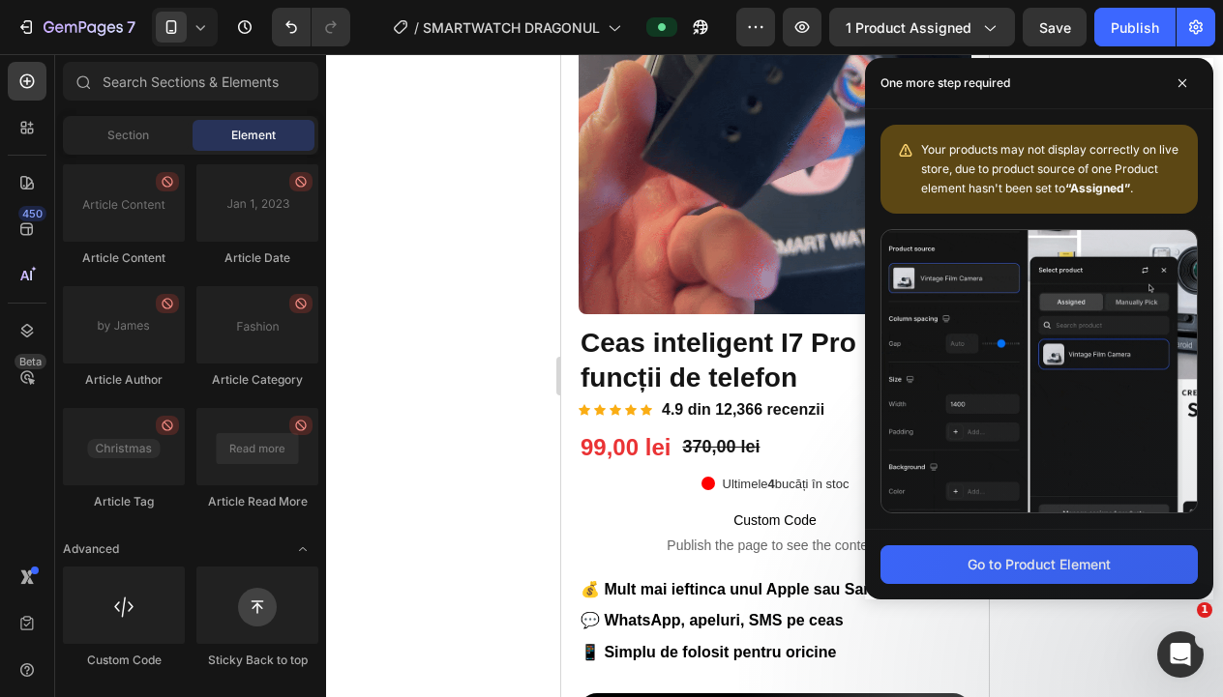
click at [428, 376] on div at bounding box center [774, 375] width 897 height 643
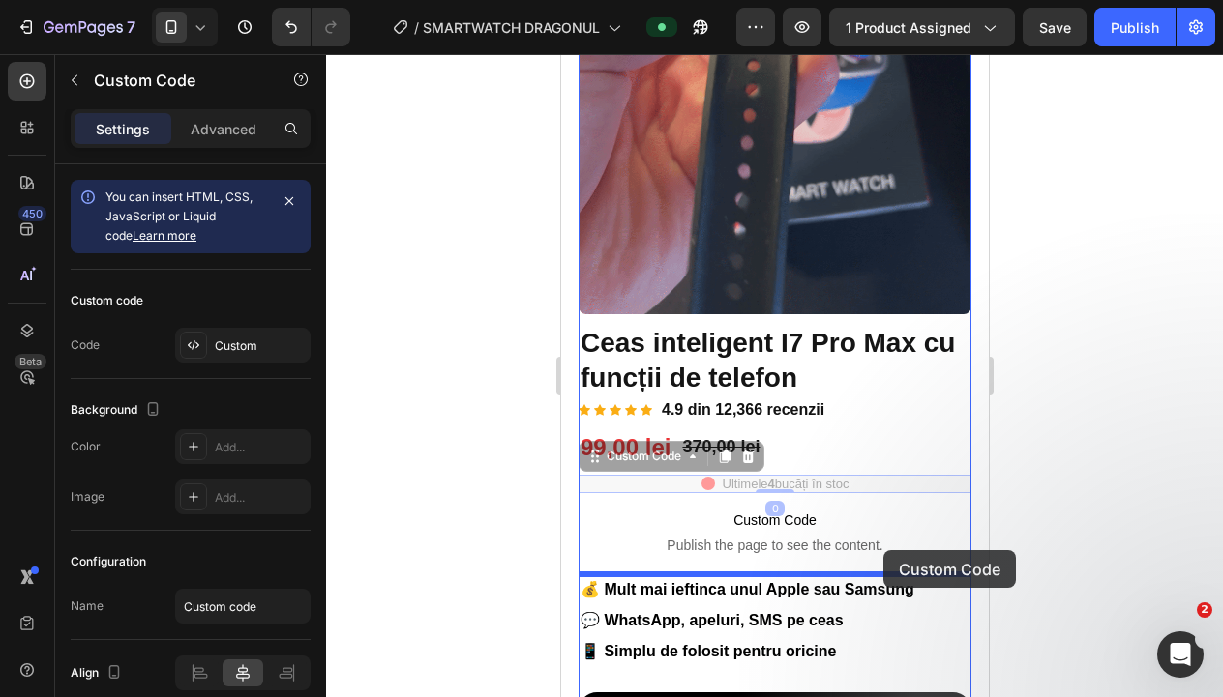
drag, startPoint x: 904, startPoint y: 484, endPoint x: 882, endPoint y: 550, distance: 70.4
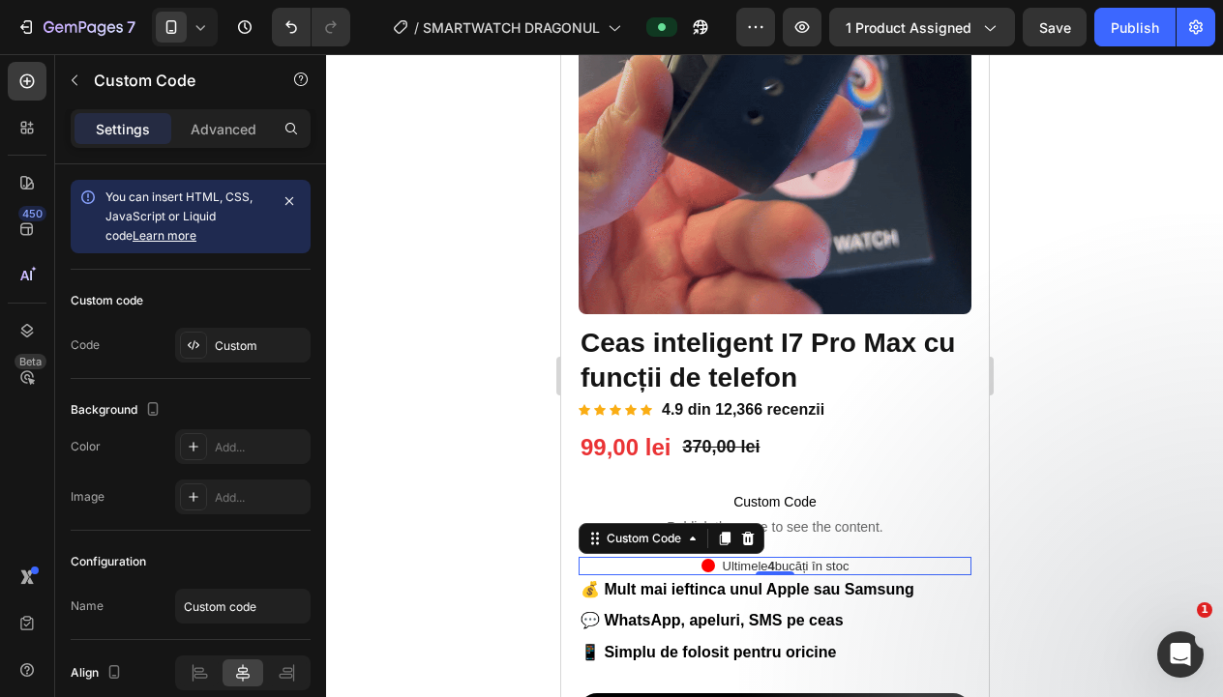
click at [473, 433] on div at bounding box center [774, 375] width 897 height 643
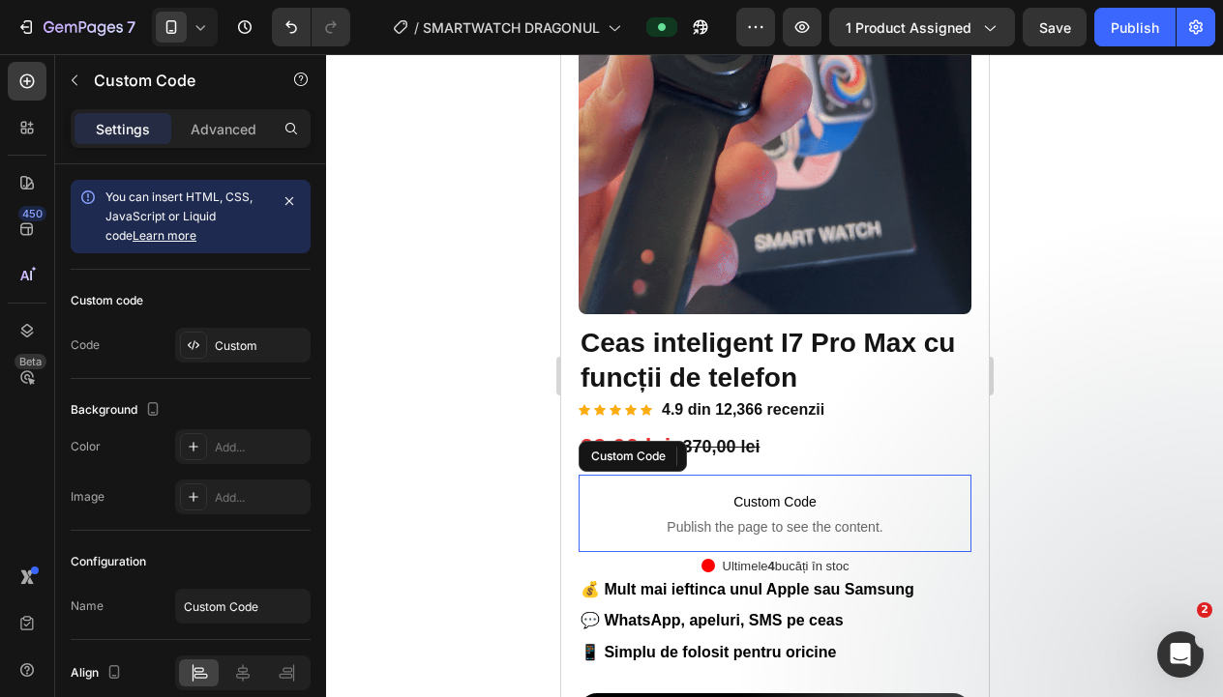
drag, startPoint x: 863, startPoint y: 518, endPoint x: 843, endPoint y: 499, distance: 28.1
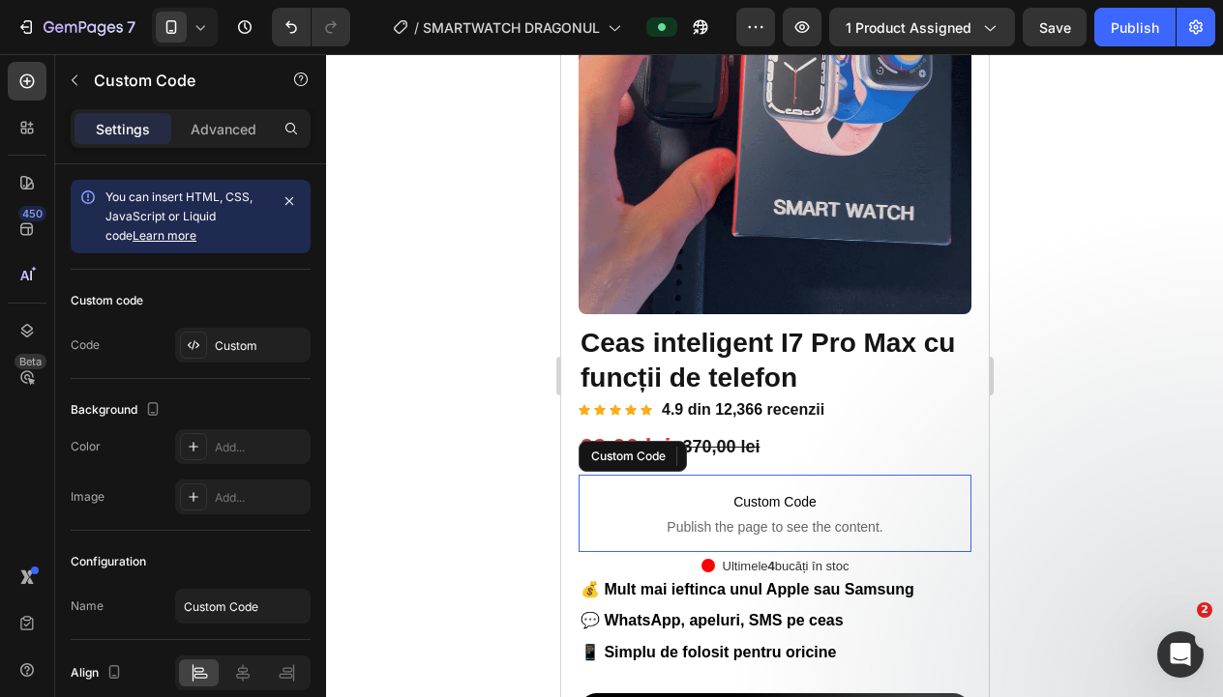
click at [863, 519] on span "Publish the page to see the content." at bounding box center [773, 527] width 393 height 19
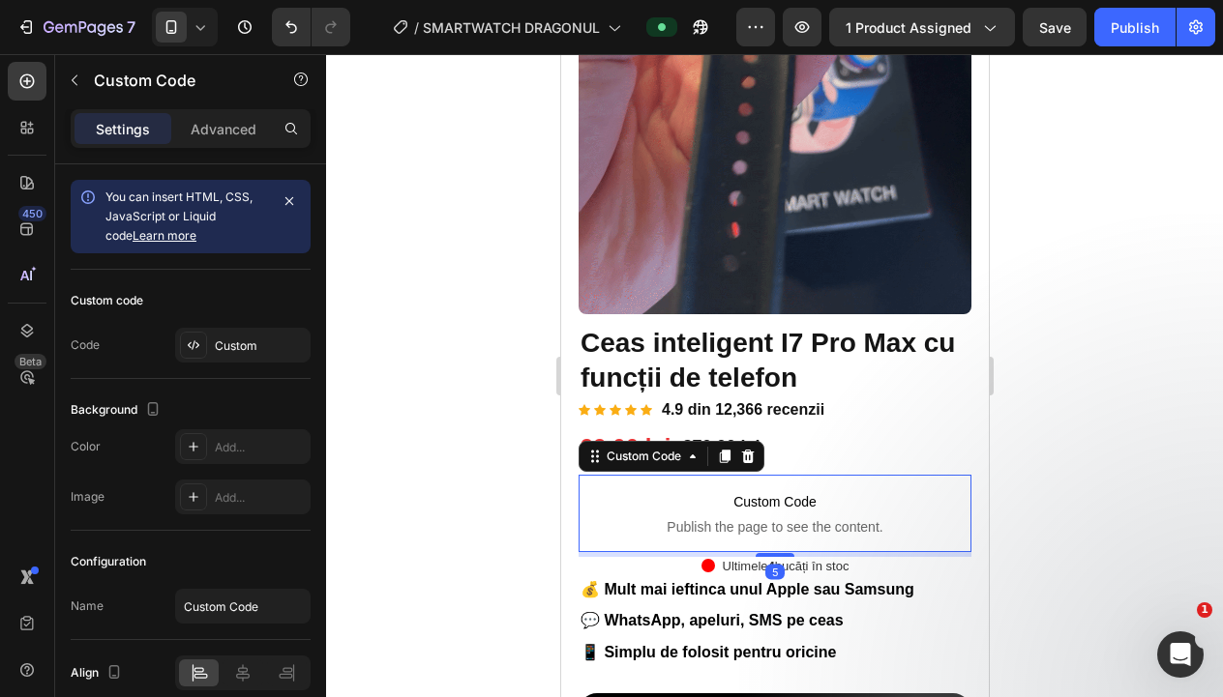
click at [197, 144] on div "Settings Advanced" at bounding box center [191, 128] width 240 height 39
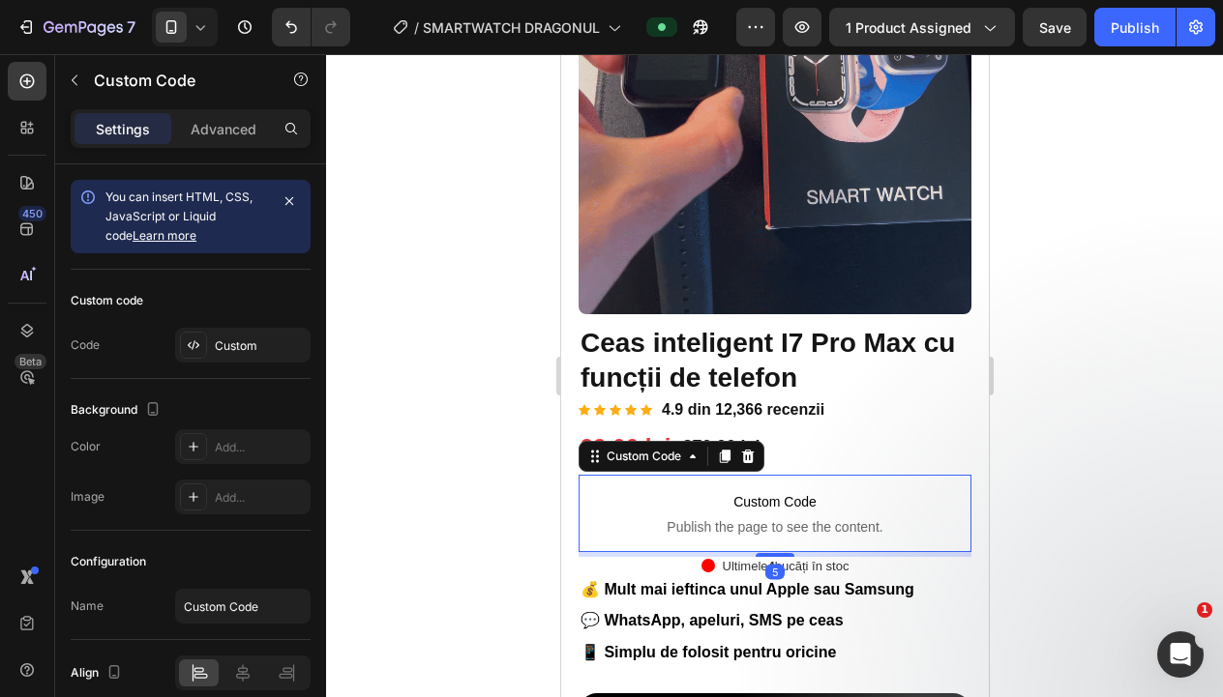
drag, startPoint x: 205, startPoint y: 138, endPoint x: 205, endPoint y: 164, distance: 26.1
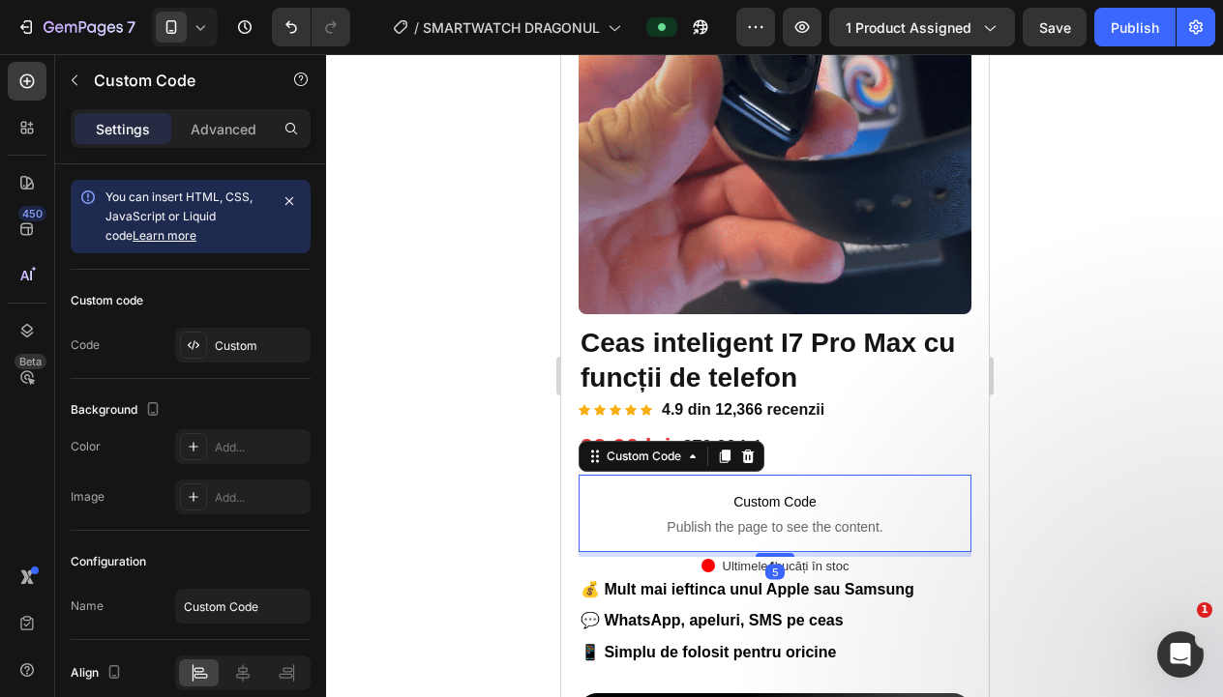
click at [205, 138] on p "Advanced" at bounding box center [224, 129] width 66 height 20
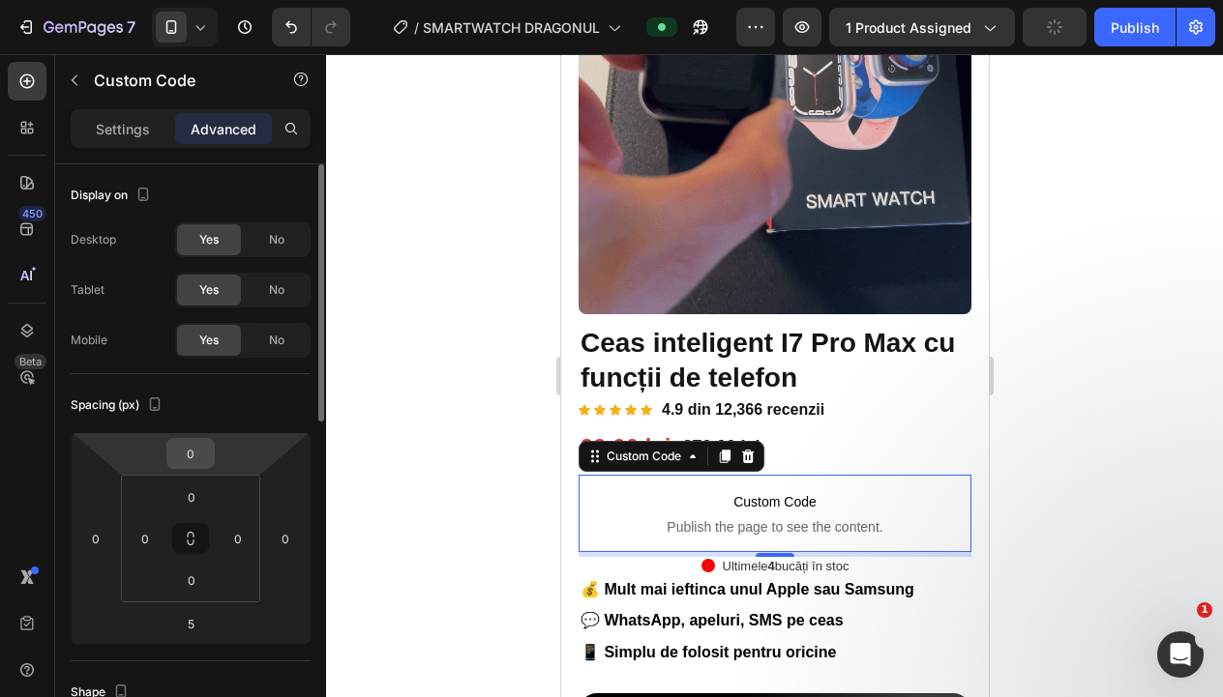
click at [188, 447] on input "0" at bounding box center [190, 453] width 39 height 29
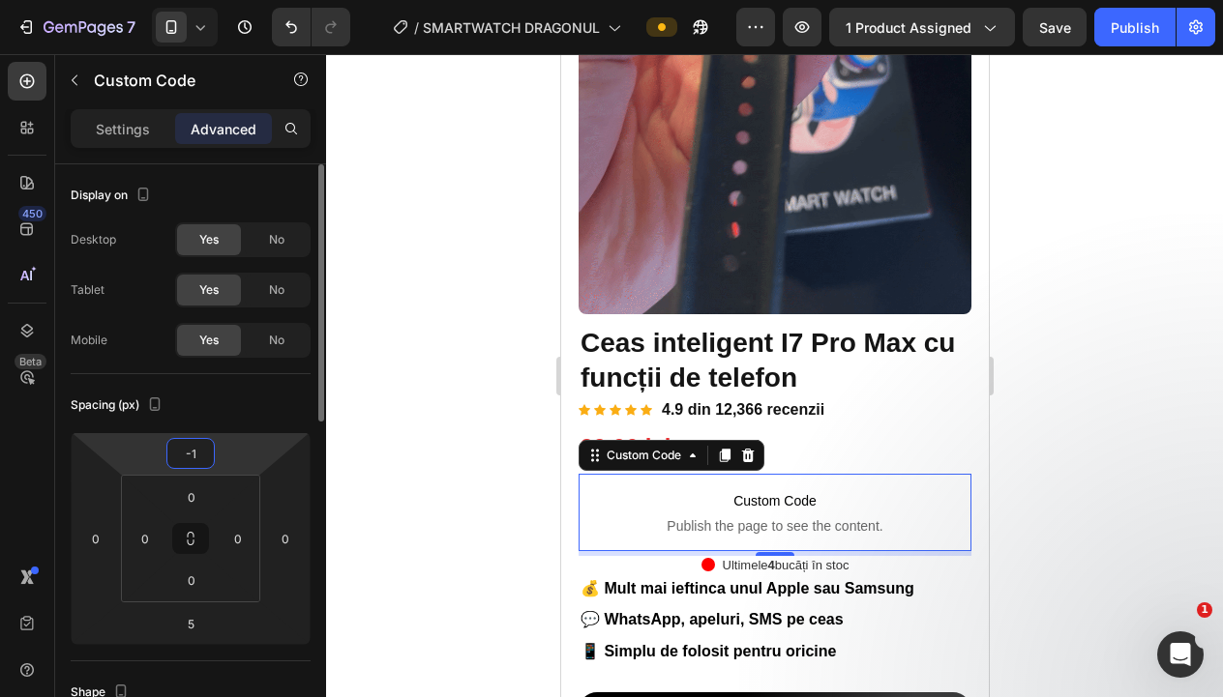
type input "-15"
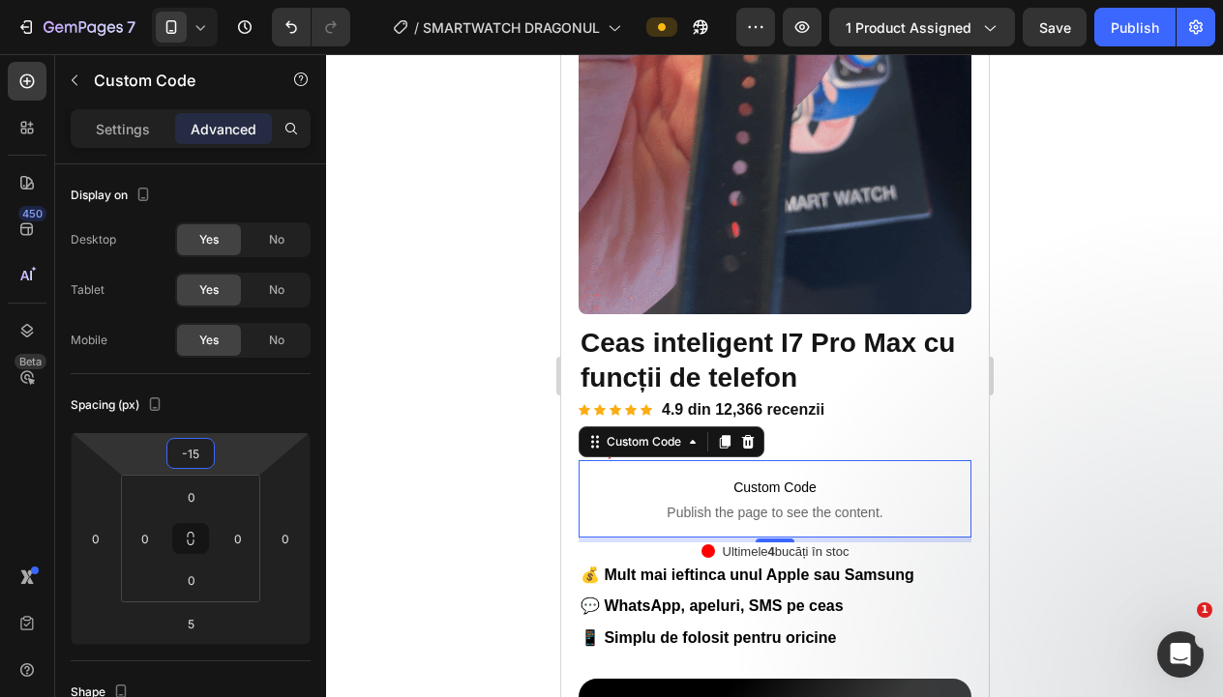
click at [381, 424] on div at bounding box center [774, 375] width 897 height 643
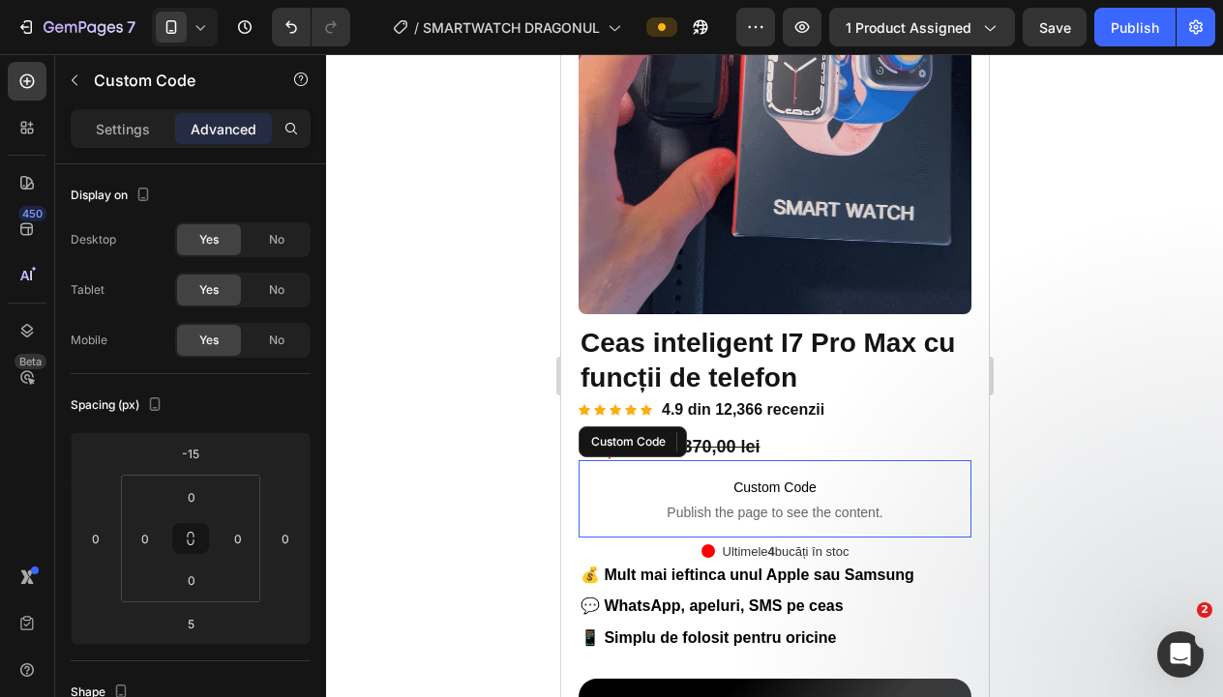
click at [905, 489] on span "Custom Code" at bounding box center [773, 487] width 393 height 23
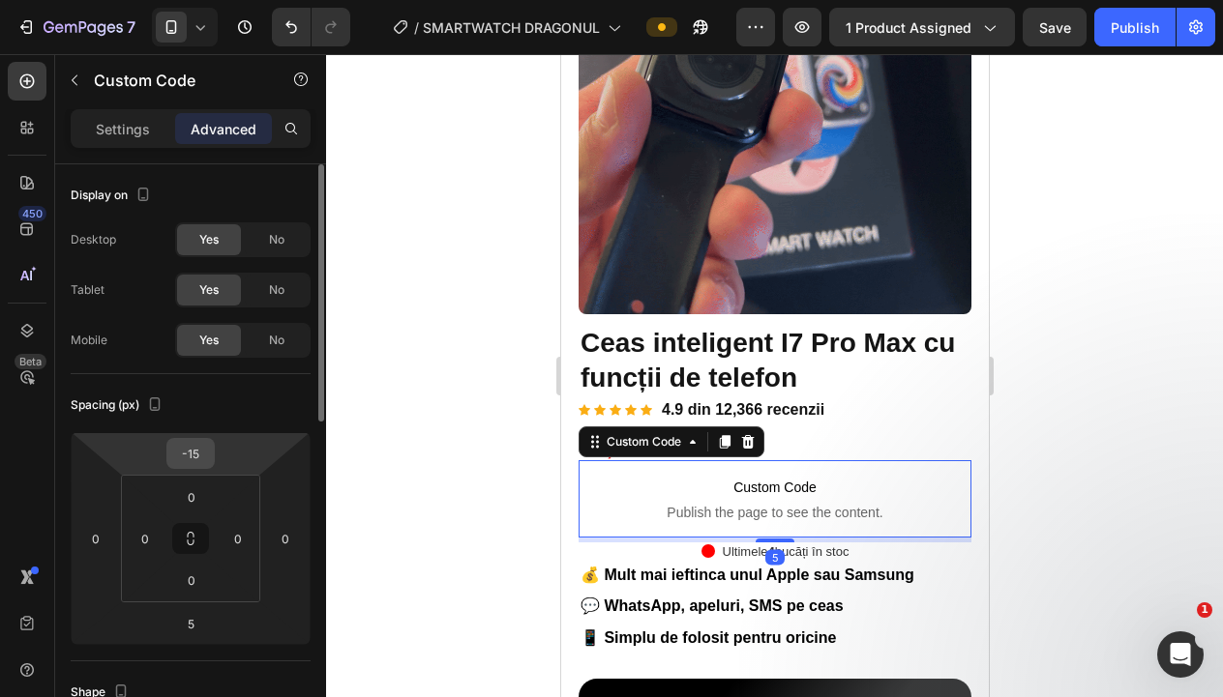
click at [192, 453] on input "-15" at bounding box center [190, 453] width 39 height 29
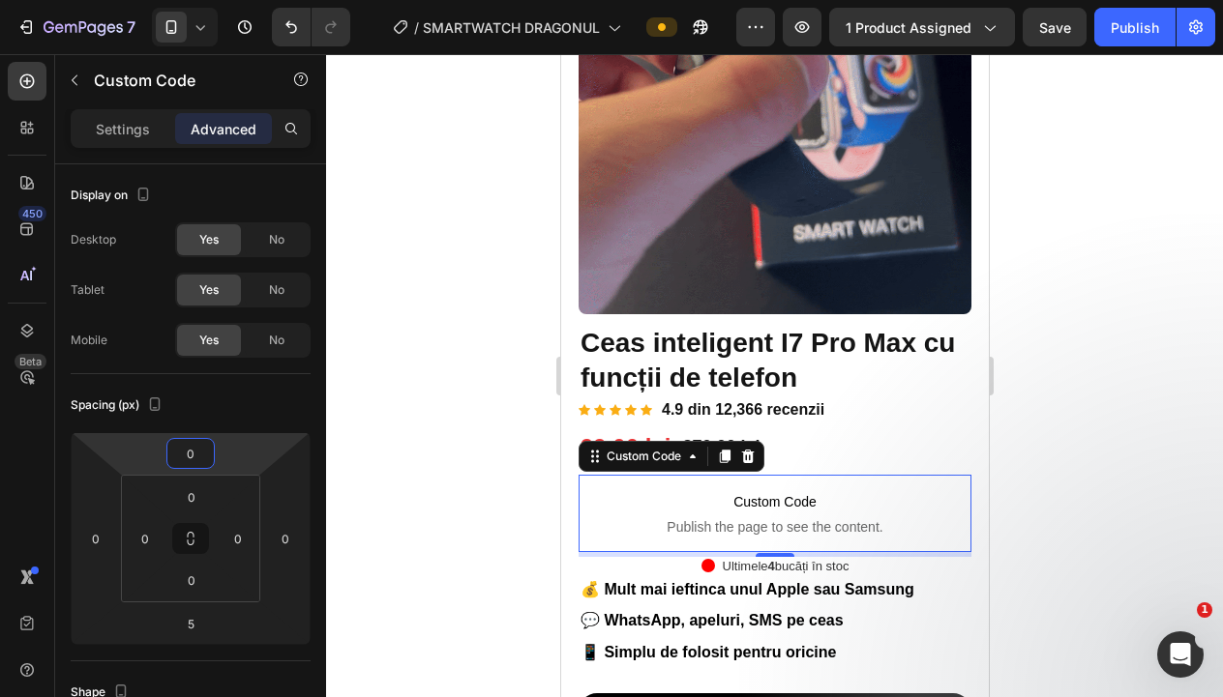
click at [1134, 450] on div at bounding box center [774, 375] width 897 height 643
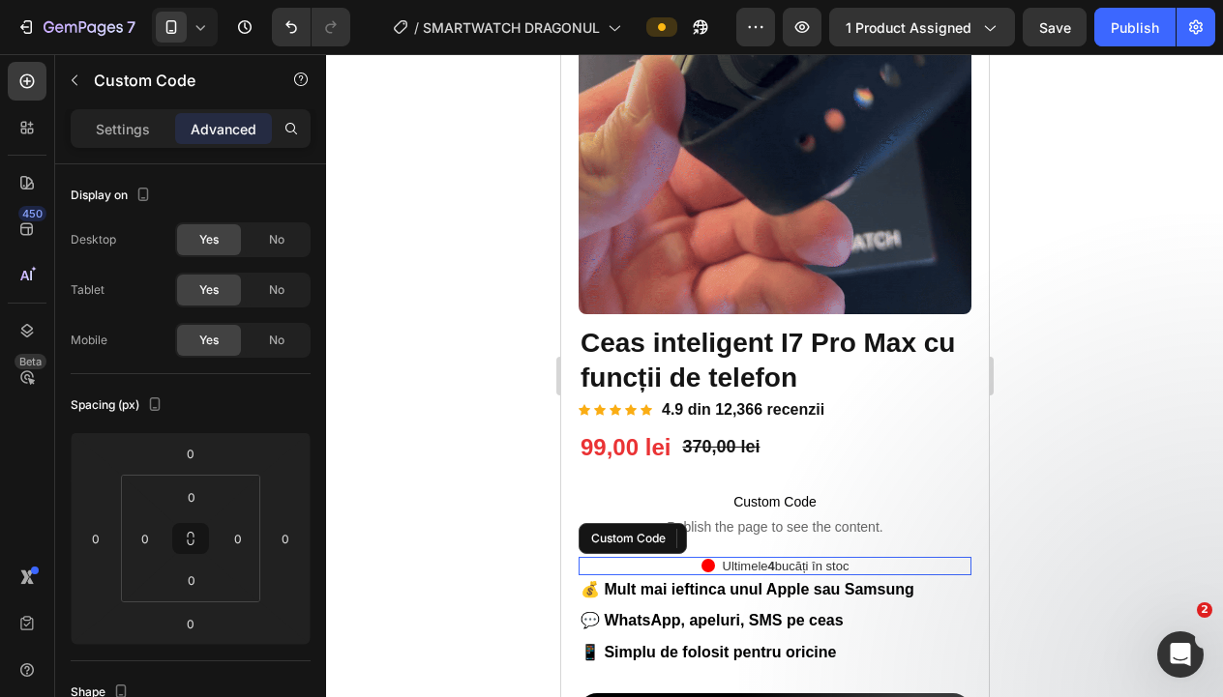
click at [904, 570] on div "Ultimele 4 bucăți în stoc" at bounding box center [773, 566] width 393 height 19
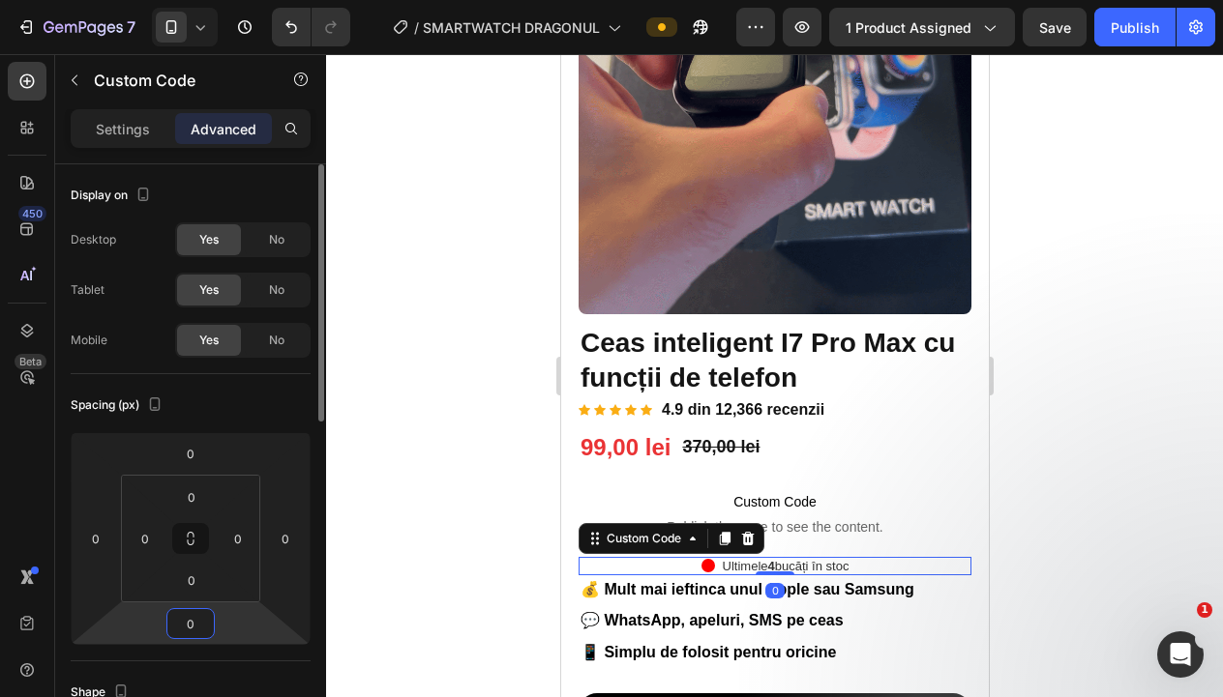
click at [189, 628] on input "0" at bounding box center [190, 623] width 39 height 29
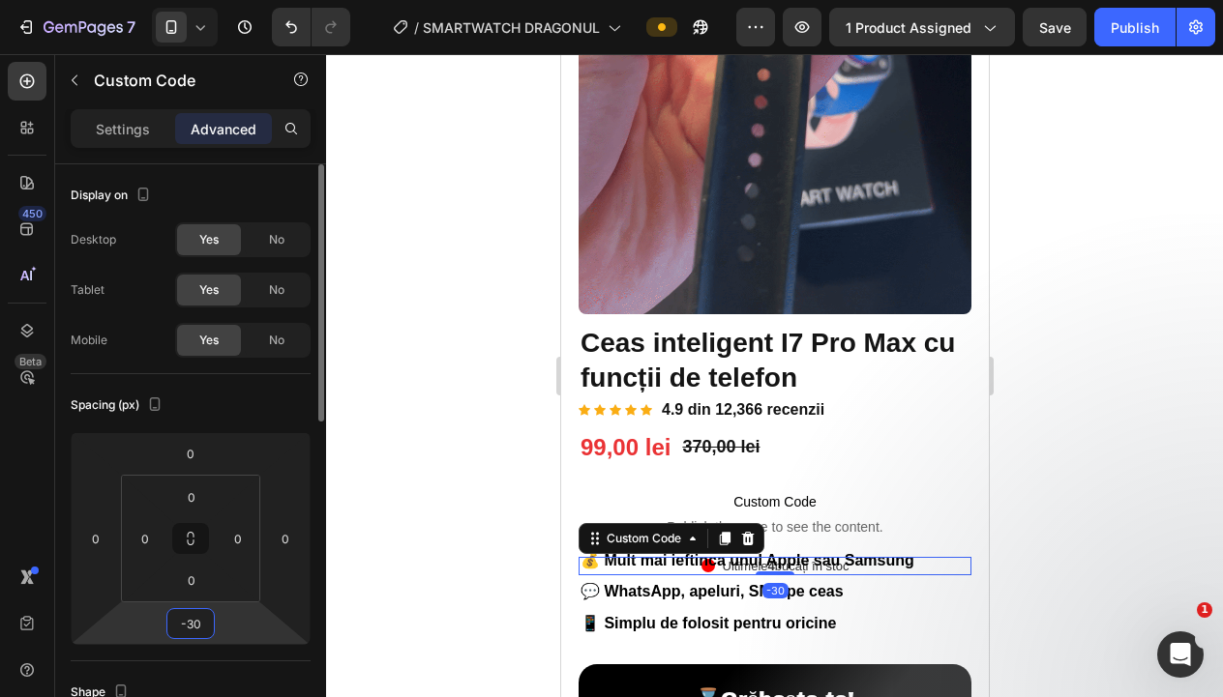
type input "-3"
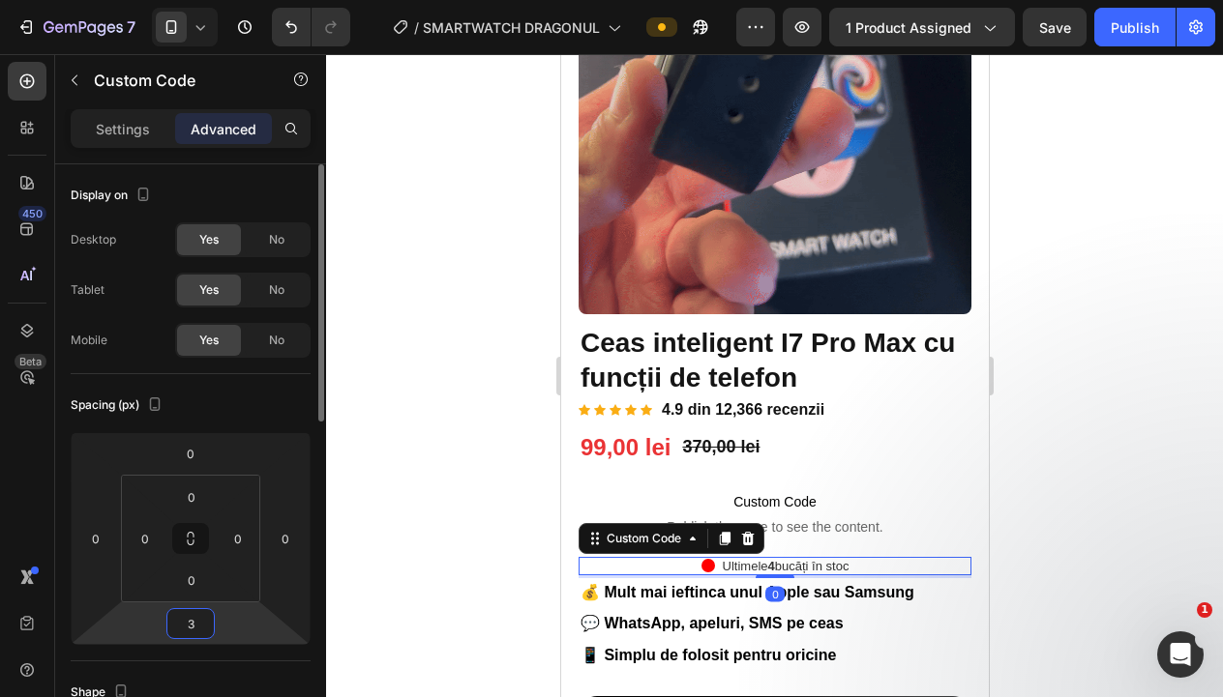
type input "30"
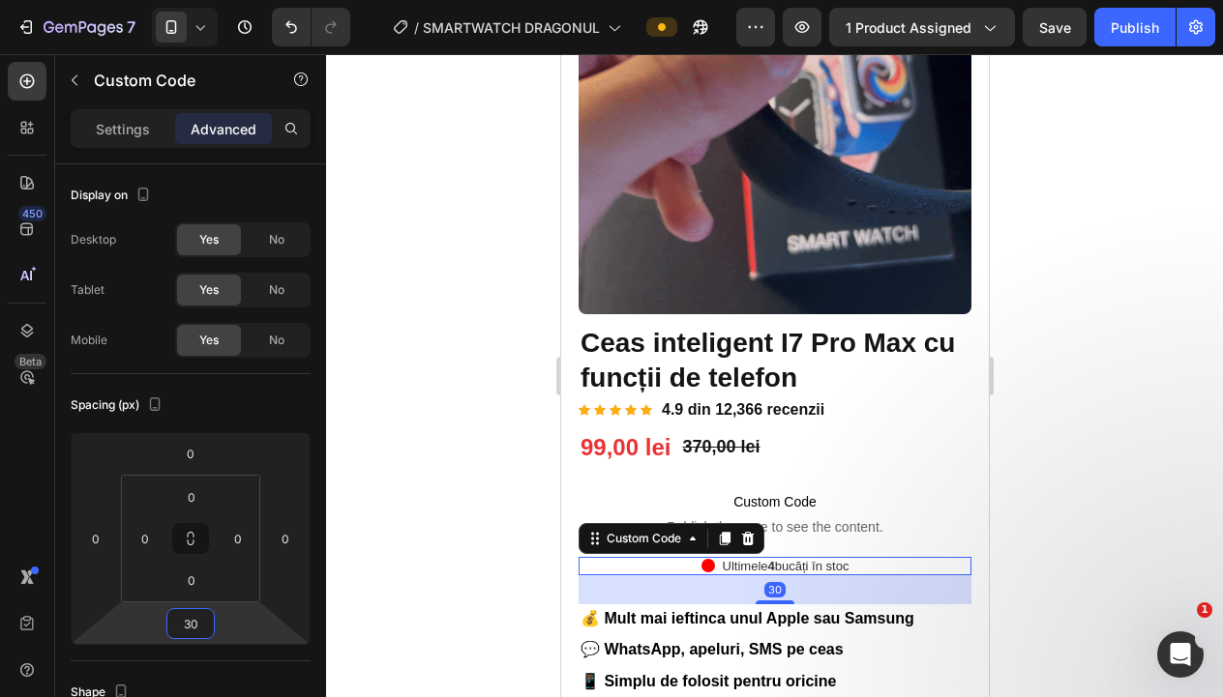
click at [388, 547] on div at bounding box center [774, 375] width 897 height 643
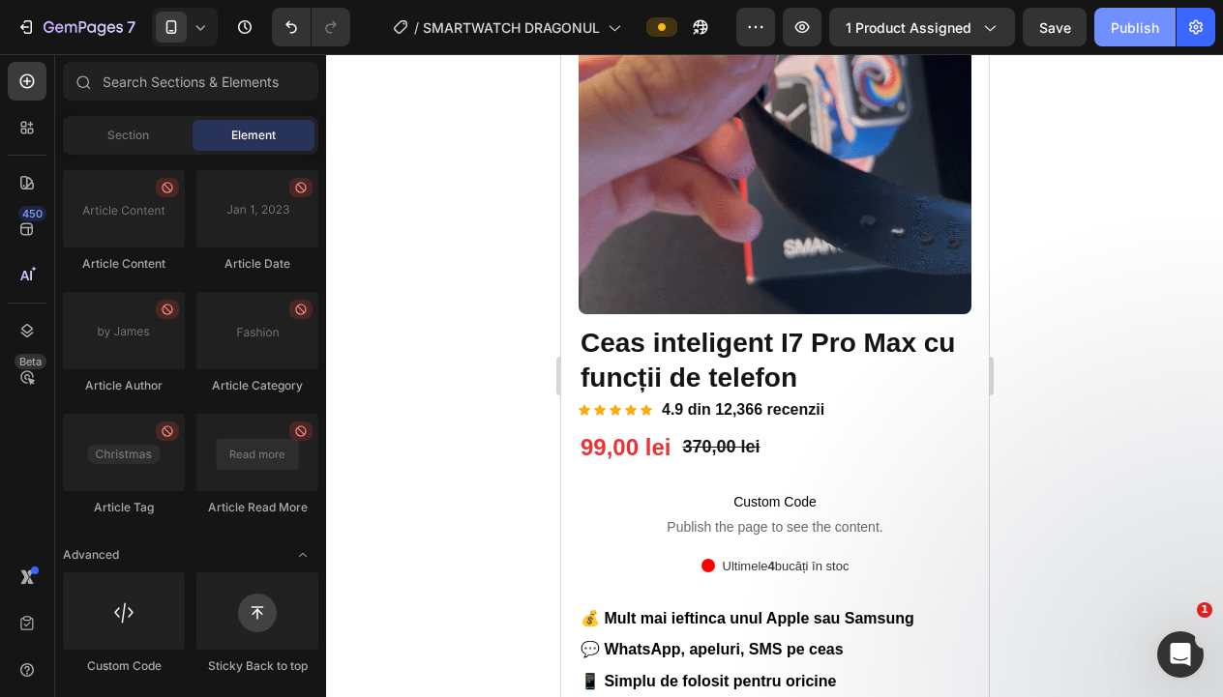
click at [1129, 29] on div "Publish" at bounding box center [1134, 27] width 48 height 20
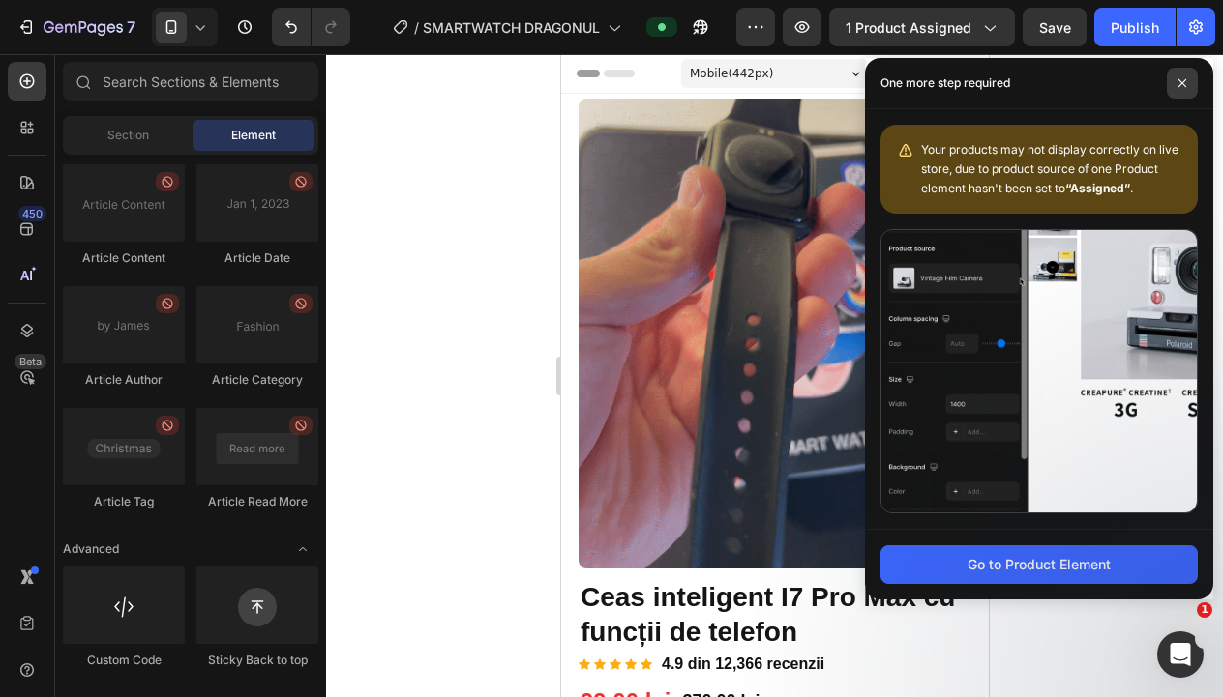
scroll to position [0, 0]
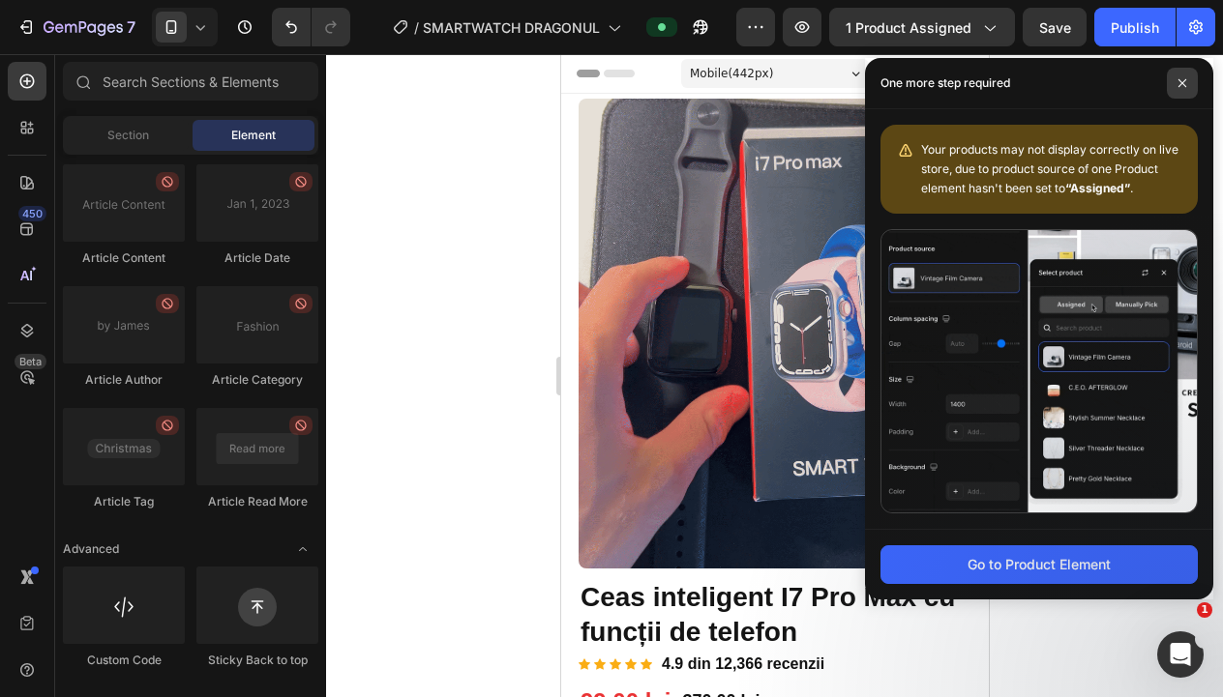
click at [1183, 91] on span at bounding box center [1182, 83] width 31 height 31
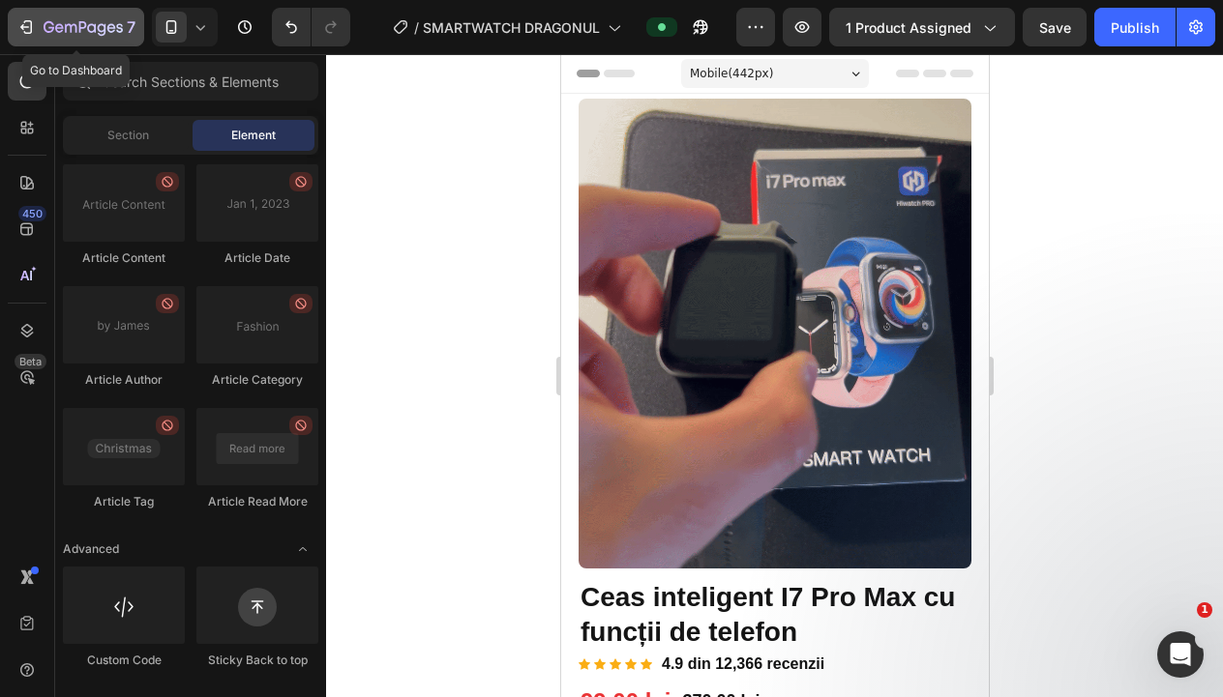
click at [38, 40] on button "7" at bounding box center [76, 27] width 136 height 39
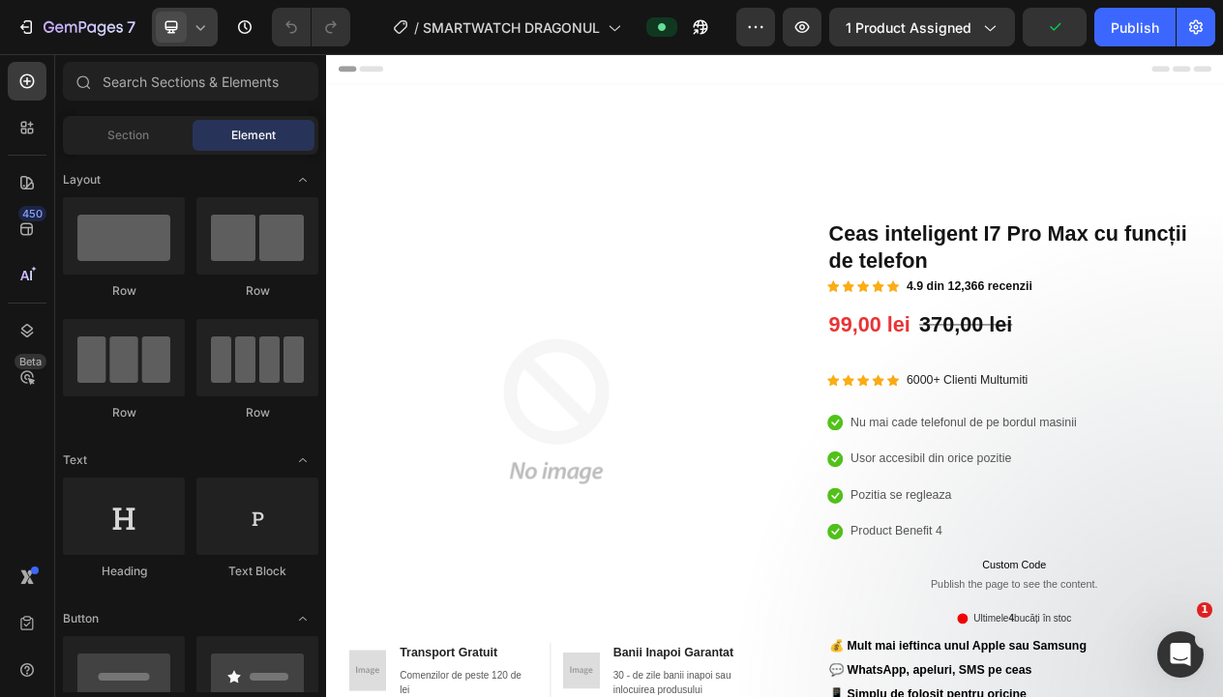
click at [202, 26] on icon at bounding box center [200, 26] width 19 height 19
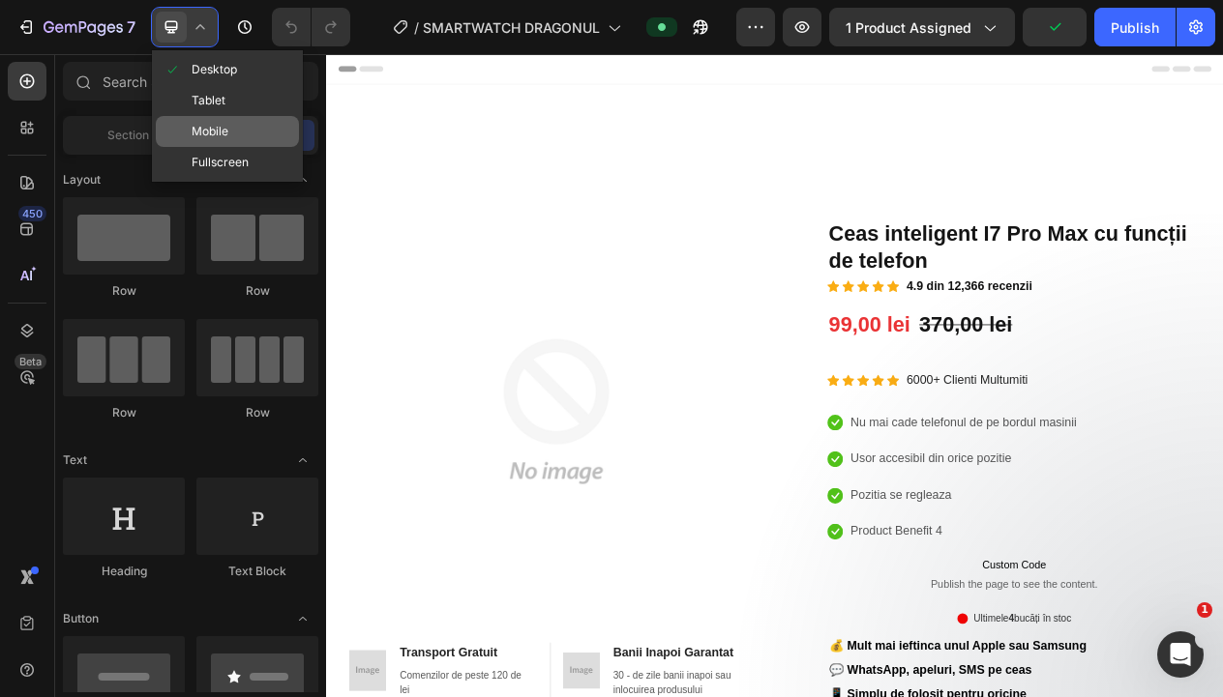
click at [222, 128] on span "Mobile" at bounding box center [210, 131] width 37 height 19
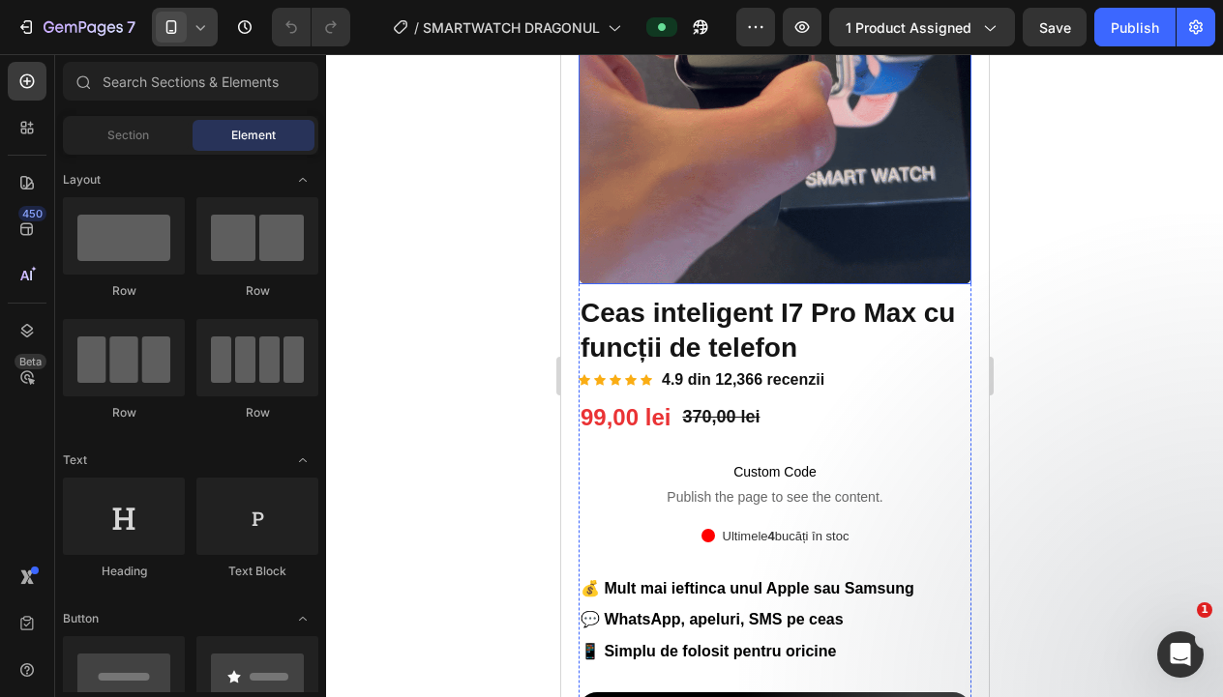
scroll to position [294, 0]
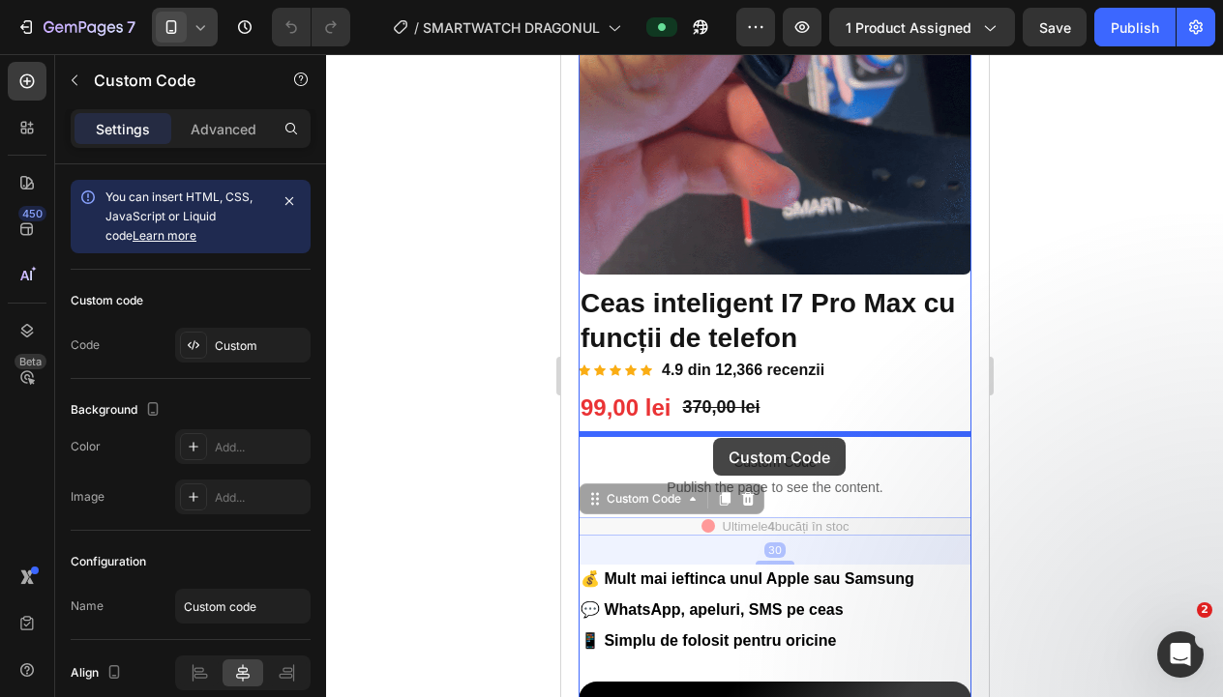
drag, startPoint x: 882, startPoint y: 527, endPoint x: 712, endPoint y: 438, distance: 192.1
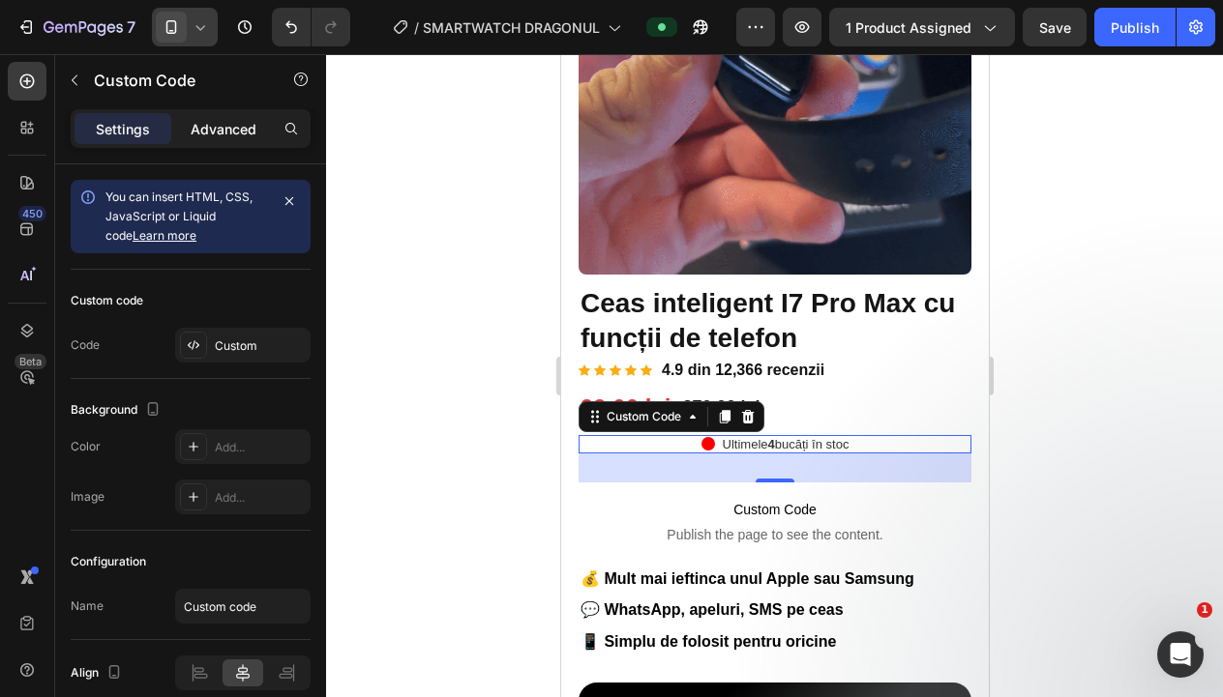
click at [221, 135] on p "Advanced" at bounding box center [224, 129] width 66 height 20
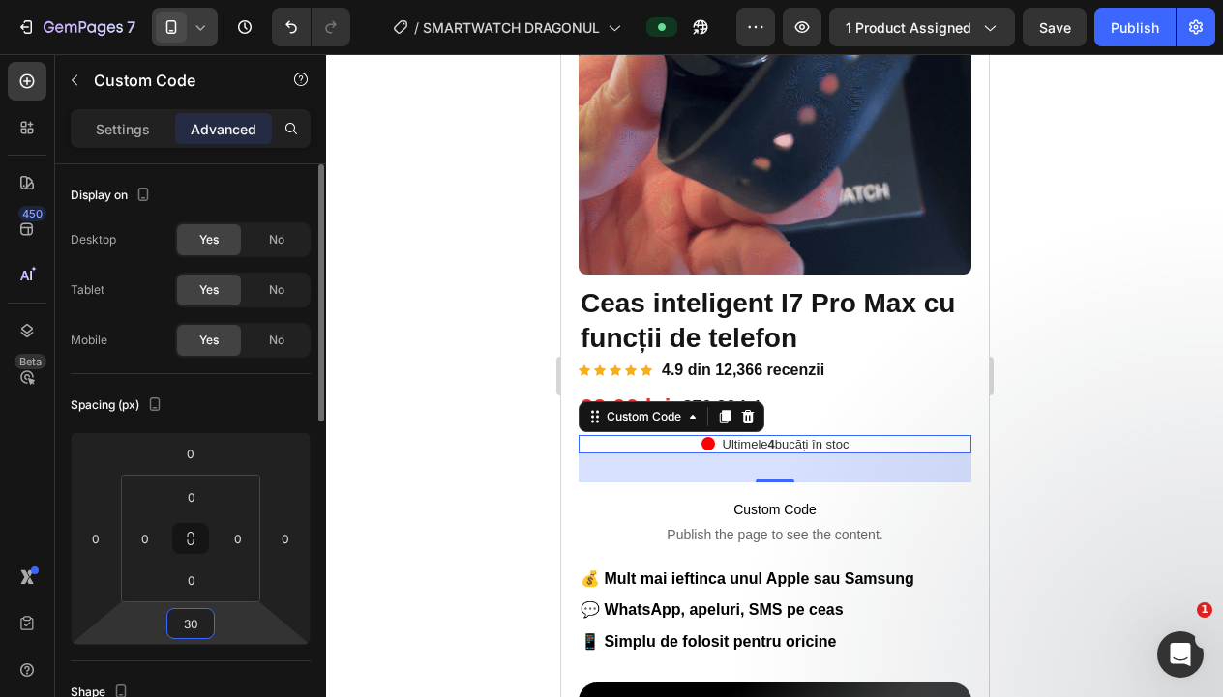
click at [198, 627] on input "30" at bounding box center [190, 623] width 39 height 29
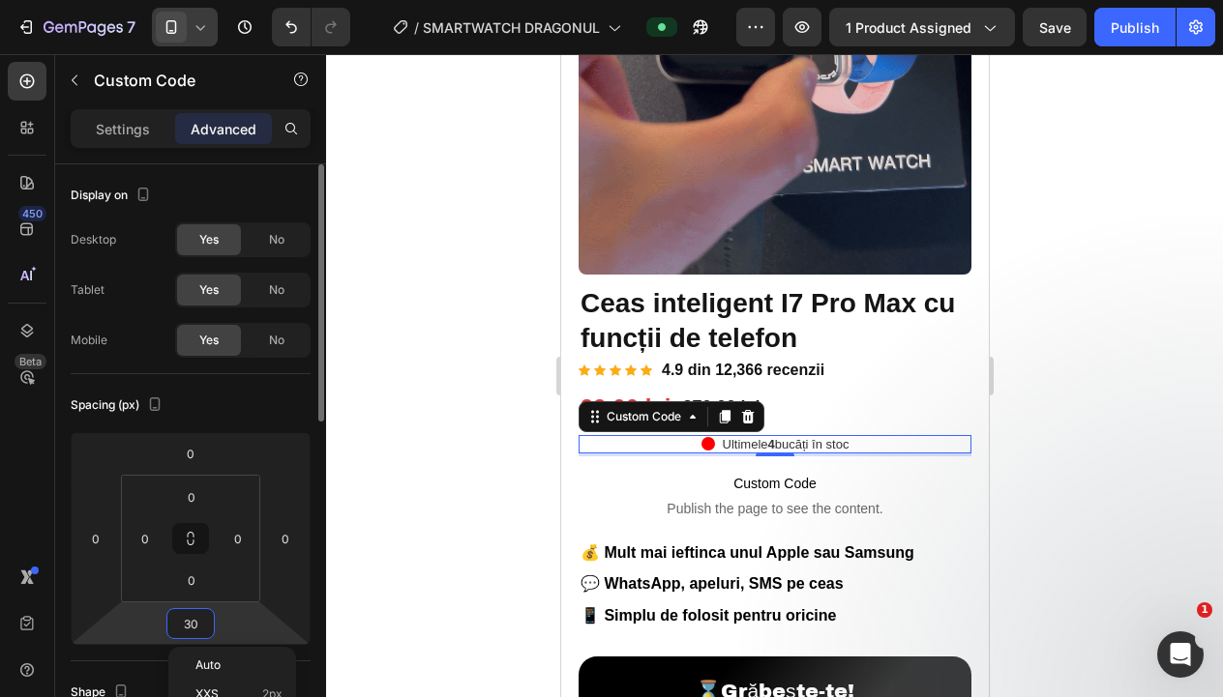
type input "3"
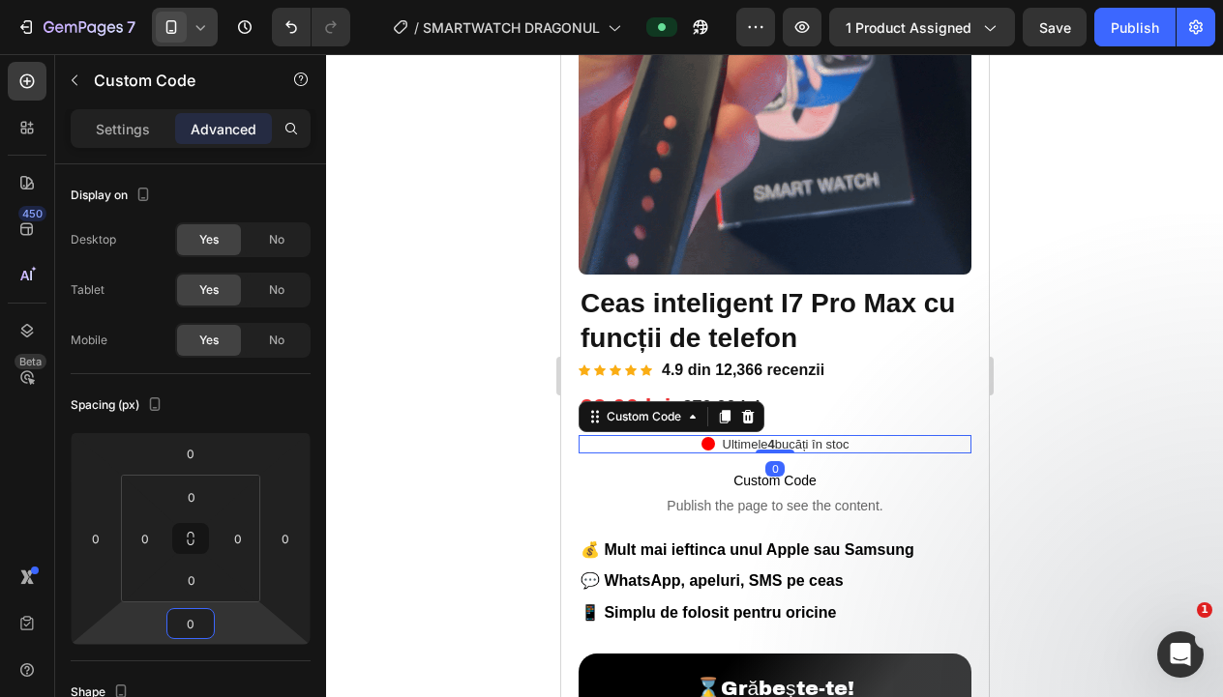
click at [495, 558] on div at bounding box center [774, 375] width 897 height 643
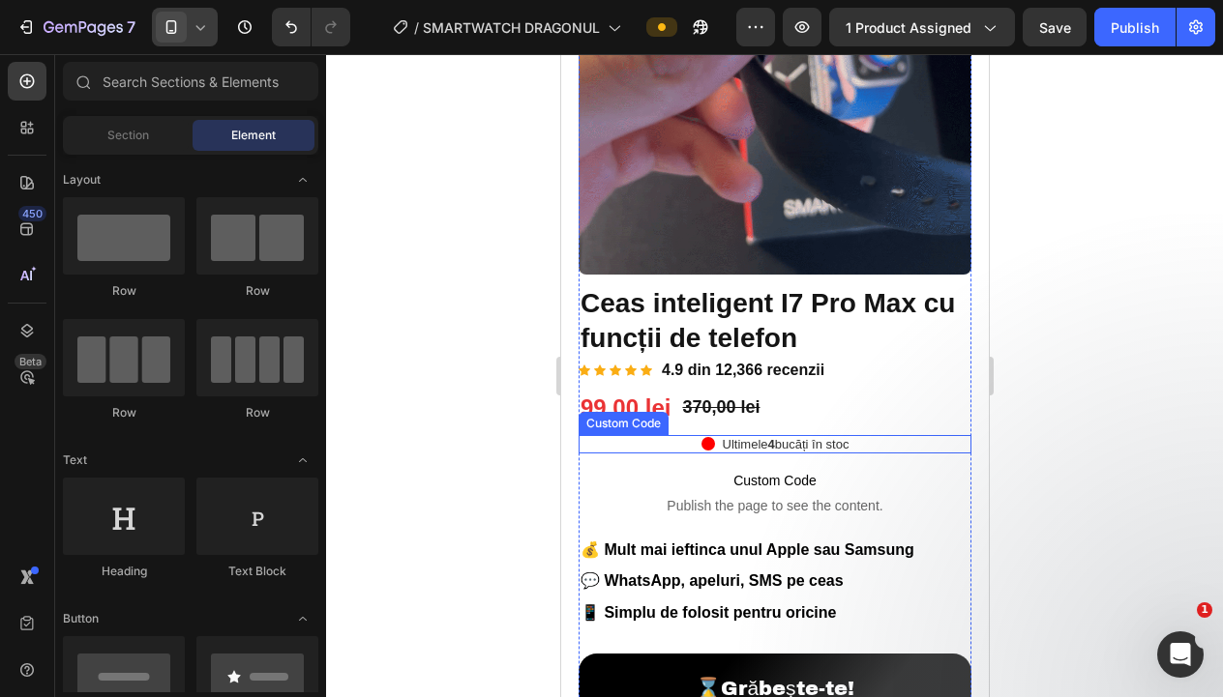
click at [905, 437] on div "Ultimele 4 bucăți în stoc" at bounding box center [773, 444] width 393 height 19
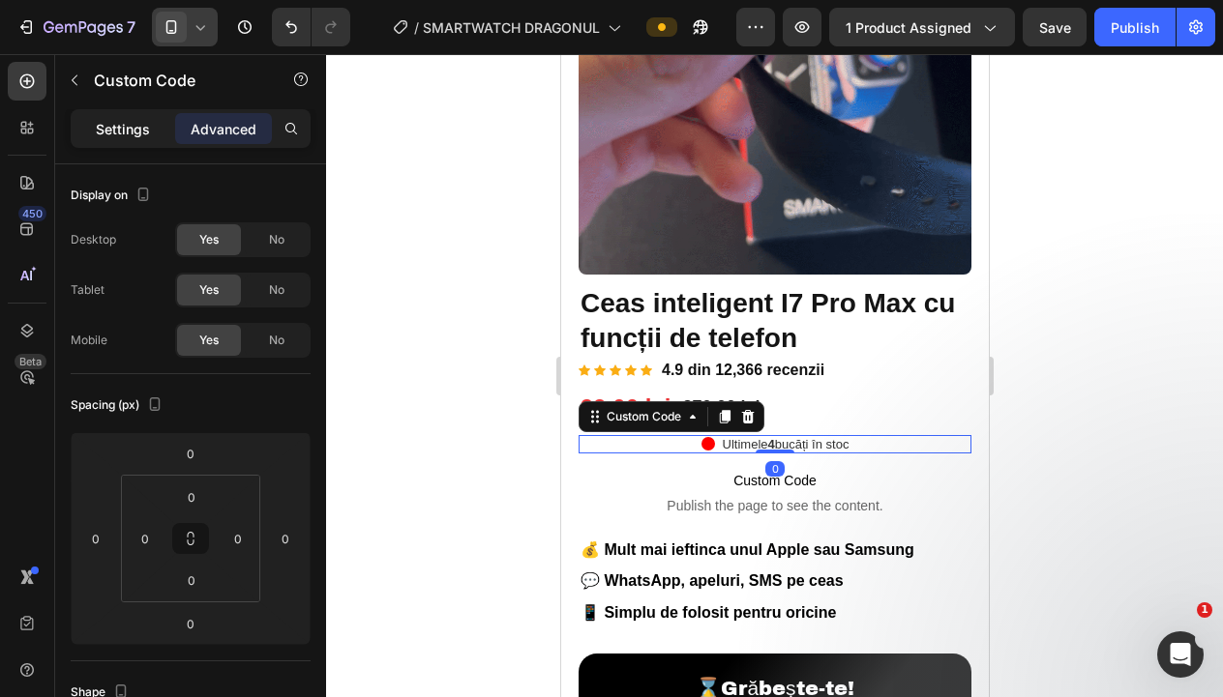
click at [122, 125] on p "Settings" at bounding box center [123, 129] width 54 height 20
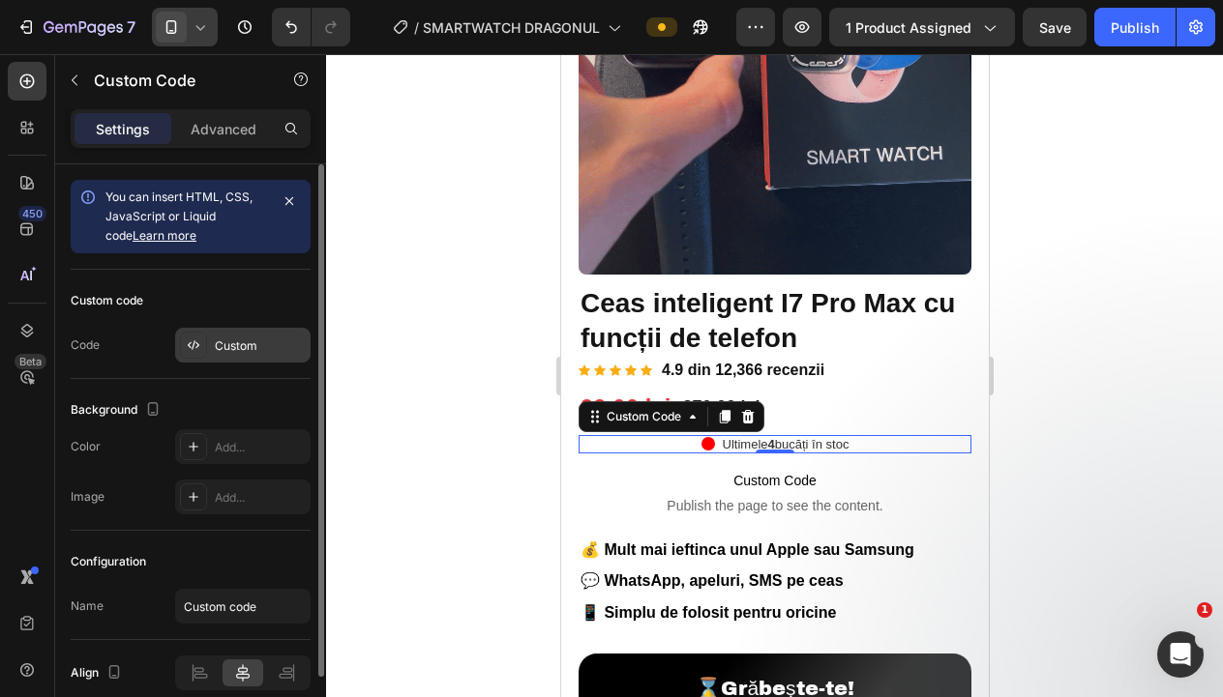
click at [223, 353] on div "Custom" at bounding box center [260, 346] width 91 height 17
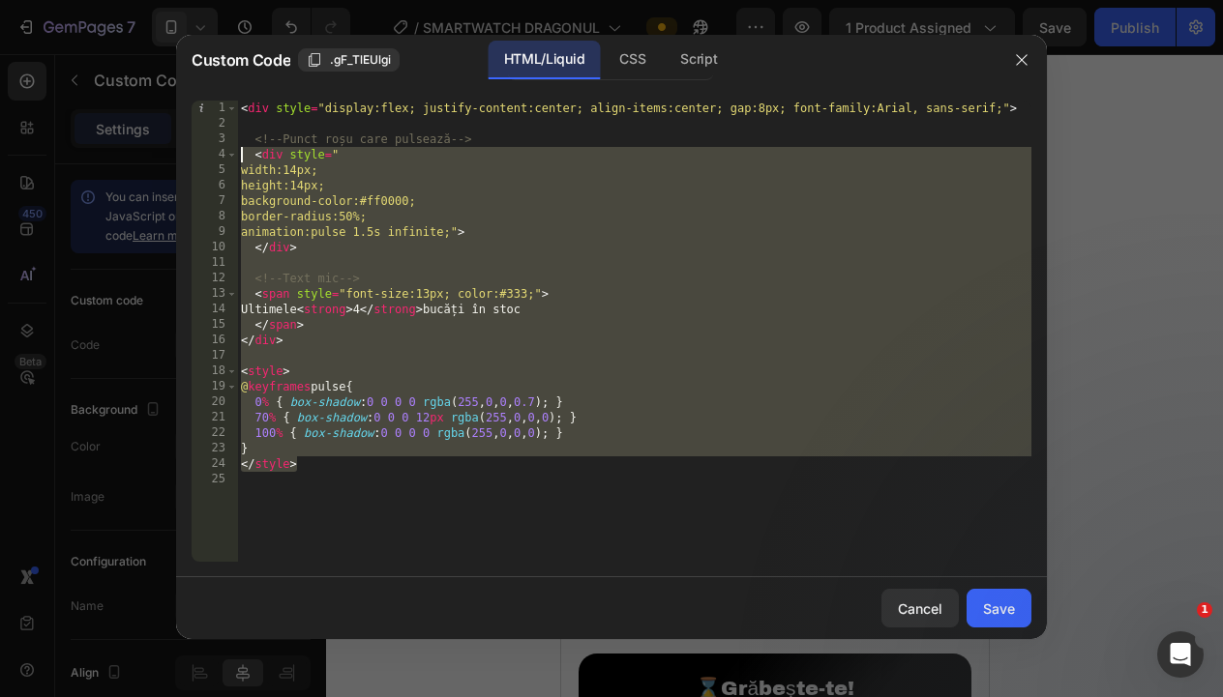
drag, startPoint x: 628, startPoint y: 464, endPoint x: 197, endPoint y: 152, distance: 531.9
click at [197, 152] on div "</style> 1 2 3 4 5 6 7 8 9 10 11 12 13 14 15 16 17 18 19 20 21 22 23 24 25 < di…" at bounding box center [612, 331] width 840 height 461
type textarea "<div style=" width:14px;"
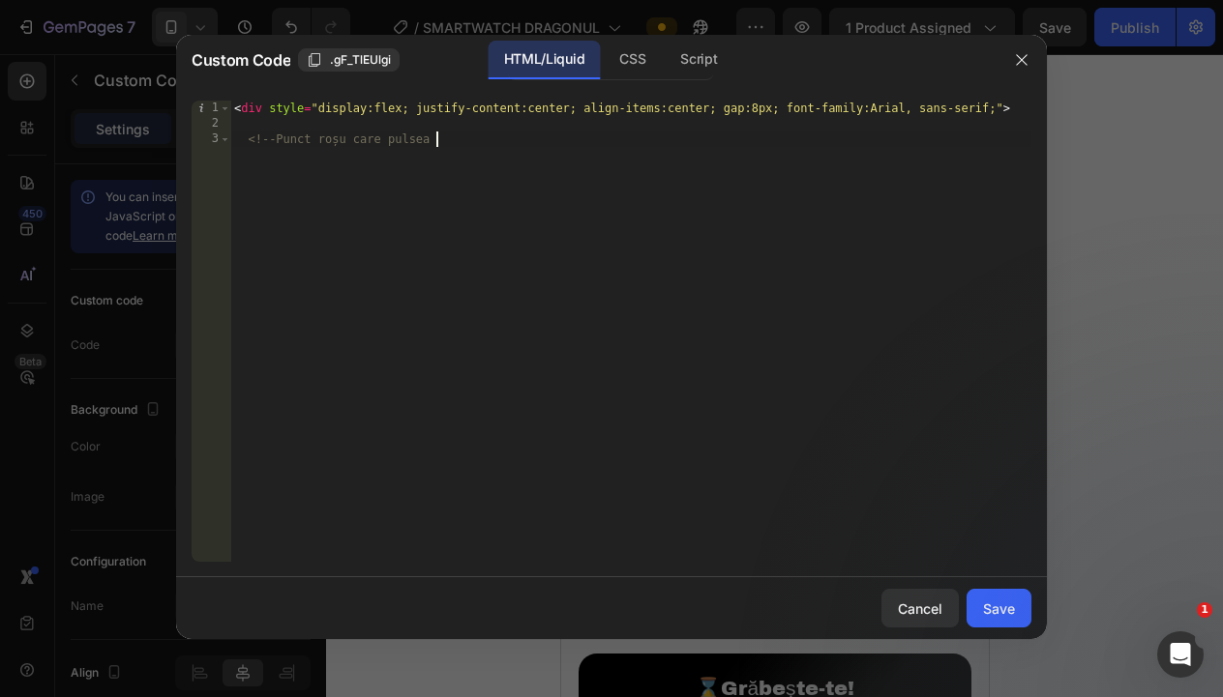
type textarea "<!-- Punct roșu care pulse"
drag, startPoint x: 519, startPoint y: 194, endPoint x: 586, endPoint y: 207, distance: 67.9
click at [298, 122] on div "< div style = "display:flex; justify-content:center; align-items:center; gap:8p…" at bounding box center [630, 347] width 801 height 492
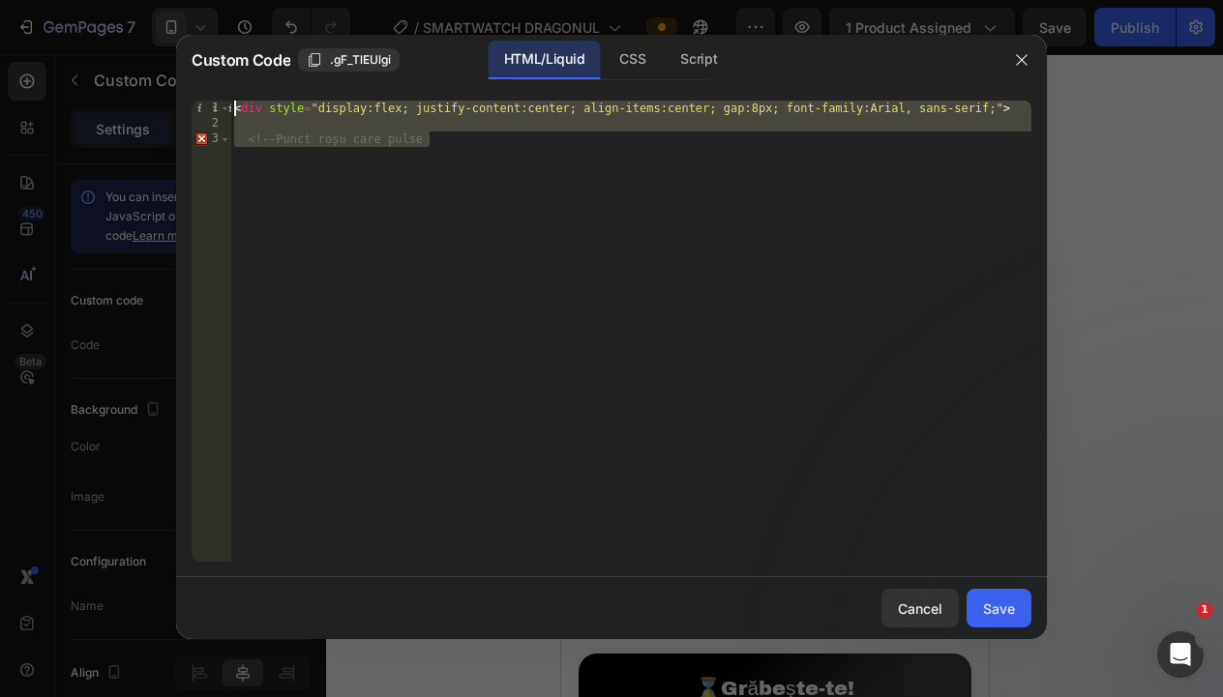
drag, startPoint x: 403, startPoint y: 163, endPoint x: 236, endPoint y: 104, distance: 177.4
click at [236, 104] on div "< div style = "display:flex; justify-content:center; align-items:center; gap:8p…" at bounding box center [630, 347] width 801 height 492
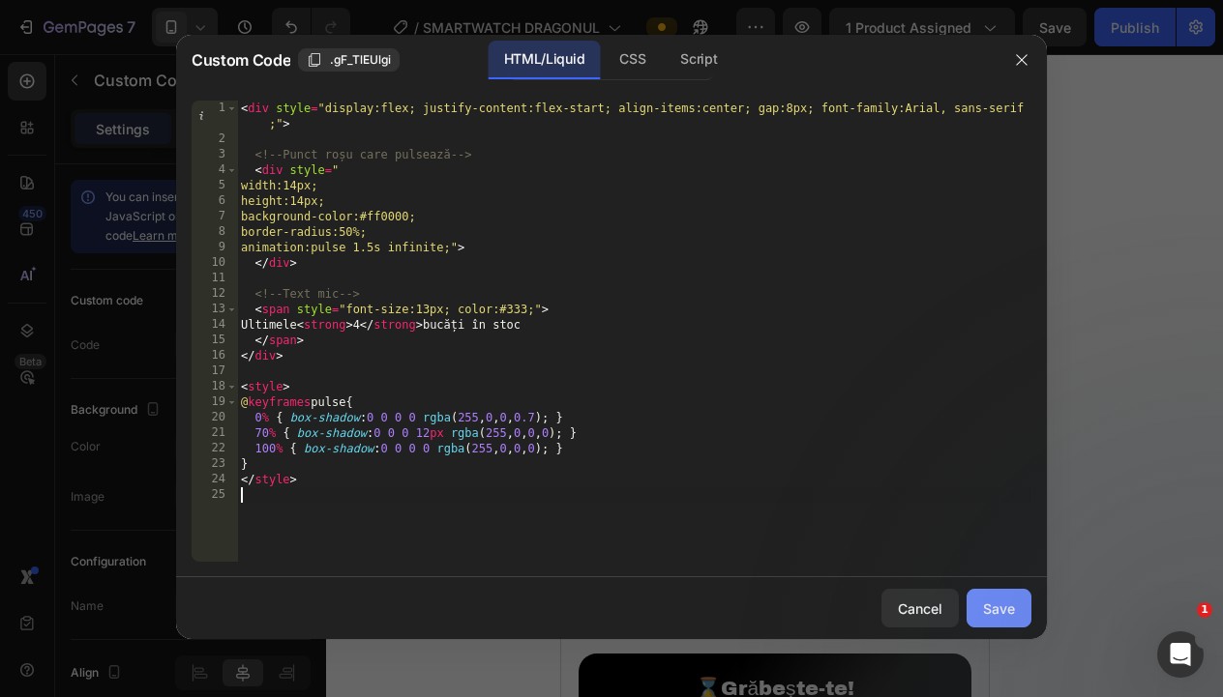
click at [1004, 606] on div "Save" at bounding box center [999, 609] width 32 height 20
type textarea "</style>"
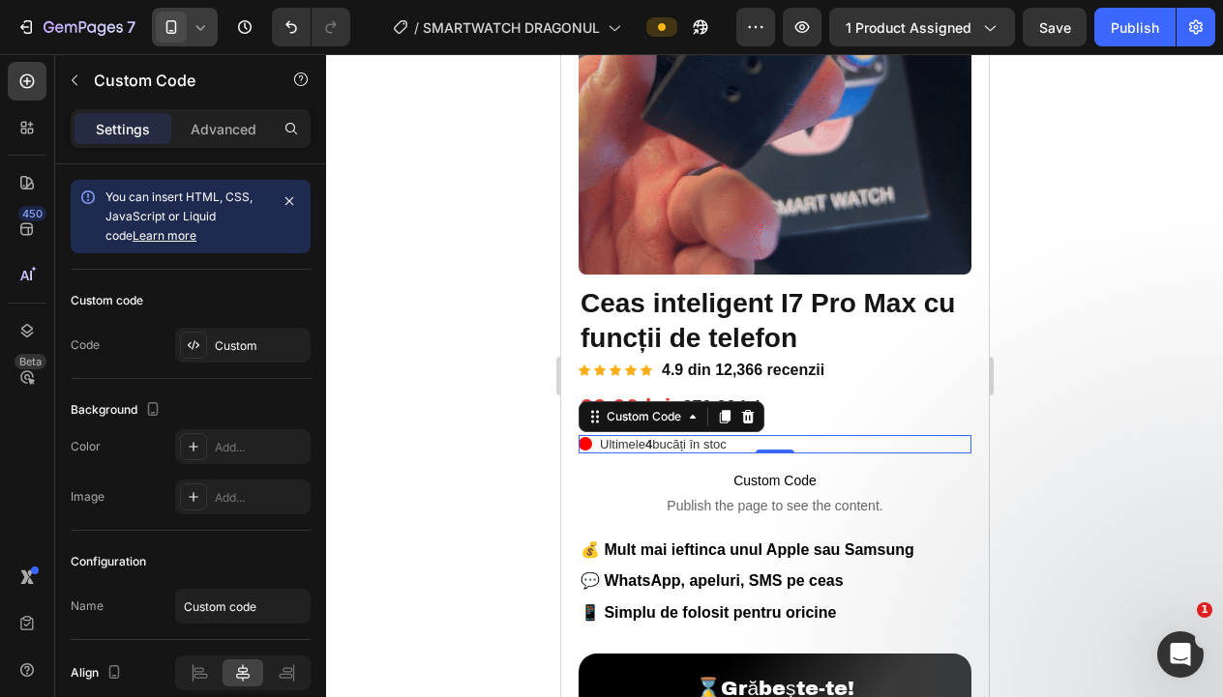
click at [1171, 502] on div at bounding box center [774, 375] width 897 height 643
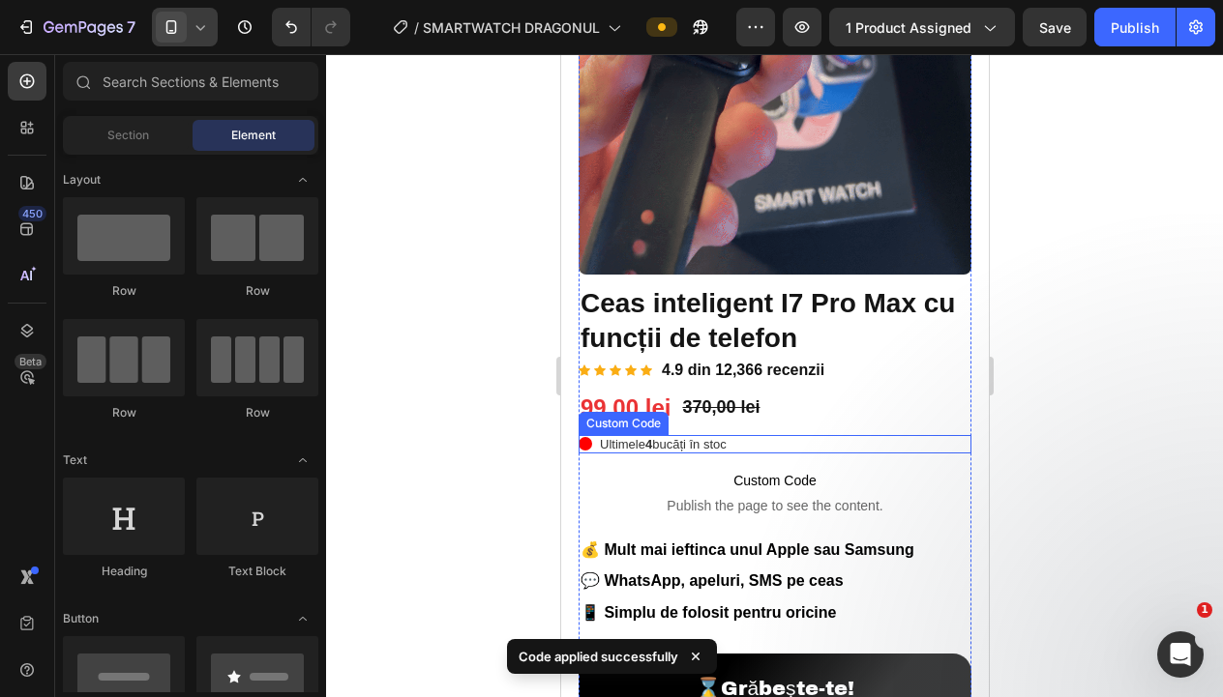
click at [778, 450] on div "Ultimele 4 bucăți în stoc" at bounding box center [773, 444] width 393 height 19
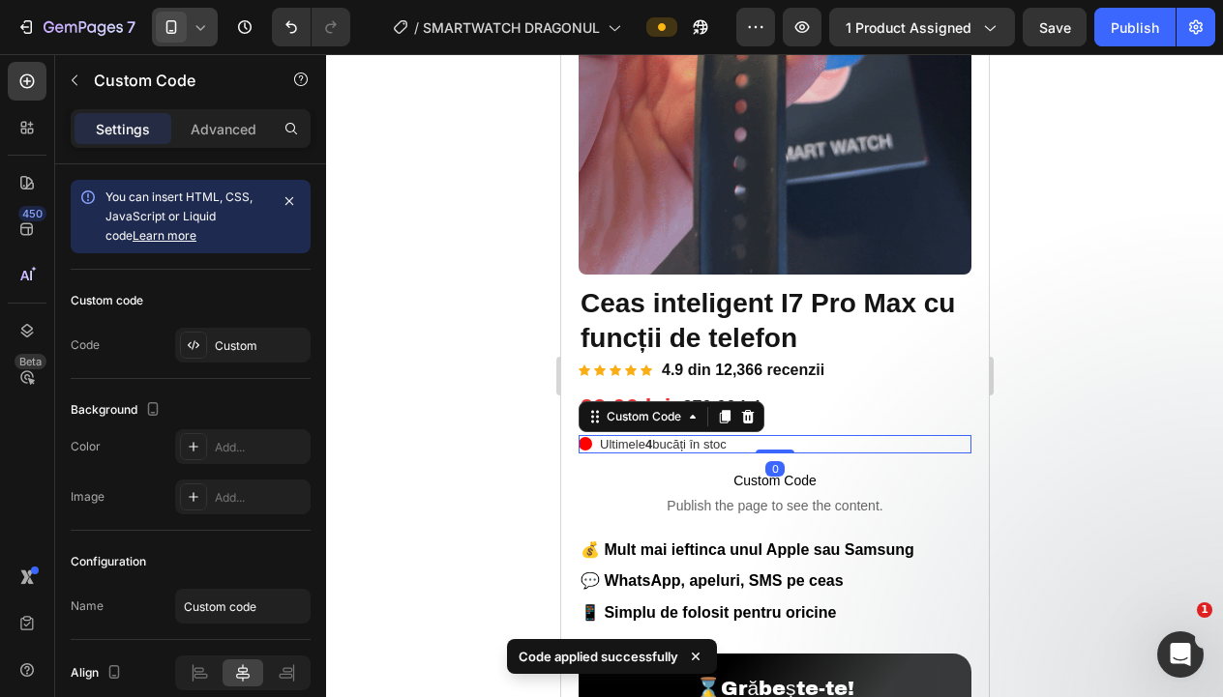
drag, startPoint x: 226, startPoint y: 130, endPoint x: 224, endPoint y: 165, distance: 35.8
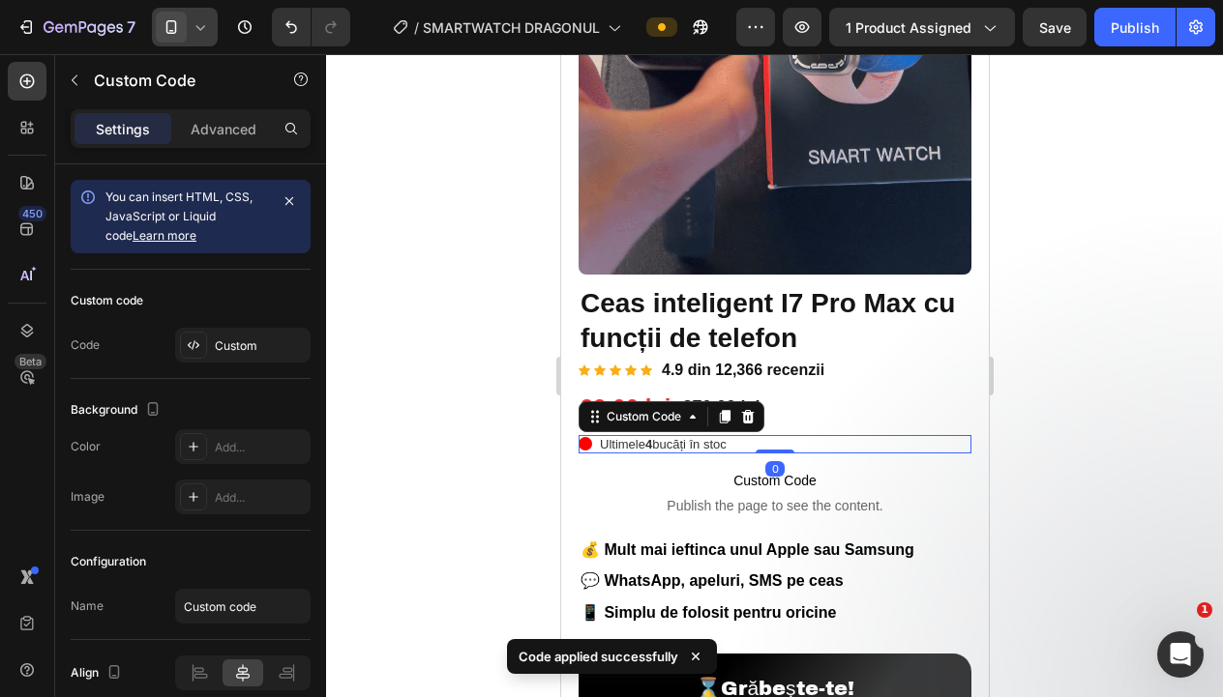
click at [226, 130] on p "Advanced" at bounding box center [224, 129] width 66 height 20
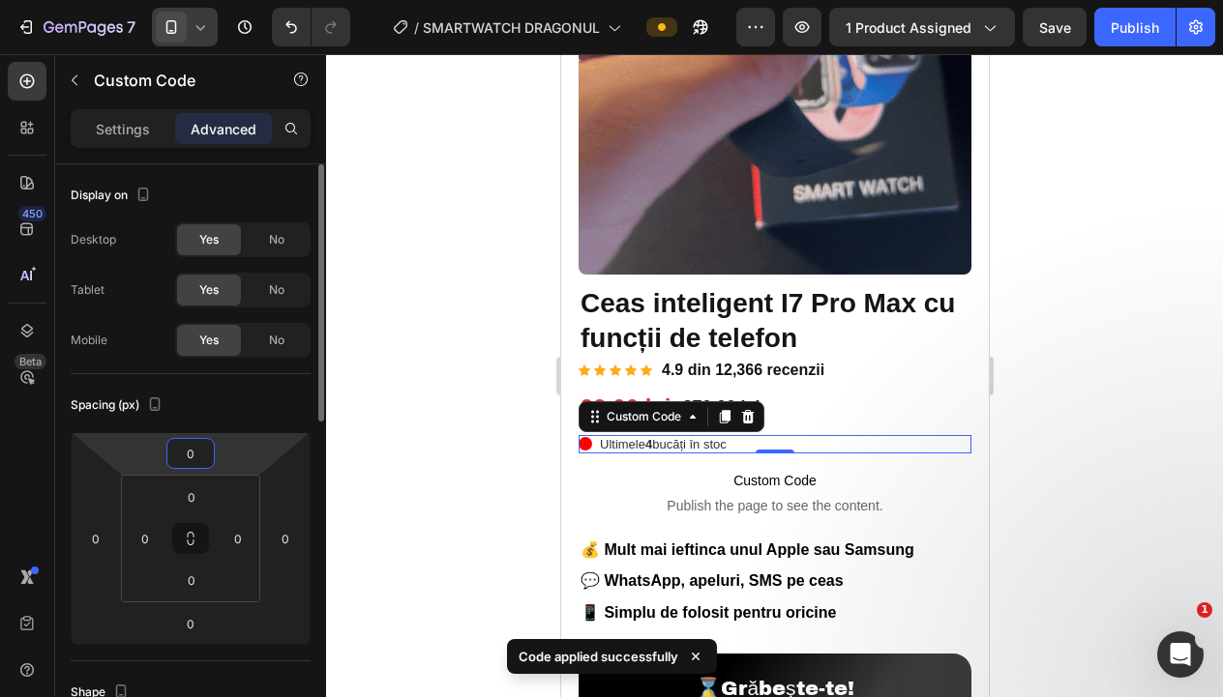
click at [188, 453] on input "0" at bounding box center [190, 453] width 39 height 29
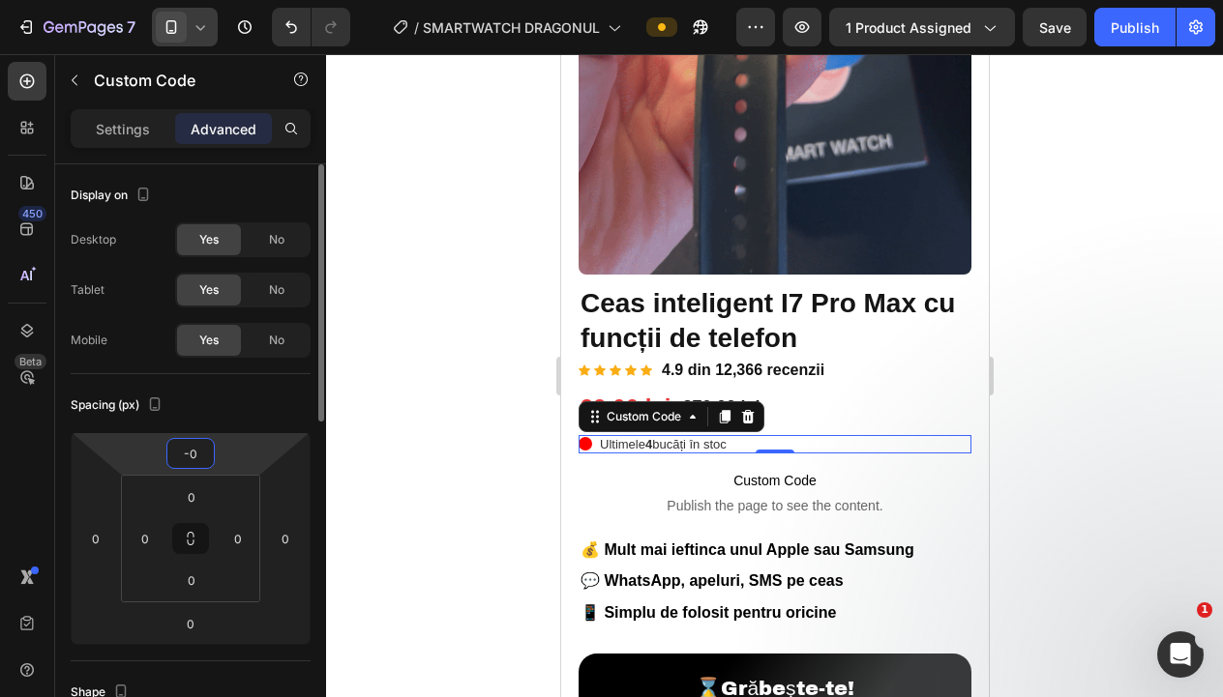
type input "0"
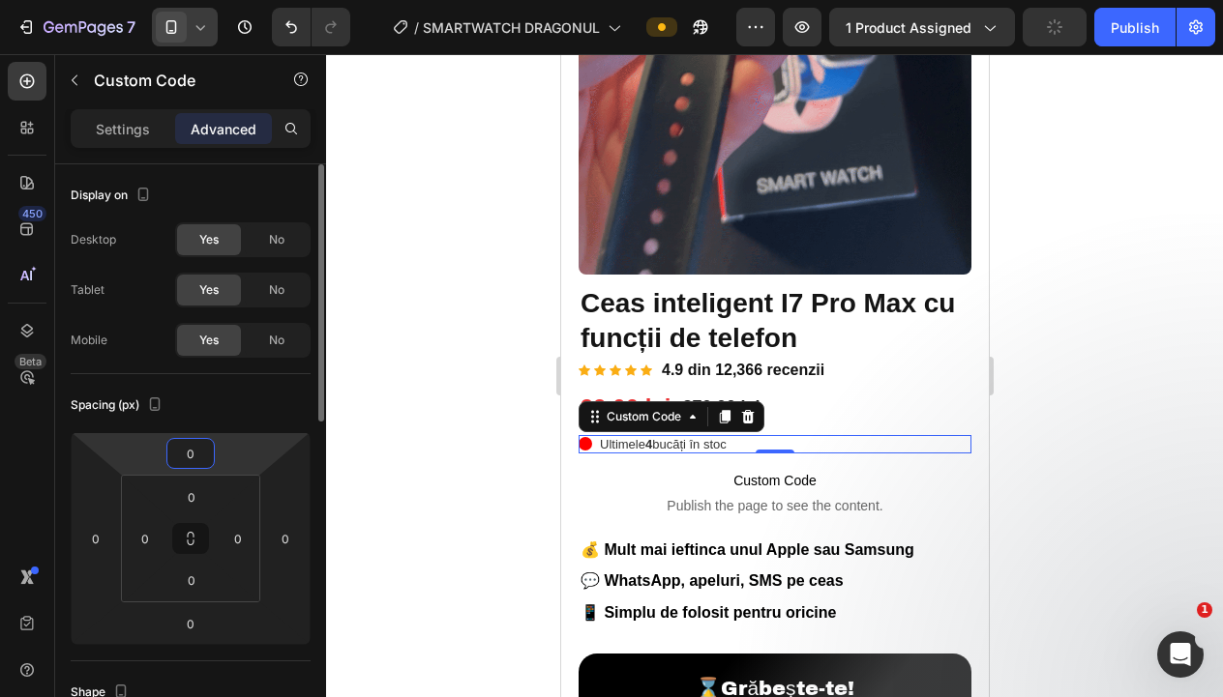
click at [207, 453] on input "0" at bounding box center [190, 453] width 39 height 29
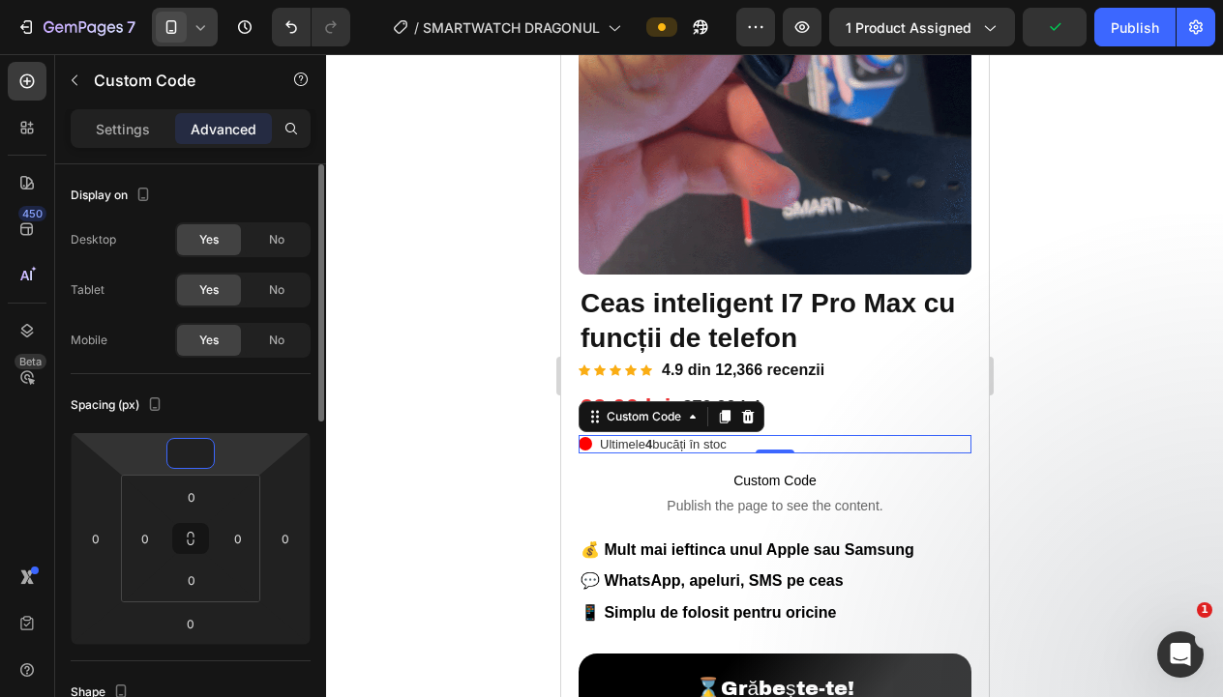
type input "-3"
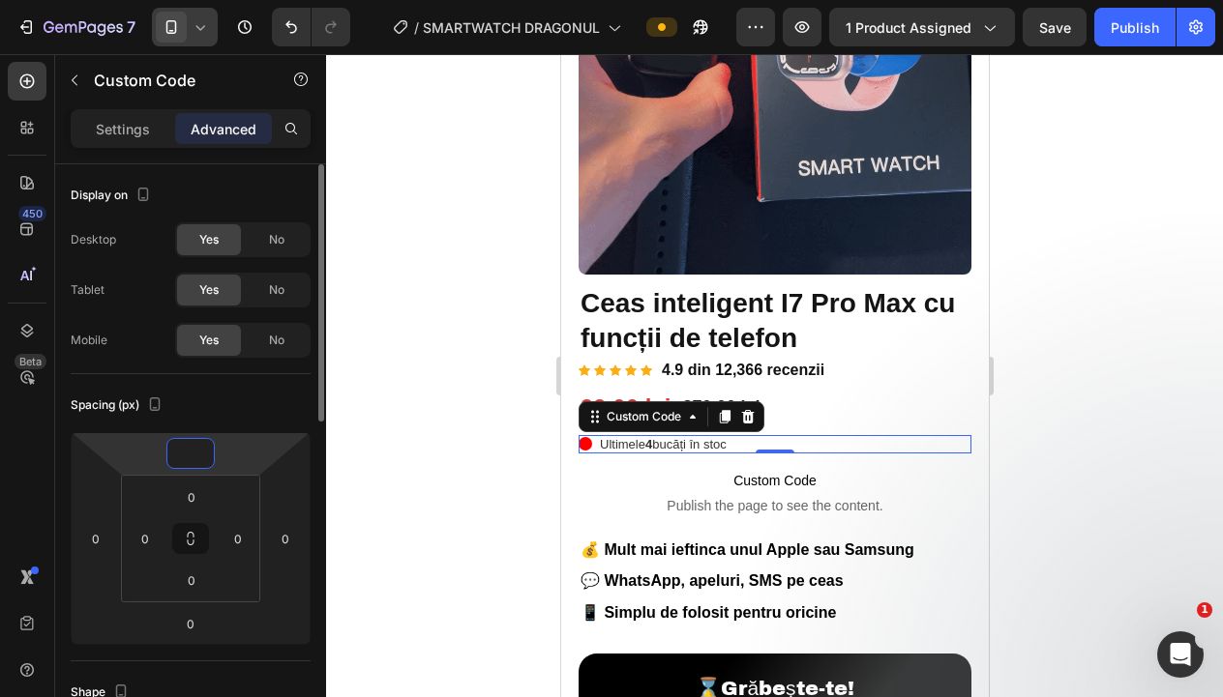
type input "-5"
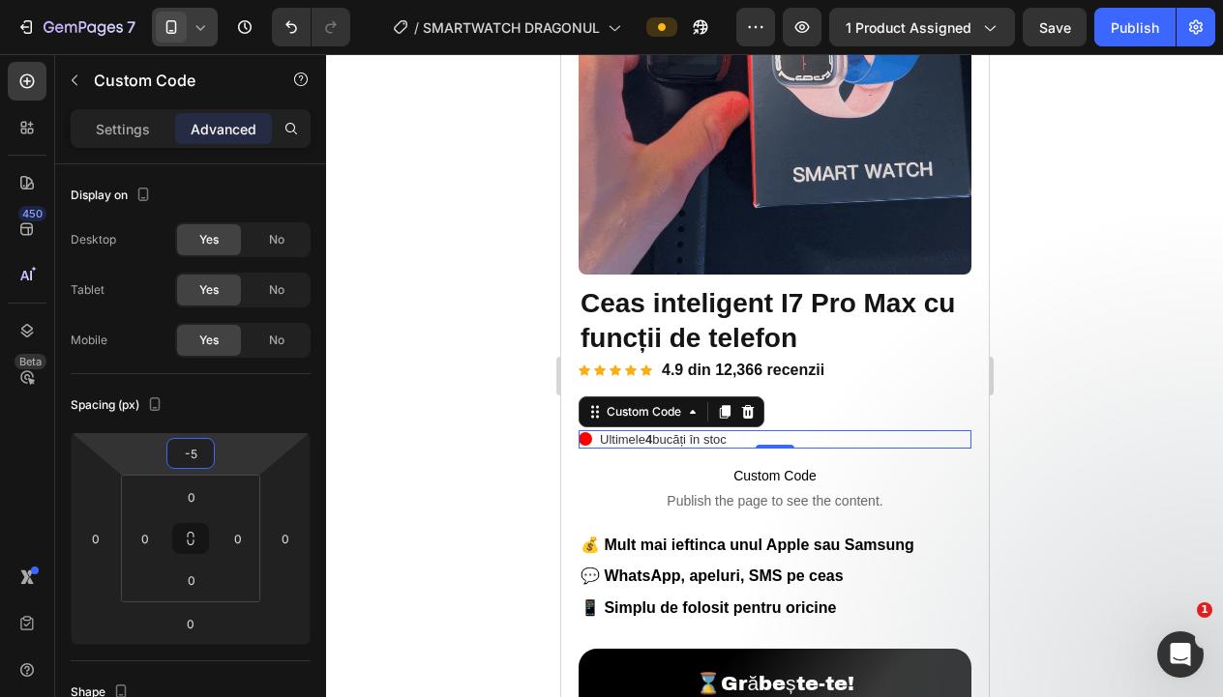
click at [391, 405] on div at bounding box center [774, 375] width 897 height 643
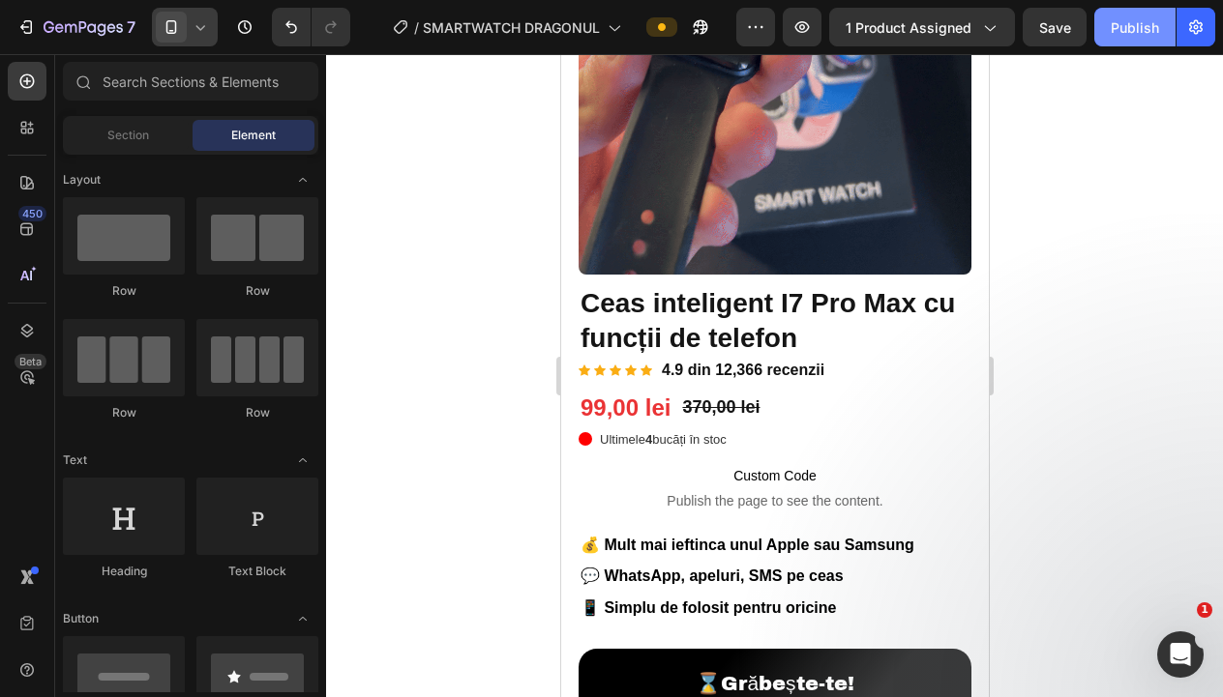
click at [1138, 35] on div "Publish" at bounding box center [1134, 27] width 48 height 20
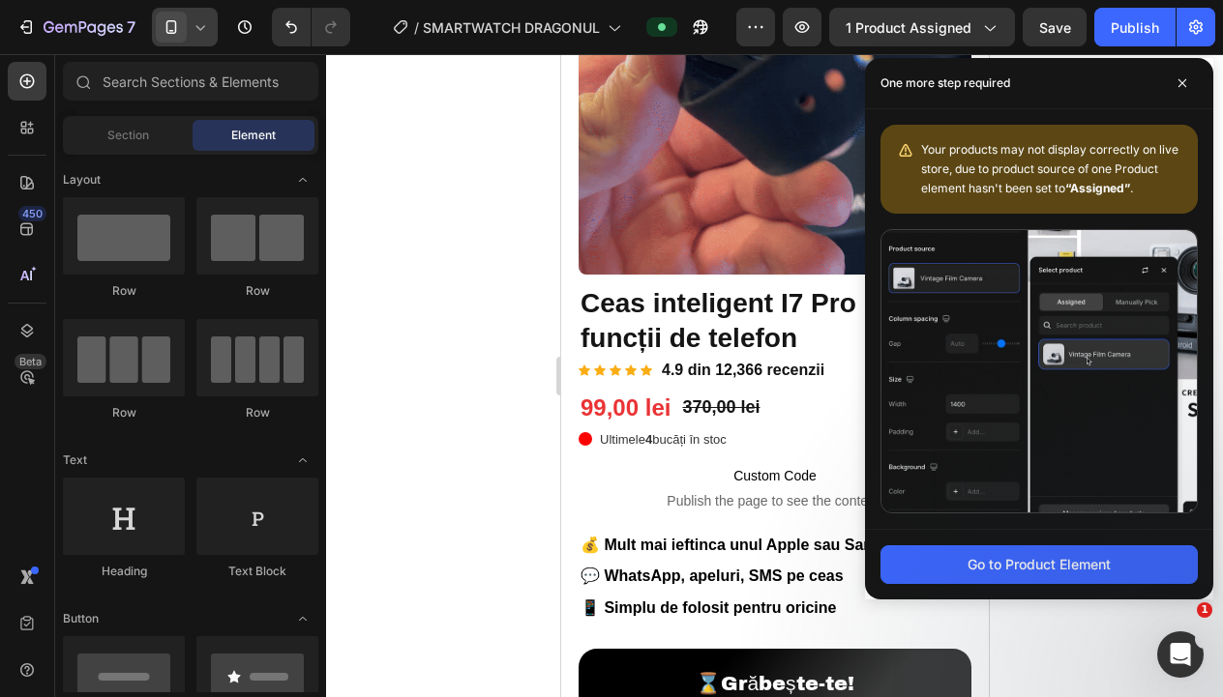
click at [463, 299] on div at bounding box center [774, 375] width 897 height 643
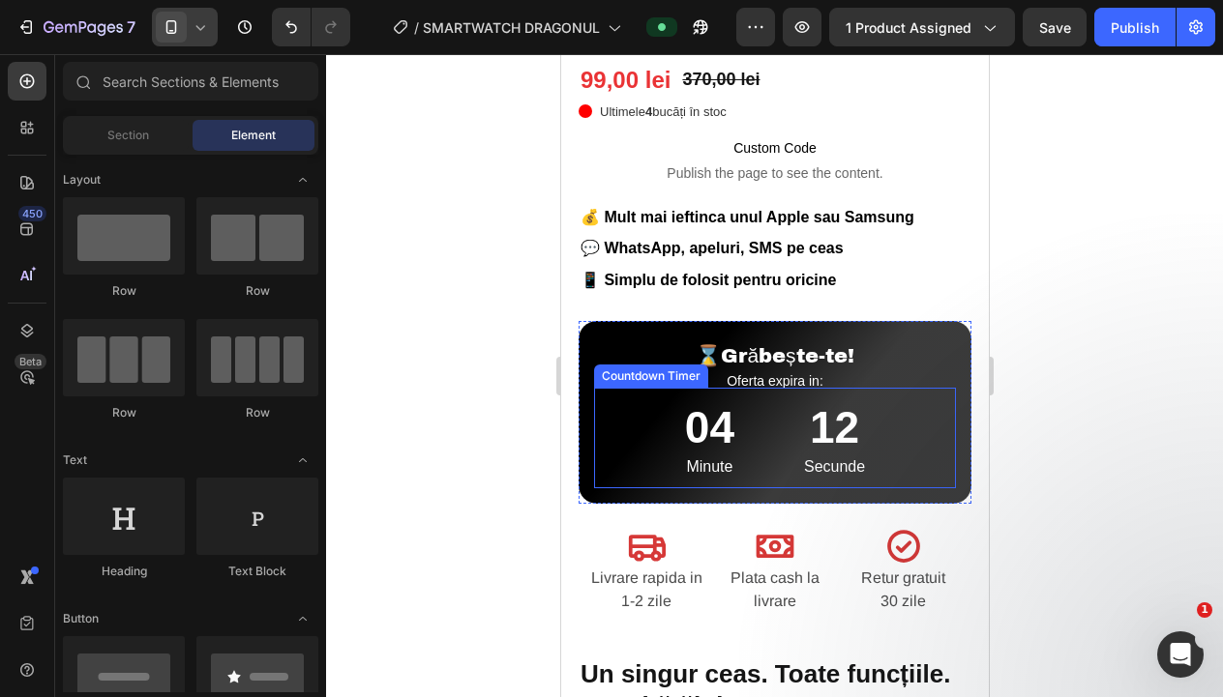
scroll to position [627, 0]
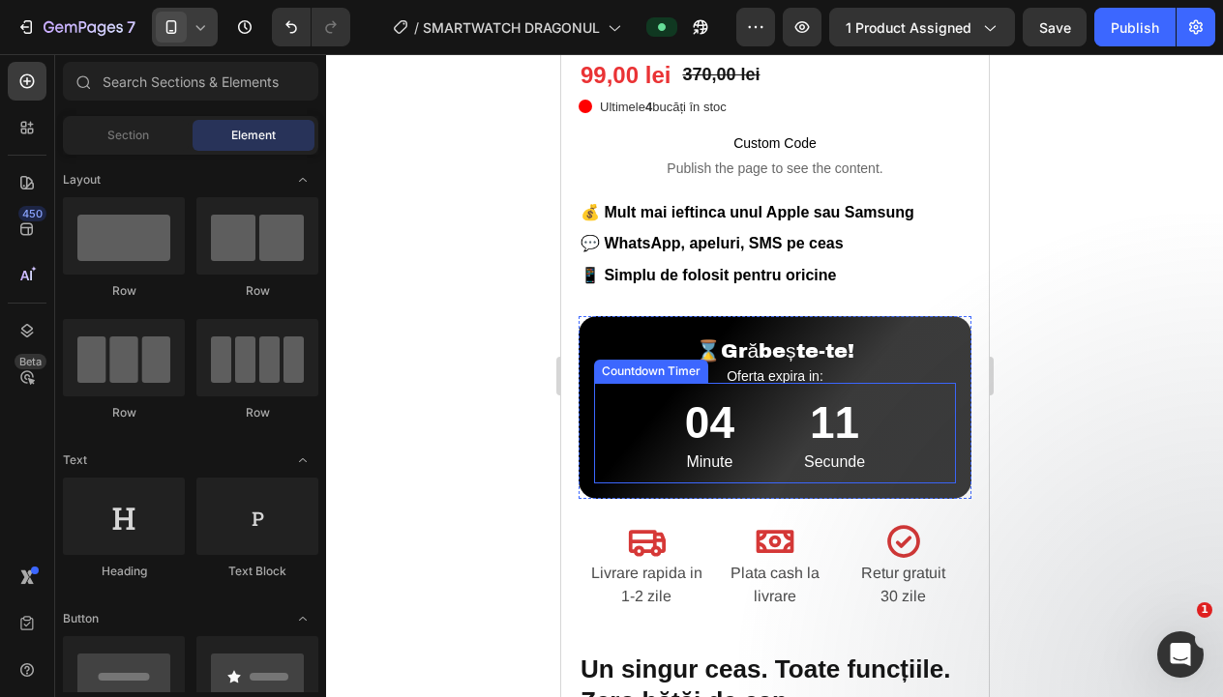
click at [722, 442] on div "04" at bounding box center [708, 424] width 49 height 58
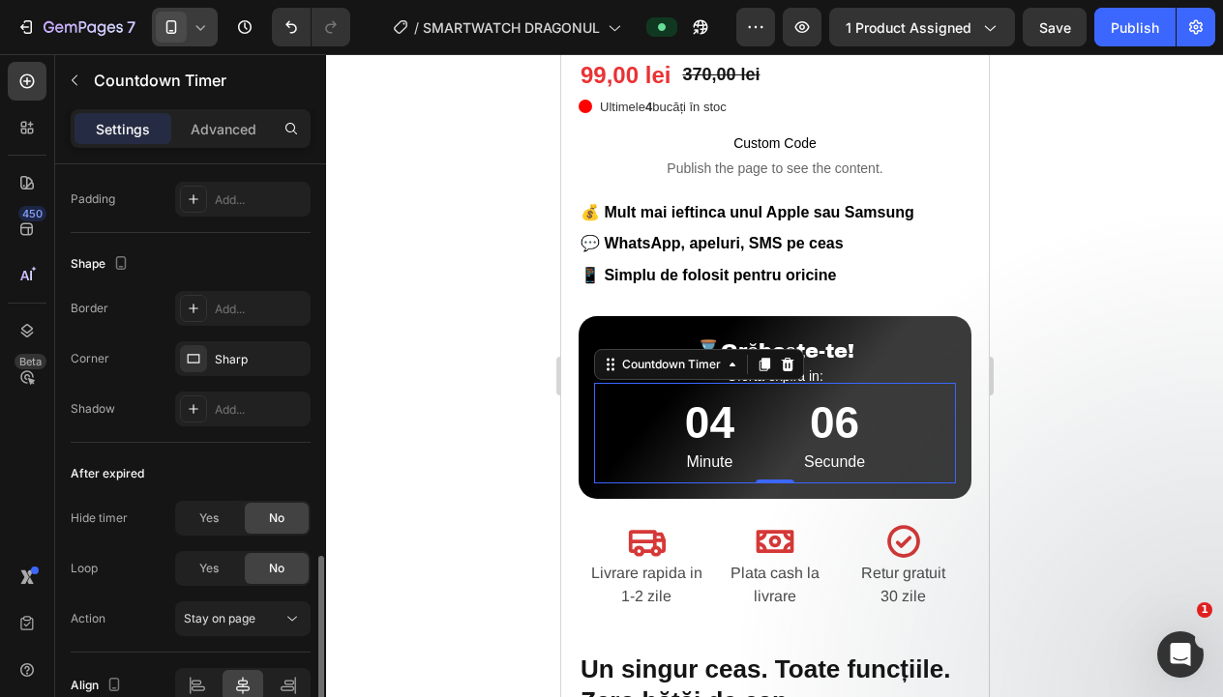
scroll to position [1085, 0]
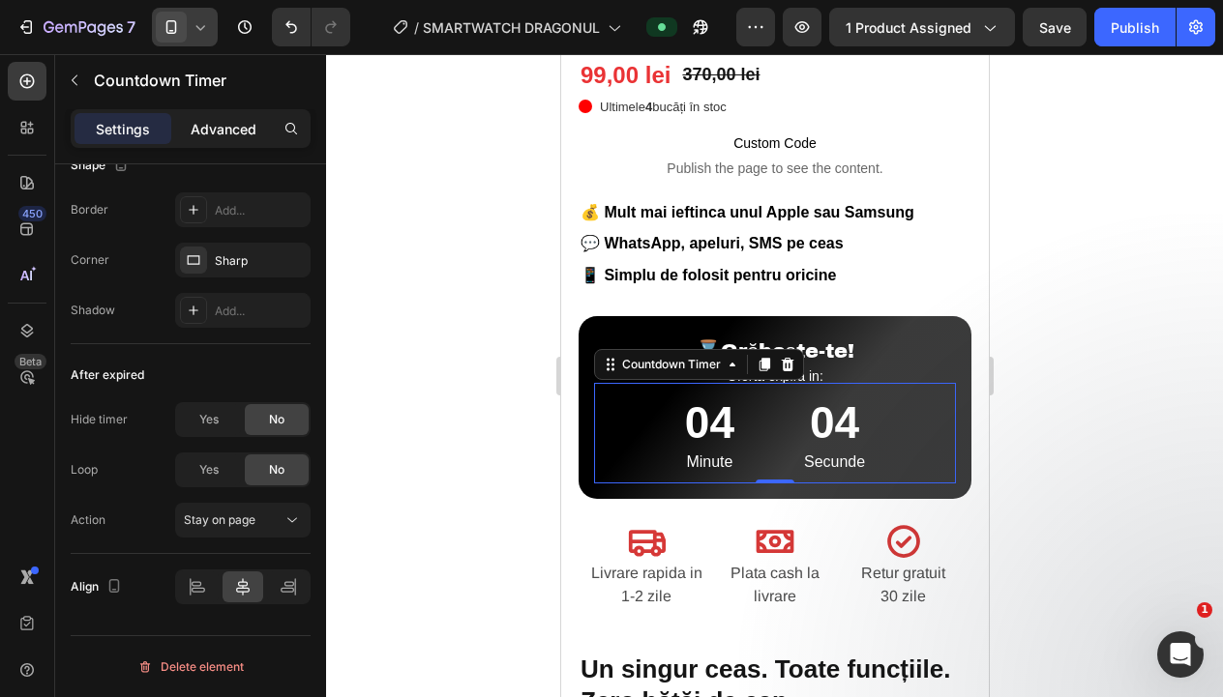
click at [241, 129] on p "Advanced" at bounding box center [224, 129] width 66 height 20
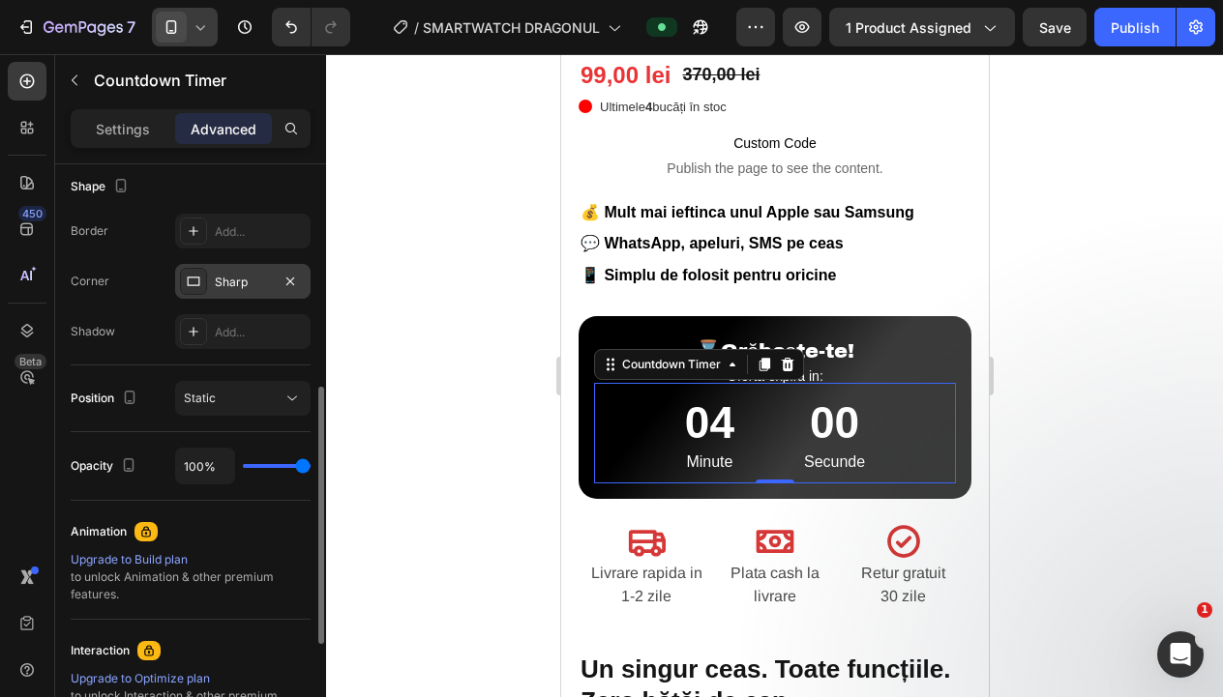
scroll to position [507, 0]
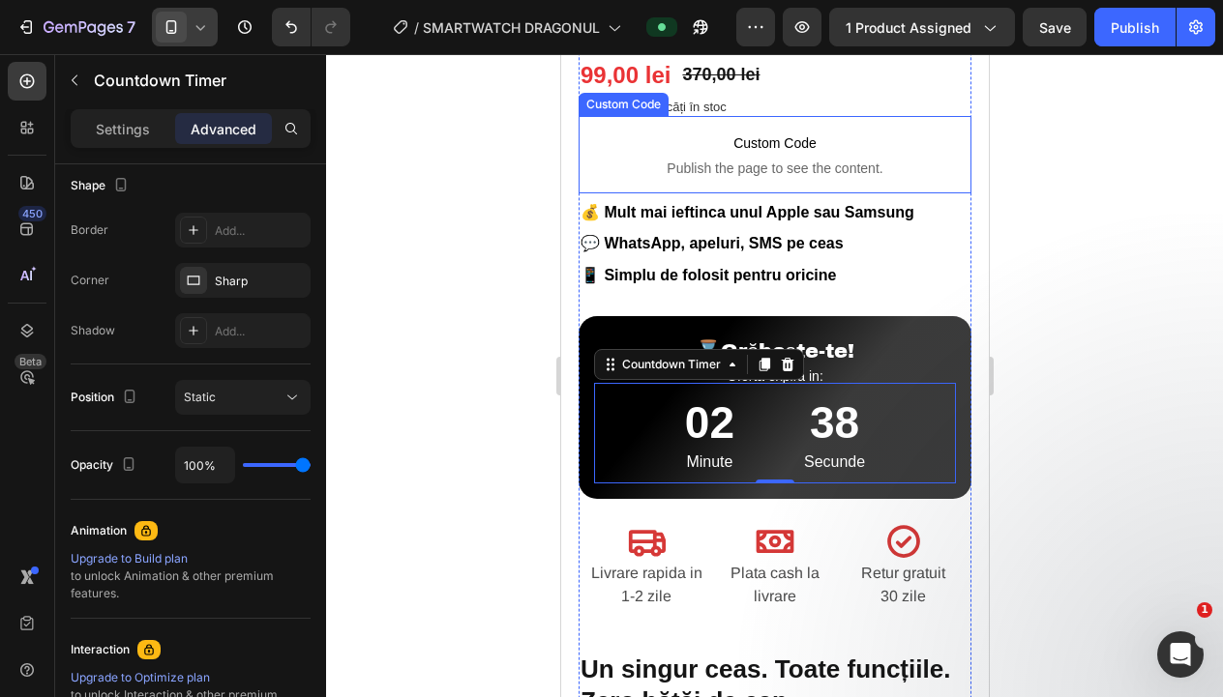
click at [1178, 199] on div at bounding box center [774, 375] width 897 height 643
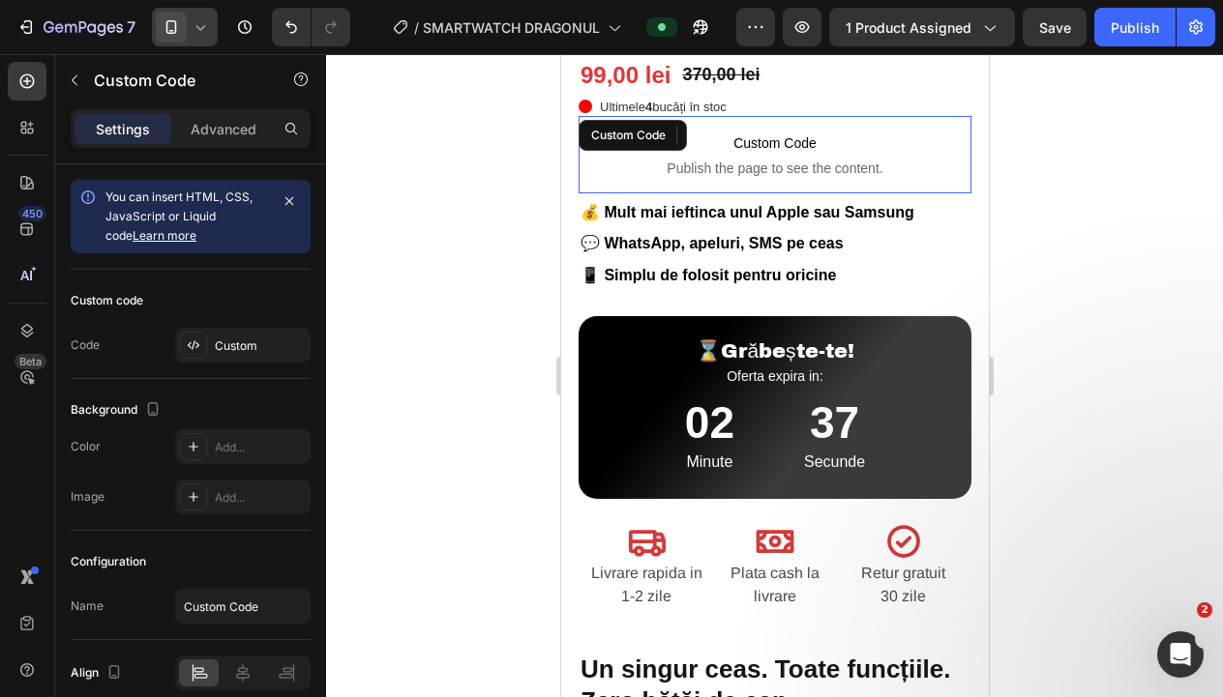
click at [876, 163] on span "Publish the page to see the content." at bounding box center [773, 168] width 393 height 19
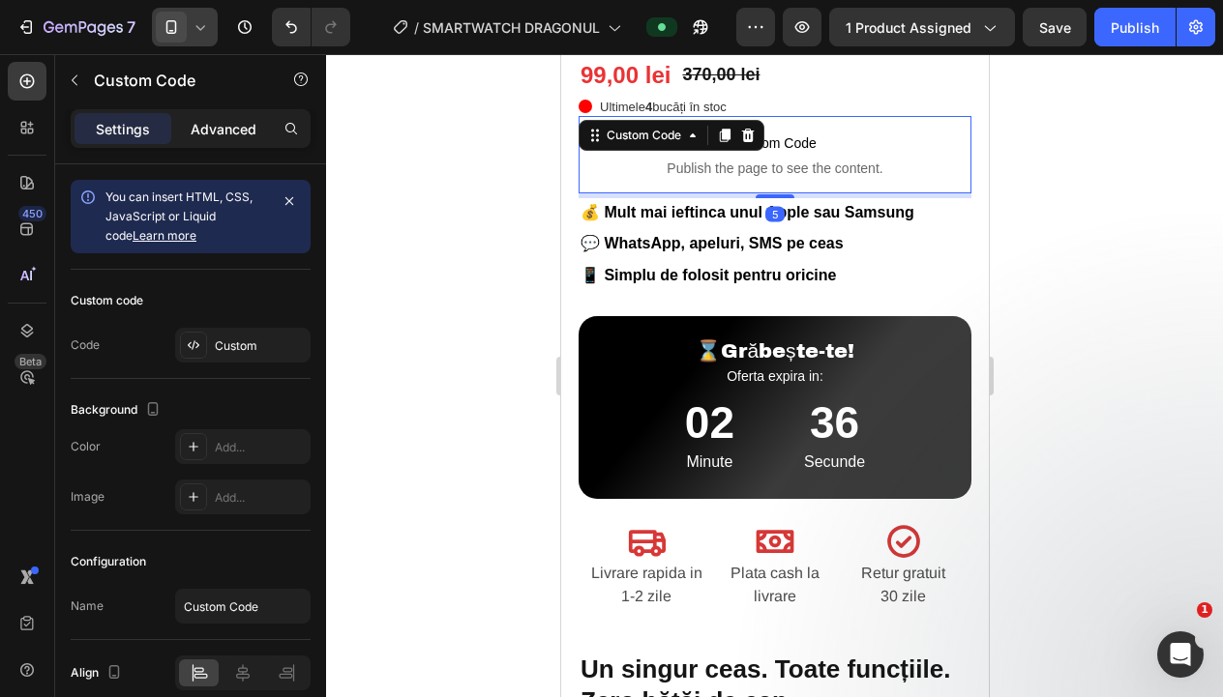
click at [213, 135] on p "Advanced" at bounding box center [224, 129] width 66 height 20
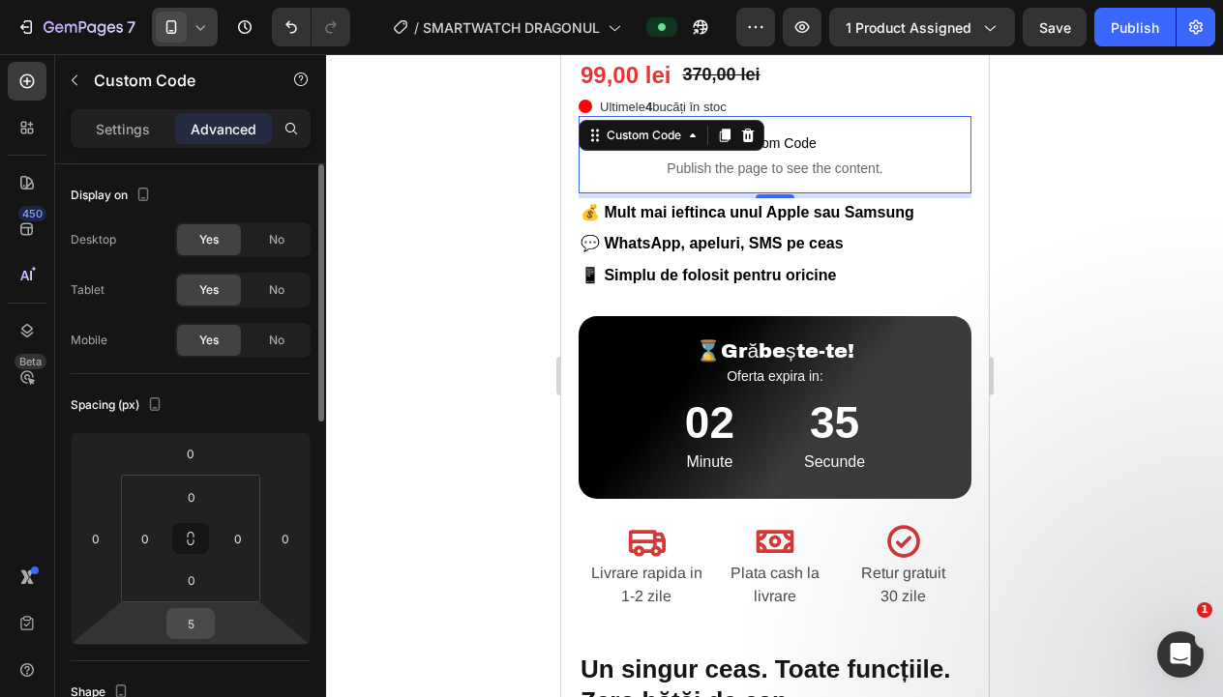
click at [201, 621] on input "5" at bounding box center [190, 623] width 39 height 29
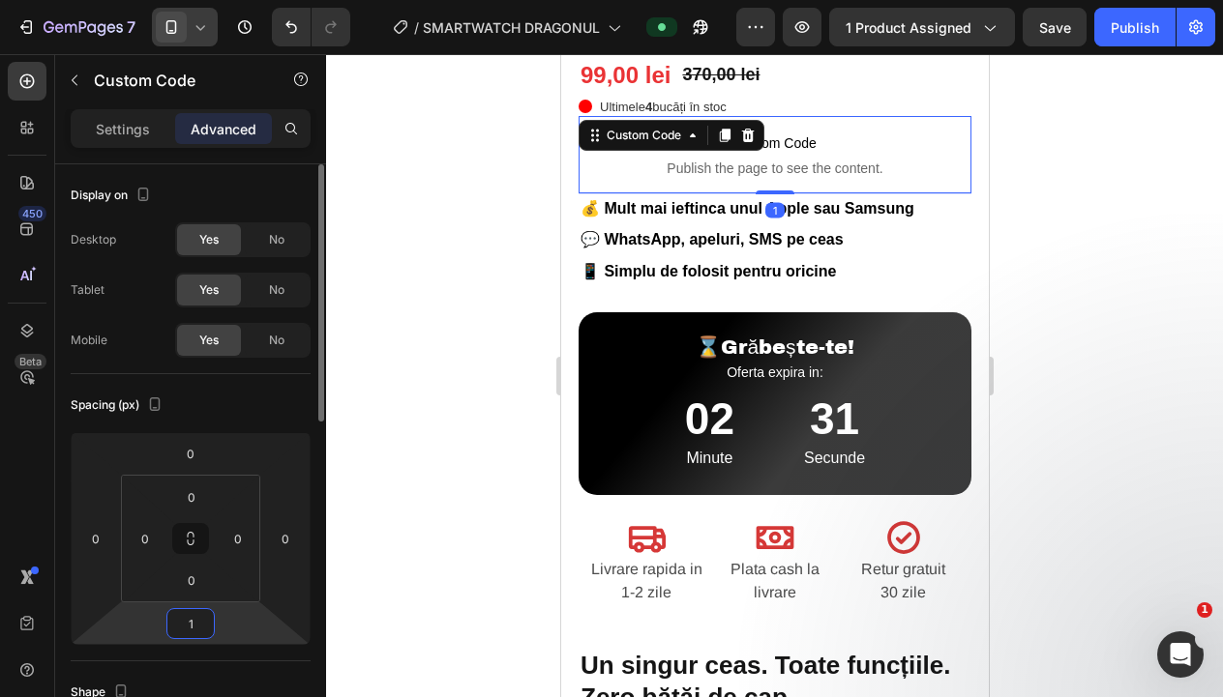
type input "13"
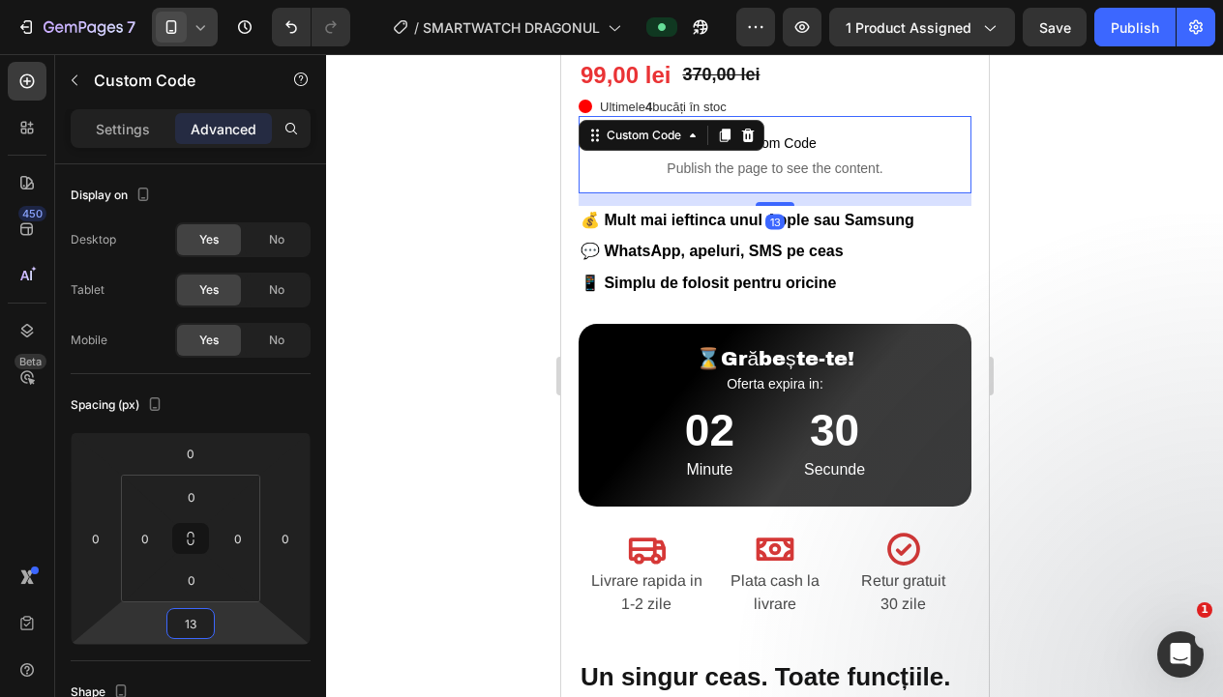
click at [459, 428] on div at bounding box center [774, 375] width 897 height 643
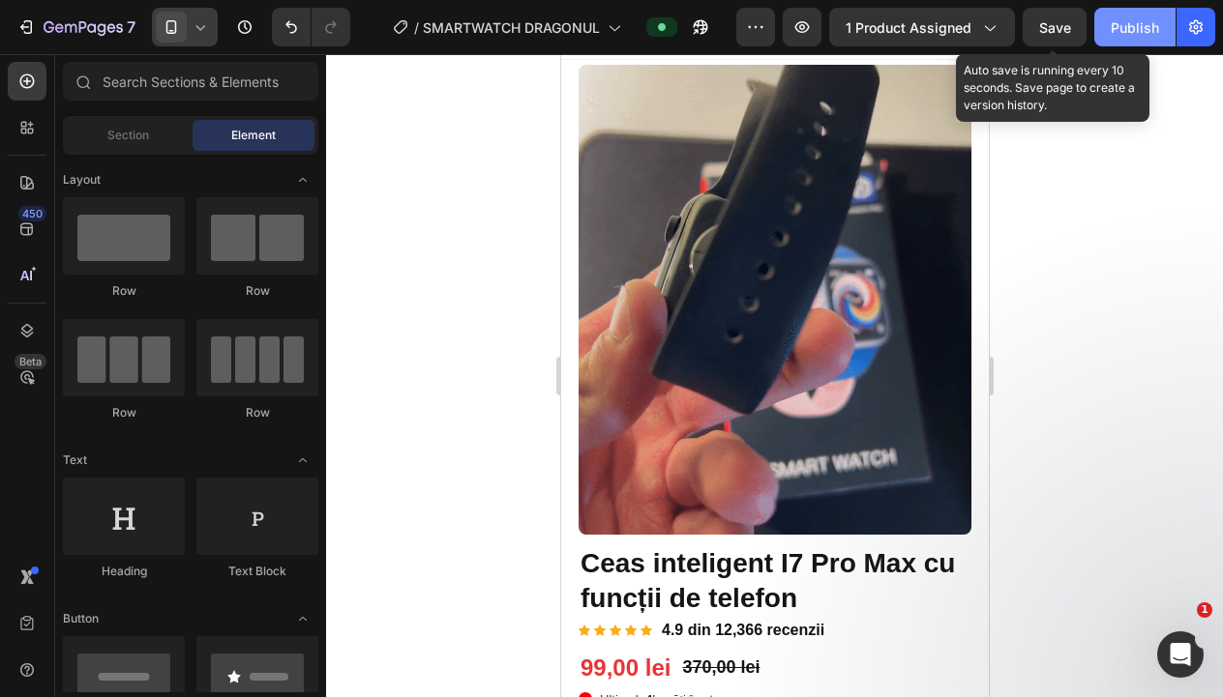
scroll to position [-1, 0]
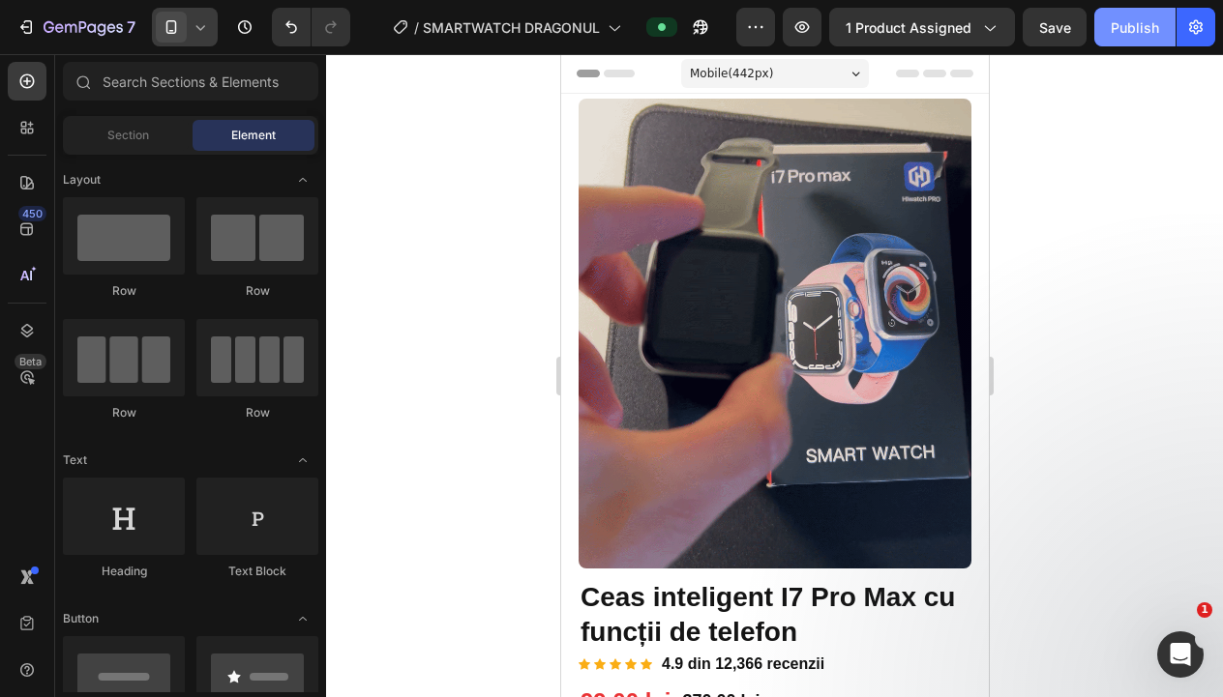
click at [1107, 24] on button "Publish" at bounding box center [1134, 27] width 81 height 39
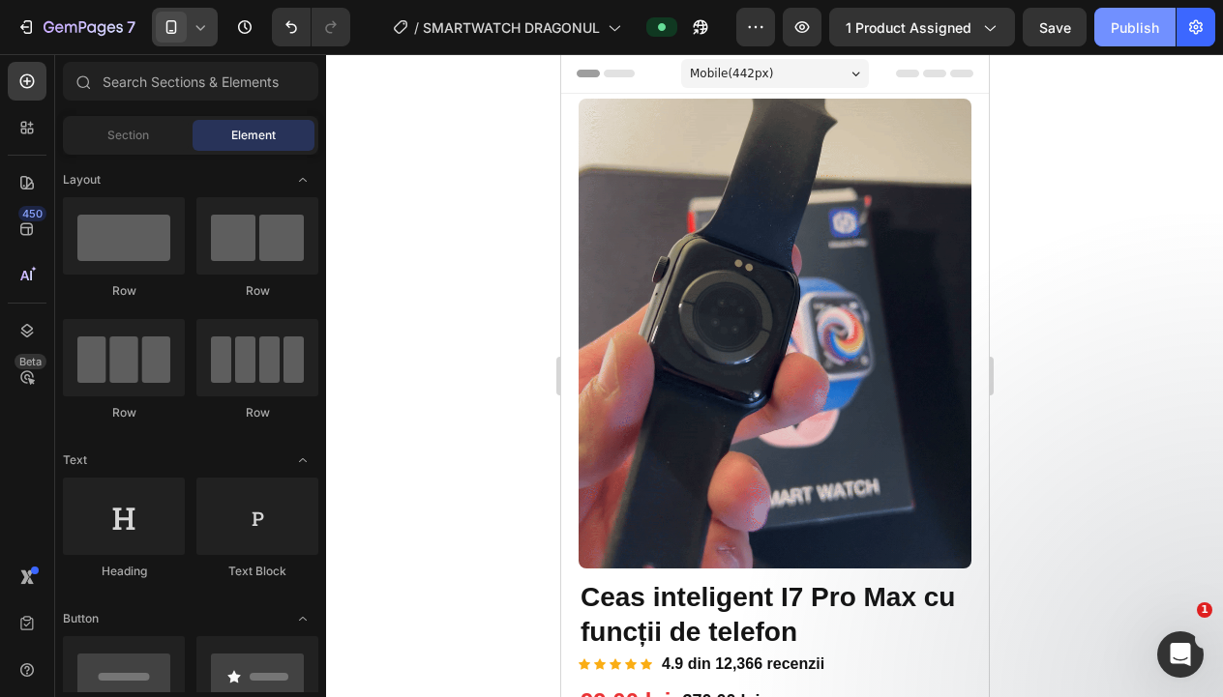
scroll to position [0, 0]
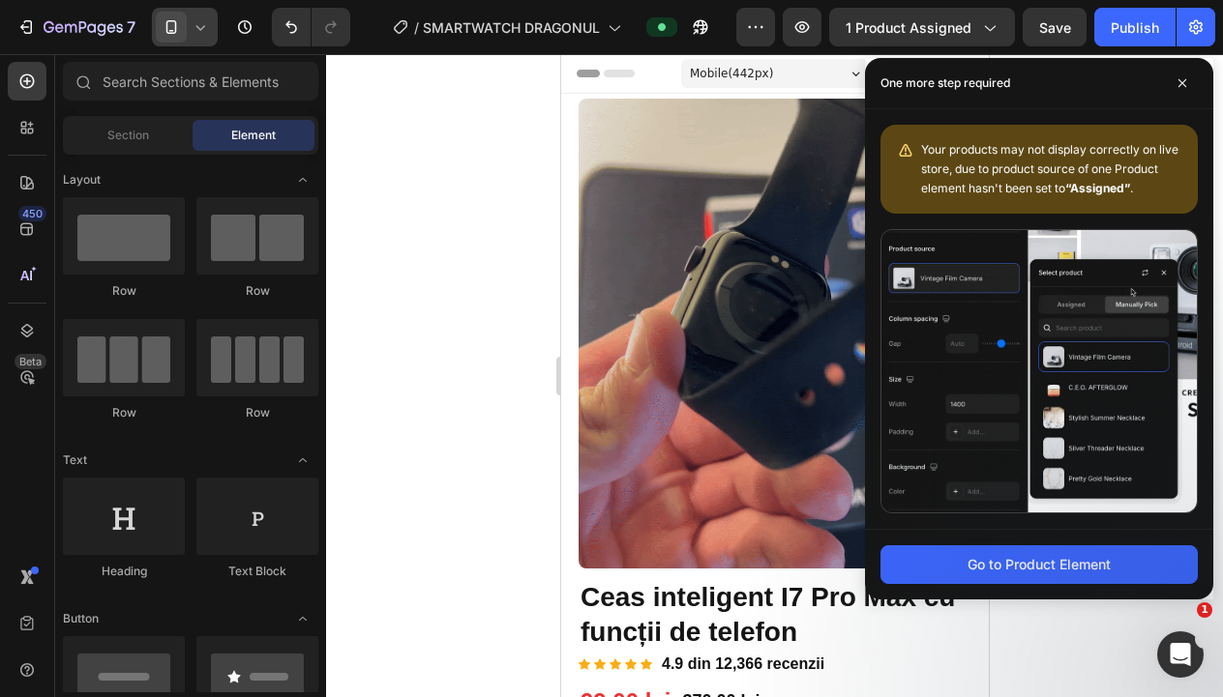
click at [451, 214] on div at bounding box center [774, 375] width 897 height 643
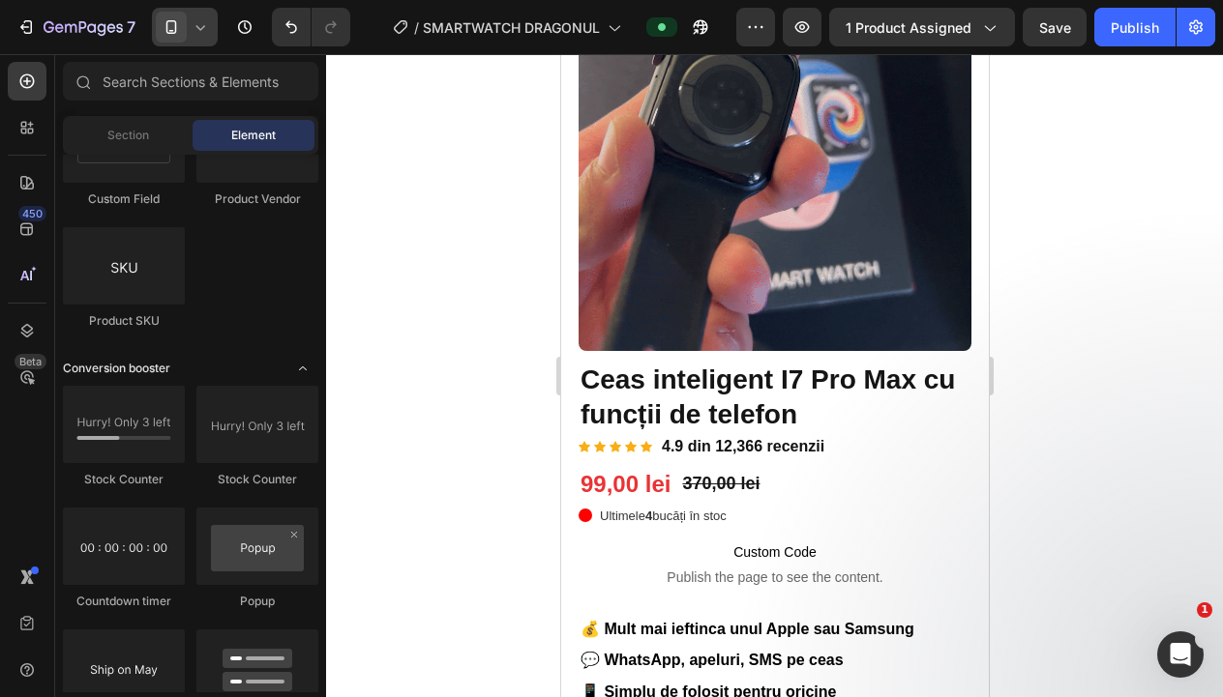
scroll to position [5328, 0]
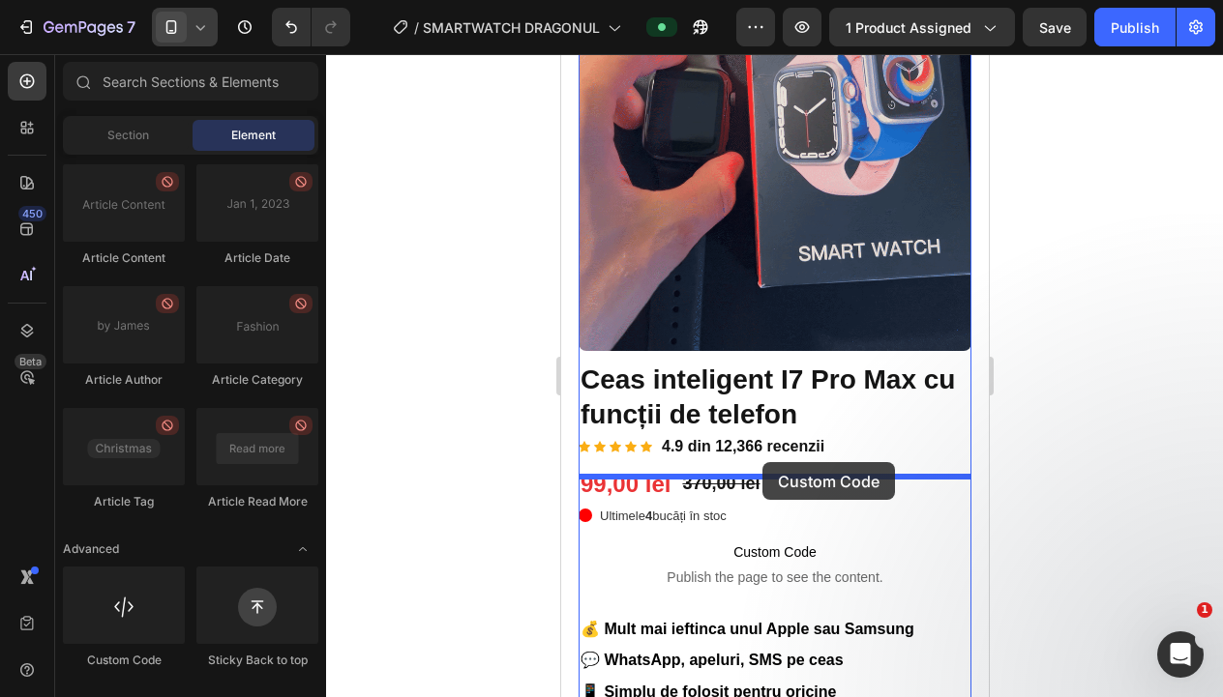
drag, startPoint x: 759, startPoint y: 657, endPoint x: 761, endPoint y: 462, distance: 194.4
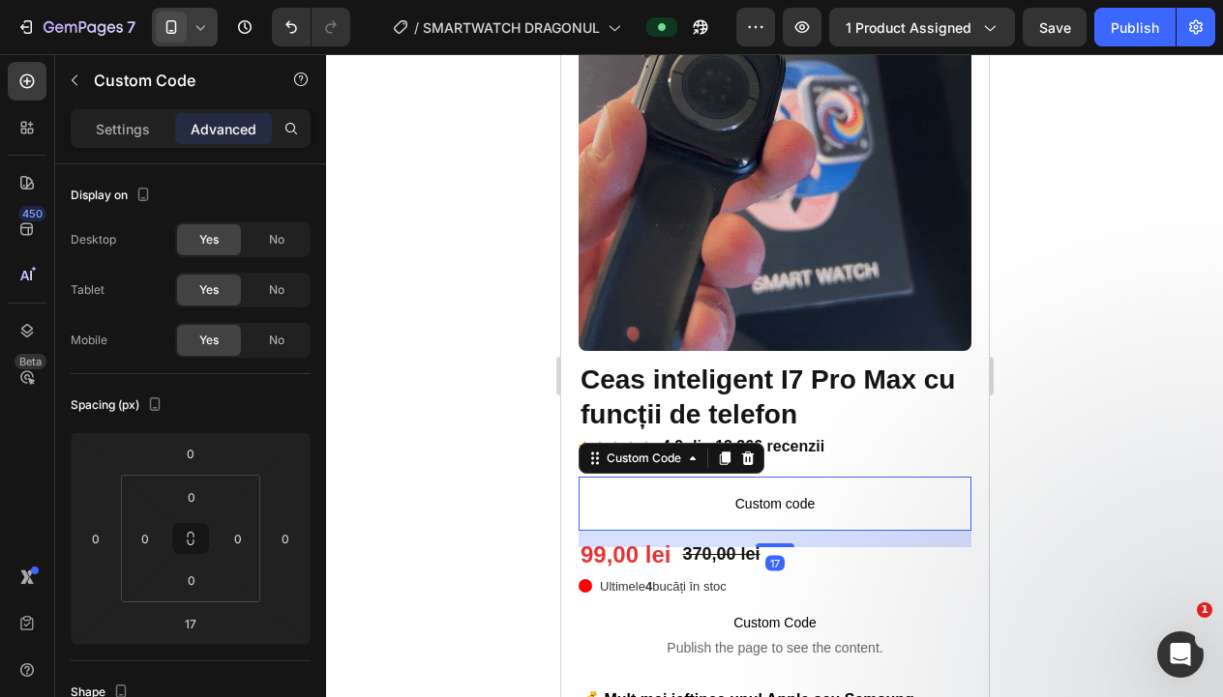
click at [474, 441] on div at bounding box center [774, 375] width 897 height 643
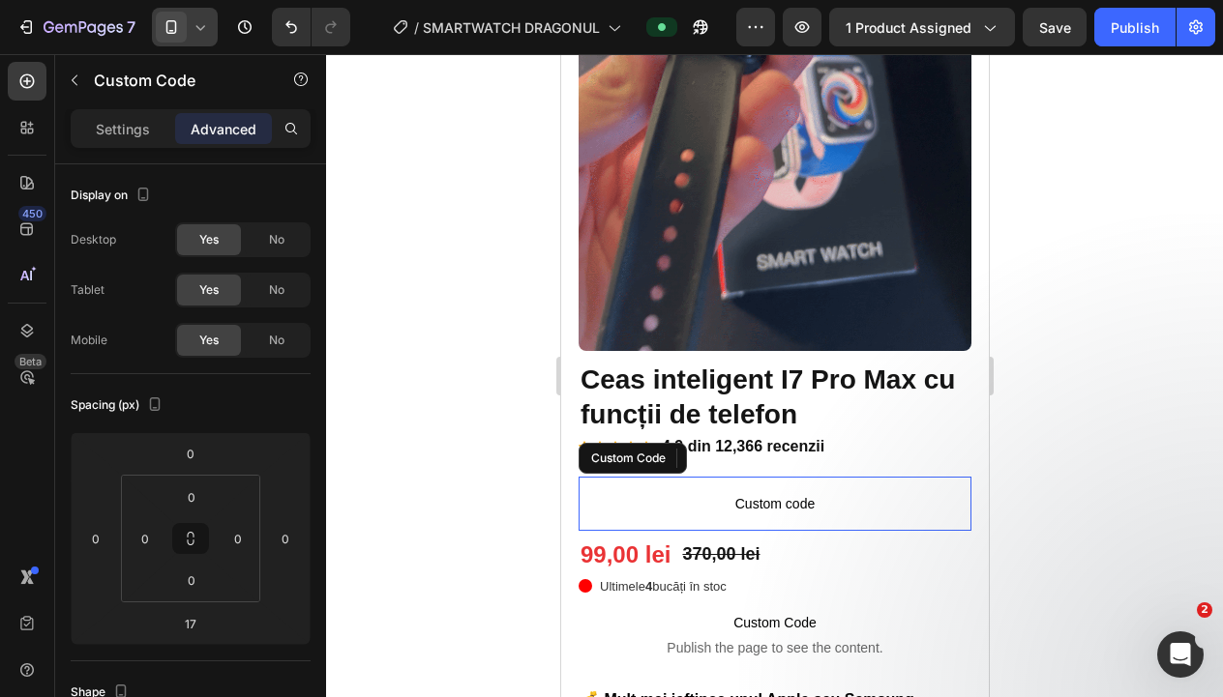
click at [903, 512] on span "Custom code" at bounding box center [773, 503] width 393 height 23
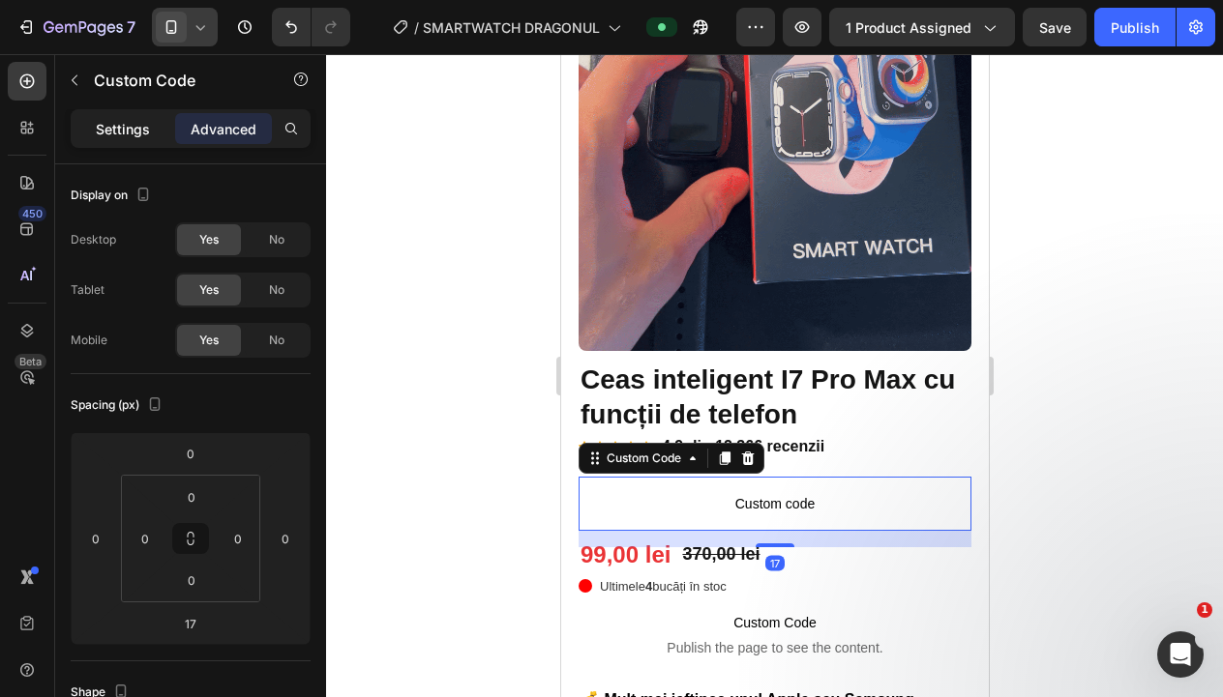
click at [120, 136] on p "Settings" at bounding box center [123, 129] width 54 height 20
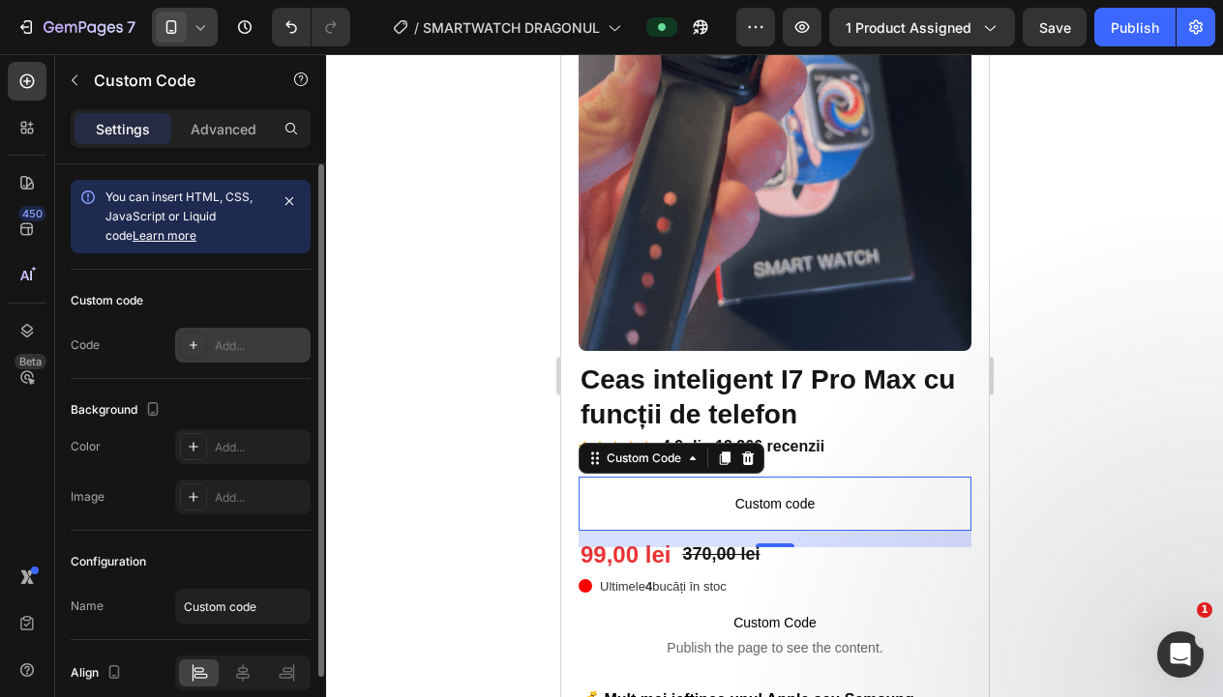
click at [195, 340] on icon at bounding box center [193, 345] width 15 height 15
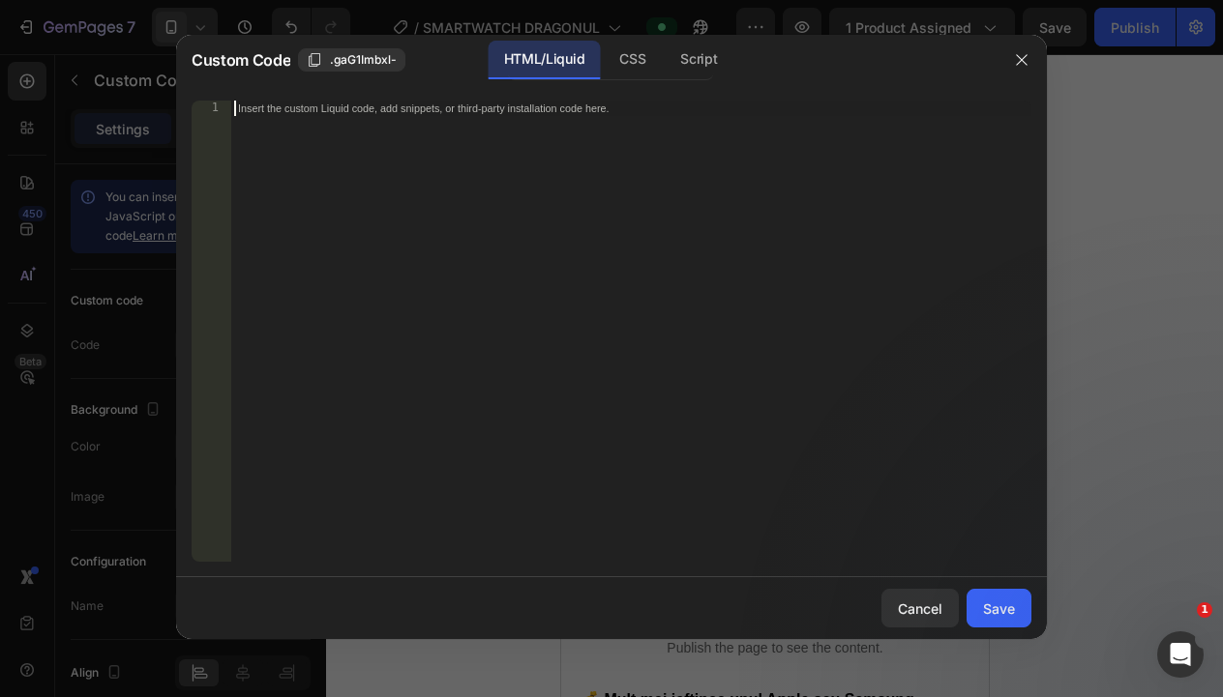
drag, startPoint x: 362, startPoint y: 212, endPoint x: 340, endPoint y: 172, distance: 45.5
click at [362, 212] on div "Insert the custom Liquid code, add snippets, or third-party installation code h…" at bounding box center [630, 347] width 801 height 492
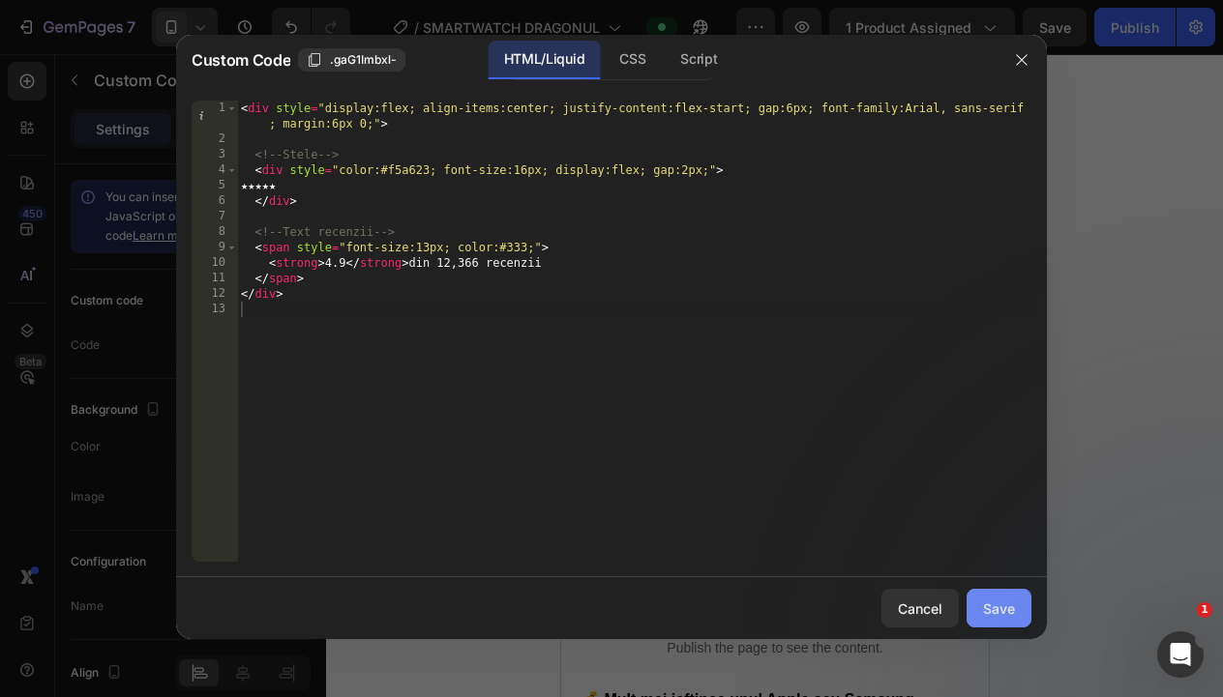
click at [987, 594] on button "Save" at bounding box center [998, 608] width 65 height 39
type textarea "</div>"
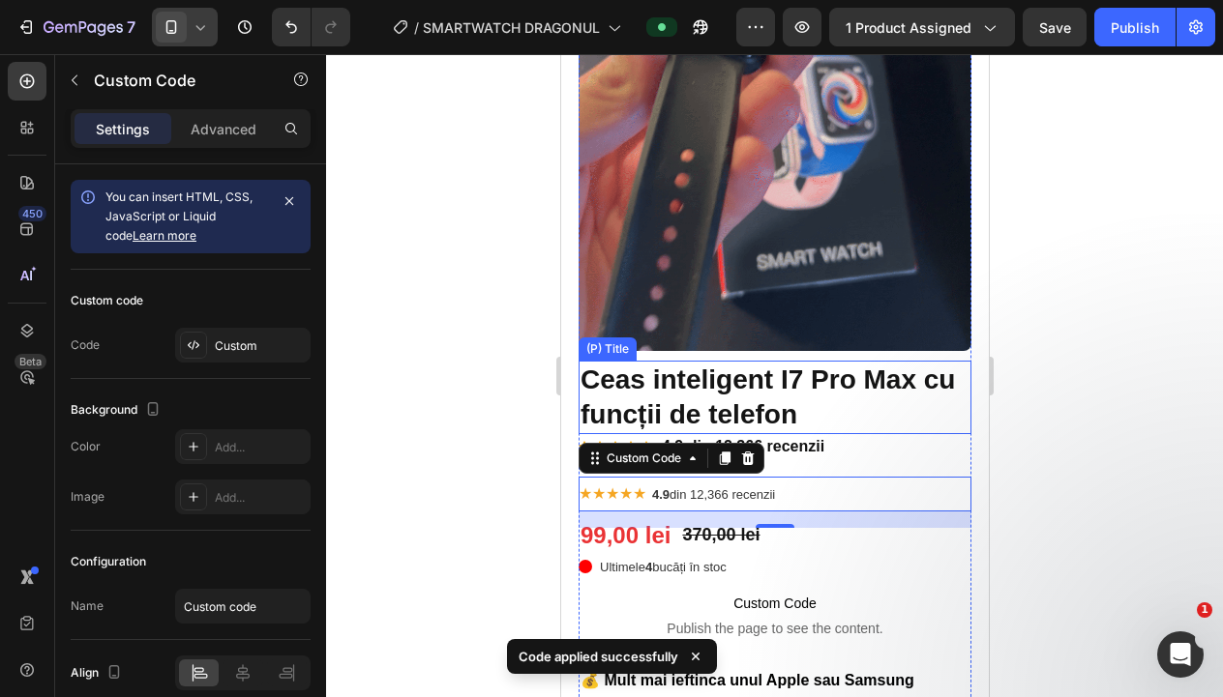
click at [415, 382] on div at bounding box center [774, 375] width 897 height 643
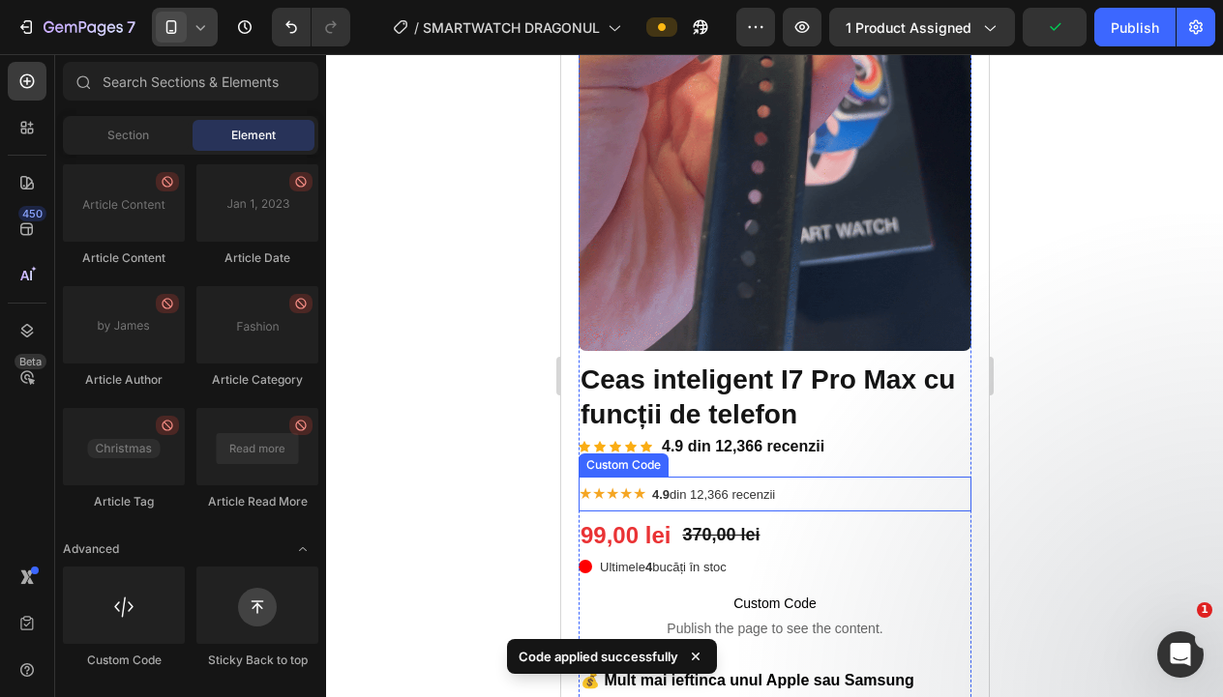
click at [947, 502] on div "★★★★★ 4.9 din 12,366 recenzii" at bounding box center [773, 494] width 393 height 23
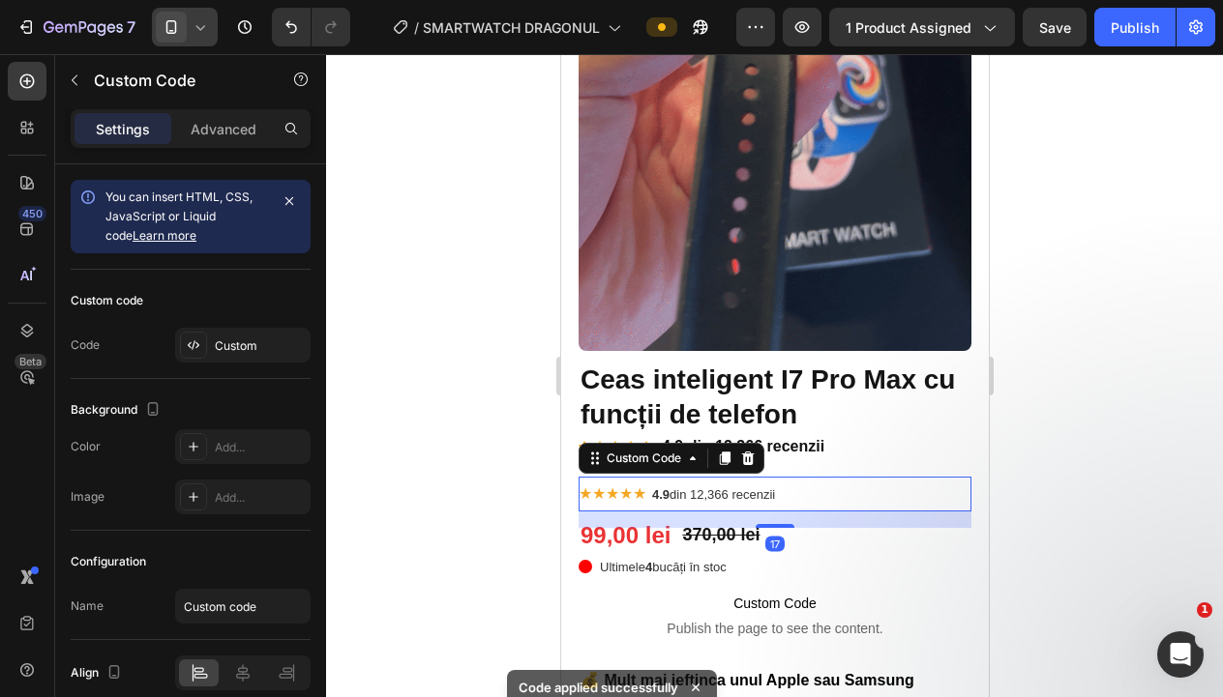
click at [510, 411] on div at bounding box center [774, 375] width 897 height 643
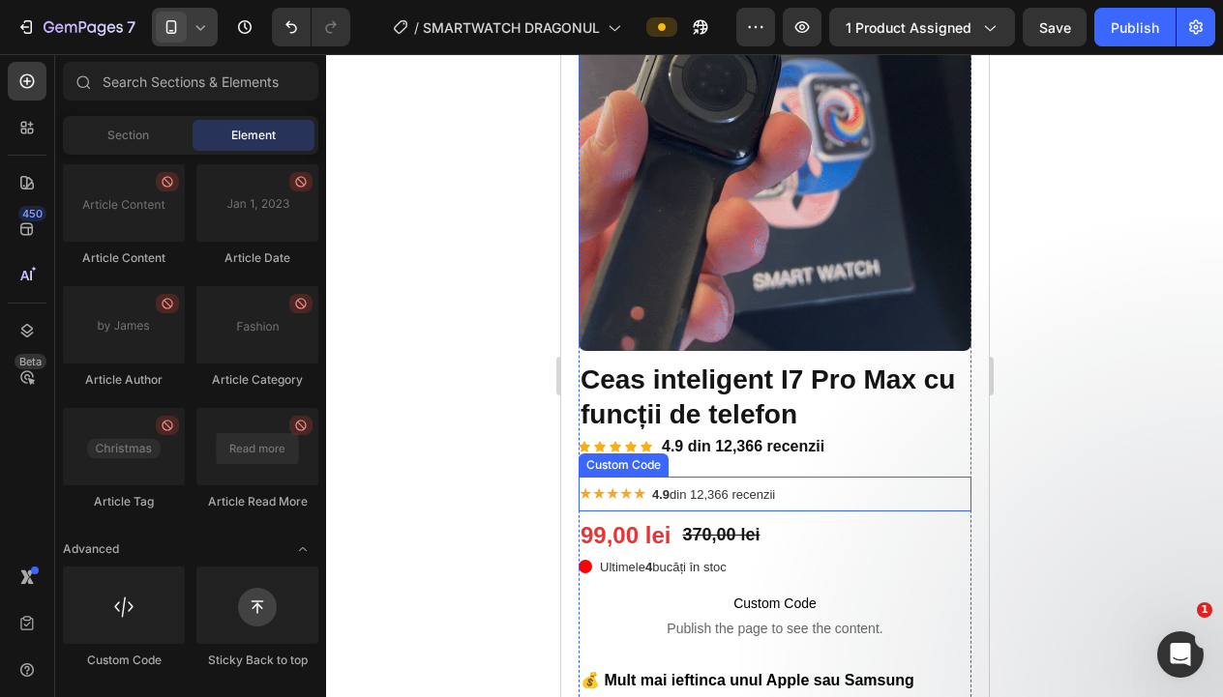
click at [852, 496] on div "★★★★★ 4.9 din 12,366 recenzii" at bounding box center [773, 494] width 393 height 23
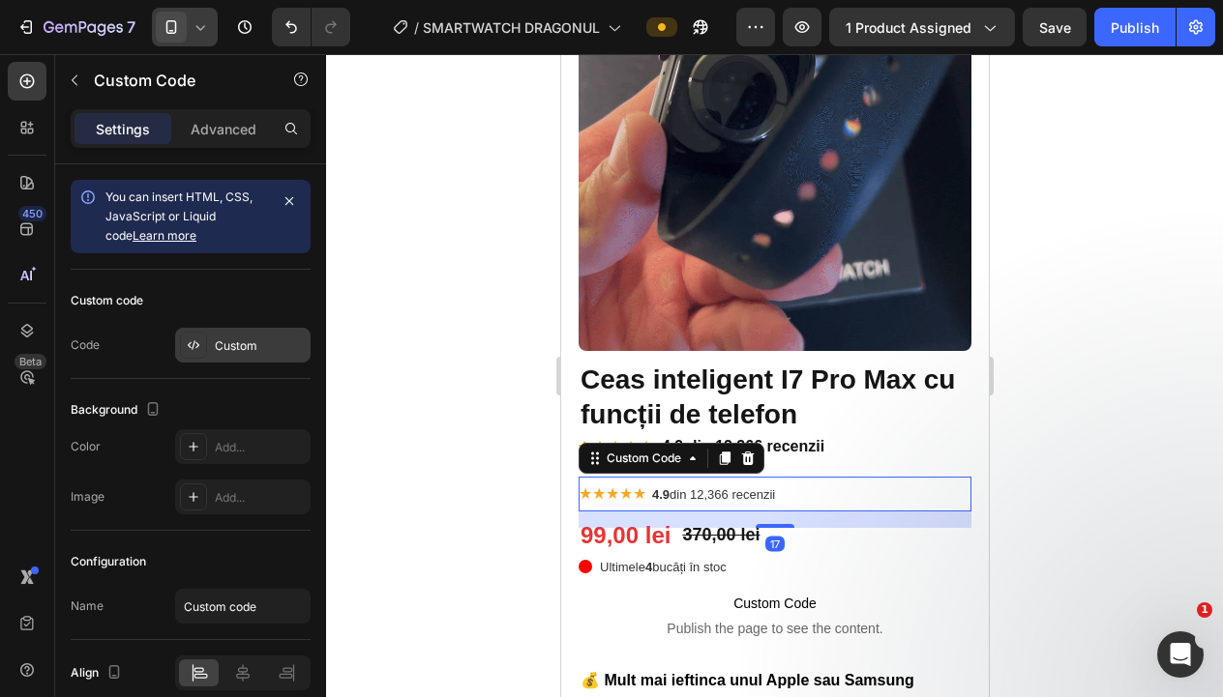
click at [219, 346] on div "Custom" at bounding box center [260, 346] width 91 height 17
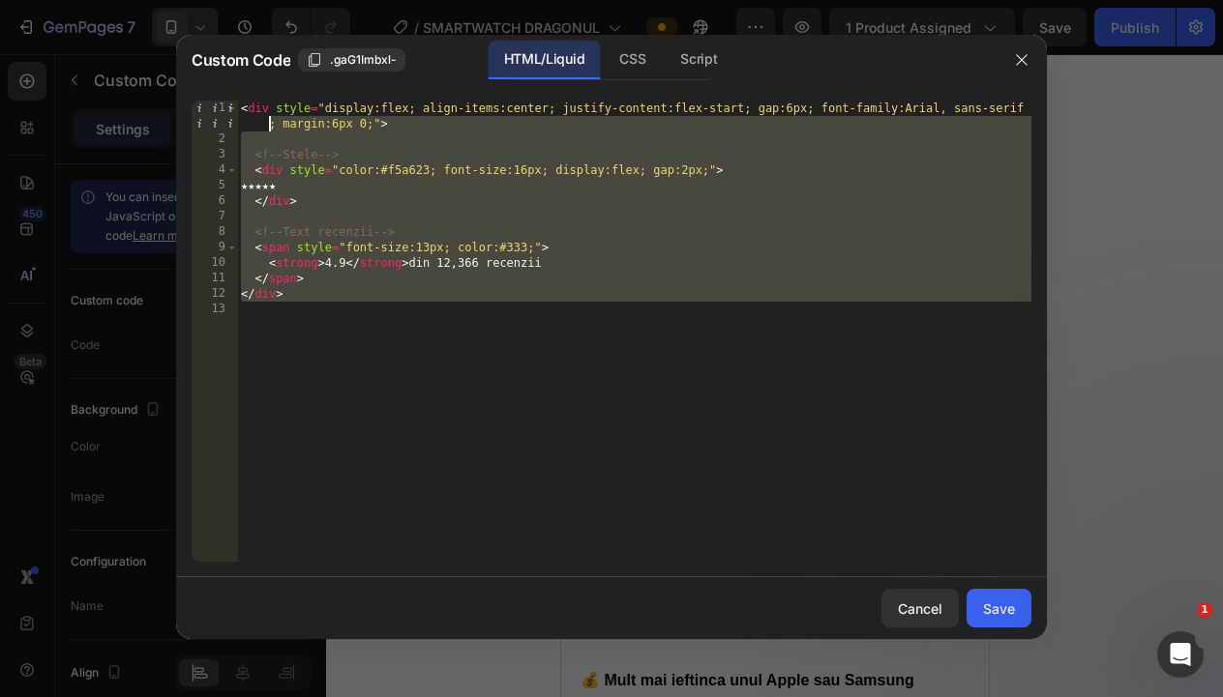
drag, startPoint x: 211, startPoint y: 235, endPoint x: 202, endPoint y: 124, distance: 111.6
click at [203, 121] on div "1 2 3 4 5 6 7 8 9 10 11 12 13 < div style = "display:flex; align-items:center; …" at bounding box center [612, 331] width 840 height 461
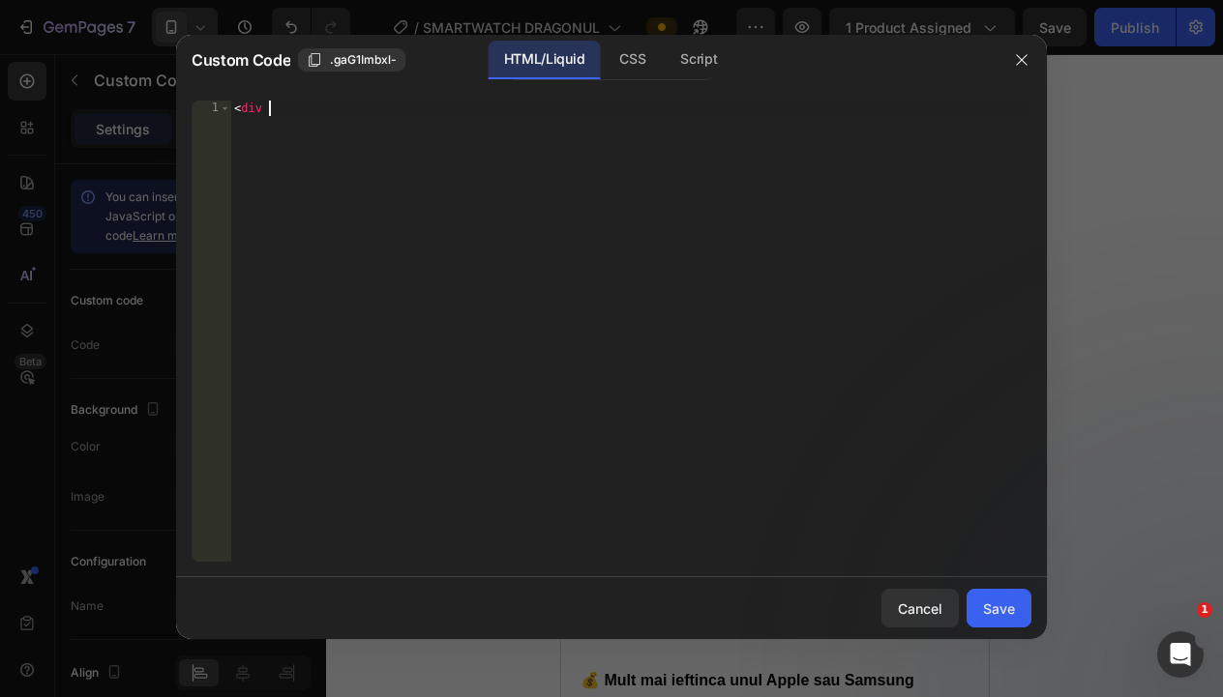
drag, startPoint x: 623, startPoint y: 153, endPoint x: 287, endPoint y: 102, distance: 339.5
click at [274, 93] on div "<div 1 < div הההההההההההההההההההההההההההההההההההההההההההההההההההההההההההההההההה…" at bounding box center [611, 331] width 871 height 492
type textarea "<"
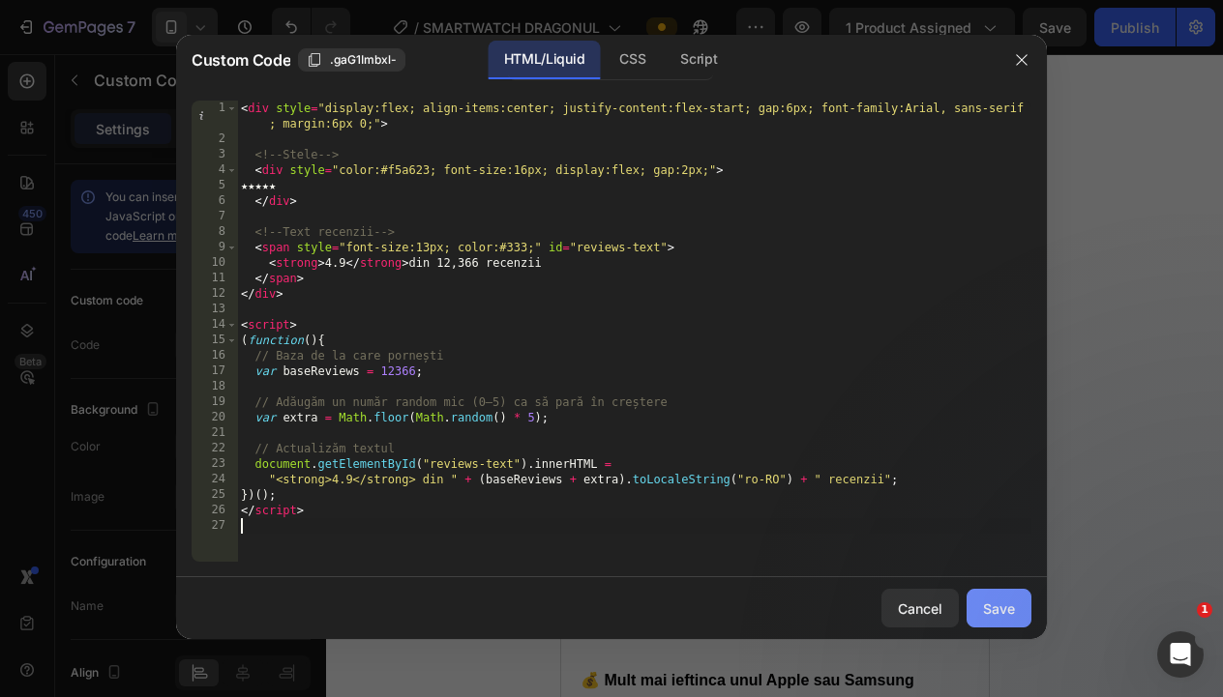
click at [1008, 617] on div "Save" at bounding box center [999, 609] width 32 height 20
type textarea "</script>"
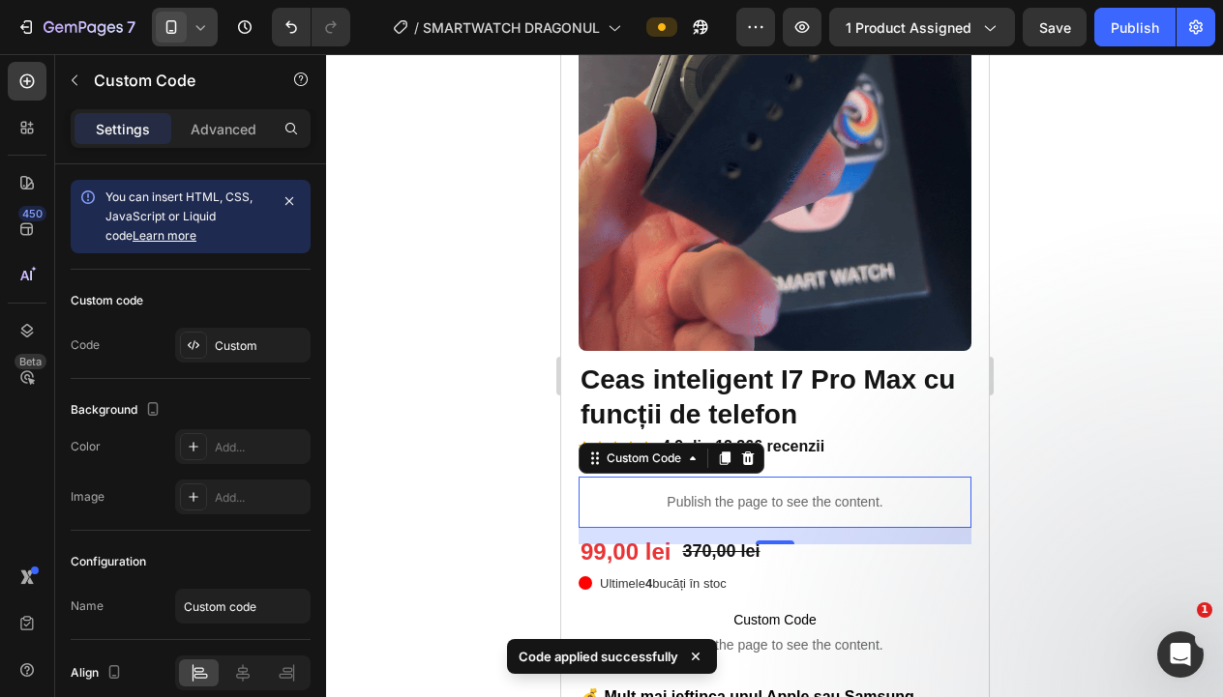
click at [1132, 351] on div at bounding box center [774, 375] width 897 height 643
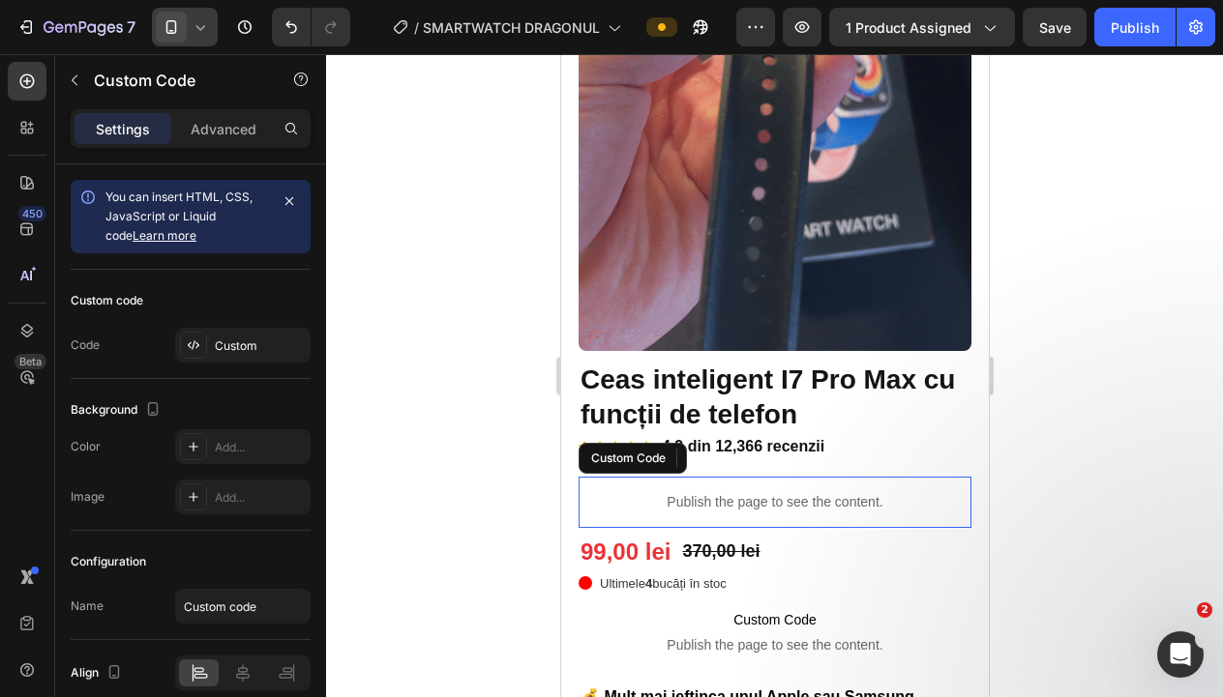
drag, startPoint x: 882, startPoint y: 500, endPoint x: 820, endPoint y: 475, distance: 66.8
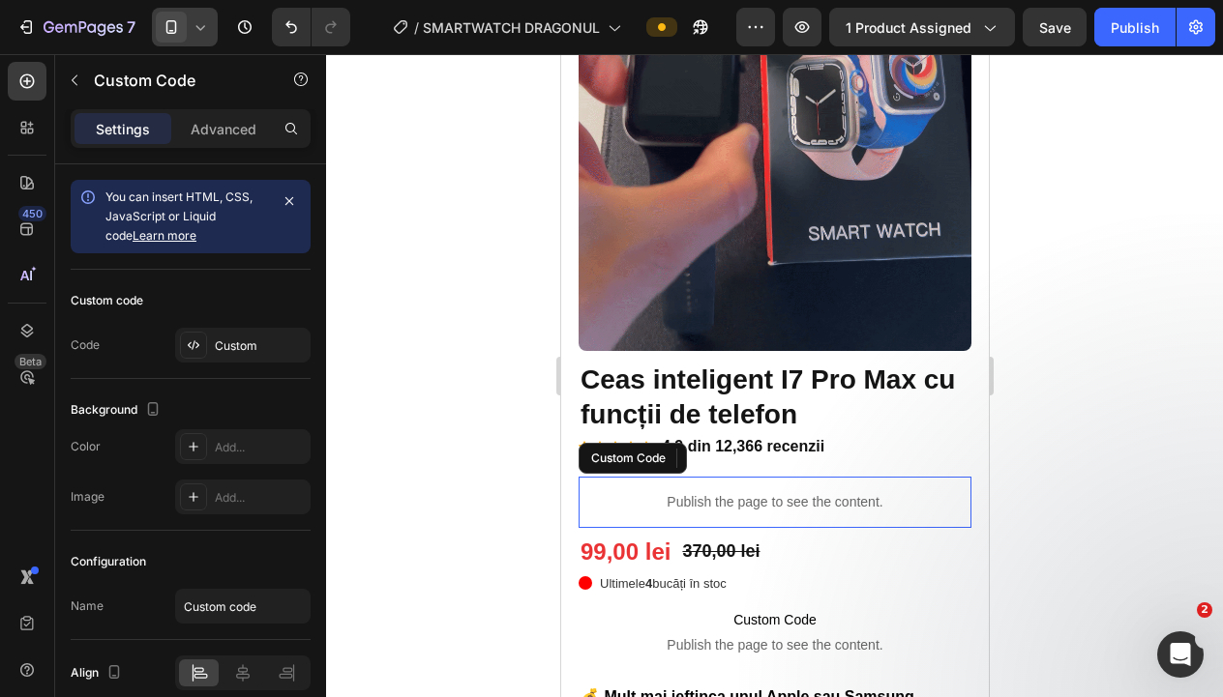
click at [882, 500] on p "Publish the page to see the content." at bounding box center [773, 502] width 393 height 20
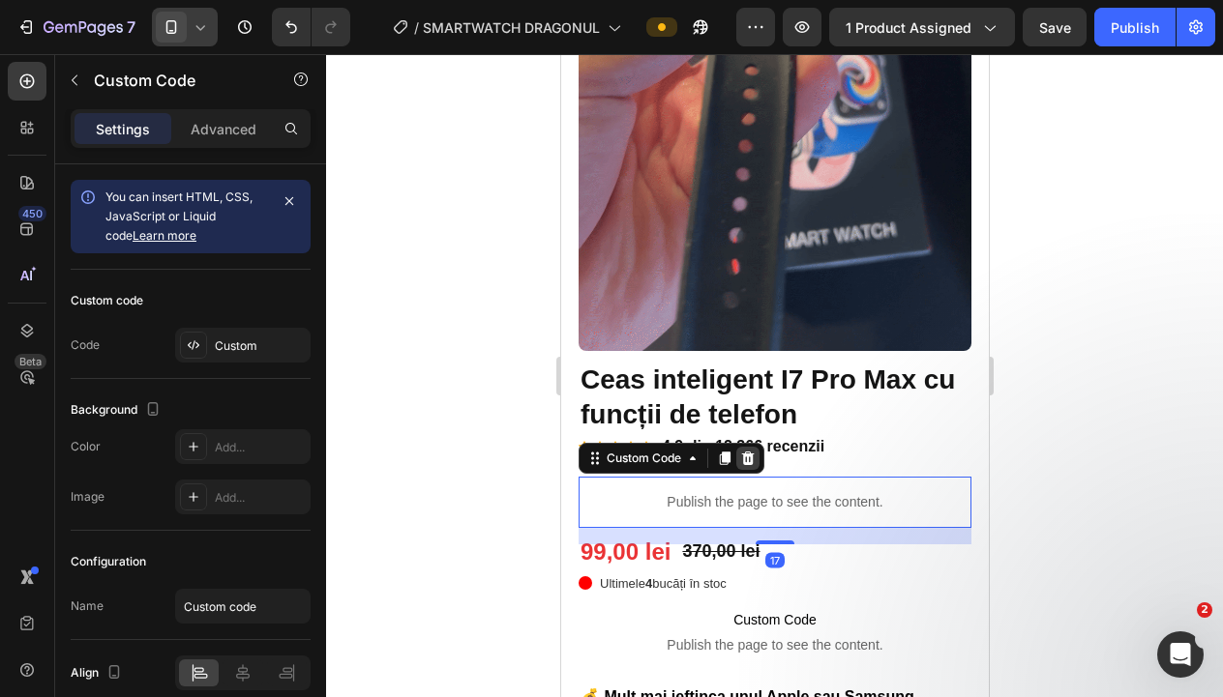
click at [750, 448] on div at bounding box center [746, 458] width 23 height 23
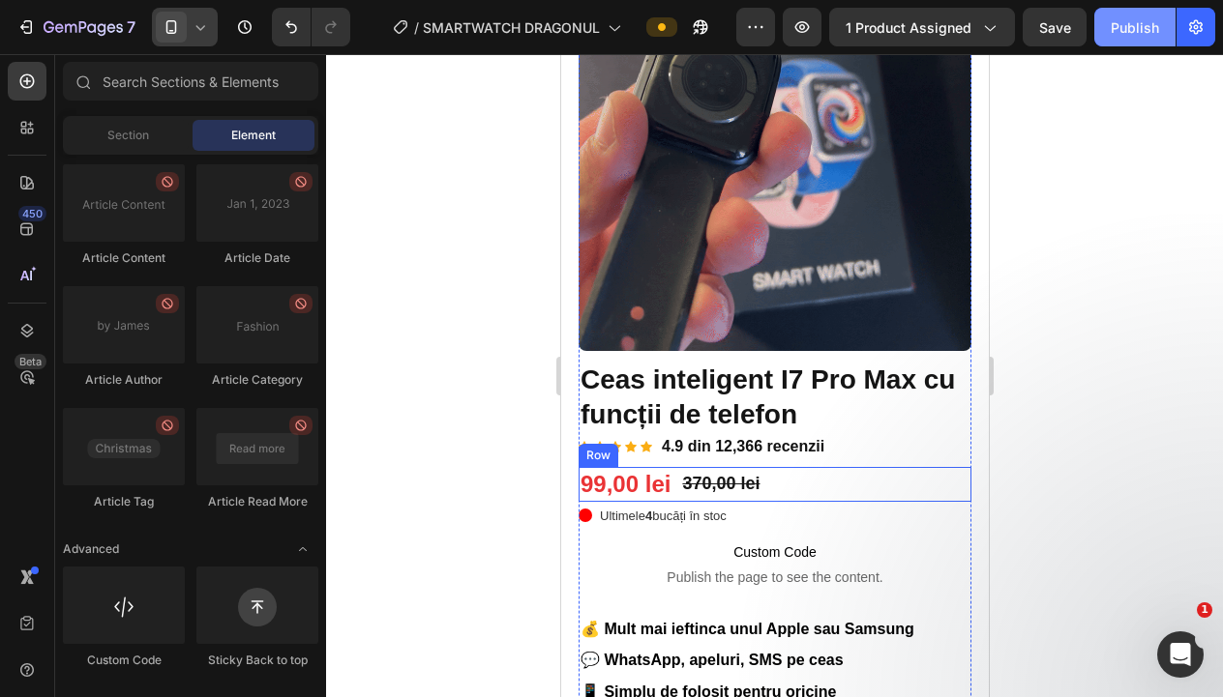
click at [1122, 25] on div "Publish" at bounding box center [1134, 27] width 48 height 20
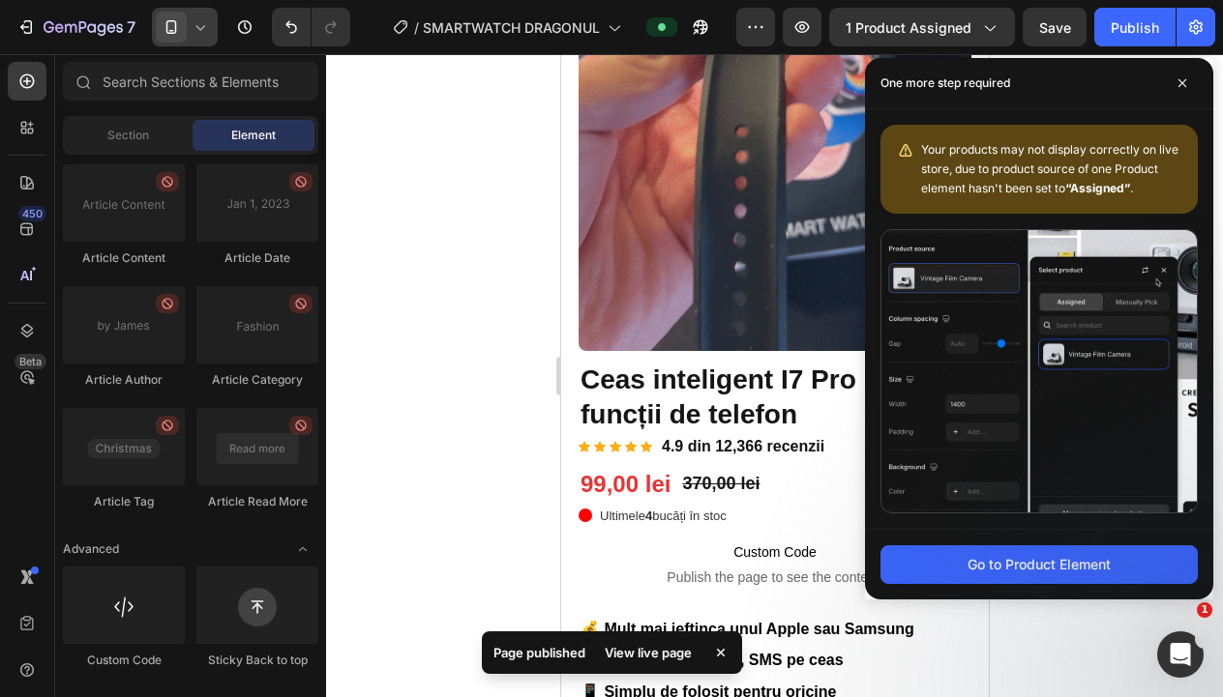
click at [441, 328] on div at bounding box center [774, 375] width 897 height 643
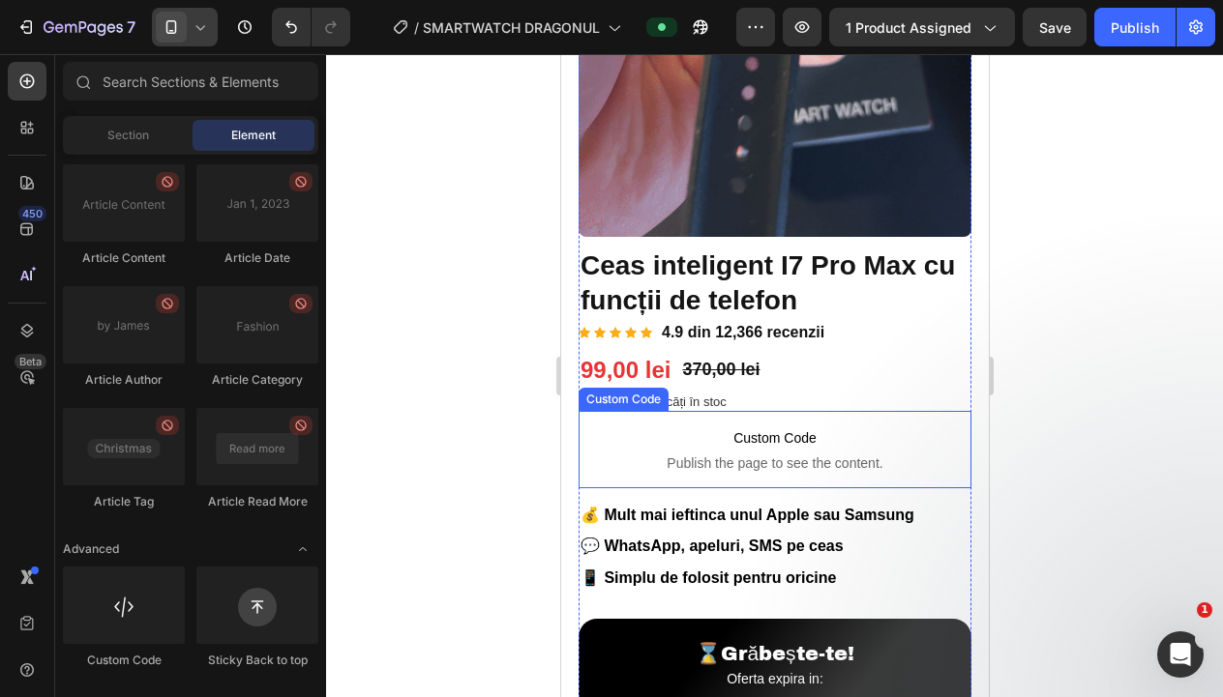
scroll to position [338, 0]
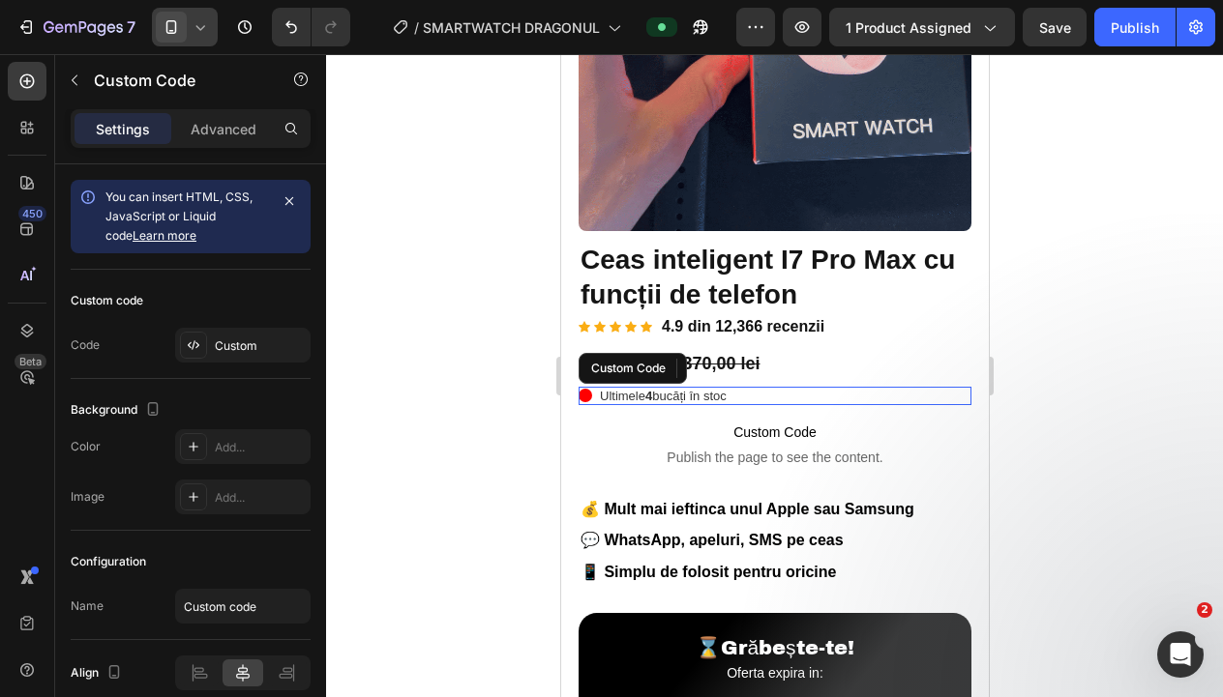
click at [807, 397] on div "Ultimele 4 bucăți în stoc" at bounding box center [773, 396] width 393 height 19
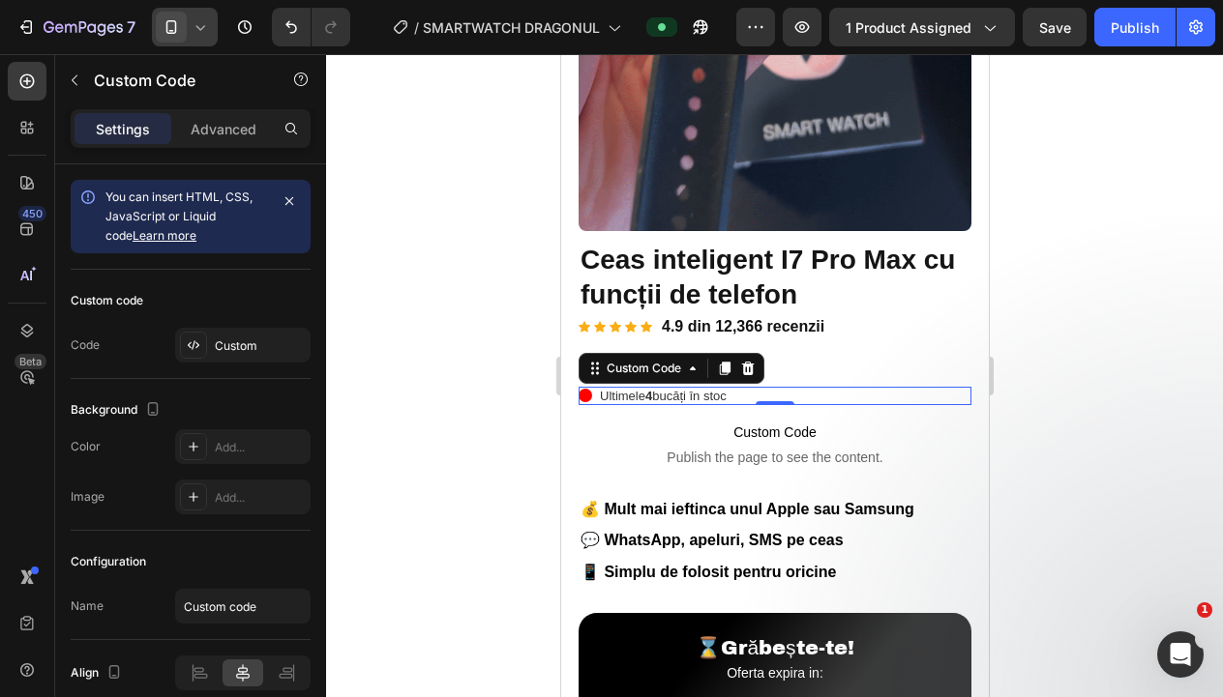
click at [385, 329] on div at bounding box center [774, 375] width 897 height 643
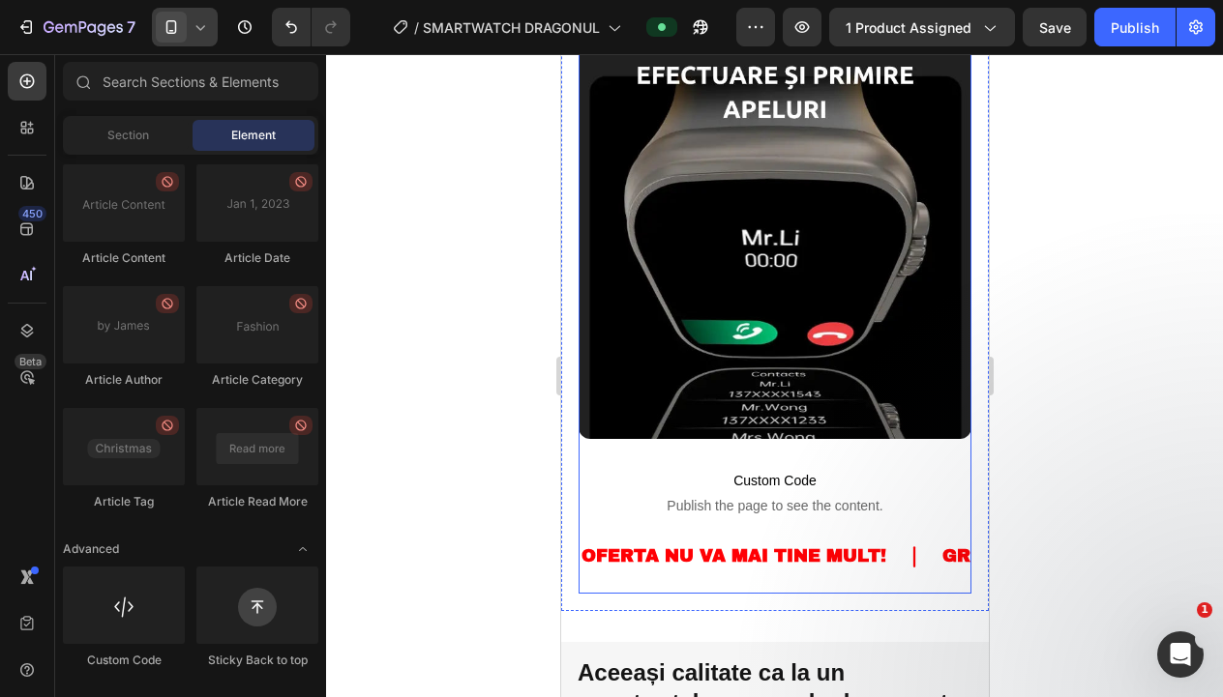
scroll to position [1496, 0]
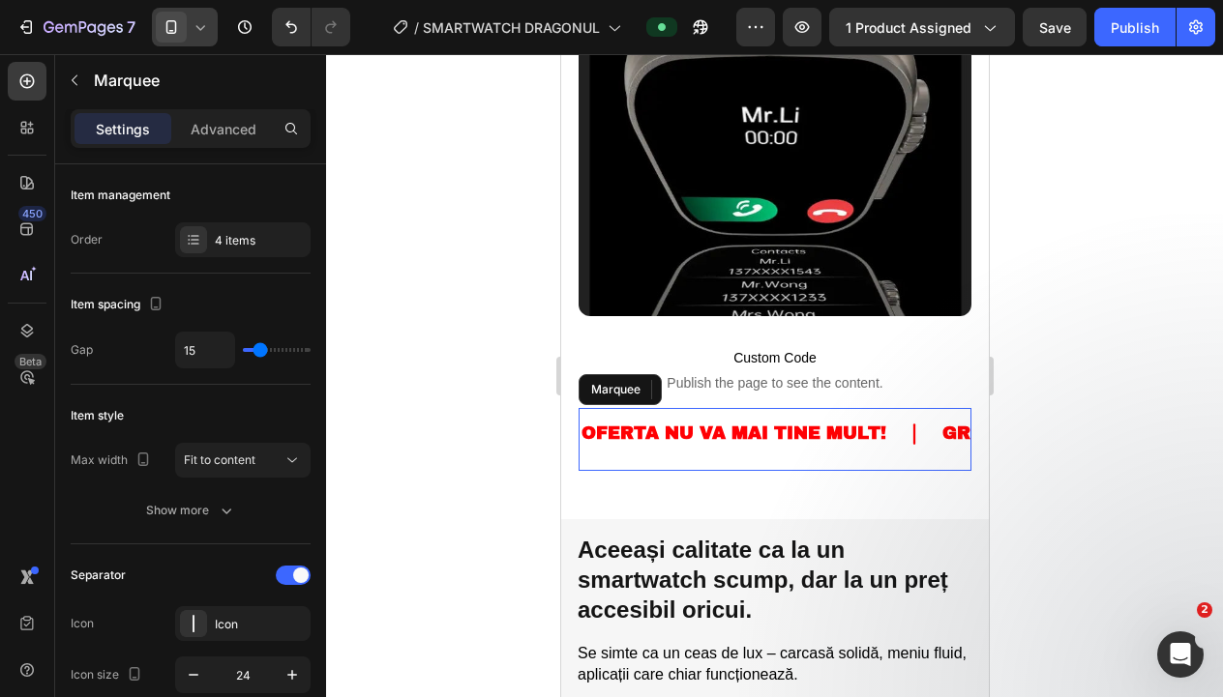
drag, startPoint x: 880, startPoint y: 456, endPoint x: 832, endPoint y: 429, distance: 55.4
click at [880, 456] on div "OFERTA NU VA MAI TINE MULT! Text GRABESTE-TE! Text MAI SUNT DOAR 5 BUCATI IN ST…" at bounding box center [773, 439] width 393 height 62
click at [730, 386] on div at bounding box center [721, 389] width 23 height 23
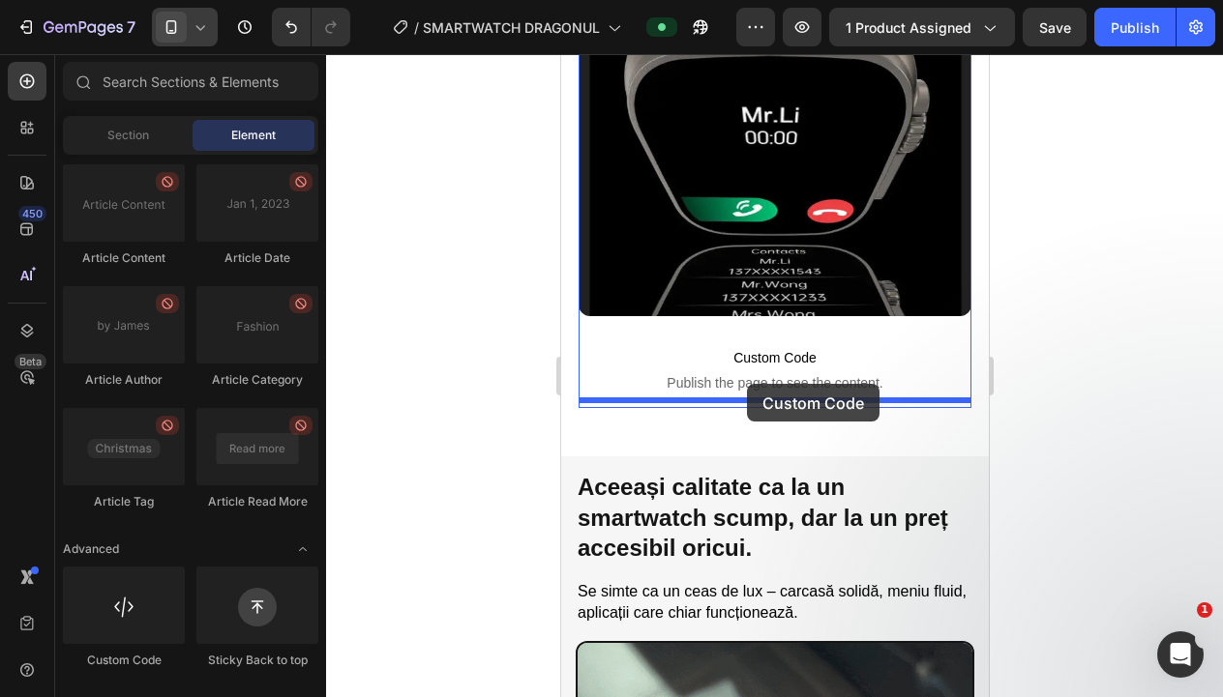
drag, startPoint x: 709, startPoint y: 663, endPoint x: 746, endPoint y: 384, distance: 281.0
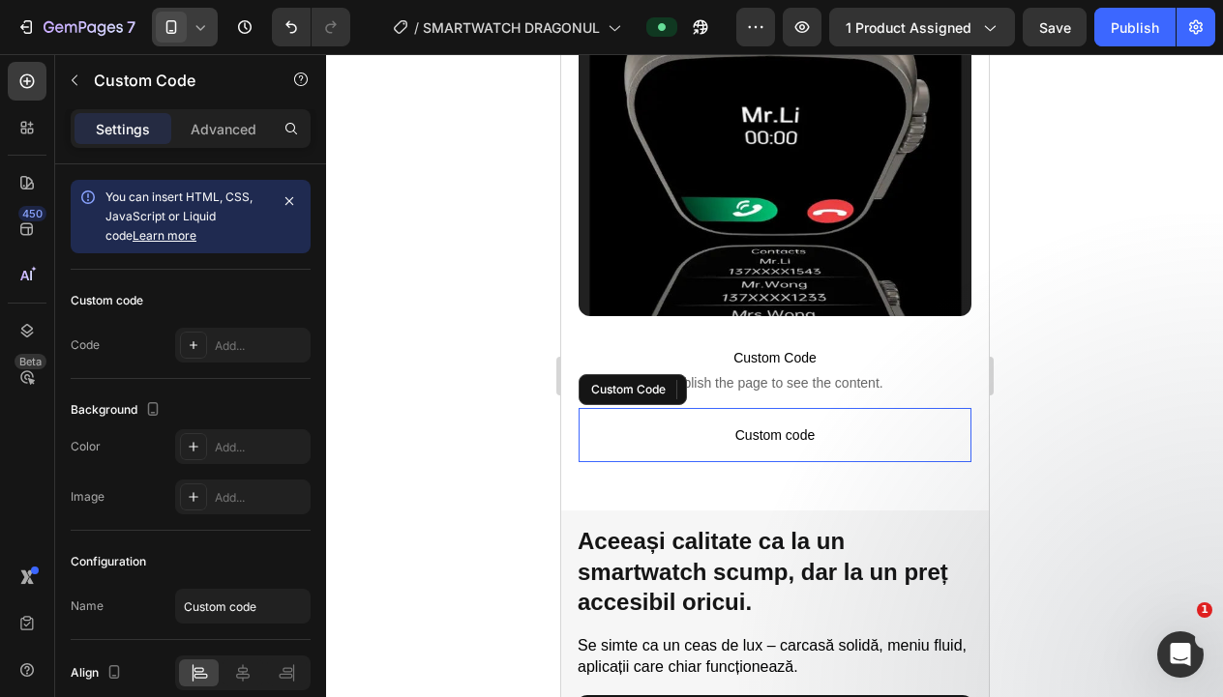
scroll to position [1497, 0]
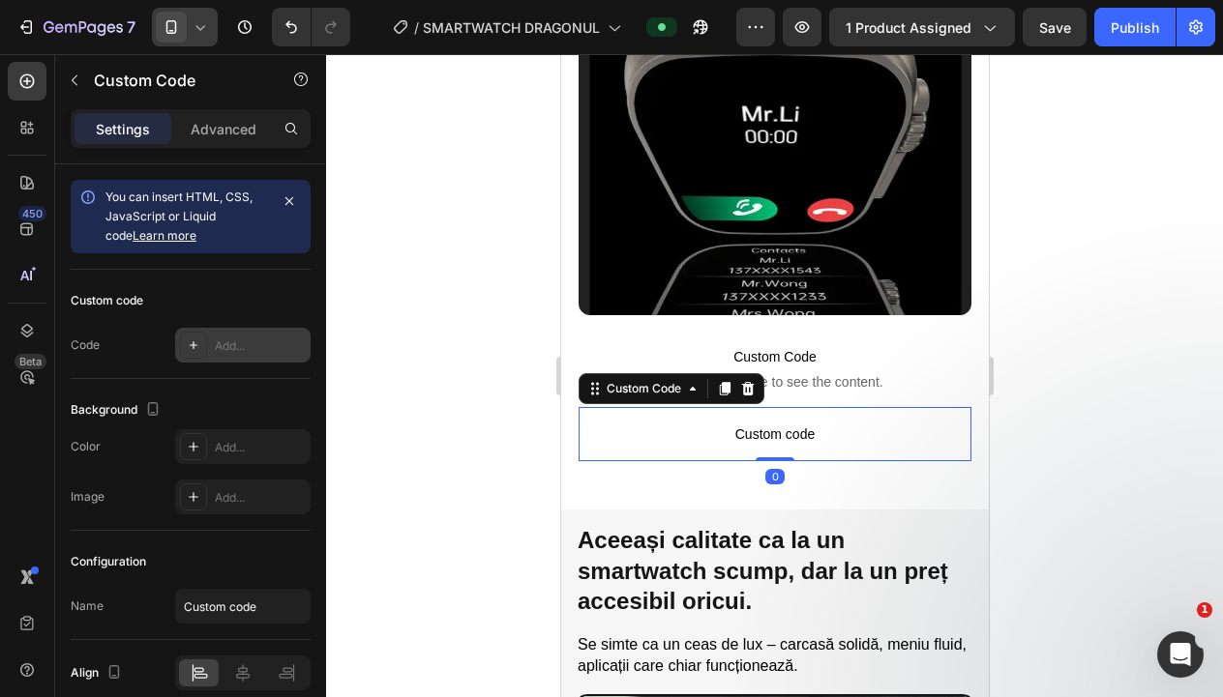
click at [214, 336] on div "Add..." at bounding box center [242, 345] width 135 height 35
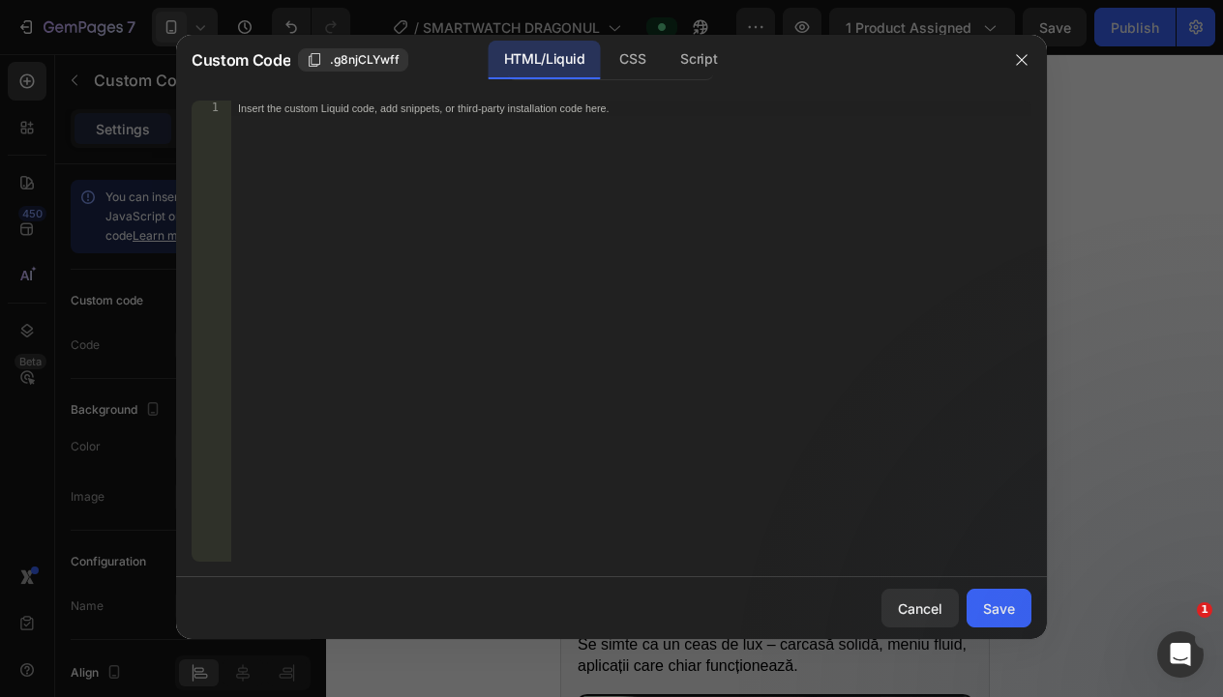
drag, startPoint x: 401, startPoint y: 262, endPoint x: 358, endPoint y: 224, distance: 57.6
click at [393, 258] on div "Insert the custom Liquid code, add snippets, or third-party installation code h…" at bounding box center [630, 347] width 801 height 492
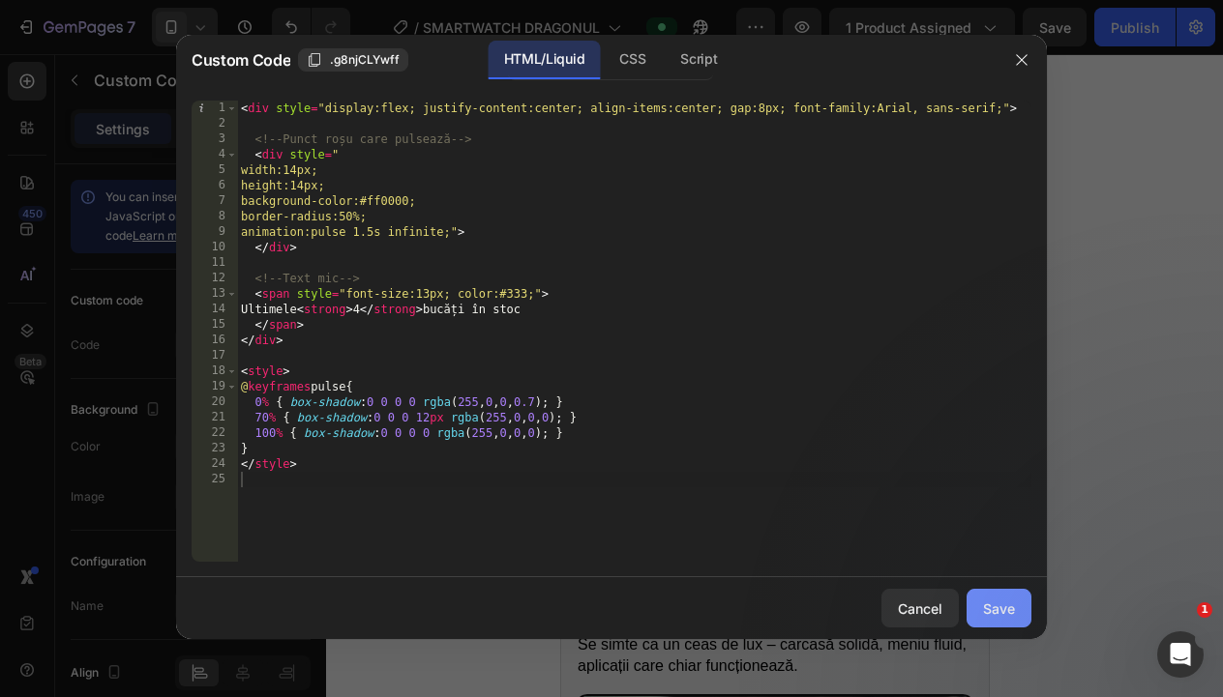
click at [1000, 601] on div "Save" at bounding box center [999, 609] width 32 height 20
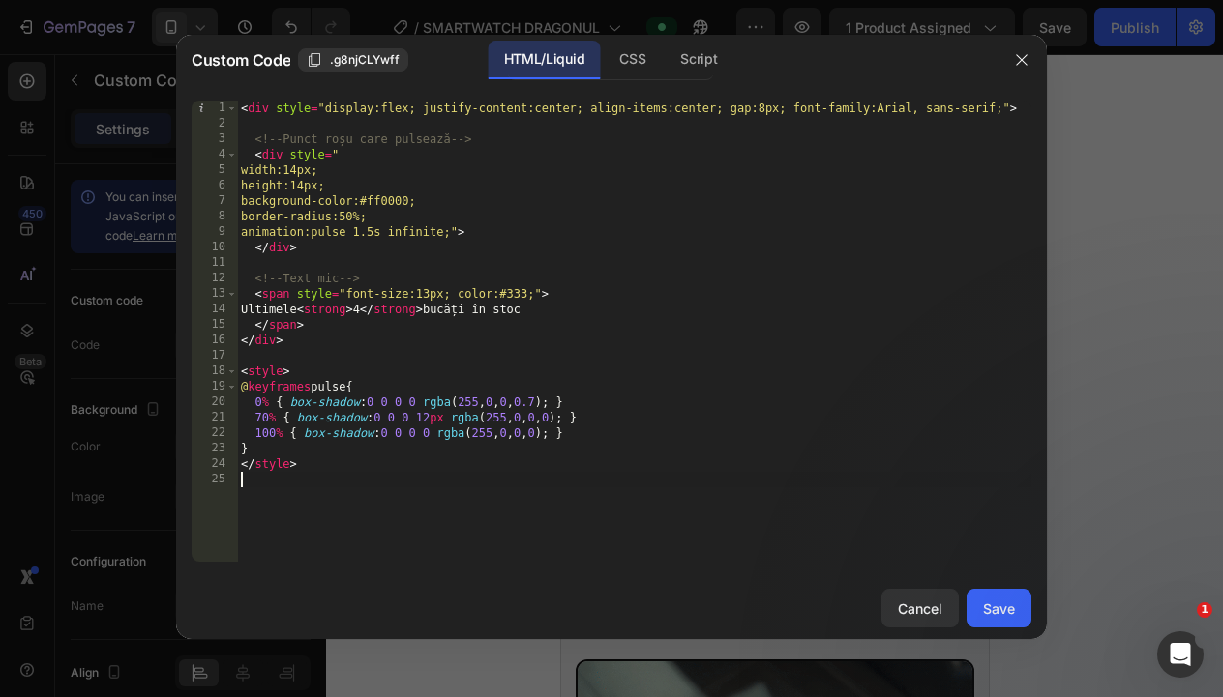
type textarea "</style>"
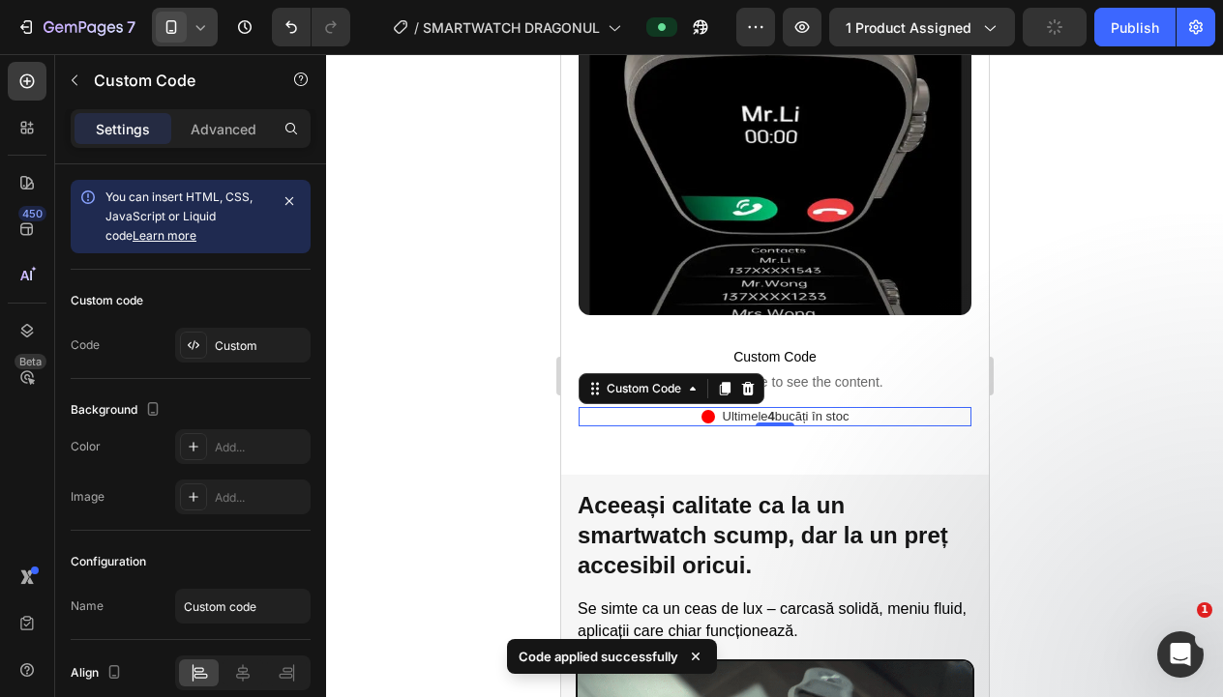
click at [1080, 459] on div at bounding box center [774, 375] width 897 height 643
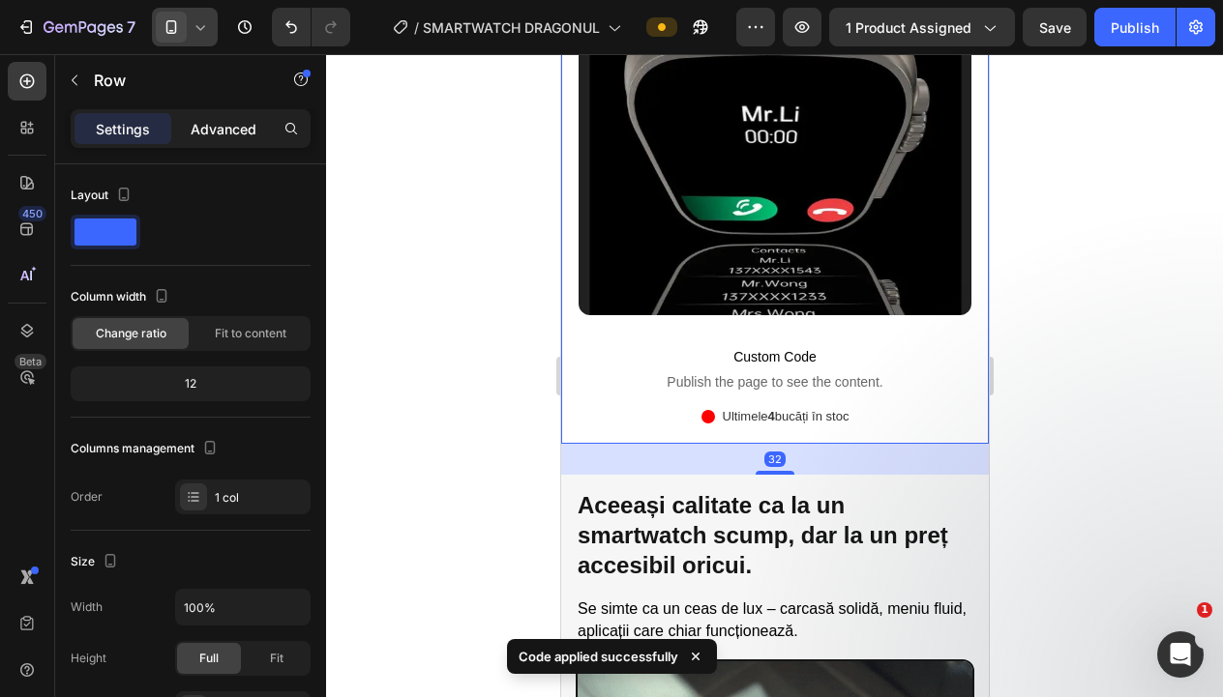
click at [230, 123] on p "Advanced" at bounding box center [224, 129] width 66 height 20
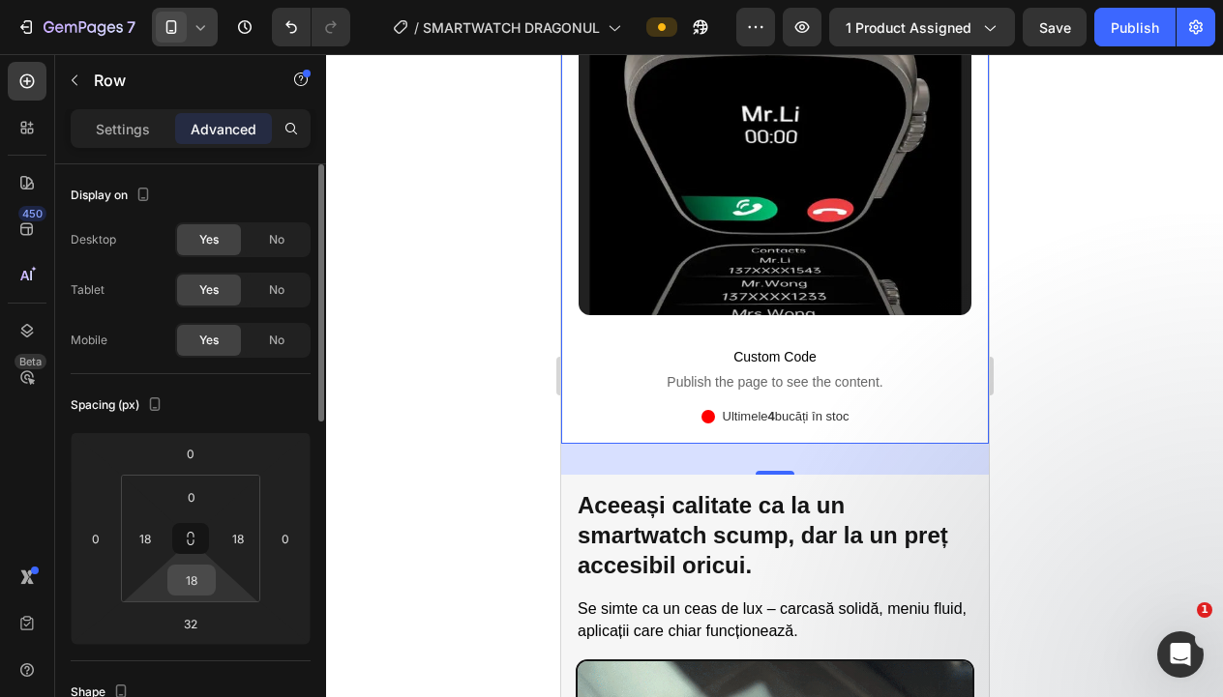
click at [202, 585] on input "18" at bounding box center [191, 580] width 39 height 29
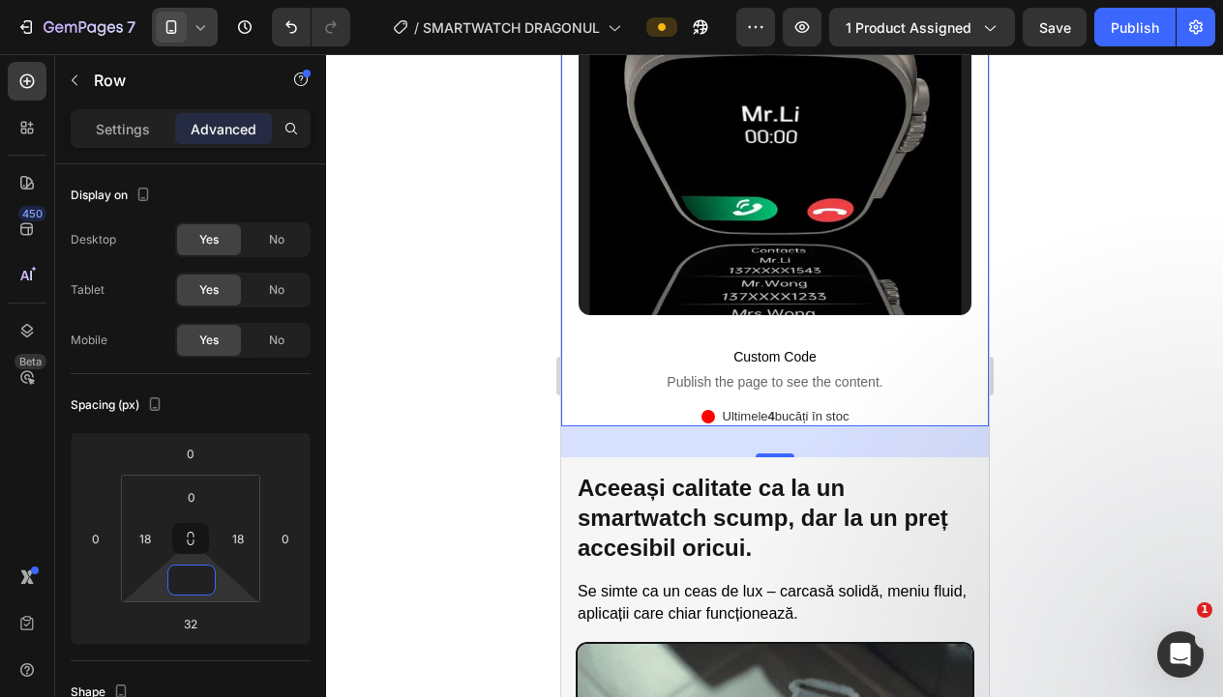
click at [448, 433] on div at bounding box center [774, 375] width 897 height 643
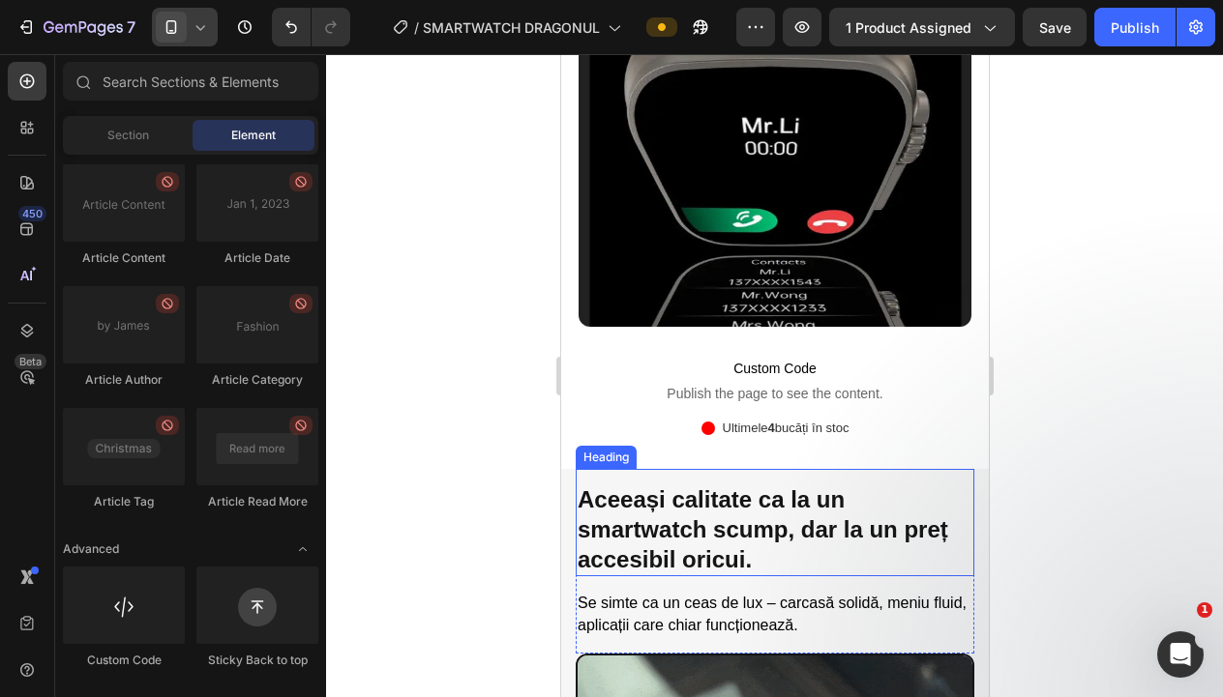
scroll to position [1481, 0]
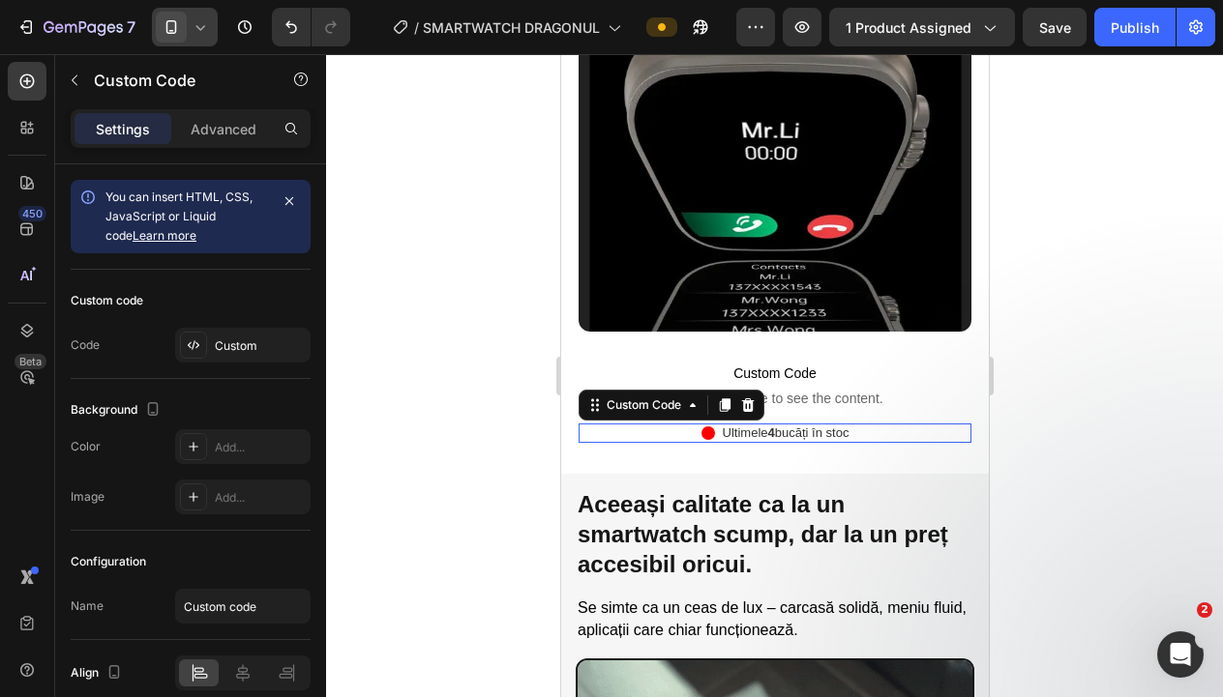
click at [917, 429] on div "Ultimele 4 bucăți în stoc" at bounding box center [773, 433] width 393 height 19
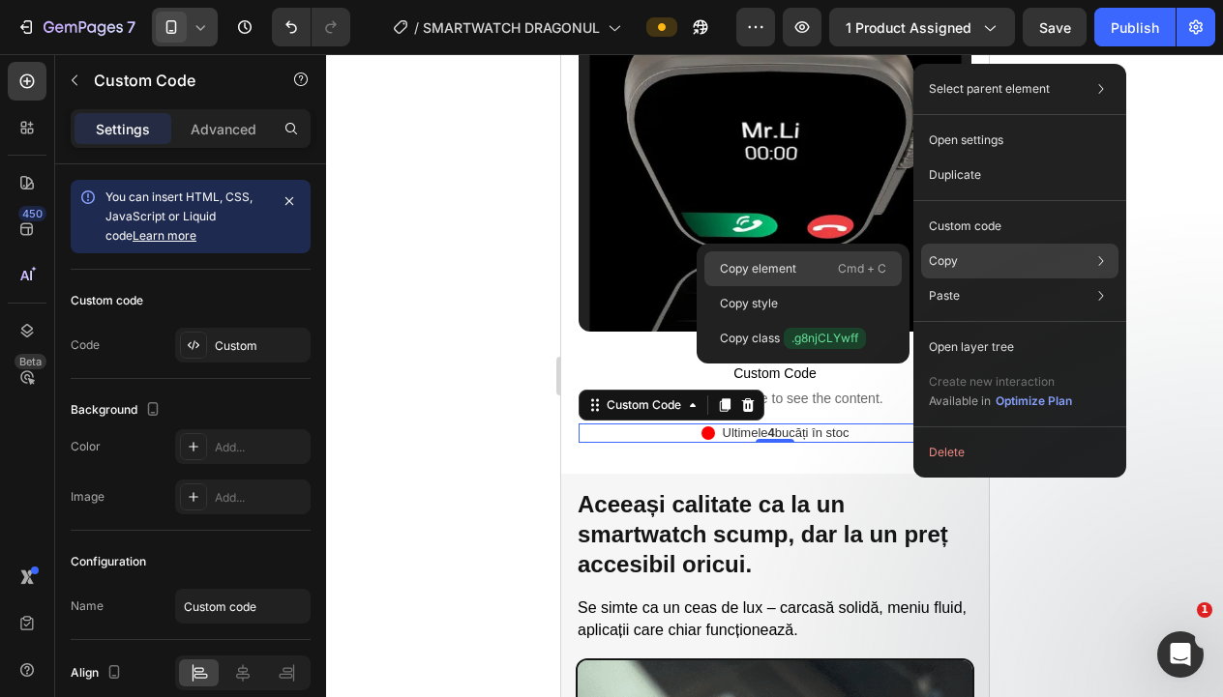
click at [835, 286] on div "Copy element Cmd + C" at bounding box center [802, 303] width 197 height 35
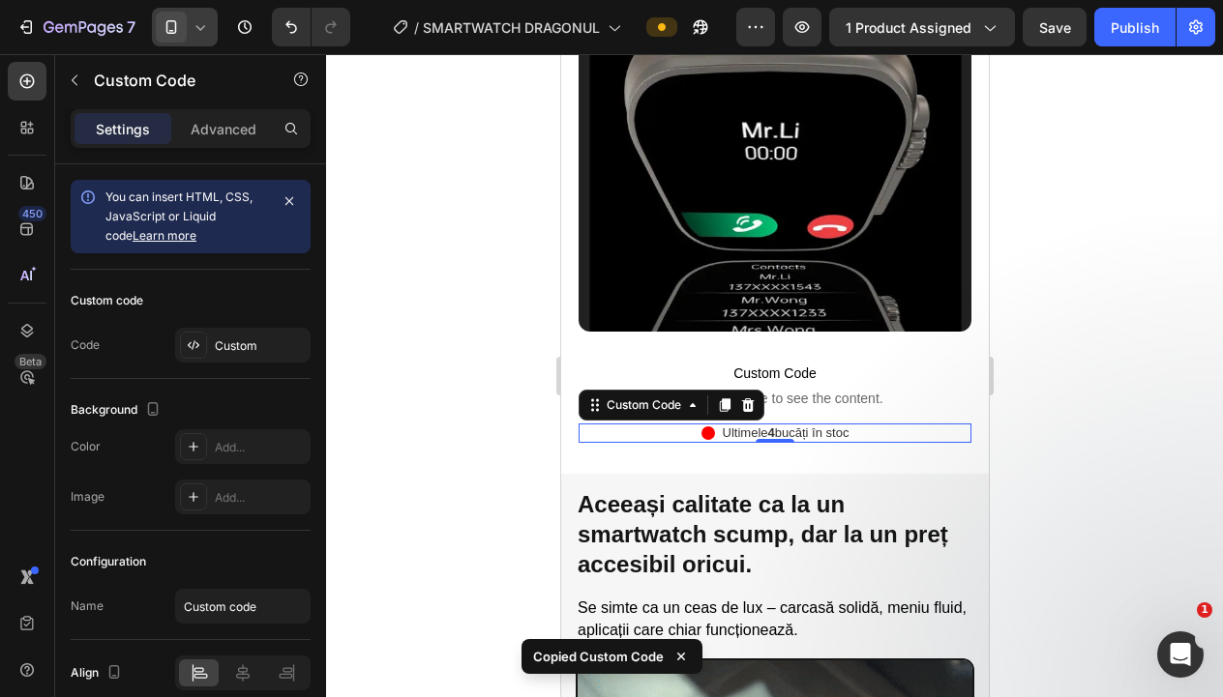
click at [458, 311] on div at bounding box center [774, 375] width 897 height 643
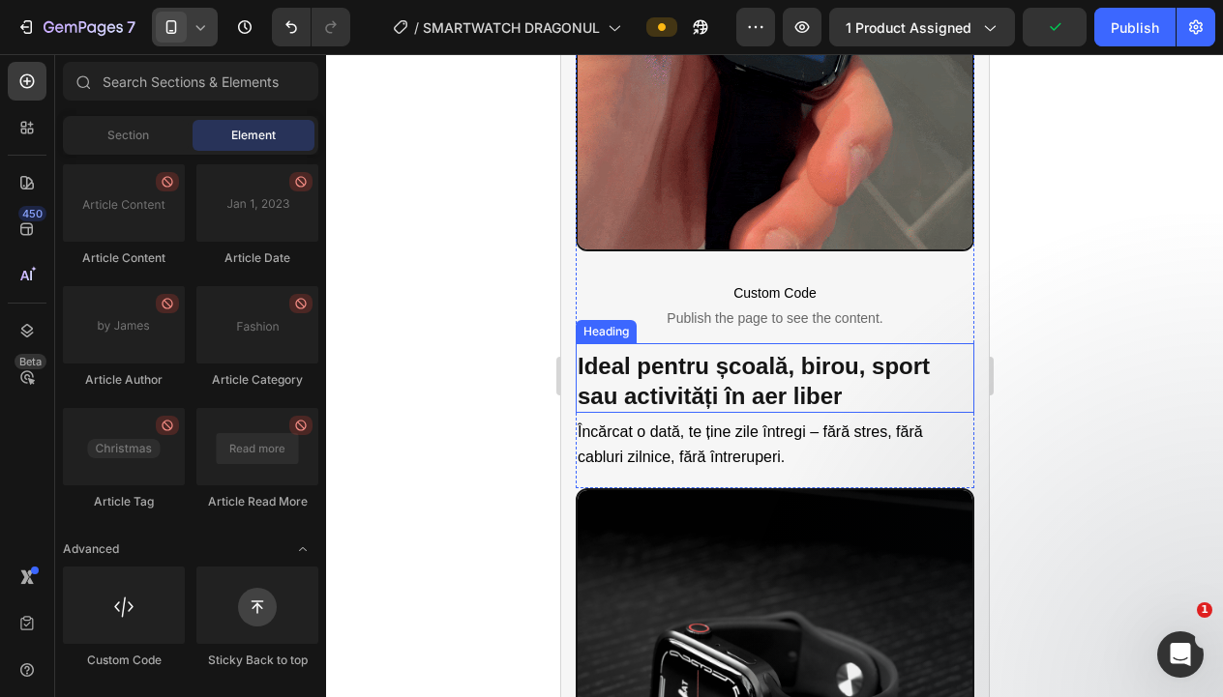
scroll to position [2343, 0]
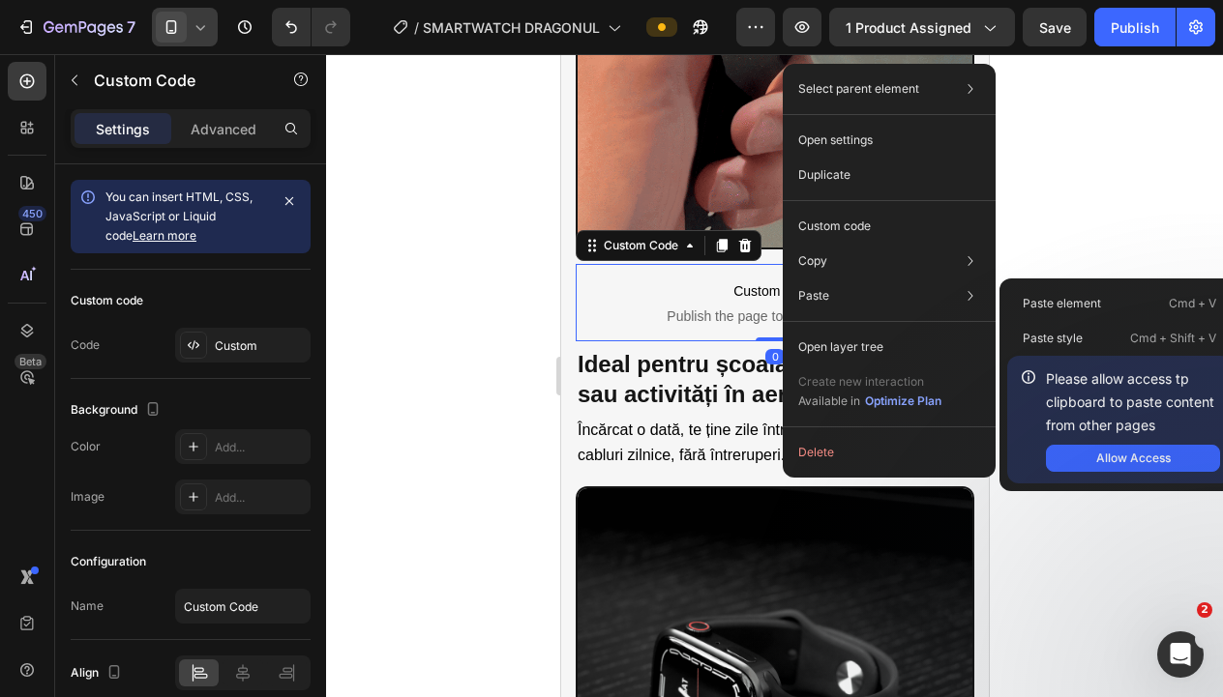
click at [905, 330] on div "Paste Paste element Cmd + V Paste style Cmd + Shift + V Please allow access tp …" at bounding box center [888, 347] width 197 height 35
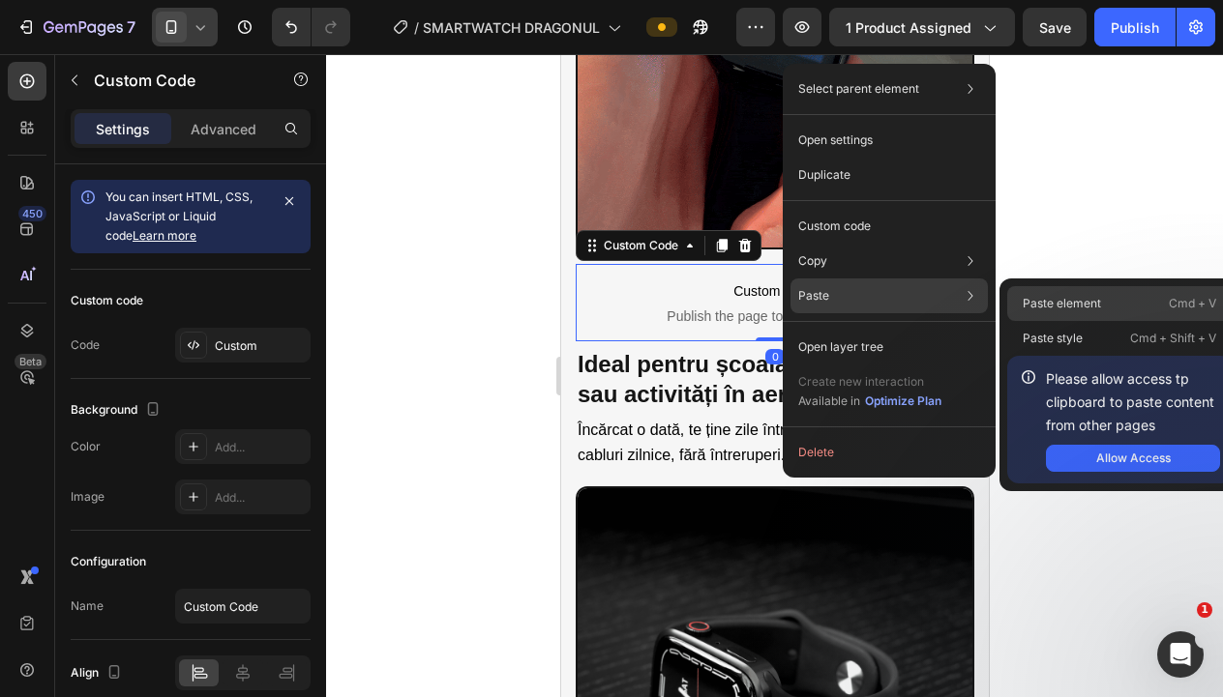
click at [1057, 303] on p "Paste element" at bounding box center [1061, 303] width 78 height 17
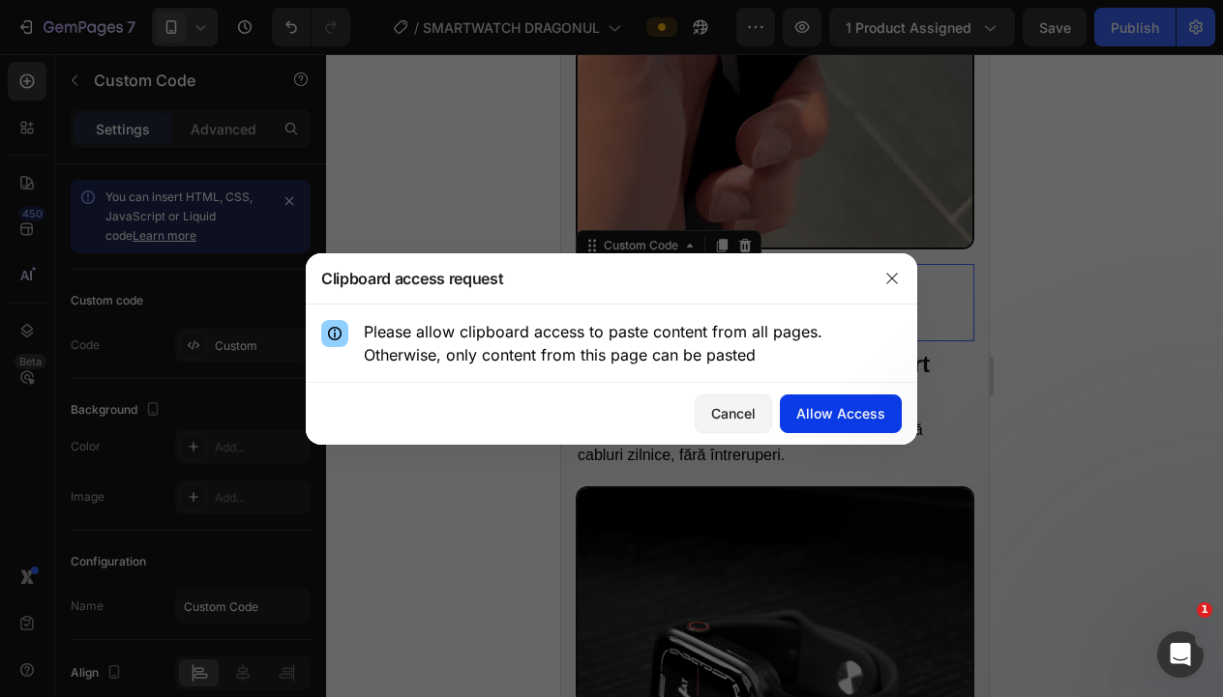
click at [816, 428] on button "Allow Access" at bounding box center [841, 414] width 122 height 39
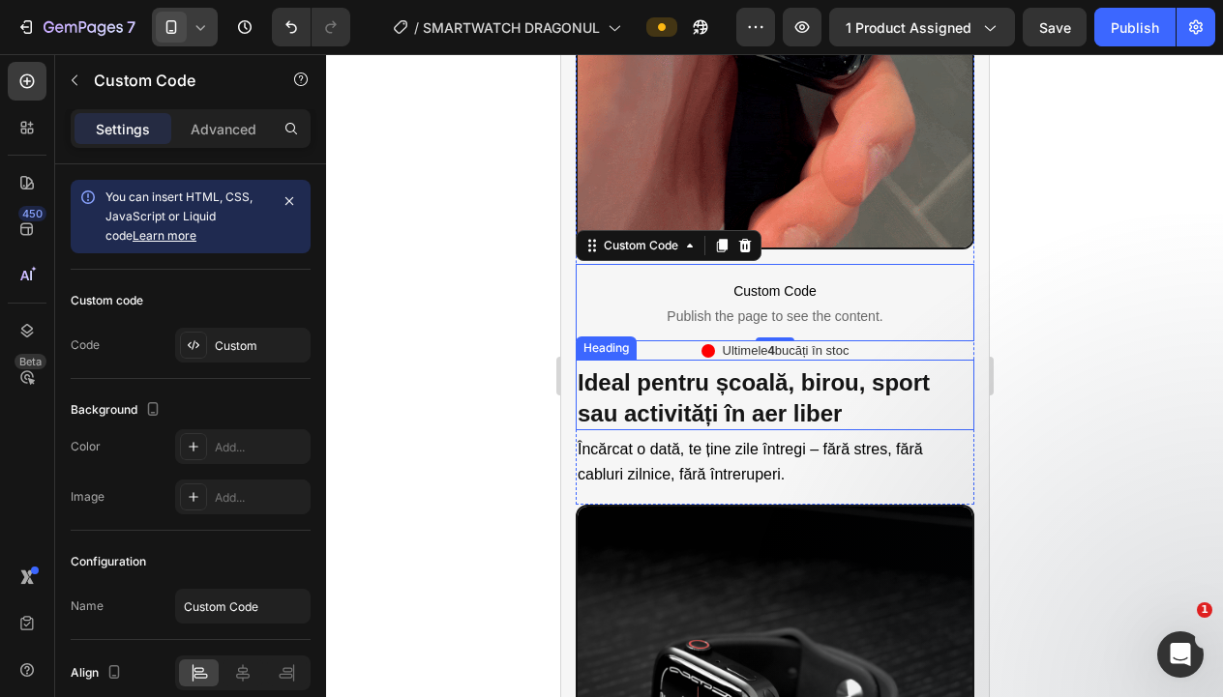
scroll to position [86, 0]
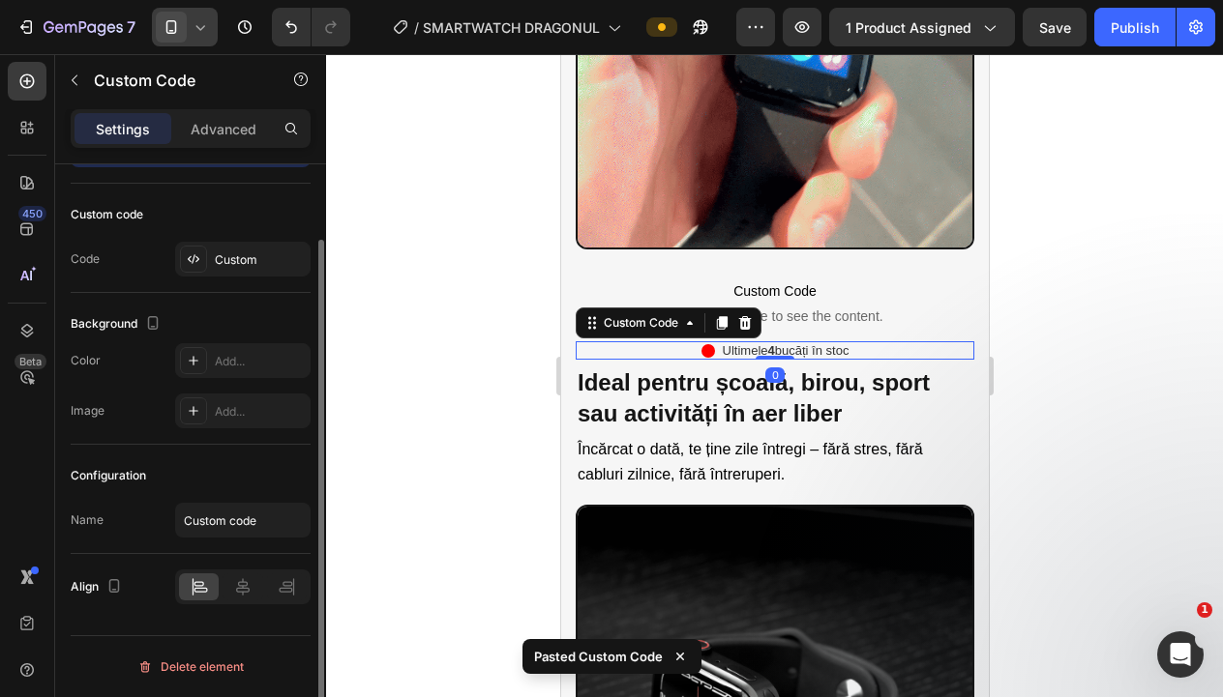
click at [1125, 320] on div at bounding box center [774, 375] width 897 height 643
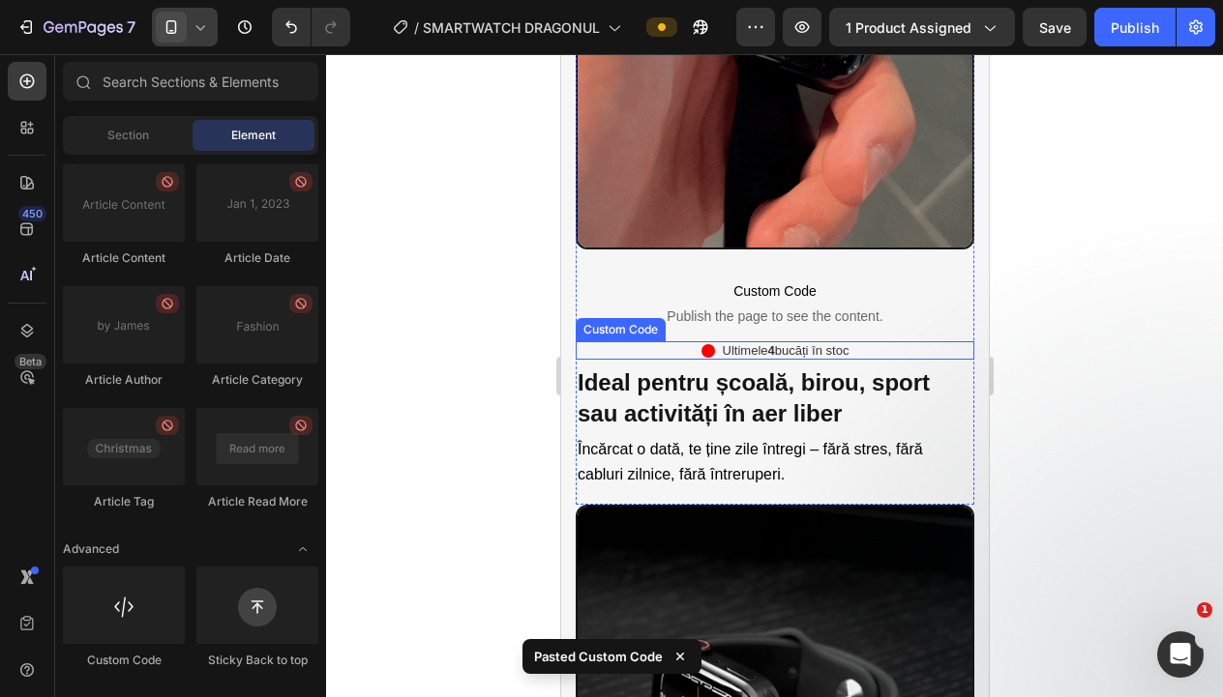
click at [897, 352] on div "Ultimele 4 bucăți în stoc" at bounding box center [774, 350] width 399 height 19
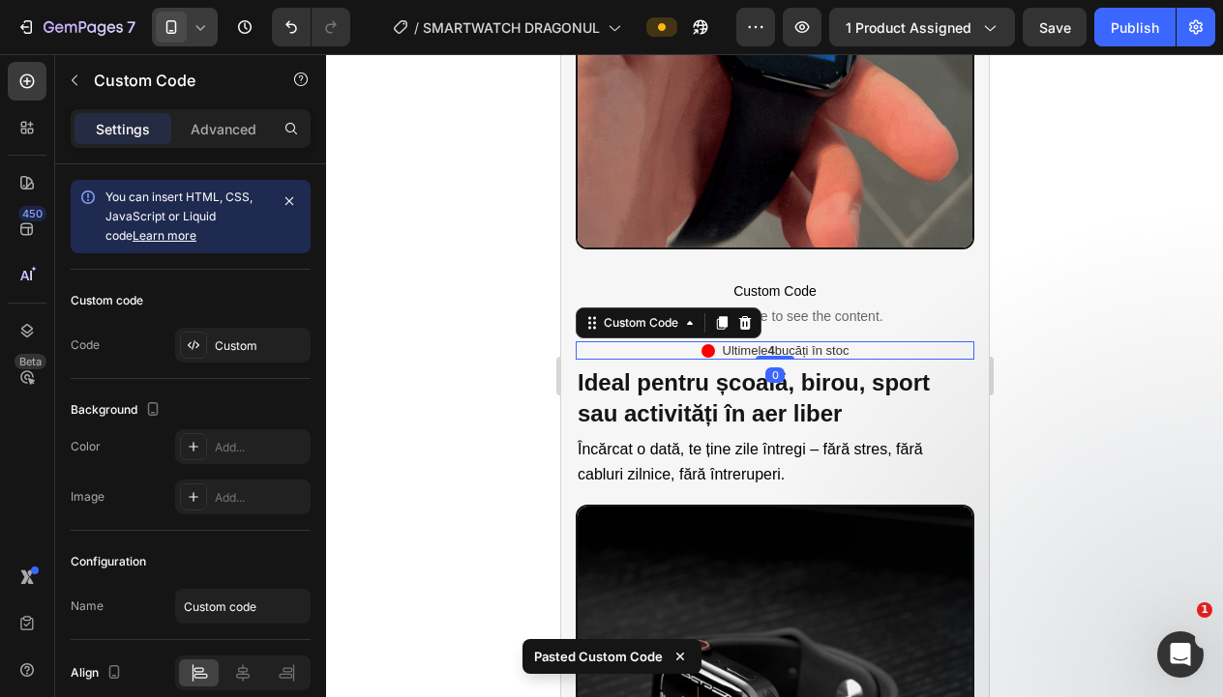
click at [217, 123] on p "Advanced" at bounding box center [224, 129] width 66 height 20
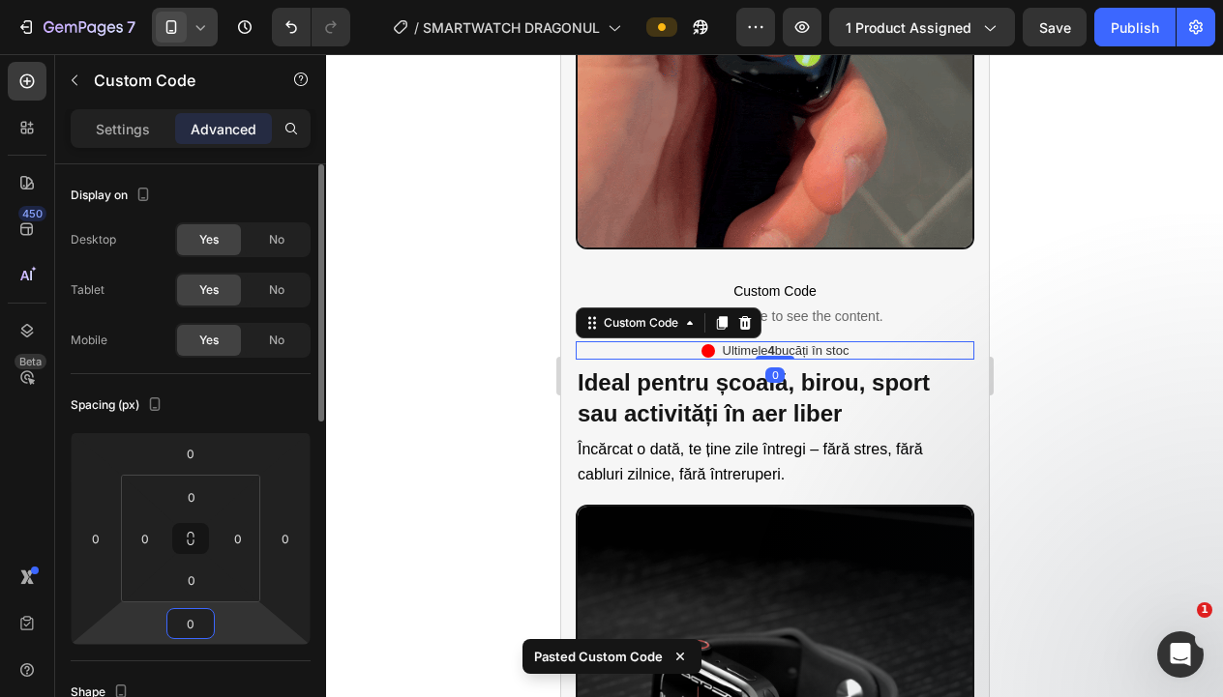
click at [192, 624] on input "0" at bounding box center [190, 623] width 39 height 29
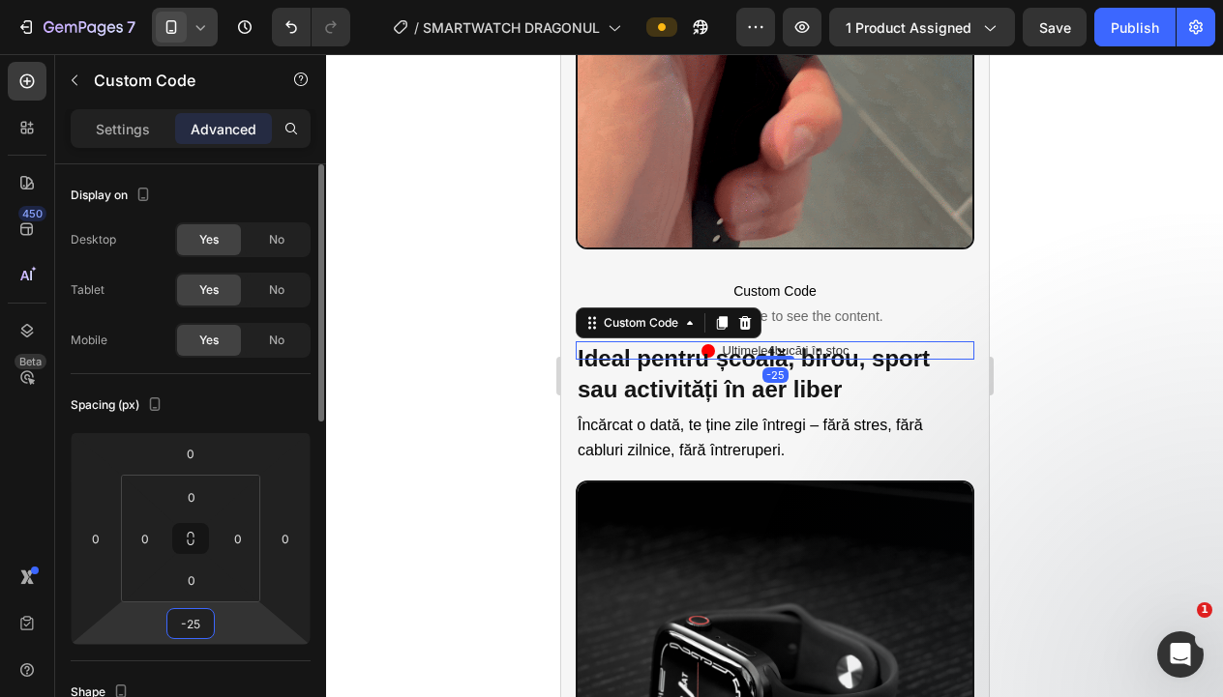
type input "-2"
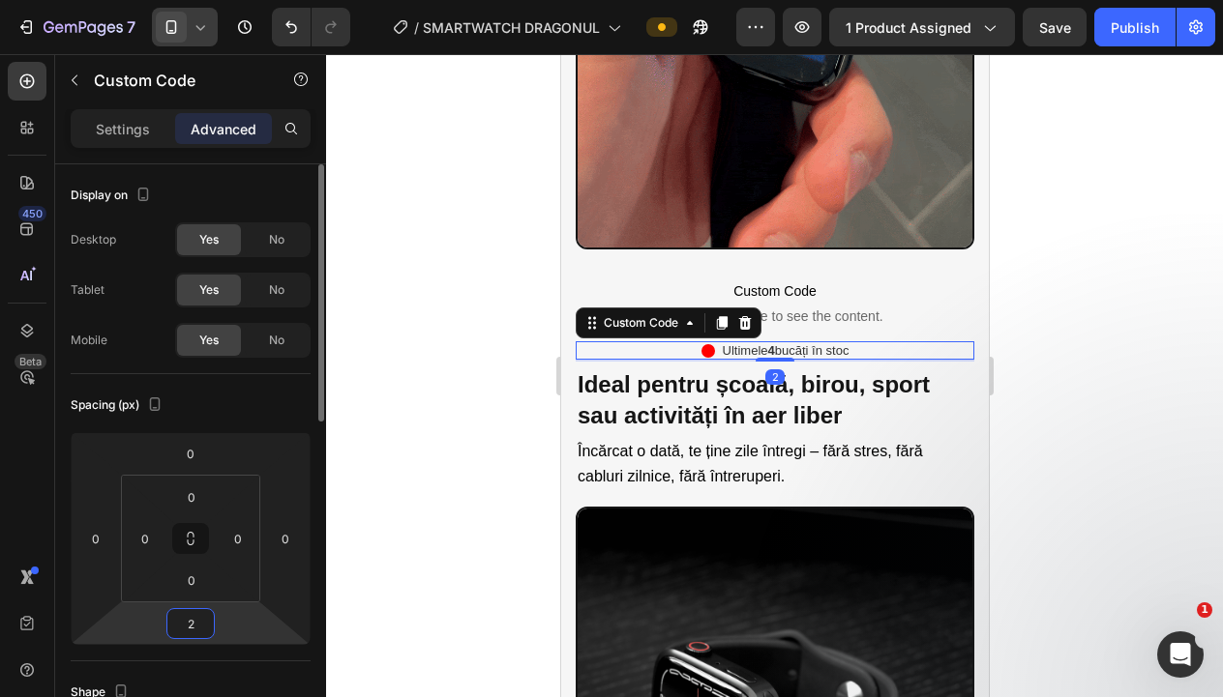
type input "25"
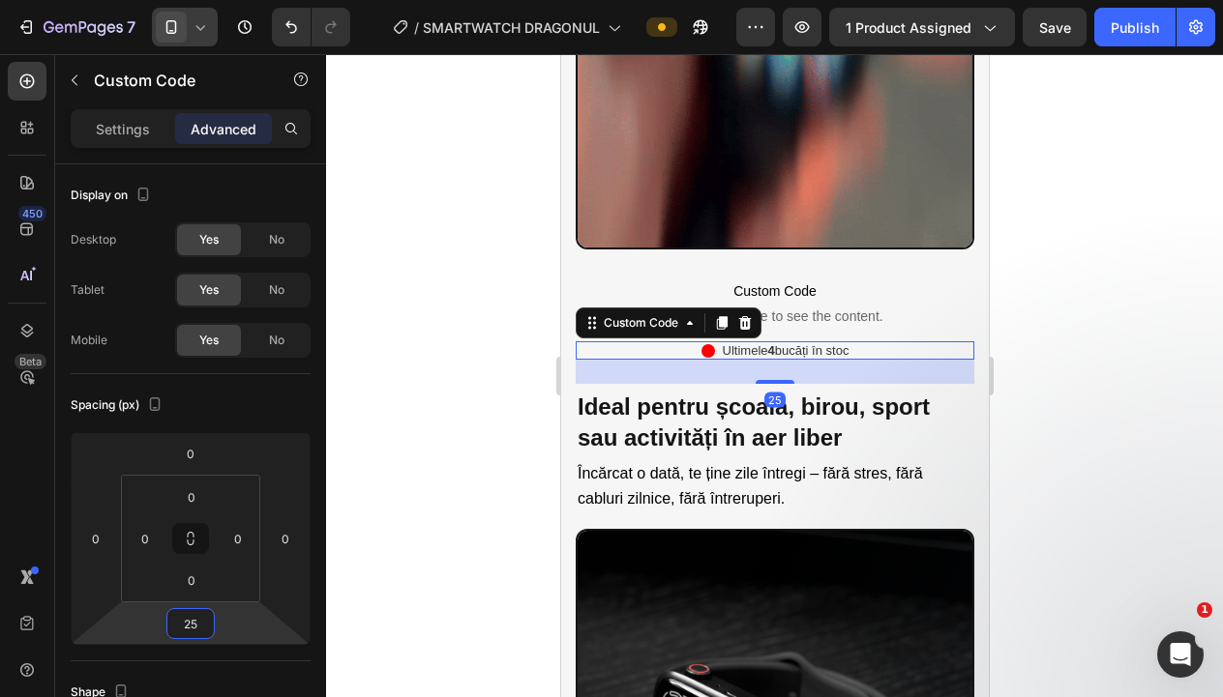
click at [446, 444] on div at bounding box center [774, 375] width 897 height 643
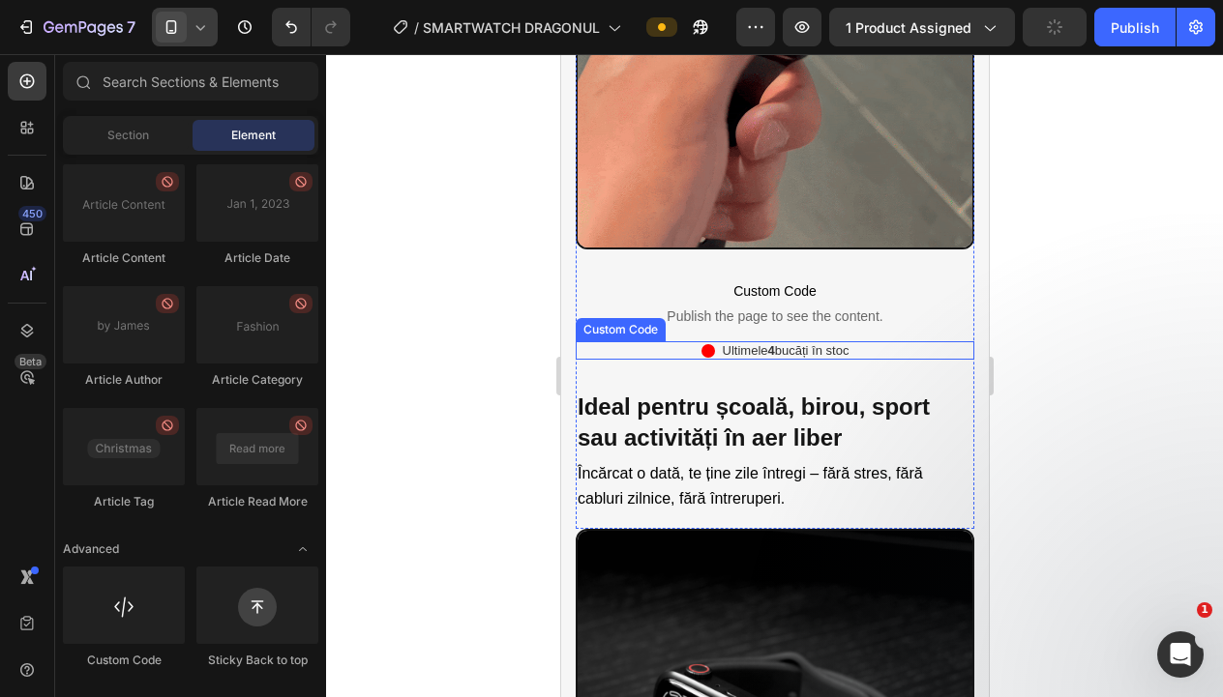
click at [921, 349] on div "Ultimele 4 bucăți în stoc" at bounding box center [774, 350] width 399 height 19
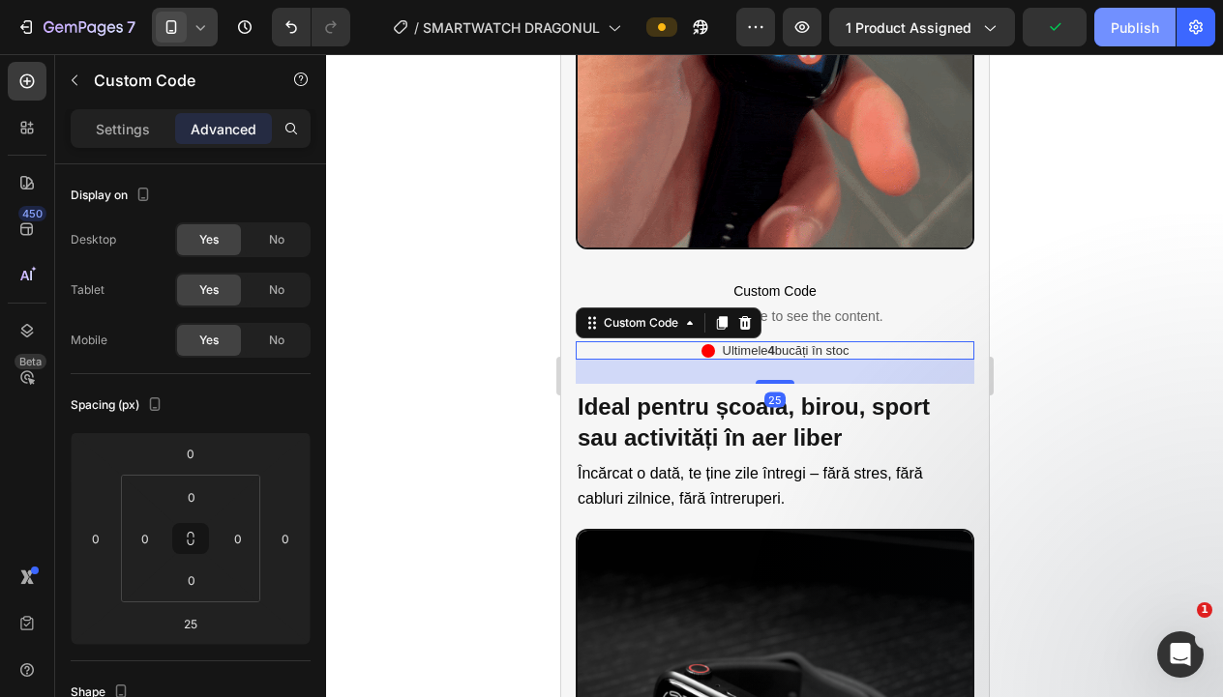
click at [1122, 31] on div "Publish" at bounding box center [1134, 27] width 48 height 20
